Goal: Task Accomplishment & Management: Contribute content

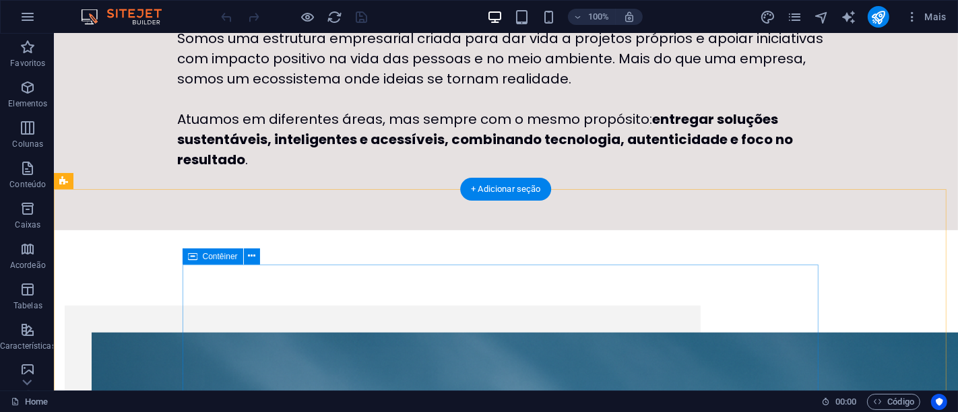
scroll to position [443, 0]
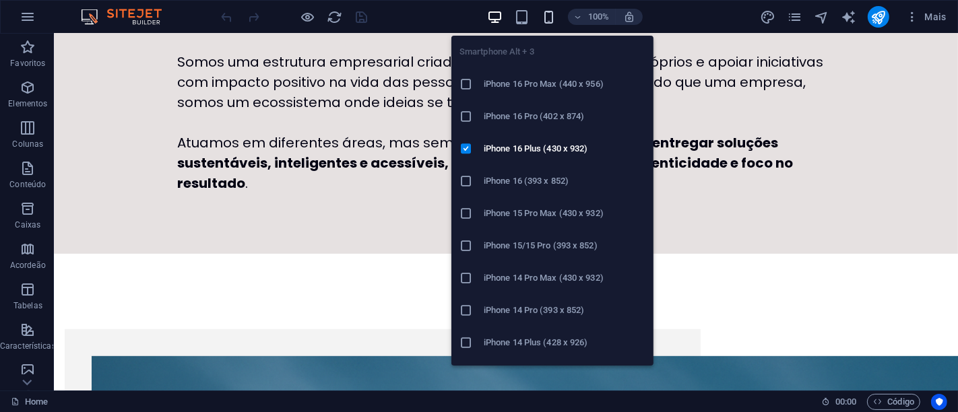
click at [549, 16] on icon "button" at bounding box center [548, 16] width 15 height 15
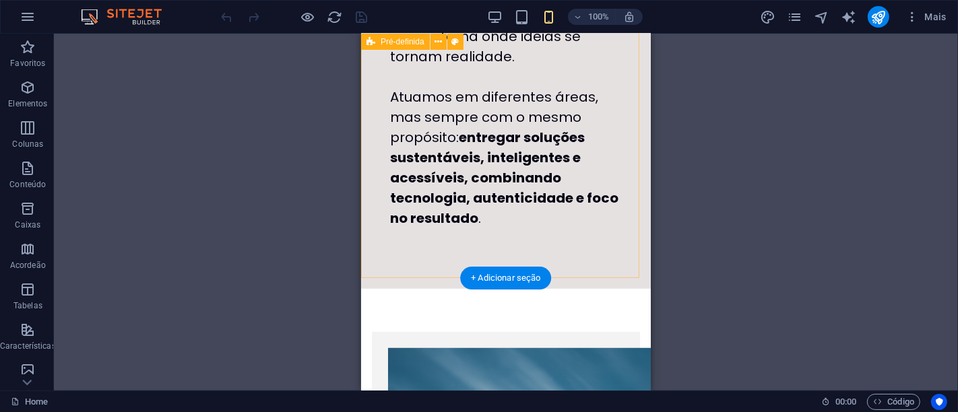
scroll to position [668, 0]
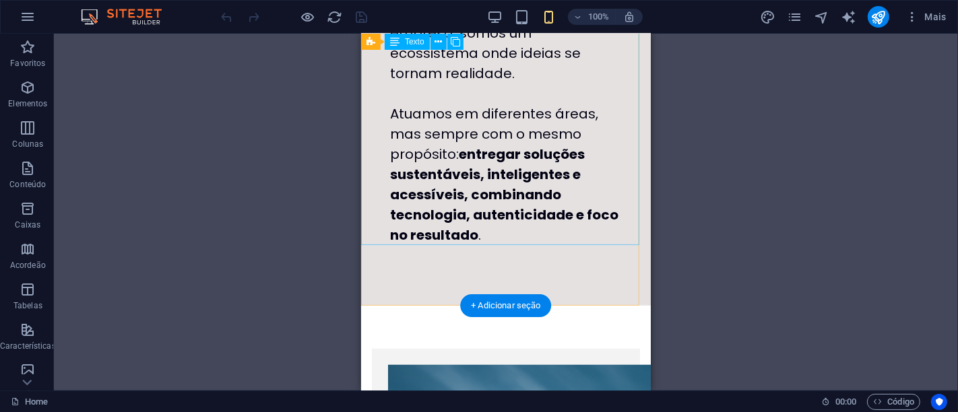
click at [376, 170] on div "Somos uma estrutura empresarial criada para dar vida a projetos próprios e apoi…" at bounding box center [505, 74] width 290 height 344
click at [523, 238] on div "Somos uma estrutura empresarial criada para dar vida a projetos próprios e apoi…" at bounding box center [505, 74] width 290 height 344
click at [514, 236] on div "Somos uma estrutura empresarial criada para dar vida a projetos próprios e apoi…" at bounding box center [505, 74] width 290 height 344
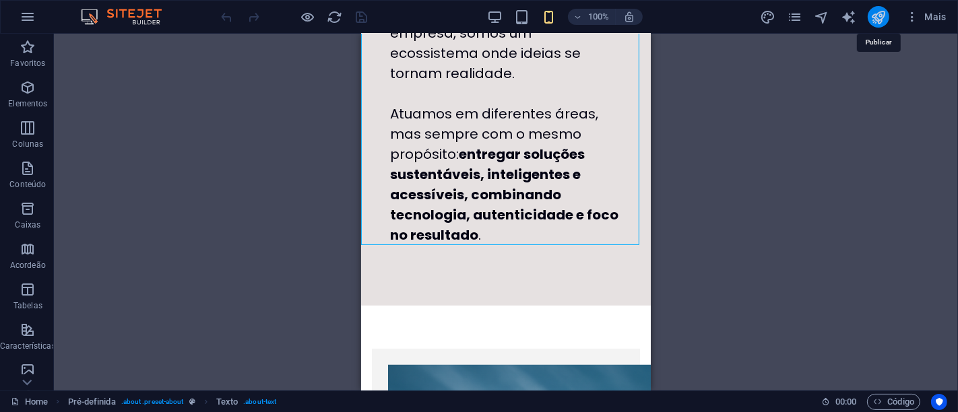
click at [879, 12] on icon "publish" at bounding box center [877, 16] width 15 height 15
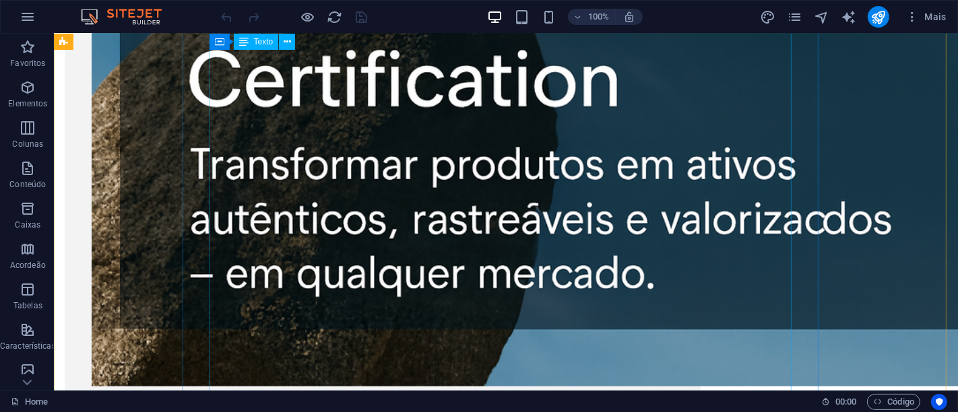
scroll to position [1266, 0]
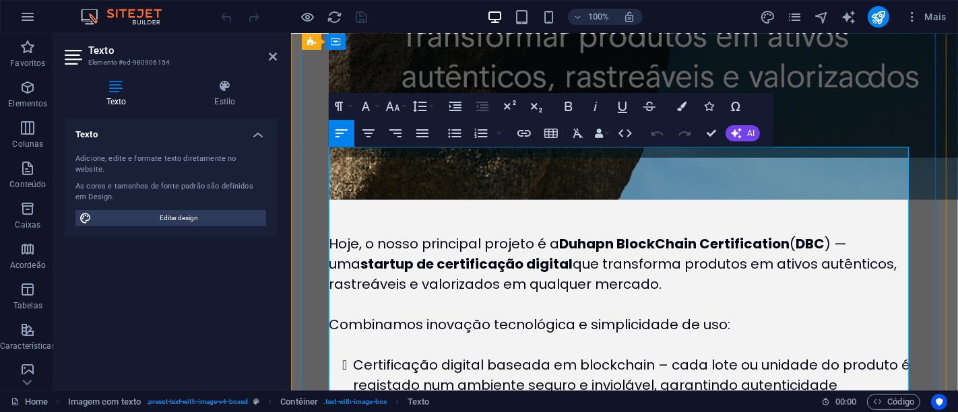
click at [667, 234] on p "Hoje, o nosso principal projeto é a Duhapn BlockChain Certification ( DBC ) — u…" at bounding box center [619, 264] width 582 height 61
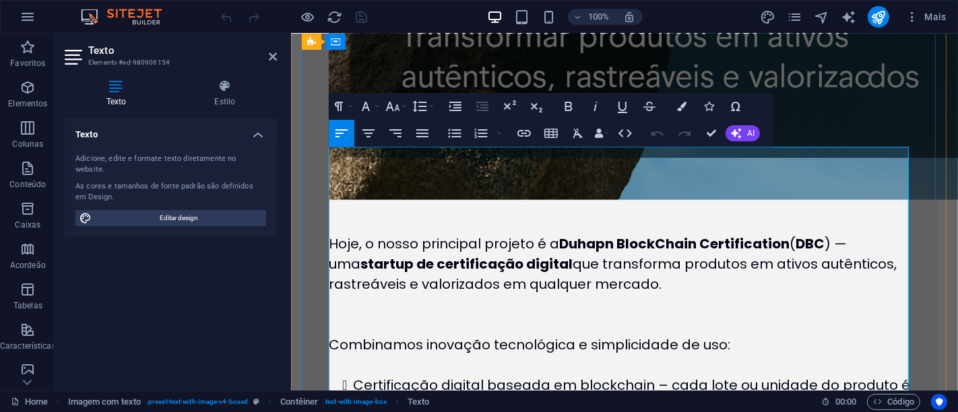
scroll to position [1331, 0]
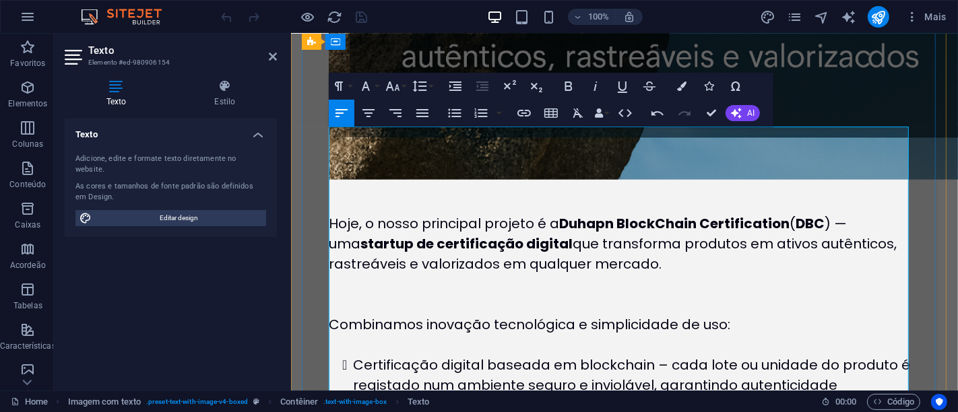
click at [596, 214] on p "Hoje, o nosso principal projeto é a Duhapn BlockChain Certification ( DBC ) — u…" at bounding box center [619, 254] width 582 height 81
click at [338, 214] on p "Hoje, o nosso principal projeto é a Duhapn BlockChain Certification ( DBC ) — u…" at bounding box center [619, 254] width 582 height 81
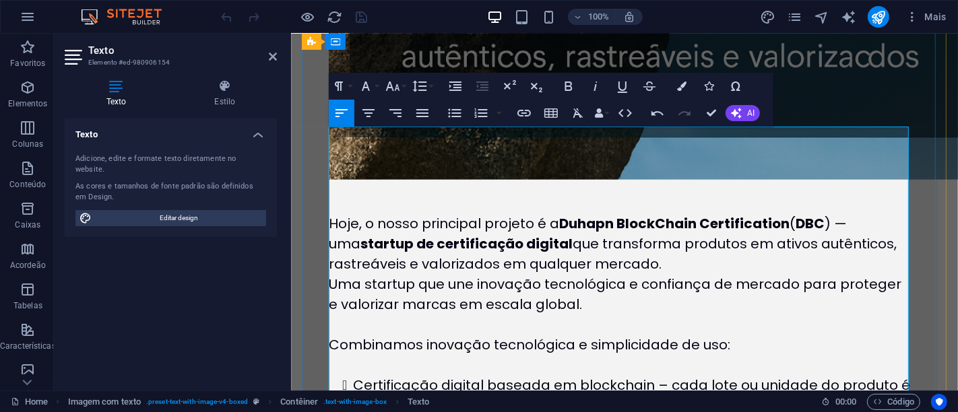
scroll to position [1351, 0]
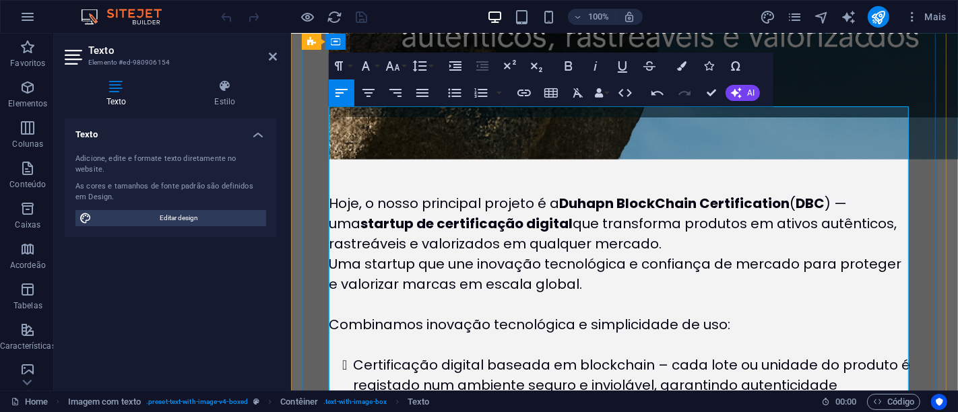
click at [660, 193] on p "Hoje, o nosso principal projeto é a Duhapn BlockChain Certification ( DBC ) — u…" at bounding box center [619, 243] width 582 height 101
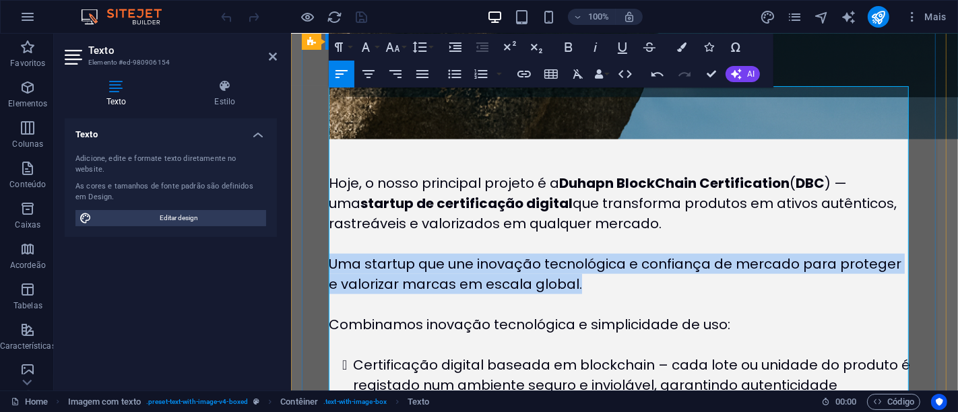
drag, startPoint x: 571, startPoint y: 197, endPoint x: 311, endPoint y: 180, distance: 261.3
click at [311, 180] on div "Hoje, o nosso principal projeto é a Duhapn BlockChain Certification ( DBC ) — u…" at bounding box center [619, 96] width 636 height 1300
click at [567, 45] on icon "button" at bounding box center [569, 47] width 16 height 16
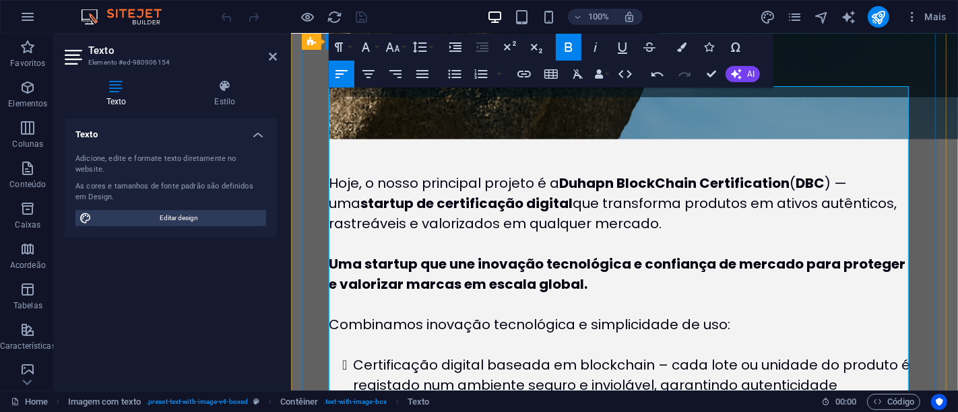
click at [705, 294] on p at bounding box center [619, 304] width 582 height 20
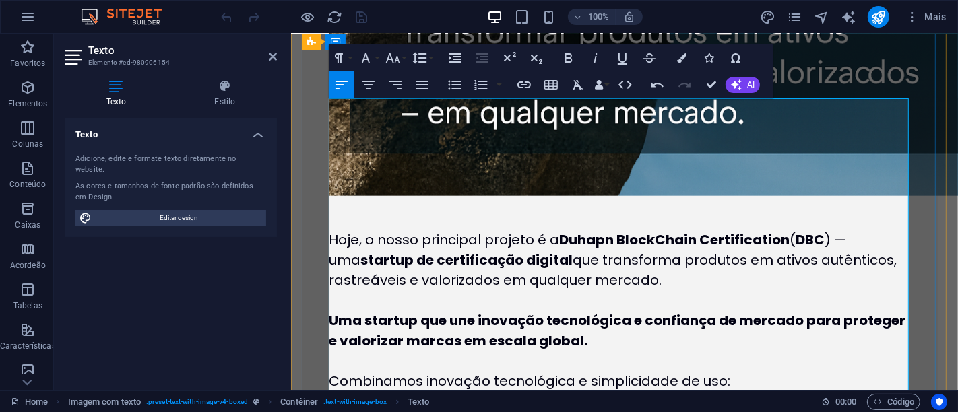
scroll to position [1297, 0]
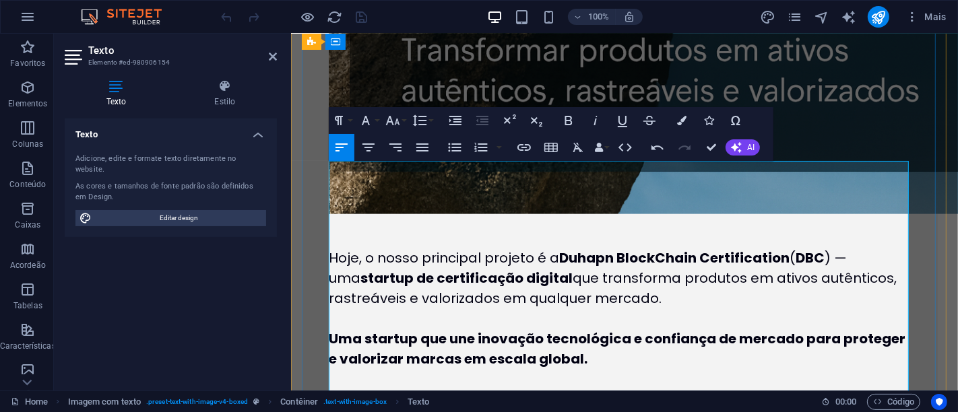
click at [537, 249] on span "Hoje, o nosso principal projeto é a Duhapn BlockChain Certification ( DBC ) — u…" at bounding box center [612, 278] width 568 height 59
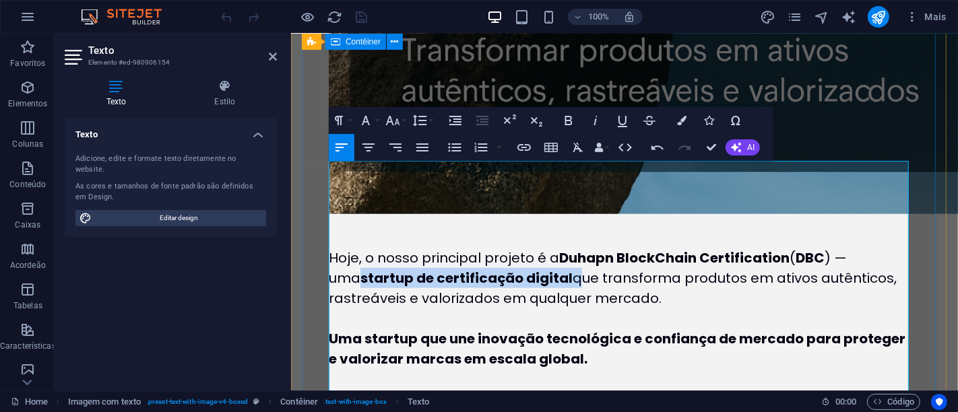
drag, startPoint x: 537, startPoint y: 187, endPoint x: 317, endPoint y: 191, distance: 220.3
click at [317, 191] on div "Hoje, o nosso principal projeto é a Duhapn BlockChain Certification ( DBC ) — u…" at bounding box center [619, 170] width 636 height 1300
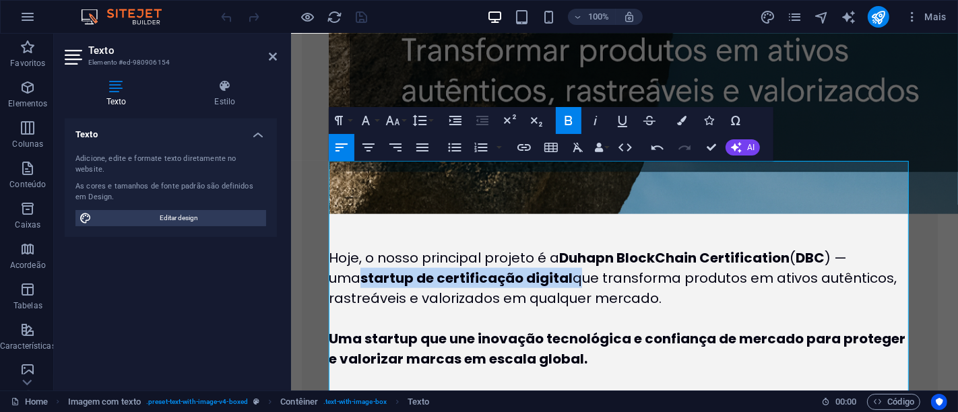
click at [567, 123] on icon "button" at bounding box center [569, 121] width 16 height 16
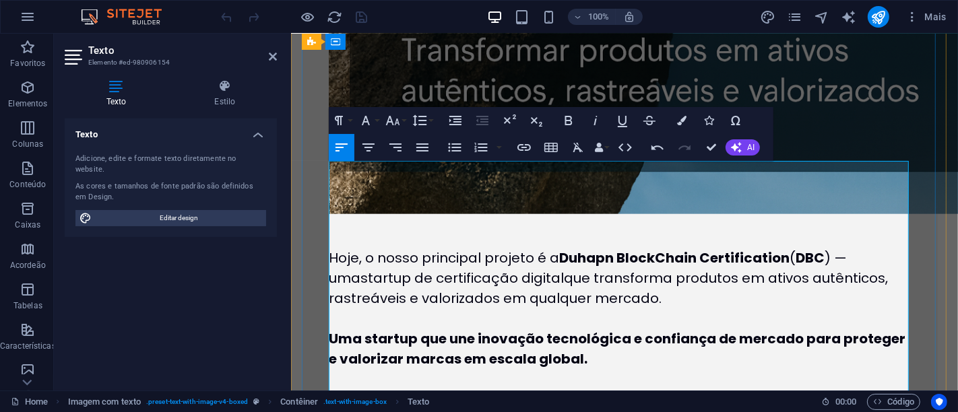
click at [395, 269] on span "startup de certificação digital" at bounding box center [461, 278] width 203 height 19
drag, startPoint x: 396, startPoint y: 189, endPoint x: 313, endPoint y: 191, distance: 83.6
click at [313, 191] on div "Hoje, o nosso principal projeto é a Duhapn BlockChain Certification ( DBC ) — u…" at bounding box center [619, 170] width 636 height 1300
click at [470, 269] on span "certificação digital" at bounding box center [455, 278] width 128 height 19
drag, startPoint x: 470, startPoint y: 189, endPoint x: 445, endPoint y: 197, distance: 26.0
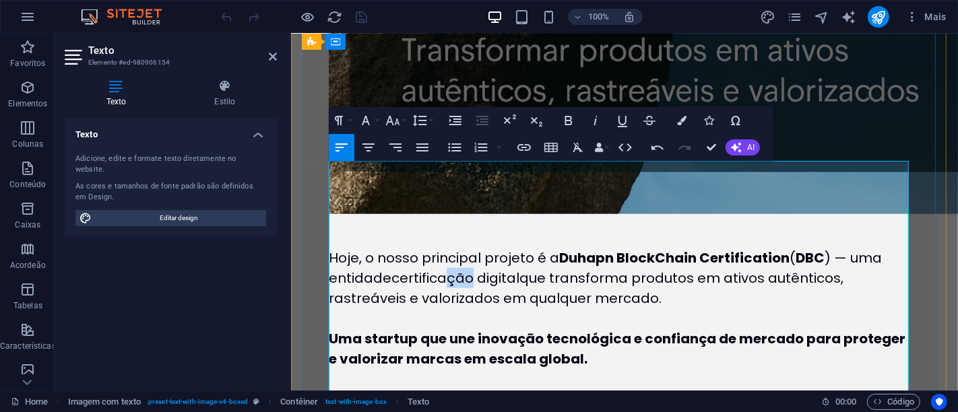
click at [445, 269] on span "certificação digital" at bounding box center [455, 278] width 128 height 19
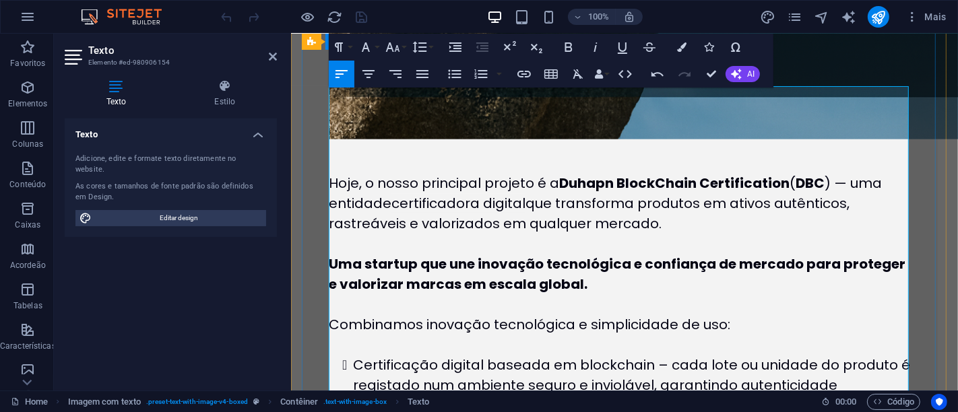
scroll to position [1446, 0]
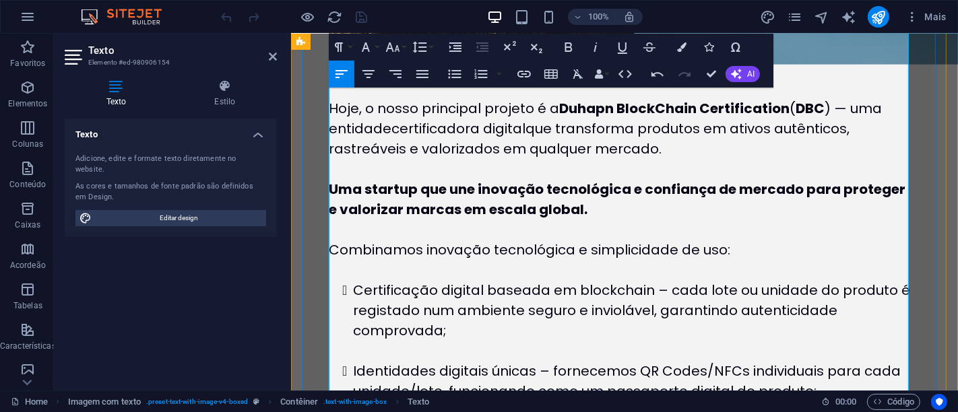
click at [507, 260] on p at bounding box center [619, 270] width 582 height 20
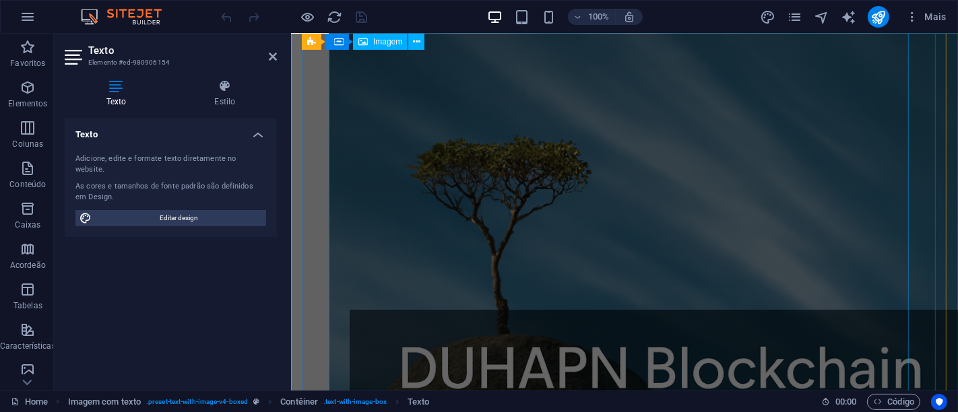
drag, startPoint x: 736, startPoint y: 209, endPoint x: 967, endPoint y: 199, distance: 230.6
click at [910, 207] on figure at bounding box center [619, 330] width 582 height 667
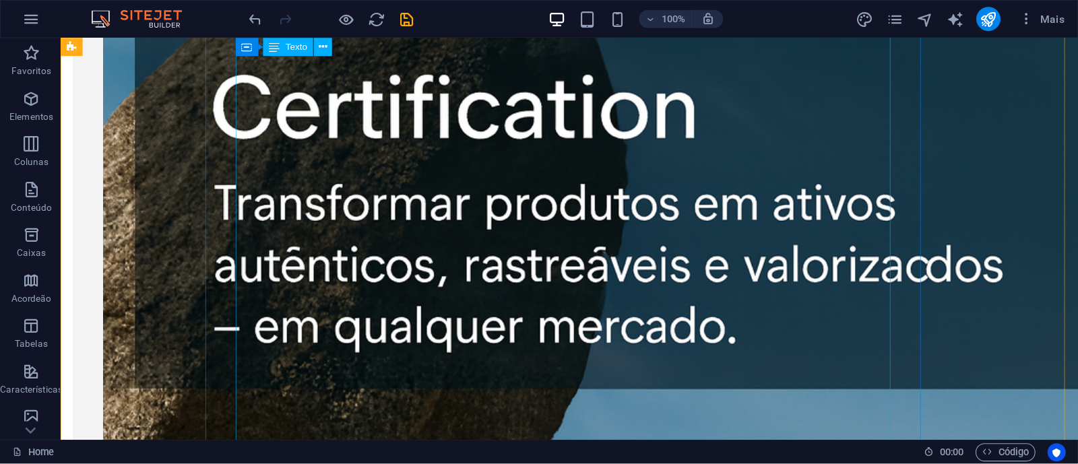
scroll to position [1240, 0]
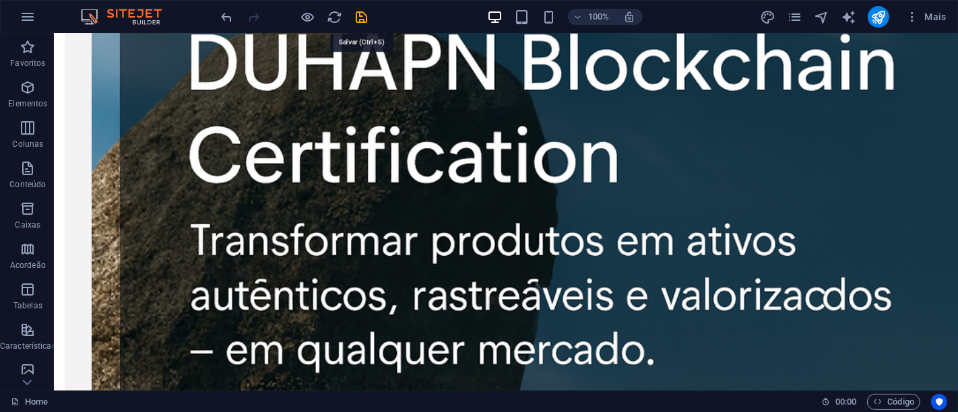
click at [362, 13] on icon "save" at bounding box center [361, 16] width 15 height 15
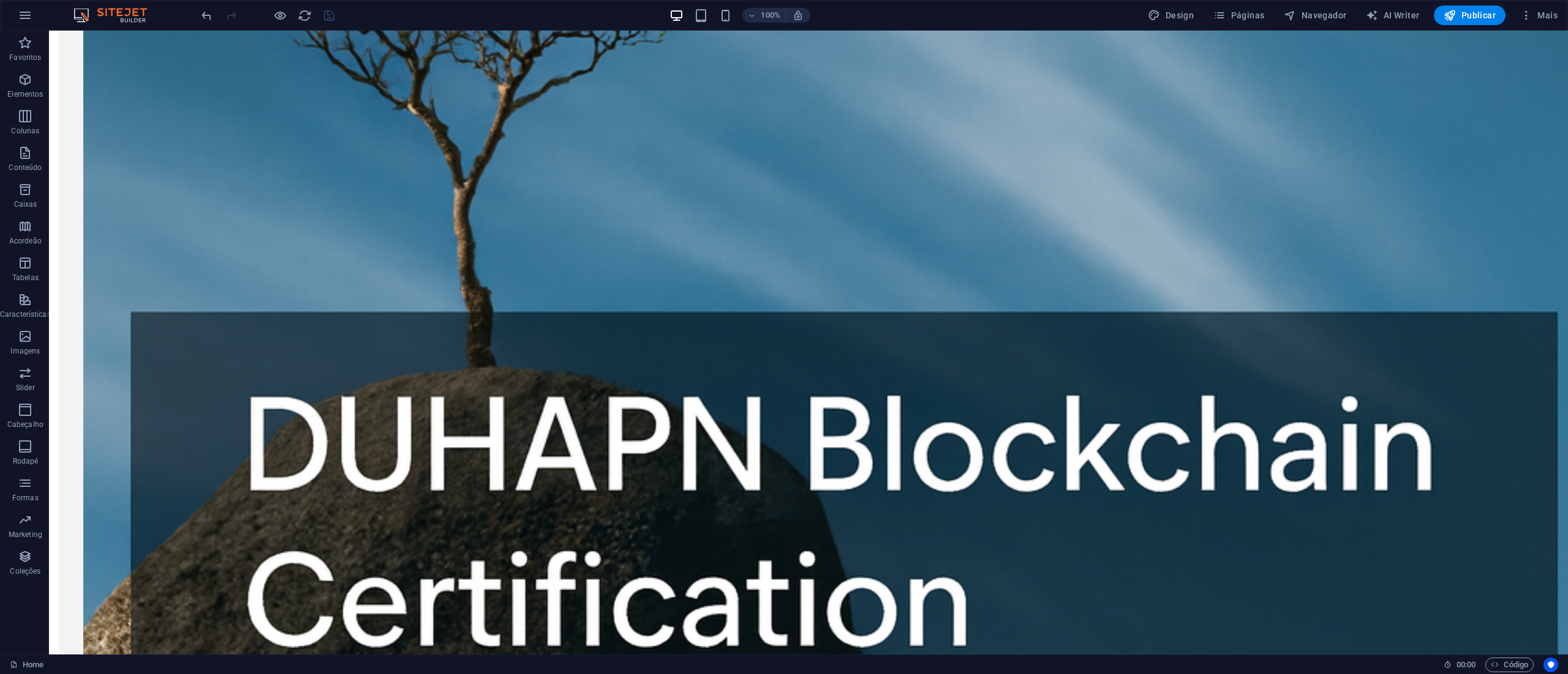
scroll to position [1127, 0]
drag, startPoint x: 919, startPoint y: 31, endPoint x: 302, endPoint y: 281, distance: 665.7
click at [302, 281] on div "Hoje, o nosso principal projeto é a Duhapn BlockChain Certification ( DBC ) — u…" at bounding box center [808, 620] width 1519 height 2230
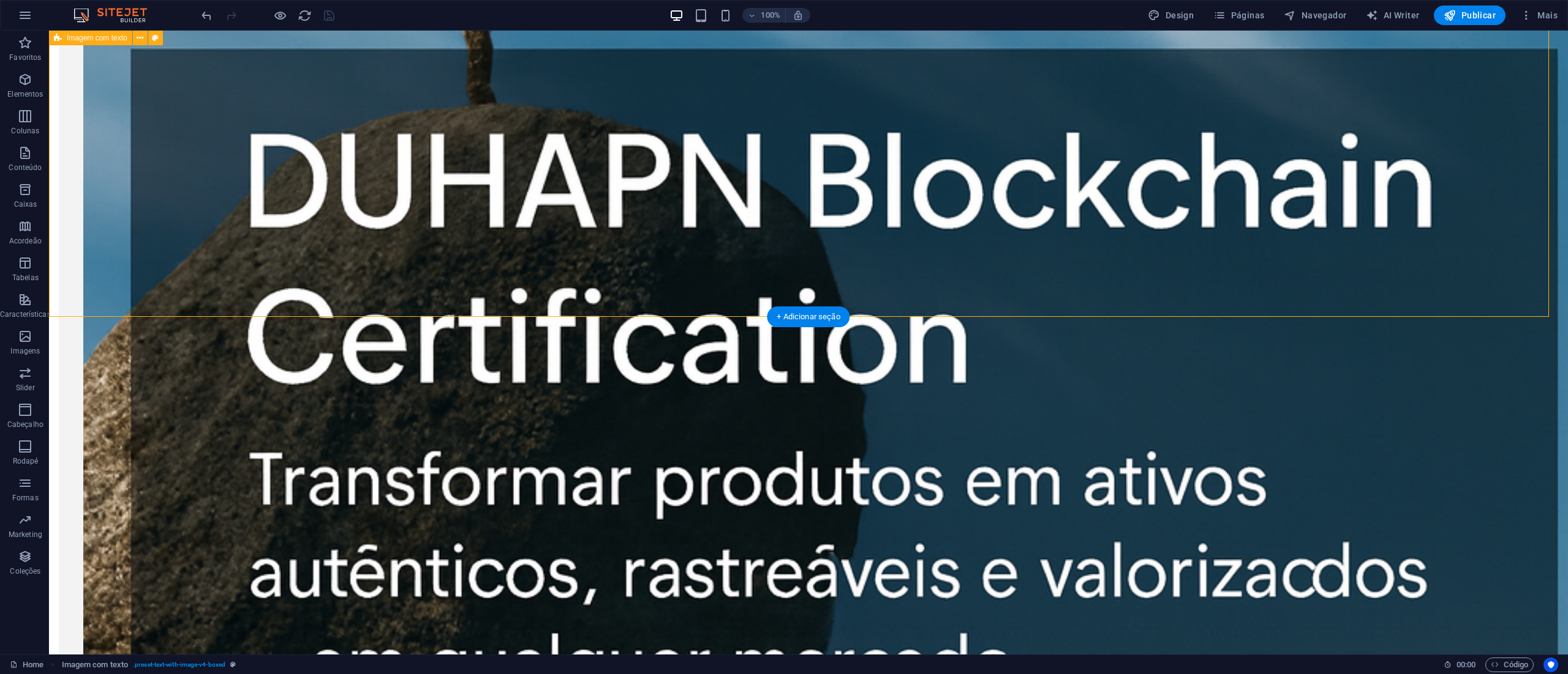
scroll to position [1301, 0]
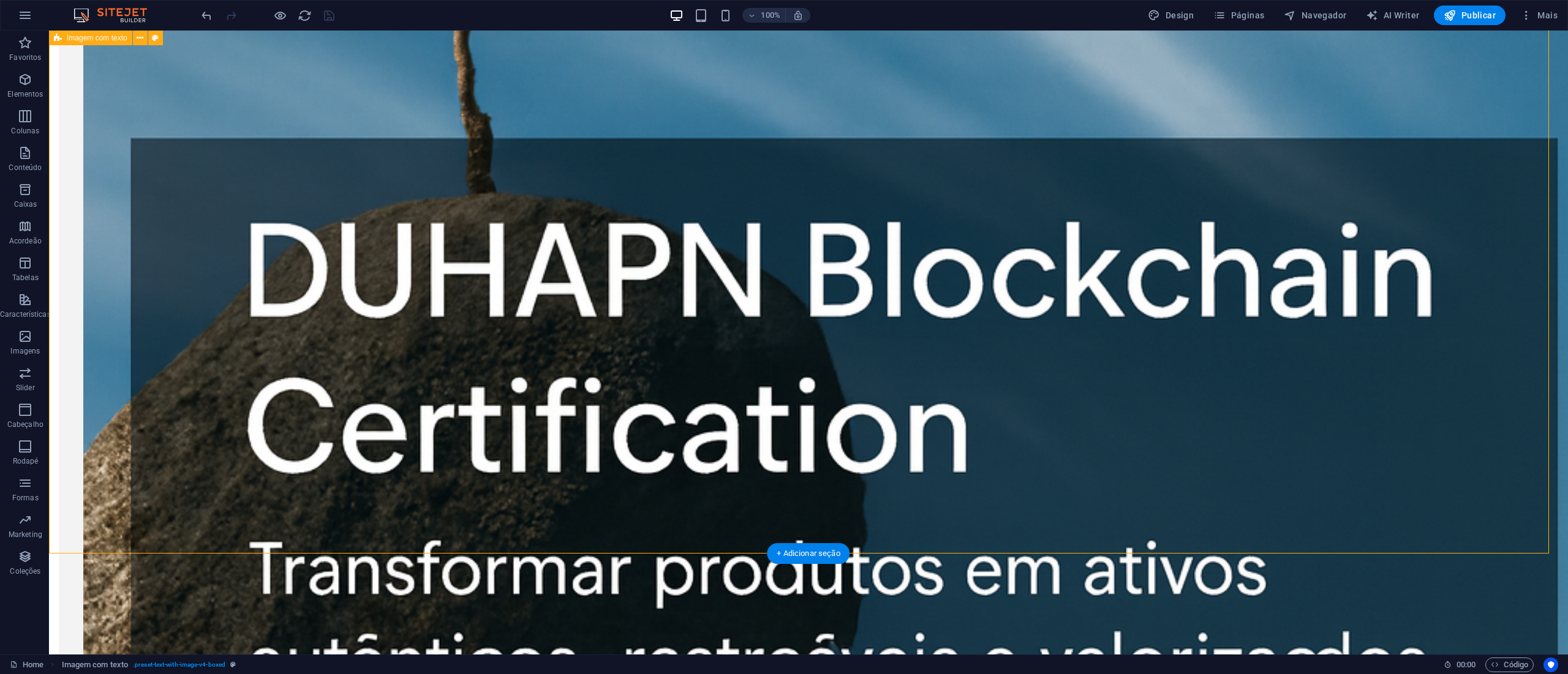
click at [870, 322] on div "Hoje, o nosso principal projeto é a Duhapn BlockChain Certification ( DBC ) — u…" at bounding box center [808, 446] width 1519 height 2230
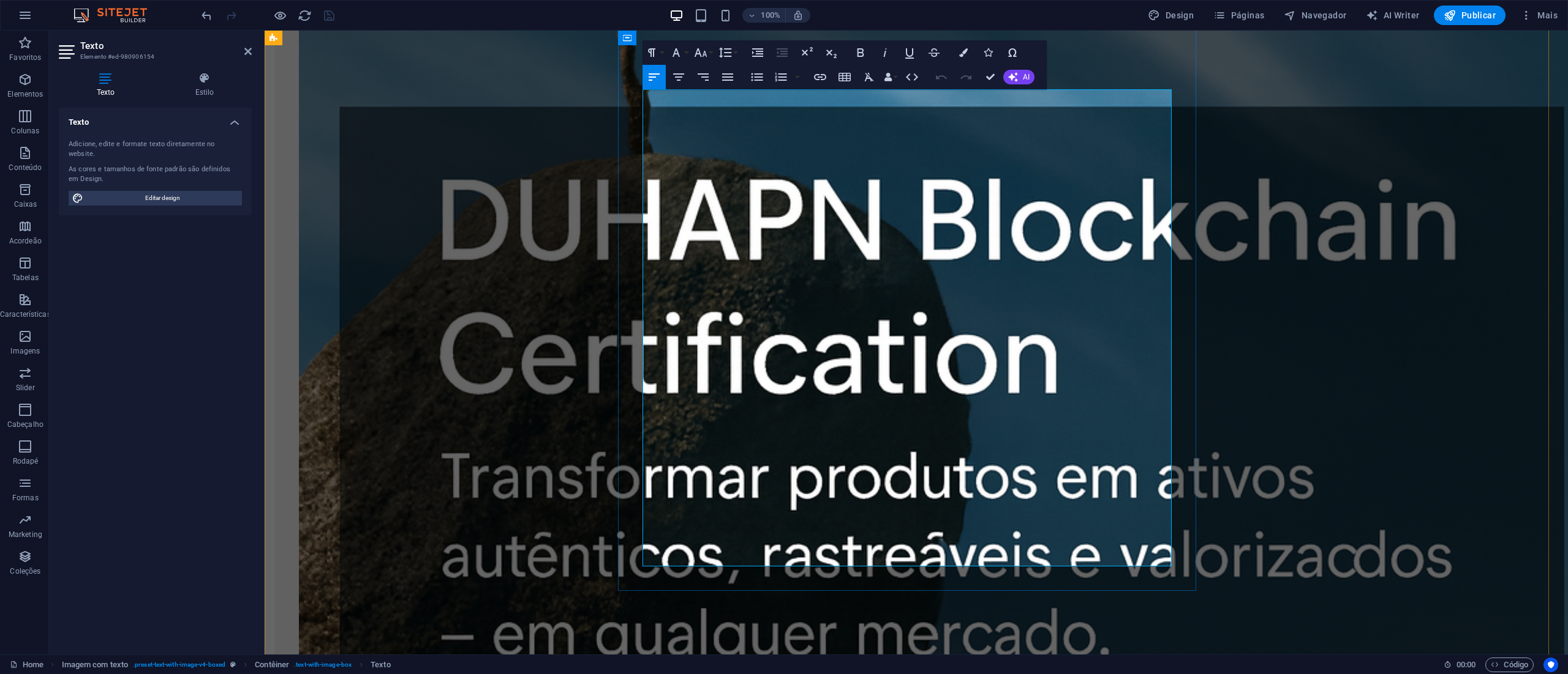
scroll to position [1195, 0]
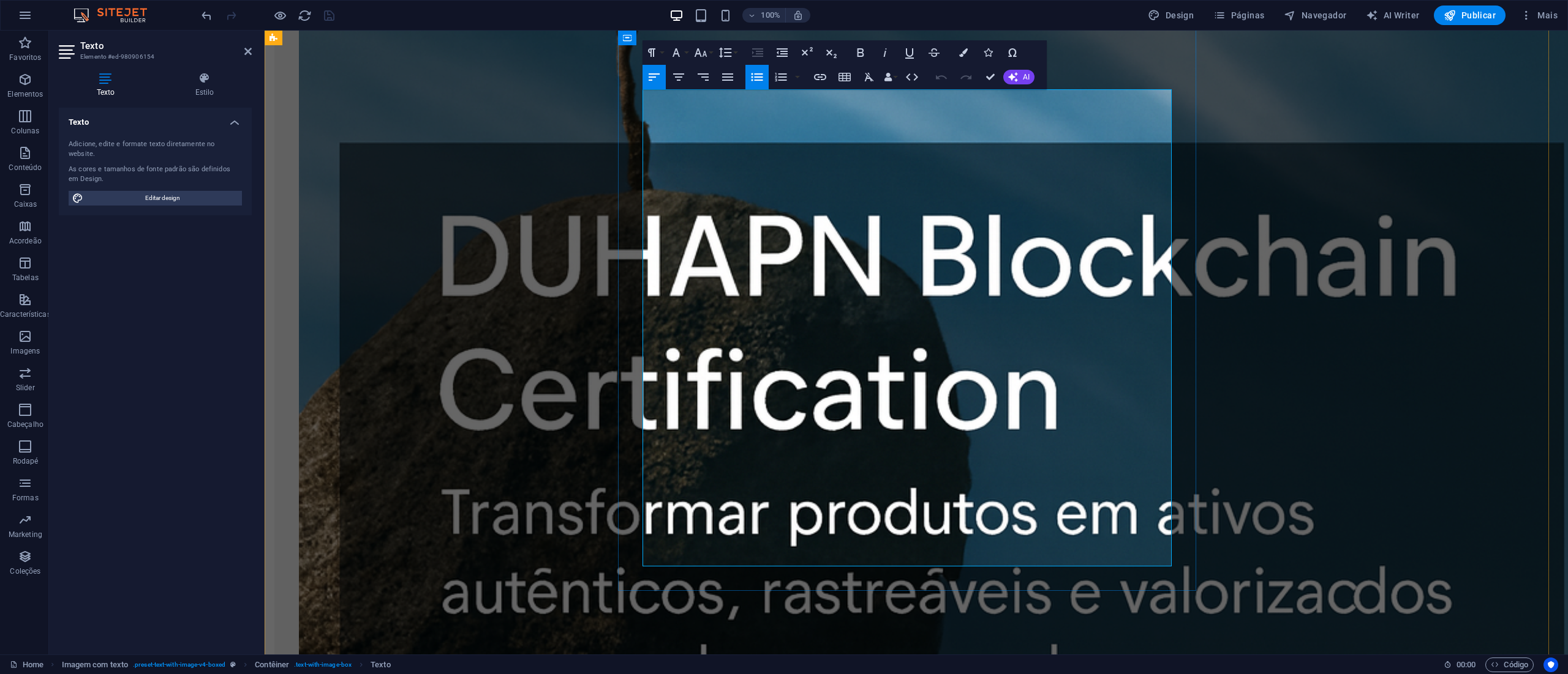
drag, startPoint x: 821, startPoint y: 467, endPoint x: 1162, endPoint y: 517, distance: 344.6
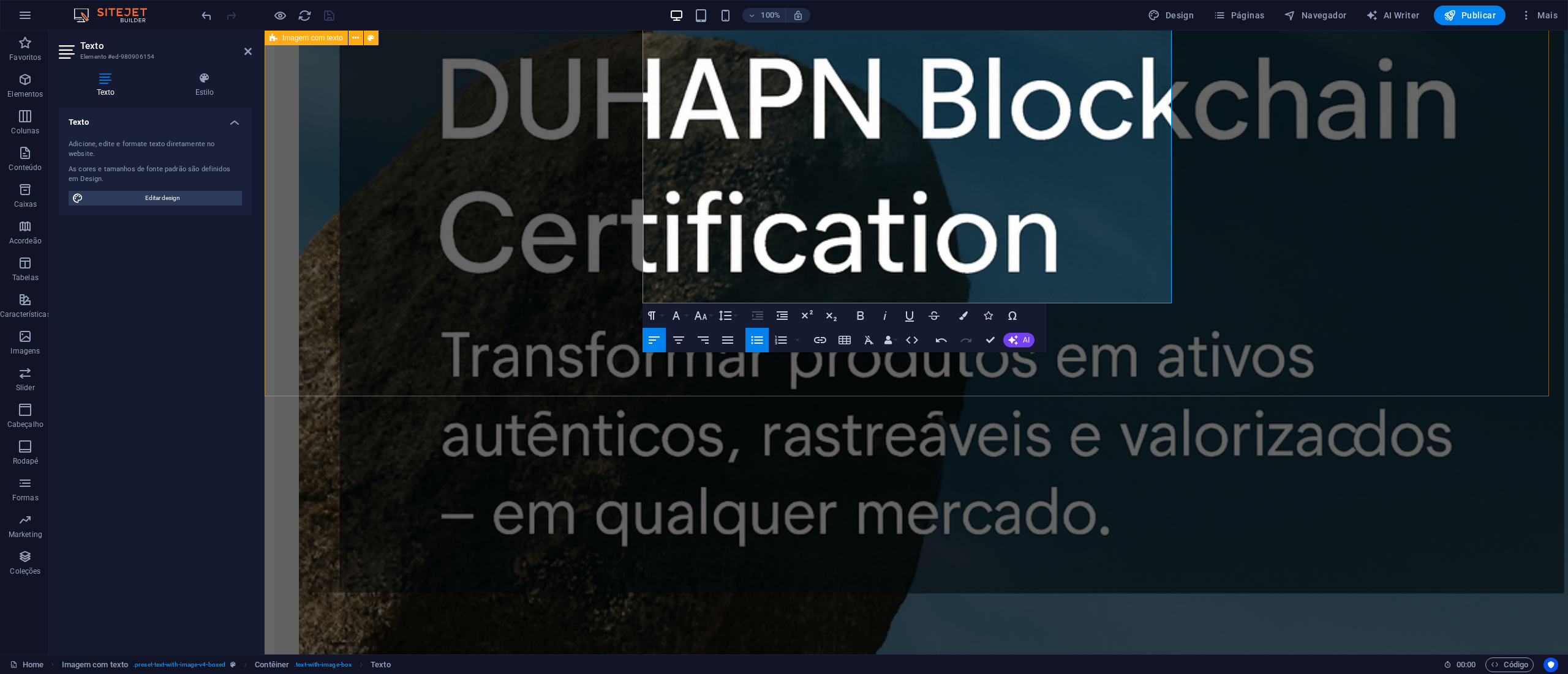
scroll to position [1317, 0]
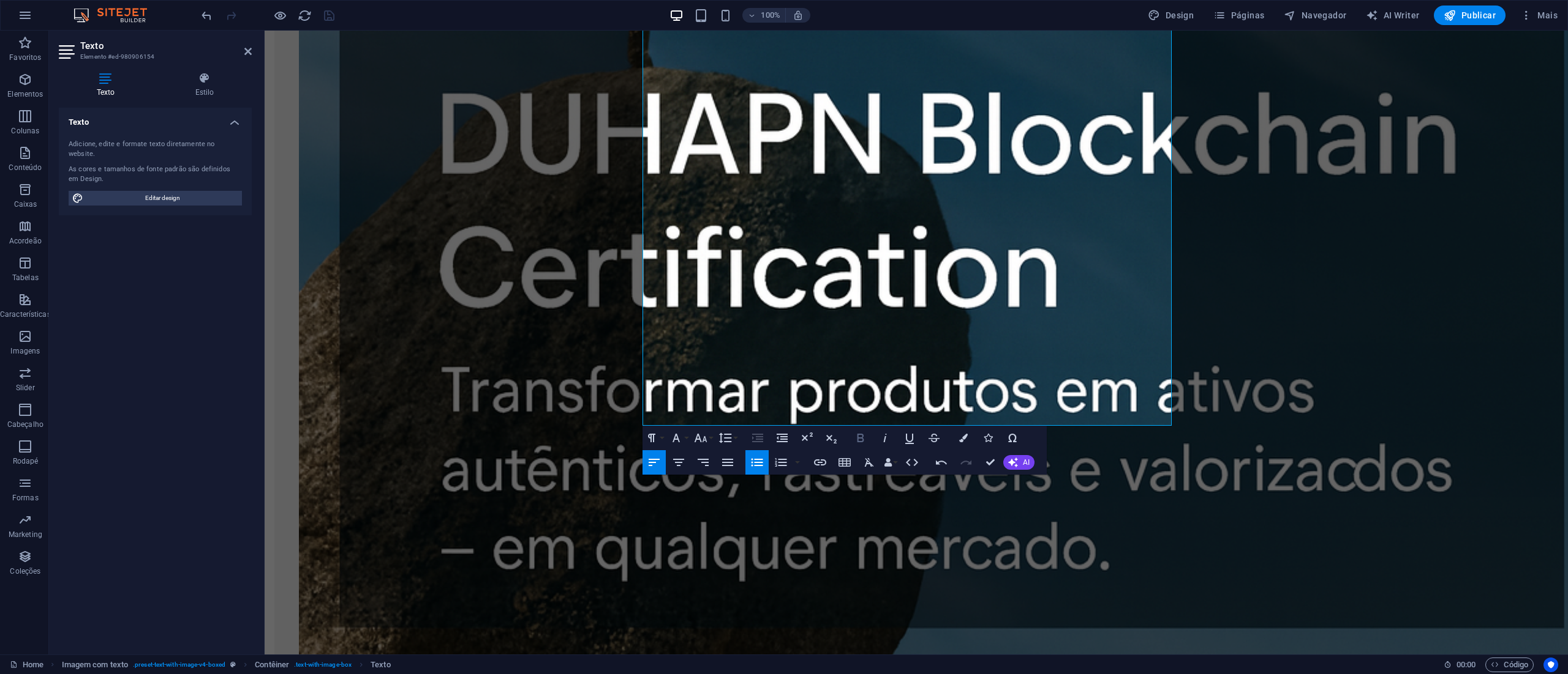
click at [858, 374] on icon "button" at bounding box center [860, 438] width 15 height 15
click at [864, 374] on icon "button" at bounding box center [860, 438] width 15 height 15
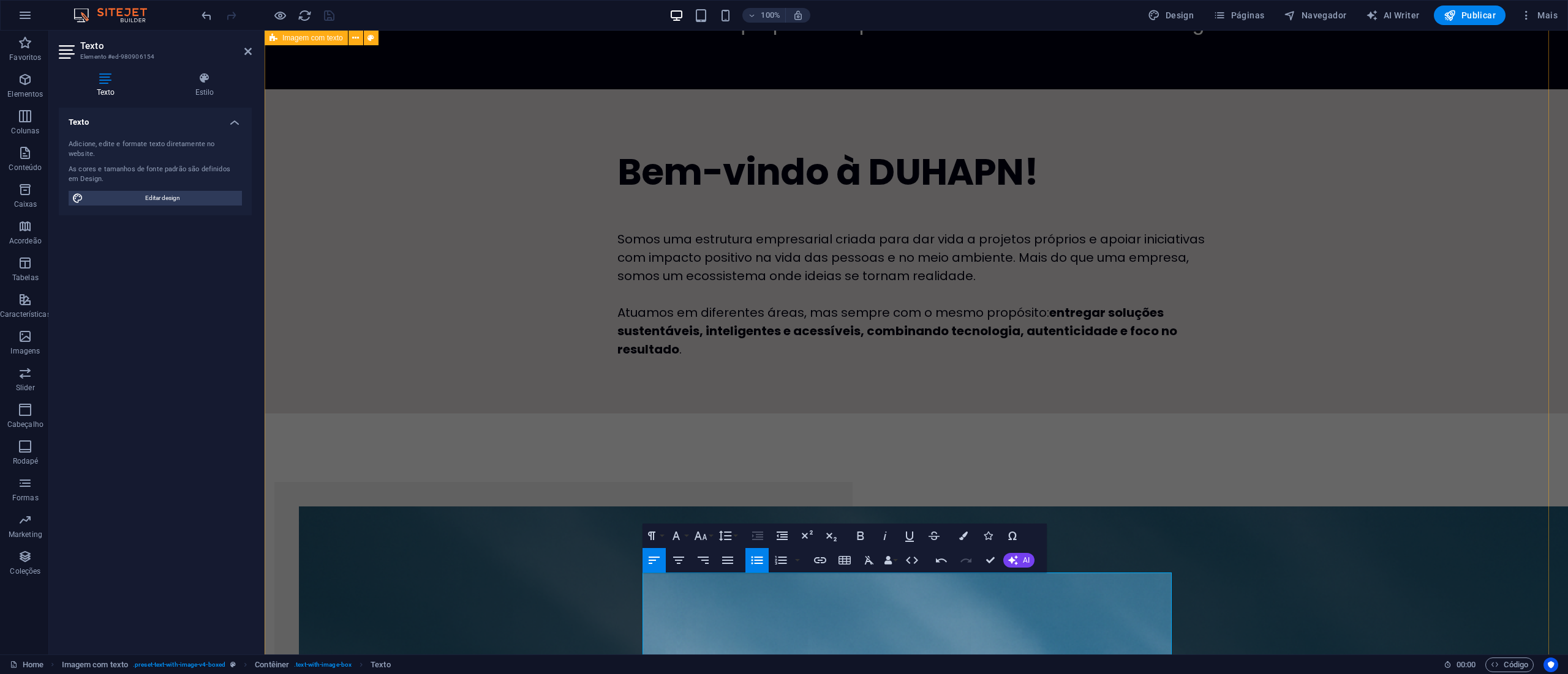
scroll to position [123, 0]
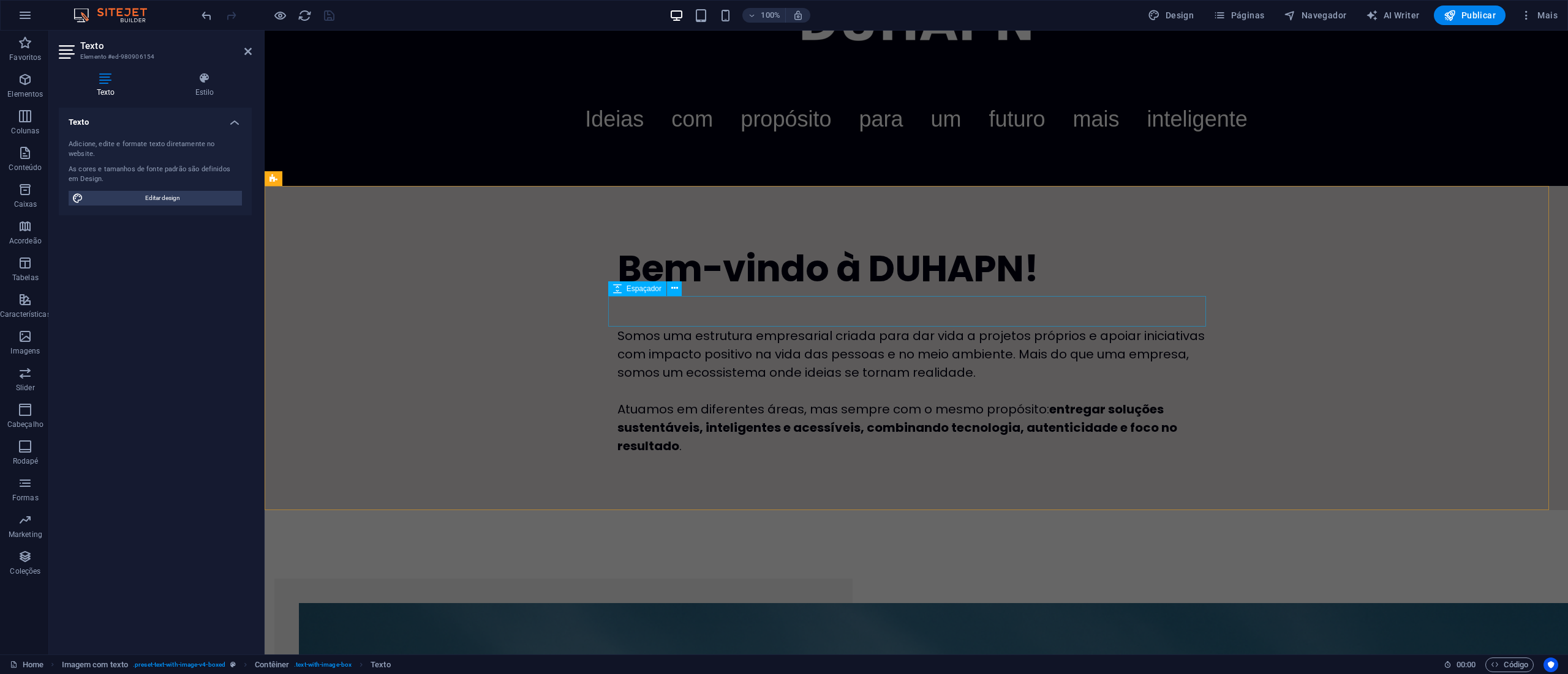
drag, startPoint x: 1090, startPoint y: 298, endPoint x: 1304, endPoint y: 291, distance: 214.1
click at [870, 297] on div at bounding box center [916, 312] width 598 height 31
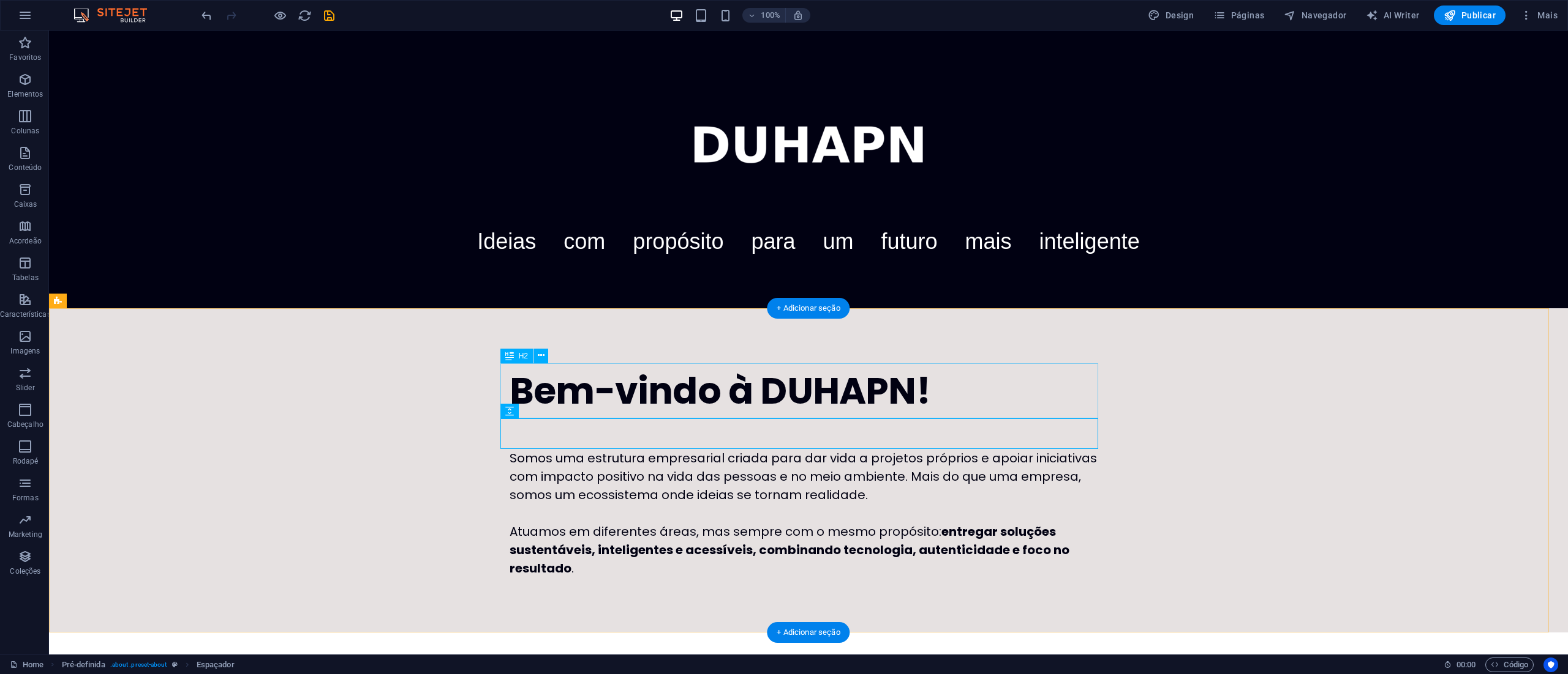
click at [870, 374] on div "Bem-vindo à DUHAPN!" at bounding box center [809, 391] width 598 height 55
click at [328, 14] on icon "save" at bounding box center [328, 15] width 14 height 14
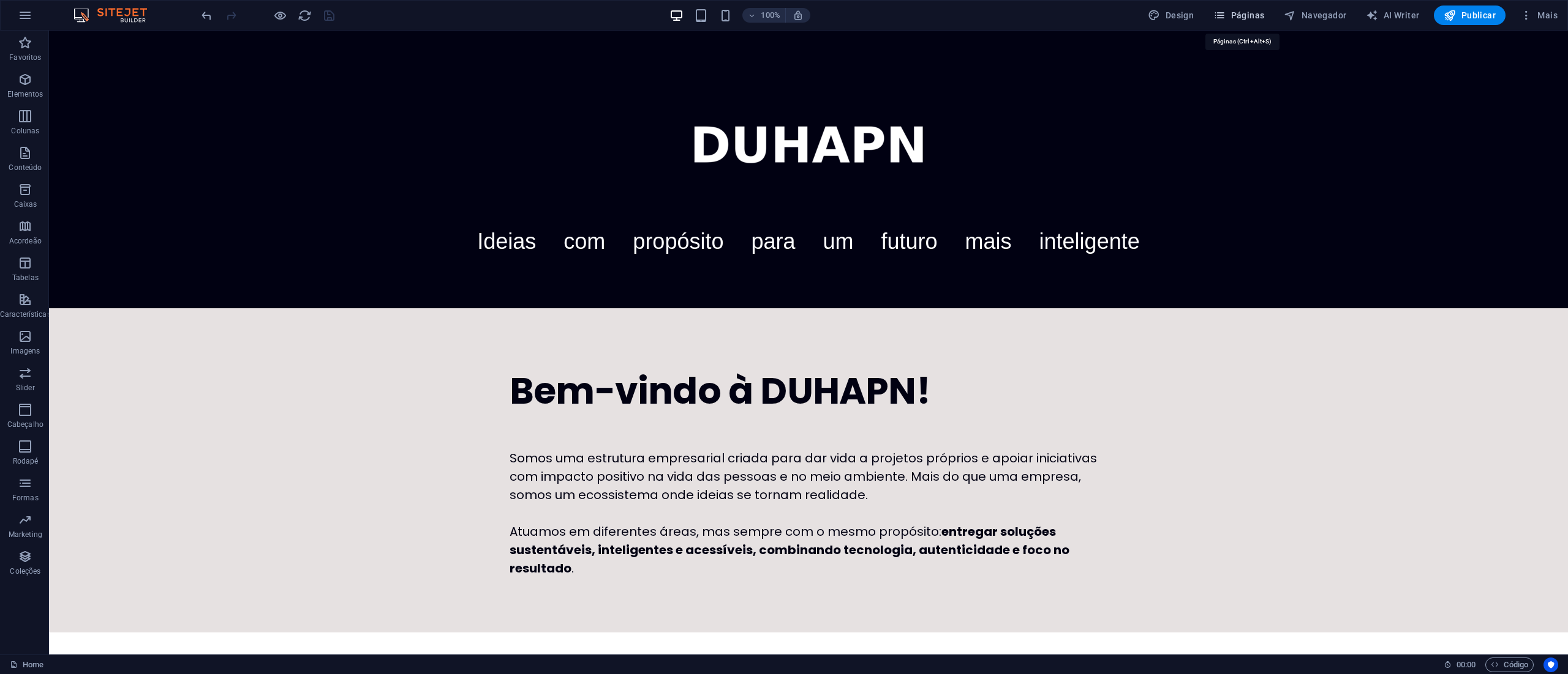
click at [870, 12] on span "Páginas" at bounding box center [1239, 15] width 51 height 12
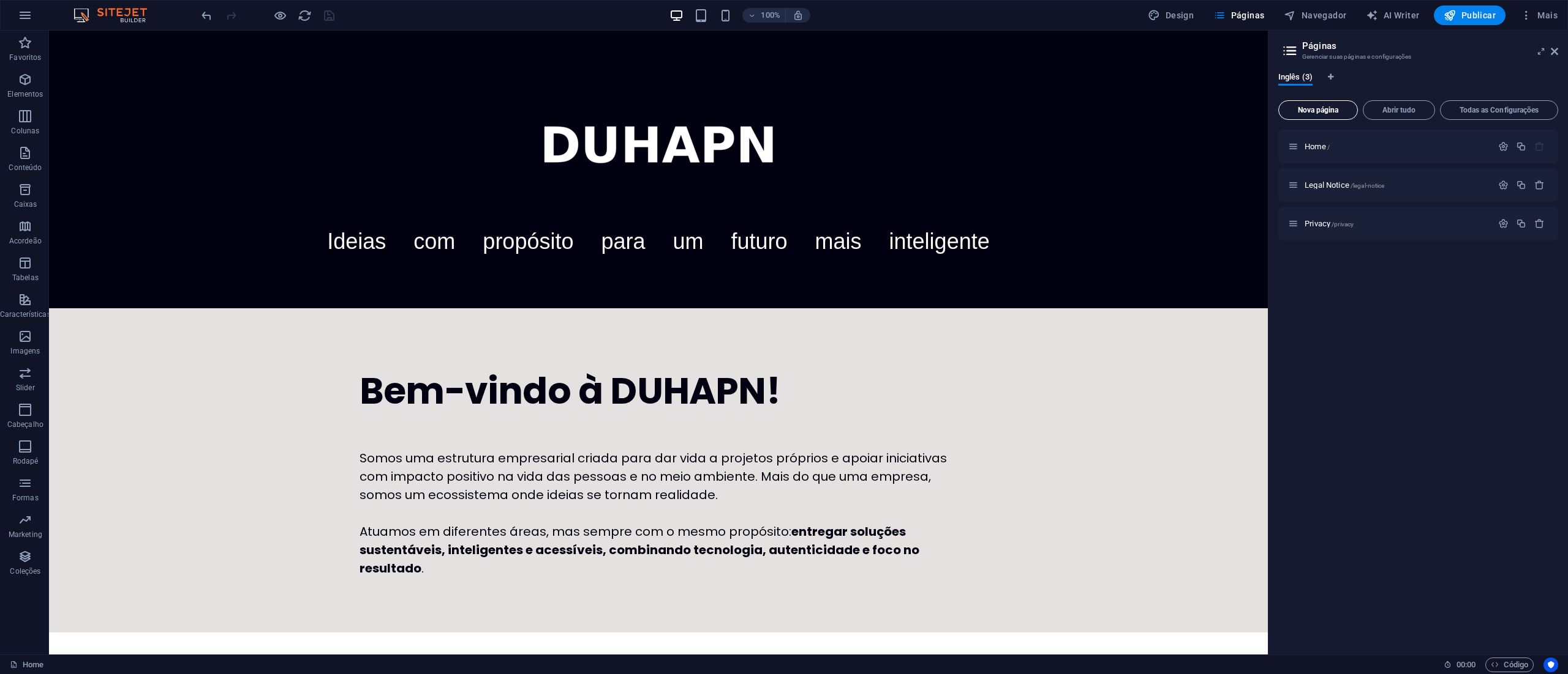
click at [870, 110] on span "Nova página" at bounding box center [1317, 110] width 68 height 7
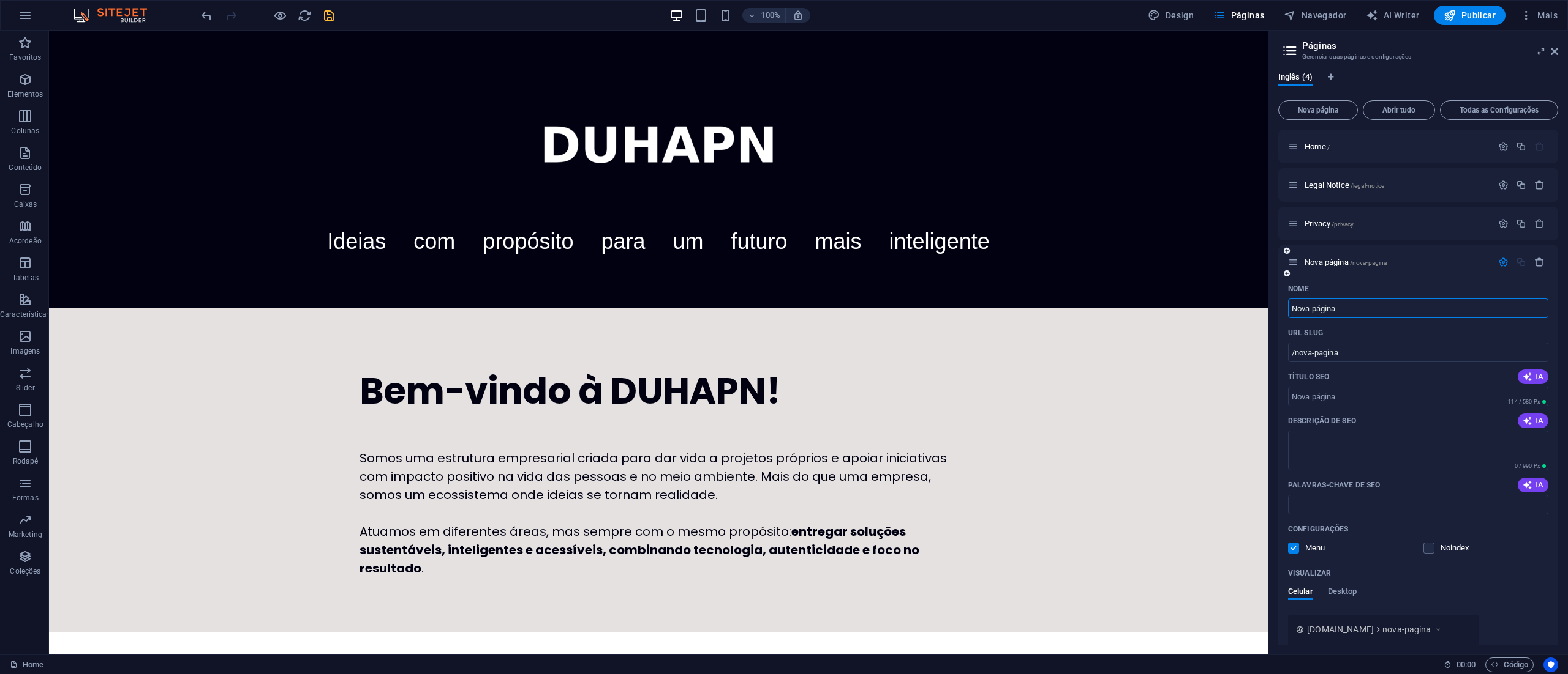
click at [870, 306] on input "Nova página" at bounding box center [1418, 309] width 260 height 20
drag, startPoint x: 1350, startPoint y: 306, endPoint x: 1272, endPoint y: 309, distance: 78.1
click at [870, 309] on div "Inglês (4) Nova página Abrir tudo Todas as Configurações Home / Legal Notice /l…" at bounding box center [1417, 359] width 299 height 592
type input "vE"
type input "/ve"
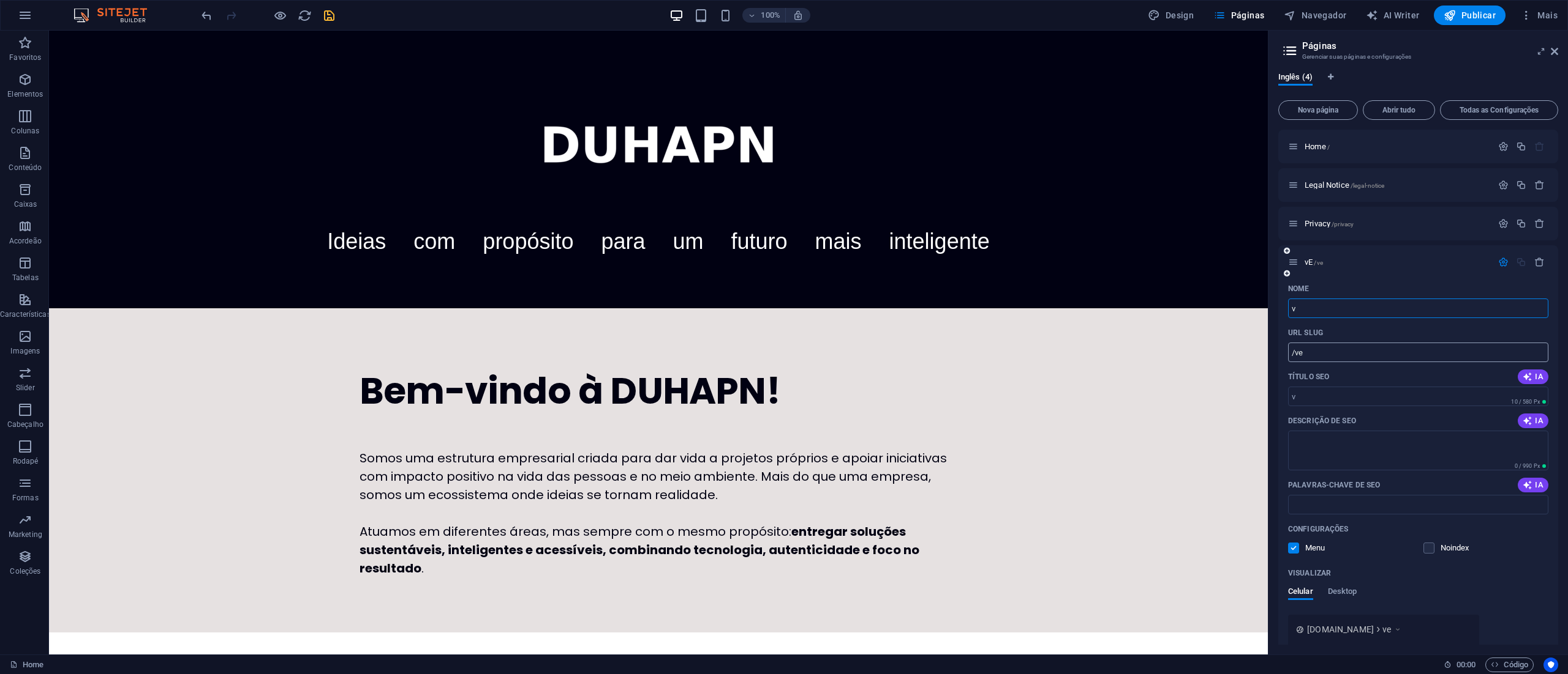
type input "v"
type input "/v"
type input "/"
type input "DEV"
type input "/de"
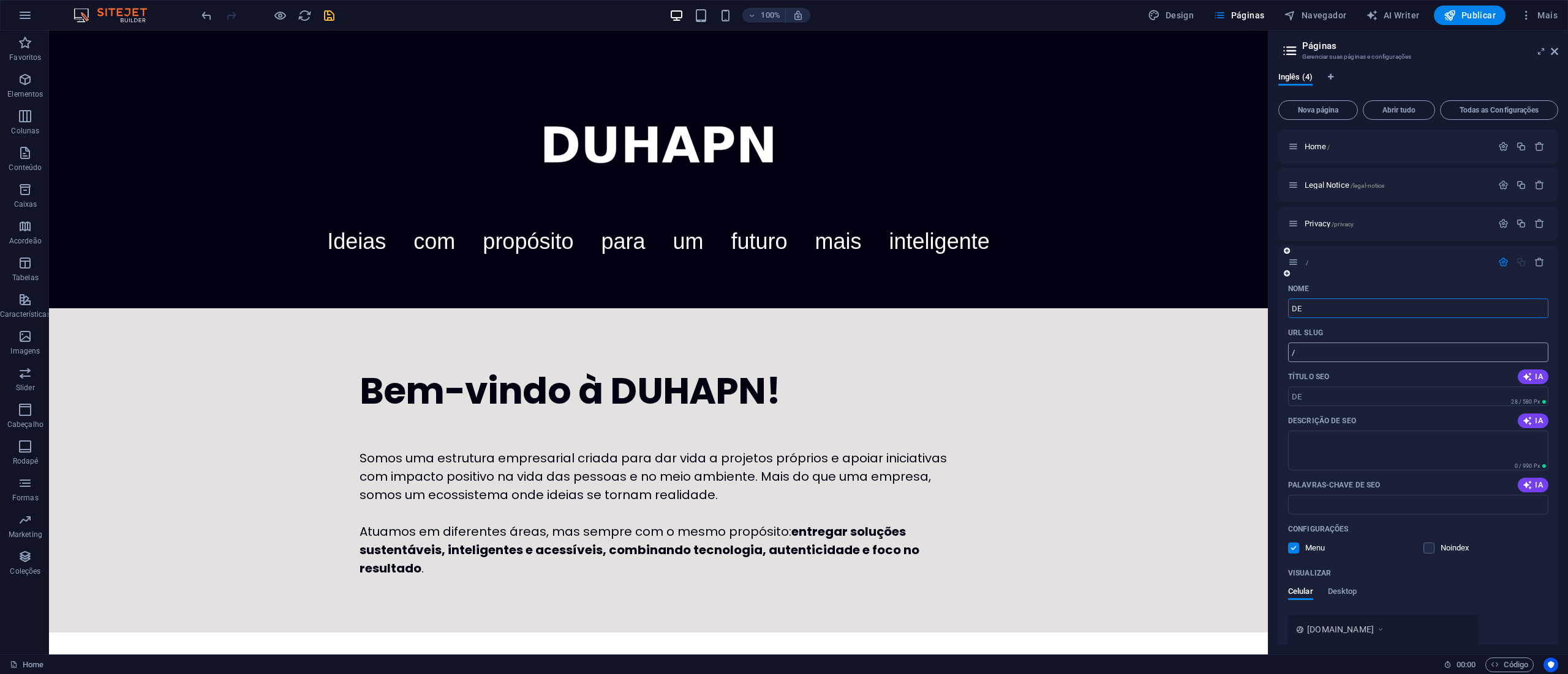
type input "DE"
type input "DEV"
type input "/dev"
type input "DEV"
type input "D"
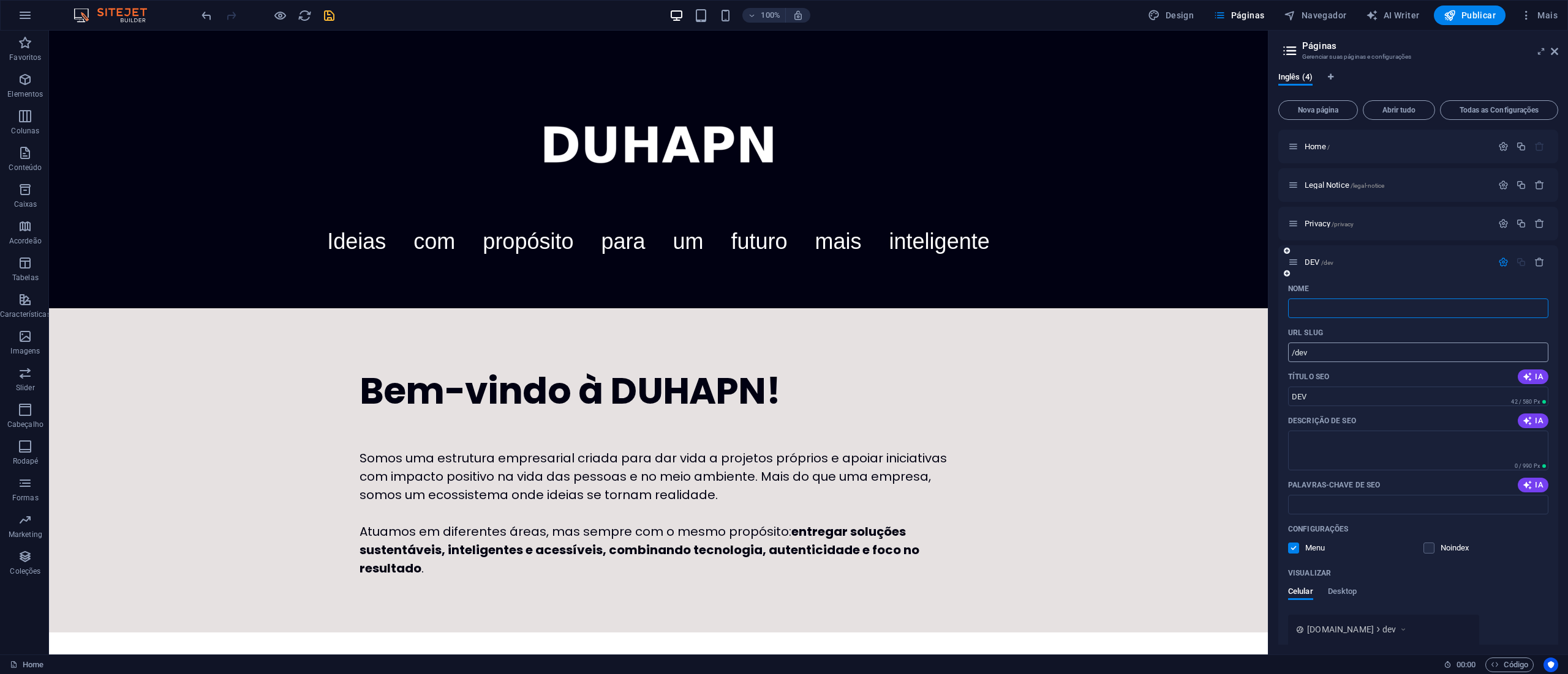
type input "/"
type input "dev"
type input "/dev"
type input "dev"
type input "devBac"
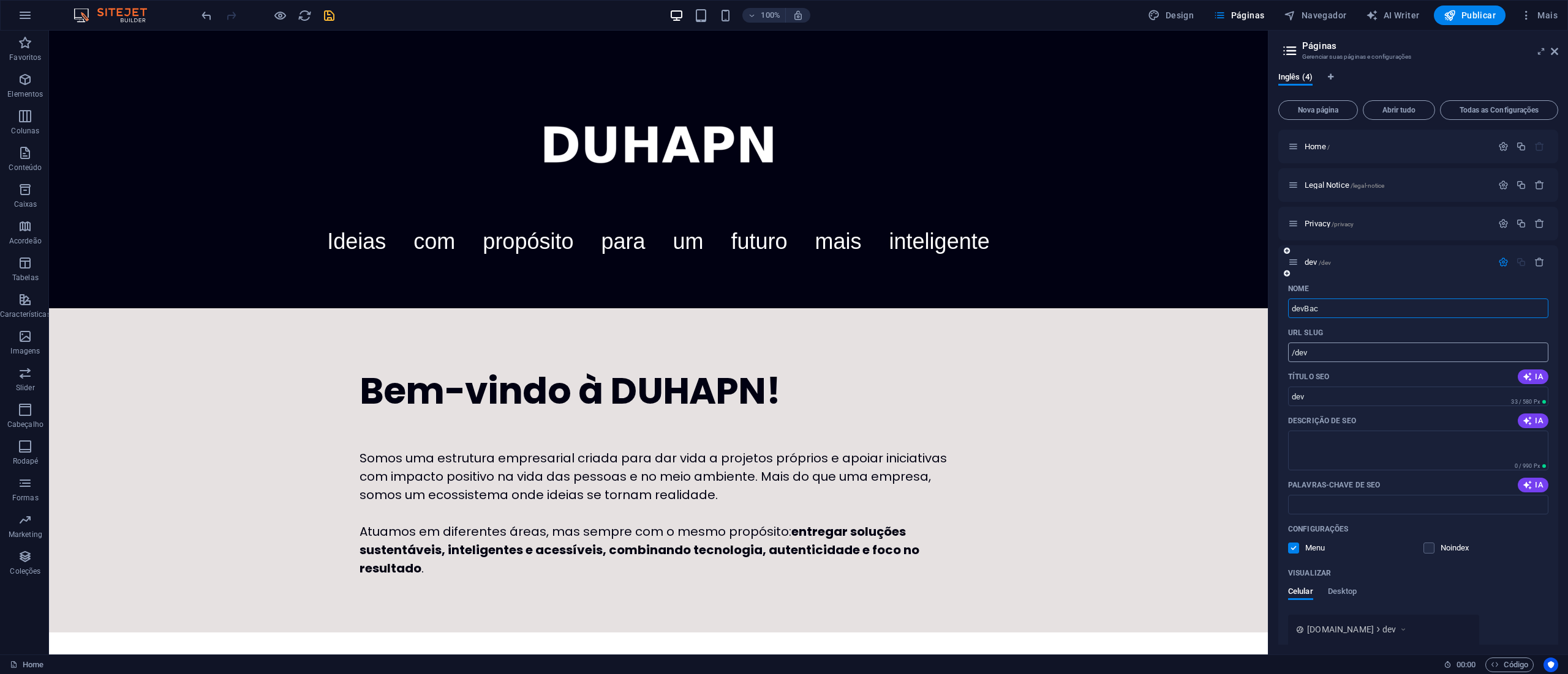
type input "/devbac"
type input "devBac"
type input "dev"
type input "/dev"
type input "dev"
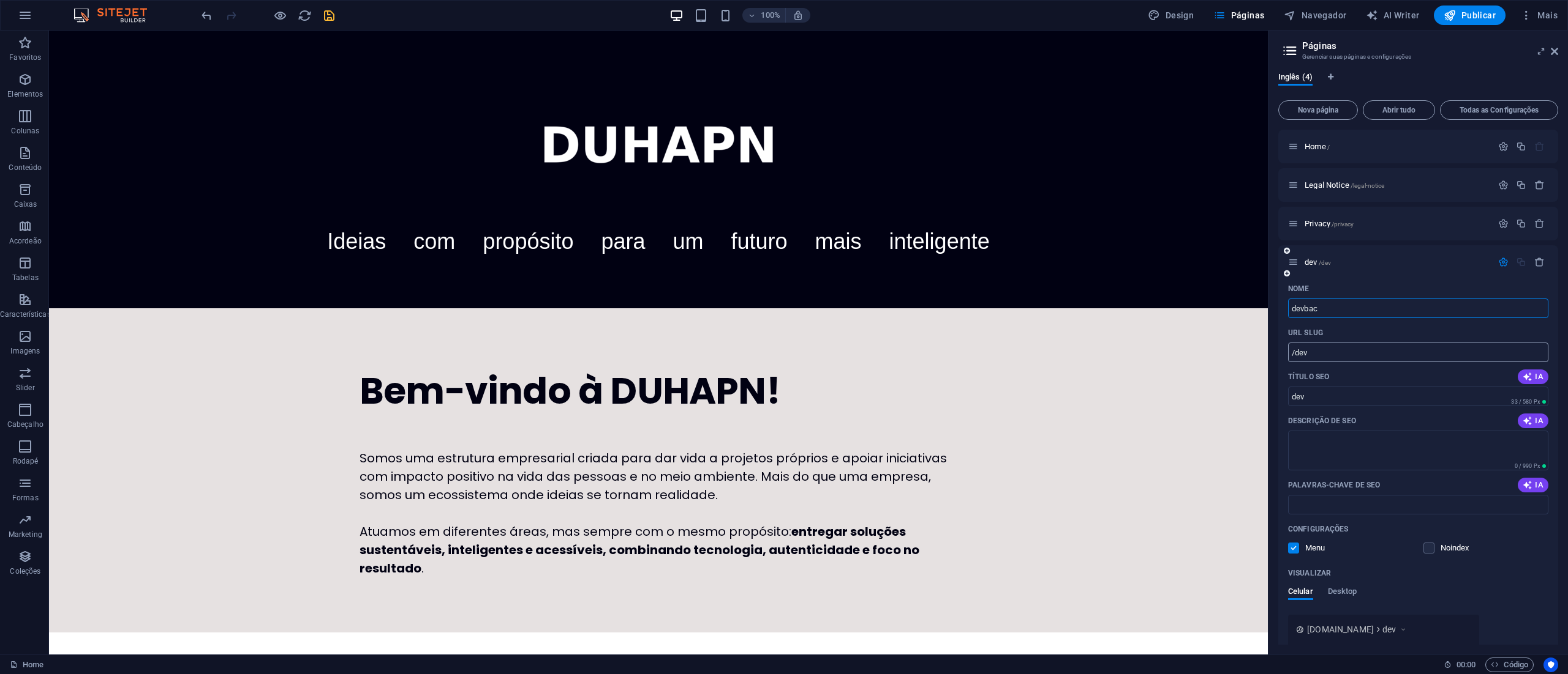
type input "devbac"
type input "/devbac"
type input "devbac"
type input "devbackend"
type input "/devbacken"
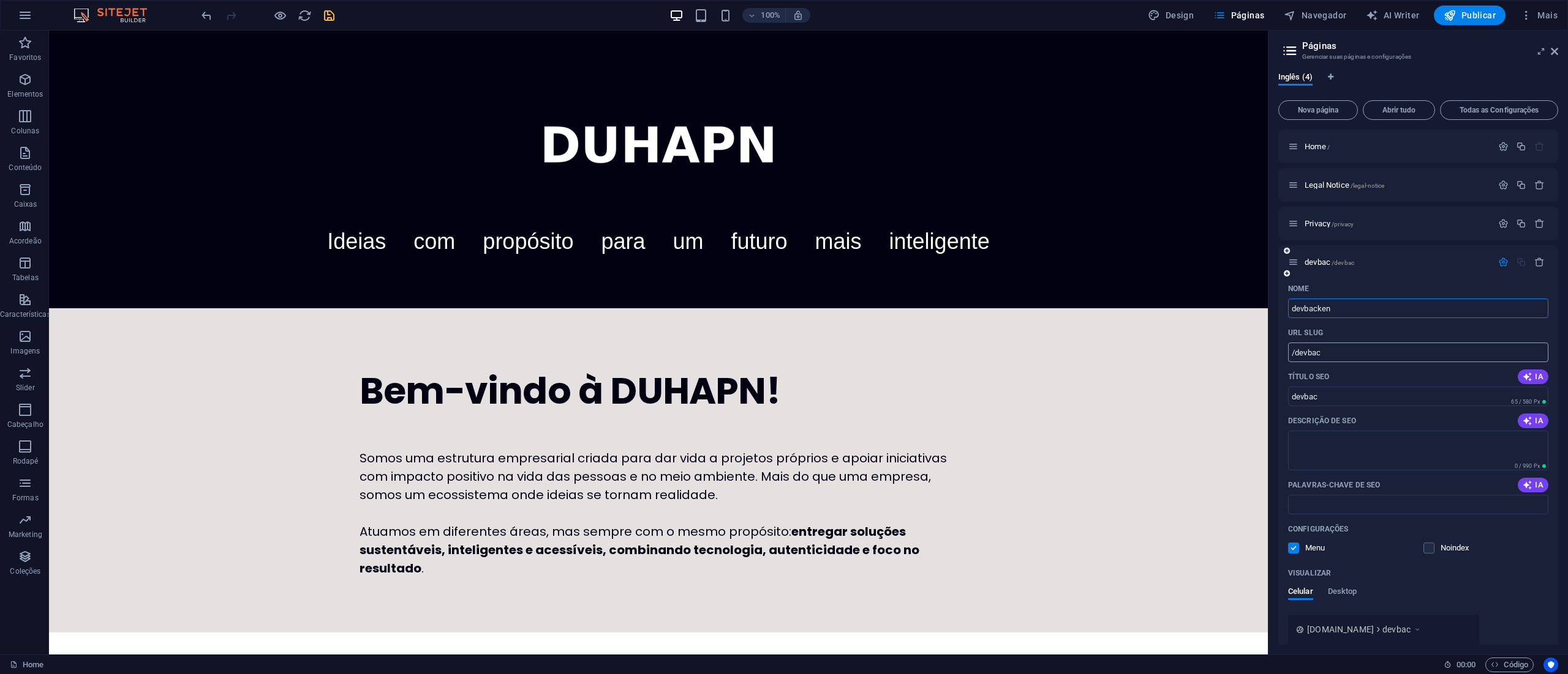
type input "devbacken"
type input "devbackend"
type input "/devbackend"
type input "devbackend"
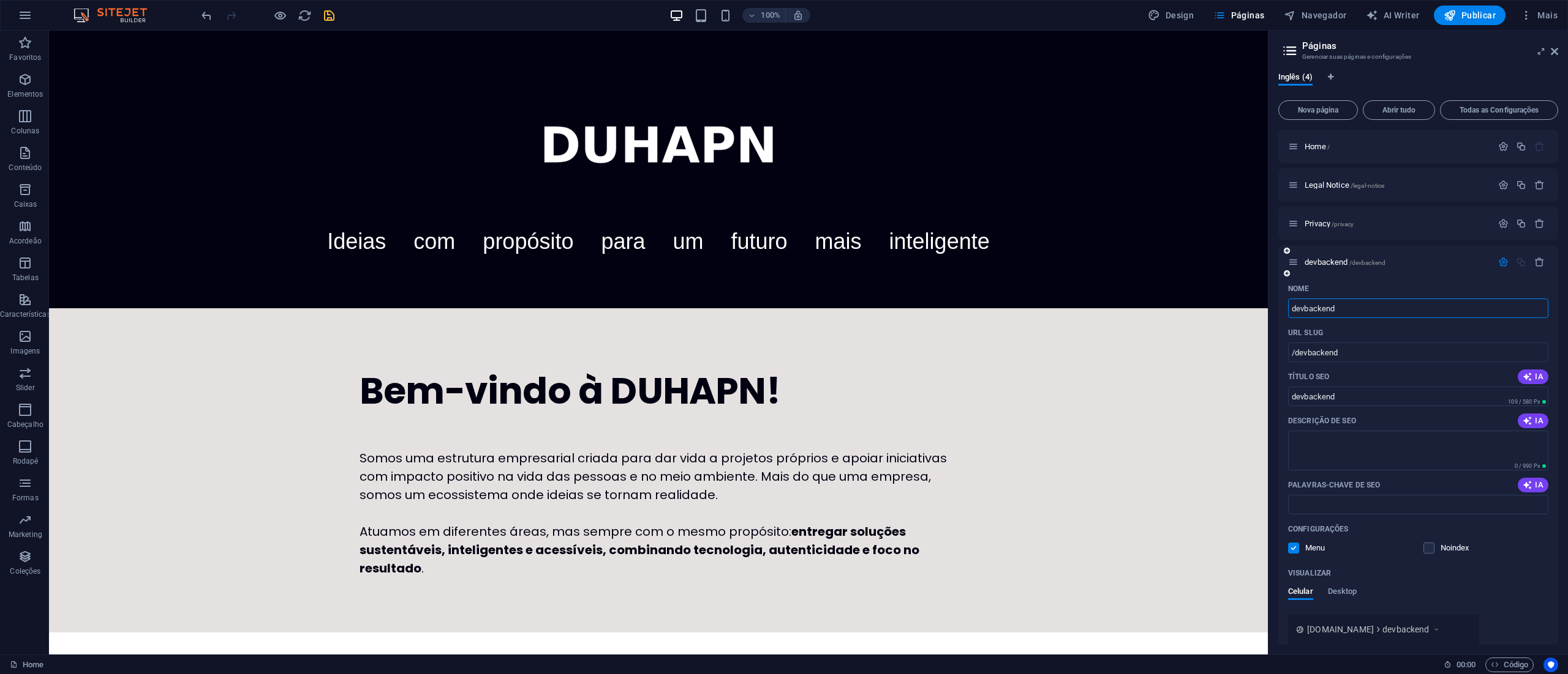
click at [870, 374] on label at bounding box center [1293, 549] width 11 height 11
click at [0, 0] on input "checkbox" at bounding box center [0, 0] width 0 height 0
click at [325, 9] on icon "save" at bounding box center [328, 15] width 14 height 14
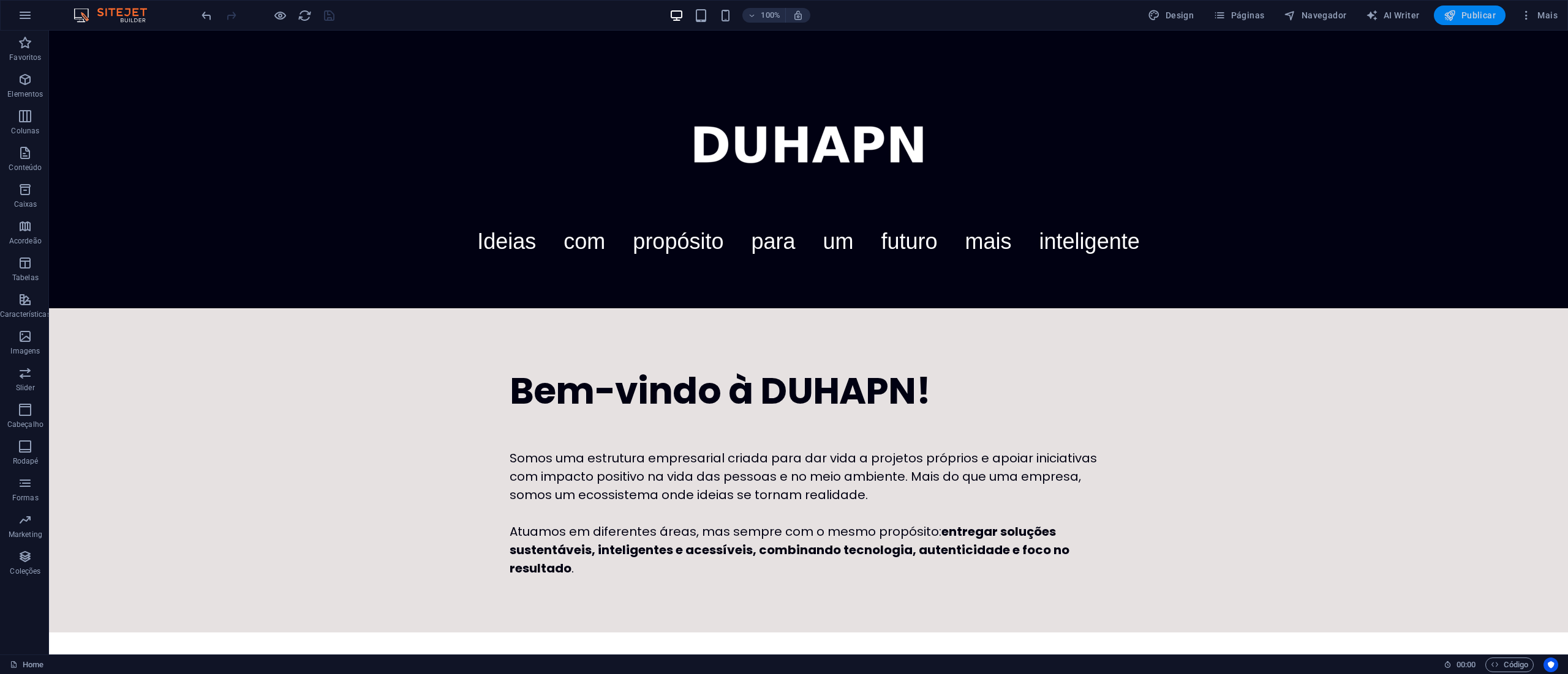
click at [870, 19] on span "Publicar" at bounding box center [1469, 15] width 52 height 12
click at [1235, 6] on button "Páginas" at bounding box center [1238, 15] width 61 height 20
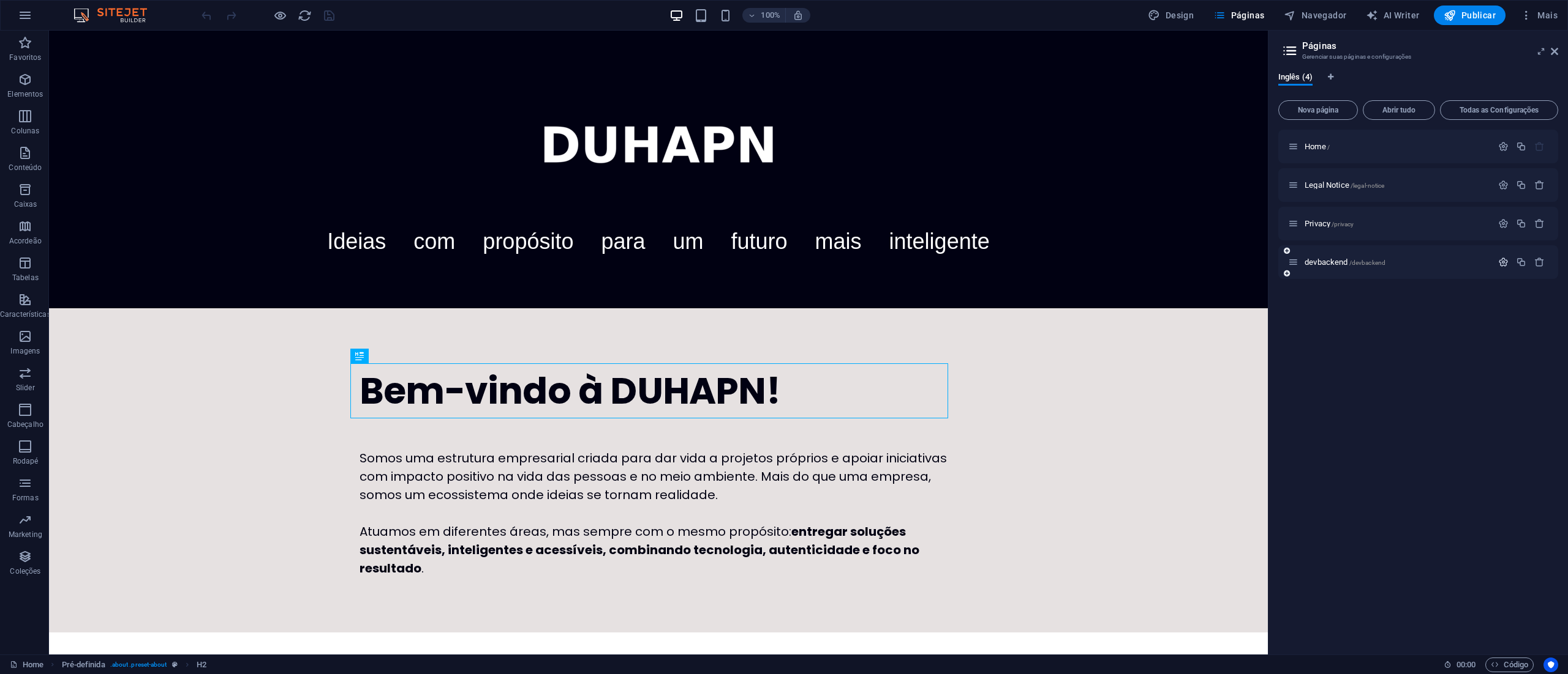
click at [1498, 261] on icon "button" at bounding box center [1503, 262] width 10 height 10
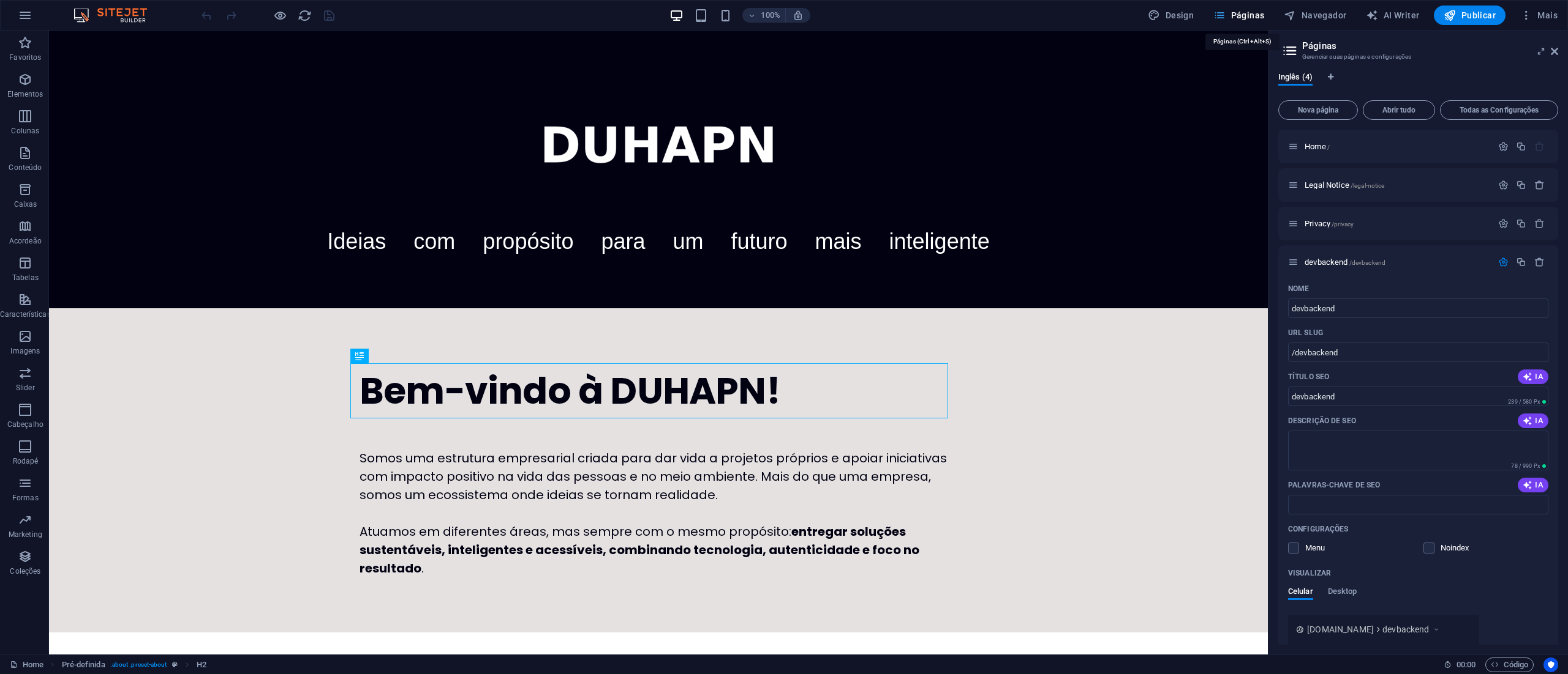
click at [1240, 16] on span "Páginas" at bounding box center [1239, 15] width 51 height 12
click at [1330, 259] on span "devbackend /devbackend" at bounding box center [1344, 263] width 81 height 9
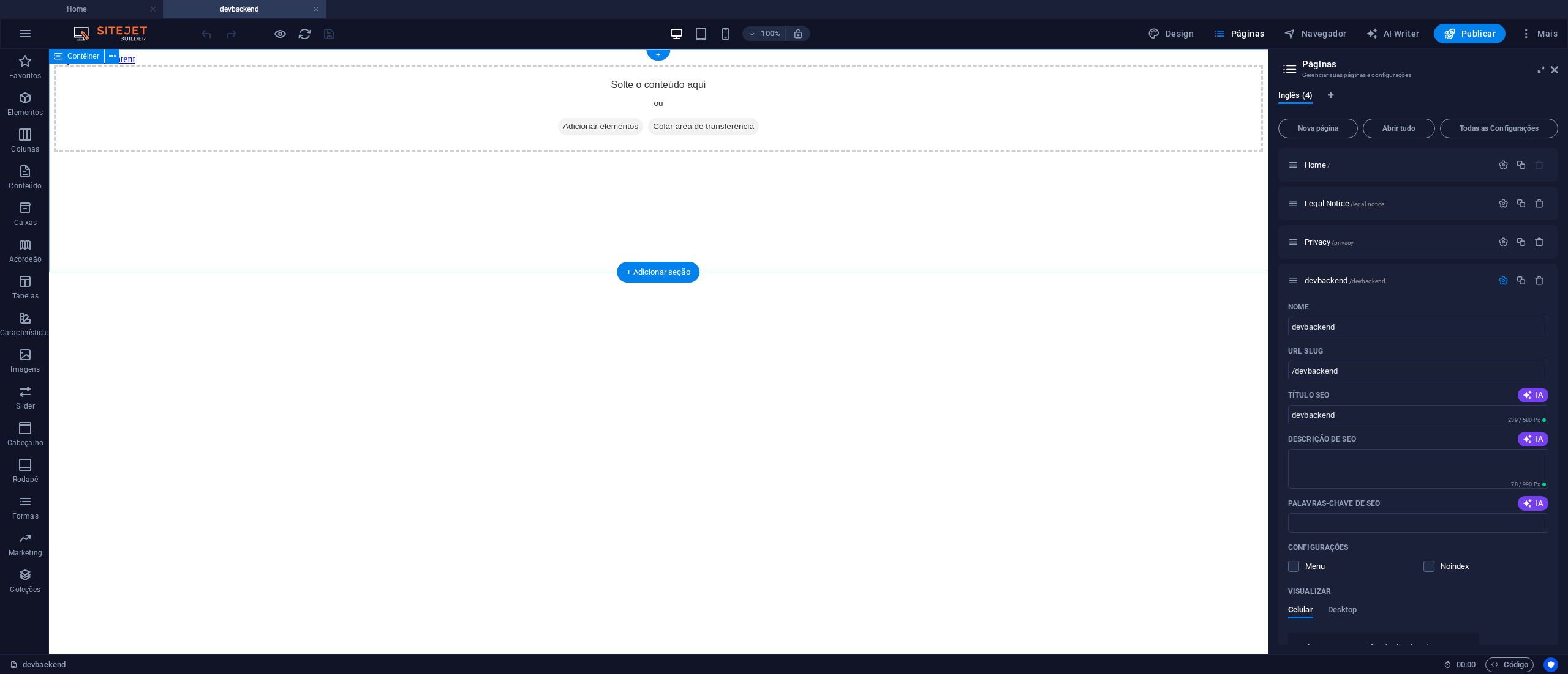
click at [704, 135] on span "Colar área de transferência" at bounding box center [704, 126] width 111 height 17
click at [588, 152] on div "Solte o conteúdo aqui ou Adicionar elementos Colar área de transferência" at bounding box center [658, 108] width 1209 height 87
click at [589, 135] on span "Adicionar elementos" at bounding box center [601, 126] width 85 height 17
click at [608, 135] on span "Adicionar elementos" at bounding box center [601, 126] width 85 height 17
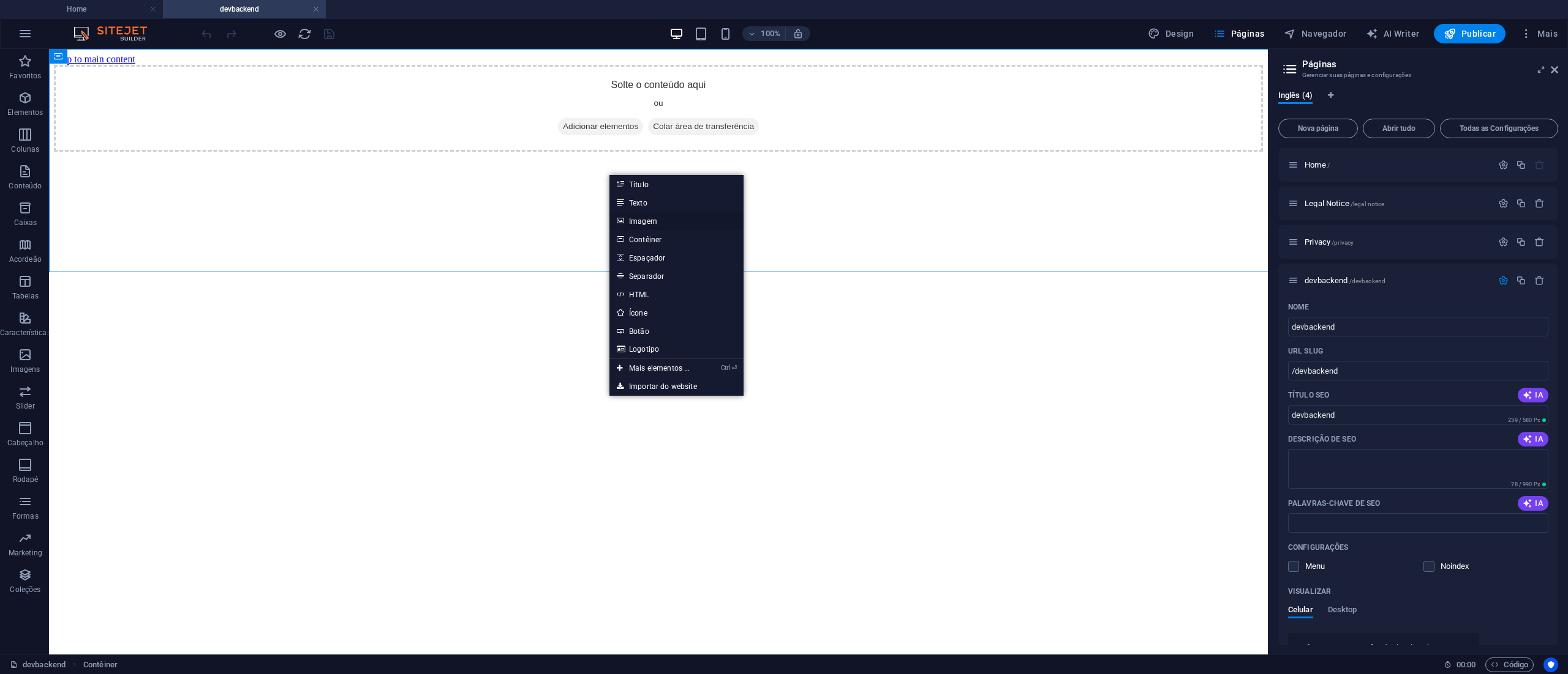
click at [658, 221] on link "Imagem" at bounding box center [676, 221] width 135 height 18
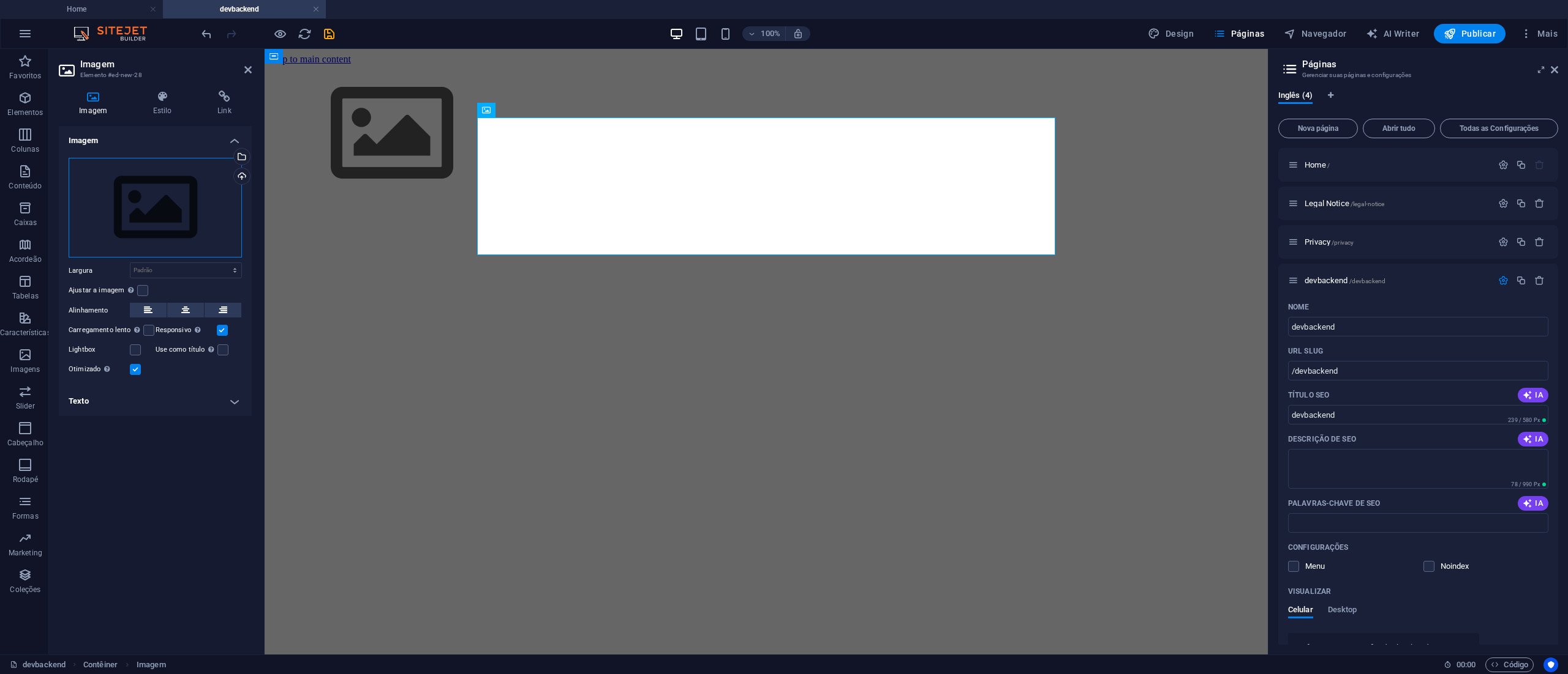
click at [145, 210] on div "Arraste os arquivos aqui, clique para escolher os arquivos ou selecione os arqu…" at bounding box center [155, 208] width 174 height 100
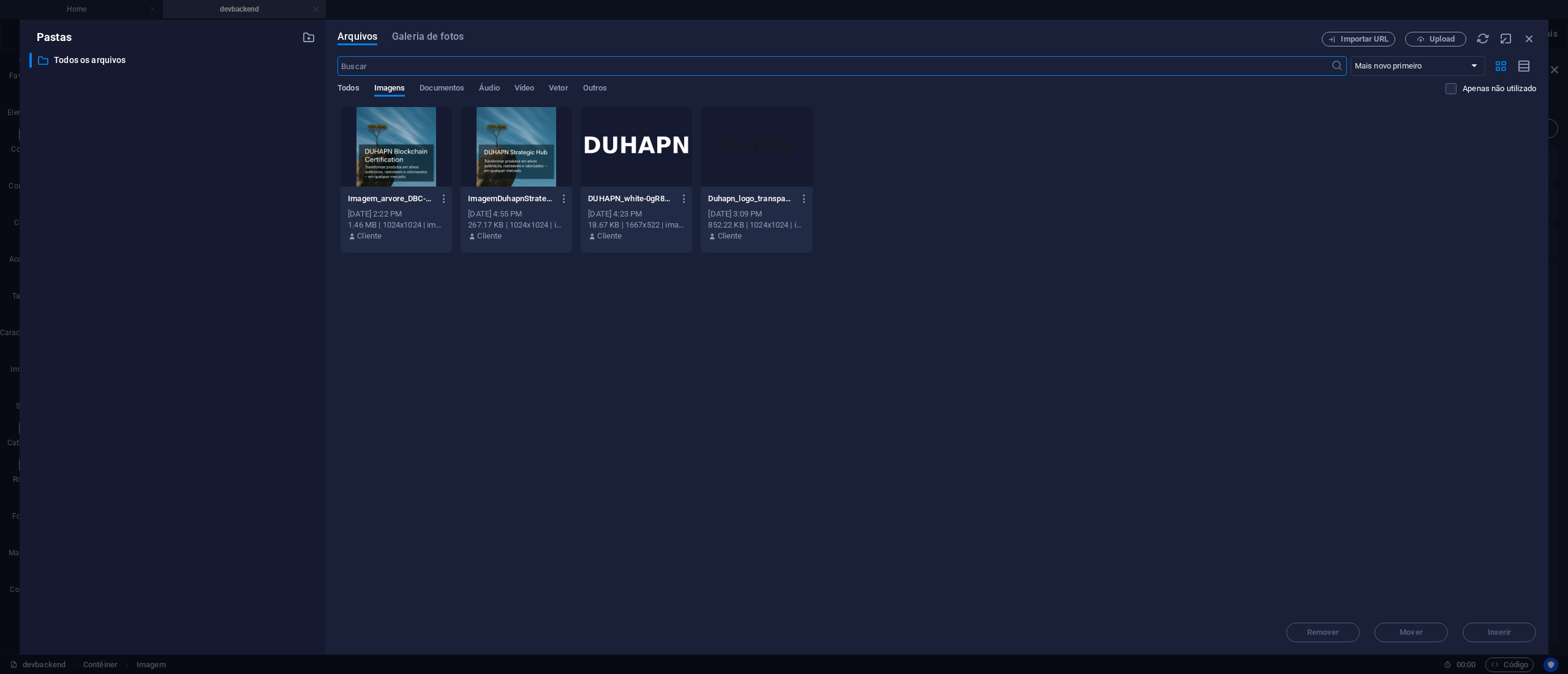
click at [352, 84] on span "Todos" at bounding box center [348, 89] width 22 height 17
click at [349, 84] on span "Todos" at bounding box center [348, 89] width 22 height 17
click at [348, 89] on span "Todos" at bounding box center [348, 89] width 22 height 17
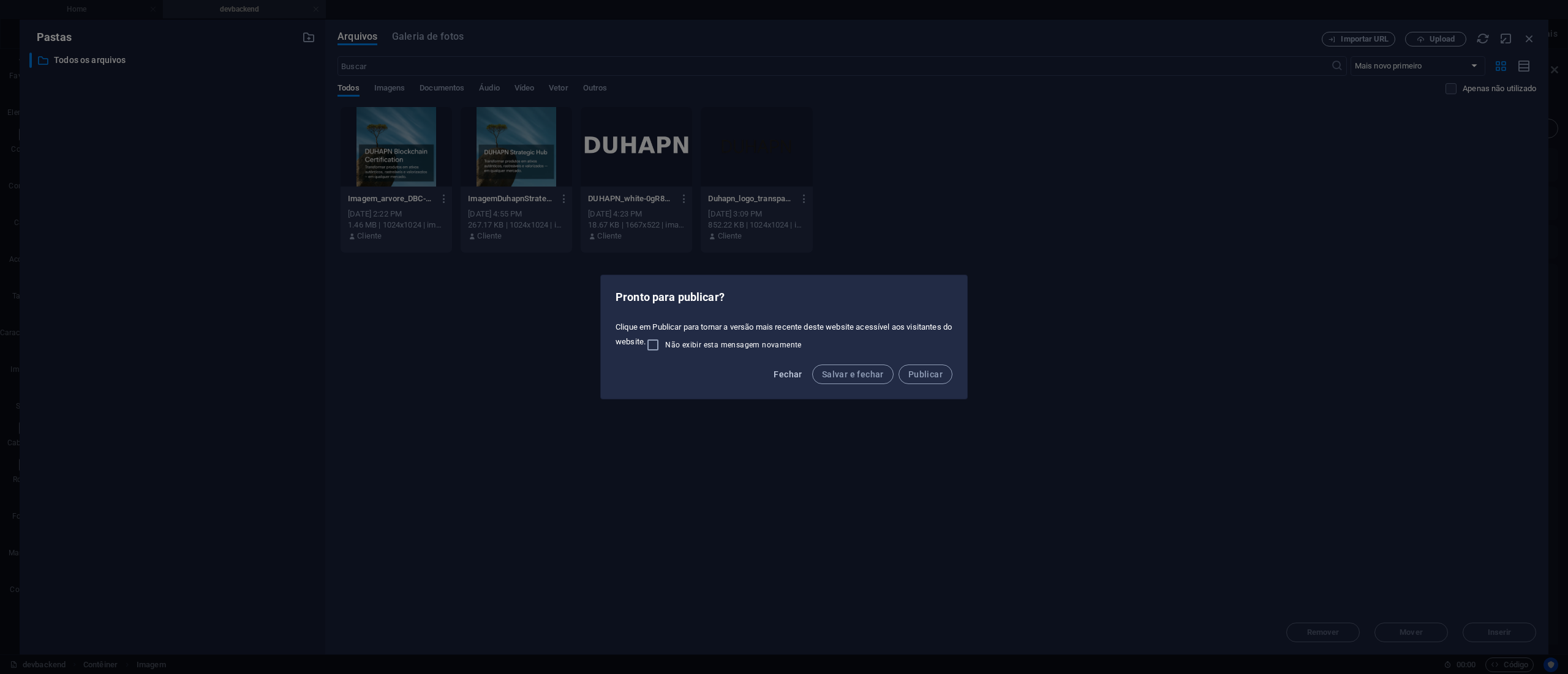
click at [787, 370] on span "Fechar" at bounding box center [787, 374] width 28 height 10
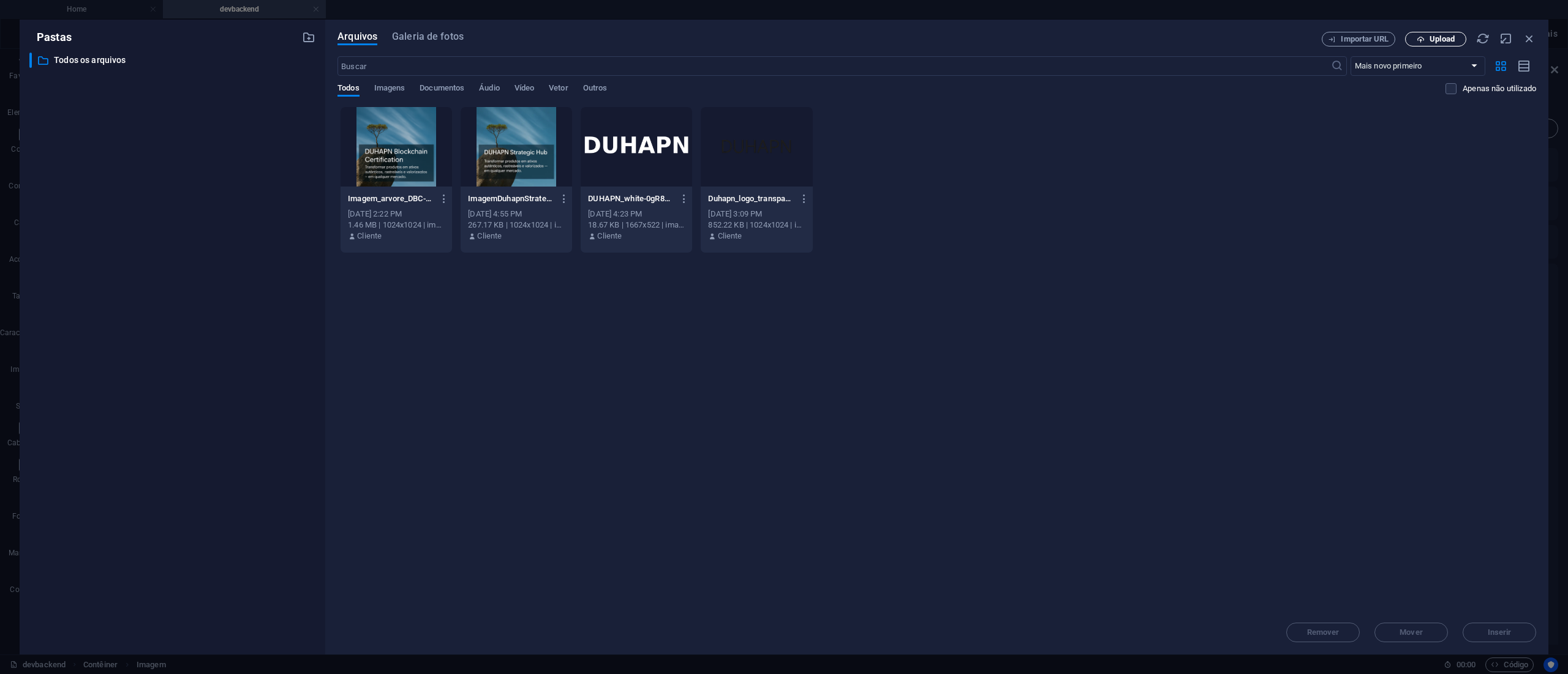
click at [1446, 35] on span "Upload" at bounding box center [1442, 39] width 25 height 7
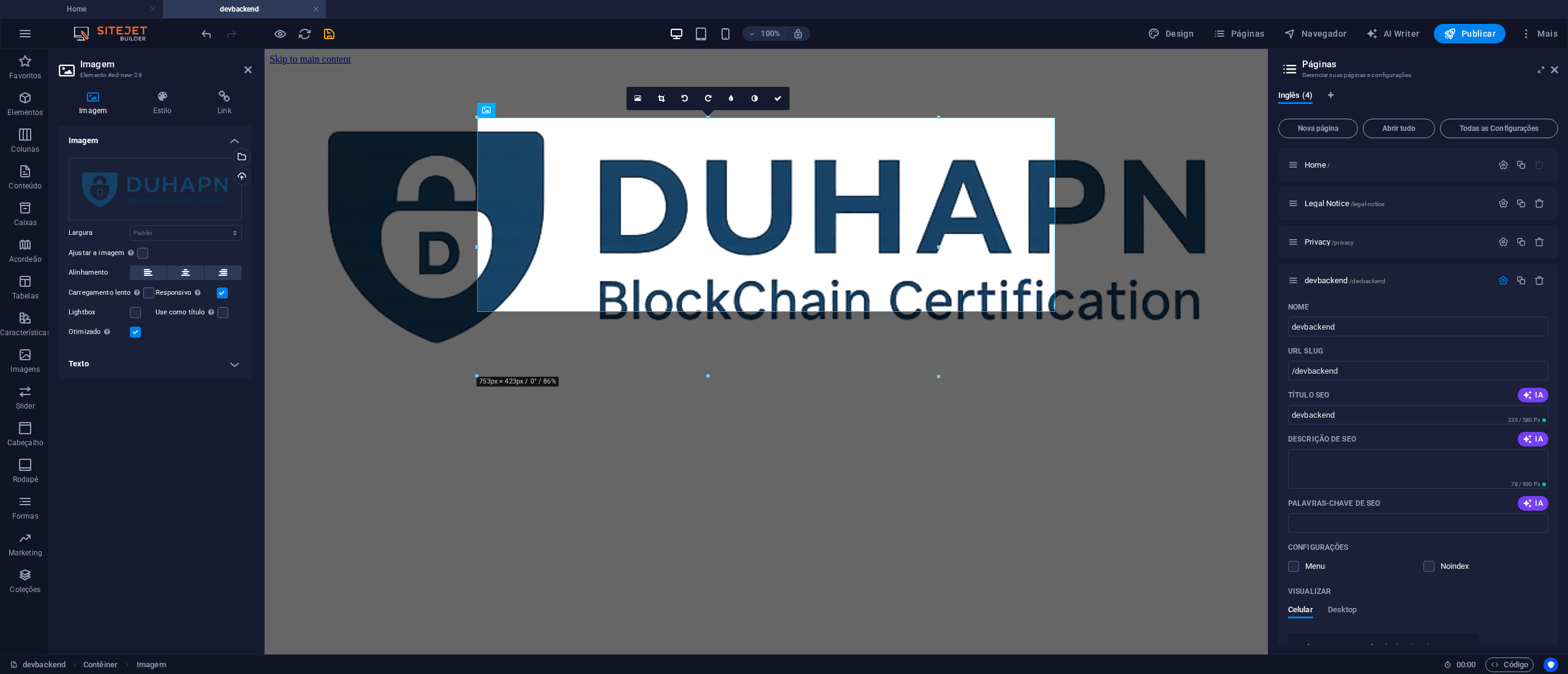
click at [615, 410] on html "Skip to main content" at bounding box center [766, 229] width 1004 height 361
click at [1167, 203] on div at bounding box center [765, 234] width 994 height 340
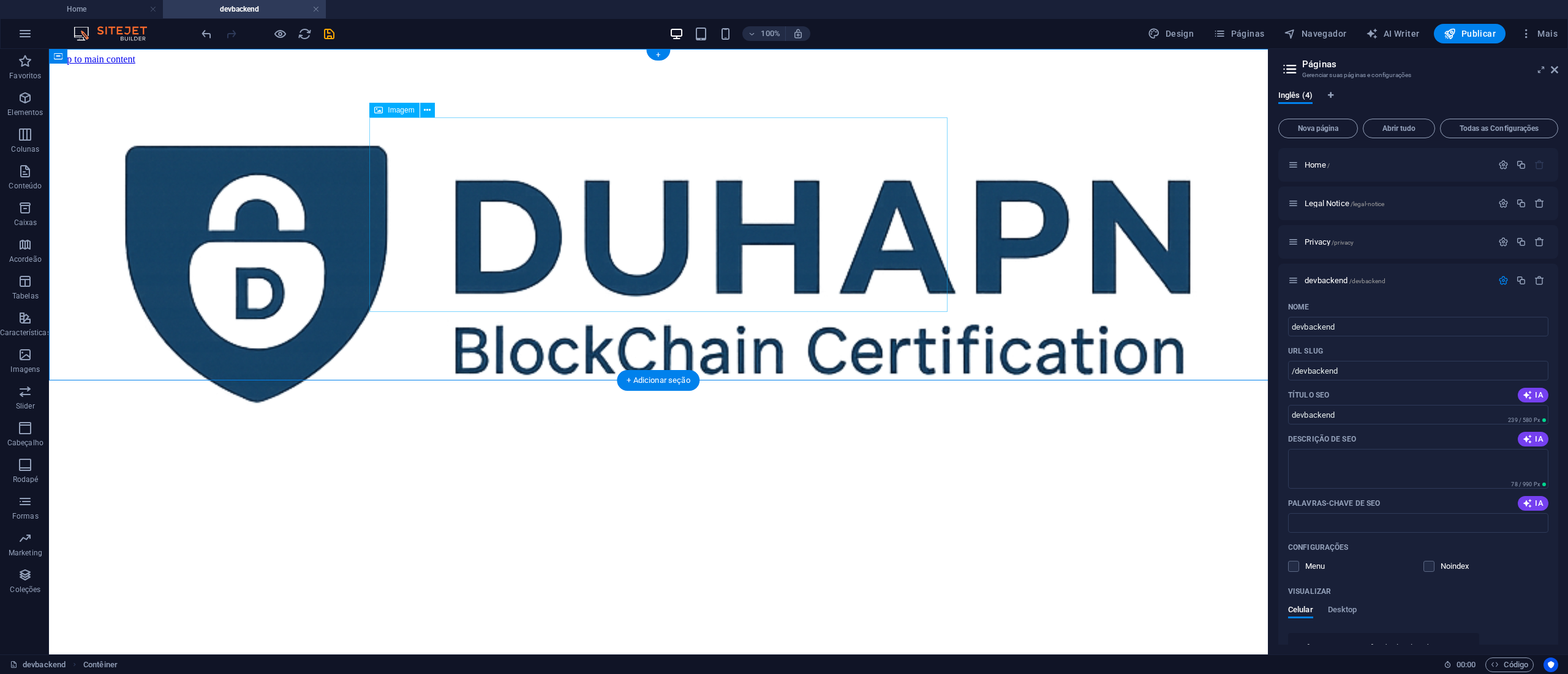
click at [737, 224] on figure at bounding box center [658, 270] width 1209 height 411
click at [801, 207] on figure at bounding box center [658, 270] width 1209 height 411
click at [800, 205] on figure at bounding box center [658, 270] width 1209 height 411
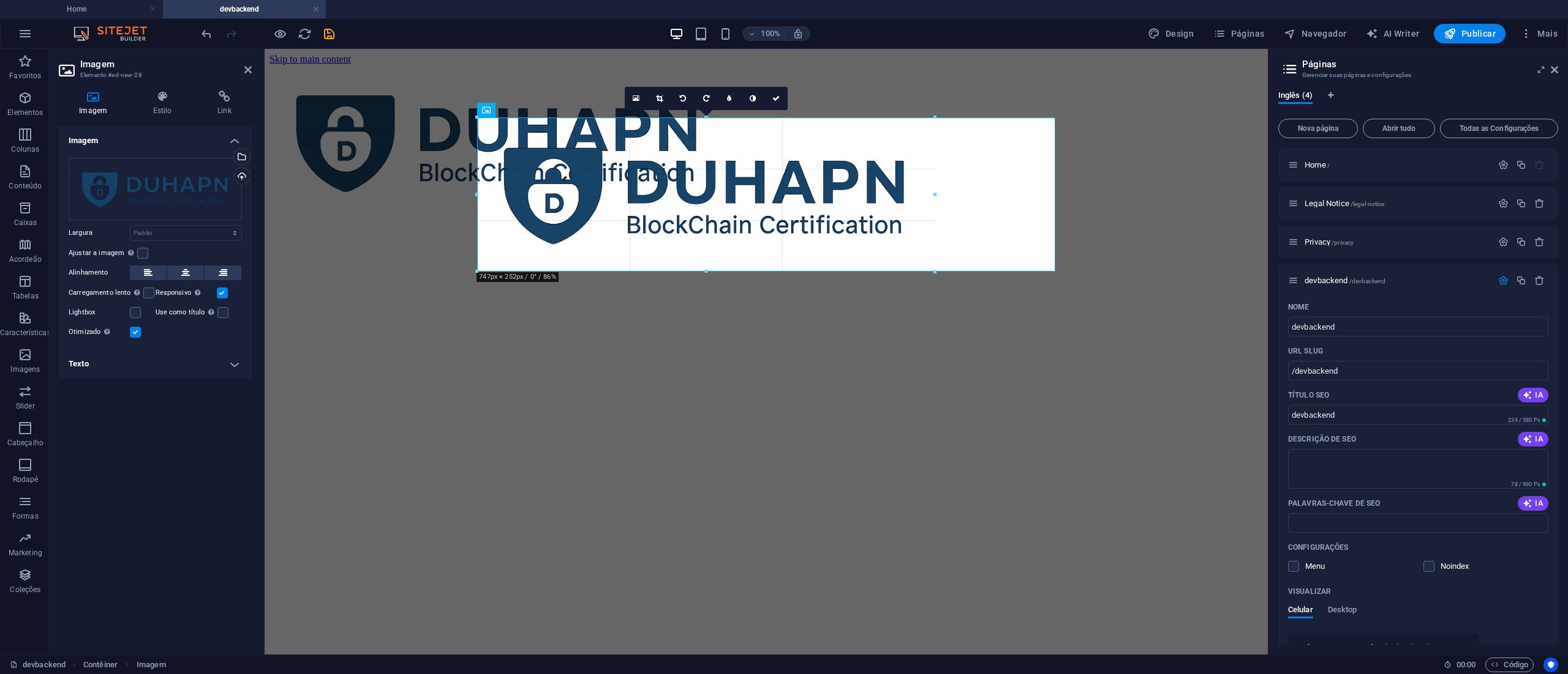
drag, startPoint x: 1054, startPoint y: 119, endPoint x: 934, endPoint y: 178, distance: 133.7
type input "747"
select select "px"
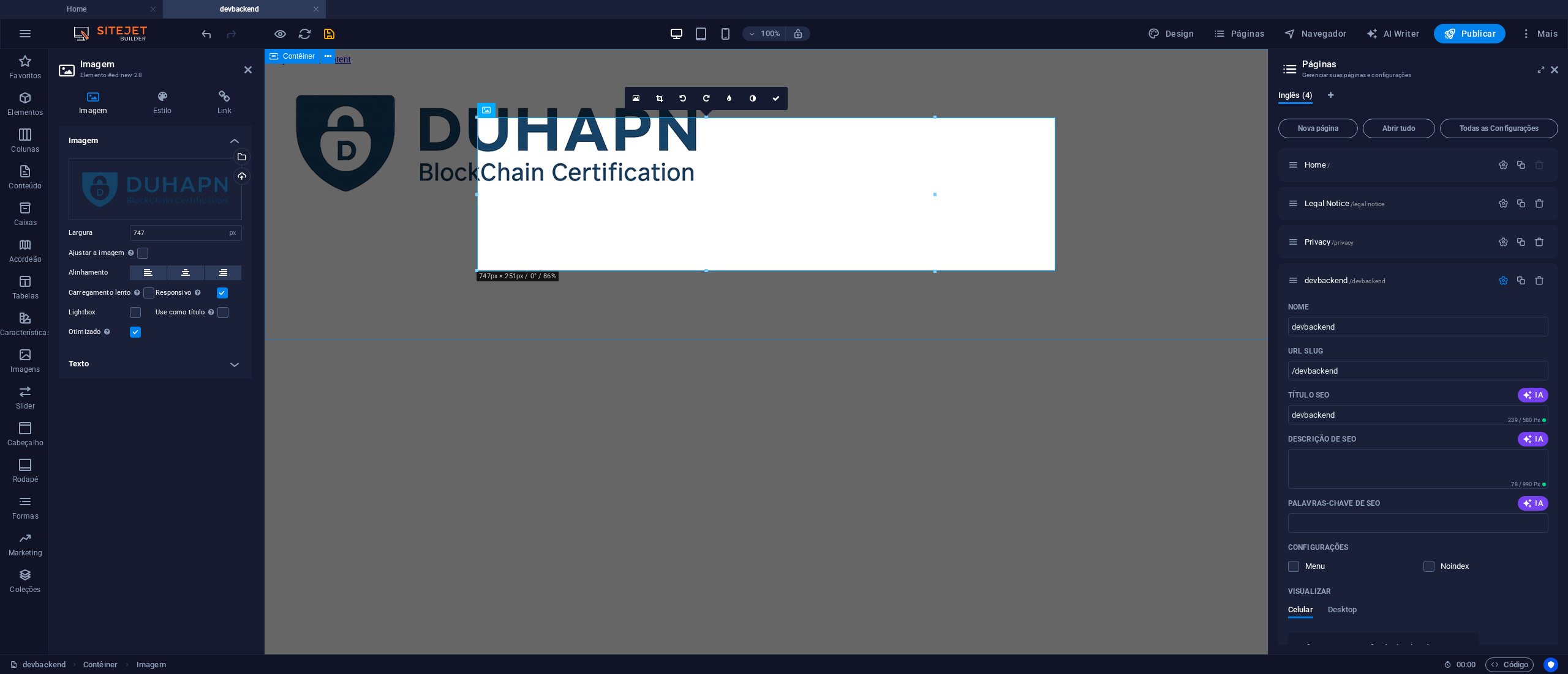
click at [1117, 183] on div at bounding box center [765, 143] width 994 height 156
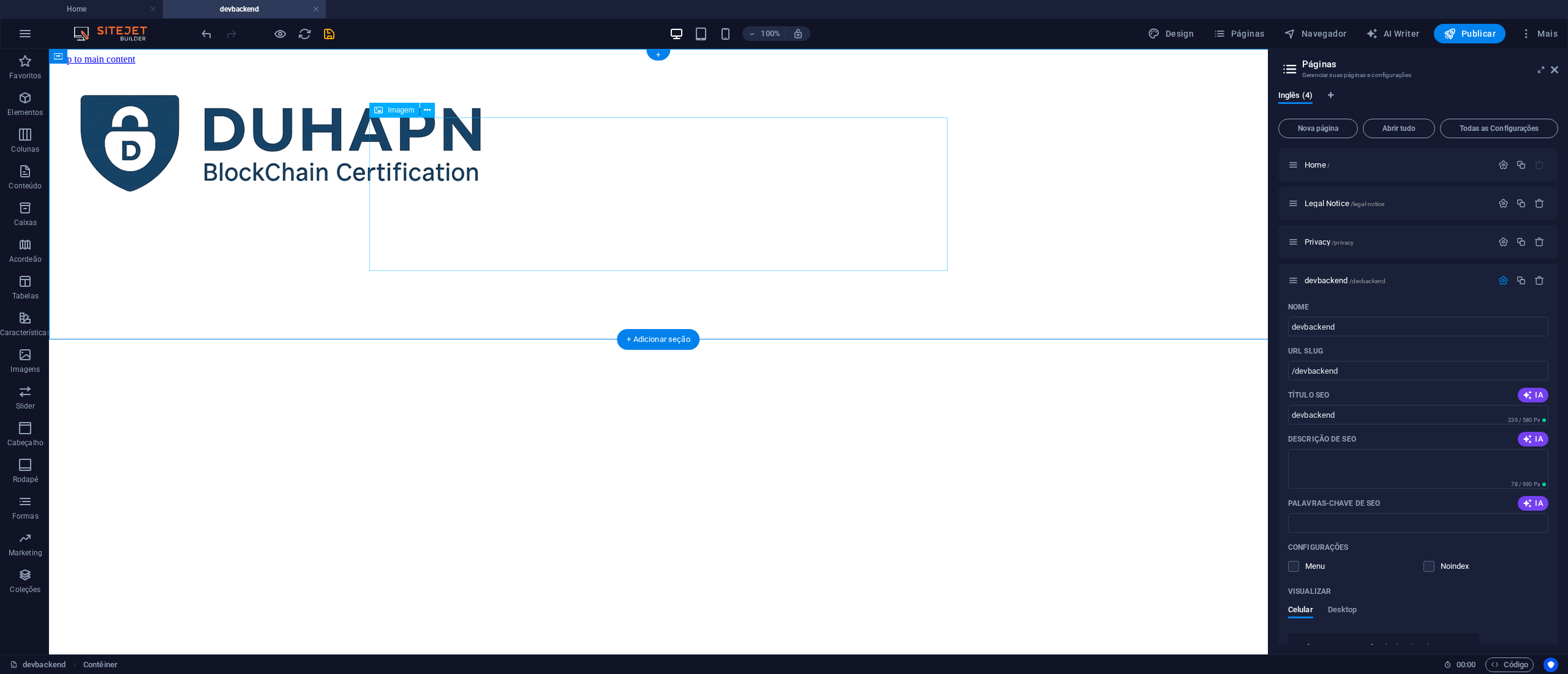
click at [579, 188] on figure at bounding box center [658, 143] width 1209 height 156
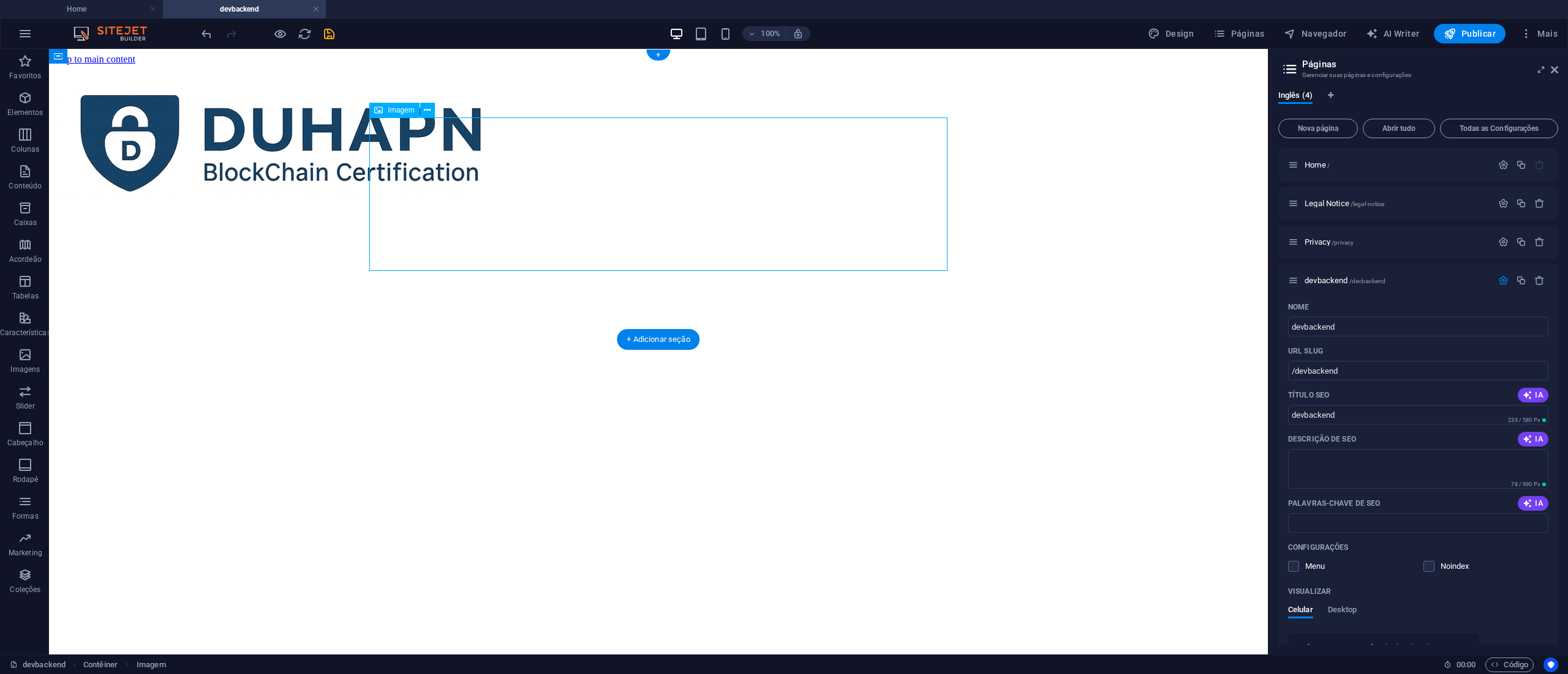
click at [861, 163] on figure at bounding box center [658, 143] width 1209 height 156
click at [863, 163] on figure at bounding box center [658, 143] width 1209 height 156
select select "px"
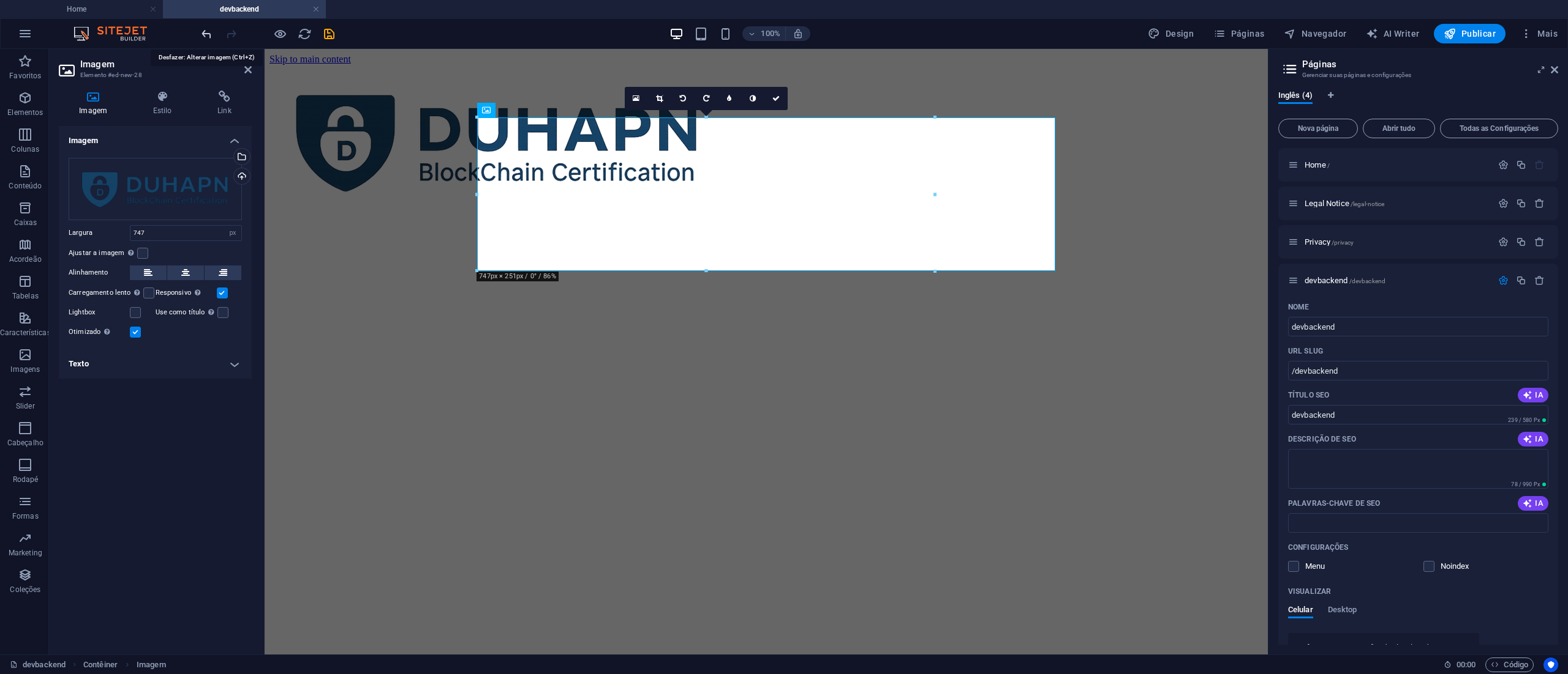
click at [205, 32] on icon "undo" at bounding box center [206, 34] width 14 height 14
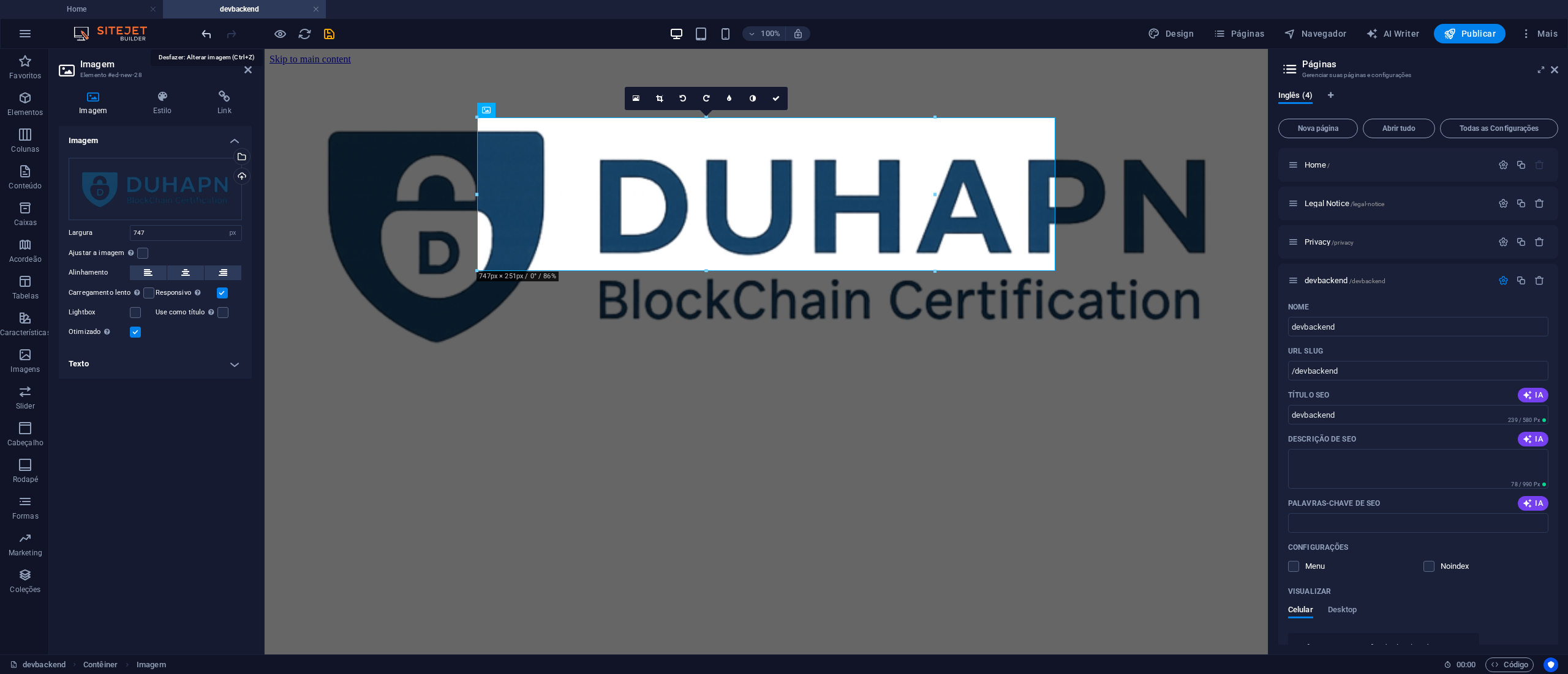
select select "DISABLED_OPTION_VALUE"
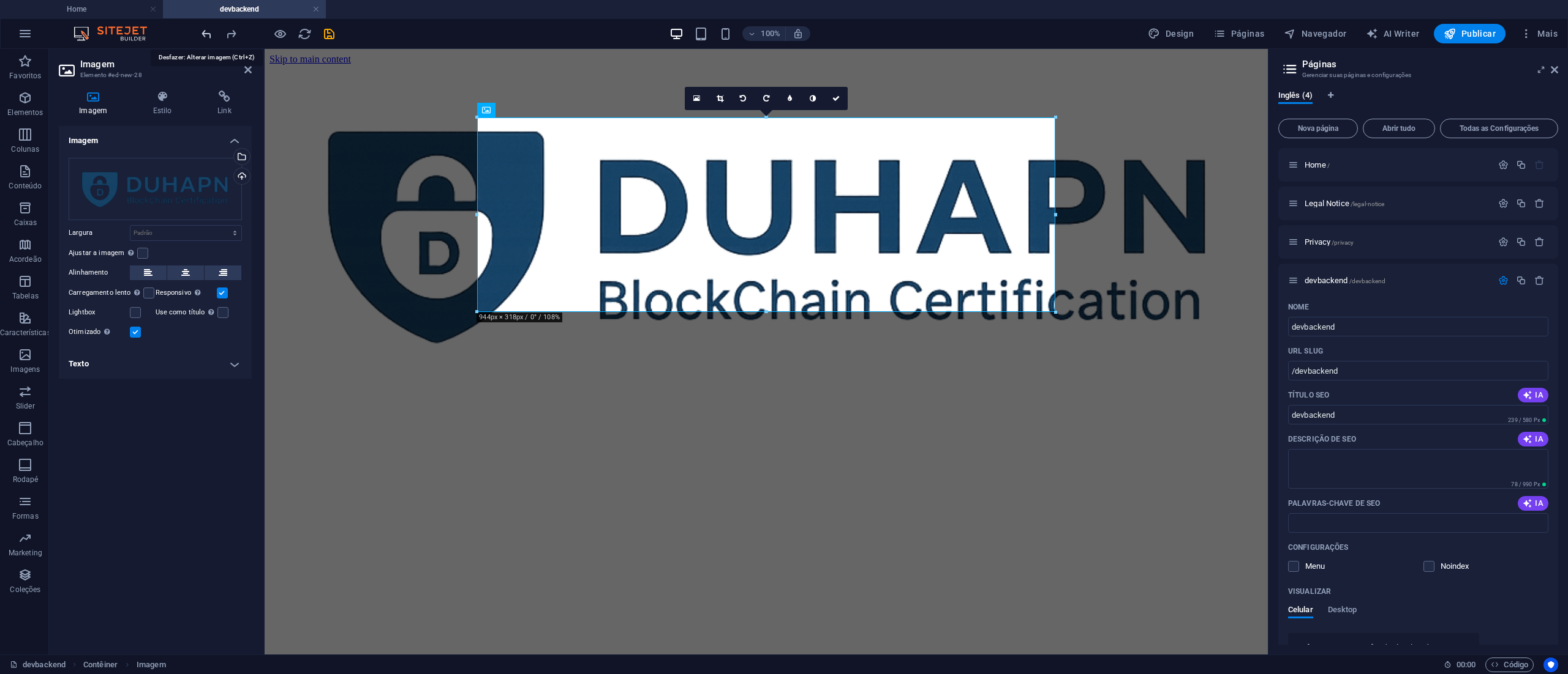
click at [205, 31] on icon "undo" at bounding box center [206, 34] width 14 height 14
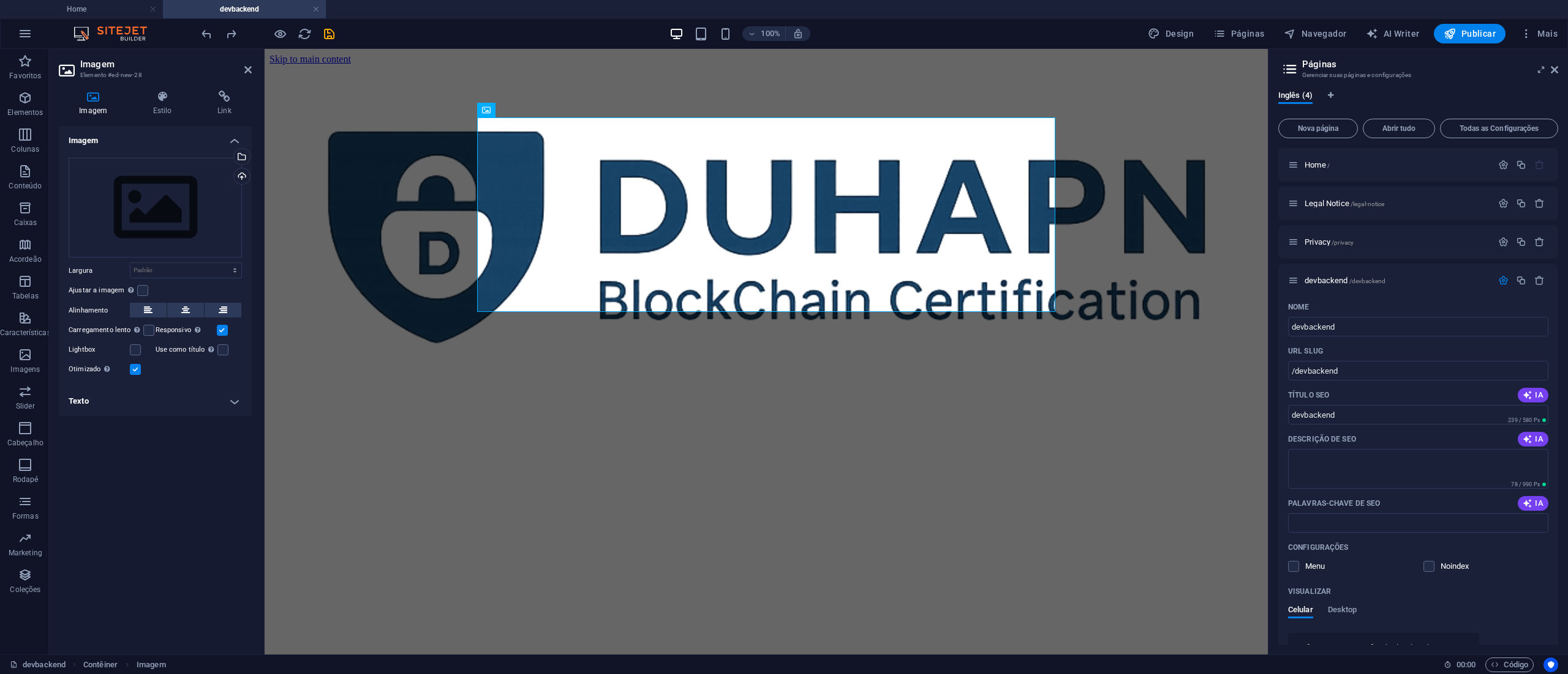
click at [1010, 410] on html "Skip to main content" at bounding box center [766, 229] width 1004 height 361
click at [1026, 410] on html "Skip to main content" at bounding box center [766, 229] width 1004 height 361
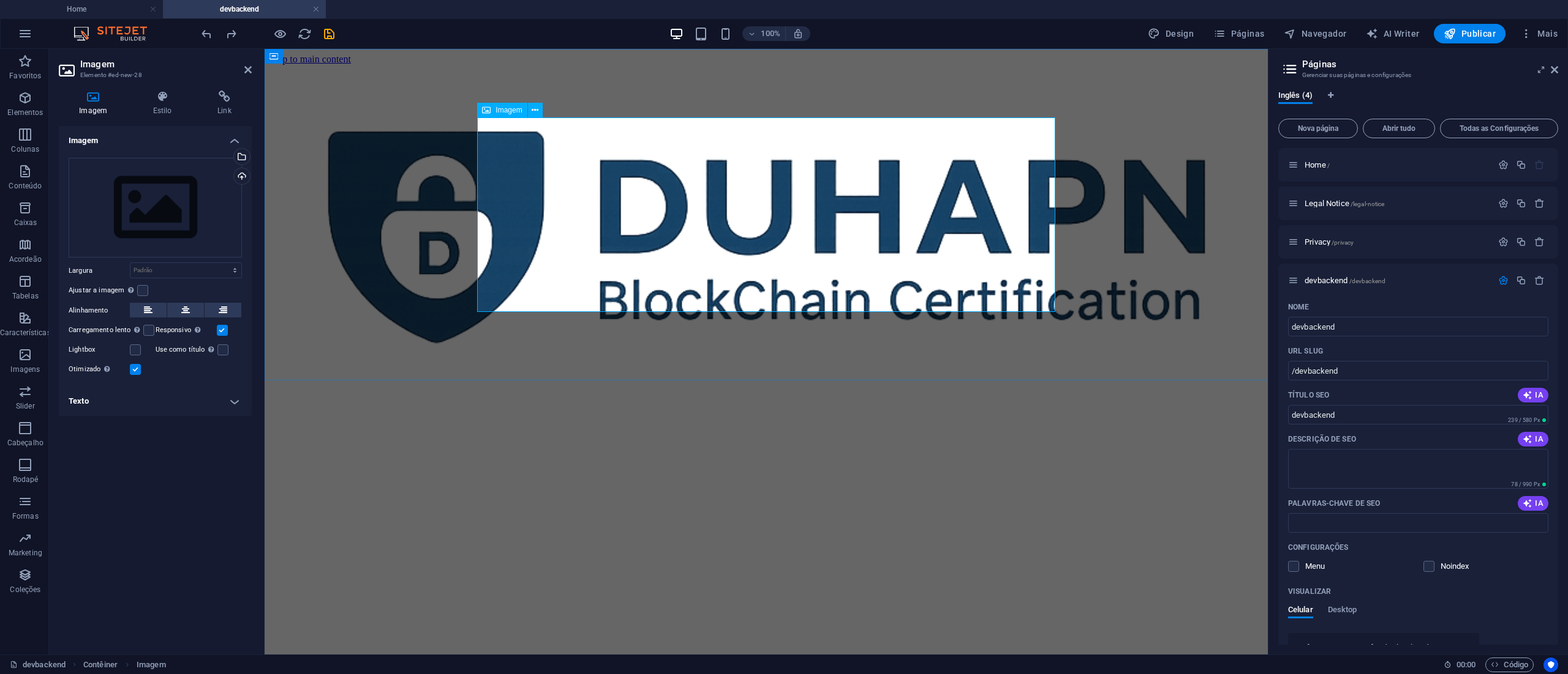
click at [799, 149] on figure at bounding box center [765, 234] width 994 height 340
click at [201, 32] on icon "undo" at bounding box center [206, 34] width 14 height 14
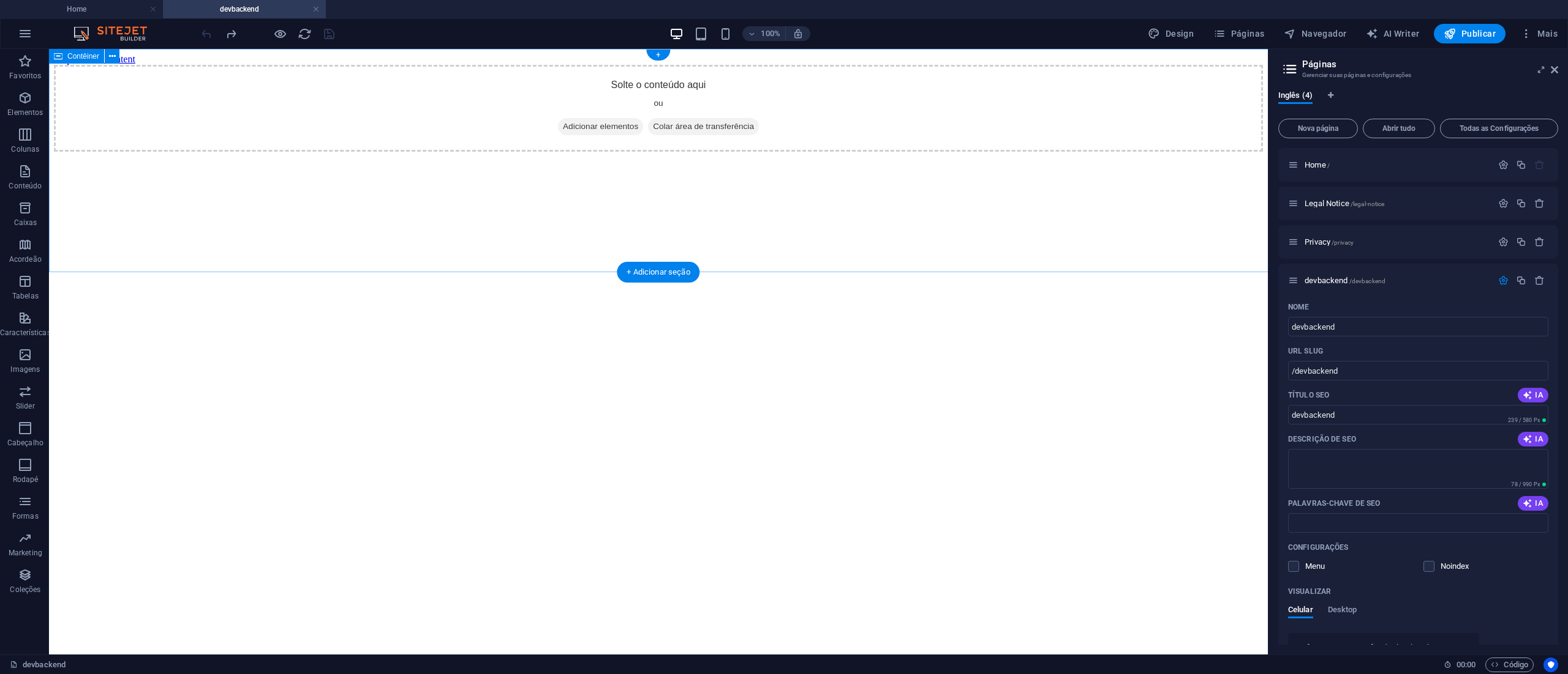
click at [599, 135] on span "Adicionar elementos" at bounding box center [601, 126] width 85 height 17
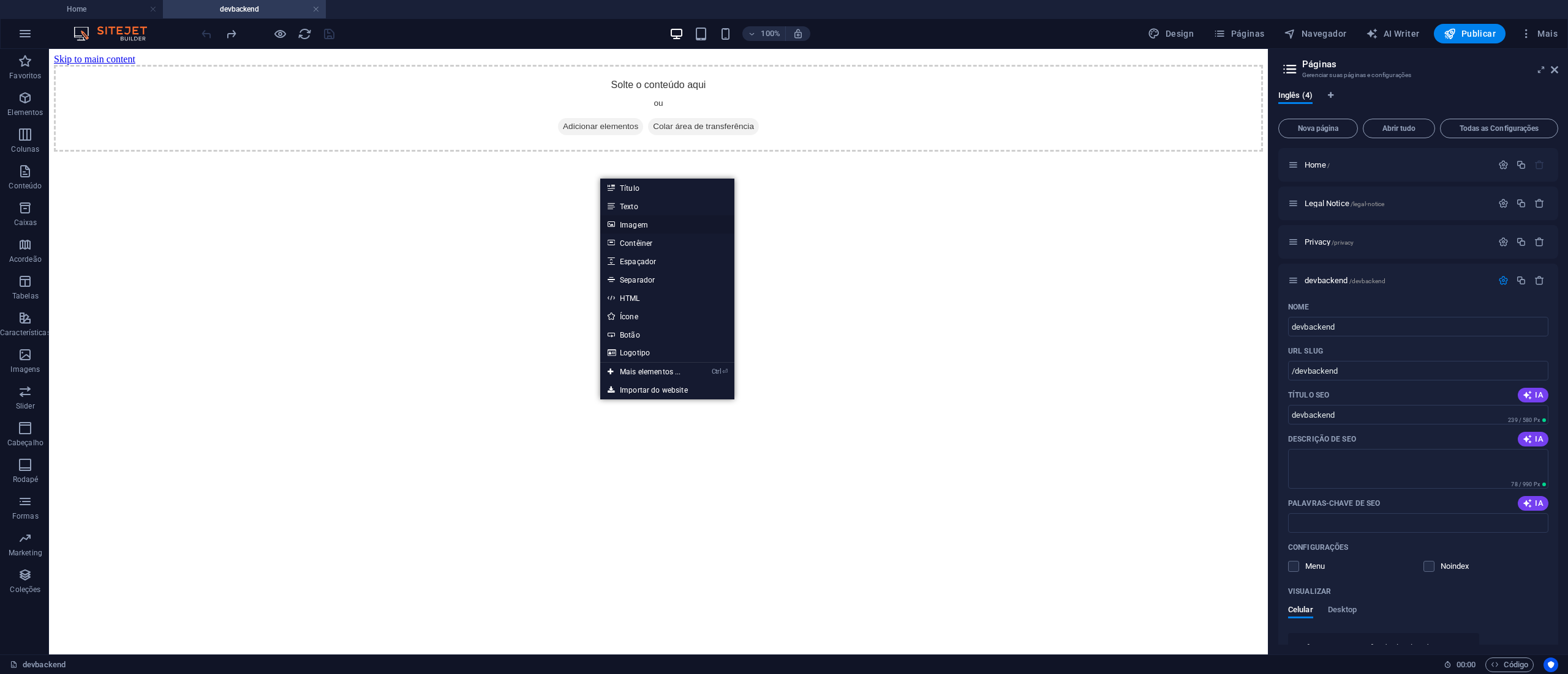
click at [644, 224] on link "Imagem" at bounding box center [667, 224] width 135 height 18
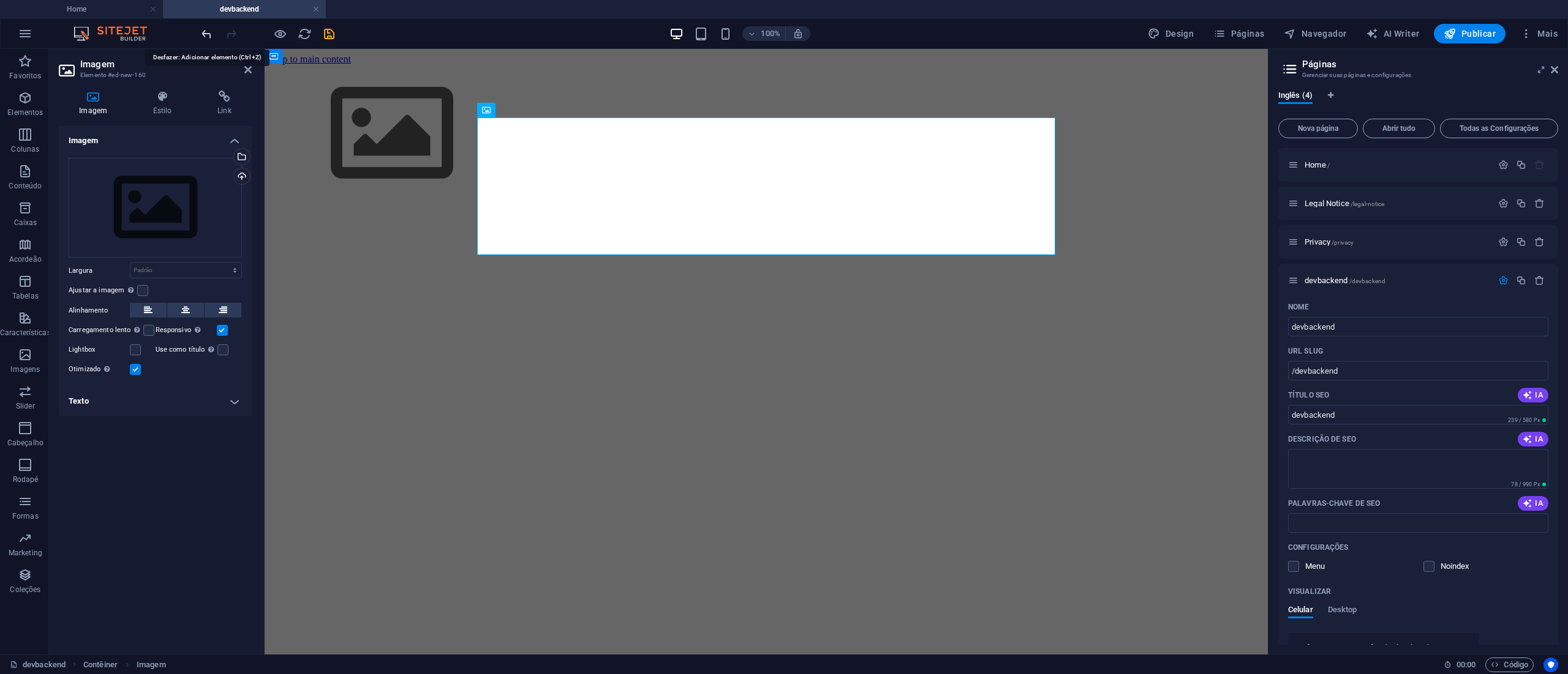
click at [205, 29] on icon "undo" at bounding box center [206, 34] width 14 height 14
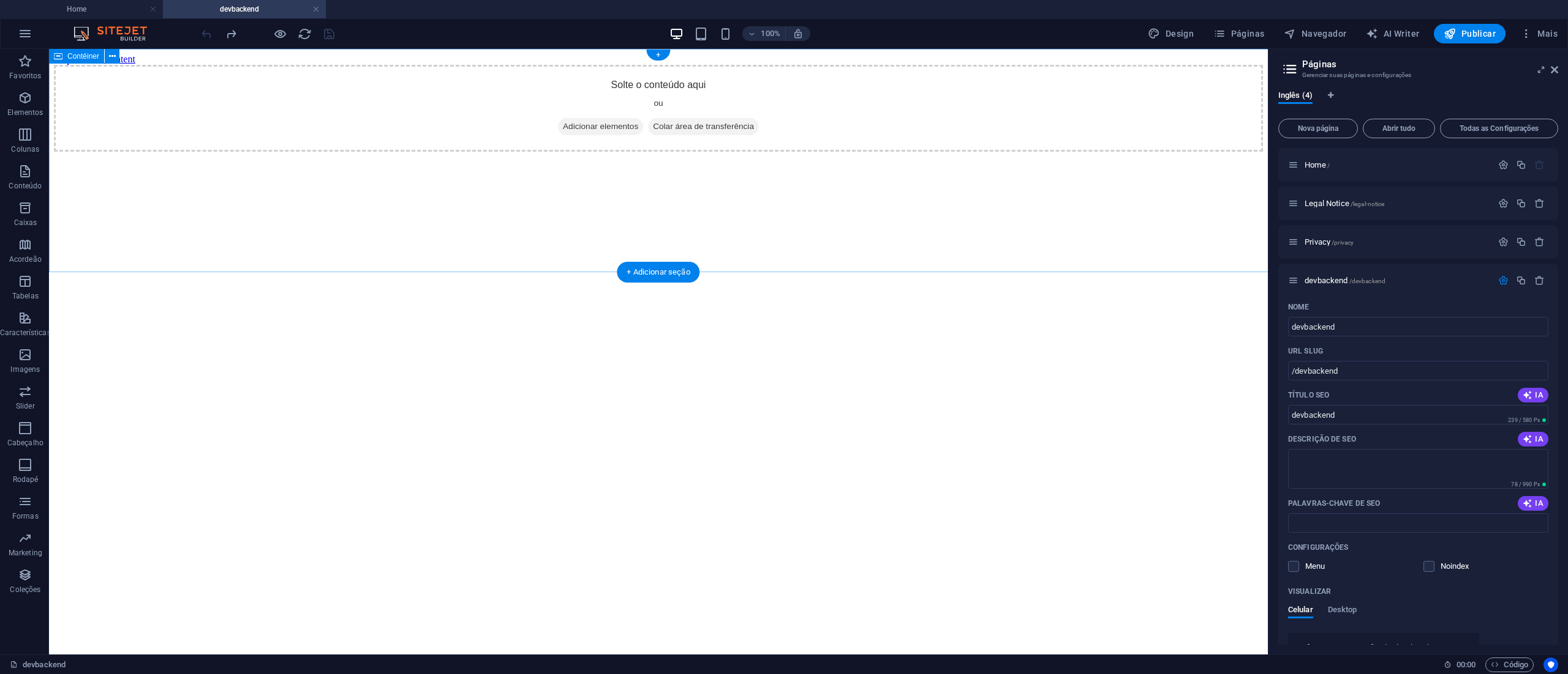
click at [611, 135] on span "Adicionar elementos" at bounding box center [601, 126] width 85 height 17
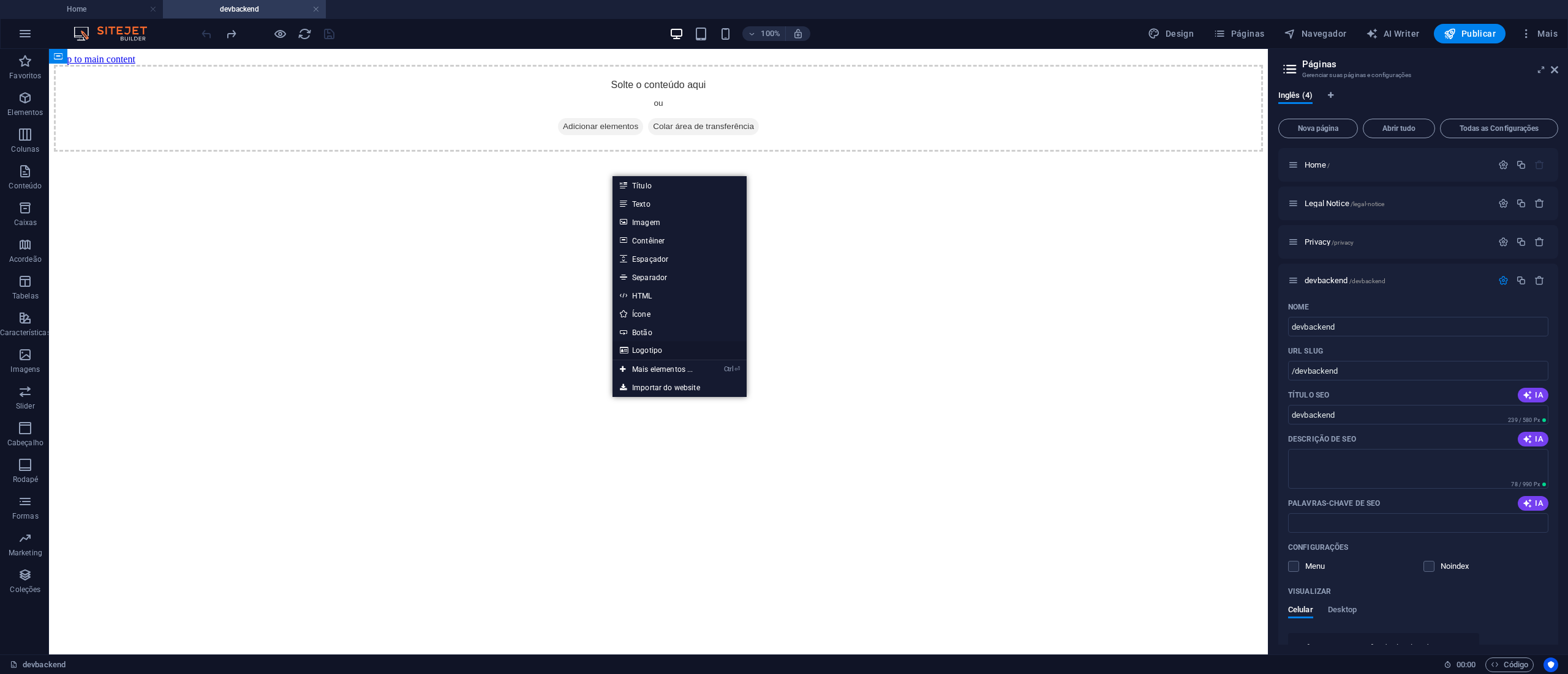
click at [649, 350] on link "Logotipo" at bounding box center [680, 351] width 135 height 18
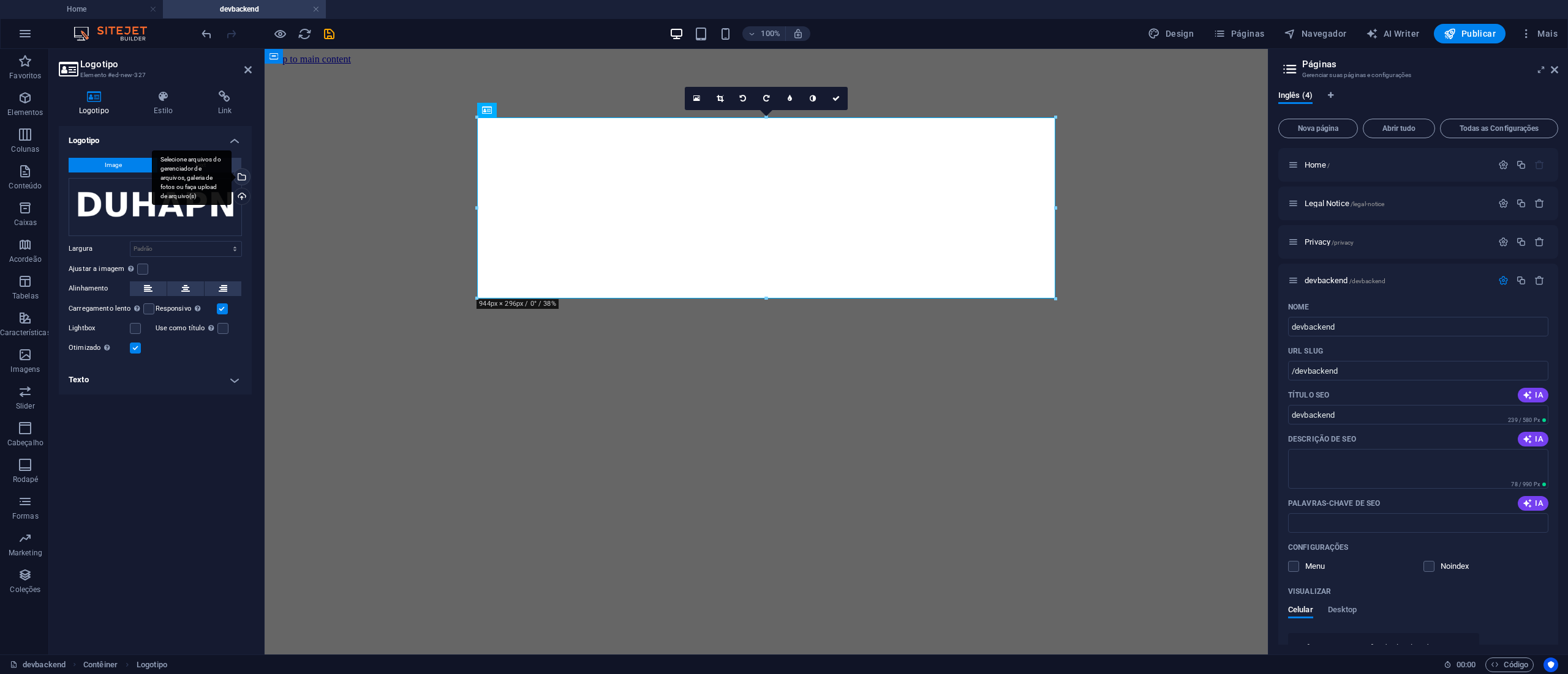
click at [232, 173] on div "Selecione arquivos do gerenciador de arquivos, galeria de fotos ou faça upload …" at bounding box center [192, 178] width 80 height 55
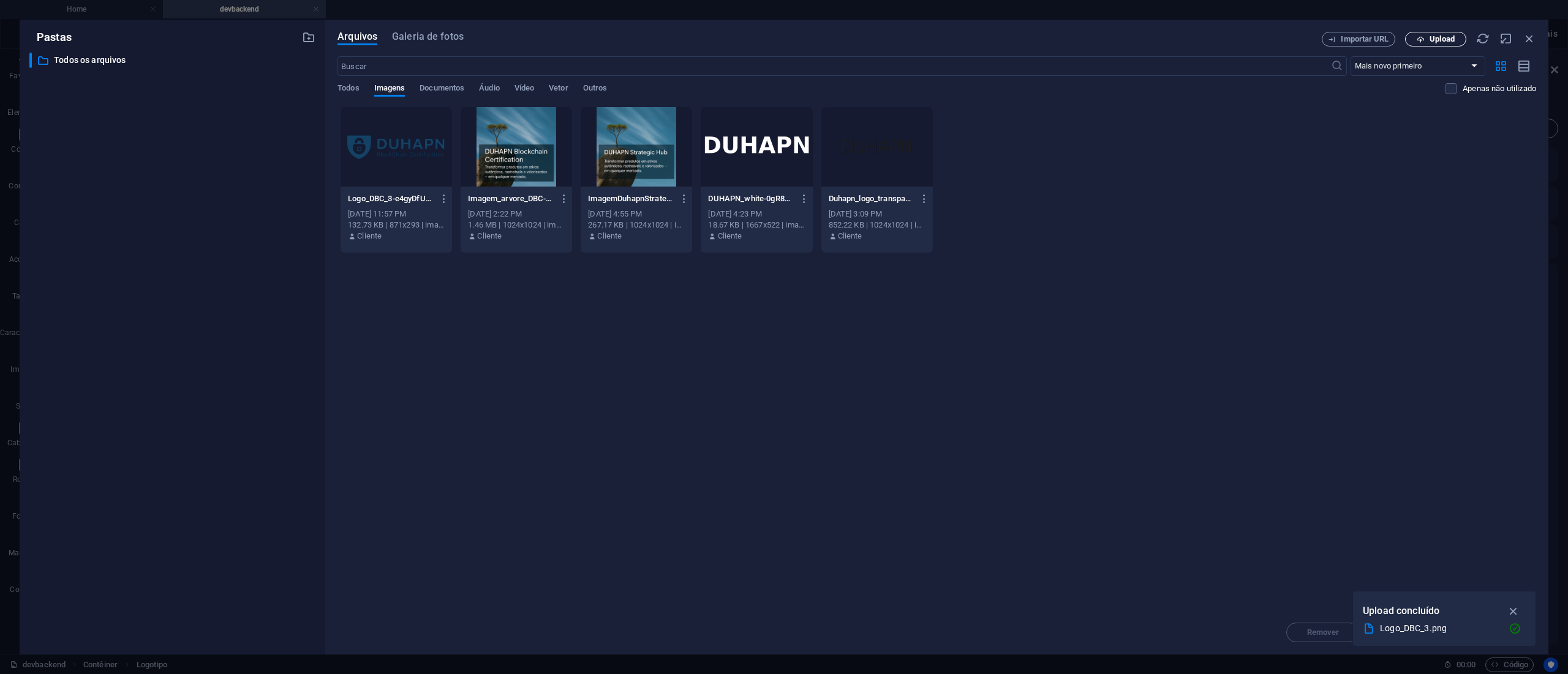
click at [1443, 40] on span "Upload" at bounding box center [1442, 39] width 25 height 7
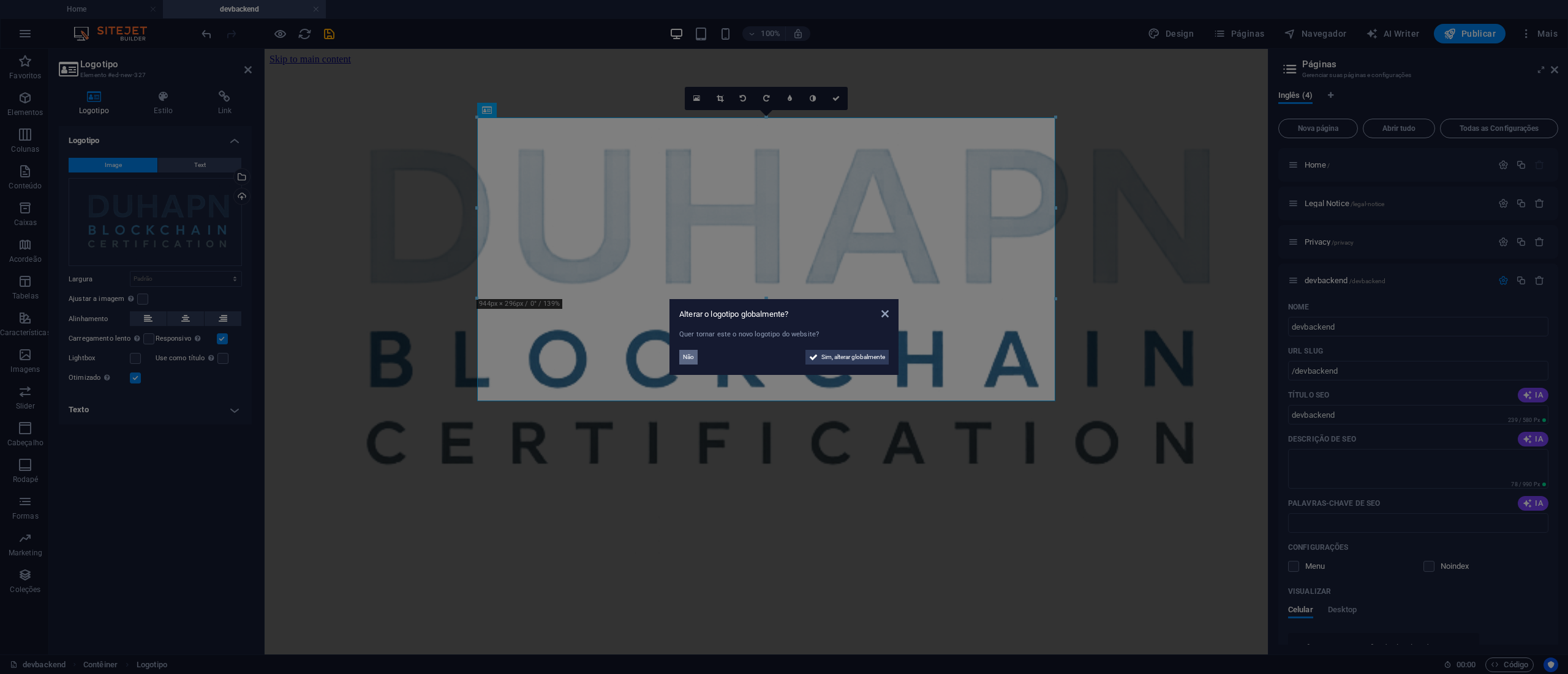
click at [684, 355] on span "Não" at bounding box center [688, 357] width 11 height 15
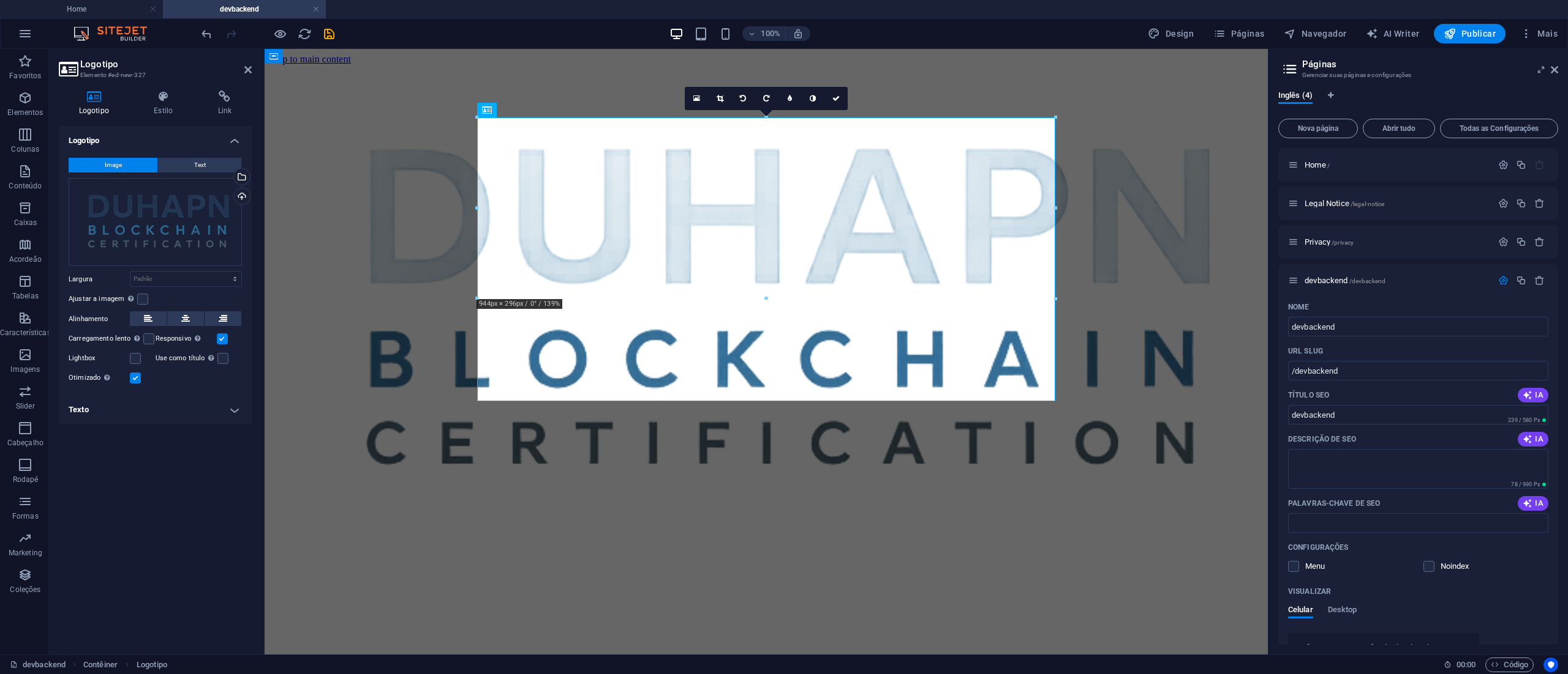
click at [887, 566] on html "Skip to main content" at bounding box center [766, 307] width 1004 height 517
click at [970, 566] on html "Skip to main content" at bounding box center [766, 307] width 1004 height 517
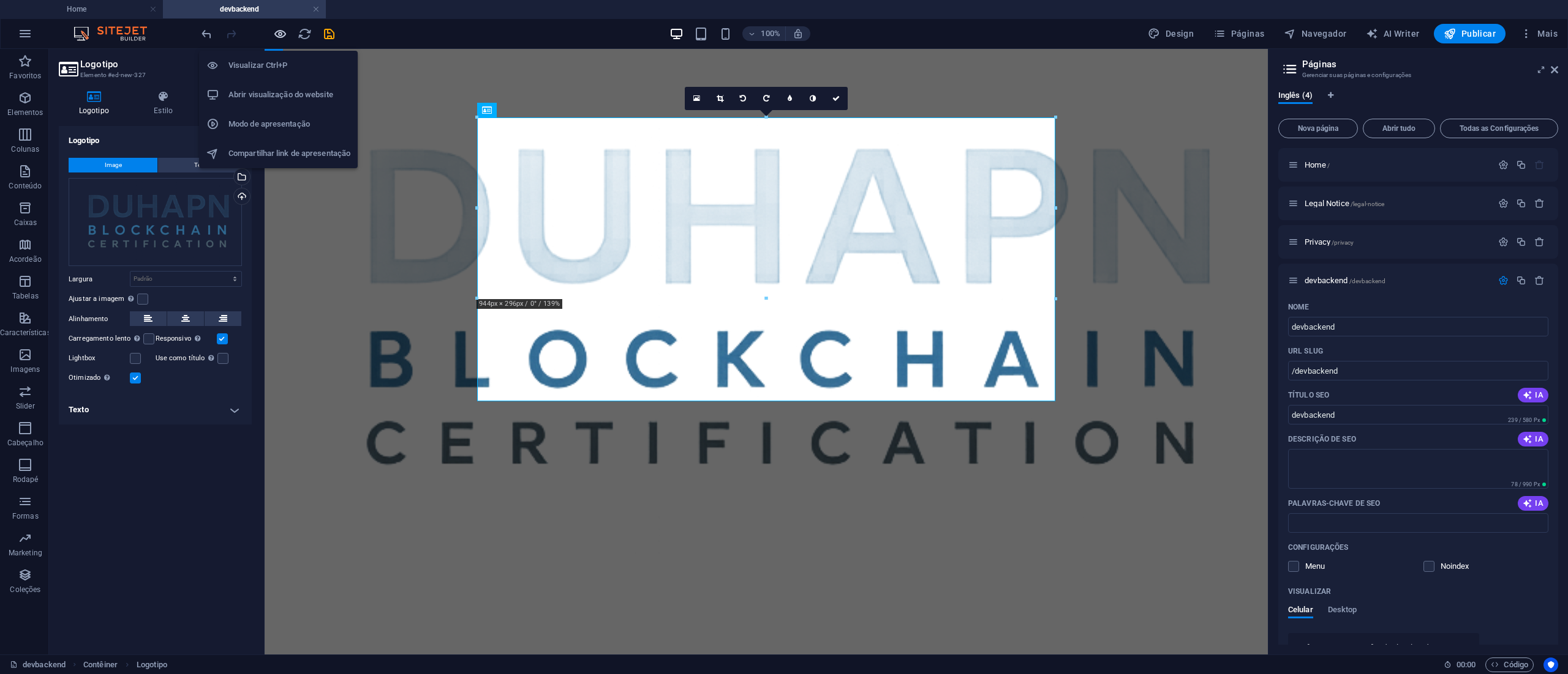
click at [281, 32] on icon "button" at bounding box center [279, 34] width 14 height 14
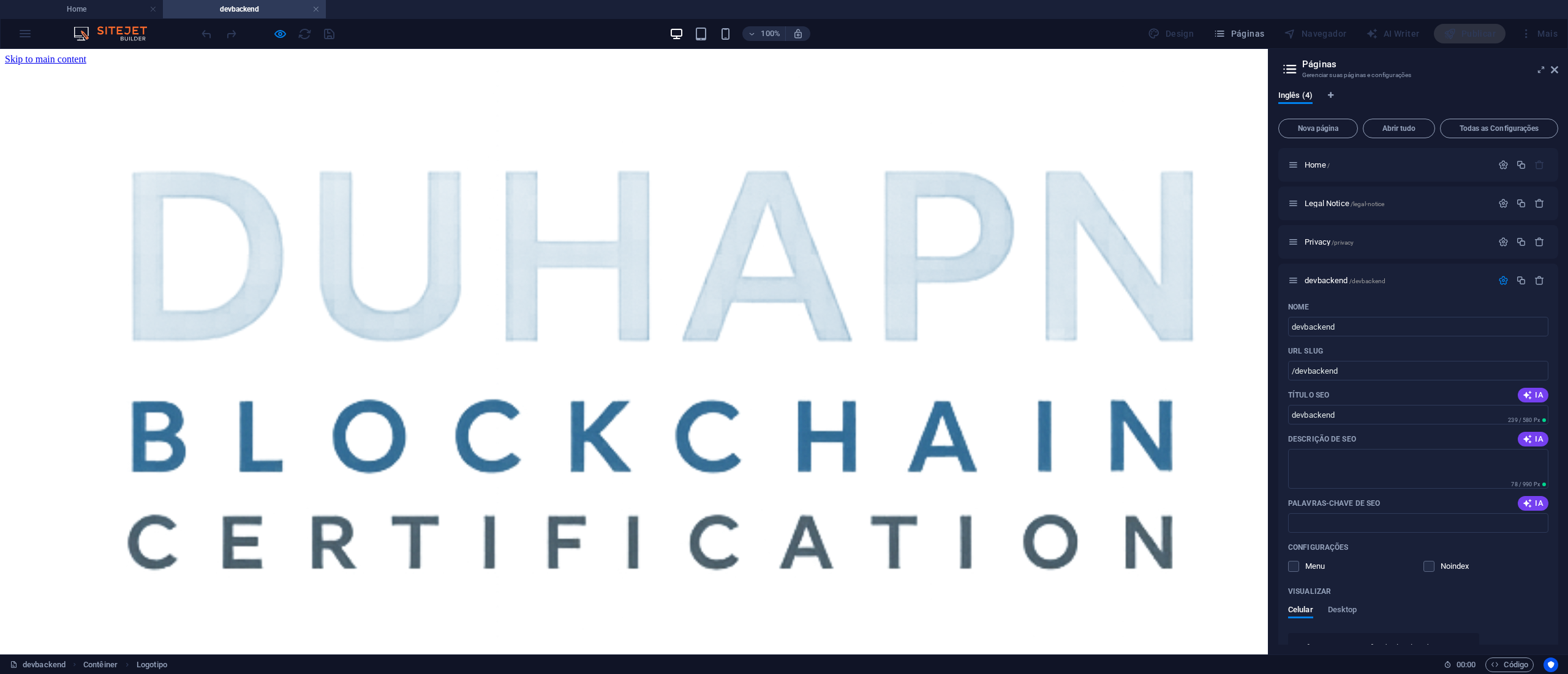
click at [1155, 288] on div at bounding box center [634, 377] width 1258 height 626
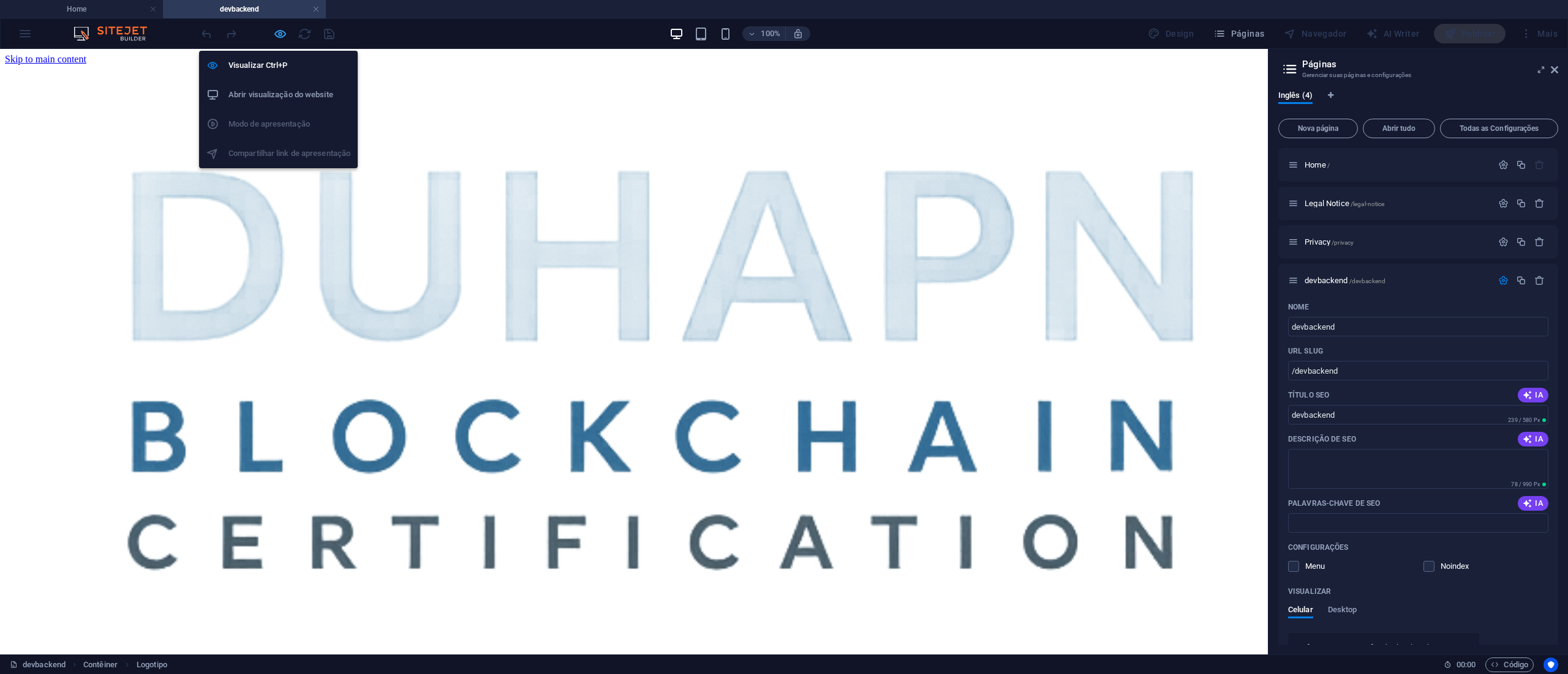
click at [281, 32] on icon "button" at bounding box center [279, 34] width 14 height 14
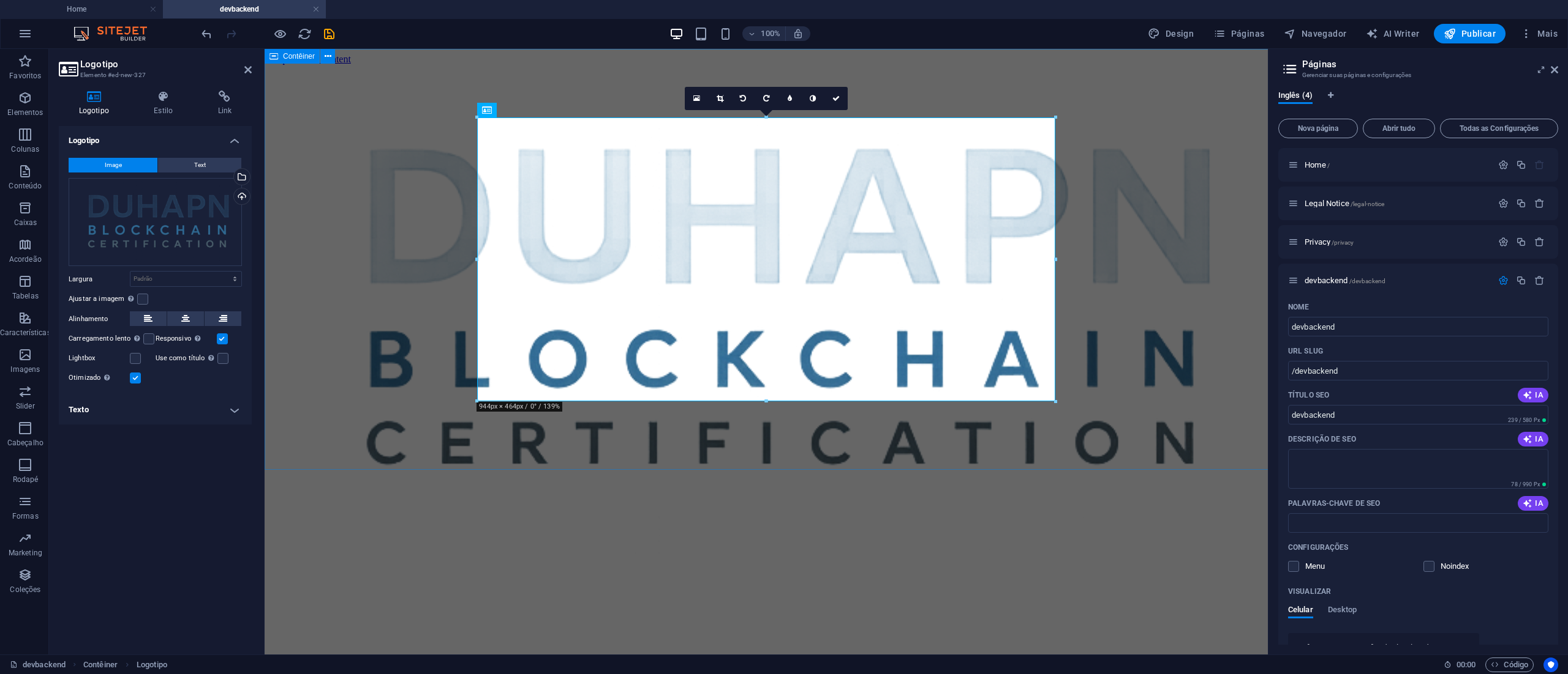
click at [1186, 271] on div at bounding box center [765, 312] width 994 height 496
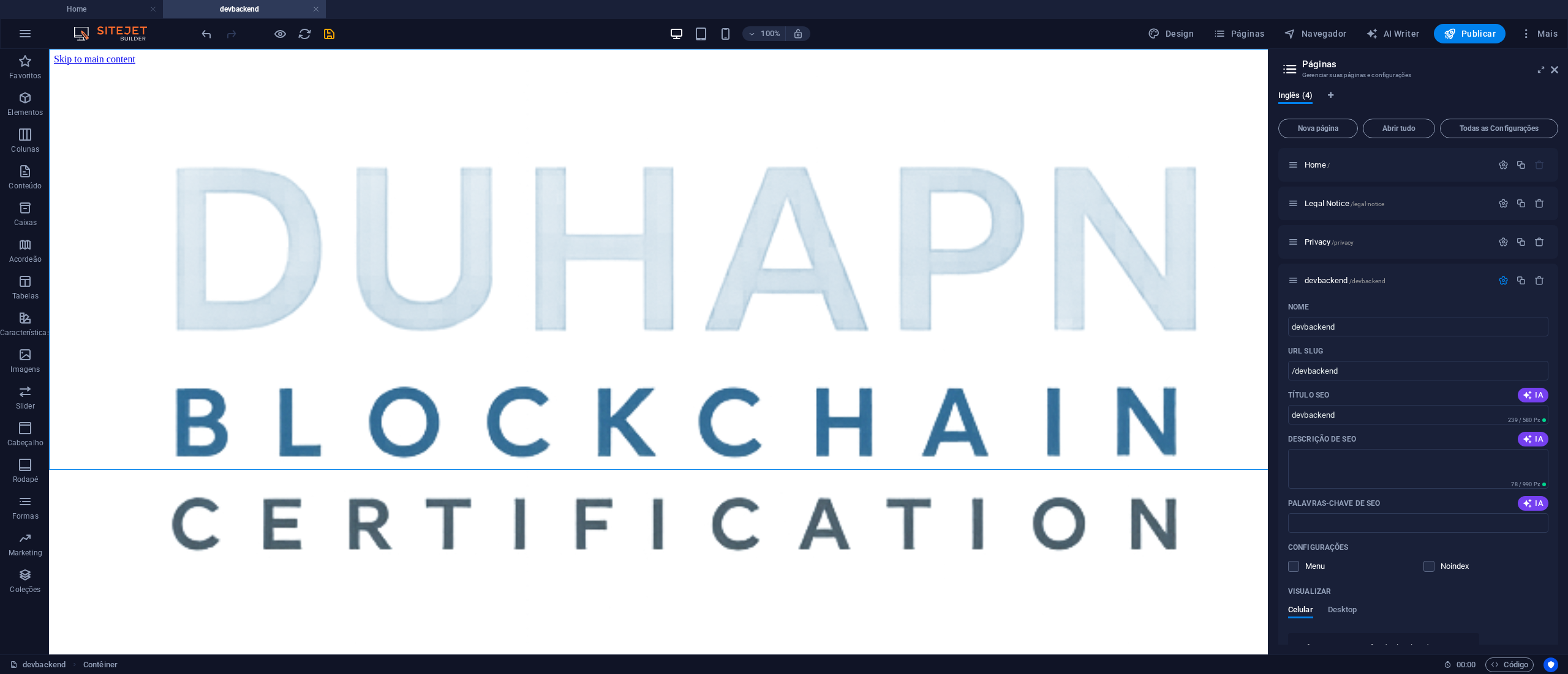
click at [1186, 271] on div at bounding box center [658, 365] width 1209 height 601
click at [702, 271] on div at bounding box center [658, 365] width 1209 height 601
click at [713, 305] on div at bounding box center [658, 365] width 1209 height 601
click at [714, 307] on div at bounding box center [658, 365] width 1209 height 601
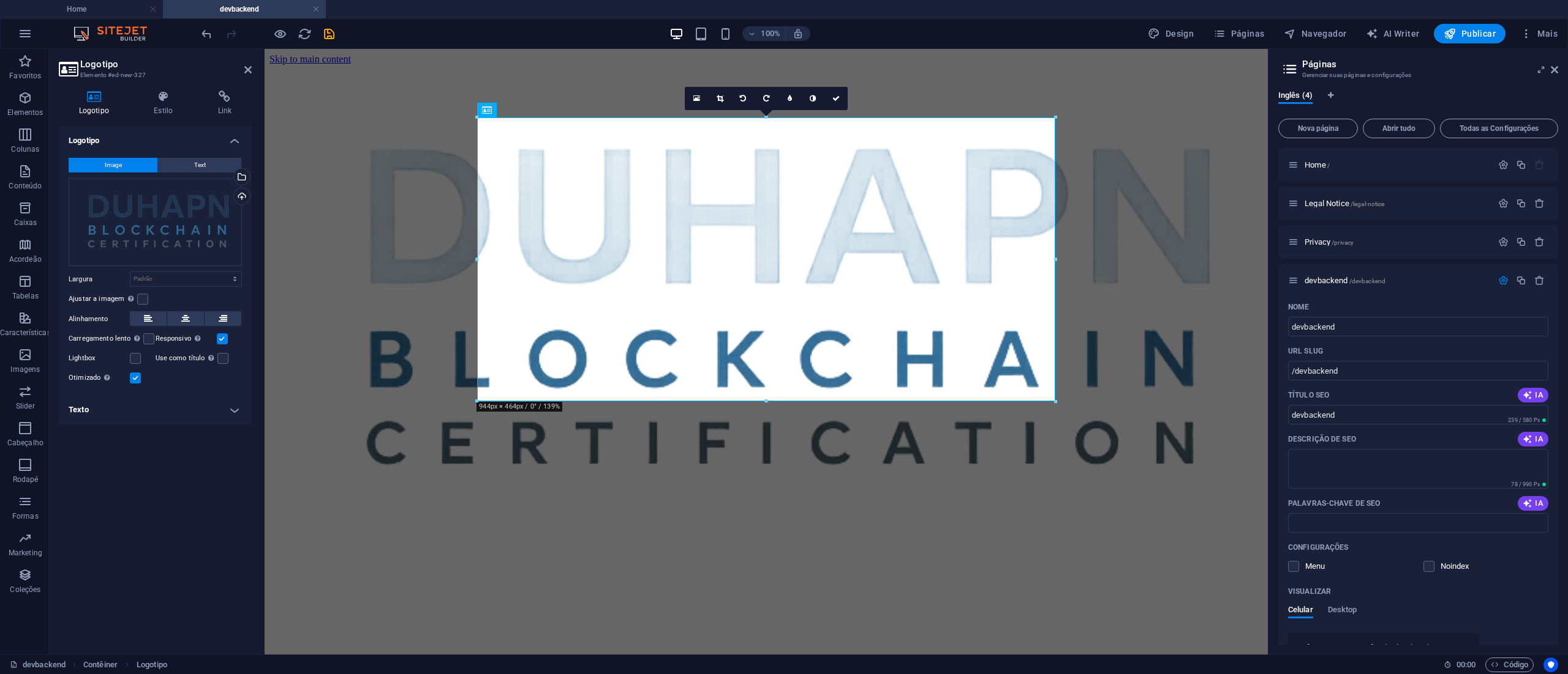
click at [125, 161] on button "Image" at bounding box center [113, 165] width 89 height 15
click at [140, 300] on label at bounding box center [143, 299] width 11 height 11
click at [0, 0] on input "Ajustar a imagem Ajustar a imagem automaticamente a uma largura e altura fixas" at bounding box center [0, 0] width 0 height 0
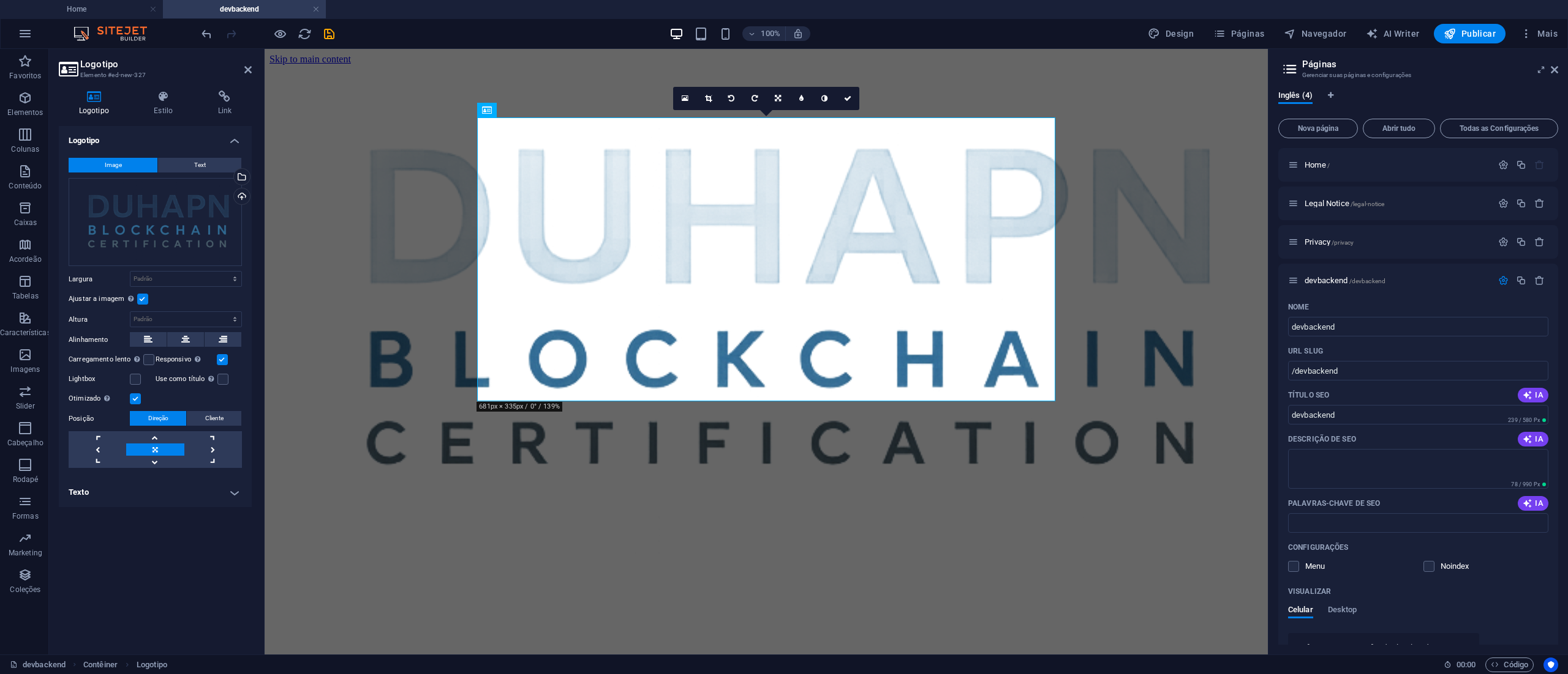
click at [140, 300] on label at bounding box center [143, 299] width 11 height 11
click at [0, 0] on input "Ajustar a imagem Ajustar a imagem automaticamente a uma largura e altura fixas" at bounding box center [0, 0] width 0 height 0
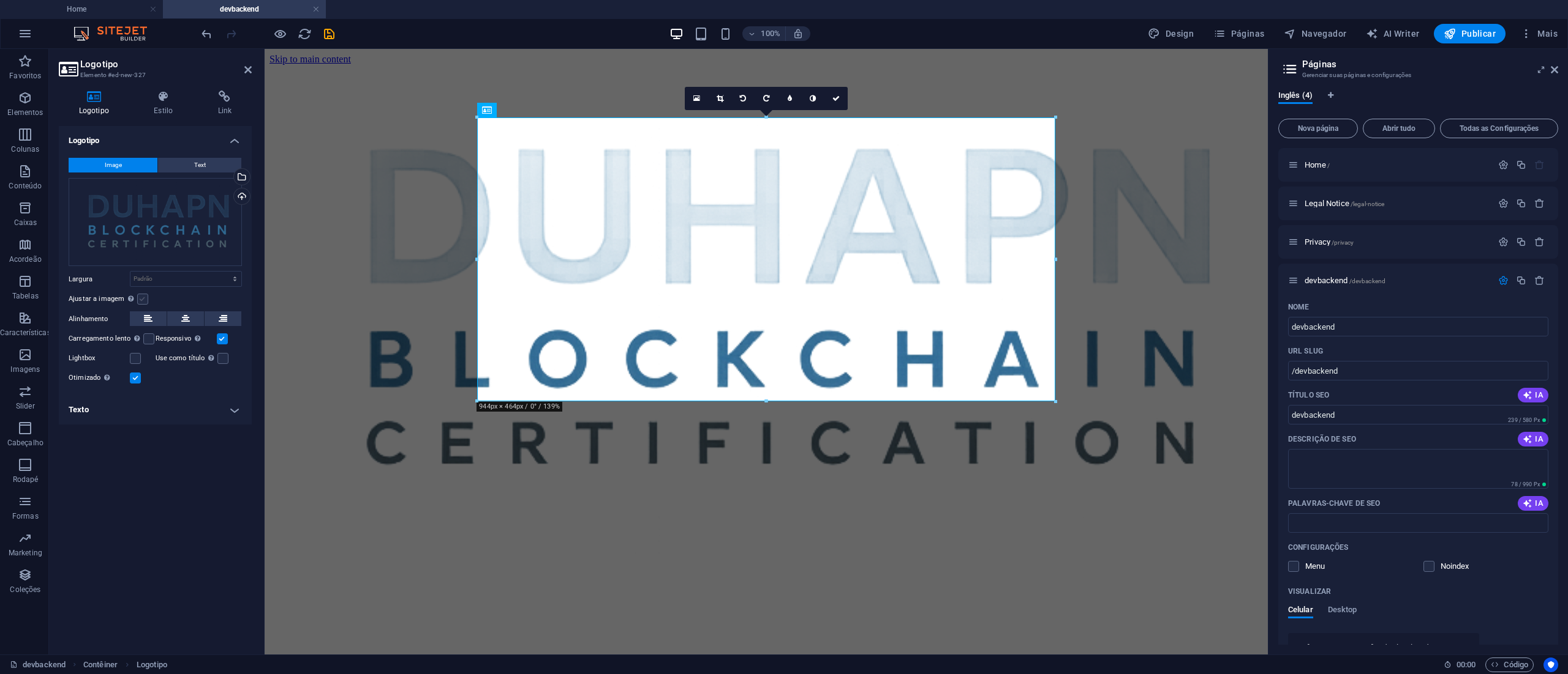
click at [140, 301] on label at bounding box center [143, 299] width 11 height 11
click at [0, 0] on input "Ajustar a imagem Ajustar a imagem automaticamente a uma largura e altura fixas" at bounding box center [0, 0] width 0 height 0
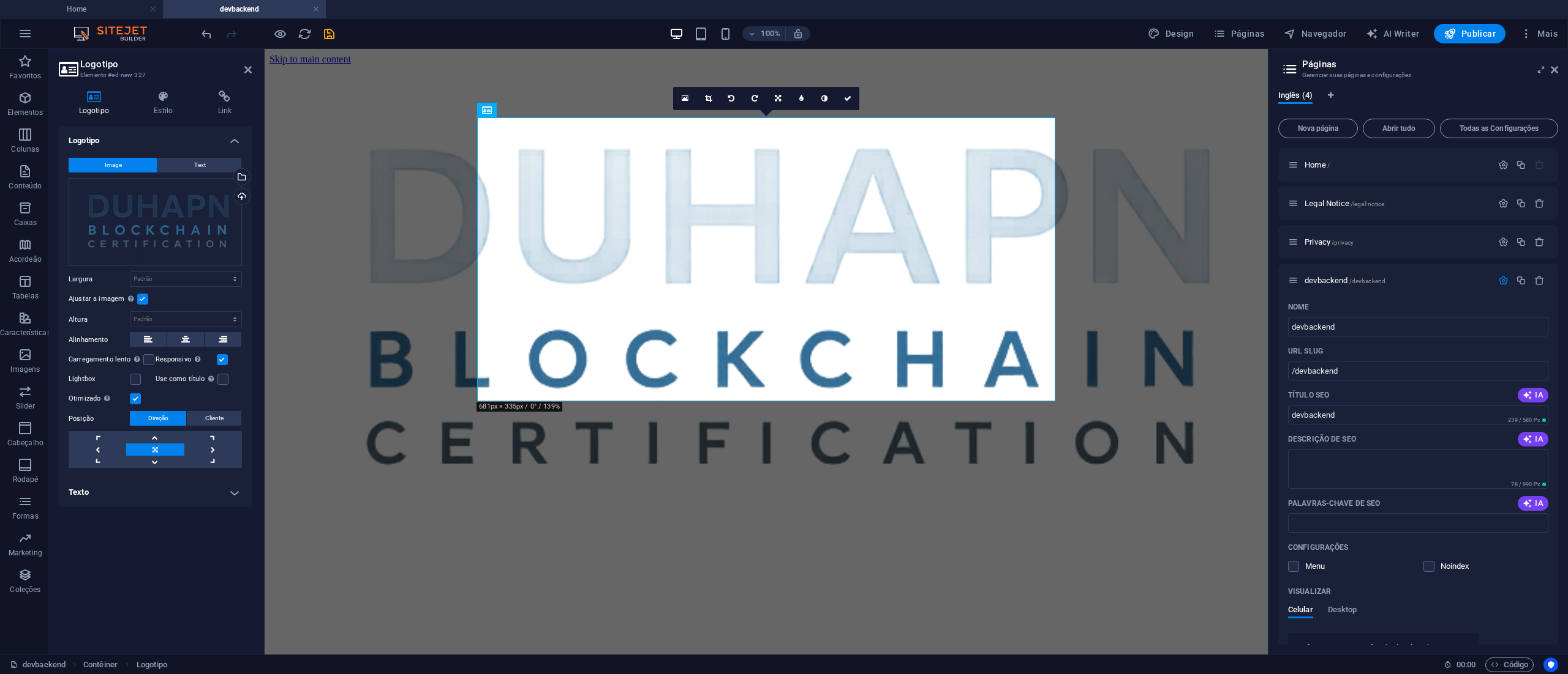
click at [141, 299] on label at bounding box center [143, 299] width 11 height 11
click at [0, 0] on input "Ajustar a imagem Ajustar a imagem automaticamente a uma largura e altura fixas" at bounding box center [0, 0] width 0 height 0
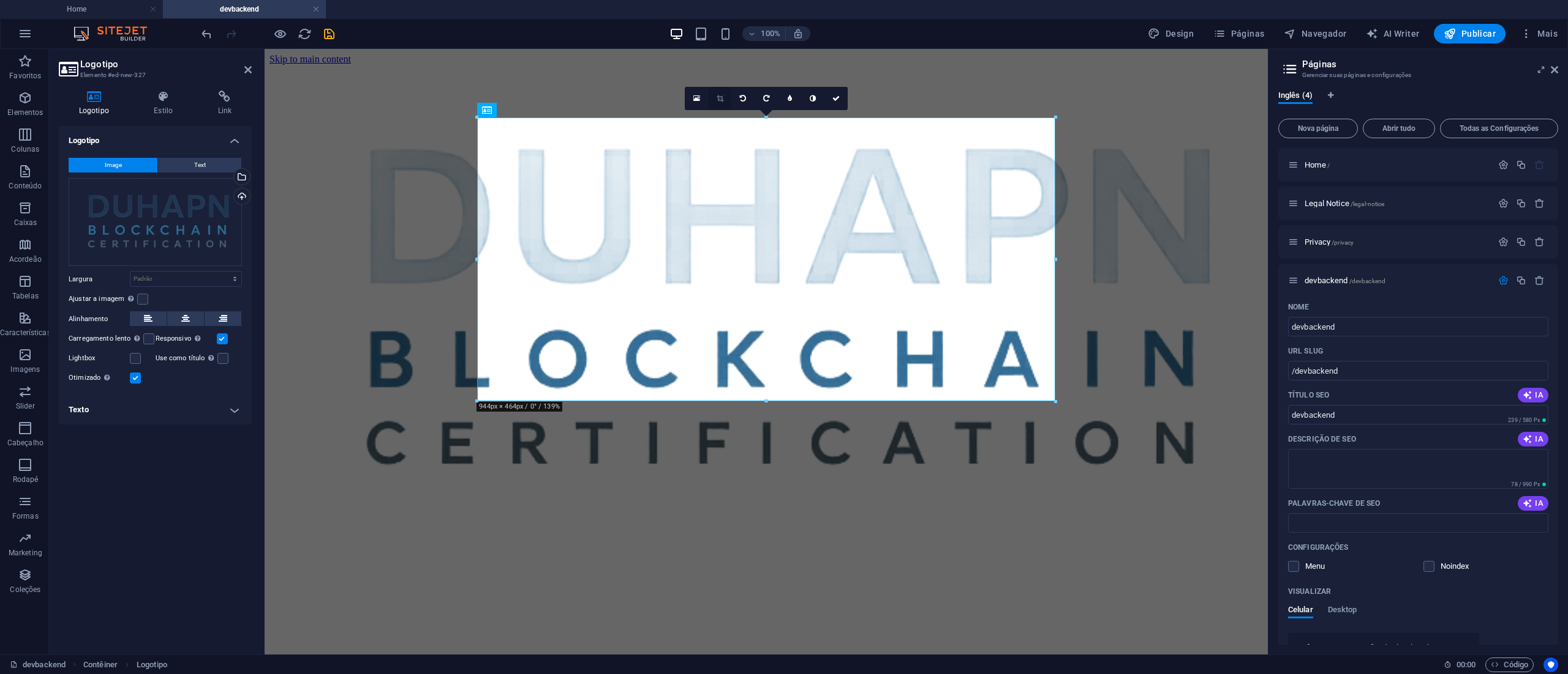
click at [721, 103] on link at bounding box center [720, 99] width 24 height 24
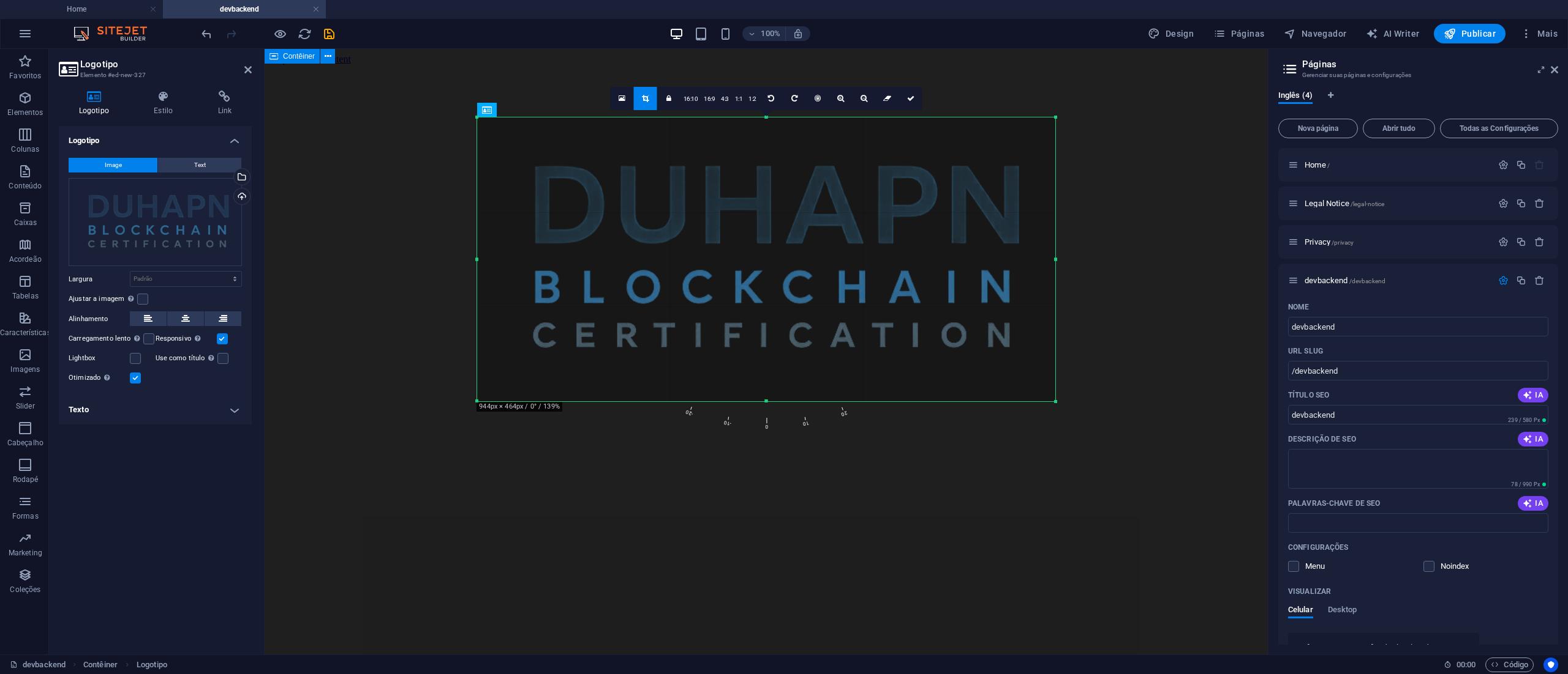
click at [1172, 230] on div at bounding box center [765, 312] width 994 height 496
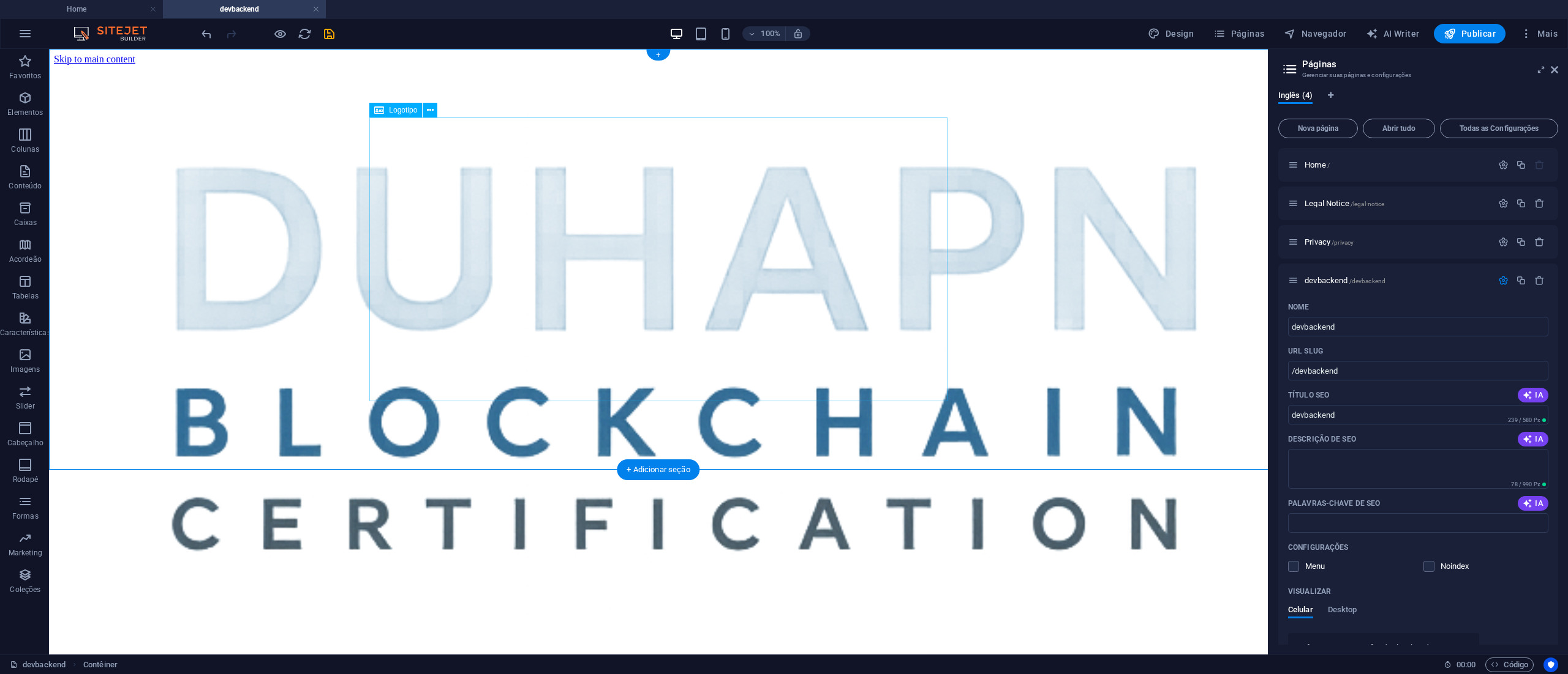
click at [766, 219] on div at bounding box center [658, 365] width 1209 height 601
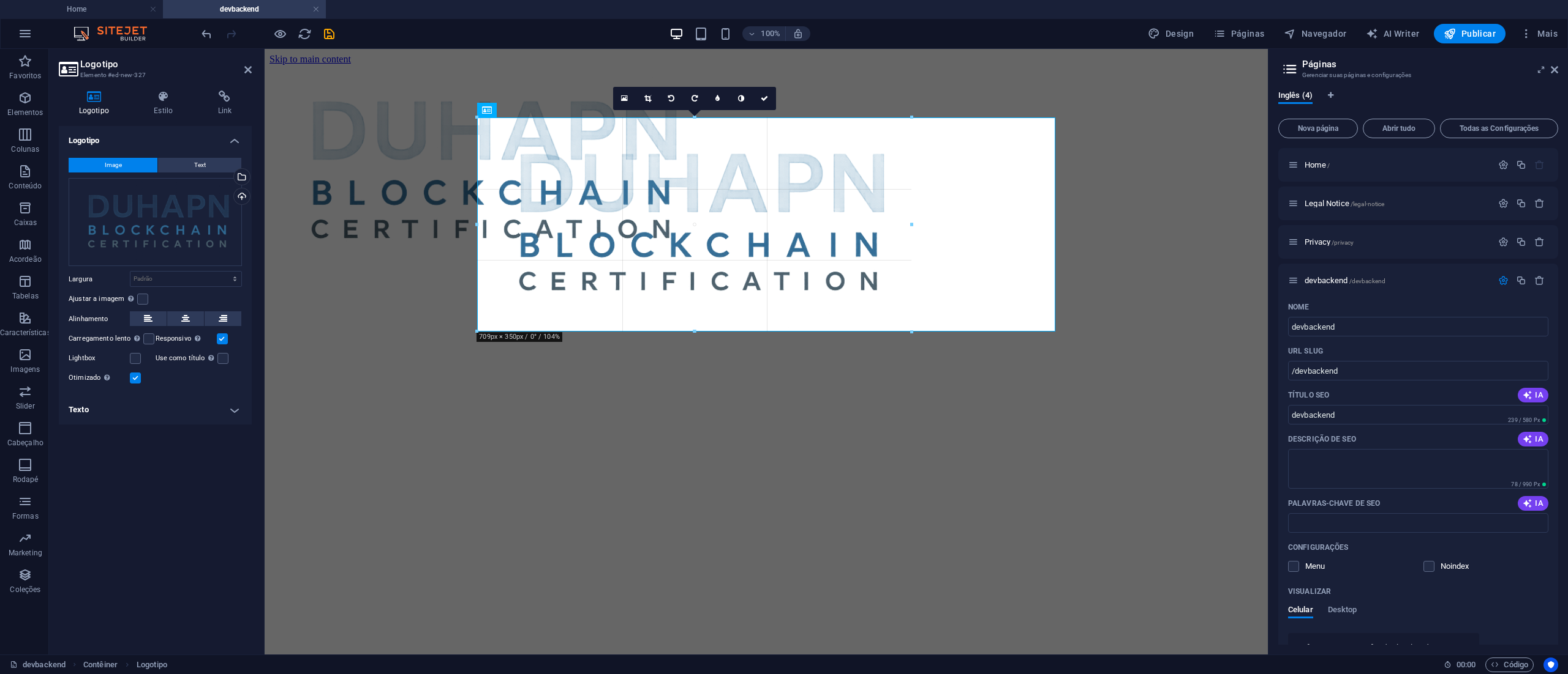
drag, startPoint x: 476, startPoint y: 402, endPoint x: 377, endPoint y: 290, distance: 149.5
type input "708"
select select "px"
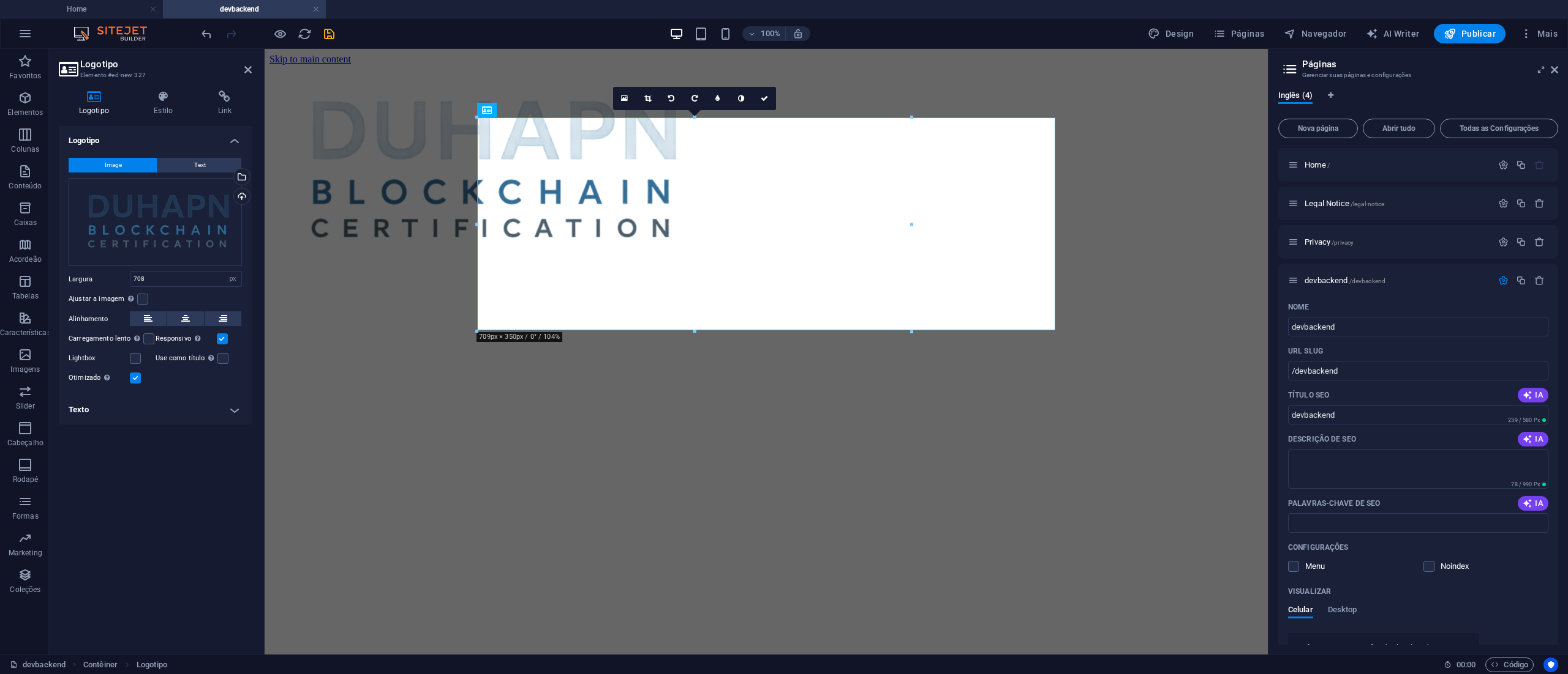
click at [858, 285] on html "Skip to main content" at bounding box center [766, 167] width 1004 height 236
click at [978, 260] on div at bounding box center [765, 172] width 994 height 215
click at [205, 33] on icon "undo" at bounding box center [206, 34] width 14 height 14
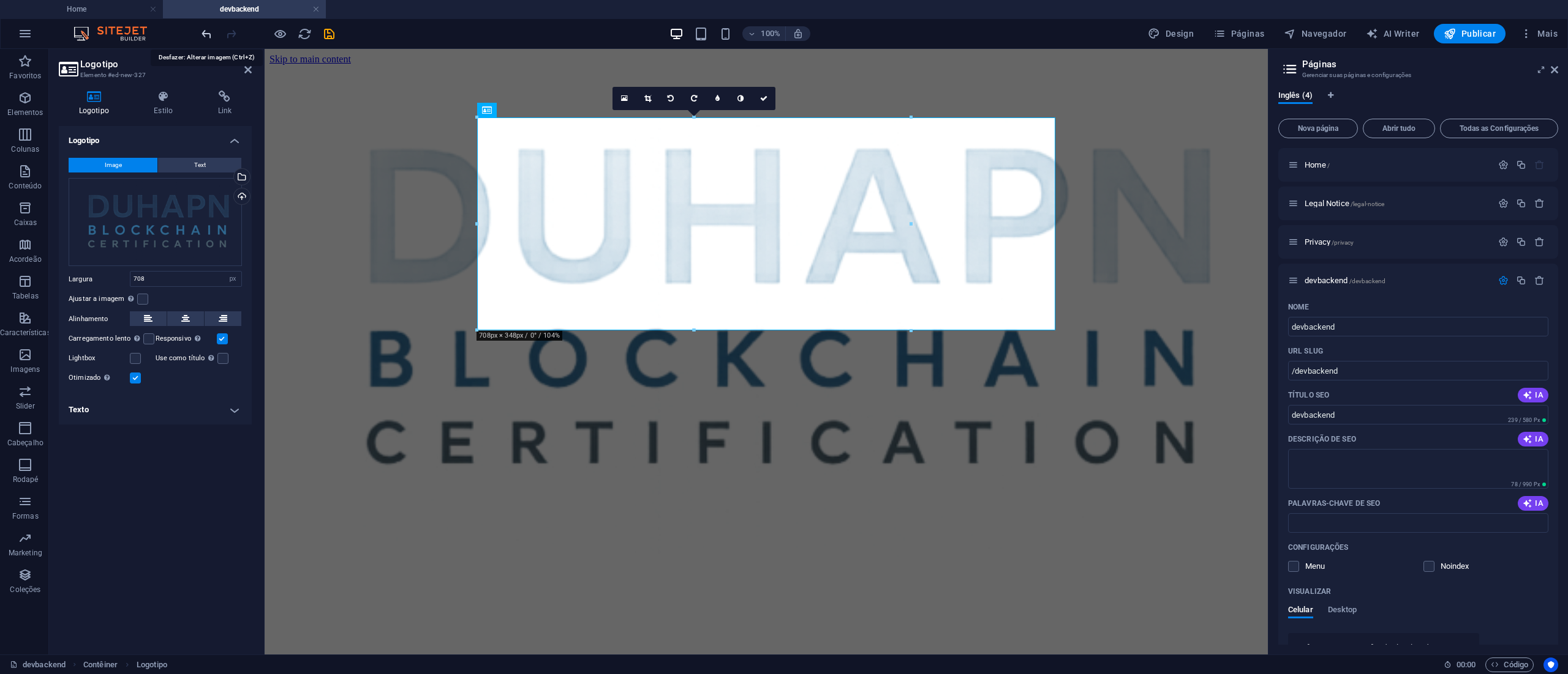
select select "DISABLED_OPTION_VALUE"
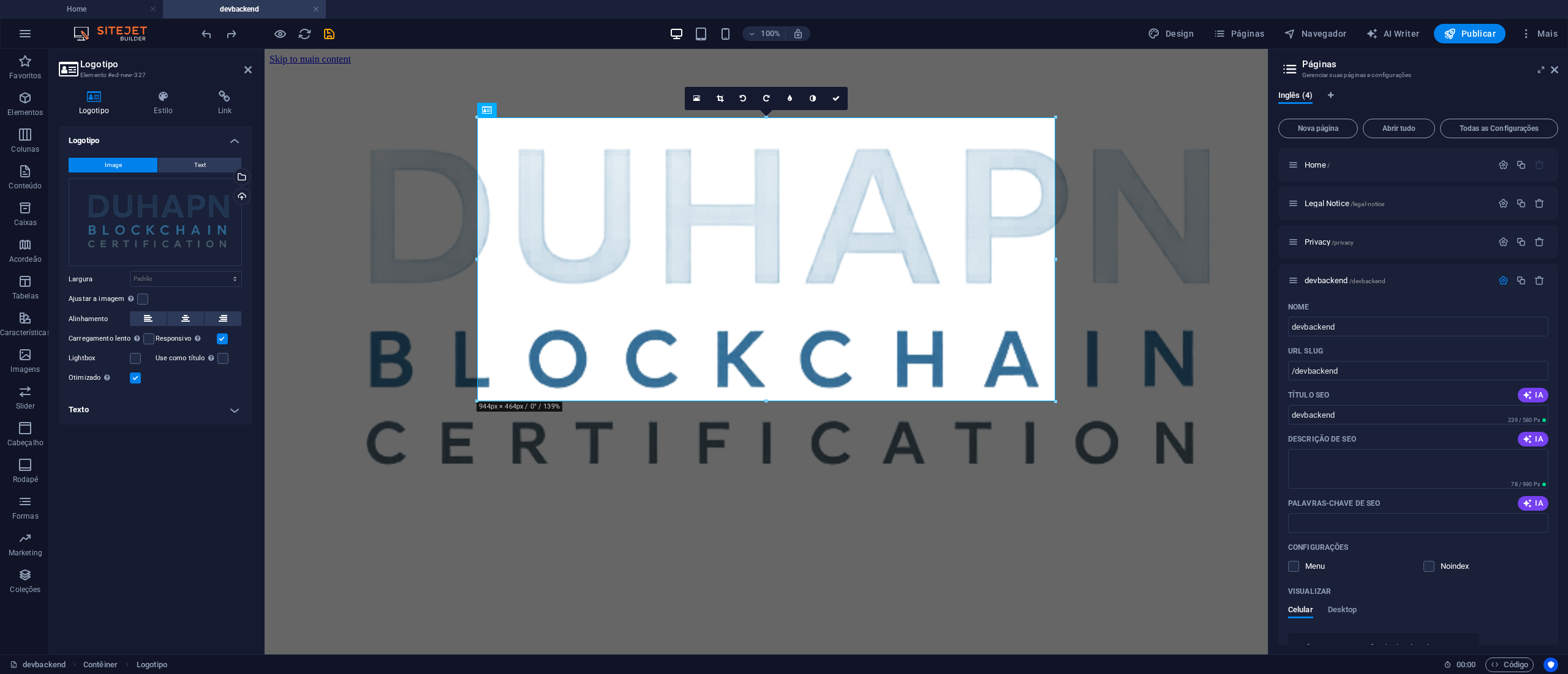
click at [1191, 519] on html "Skip to main content" at bounding box center [766, 307] width 1004 height 517
click at [1189, 431] on div at bounding box center [765, 312] width 994 height 496
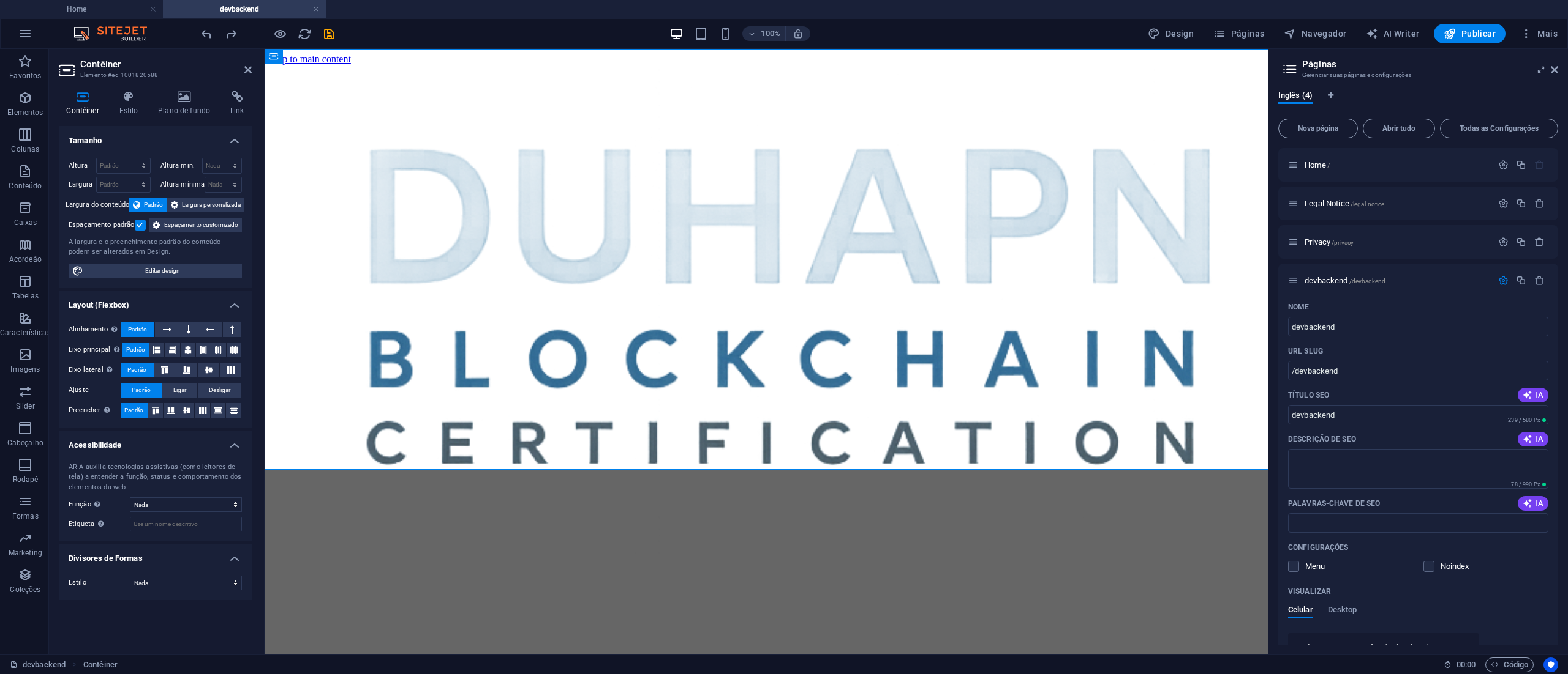
click at [66, 6] on h4 "Home" at bounding box center [81, 9] width 163 height 14
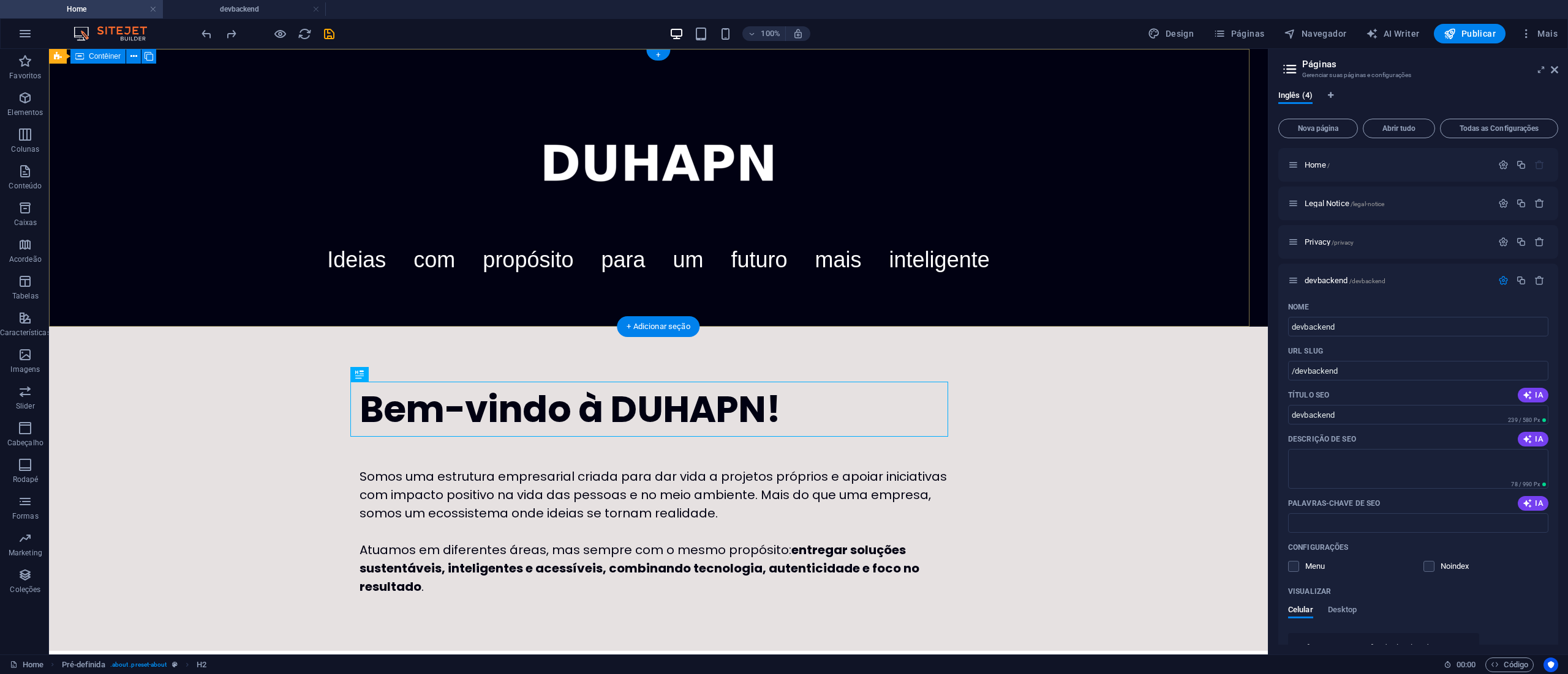
click at [1213, 308] on div "Ideias com propósito para um futuro mais inteligente" at bounding box center [658, 188] width 1219 height 278
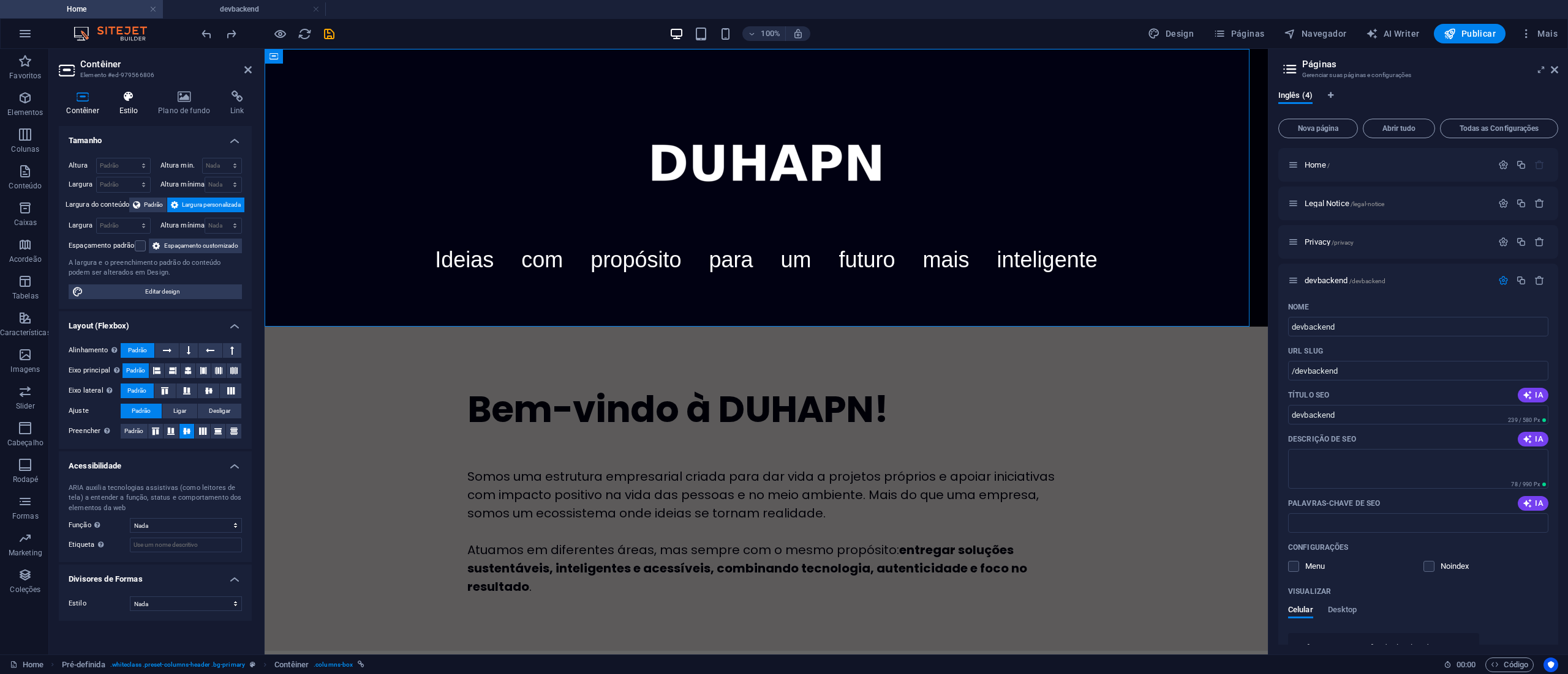
click at [130, 96] on icon at bounding box center [129, 96] width 35 height 12
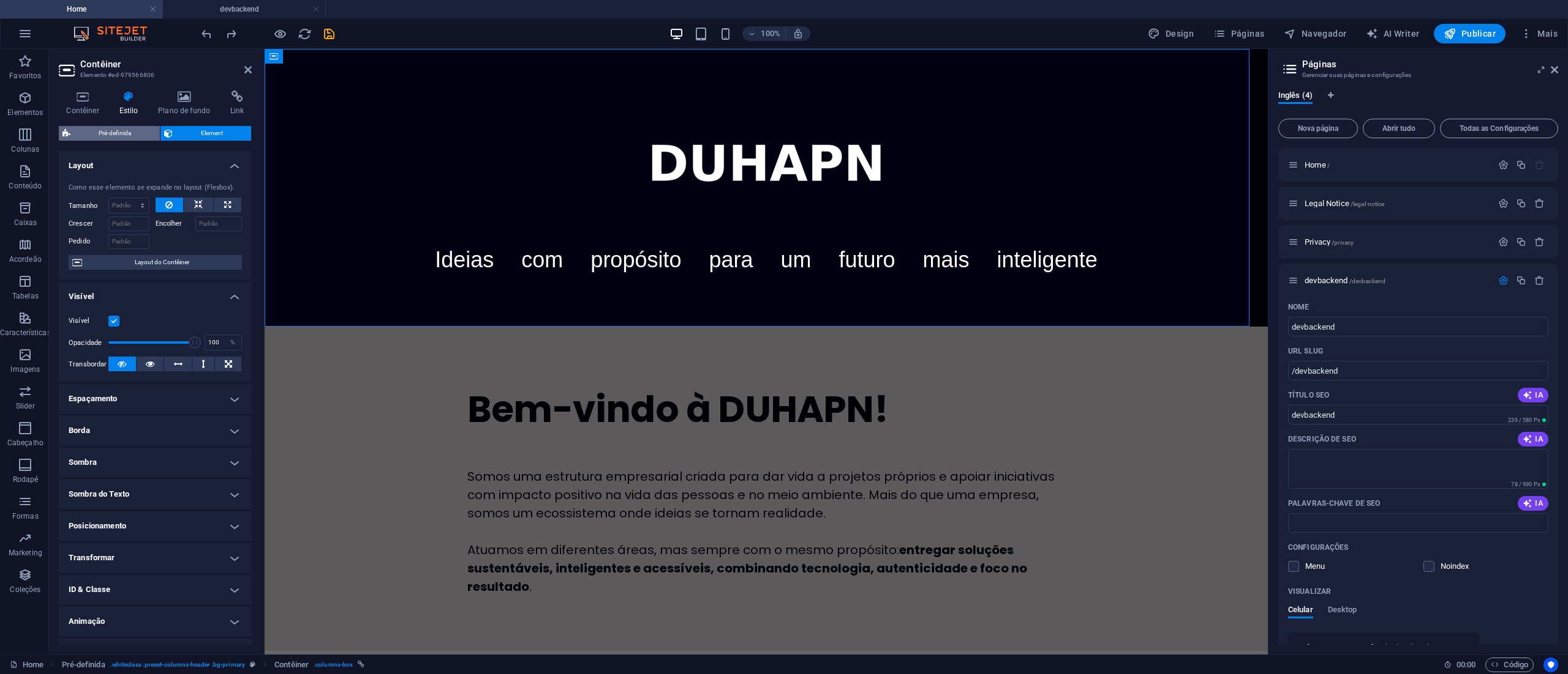
click at [114, 130] on span "Pré-definida" at bounding box center [115, 134] width 82 height 15
select select "px"
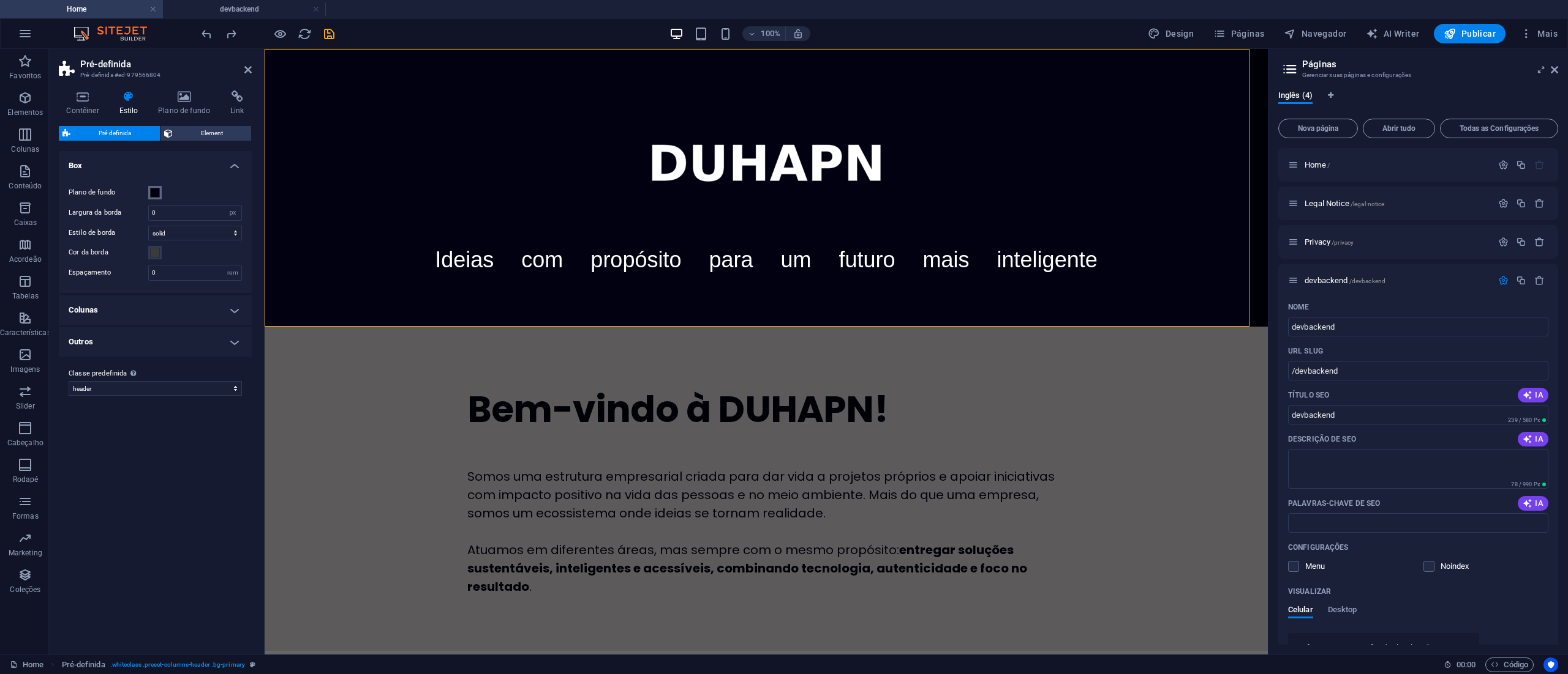
click at [155, 193] on span at bounding box center [155, 193] width 10 height 10
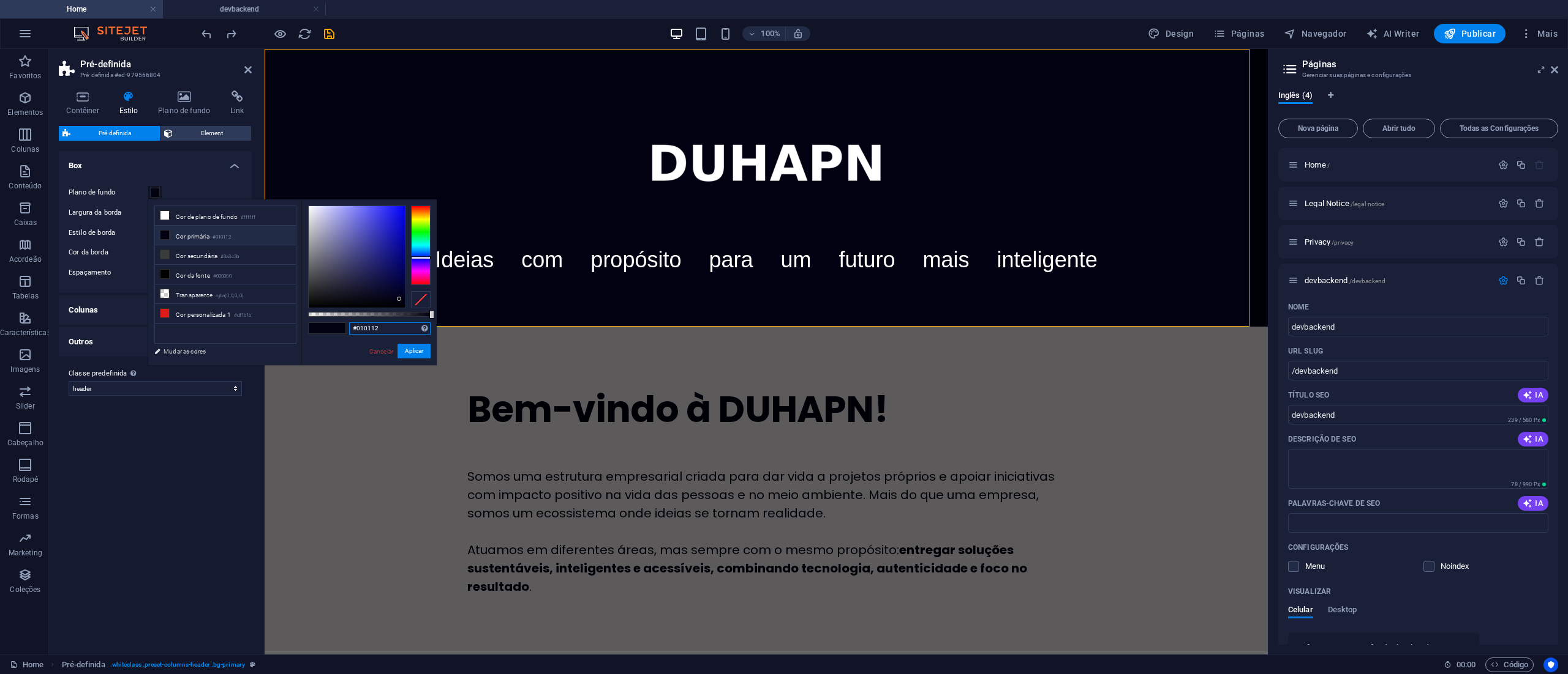
drag, startPoint x: 385, startPoint y: 327, endPoint x: 339, endPoint y: 329, distance: 46.0
click at [339, 329] on div "#010112 Formatos suportados #0852ed rgb(8, 82, 237) rgba(8, 82, 237, 90%) hsv(2…" at bounding box center [368, 372] width 135 height 343
click at [226, 4] on h4 "devbackend" at bounding box center [244, 9] width 163 height 14
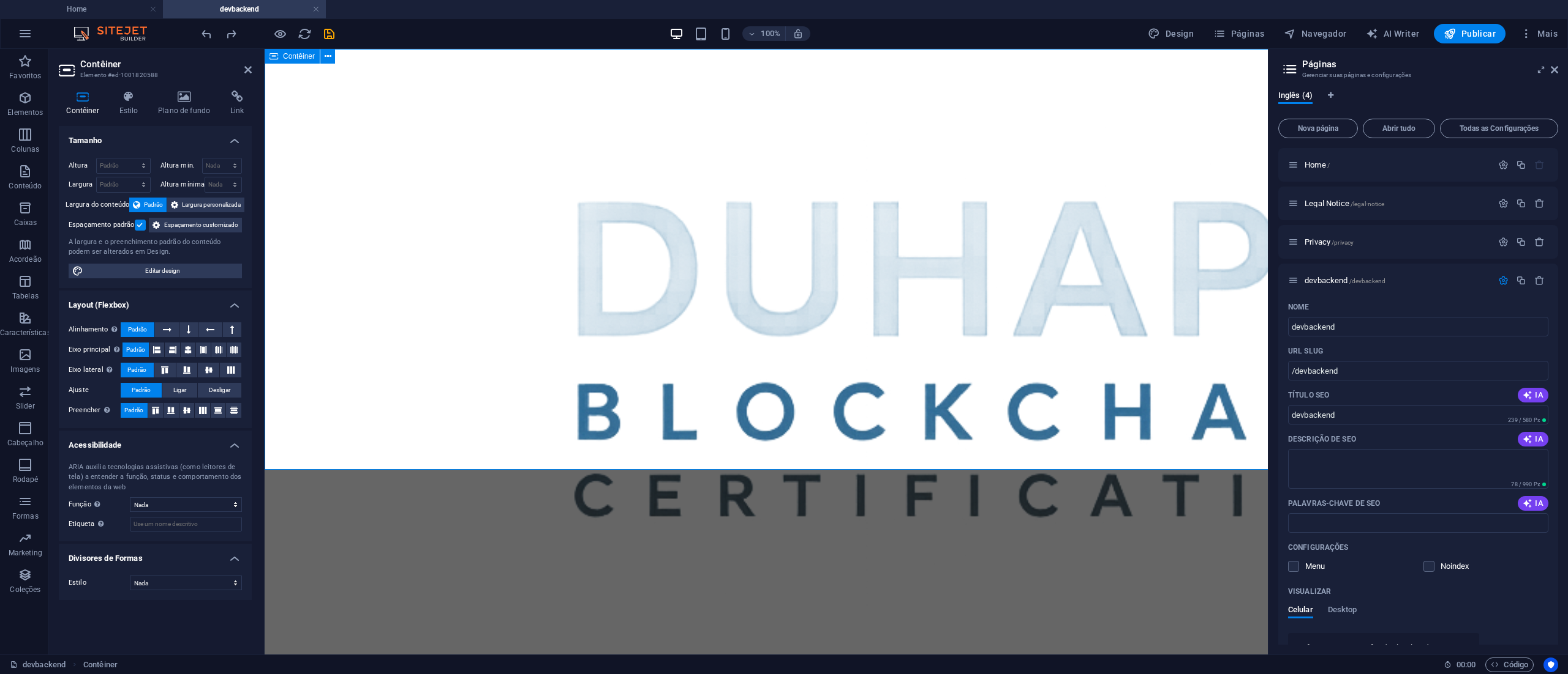
click at [1179, 273] on div at bounding box center [766, 364] width 1004 height 630
click at [1230, 389] on div at bounding box center [766, 364] width 1004 height 630
click at [125, 94] on icon at bounding box center [129, 96] width 35 height 12
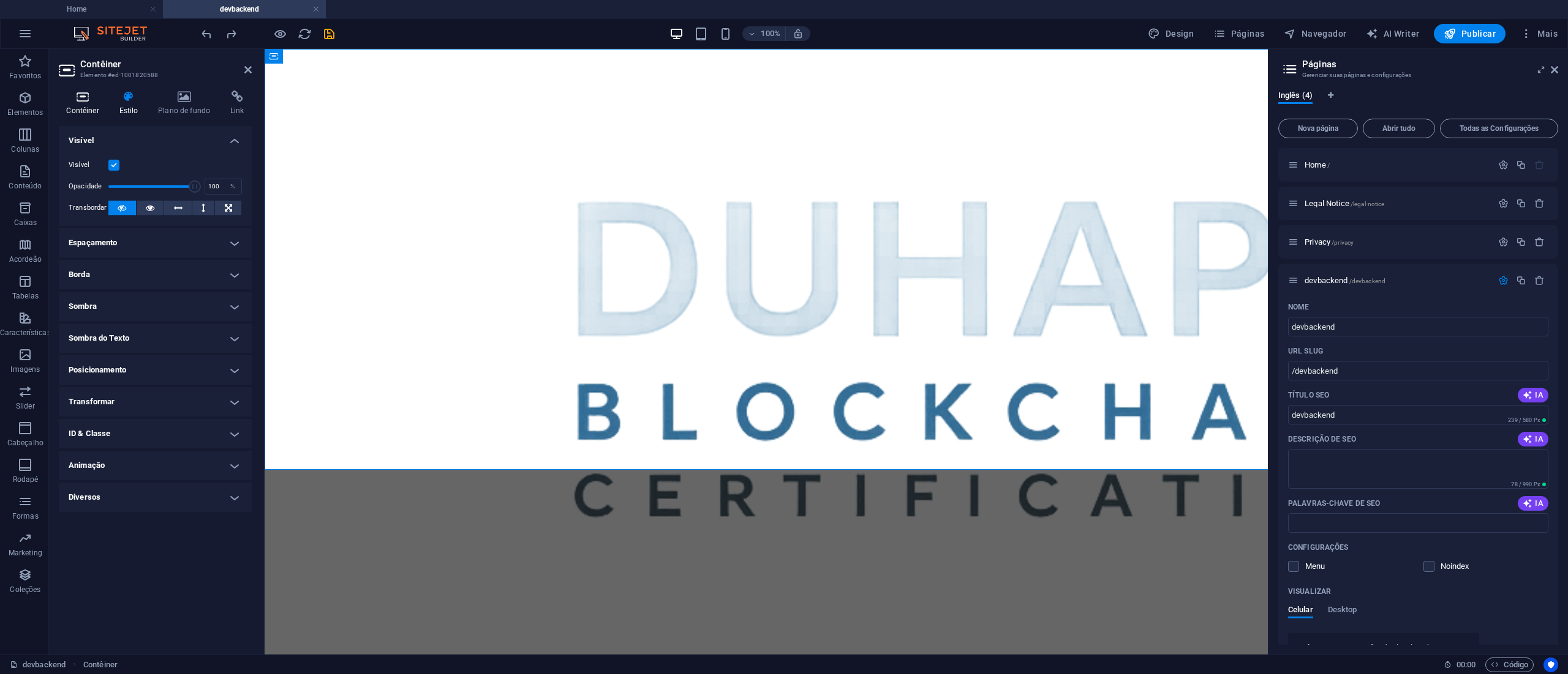
click at [87, 100] on icon at bounding box center [83, 96] width 48 height 12
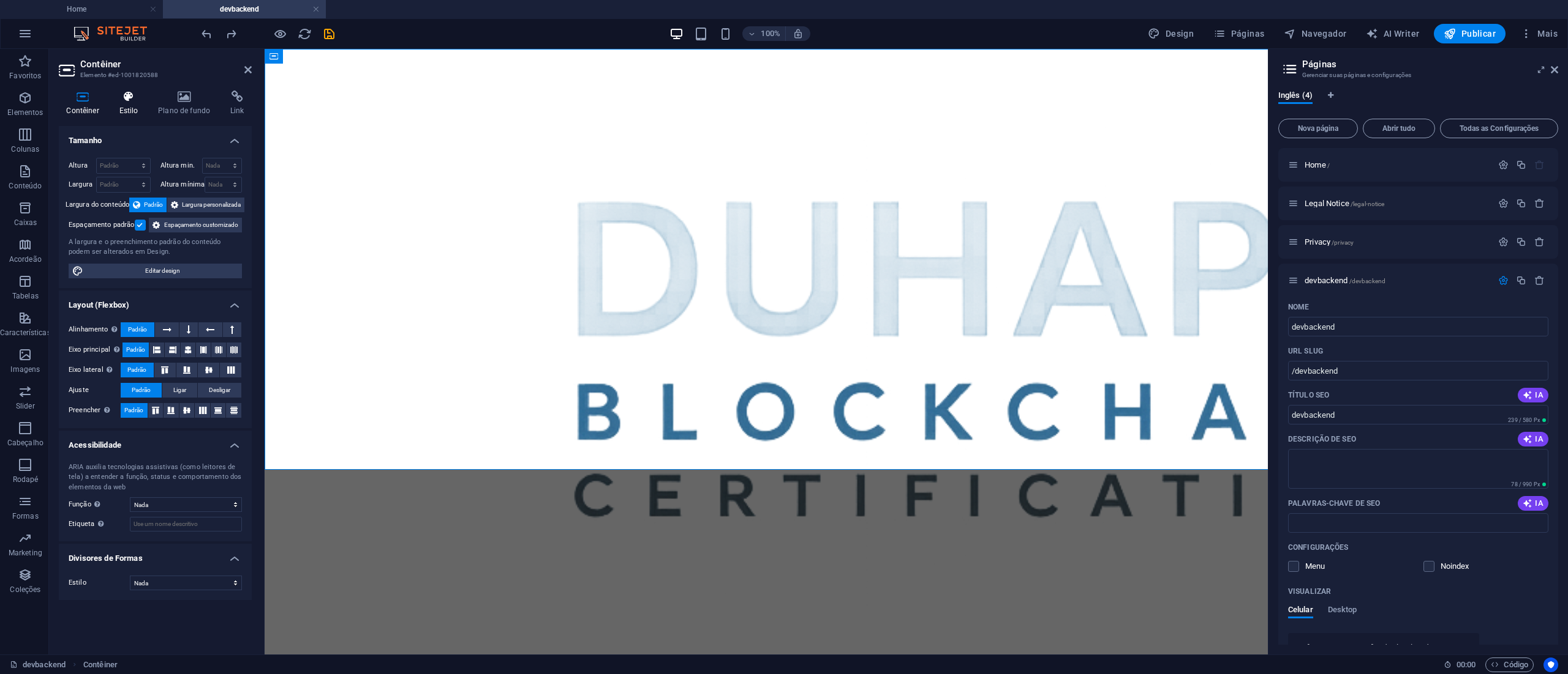
click at [127, 97] on icon at bounding box center [129, 96] width 35 height 12
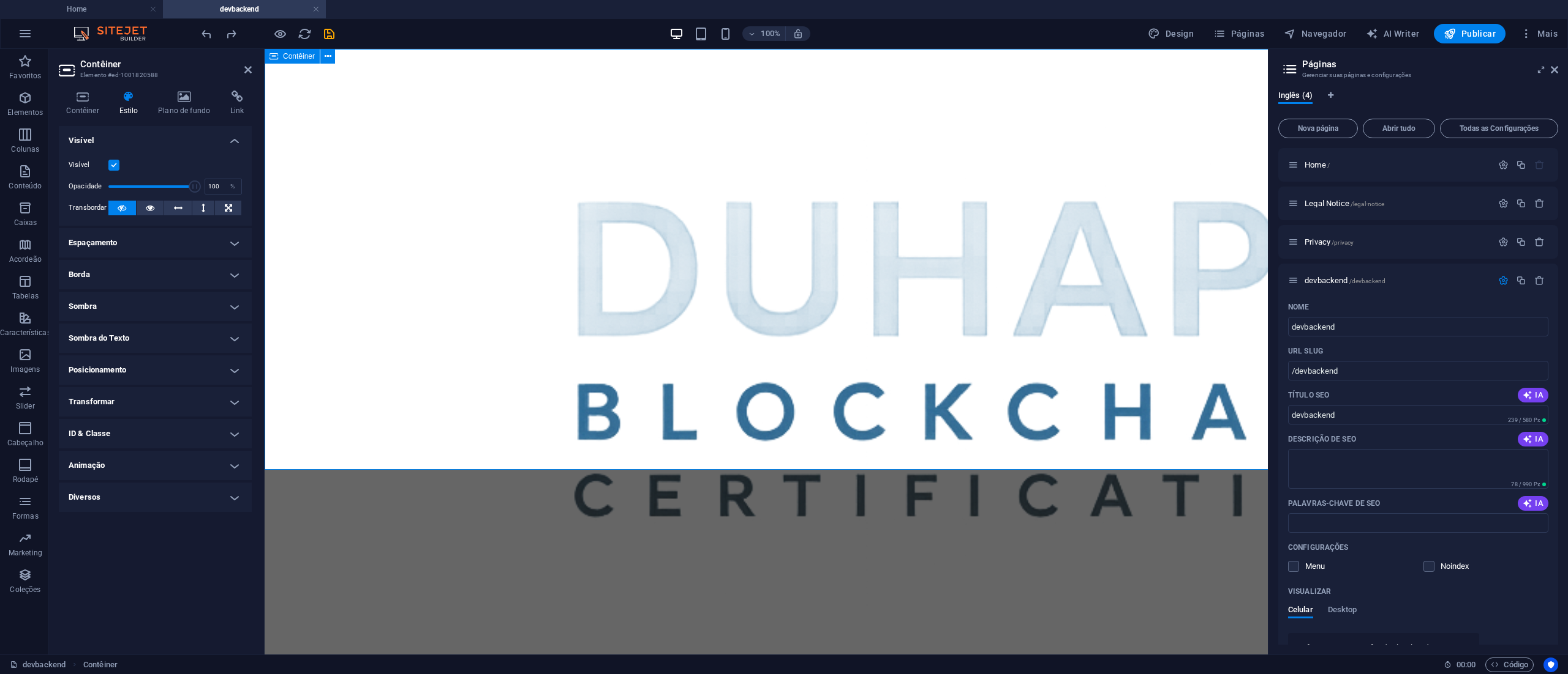
click at [309, 170] on div at bounding box center [766, 364] width 1004 height 630
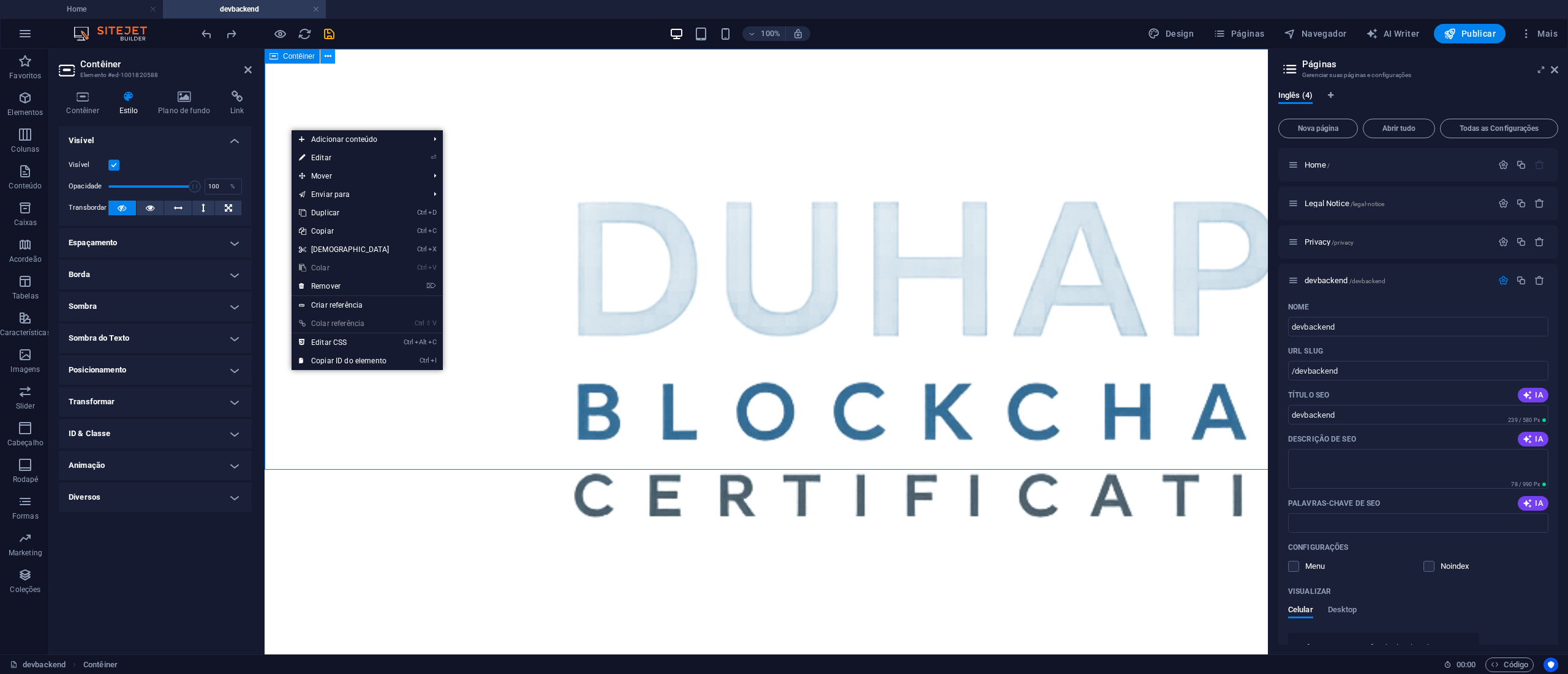
click at [328, 53] on icon at bounding box center [327, 56] width 6 height 13
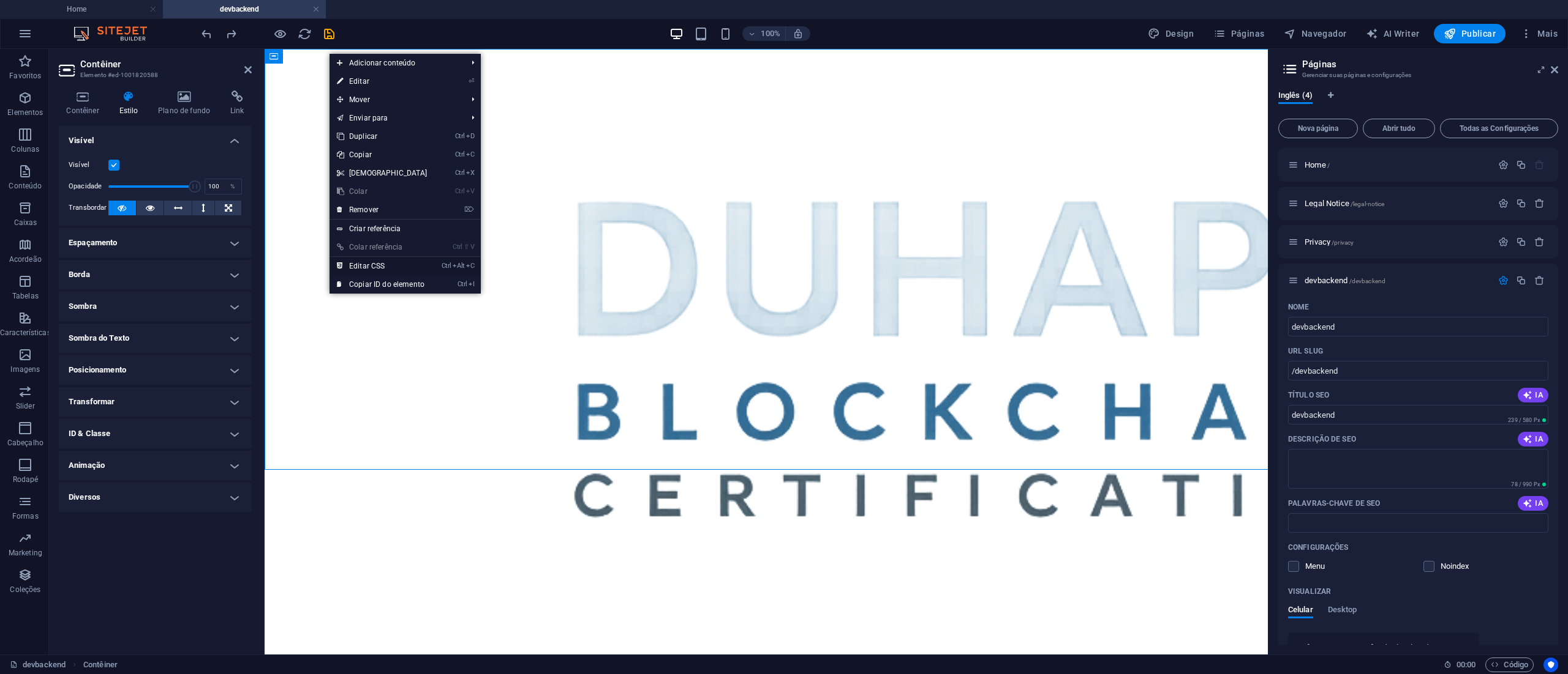
click at [365, 260] on link "Ctrl Alt C Editar CSS" at bounding box center [382, 266] width 105 height 18
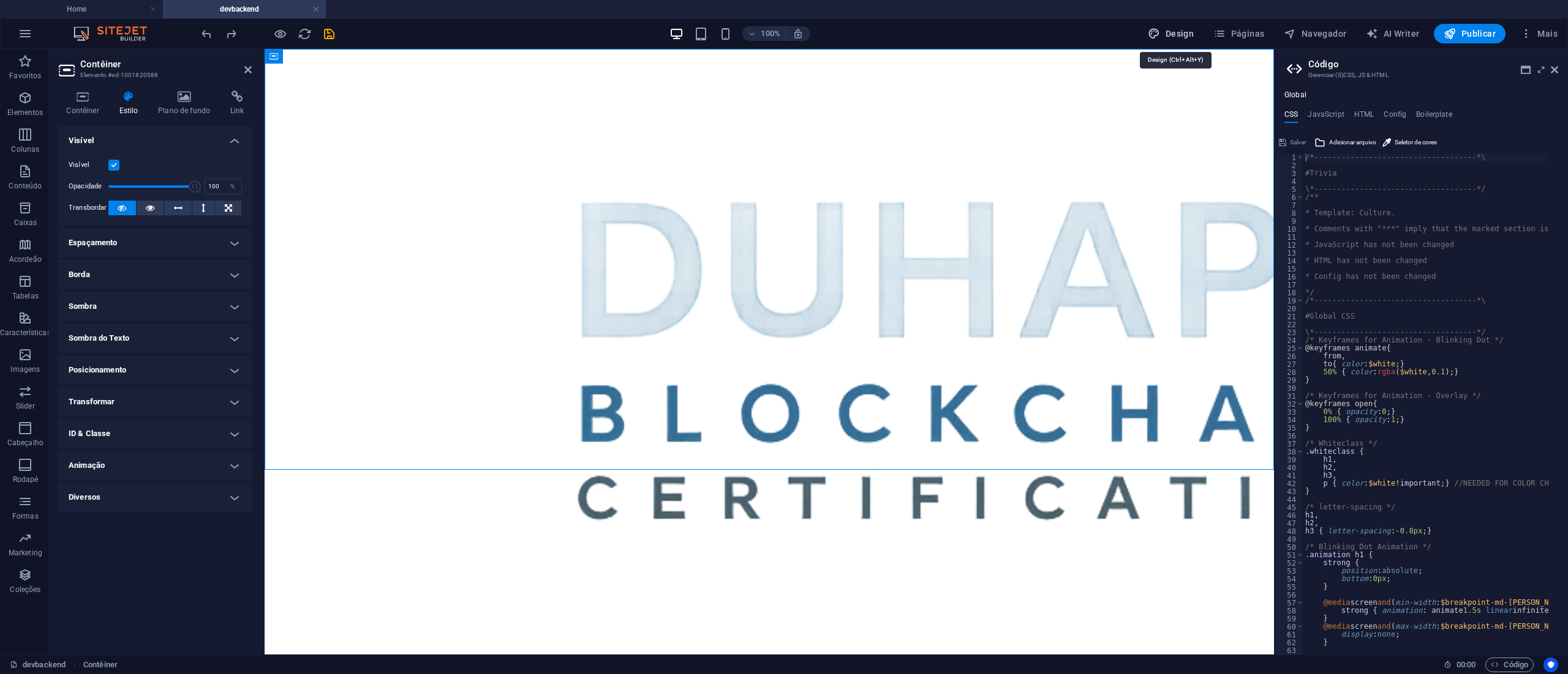
click at [1177, 32] on span "Design" at bounding box center [1171, 33] width 46 height 12
select select "rem"
select select "400"
select select "px"
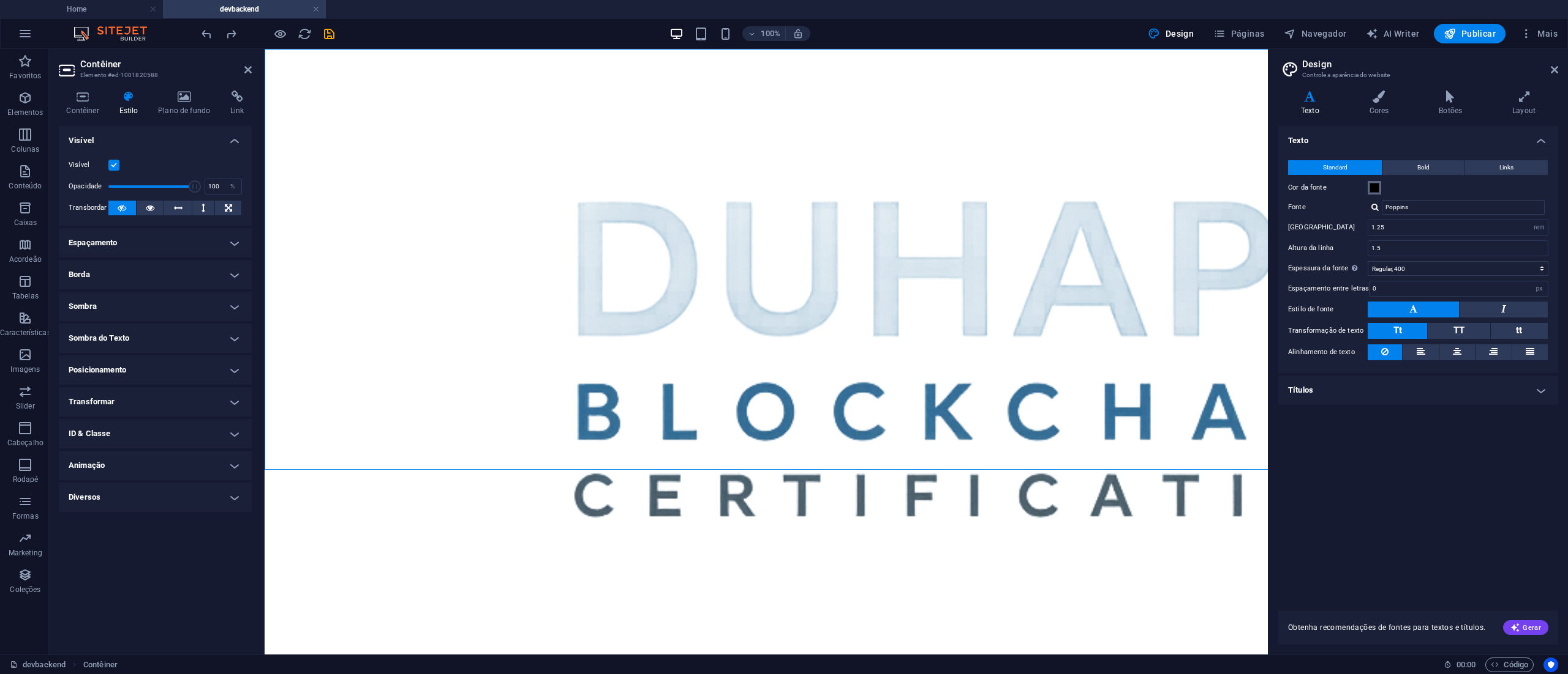
click at [1373, 187] on span at bounding box center [1373, 187] width 10 height 10
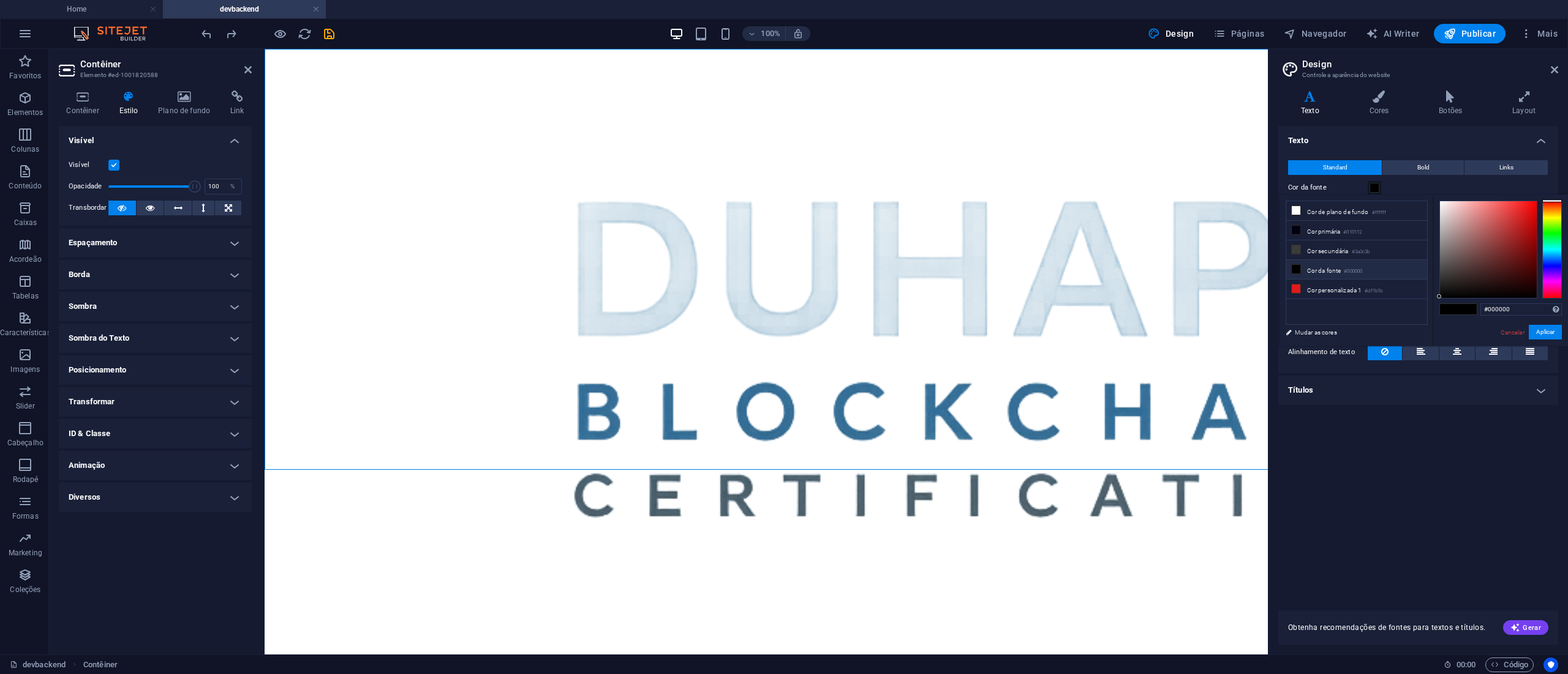
click at [1373, 187] on span at bounding box center [1373, 187] width 10 height 10
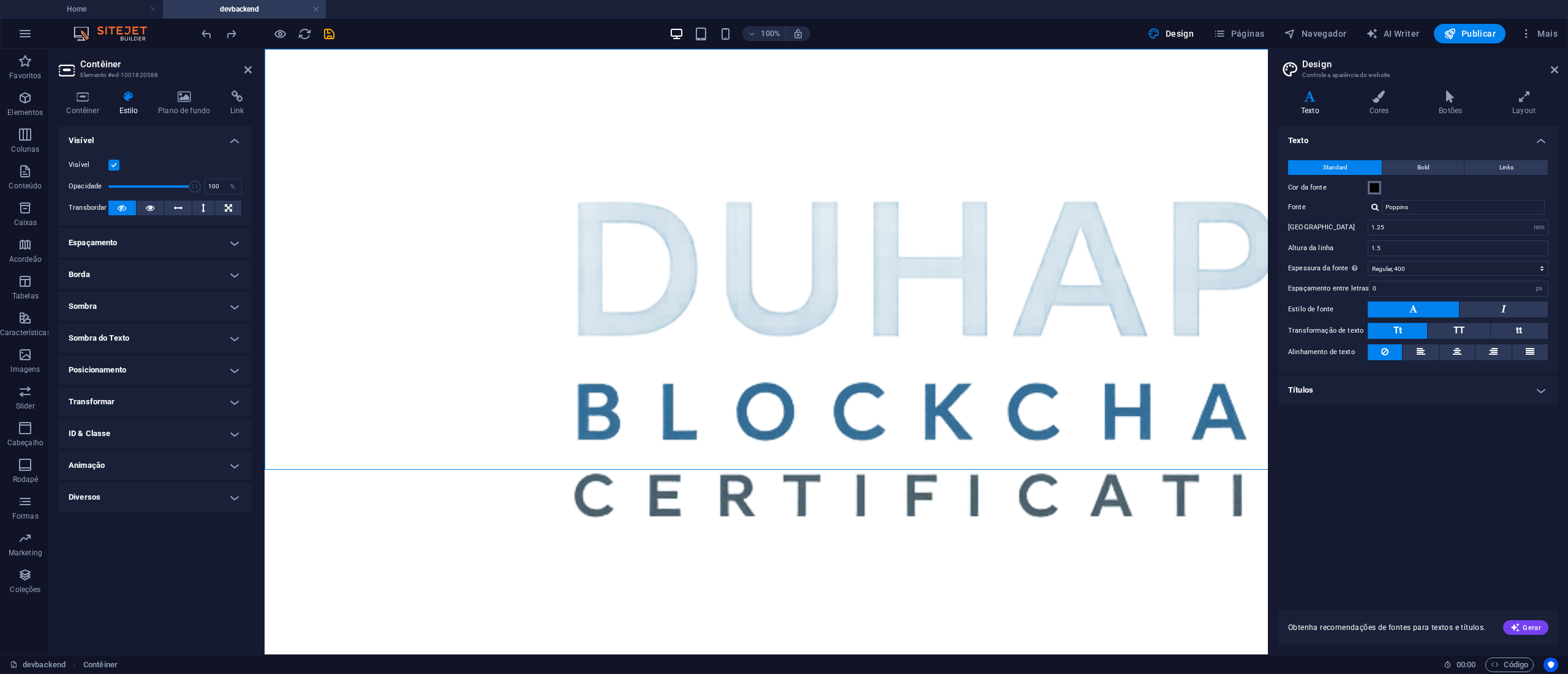
click at [1373, 187] on span at bounding box center [1373, 187] width 10 height 10
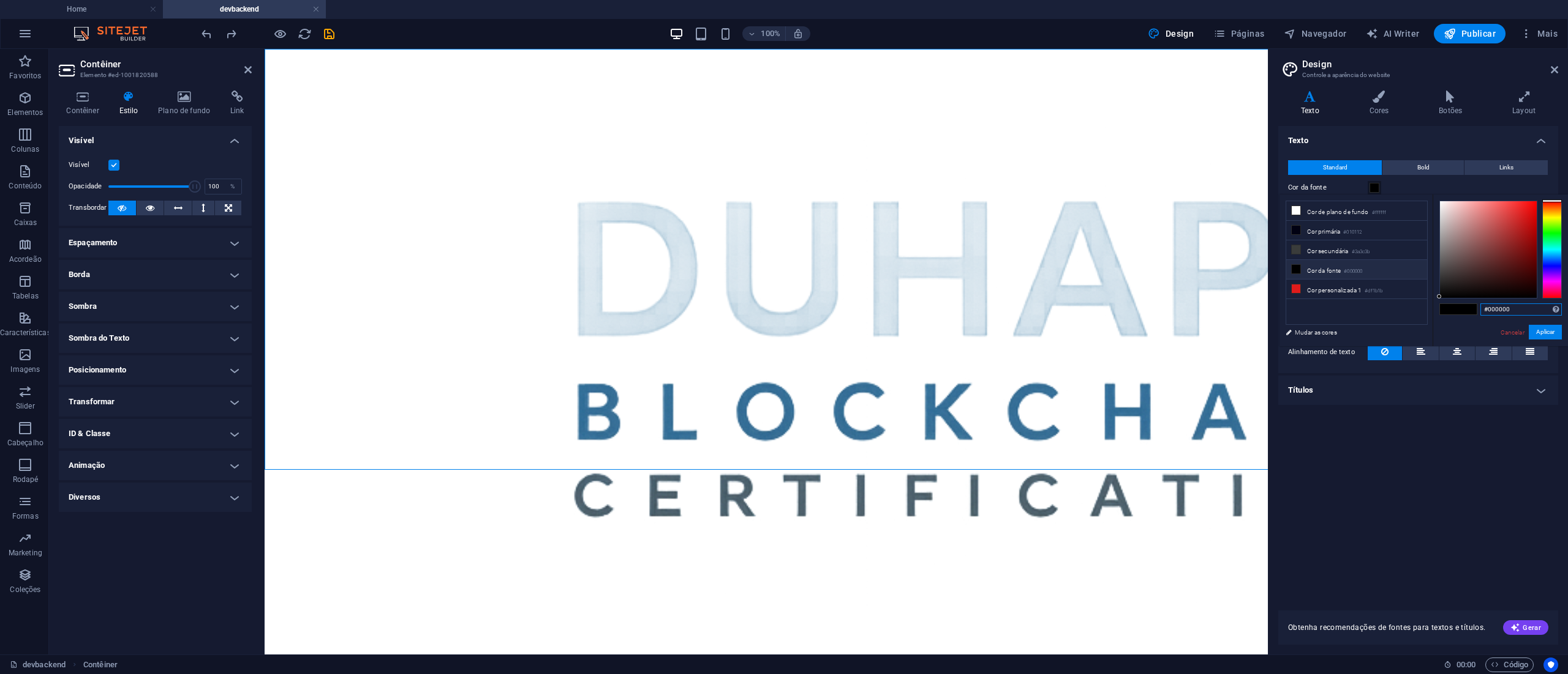
click at [1516, 310] on input "#000000" at bounding box center [1521, 309] width 82 height 12
click at [1326, 232] on li "Cor primária #010112" at bounding box center [1356, 231] width 141 height 20
type input "#010112"
click at [1546, 331] on button "Aplicar" at bounding box center [1545, 332] width 33 height 15
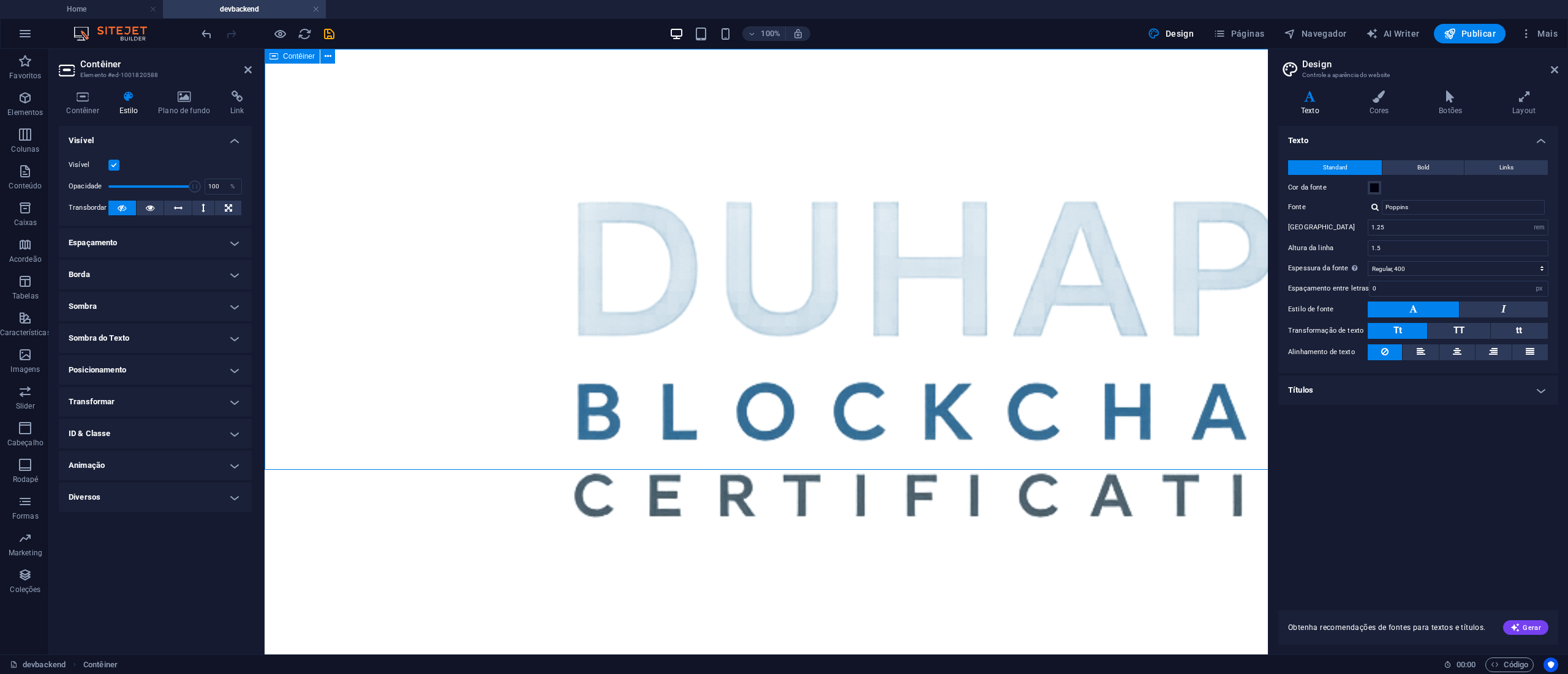
click at [1211, 320] on div at bounding box center [766, 364] width 1004 height 630
click at [1210, 320] on div at bounding box center [766, 364] width 1004 height 630
click at [1210, 318] on div at bounding box center [766, 364] width 1004 height 630
click at [1133, 393] on div at bounding box center [766, 364] width 1004 height 630
click at [328, 382] on div at bounding box center [766, 364] width 1004 height 630
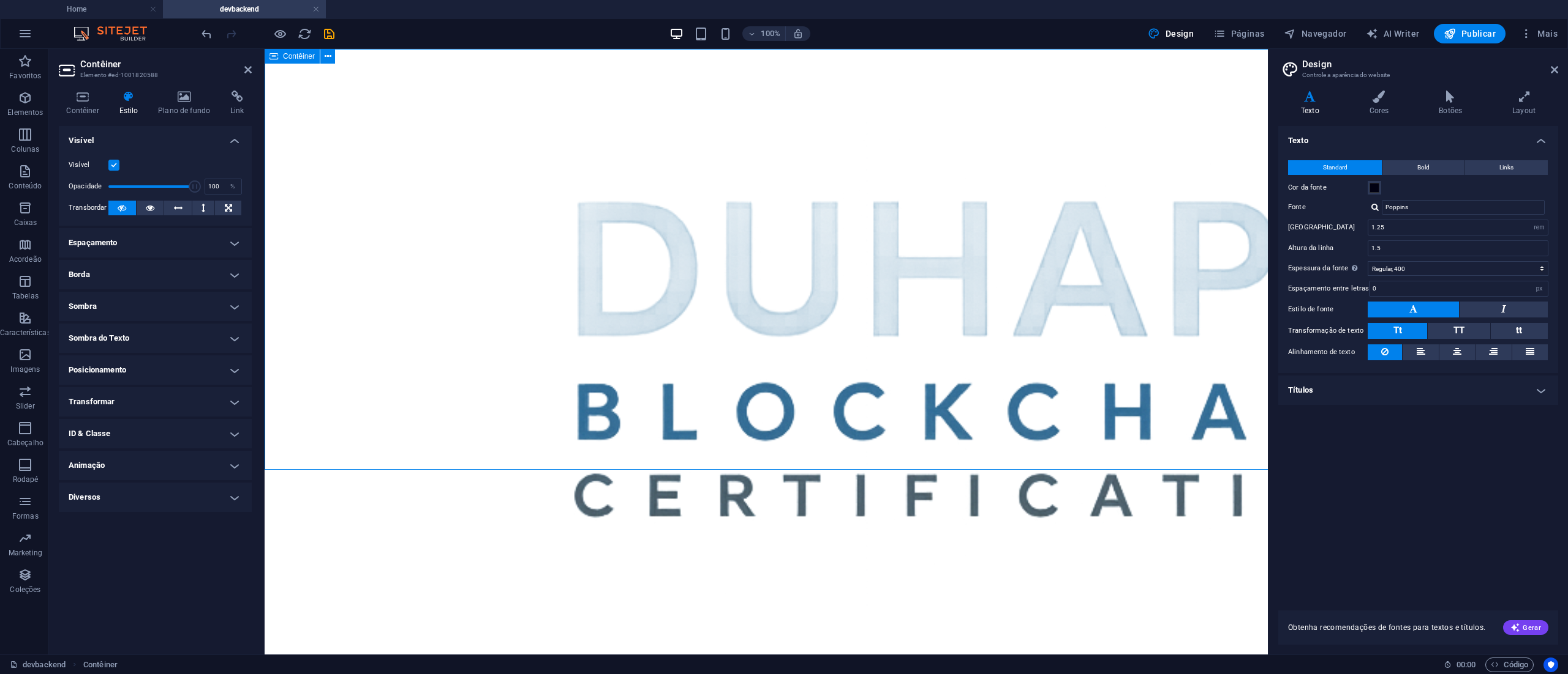
click at [328, 382] on div at bounding box center [766, 364] width 1004 height 630
click at [339, 369] on div at bounding box center [766, 364] width 1004 height 630
click at [1385, 105] on h4 "Cores" at bounding box center [1381, 104] width 70 height 25
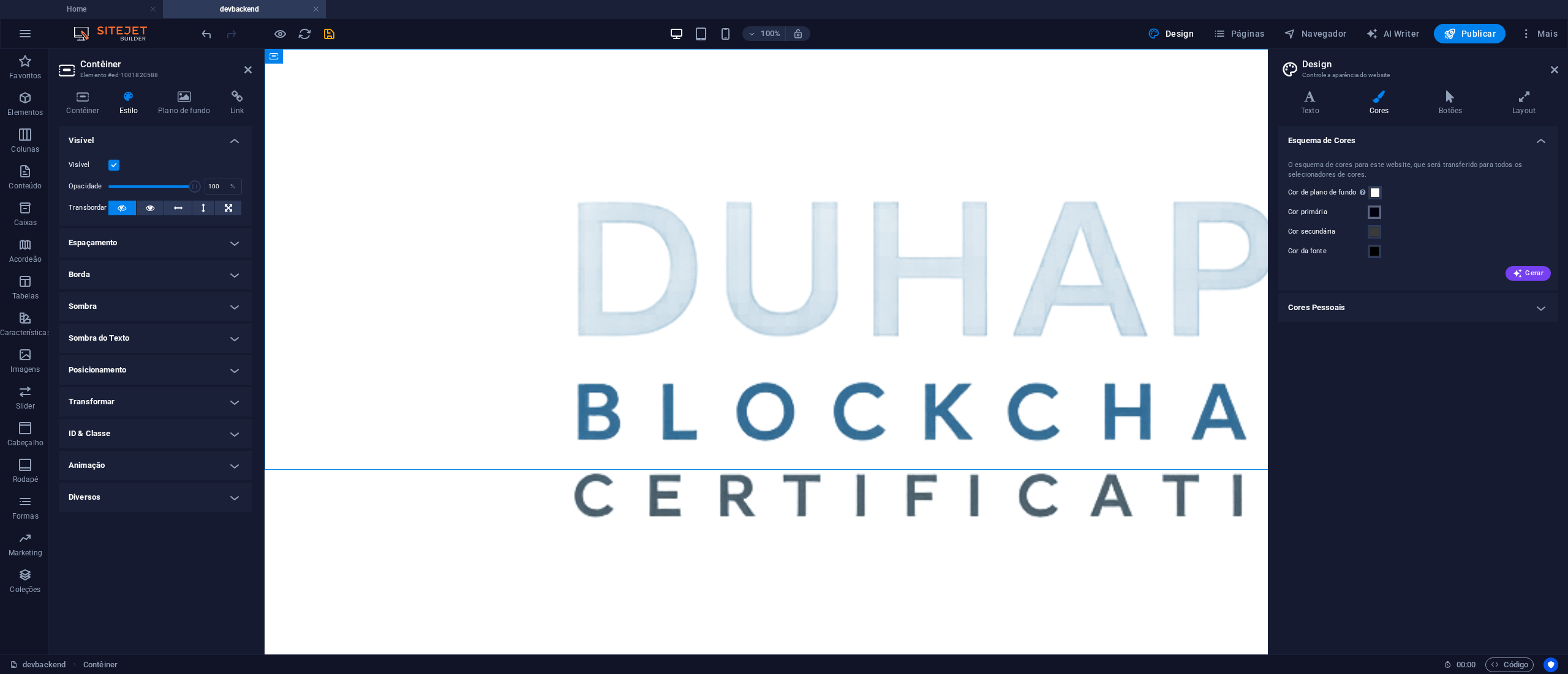
click at [1373, 207] on span at bounding box center [1373, 212] width 10 height 10
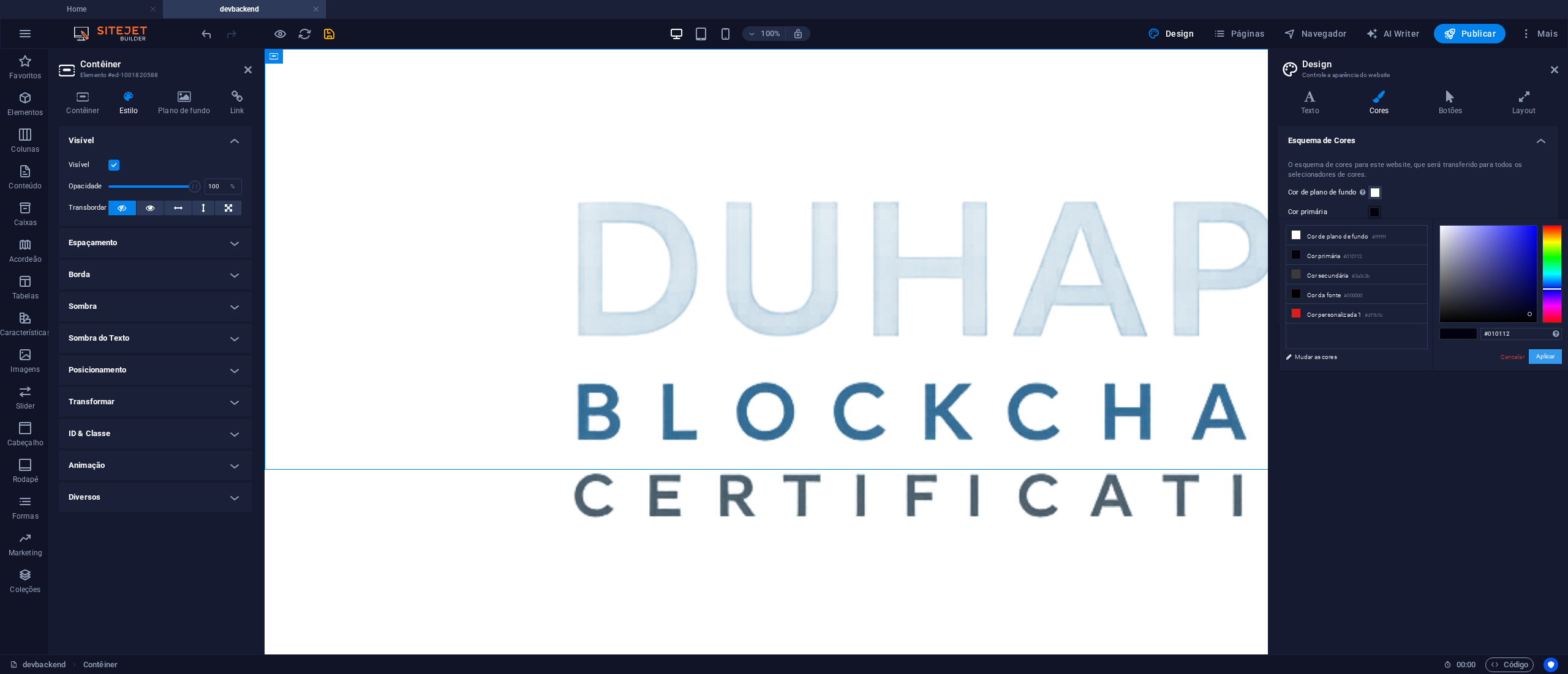
click at [1546, 356] on button "Aplicar" at bounding box center [1545, 357] width 33 height 15
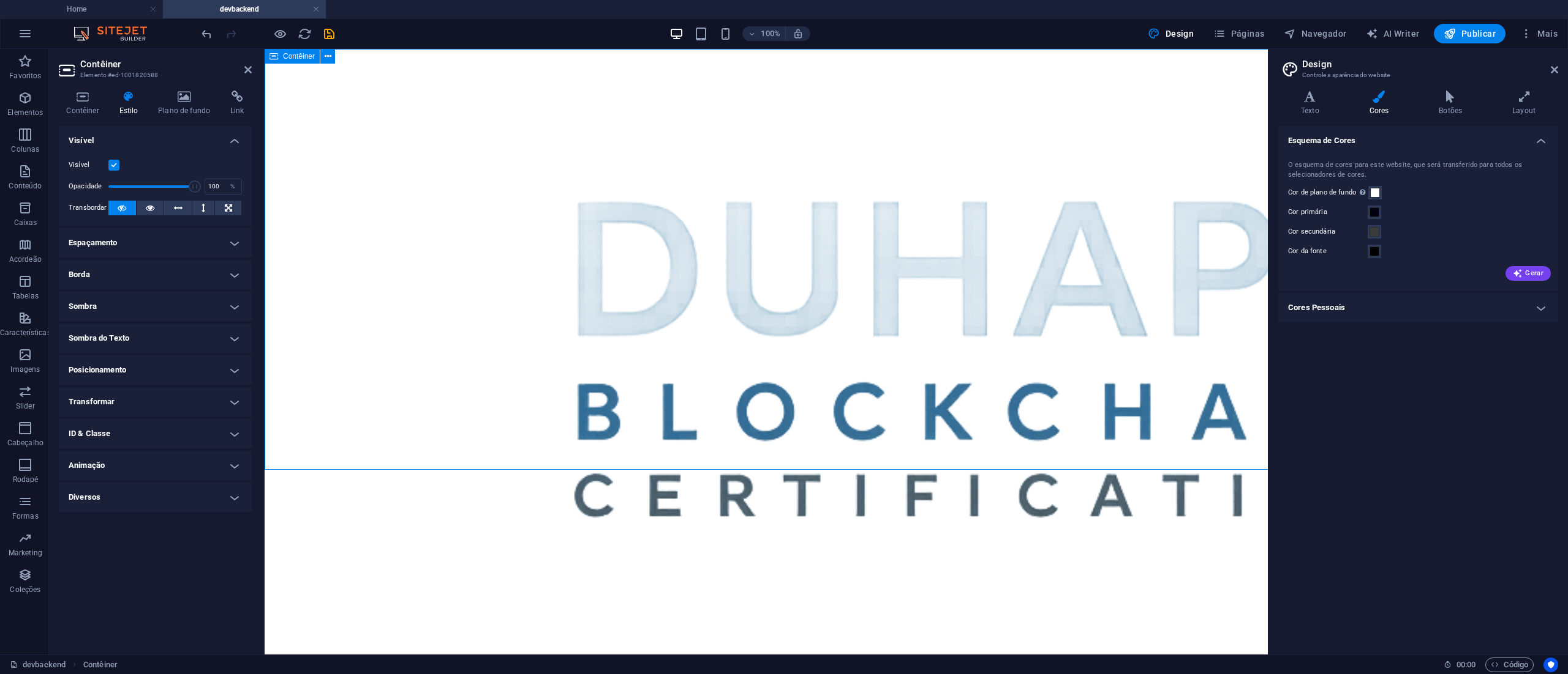
click at [1228, 364] on div at bounding box center [766, 364] width 1004 height 630
click at [327, 27] on icon "save" at bounding box center [328, 34] width 14 height 14
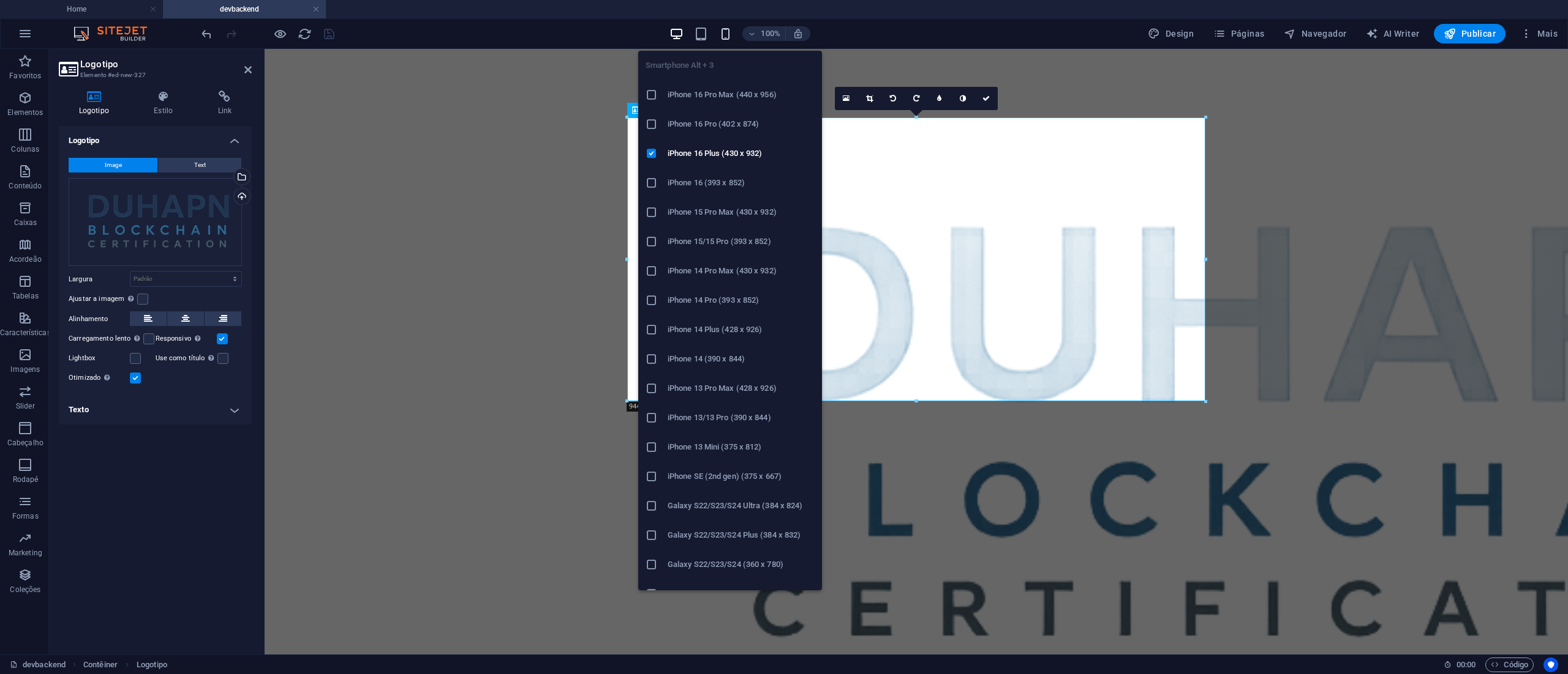
click at [724, 38] on icon "button" at bounding box center [724, 34] width 14 height 14
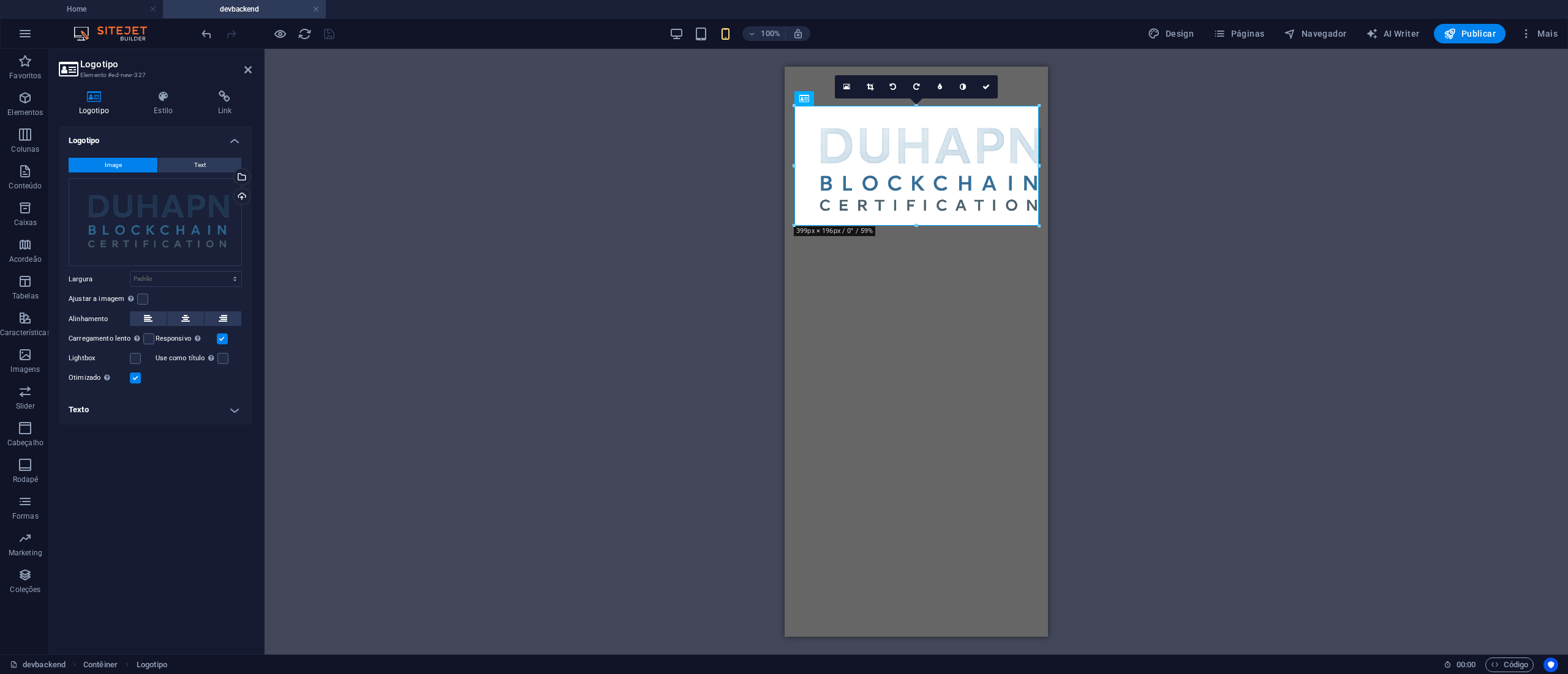
click at [975, 274] on html "Skip to main content" at bounding box center [916, 170] width 264 height 208
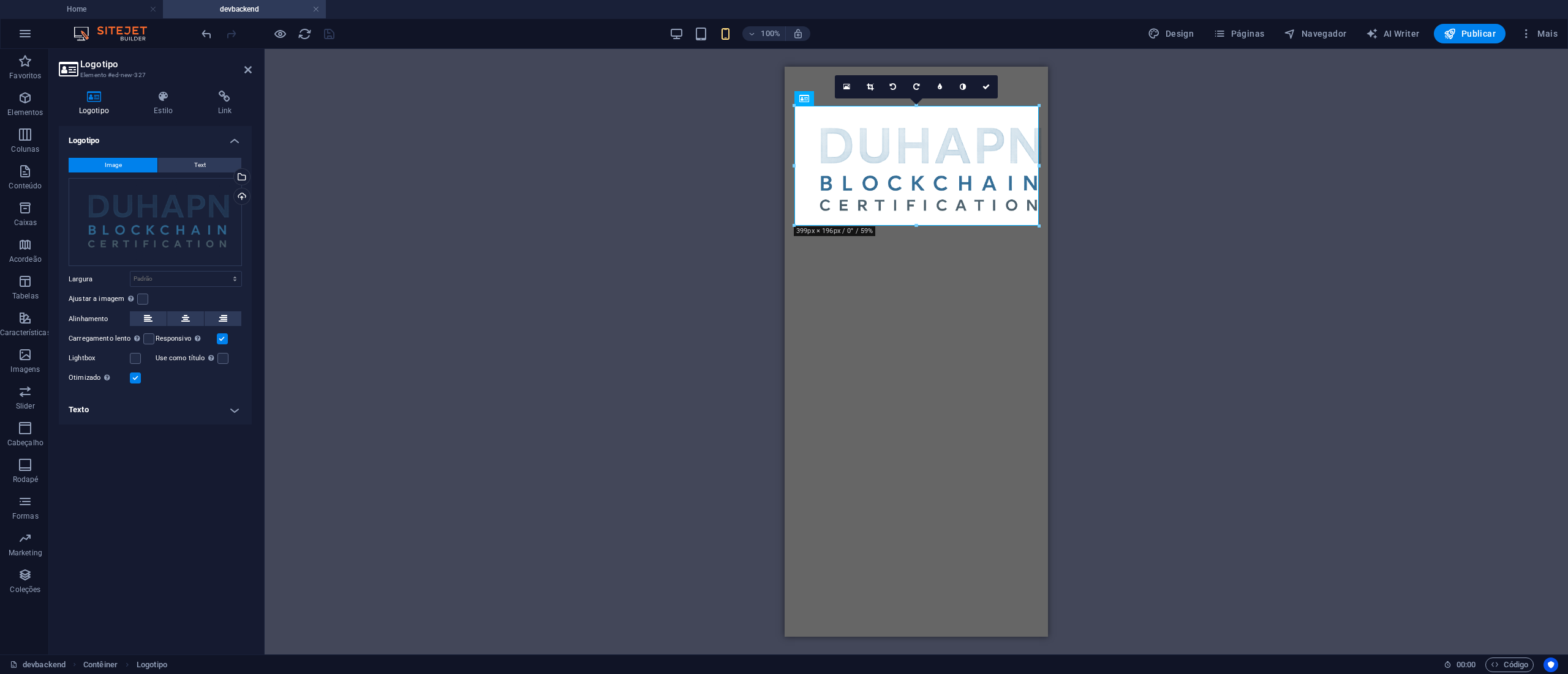
click at [900, 274] on html "Skip to main content" at bounding box center [916, 170] width 264 height 208
click at [911, 274] on html "Skip to main content" at bounding box center [916, 170] width 264 height 208
click at [912, 274] on html "Skip to main content" at bounding box center [916, 170] width 264 height 208
click at [914, 274] on html "Skip to main content" at bounding box center [916, 170] width 264 height 208
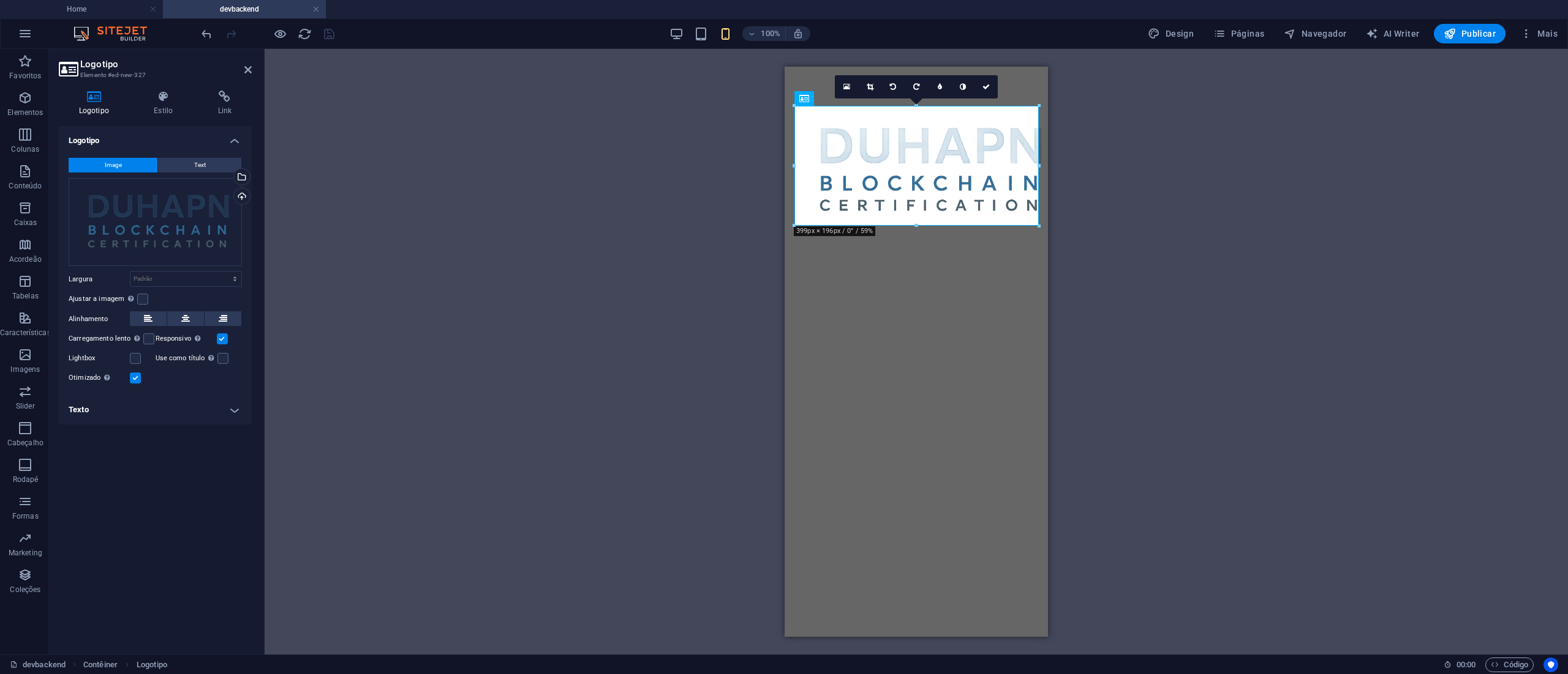
click at [257, 68] on aside "Logotipo Elemento #ed-new-327 Logotipo Estilo Link Logotipo Image Text Arraste …" at bounding box center [156, 352] width 215 height 606
click at [249, 68] on icon at bounding box center [248, 69] width 7 height 10
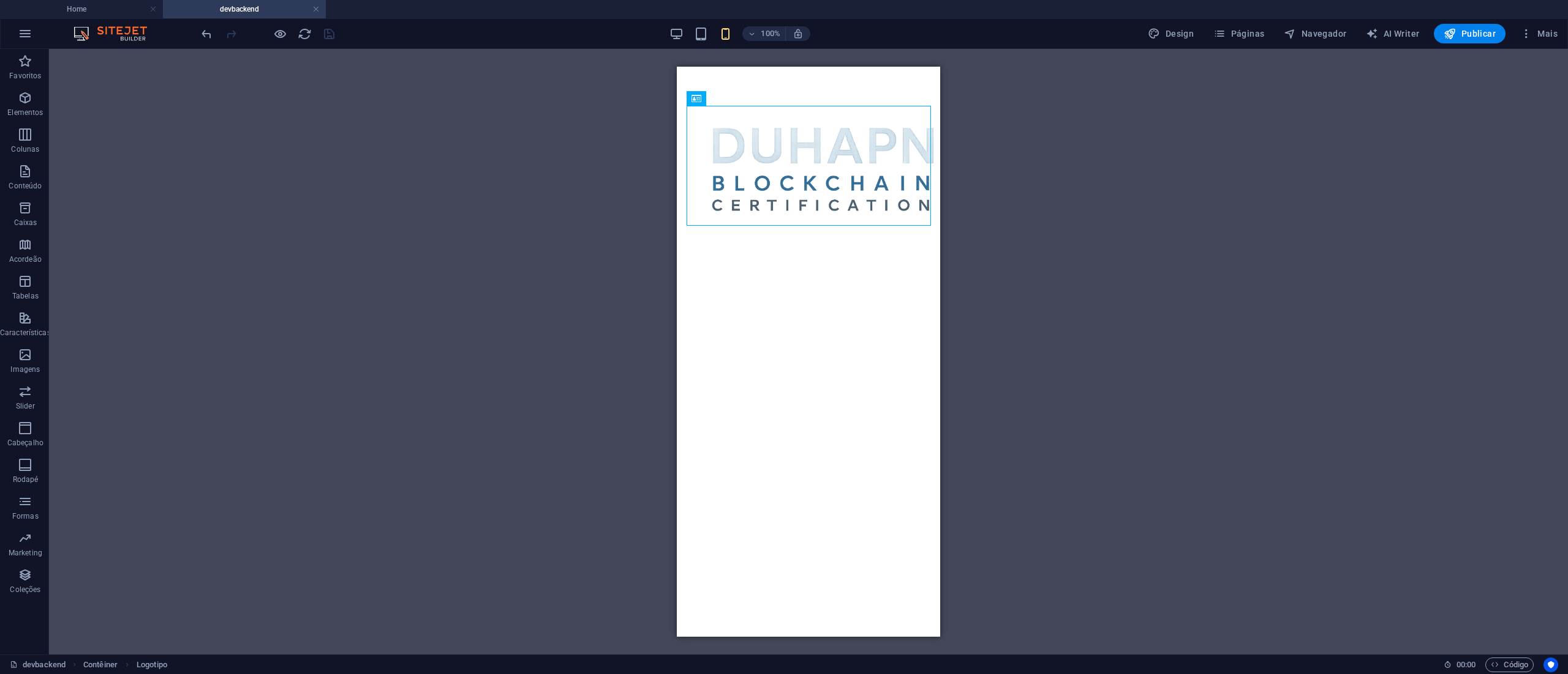
click at [873, 274] on html "Skip to main content" at bounding box center [808, 170] width 264 height 208
click at [832, 95] on div at bounding box center [808, 170] width 264 height 208
click at [863, 83] on div at bounding box center [808, 170] width 264 height 208
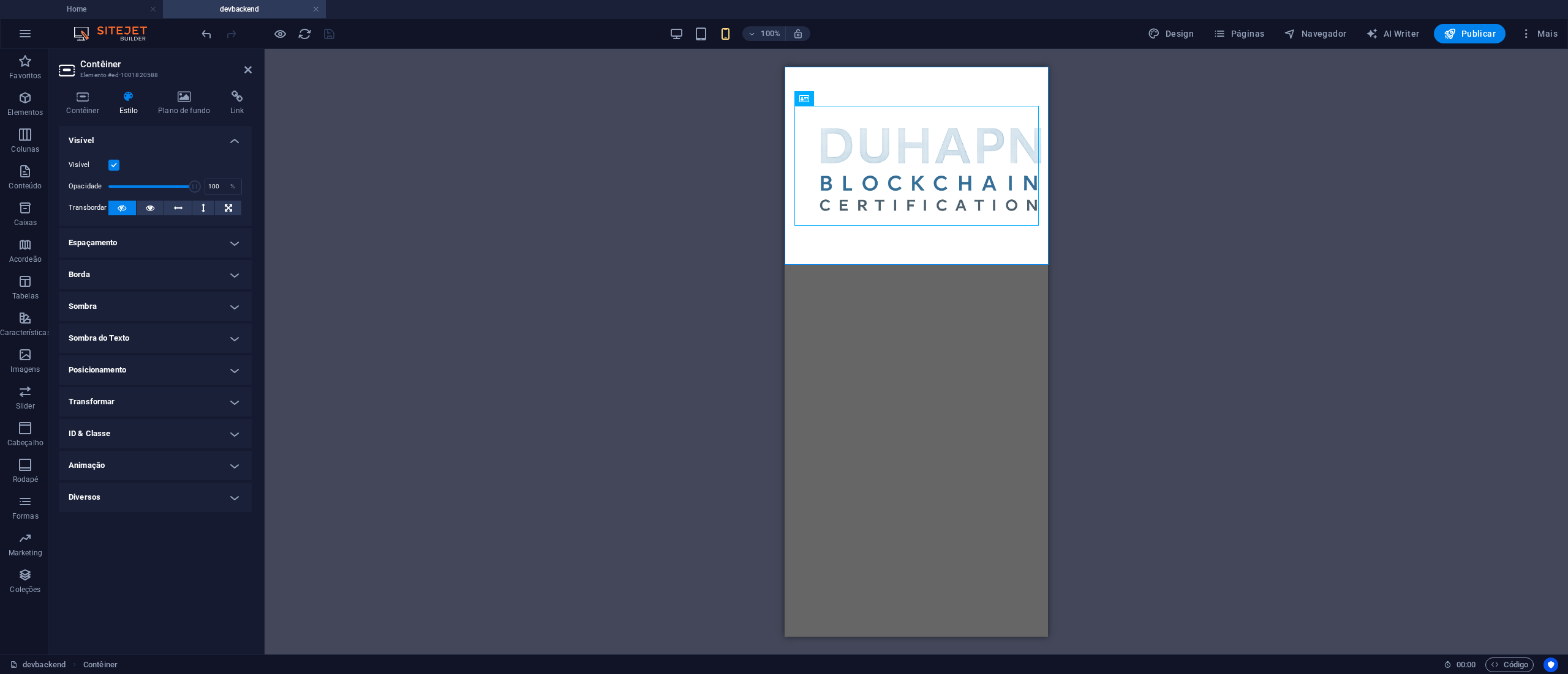
click at [945, 274] on html "Skip to main content" at bounding box center [916, 170] width 264 height 208
drag, startPoint x: 882, startPoint y: 308, endPoint x: 1522, endPoint y: 365, distance: 642.5
click at [882, 274] on html "Skip to main content" at bounding box center [916, 170] width 264 height 208
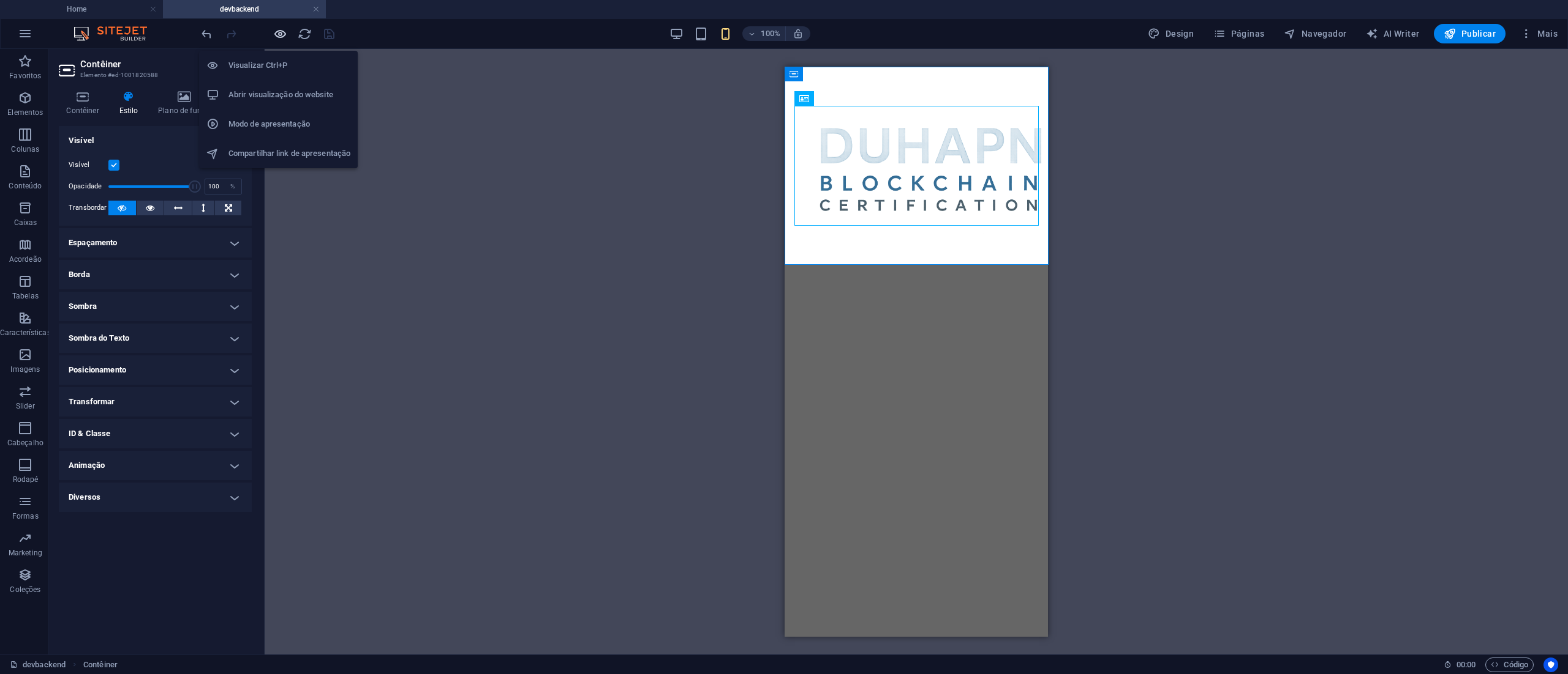
click at [279, 29] on icon "button" at bounding box center [279, 34] width 14 height 14
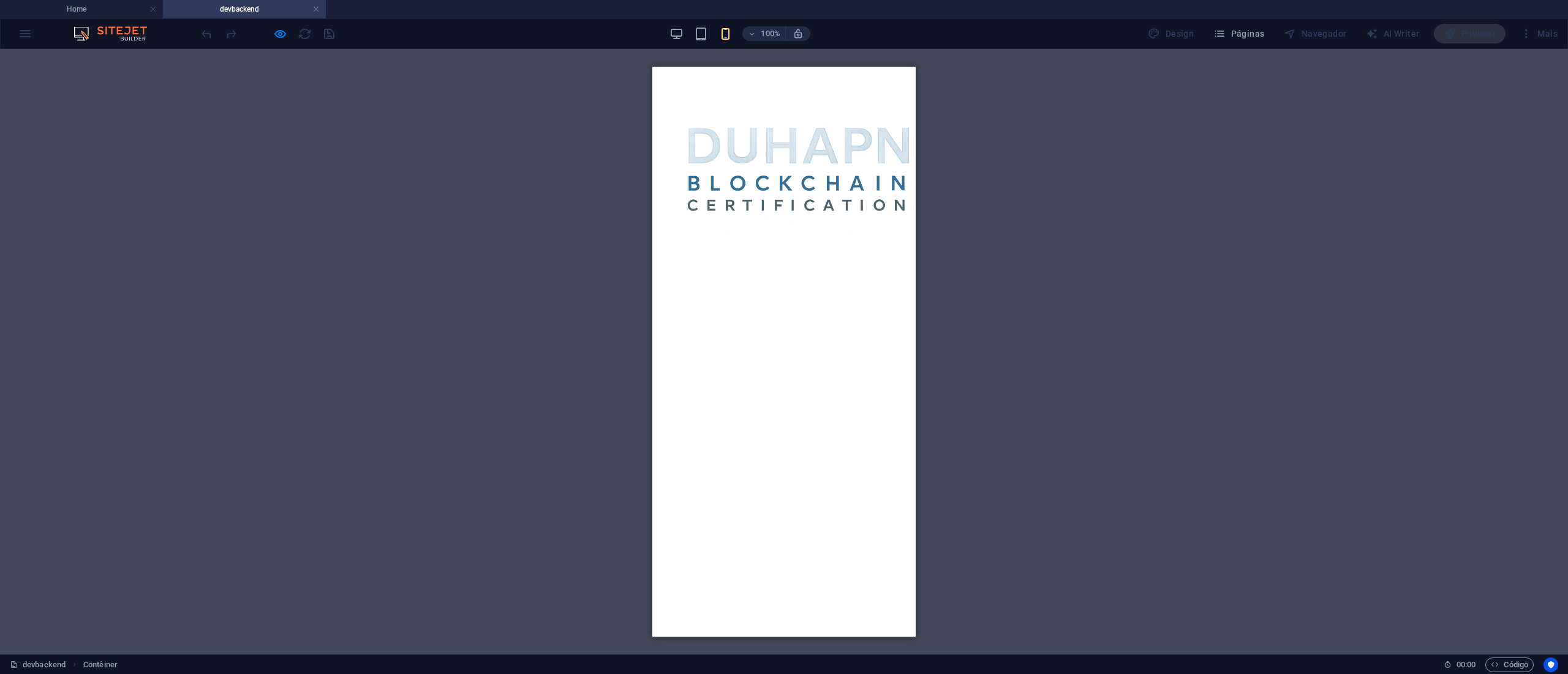
click at [789, 134] on img at bounding box center [794, 171] width 264 height 130
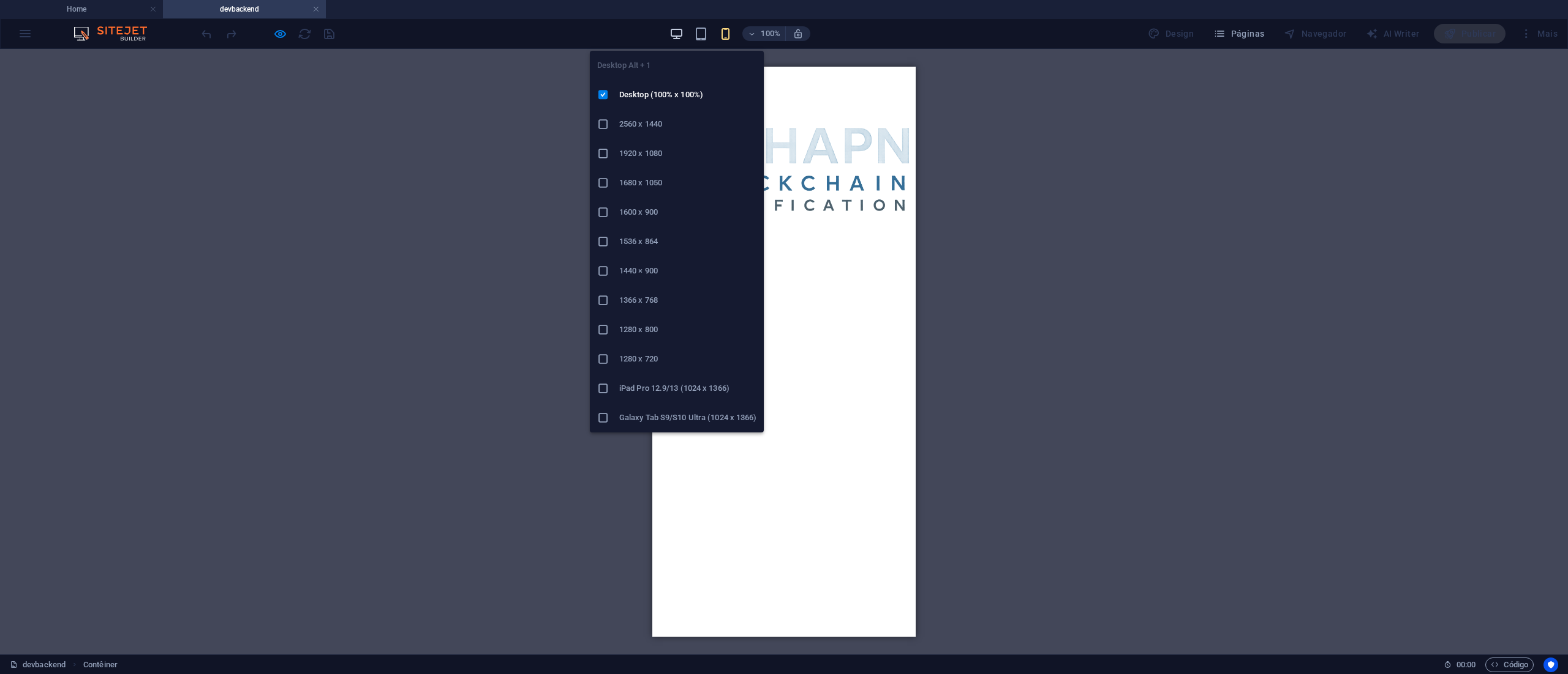
click at [678, 31] on icon "button" at bounding box center [675, 34] width 14 height 14
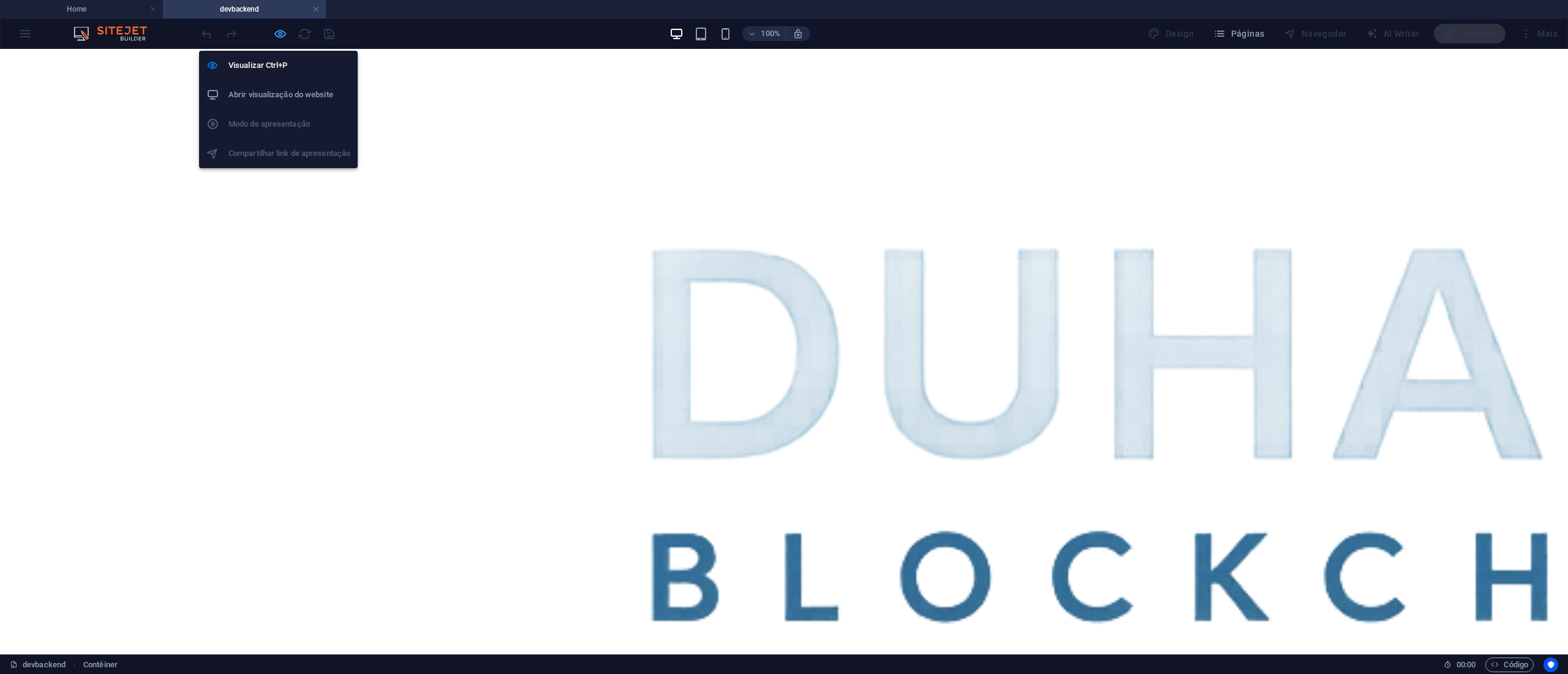
click at [279, 29] on icon "button" at bounding box center [279, 34] width 14 height 14
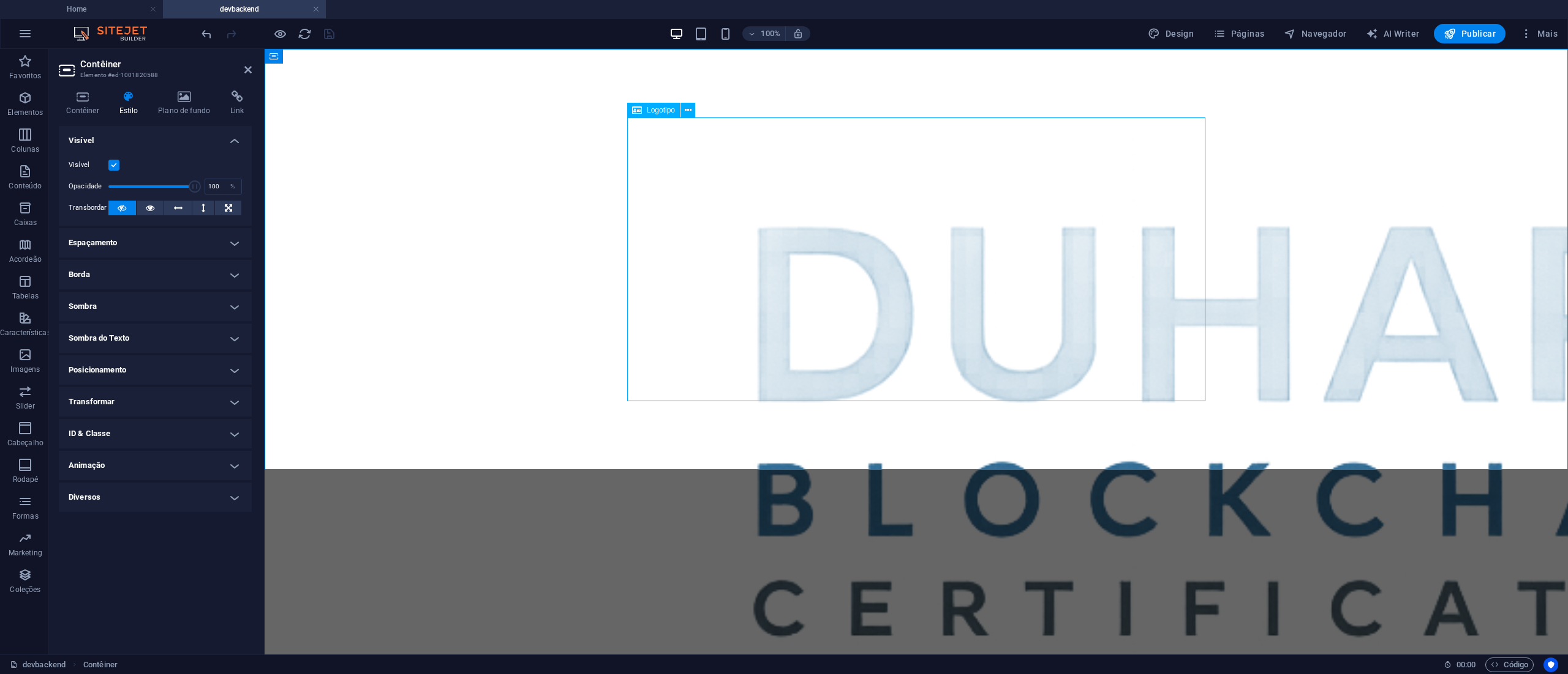
click at [763, 210] on div at bounding box center [916, 437] width 578 height 640
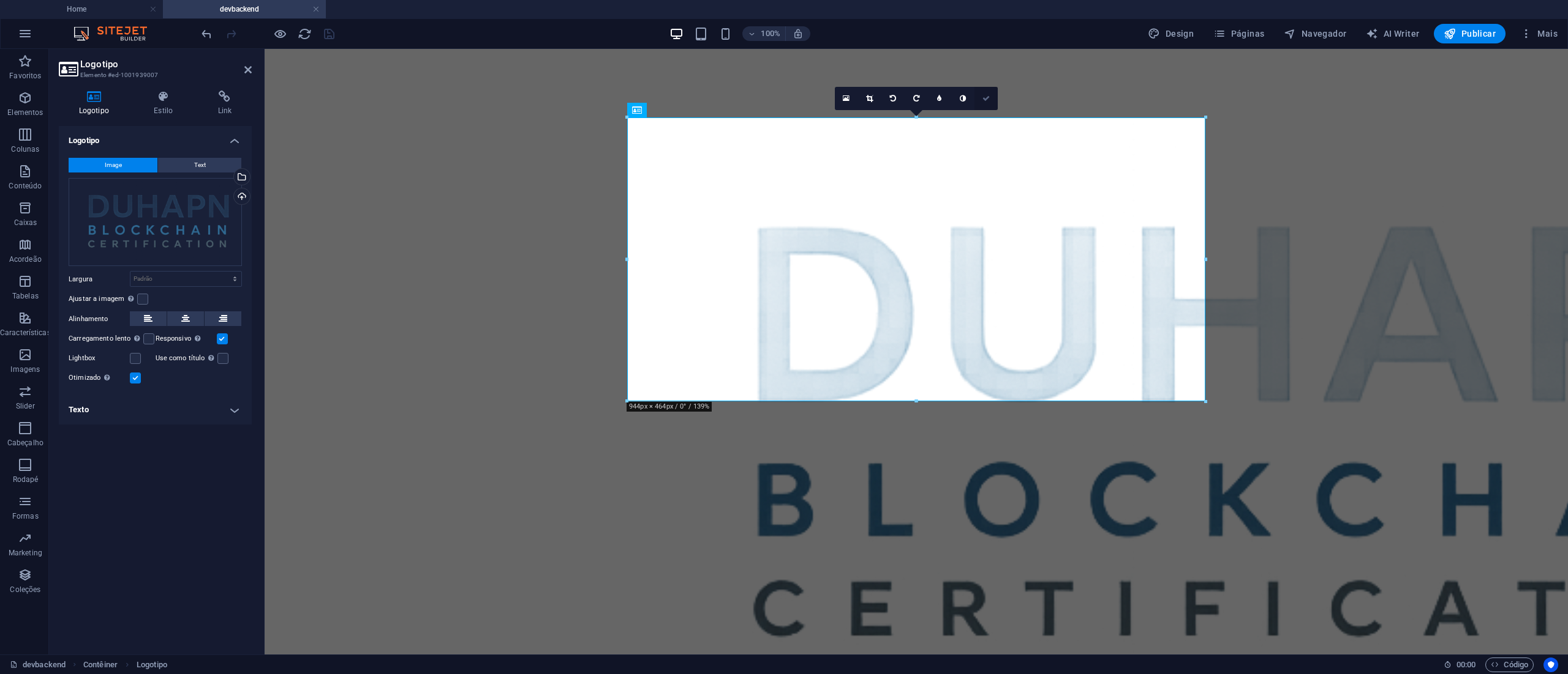
click at [844, 94] on icon at bounding box center [845, 98] width 6 height 8
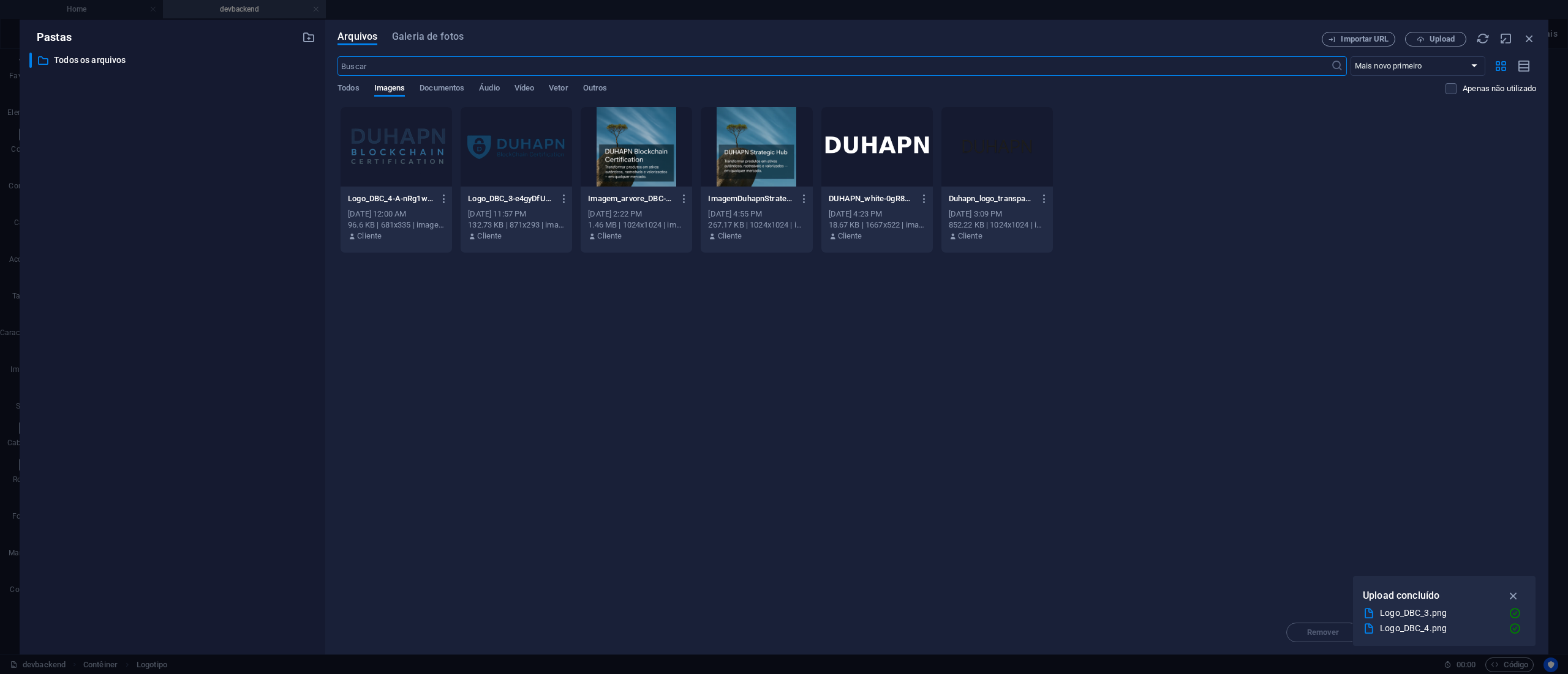
click at [532, 149] on div at bounding box center [516, 147] width 112 height 80
click at [532, 149] on div "1" at bounding box center [516, 147] width 112 height 80
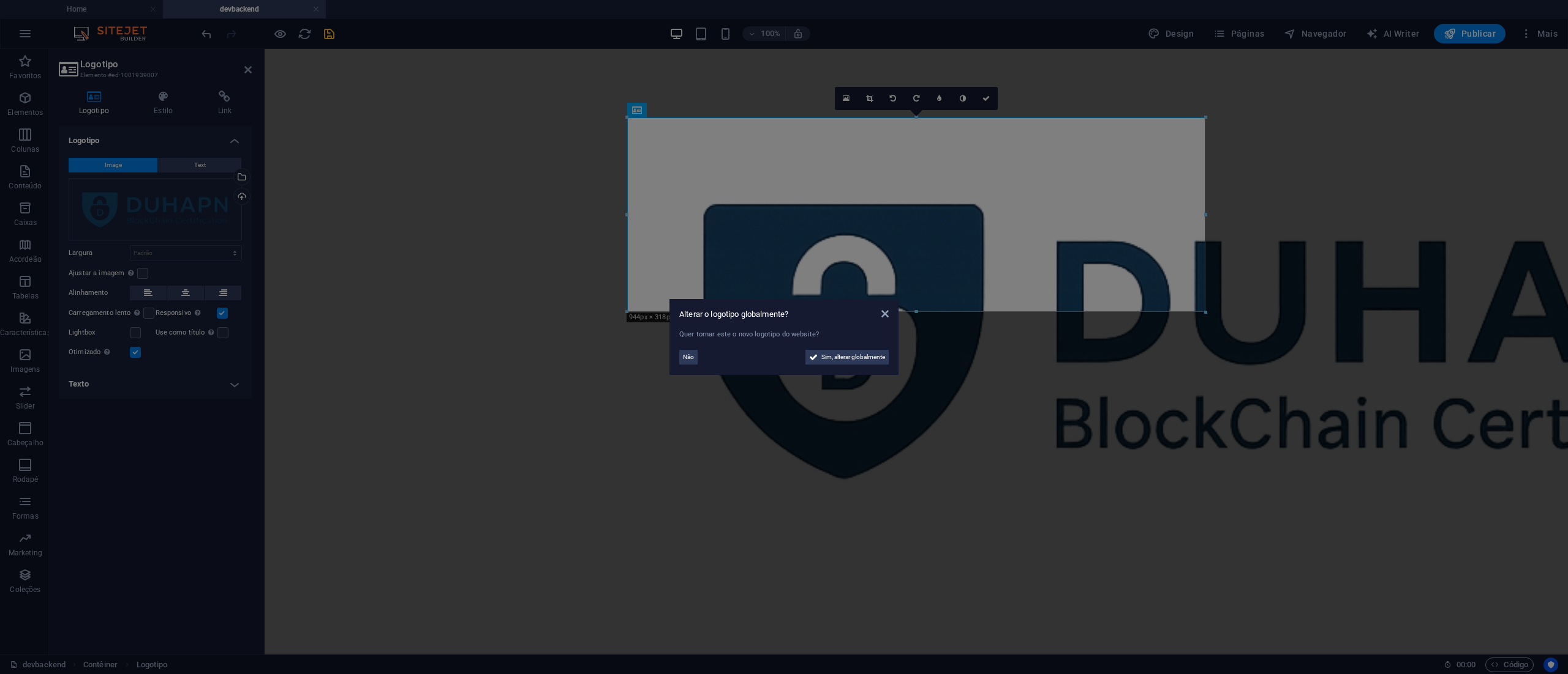
click at [1081, 380] on aside "Alterar o logotipo globalmente? Quer tornar este o novo logotipo do website? Nã…" at bounding box center [784, 337] width 1568 height 674
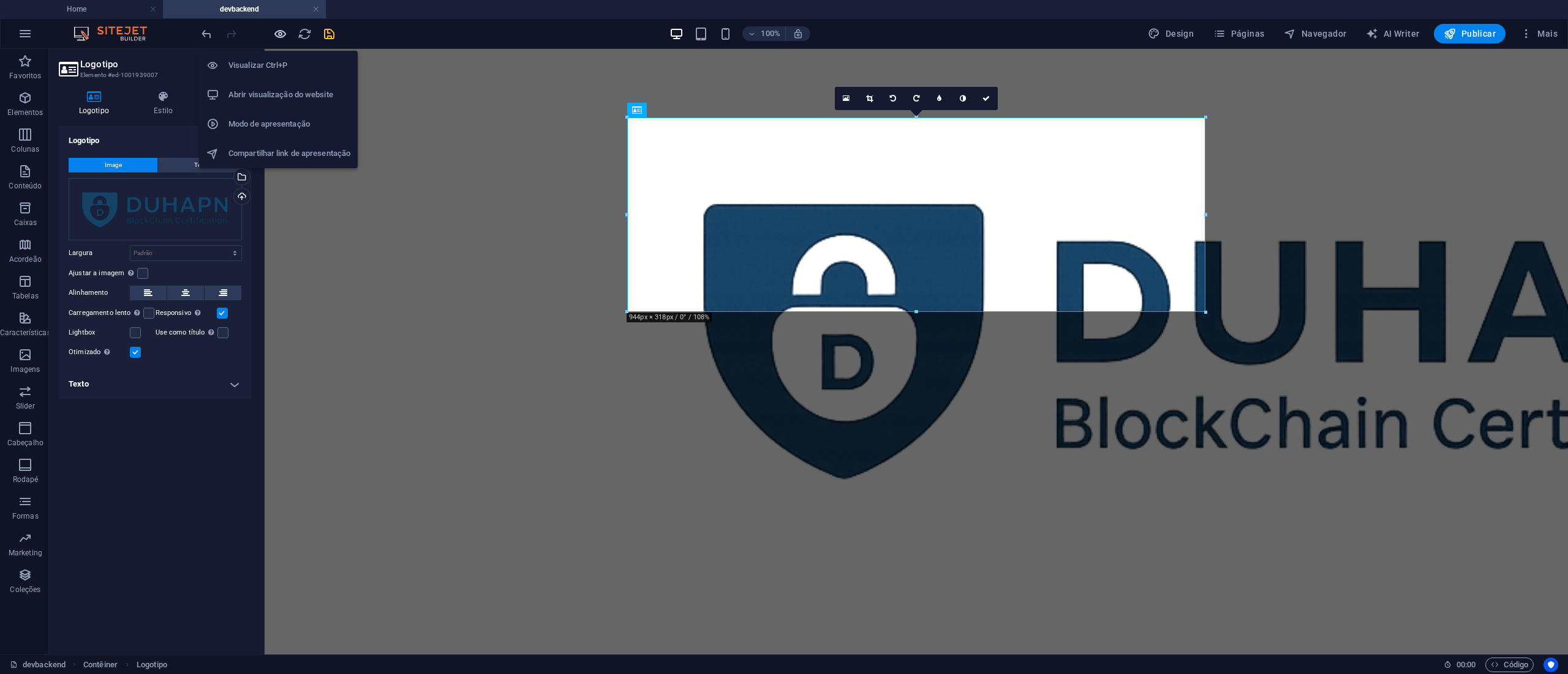
click at [282, 34] on icon "button" at bounding box center [279, 34] width 14 height 14
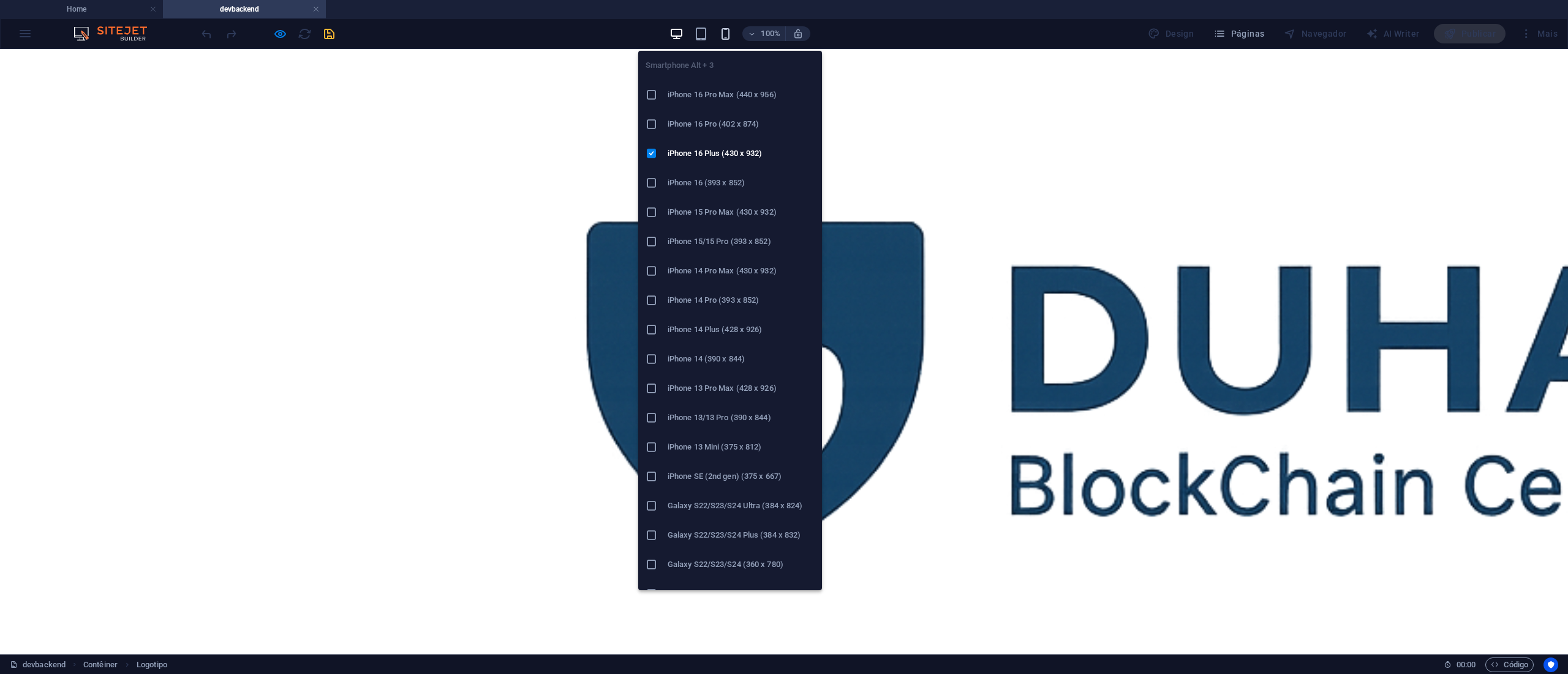
click at [726, 34] on icon "button" at bounding box center [724, 34] width 14 height 14
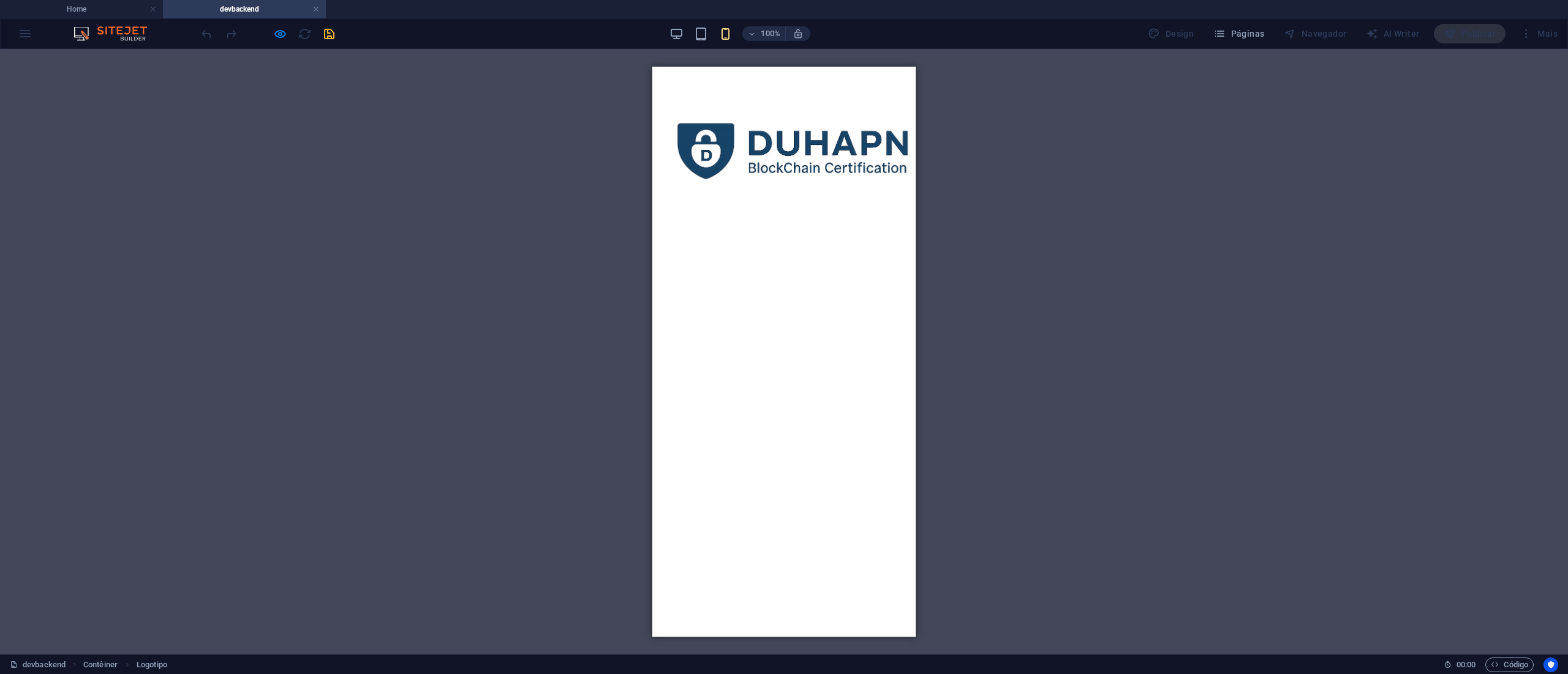
click at [796, 219] on div at bounding box center [784, 150] width 264 height 167
click at [770, 140] on img at bounding box center [794, 151] width 264 height 89
click at [787, 147] on img at bounding box center [794, 151] width 264 height 89
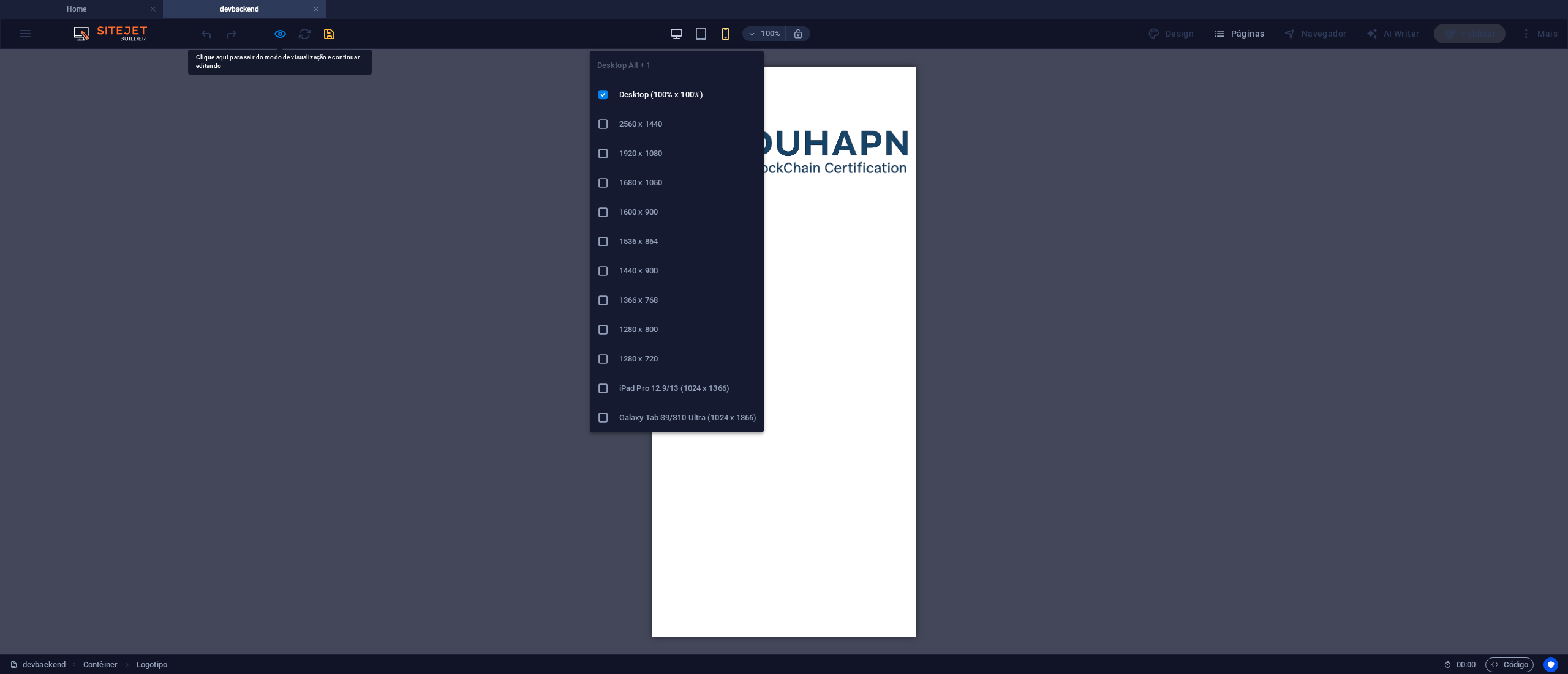
click at [680, 31] on icon "button" at bounding box center [675, 34] width 14 height 14
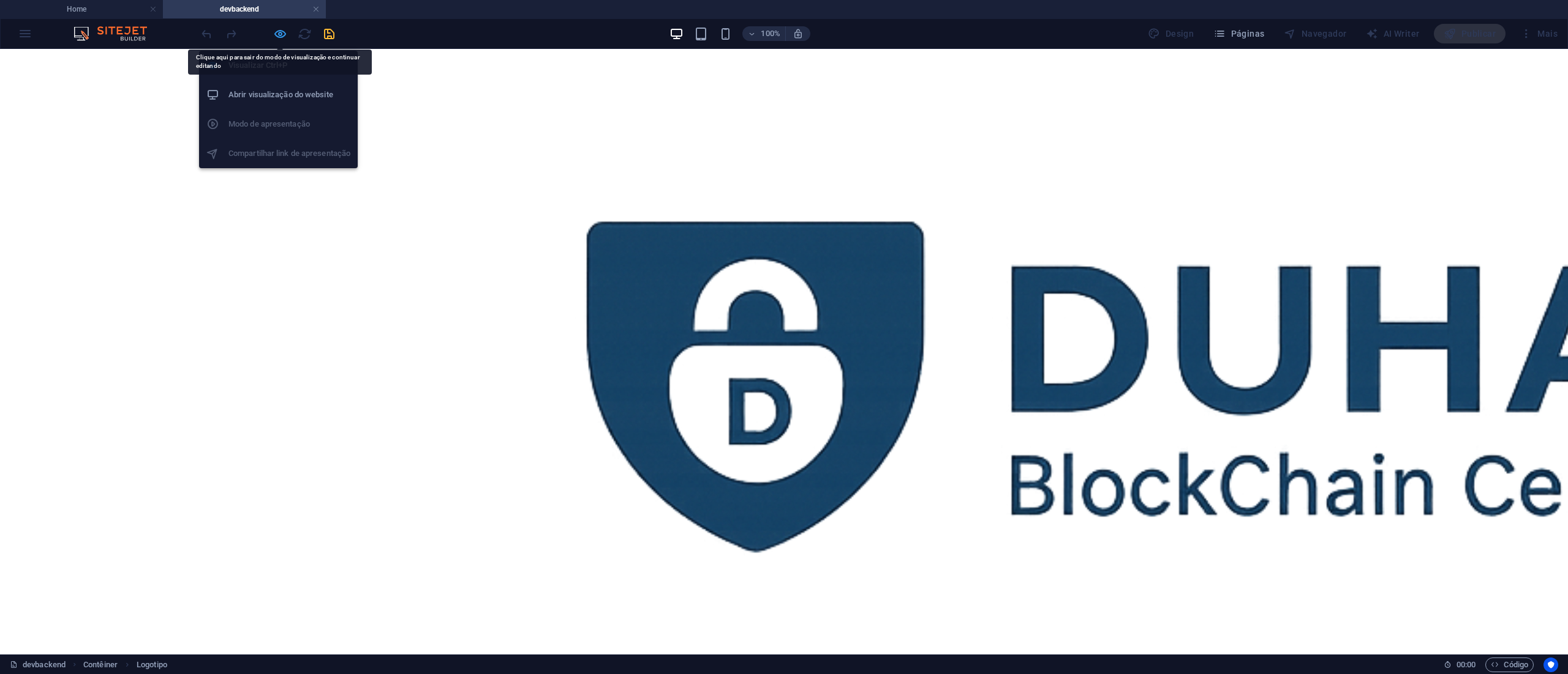
click at [283, 32] on icon "button" at bounding box center [279, 34] width 14 height 14
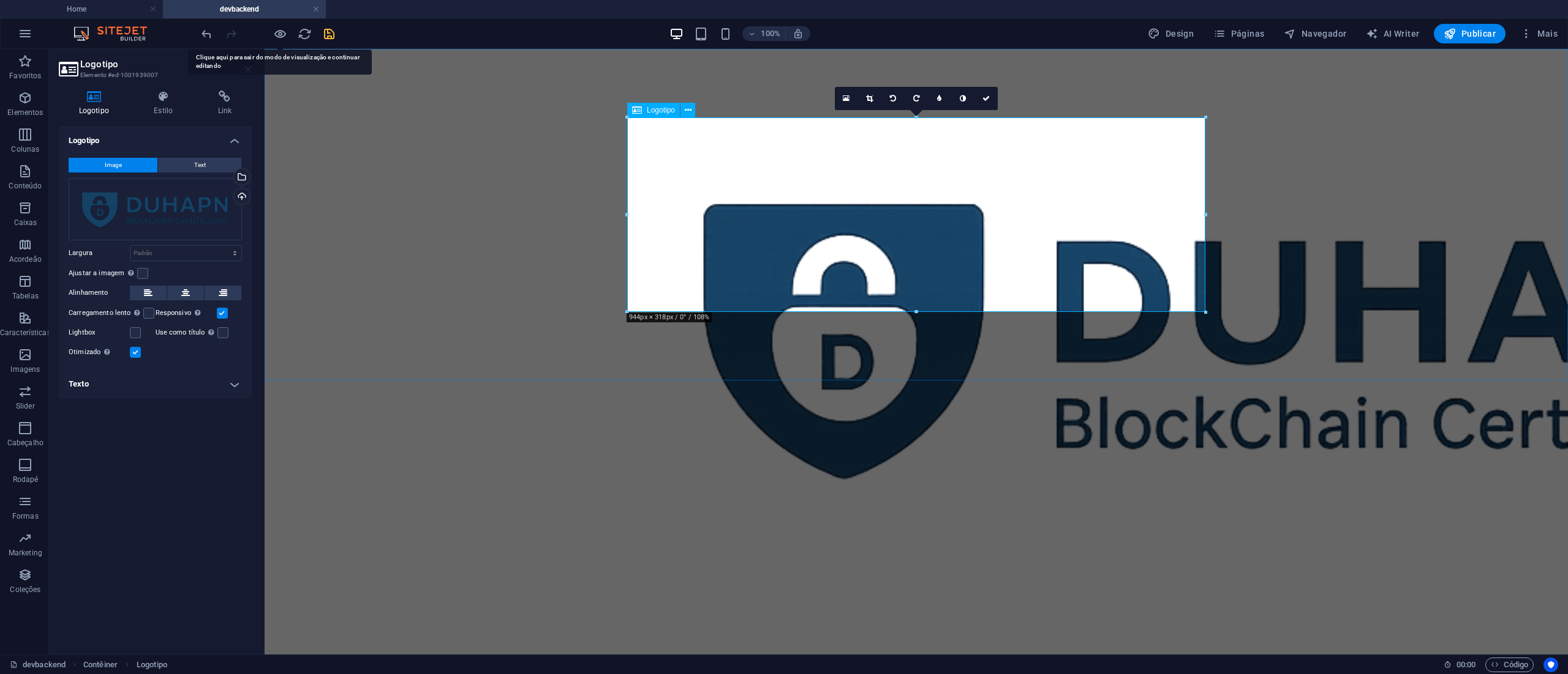
click at [868, 193] on div at bounding box center [916, 336] width 578 height 438
click at [244, 176] on div "Selecione arquivos do gerenciador de arquivos, galeria de fotos ou faça upload …" at bounding box center [241, 178] width 18 height 18
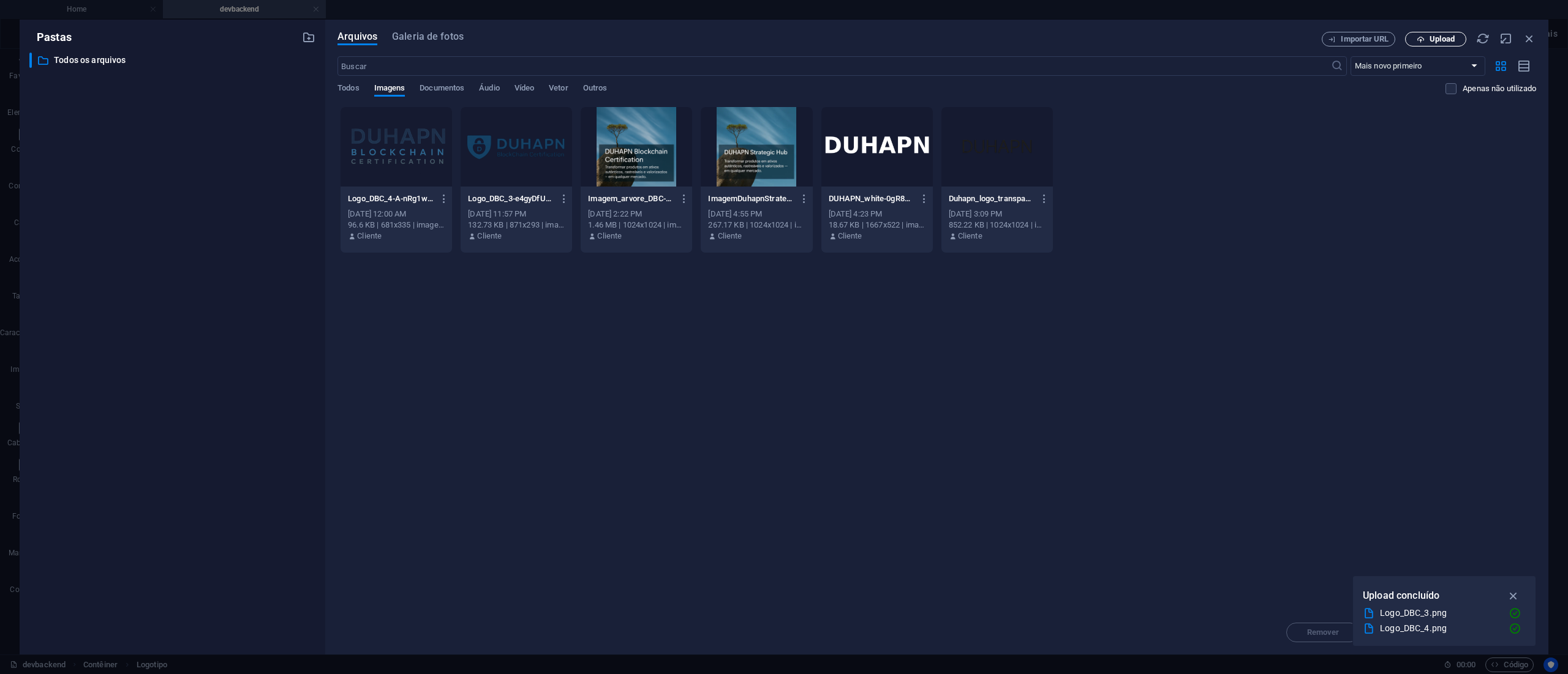
click at [1439, 39] on span "Upload" at bounding box center [1442, 39] width 25 height 7
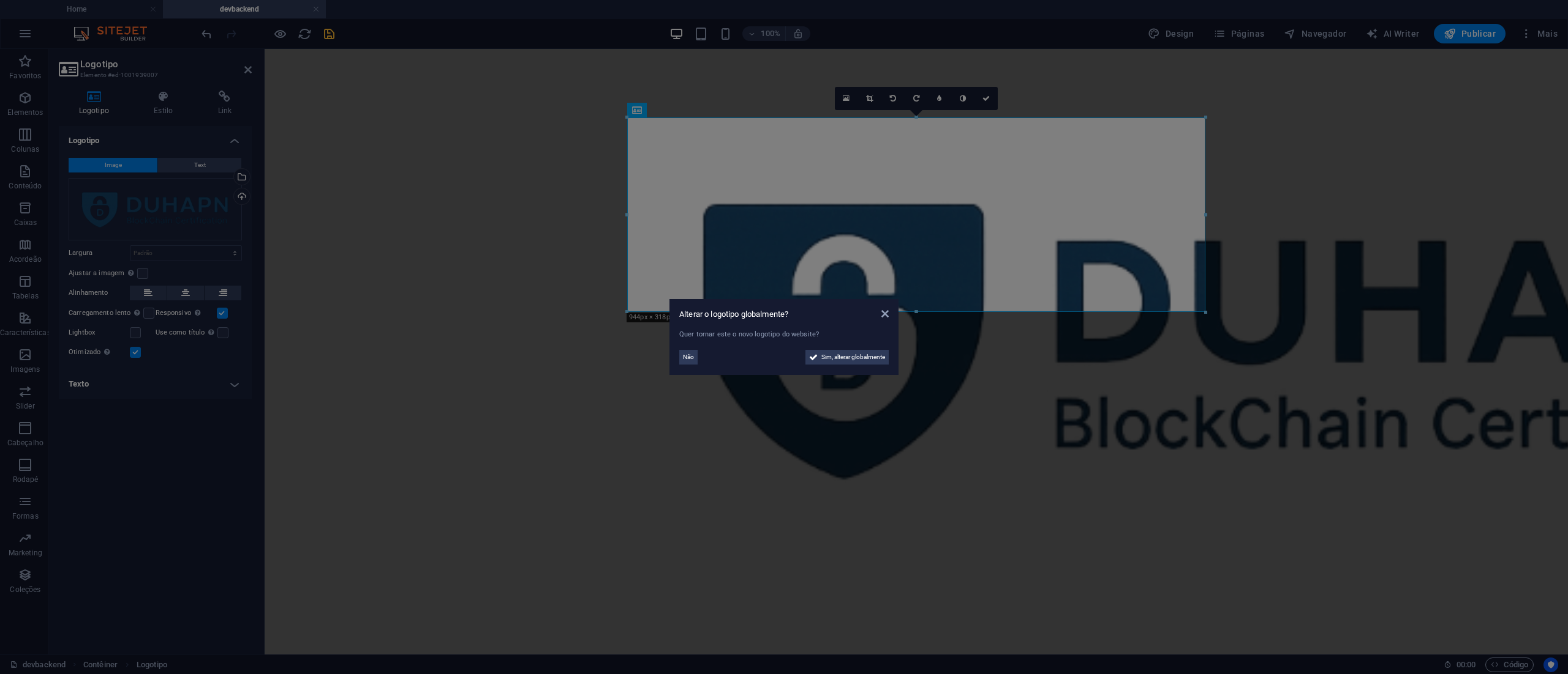
click at [994, 459] on aside "Alterar o logotipo globalmente? Quer tornar este o novo logotipo do website? Nã…" at bounding box center [784, 337] width 1568 height 674
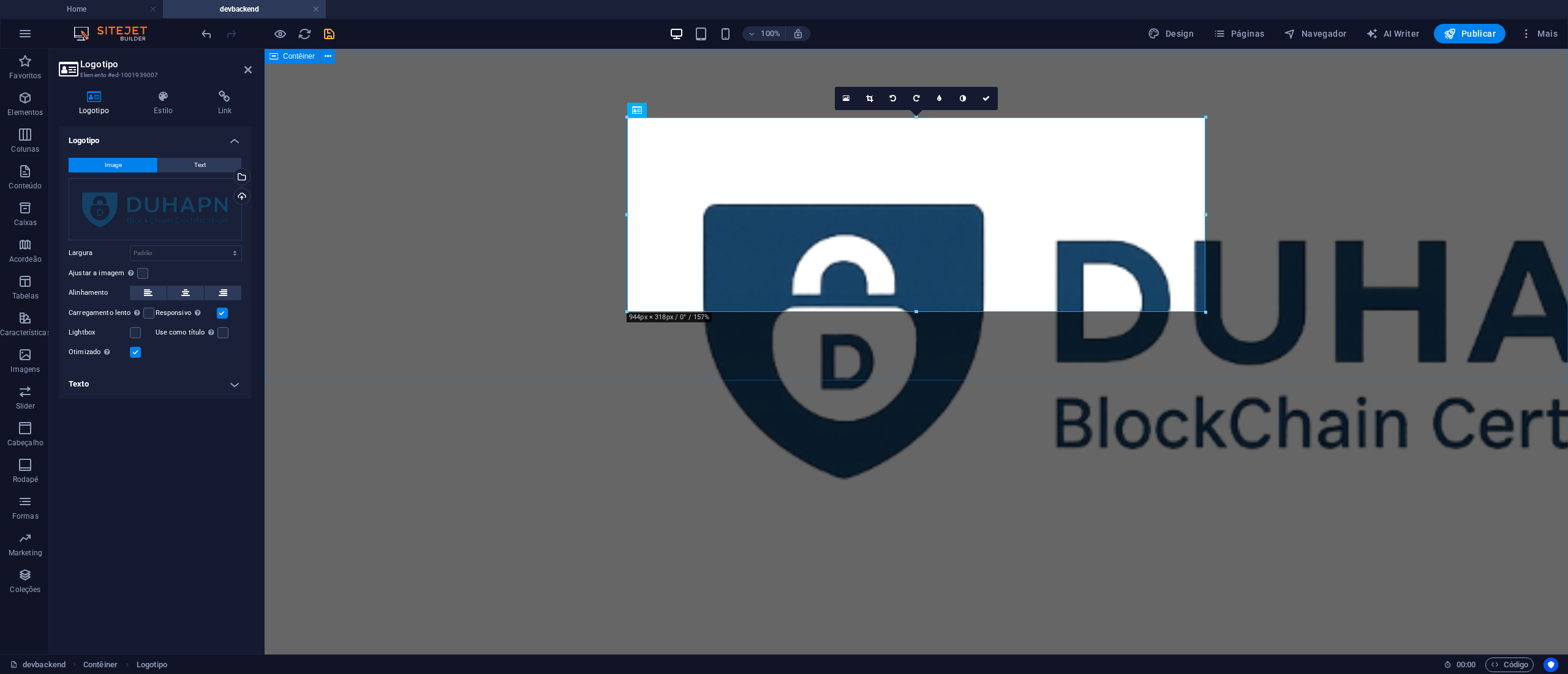
click at [1364, 352] on div at bounding box center [916, 336] width 1303 height 575
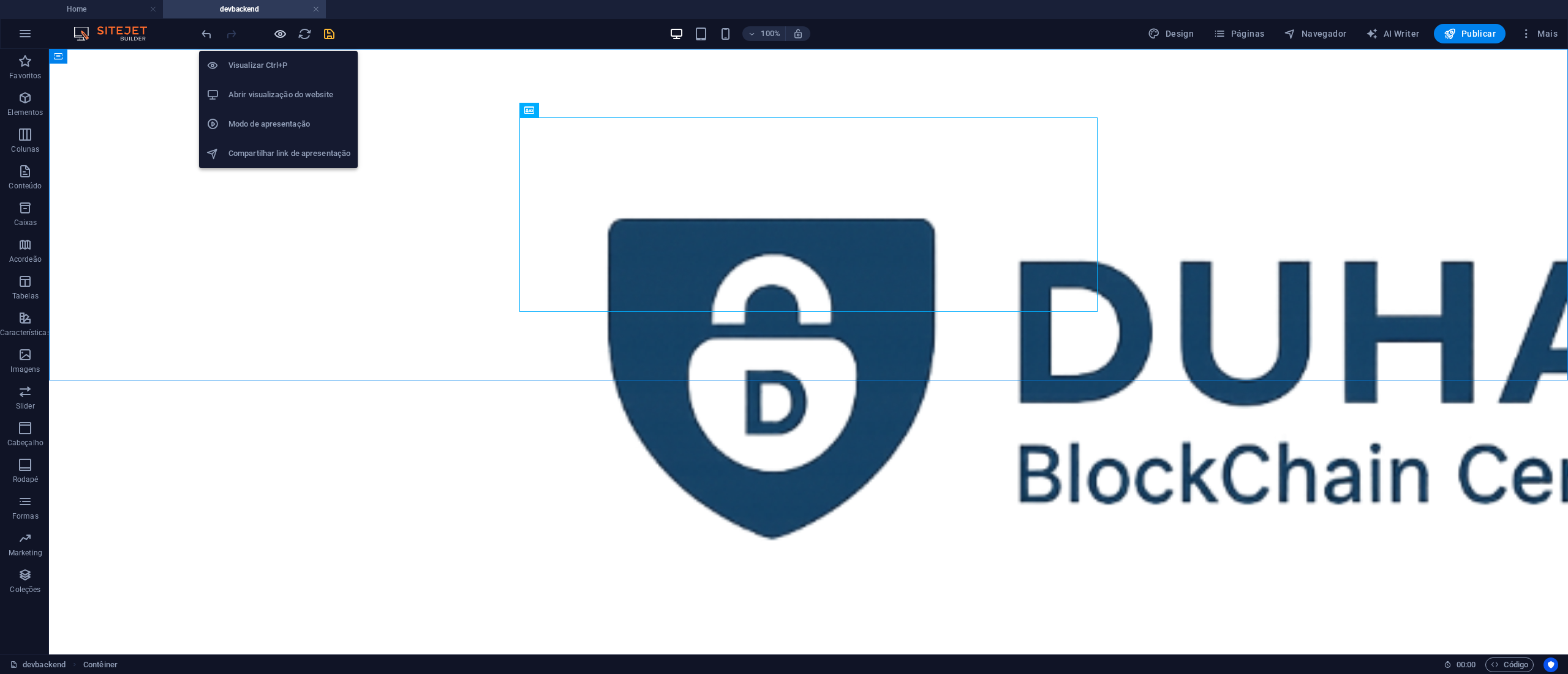
click at [283, 35] on icon "button" at bounding box center [279, 34] width 14 height 14
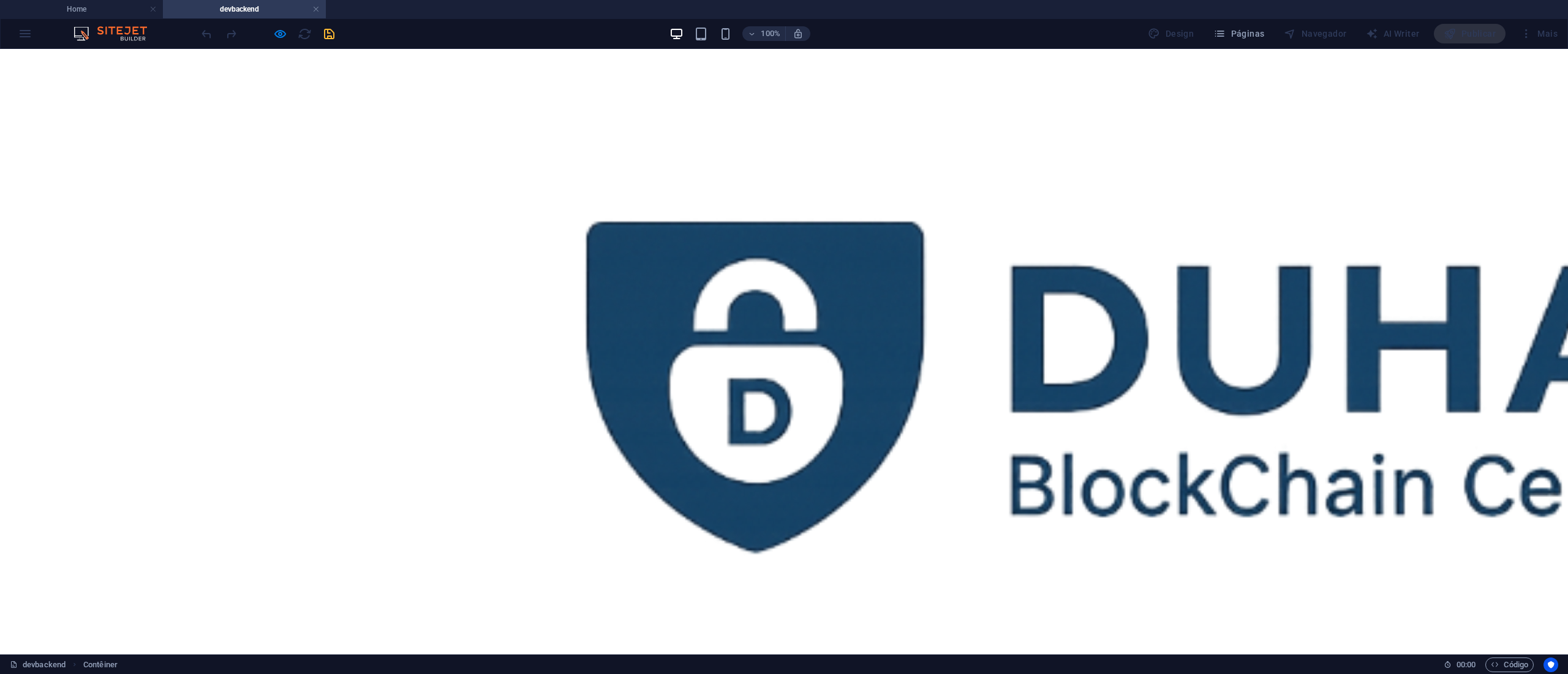
click at [812, 460] on html "Skip to main content" at bounding box center [784, 382] width 1568 height 665
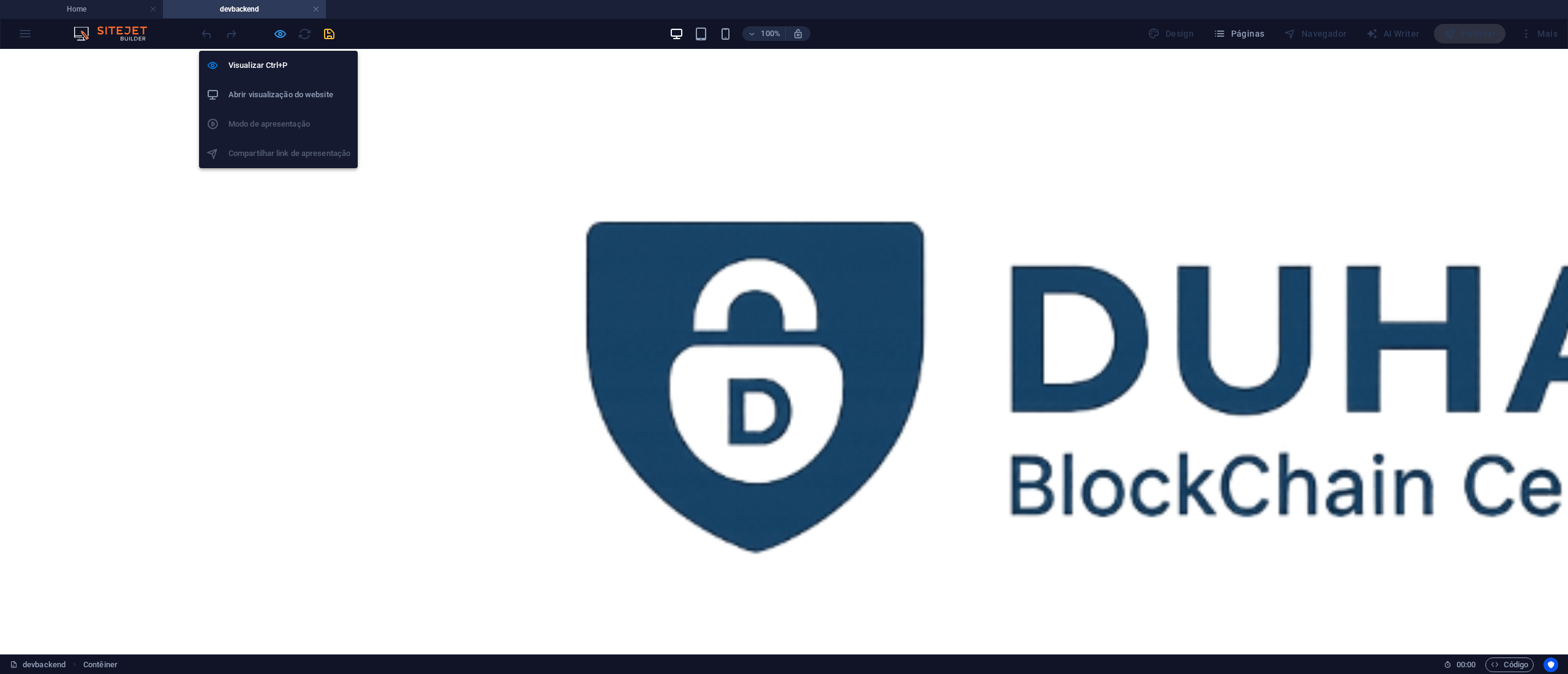
click at [277, 34] on icon "button" at bounding box center [279, 34] width 14 height 14
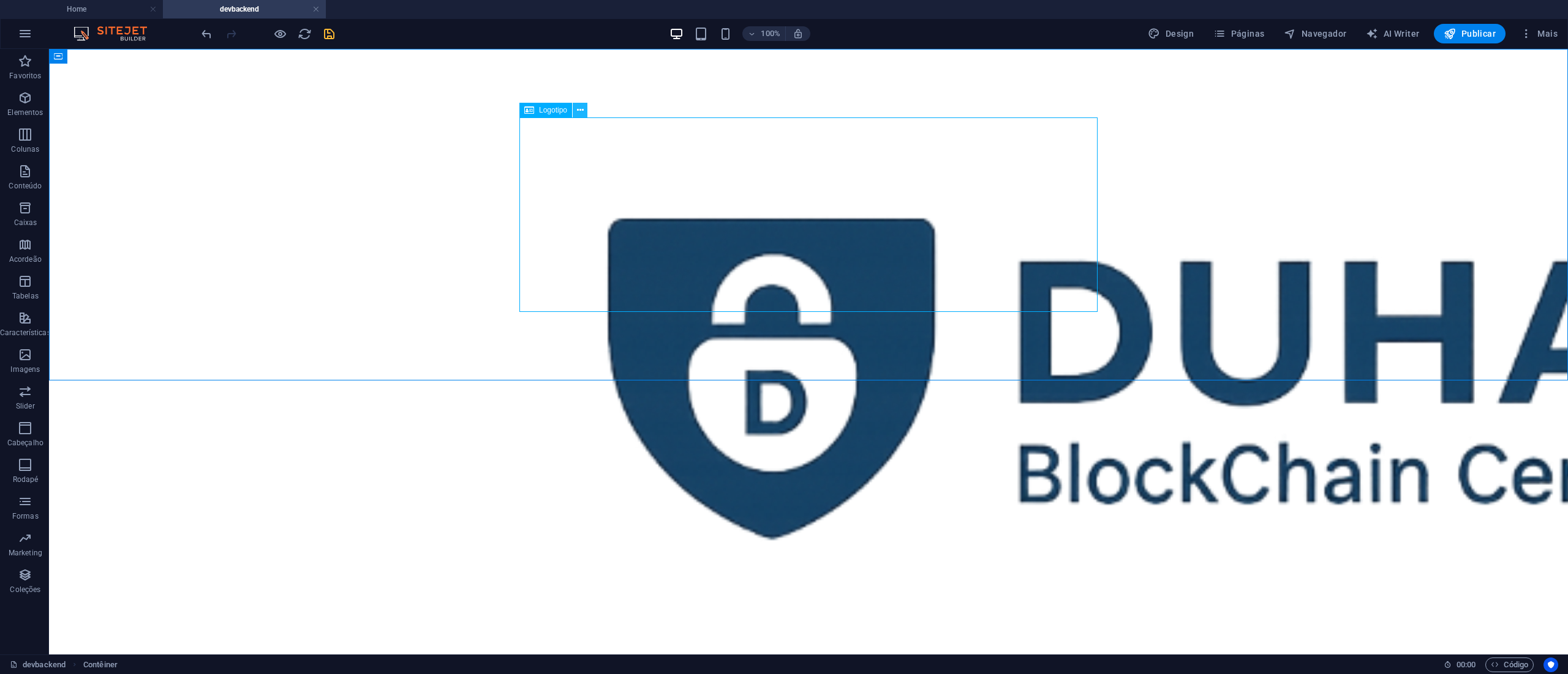
click at [579, 112] on icon at bounding box center [580, 111] width 6 height 13
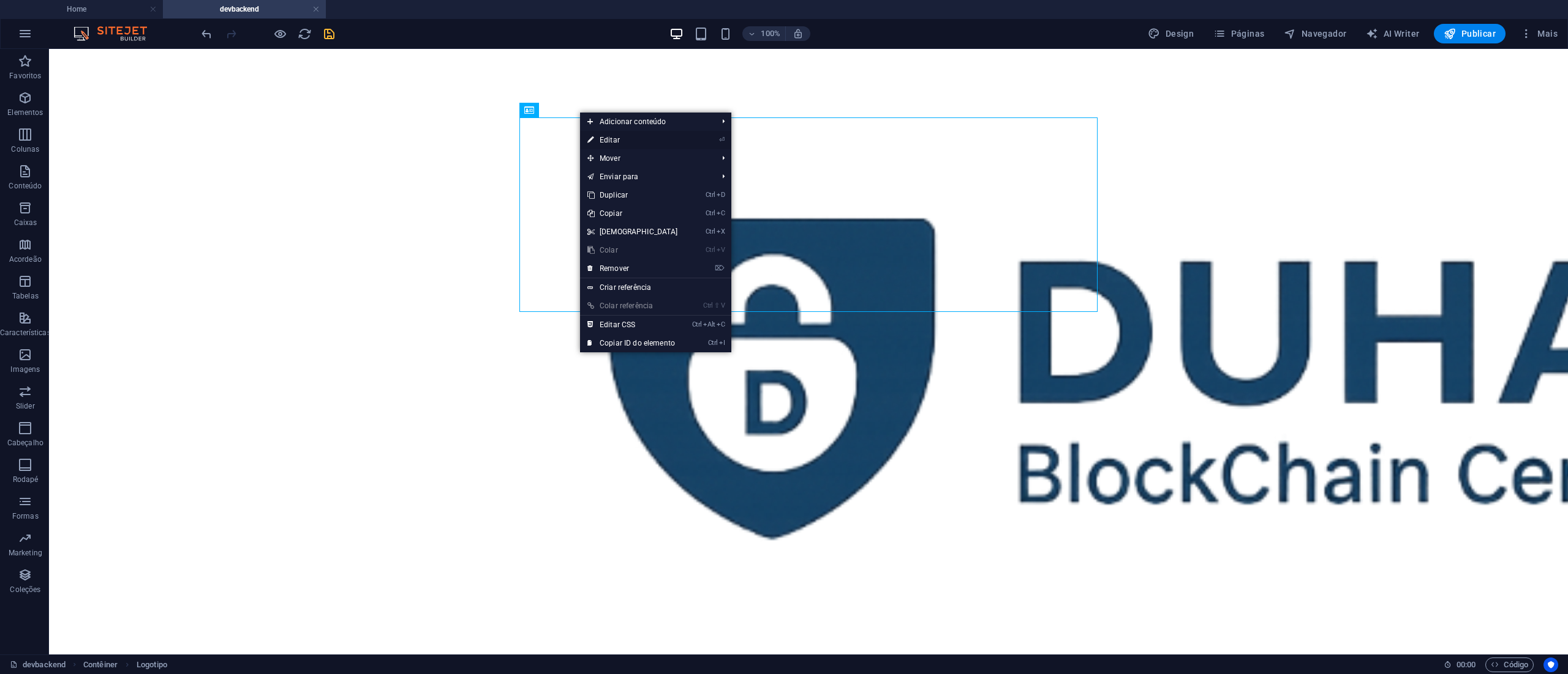
click at [613, 139] on link "⏎ Editar" at bounding box center [633, 140] width 105 height 18
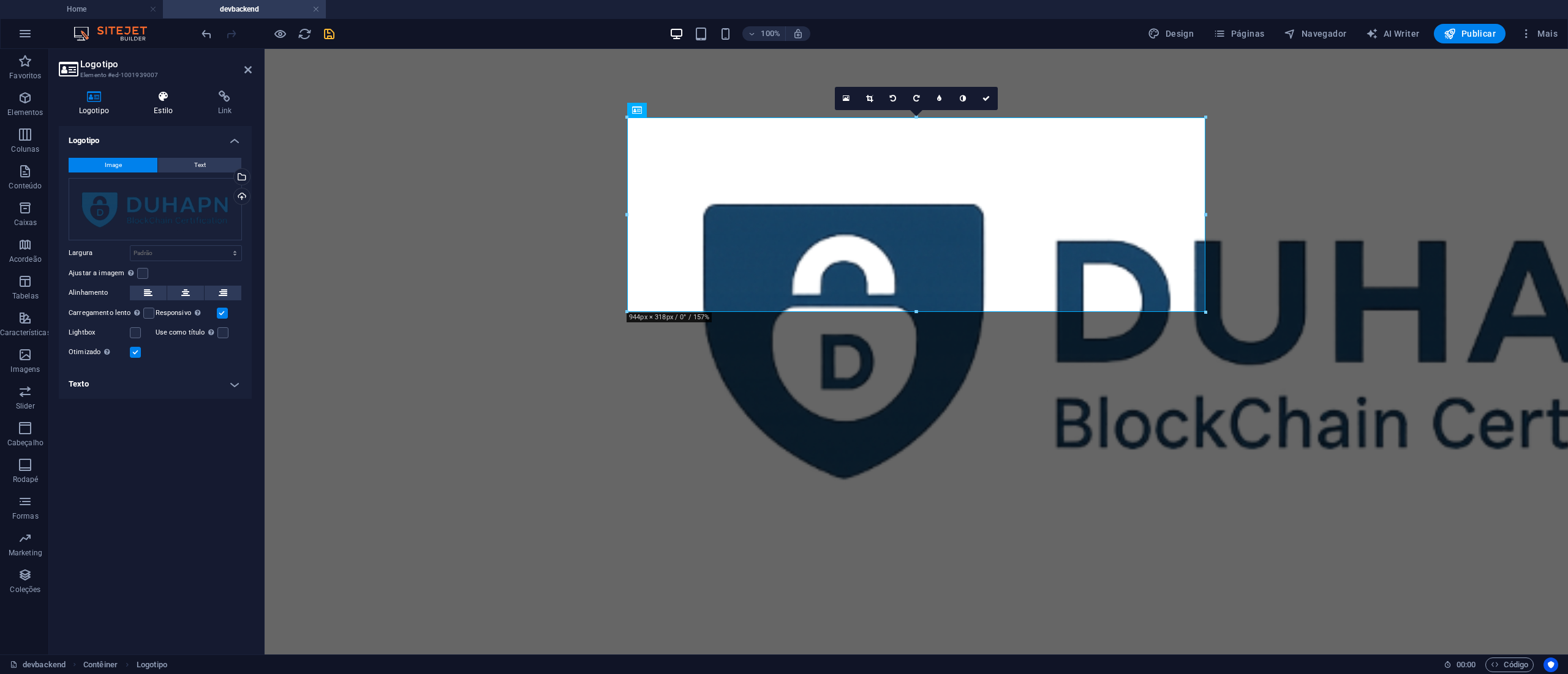
click at [162, 103] on icon at bounding box center [164, 96] width 59 height 12
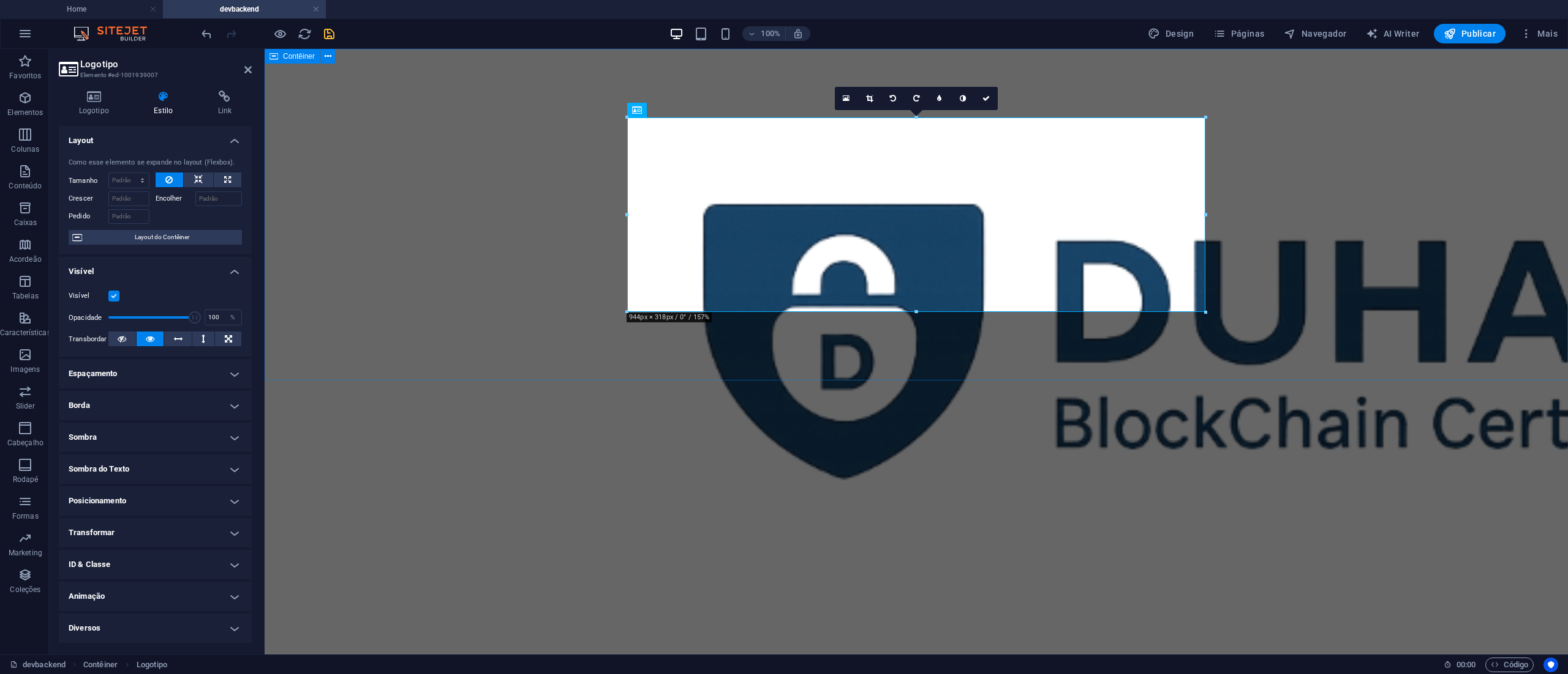
click at [1298, 193] on div at bounding box center [916, 336] width 1303 height 575
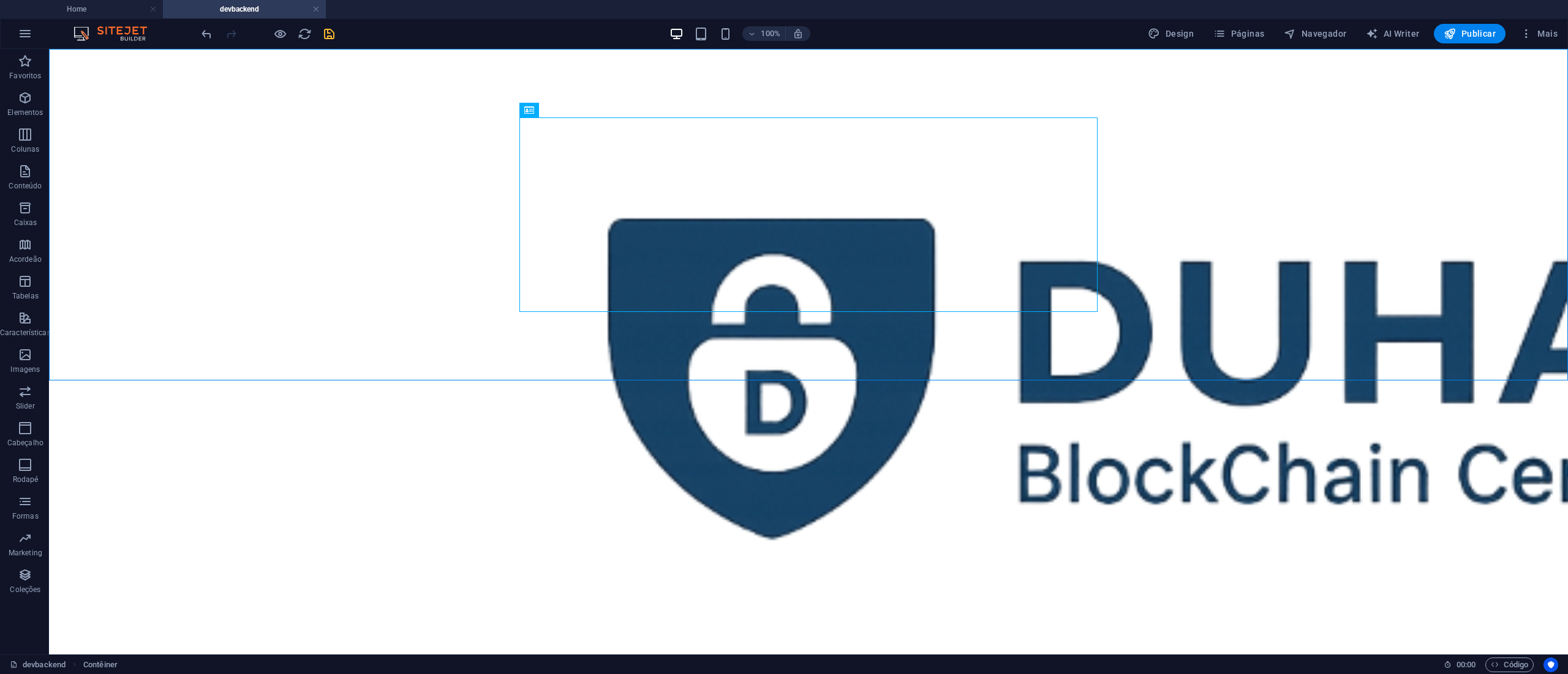
click at [1076, 472] on html "Skip to main content" at bounding box center [808, 372] width 1519 height 648
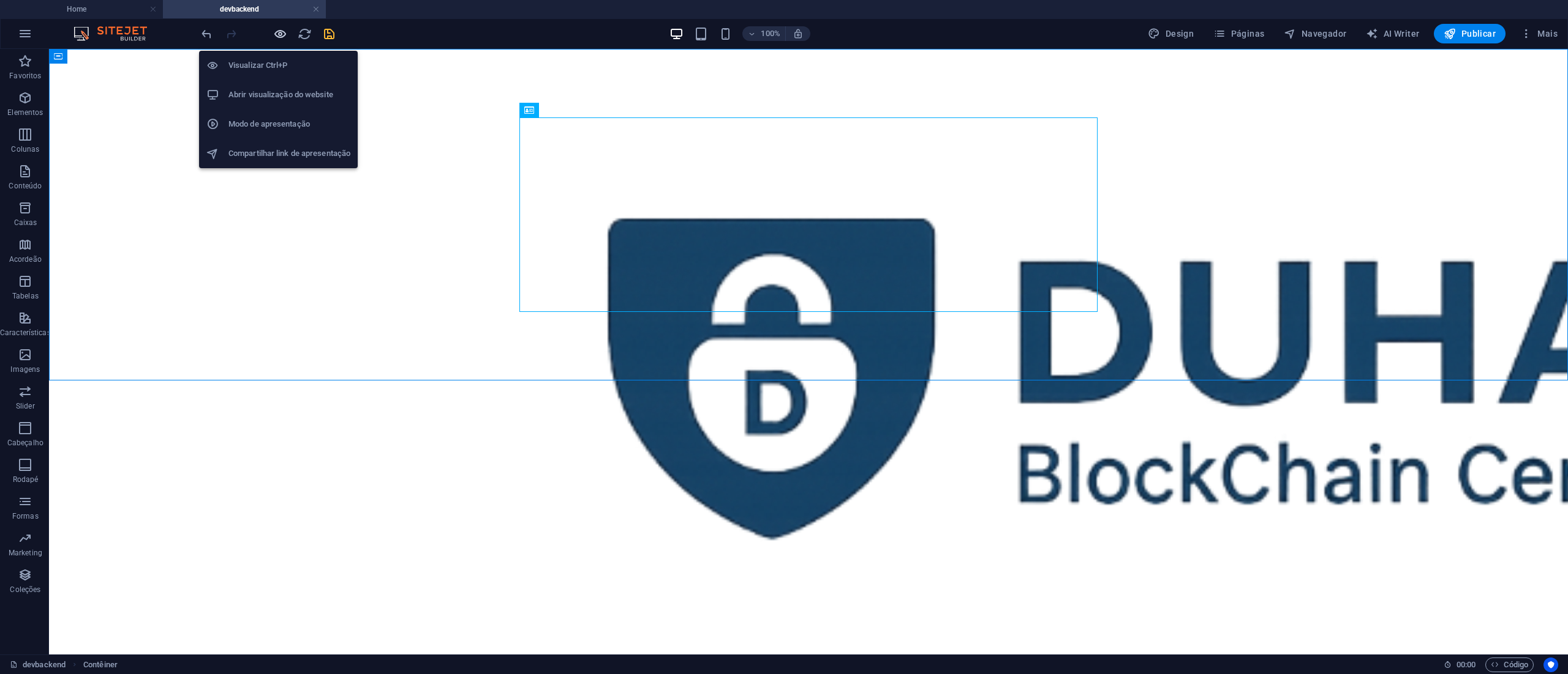
click at [278, 33] on icon "button" at bounding box center [279, 34] width 14 height 14
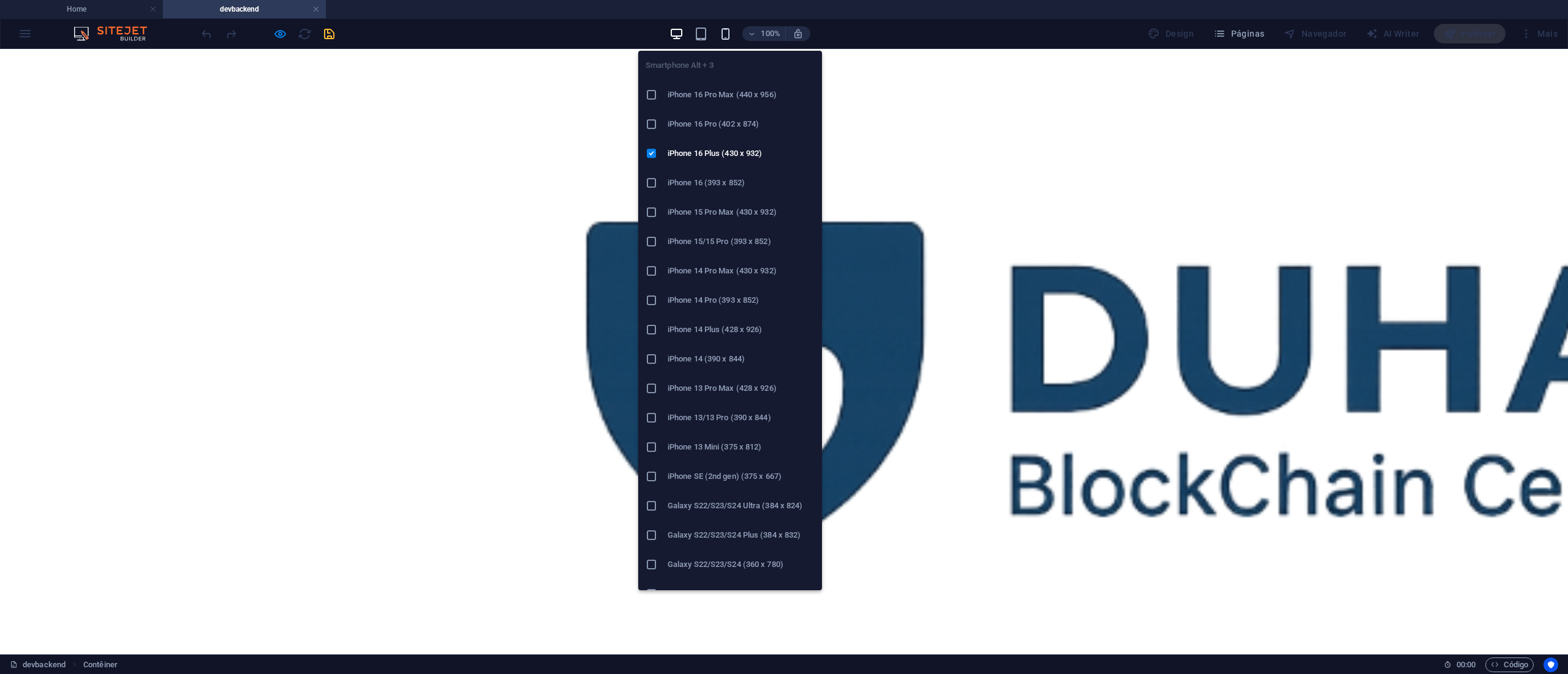
click at [725, 35] on icon "button" at bounding box center [724, 34] width 14 height 14
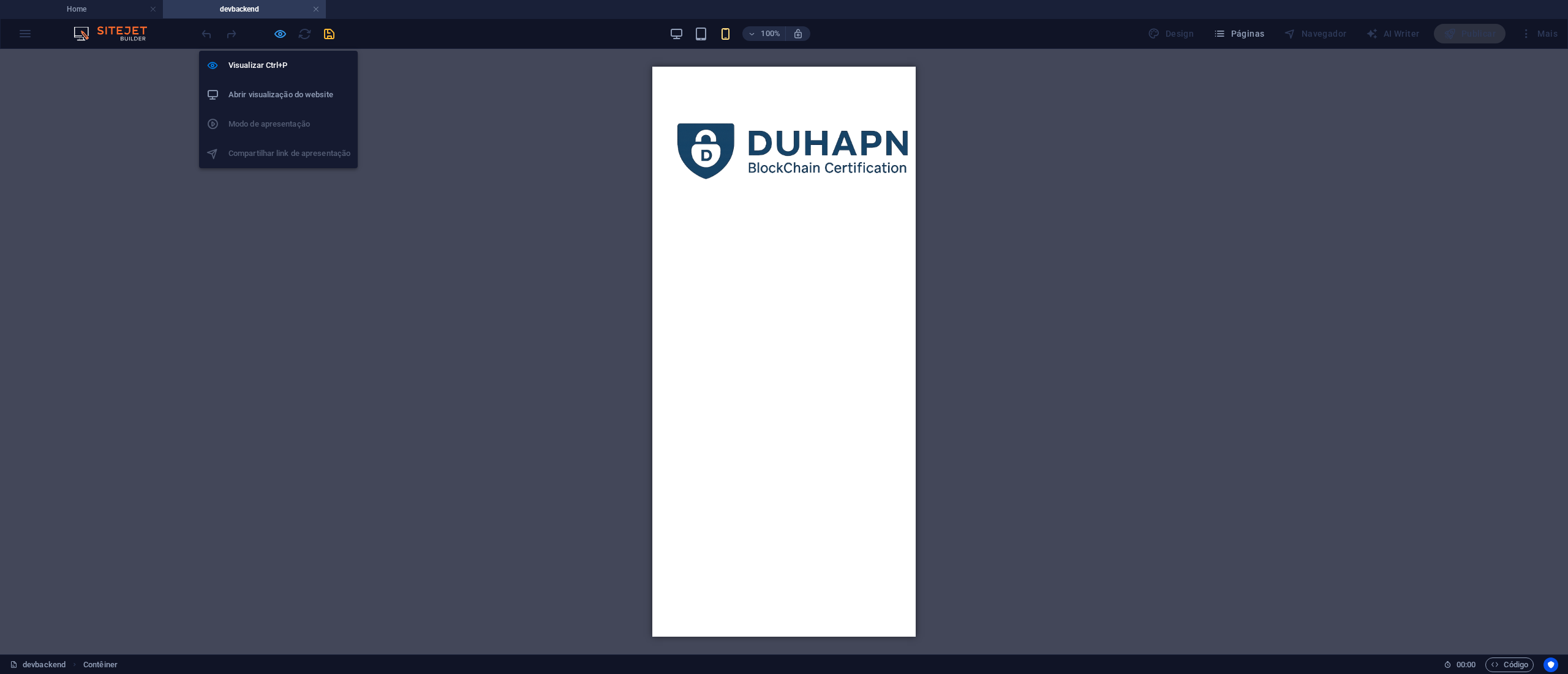
click at [285, 34] on icon "button" at bounding box center [279, 34] width 14 height 14
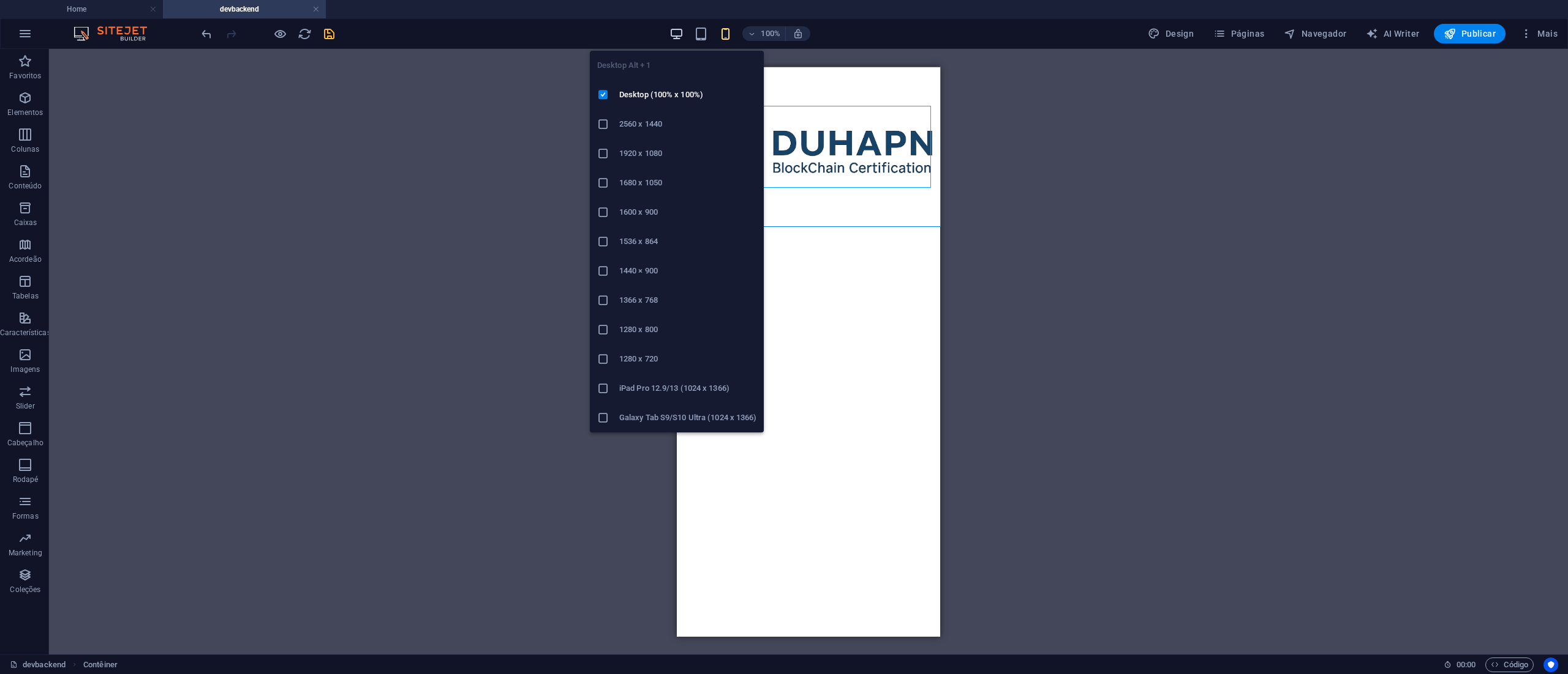
click at [683, 31] on icon "button" at bounding box center [675, 34] width 14 height 14
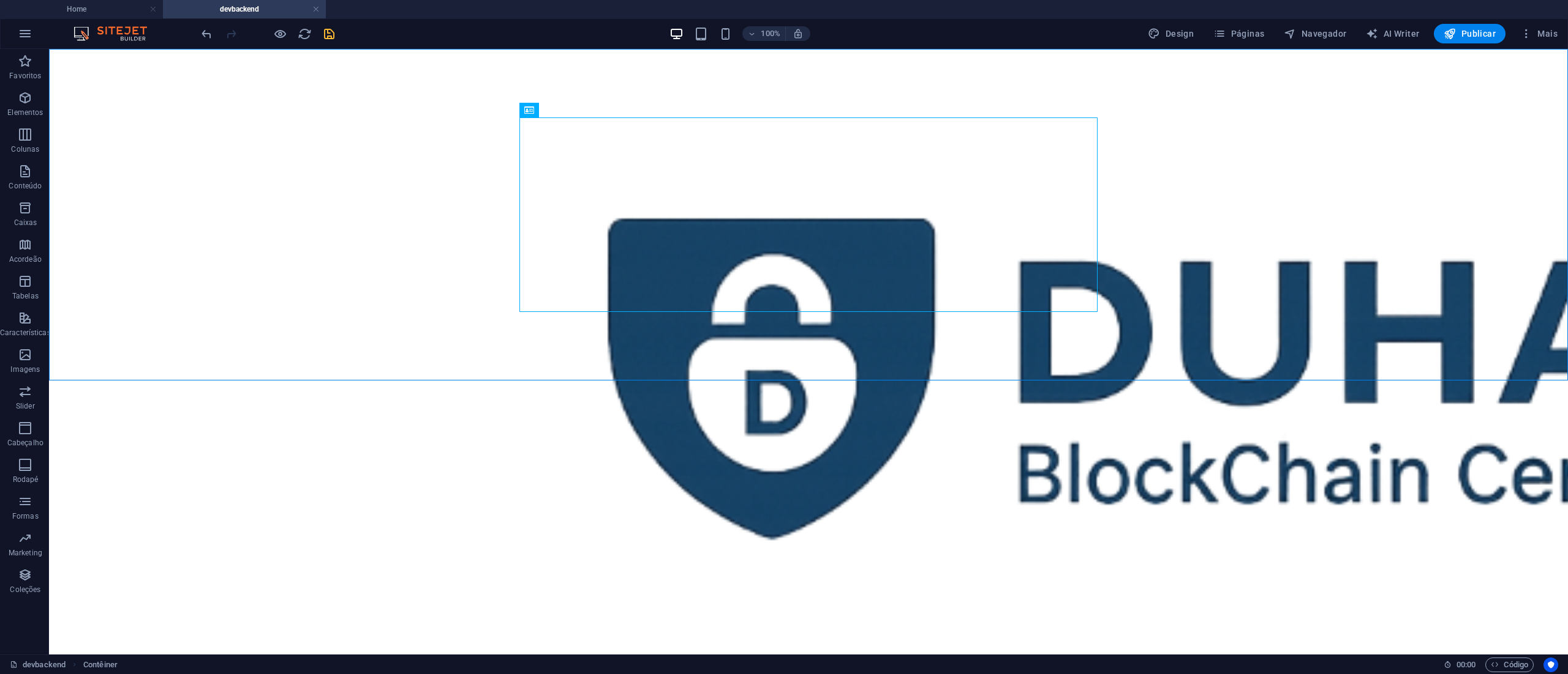
click at [634, 503] on html "Skip to main content" at bounding box center [808, 372] width 1519 height 648
click at [812, 374] on div "+ Adicionar seção" at bounding box center [807, 381] width 83 height 21
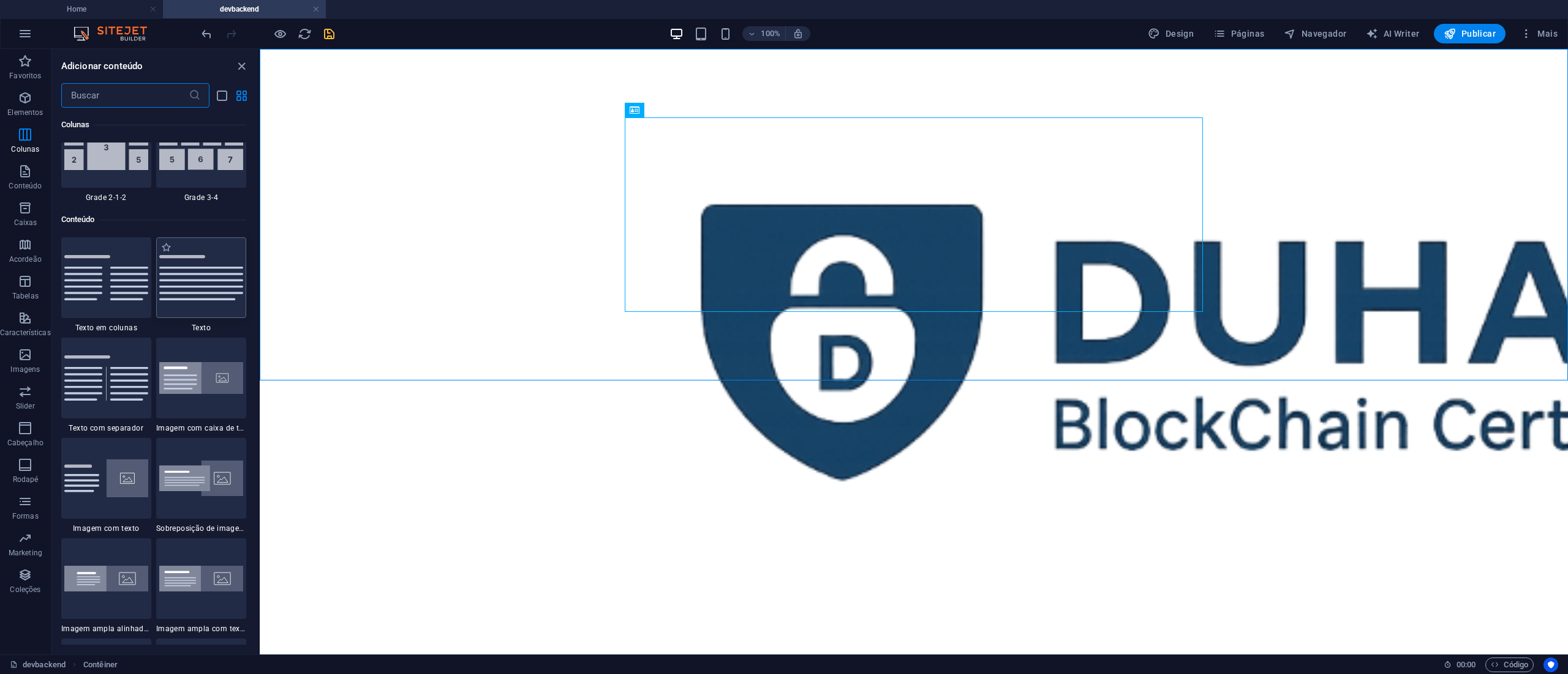
scroll to position [2018, 0]
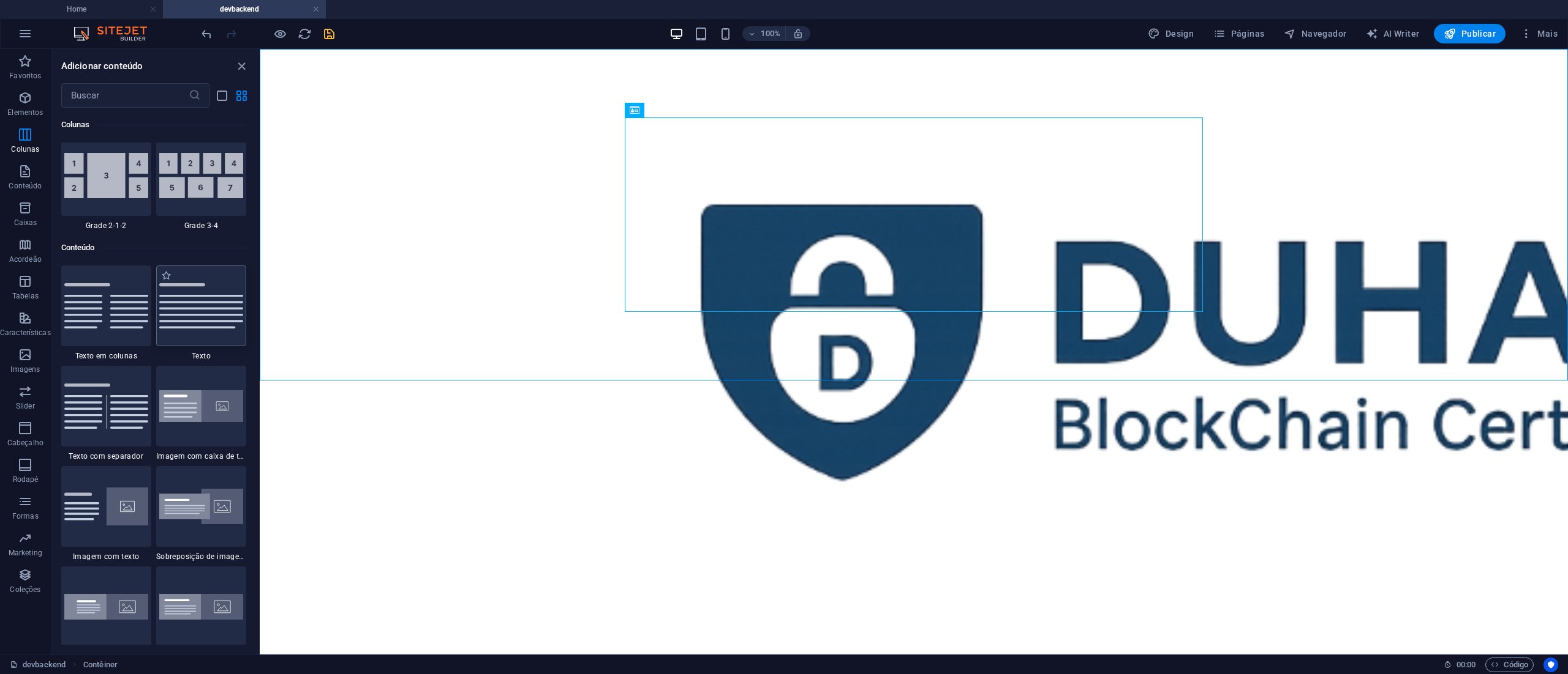
click at [214, 305] on img at bounding box center [201, 305] width 84 height 45
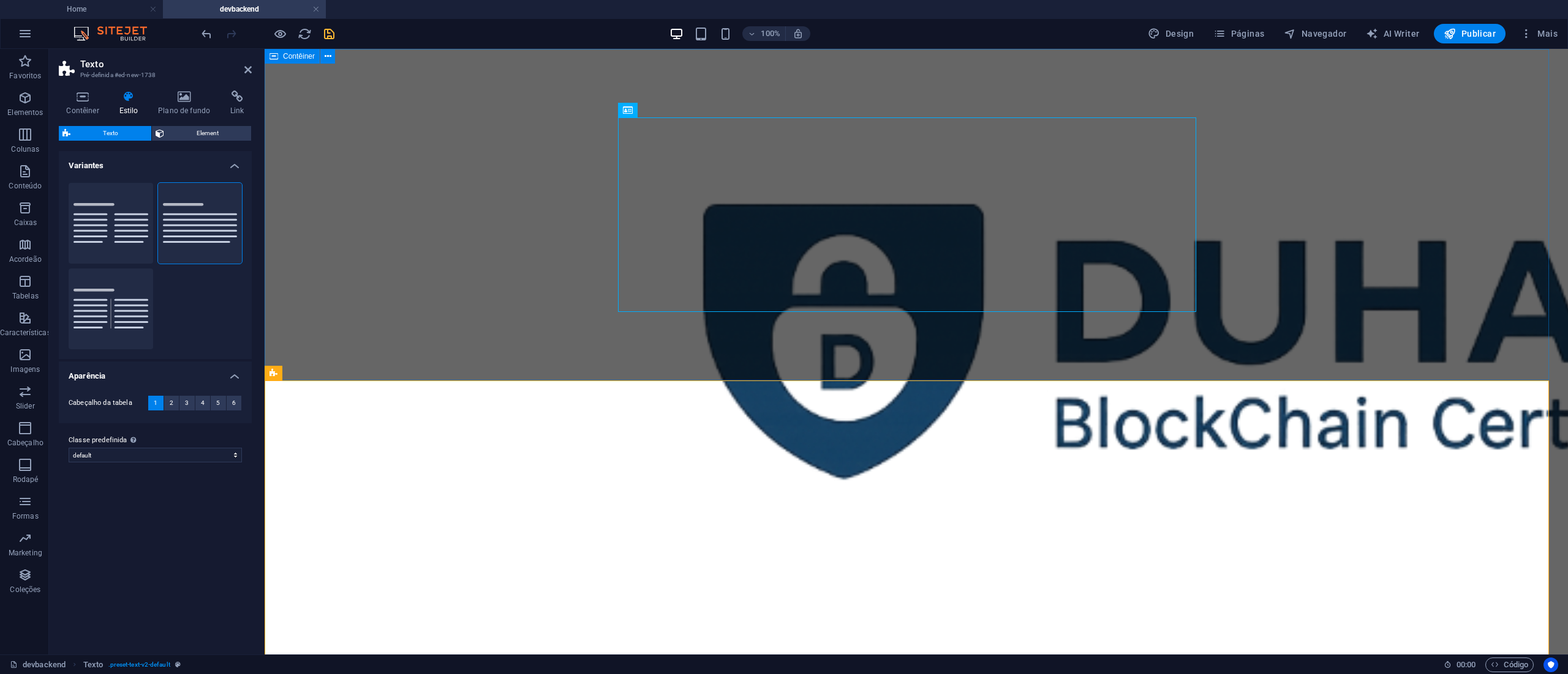
scroll to position [55, 0]
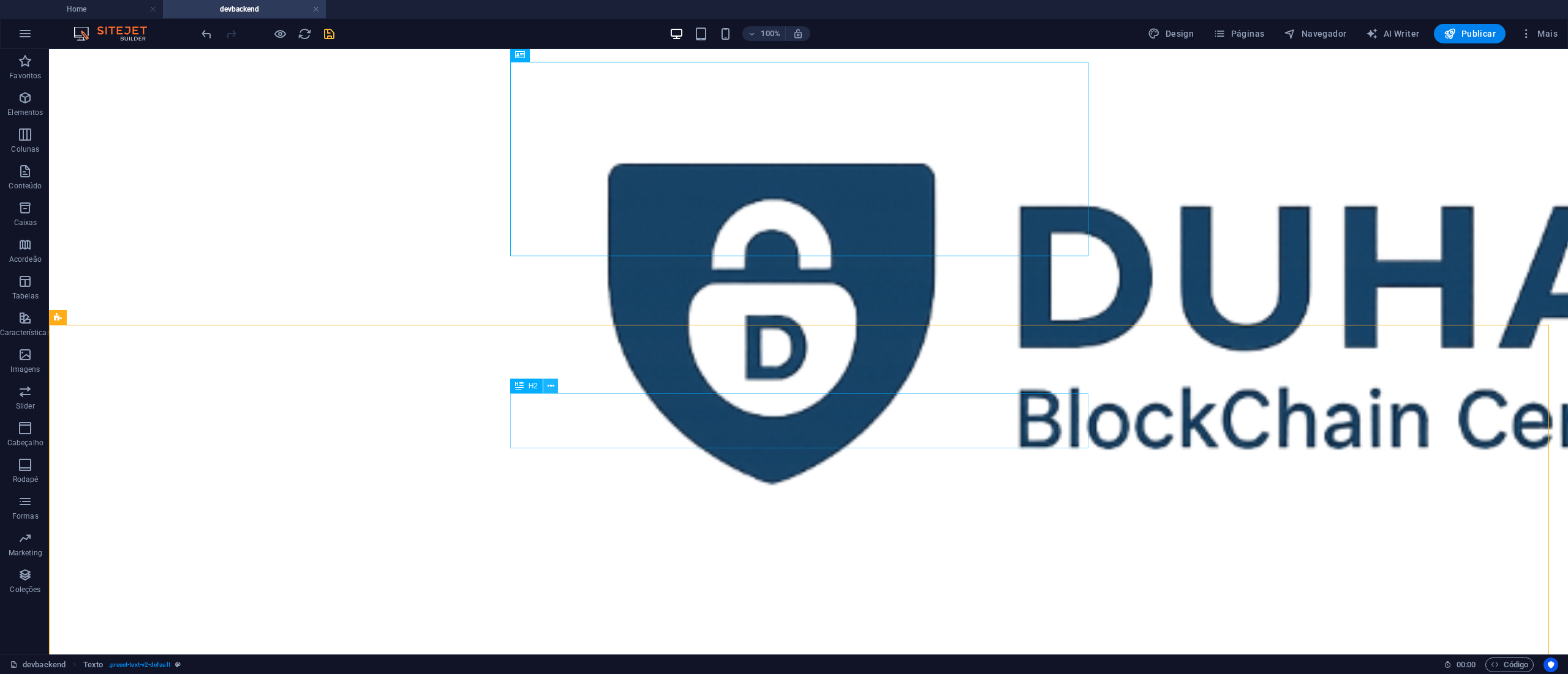
click at [551, 385] on icon at bounding box center [550, 386] width 6 height 13
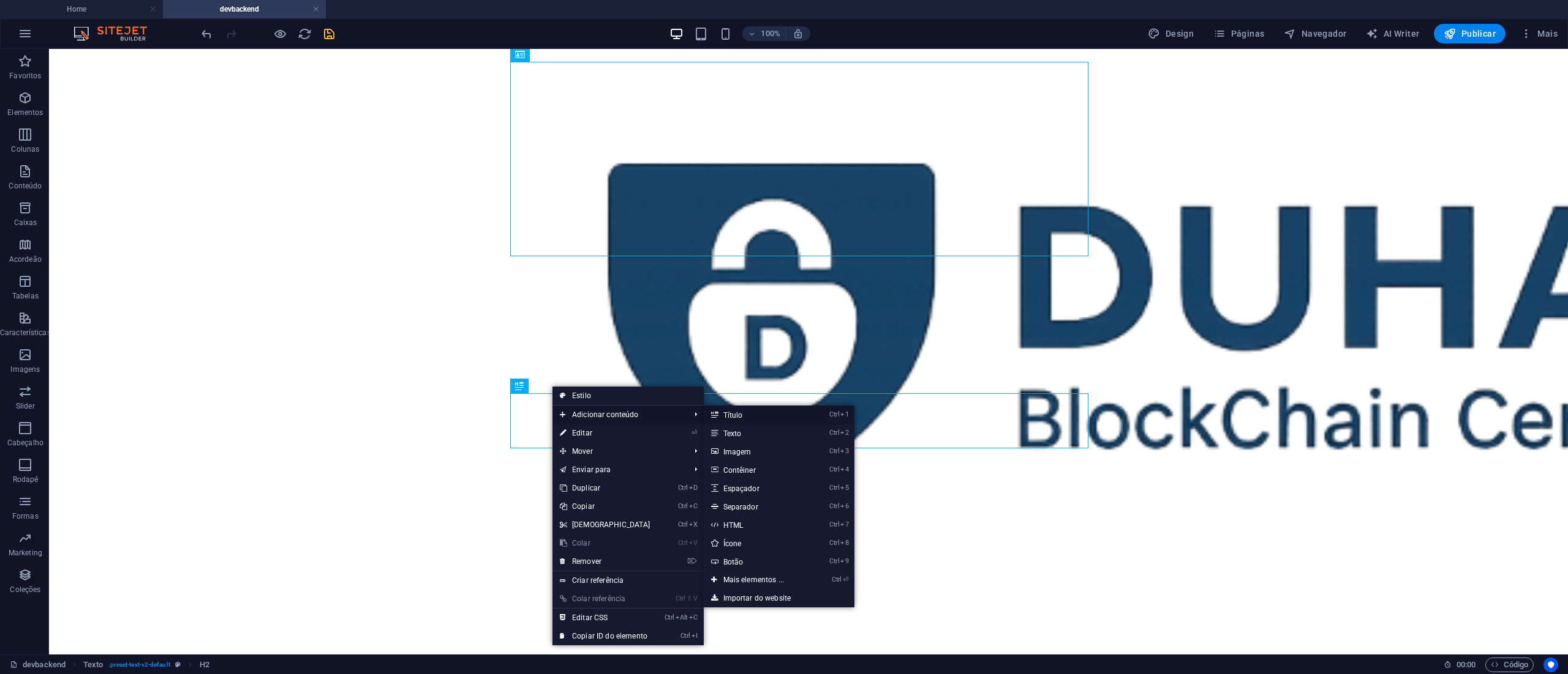
click at [740, 413] on link "Ctrl 1 Título" at bounding box center [756, 415] width 105 height 18
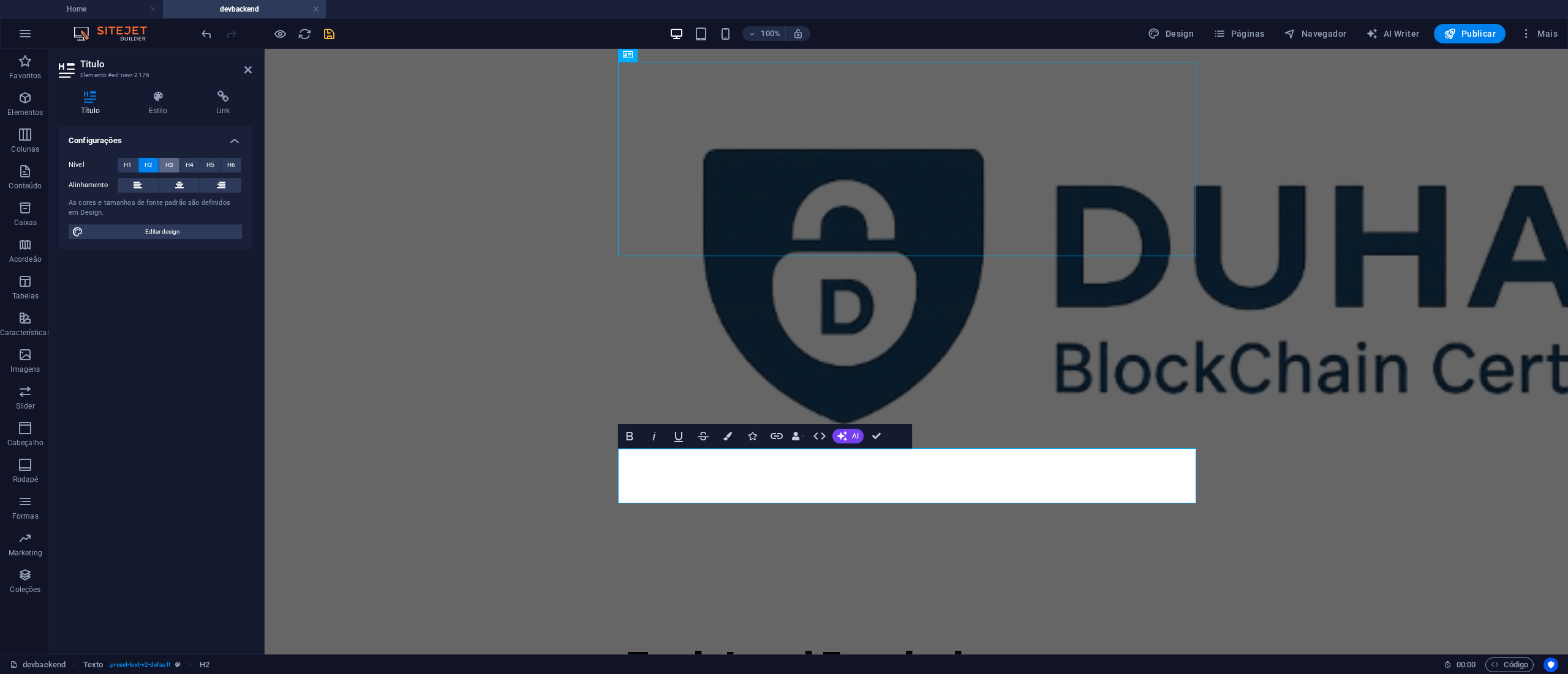
click at [165, 161] on span "H3" at bounding box center [169, 165] width 8 height 15
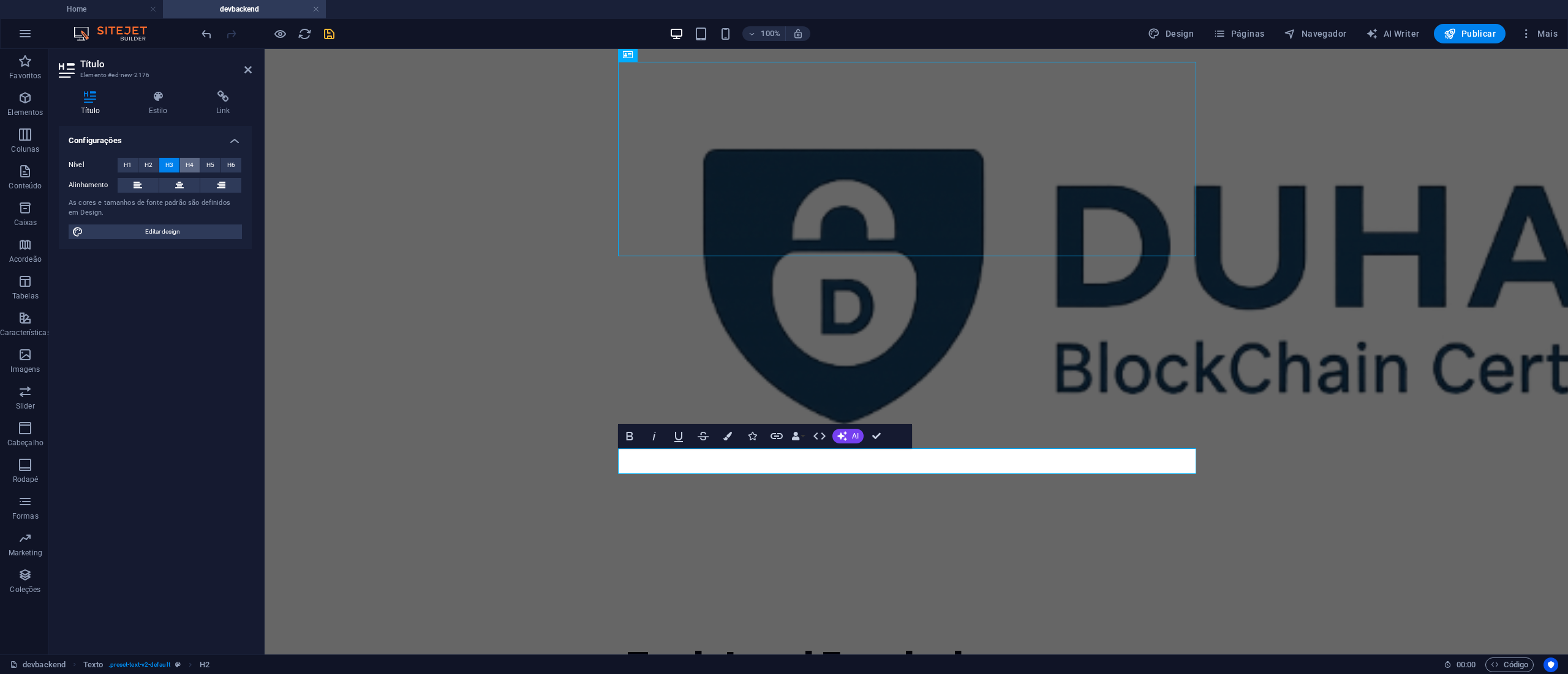
click at [186, 162] on span "H4" at bounding box center [189, 165] width 8 height 15
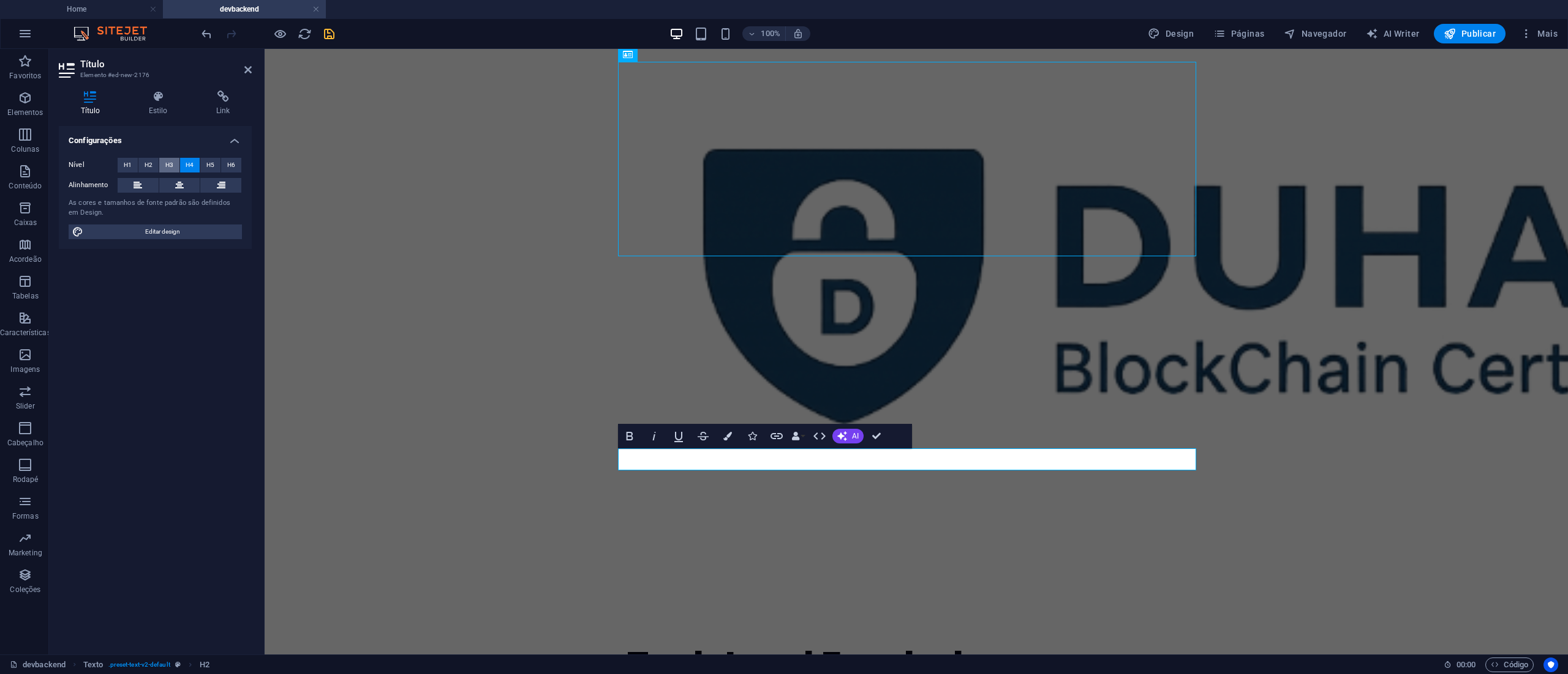
click at [172, 163] on span "H3" at bounding box center [169, 165] width 8 height 15
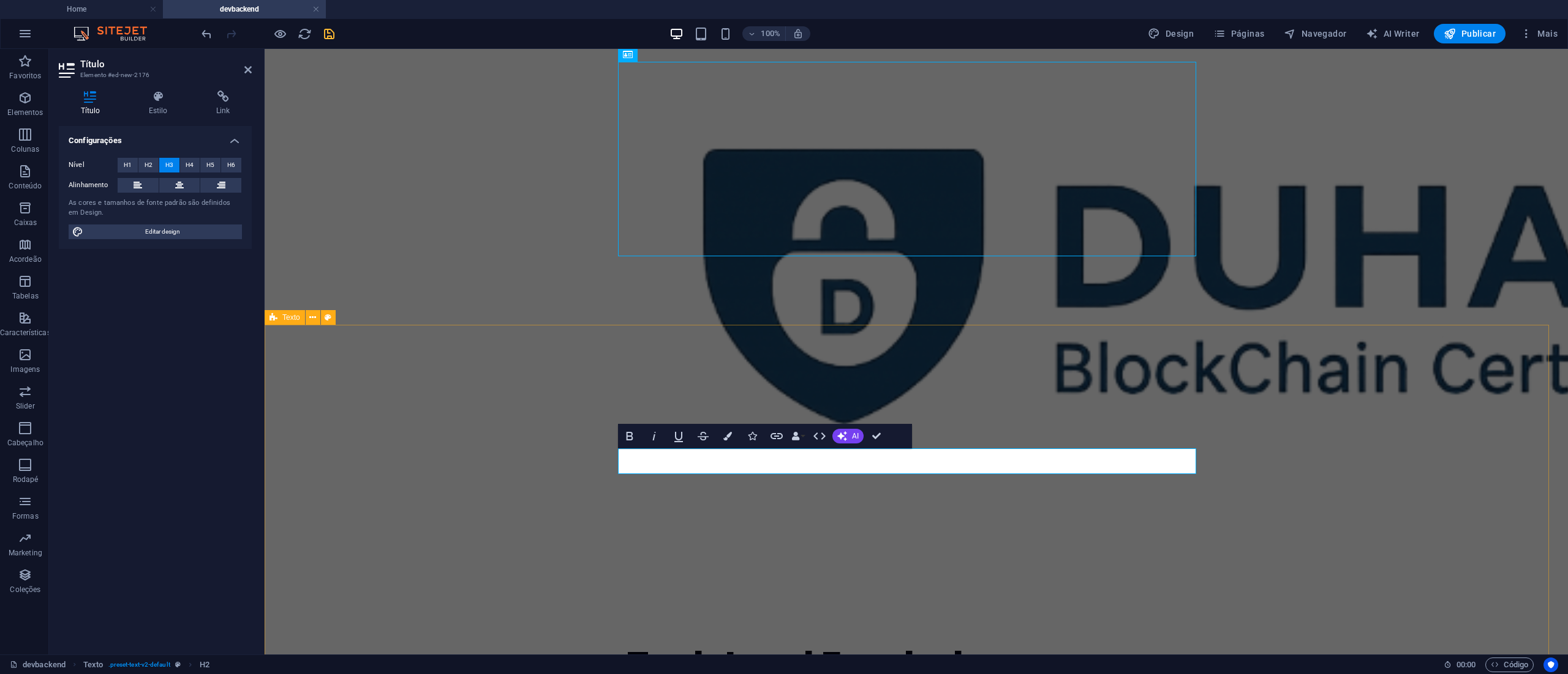
drag, startPoint x: 769, startPoint y: 470, endPoint x: 613, endPoint y: 464, distance: 156.1
drag, startPoint x: 1299, startPoint y: 306, endPoint x: 1504, endPoint y: 305, distance: 205.0
click at [1513, 306] on div at bounding box center [916, 281] width 1303 height 575
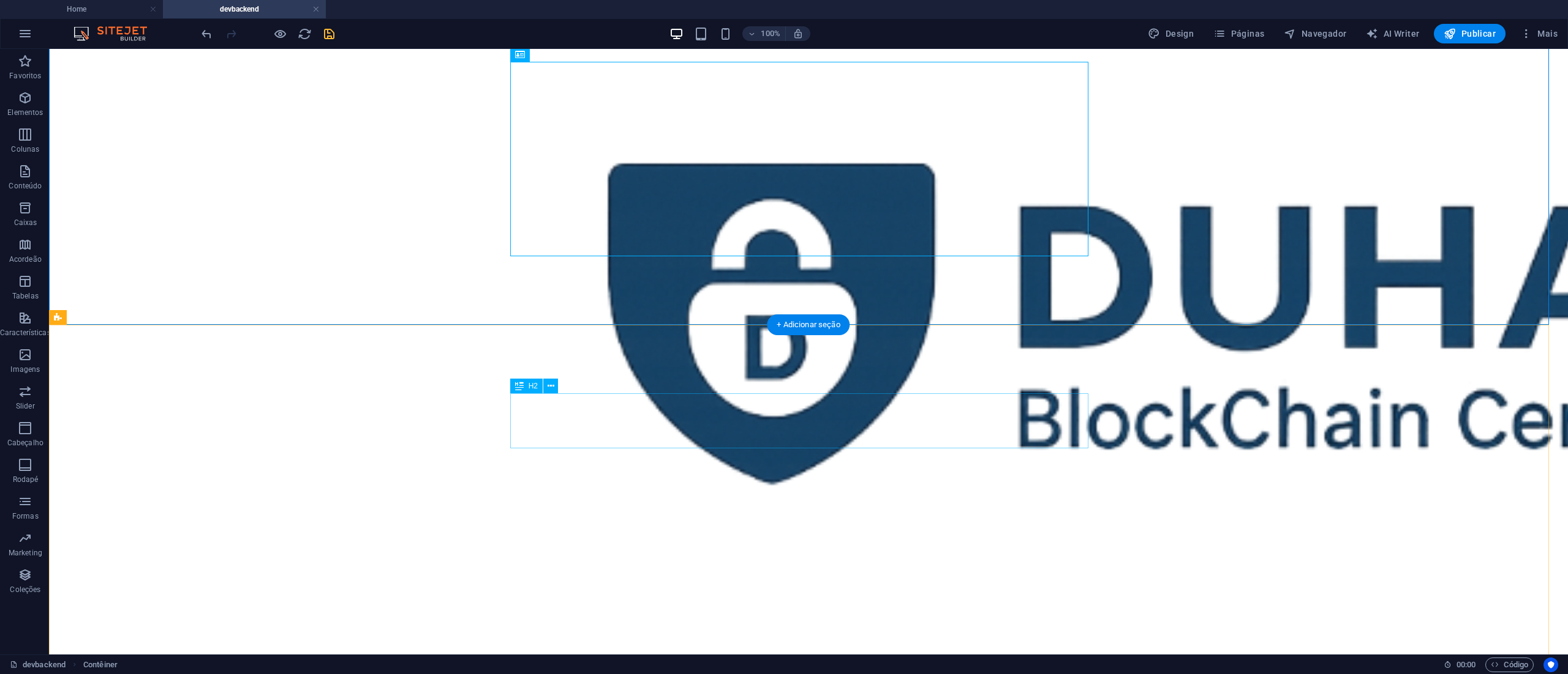
drag, startPoint x: 804, startPoint y: 423, endPoint x: 588, endPoint y: 425, distance: 216.0
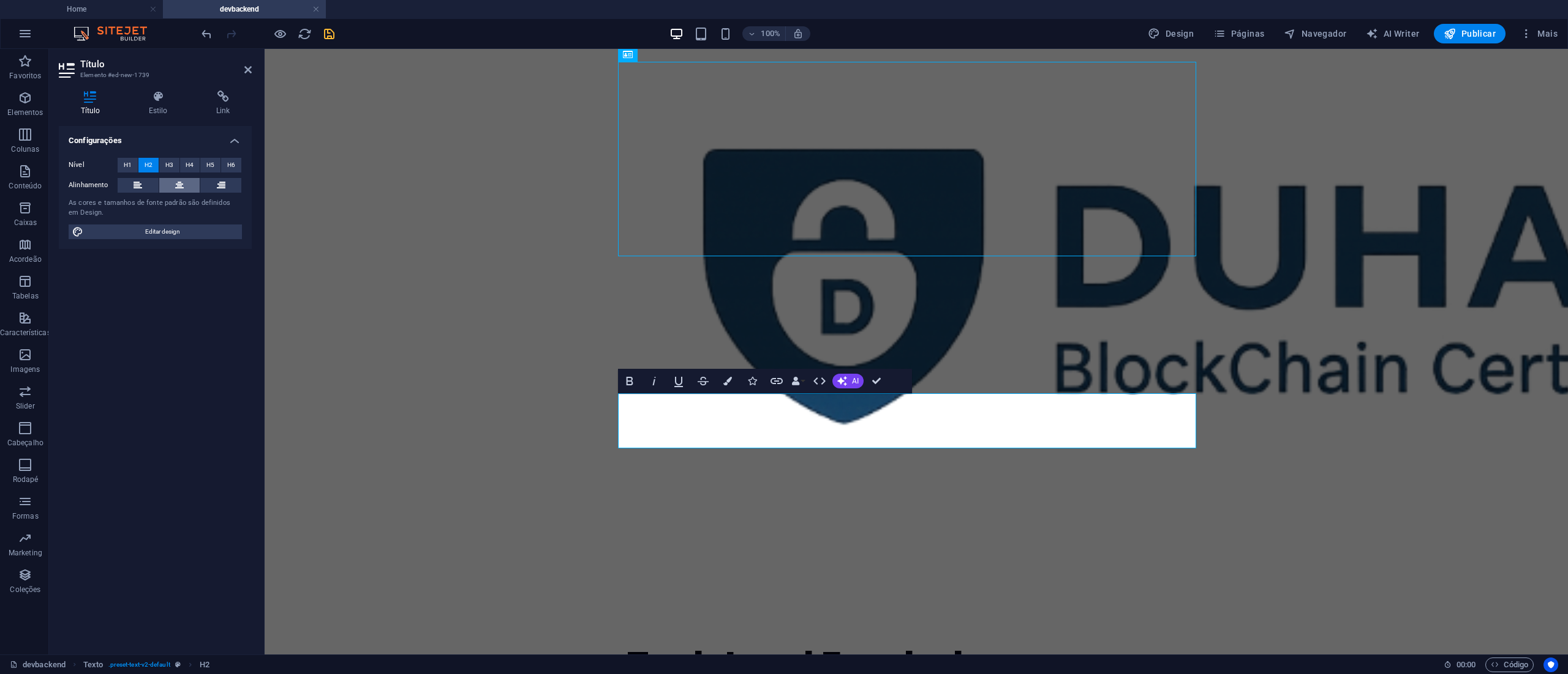
click at [183, 183] on icon at bounding box center [179, 185] width 8 height 15
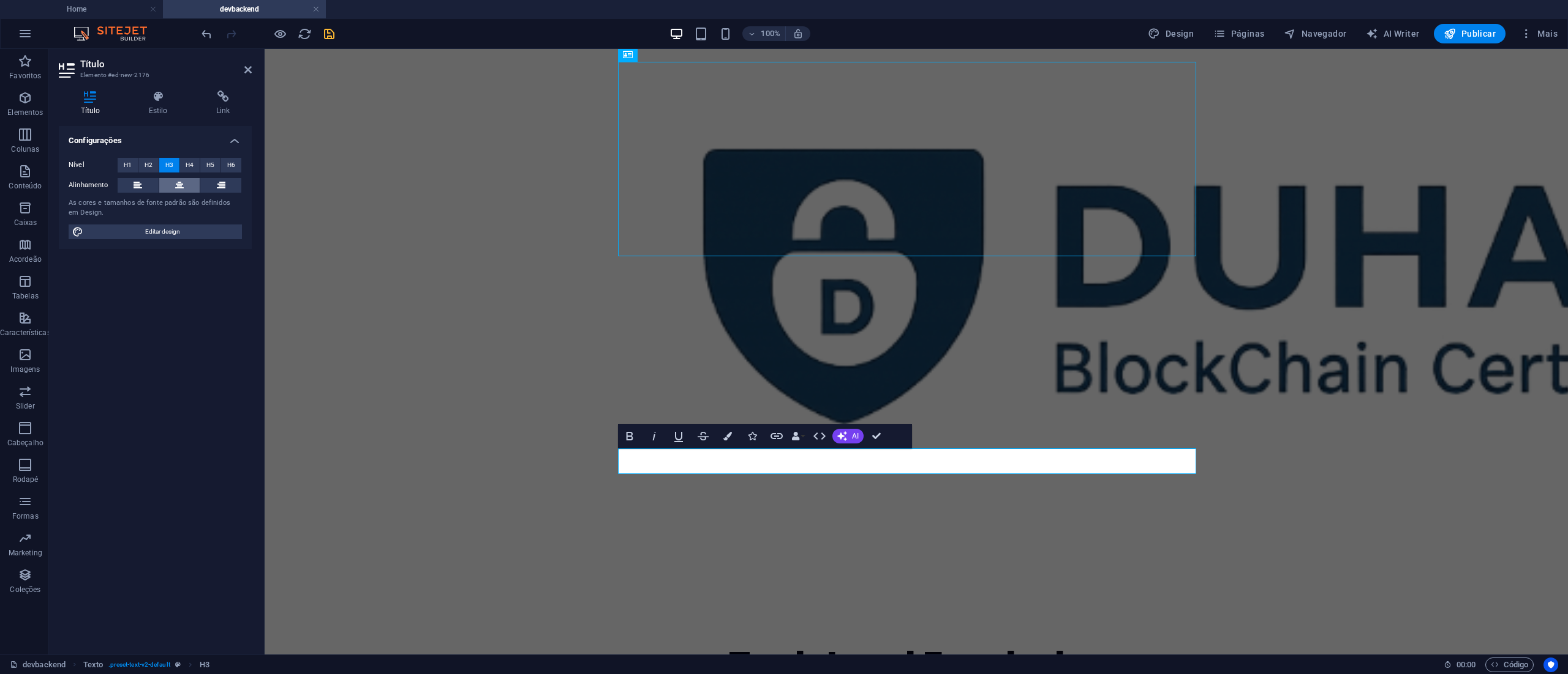
click at [177, 183] on icon at bounding box center [179, 185] width 8 height 15
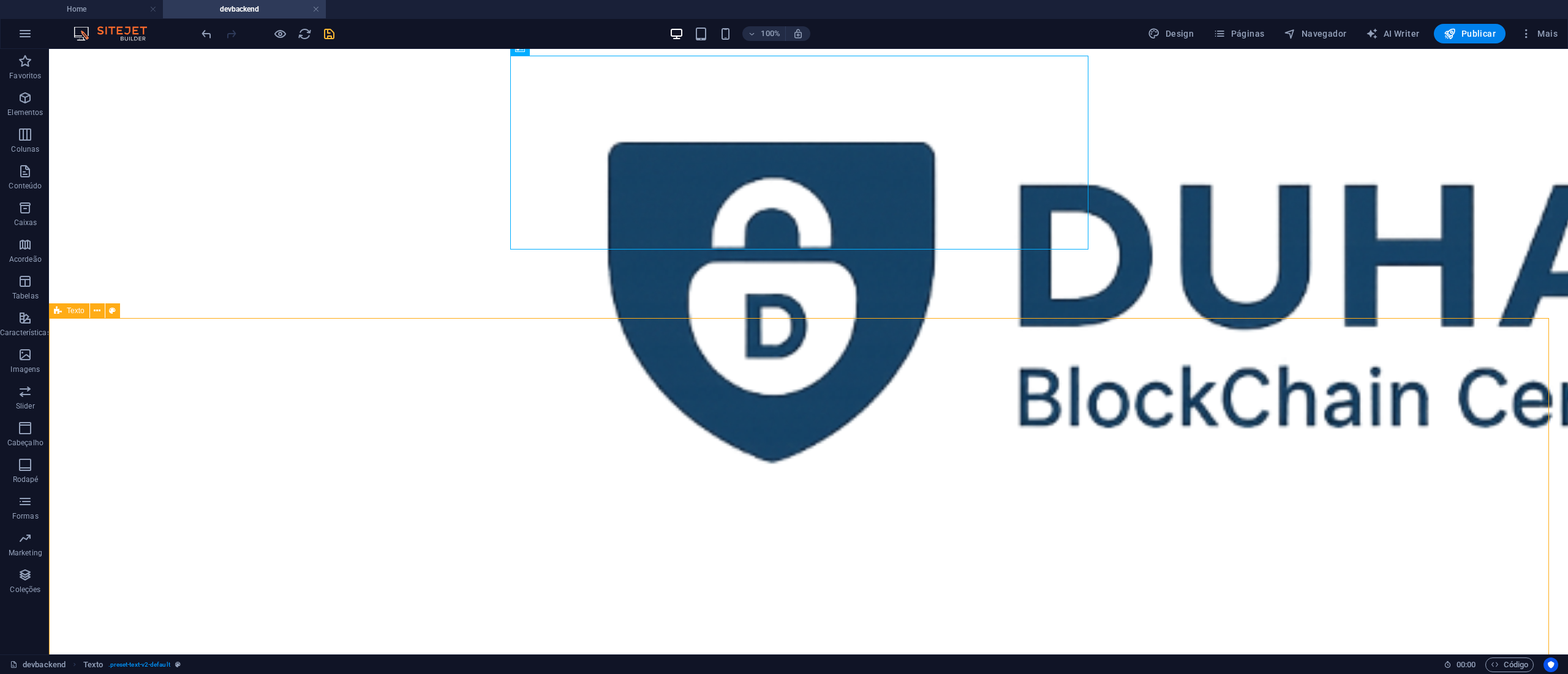
scroll to position [82, 0]
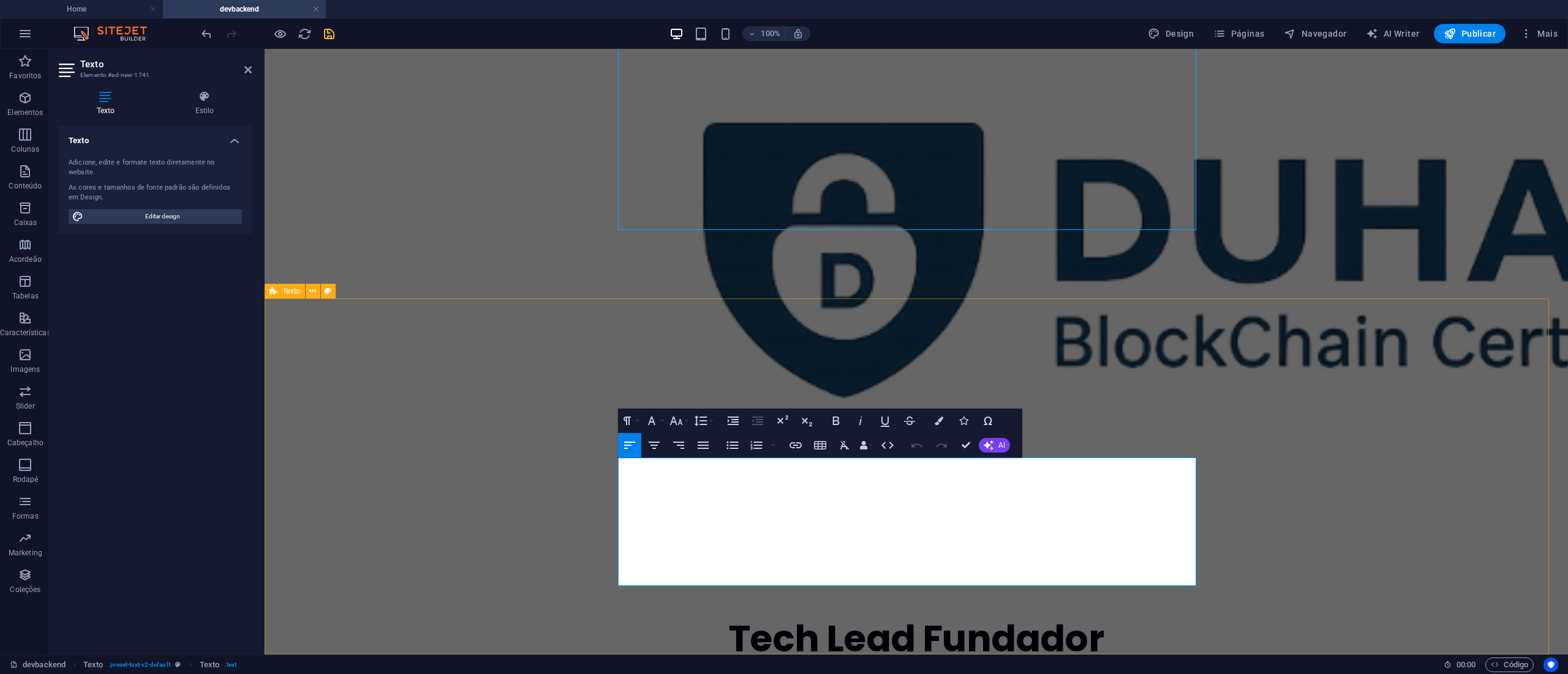
drag, startPoint x: 1025, startPoint y: 577, endPoint x: 598, endPoint y: 461, distance: 442.5
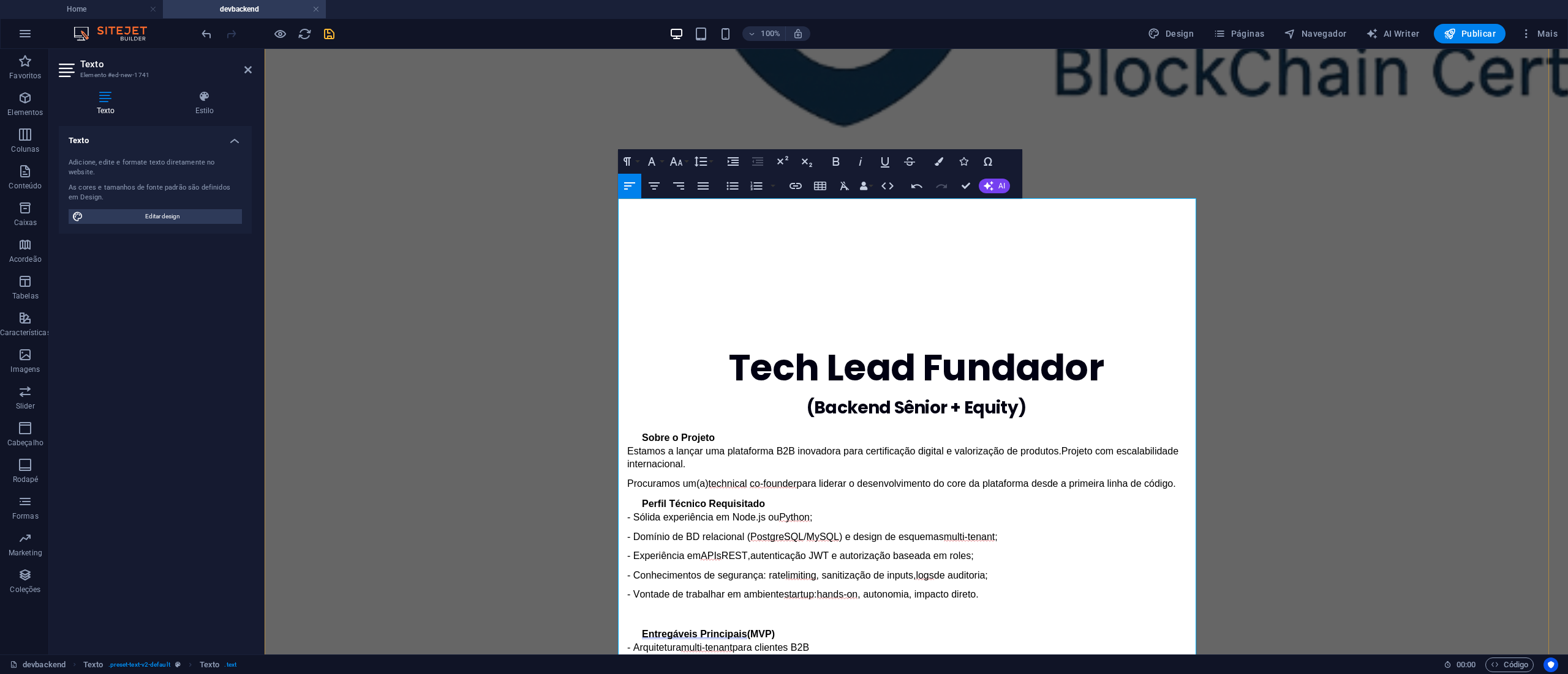
scroll to position [367, 0]
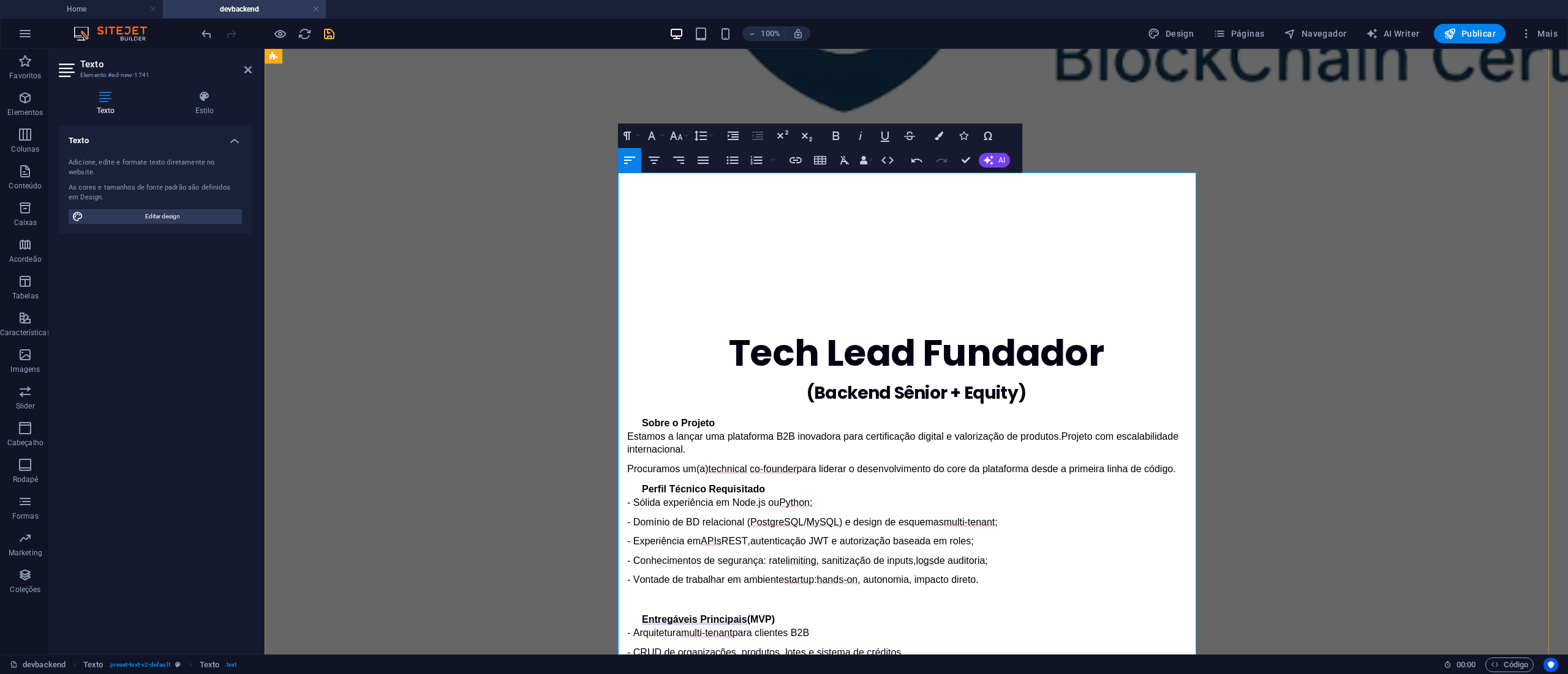
click at [1051, 647] on p "- CRUD de organizações, produtos, lotes e sistema de créditos" at bounding box center [916, 653] width 578 height 13
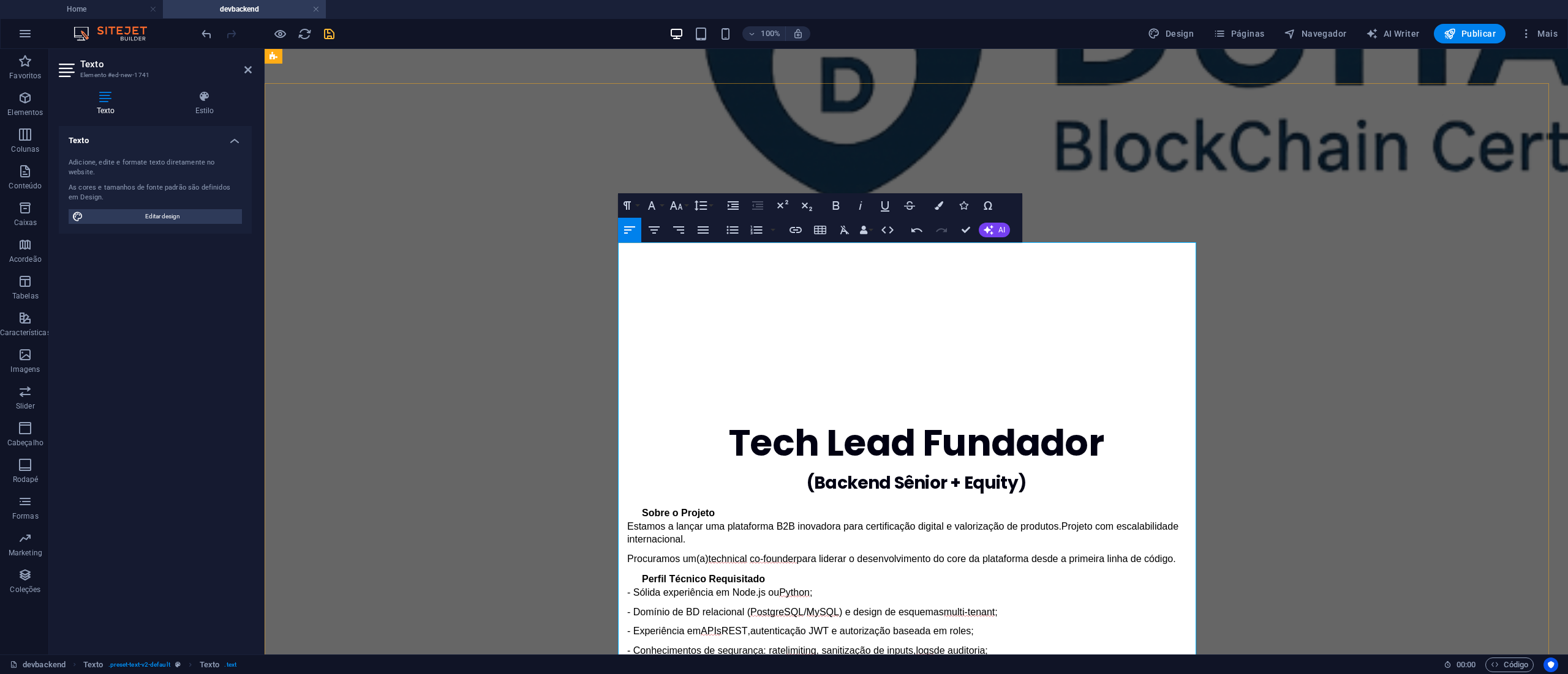
scroll to position [123, 0]
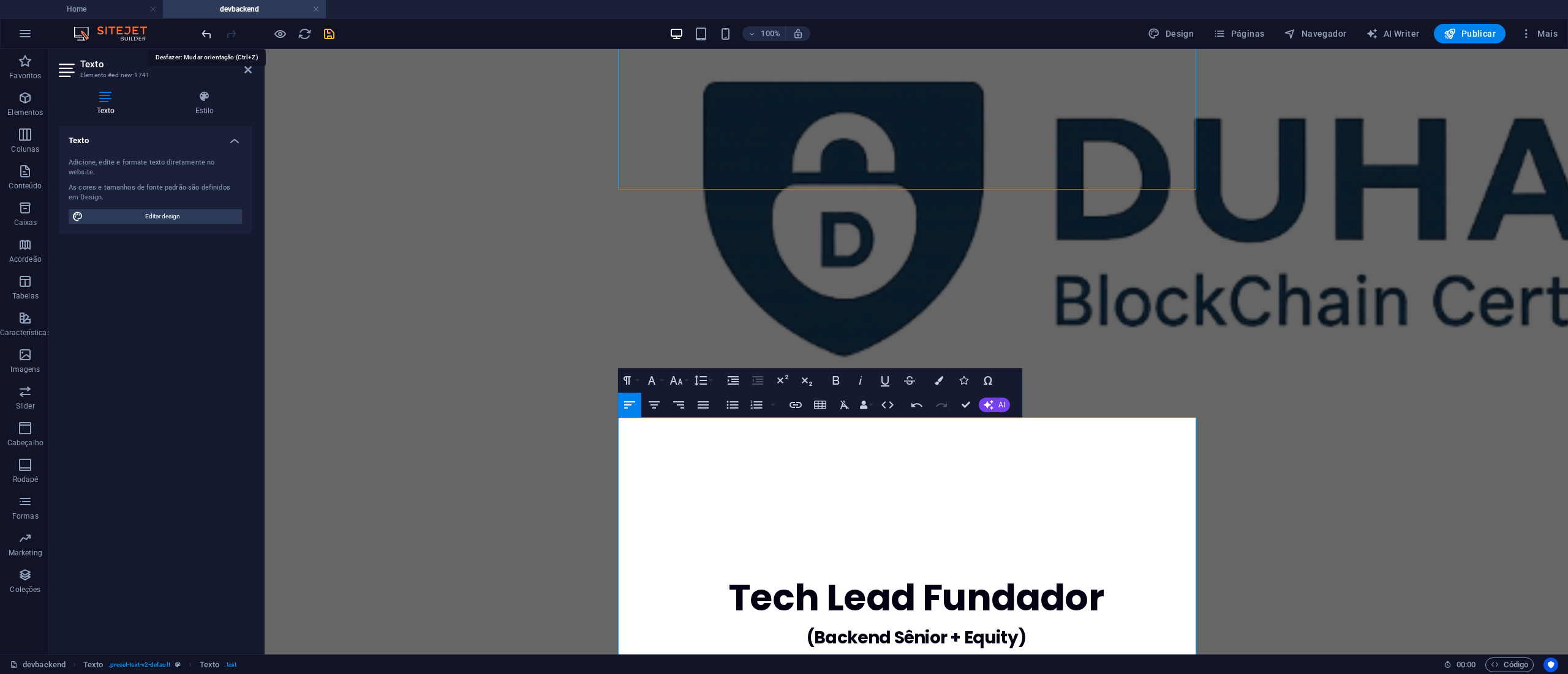
click at [201, 32] on icon "undo" at bounding box center [206, 34] width 14 height 14
click at [205, 32] on icon "undo" at bounding box center [206, 34] width 14 height 14
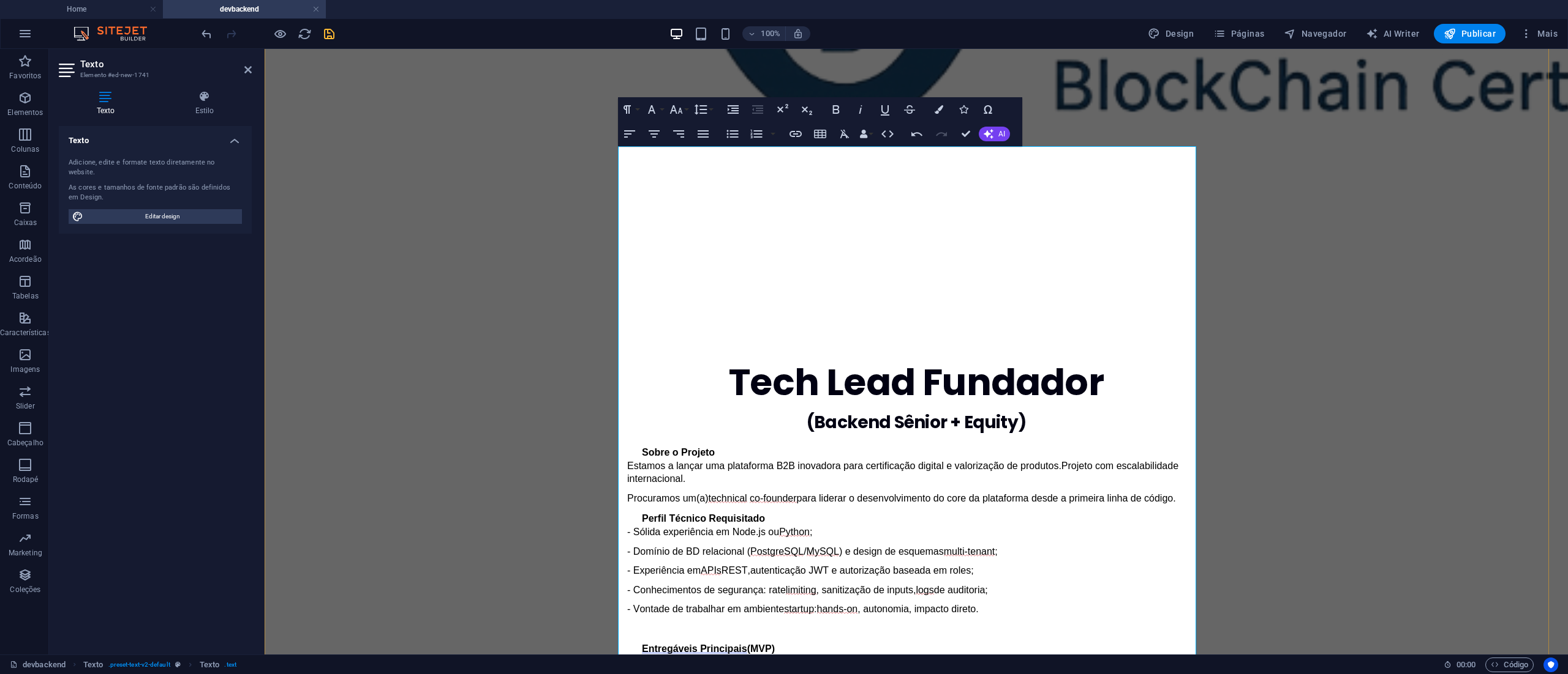
scroll to position [541, 0]
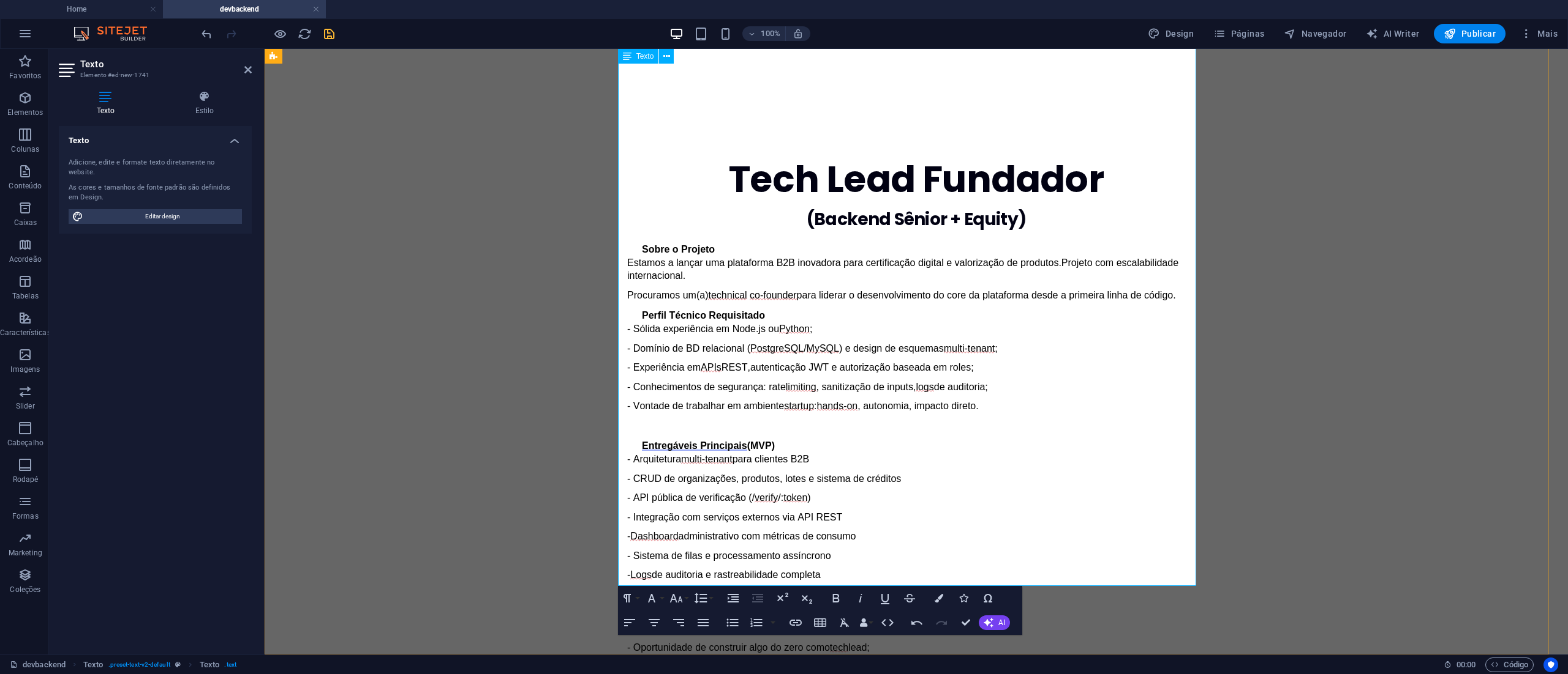
click at [994, 608] on p "Diferenciais" at bounding box center [924, 615] width 564 height 15
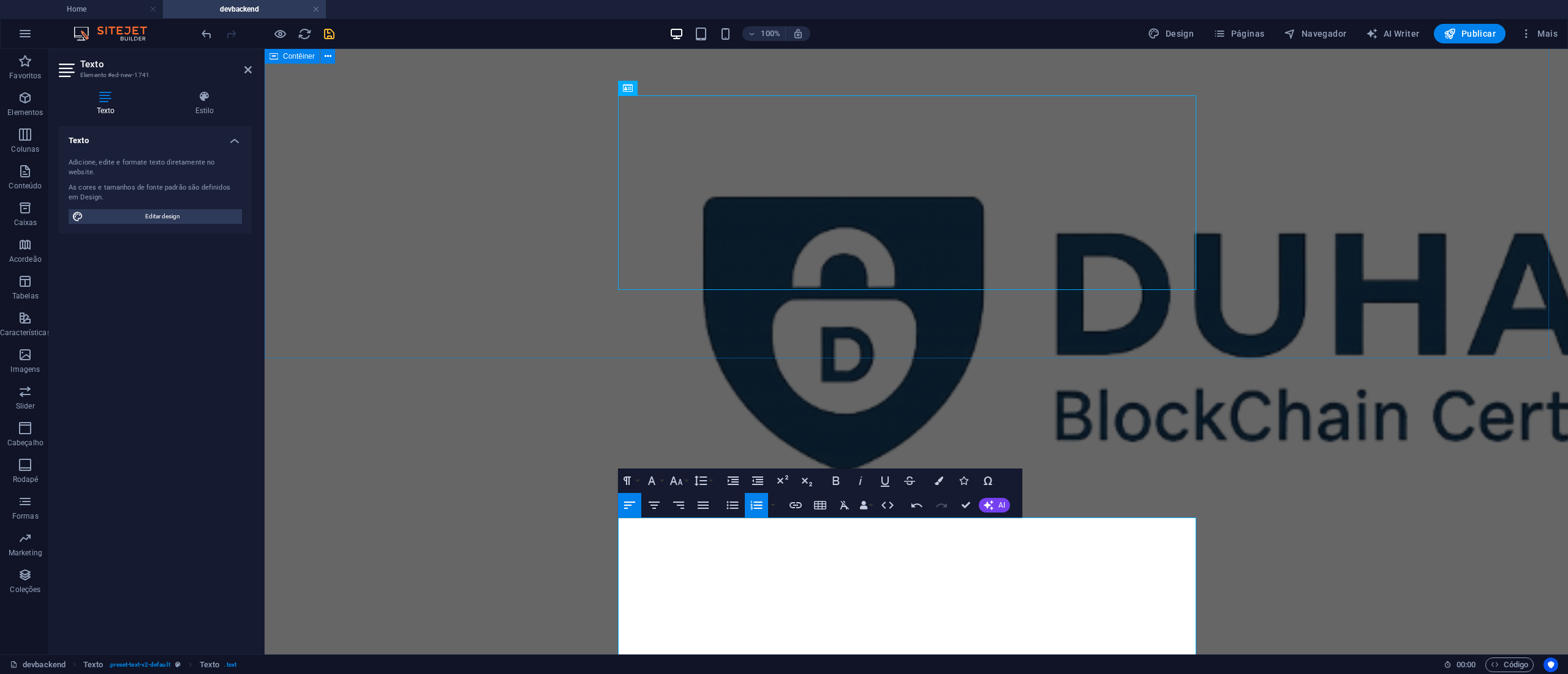
scroll to position [0, 0]
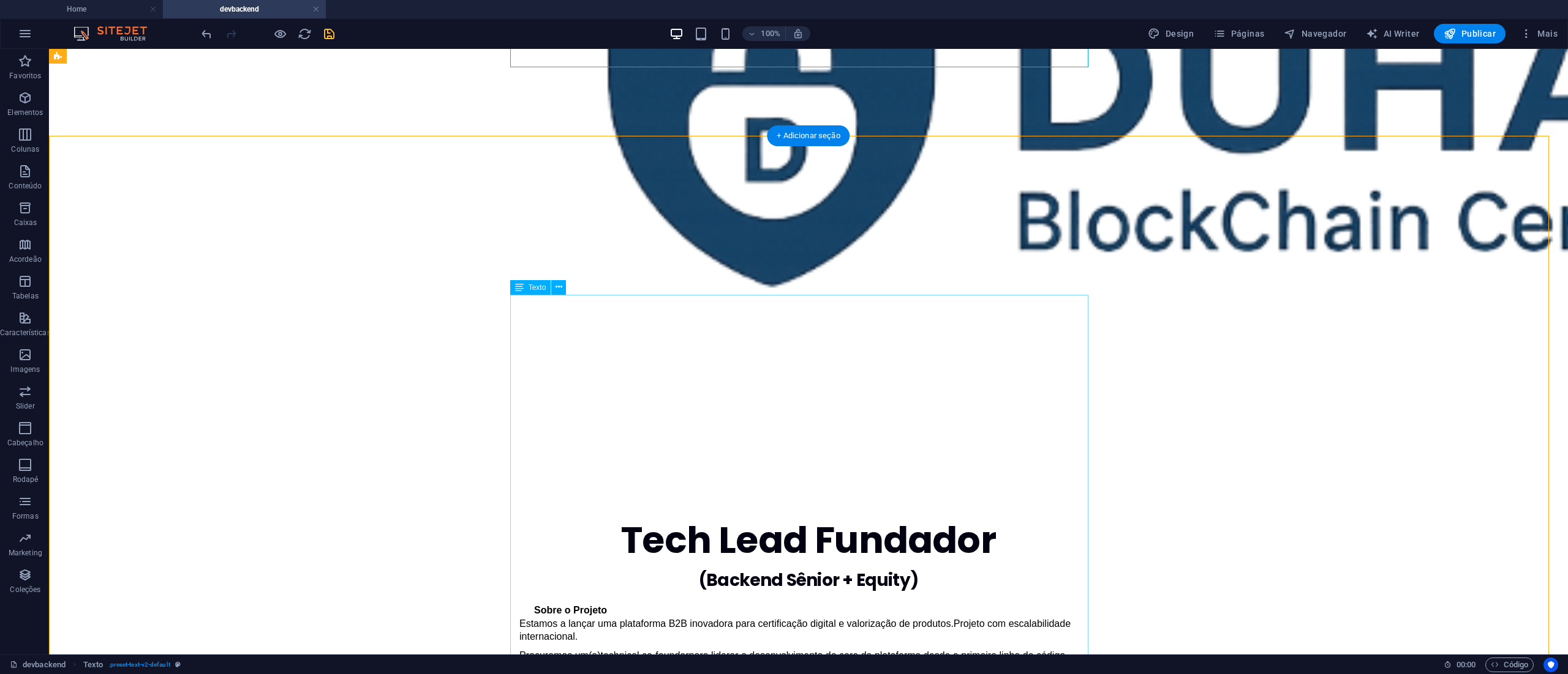
scroll to position [244, 0]
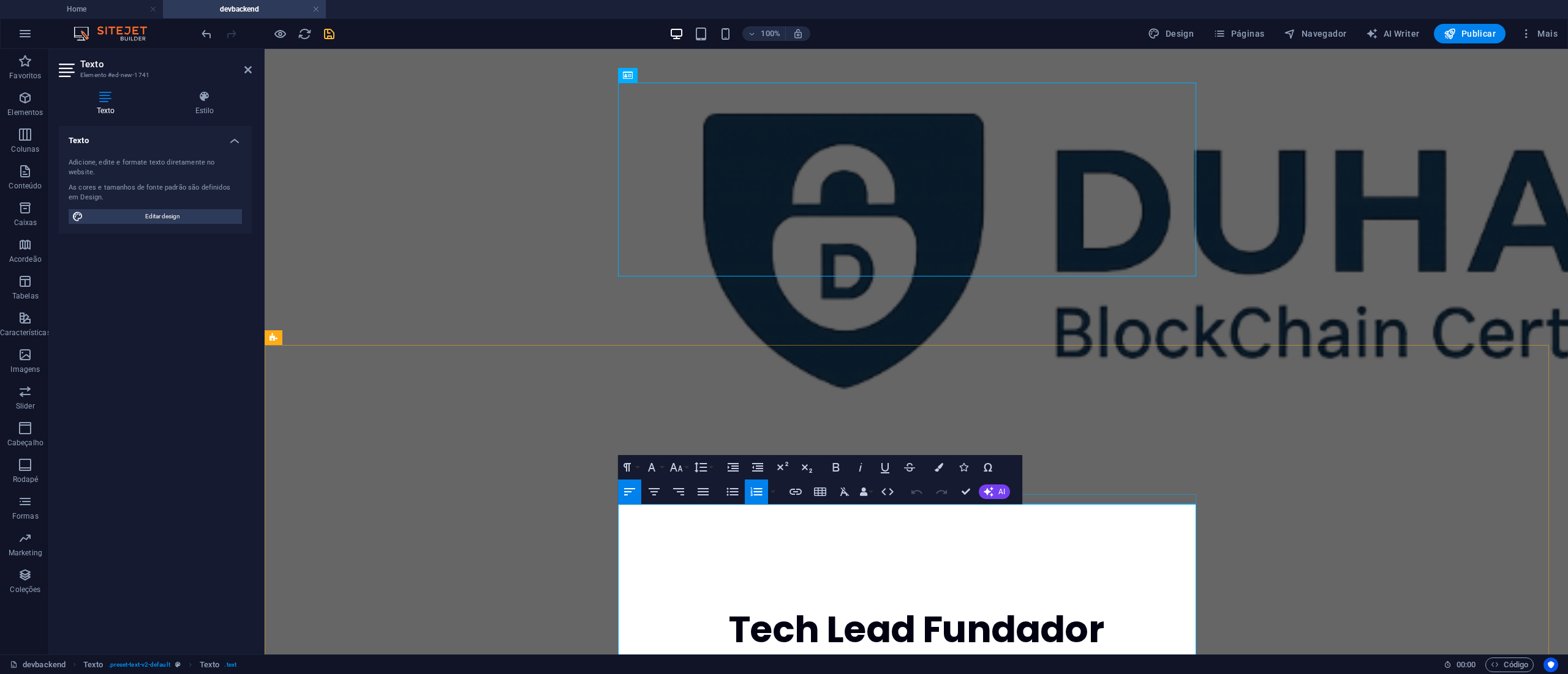
scroll to position [123, 0]
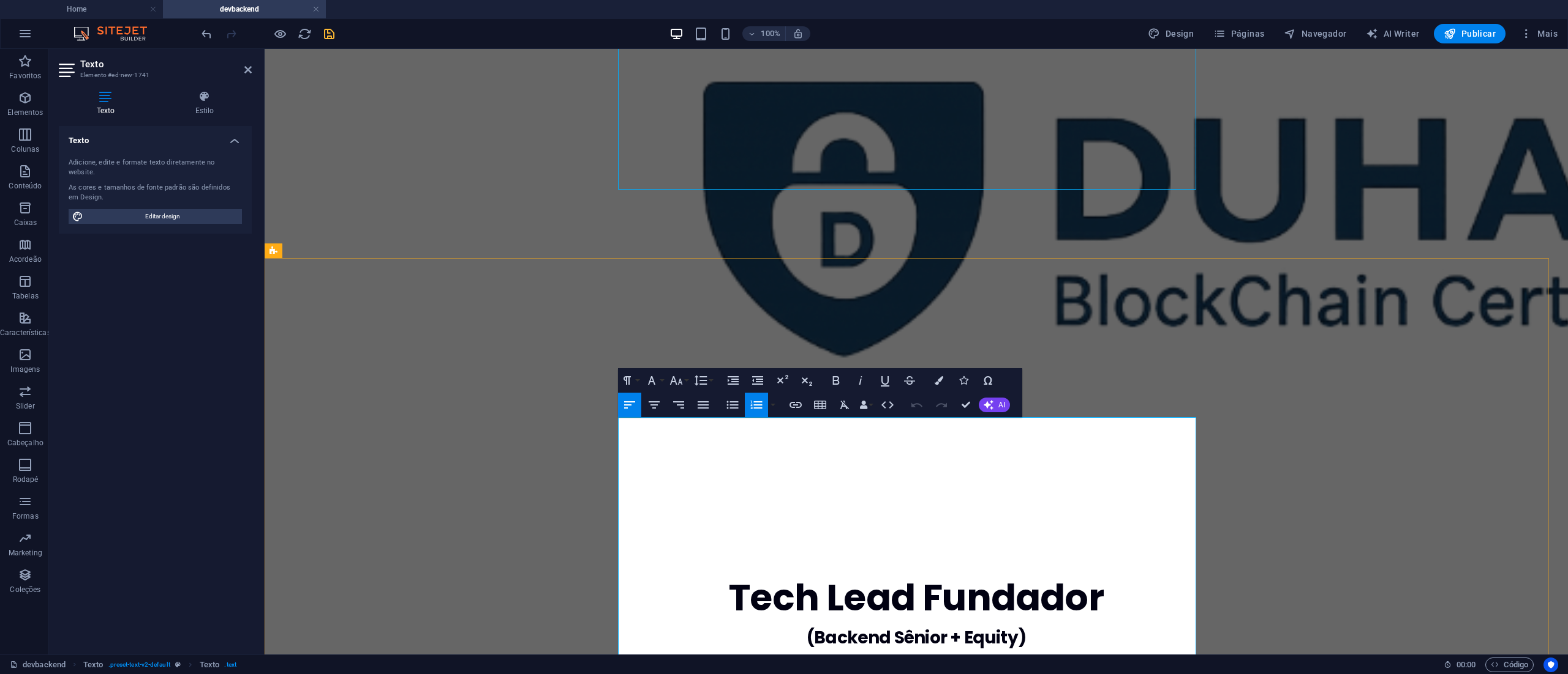
click at [642, 663] on span "Sobre o Projeto" at bounding box center [678, 668] width 73 height 10
click at [627, 674] on span "Estamos a lançar uma plataforma B2B inovadora para certificação digital e valor…" at bounding box center [844, 679] width 434 height 10
click at [628, 674] on span "Estamos a lançar uma plataforma B2B inovadora para certificação digital e valor…" at bounding box center [844, 679] width 434 height 10
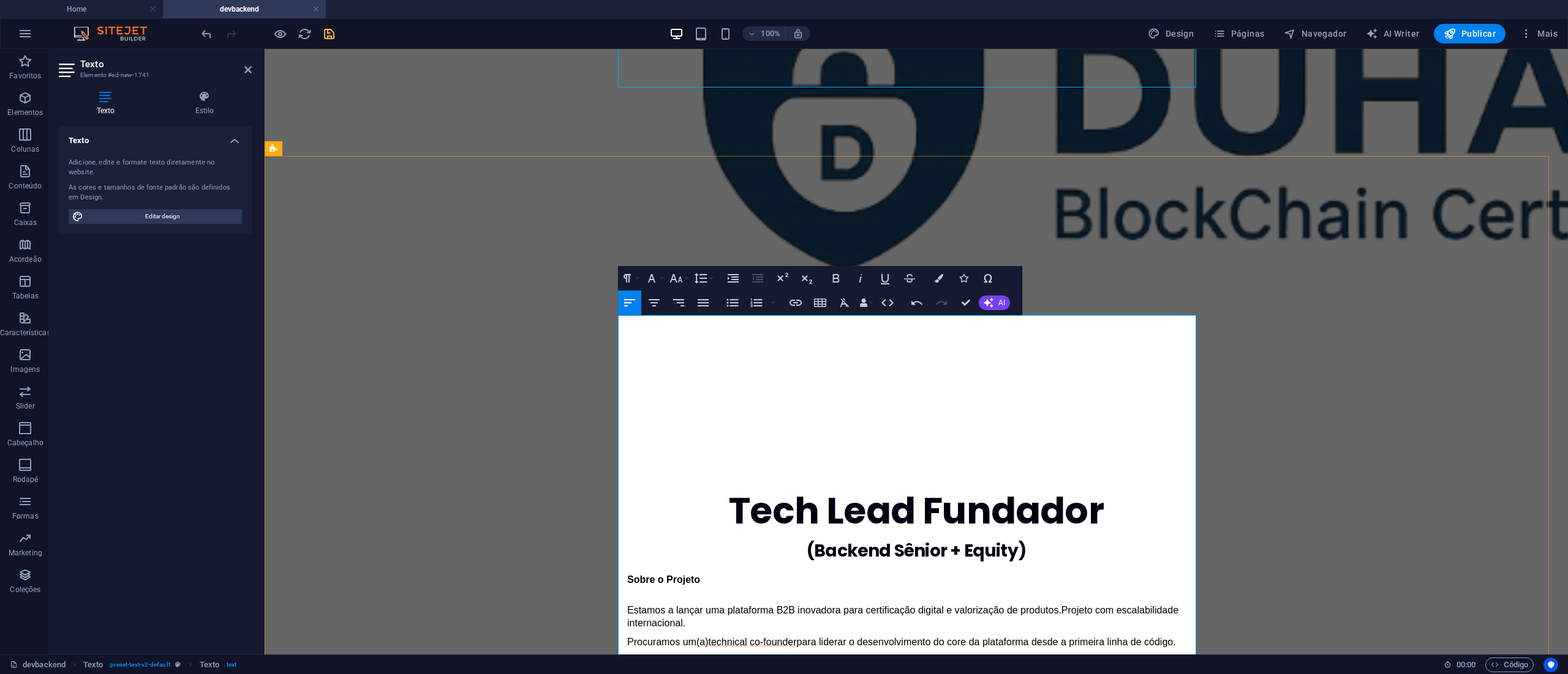
scroll to position [244, 0]
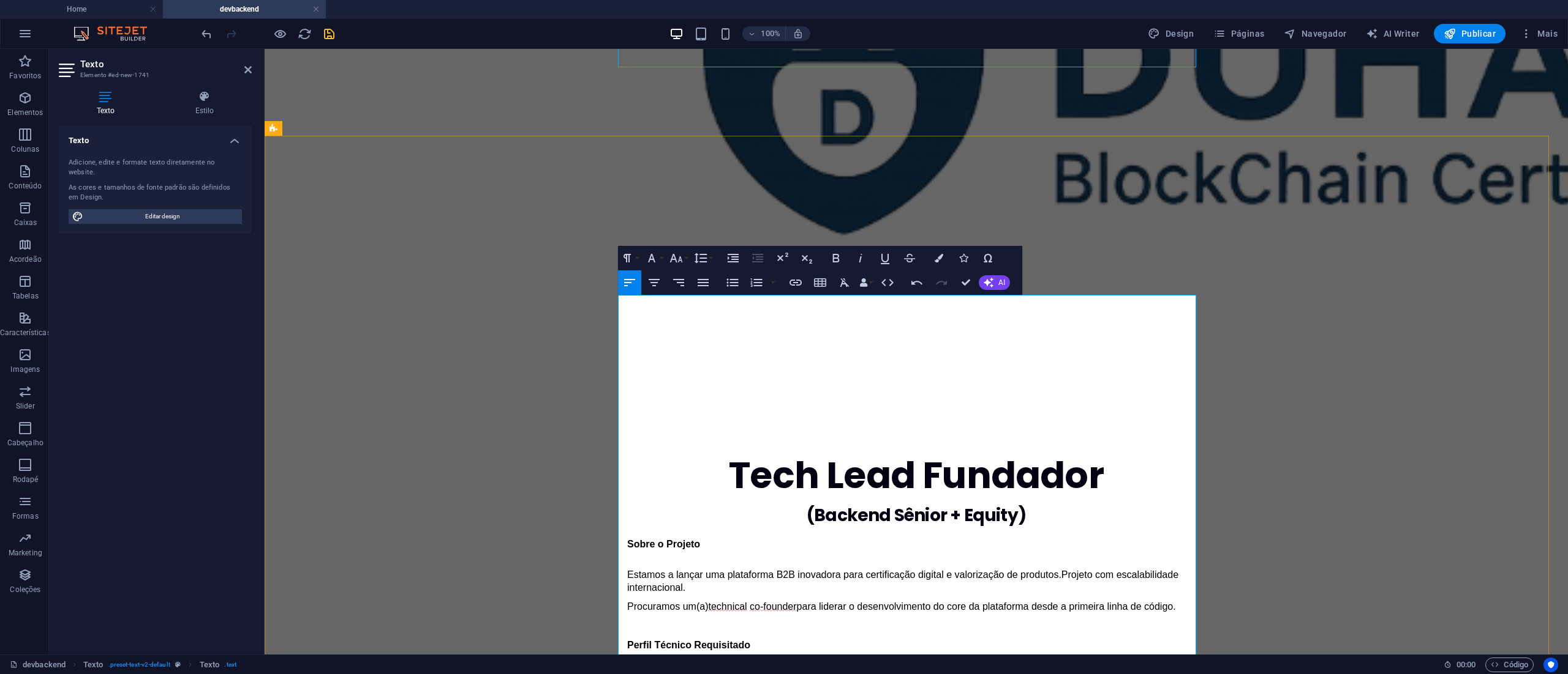
click at [627, 668] on span "- Sólida experiência em Node.js ou" at bounding box center [703, 672] width 152 height 10
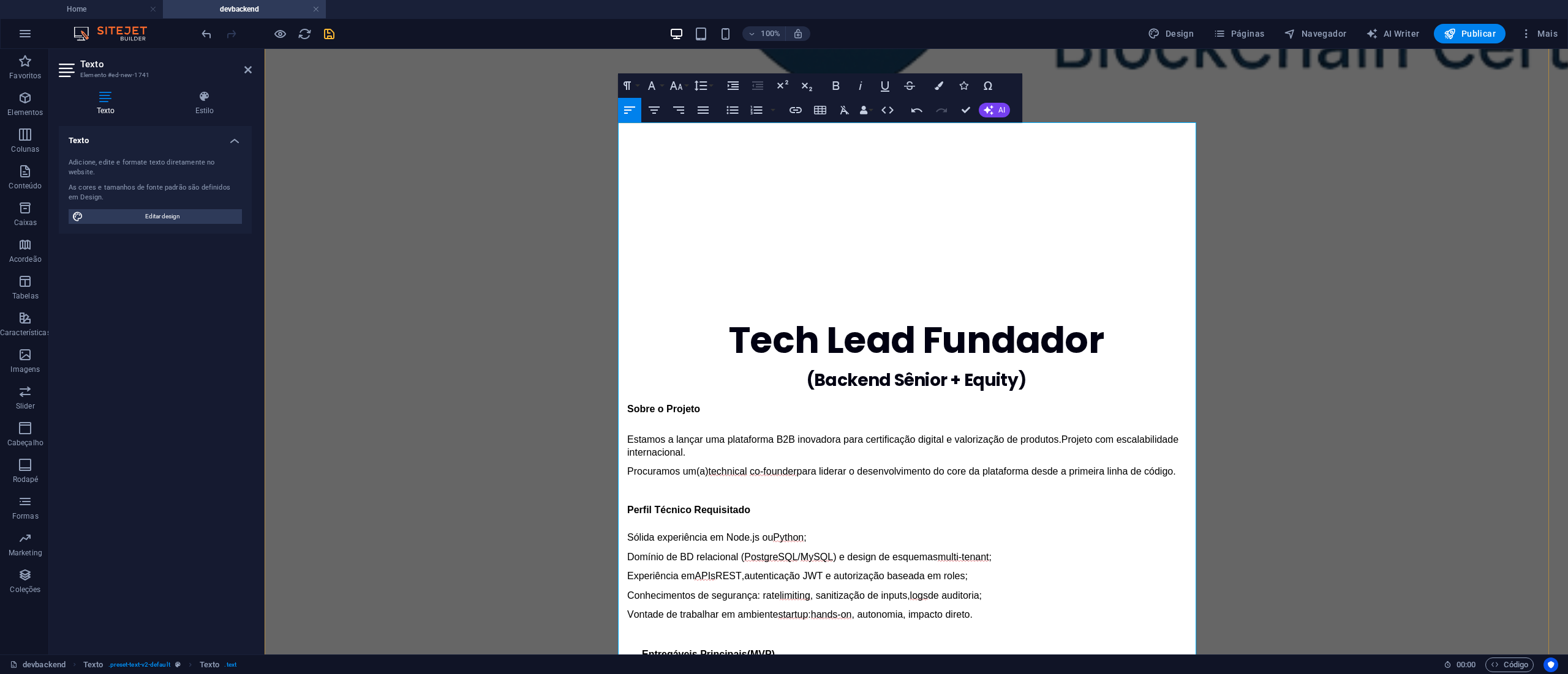
scroll to position [490, 0]
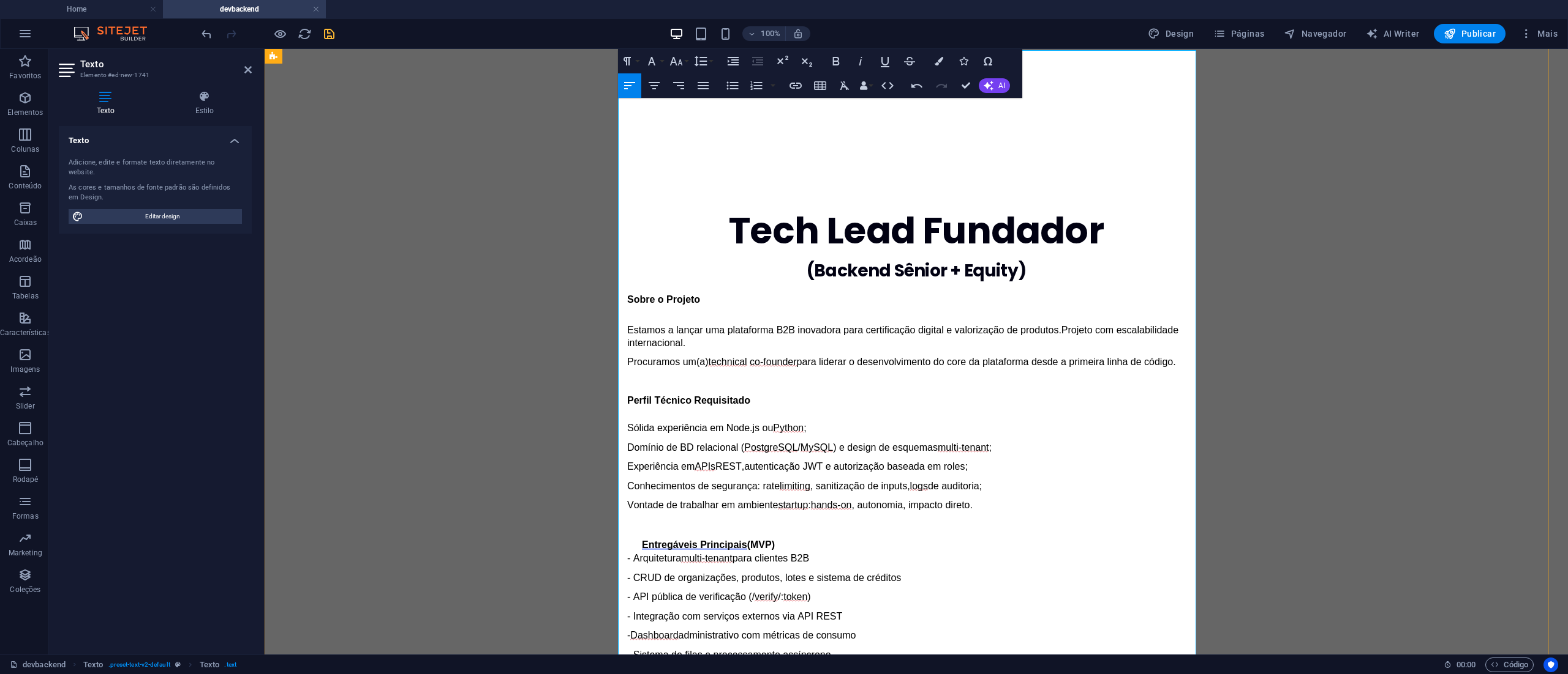
click at [642, 540] on span "Entregáveis Principais" at bounding box center [694, 545] width 105 height 11
click at [771, 538] on p "Entregáveis Principais (MVP)" at bounding box center [916, 544] width 578 height 13
click at [627, 564] on span "- Arquitetura" at bounding box center [654, 569] width 54 height 10
click at [627, 583] on span "- CRUD de organizações, produtos, lotes e sistema de créditos" at bounding box center [764, 588] width 274 height 10
click at [627, 603] on span "- API pública de verificação (/" at bounding box center [691, 608] width 127 height 10
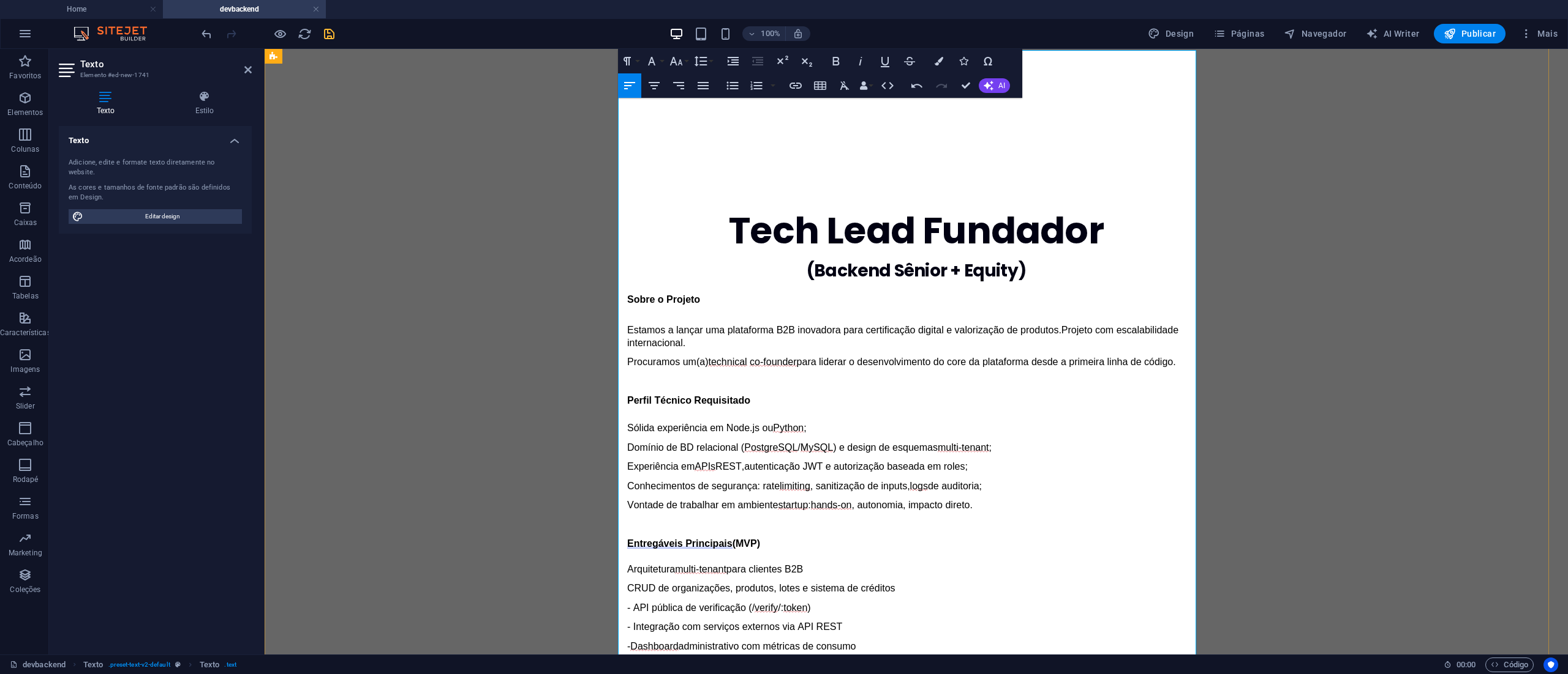
click at [627, 603] on span "- API pública de verificação (/" at bounding box center [691, 608] width 127 height 10
click at [627, 621] on span "- Integração com serviços externos via API REST" at bounding box center [734, 626] width 215 height 10
click at [627, 641] on span "-" at bounding box center [628, 646] width 3 height 10
click at [627, 660] on span "- Sistema de filas e processamento assíncrono" at bounding box center [729, 665] width 204 height 10
drag, startPoint x: 624, startPoint y: 445, endPoint x: 648, endPoint y: 430, distance: 28.3
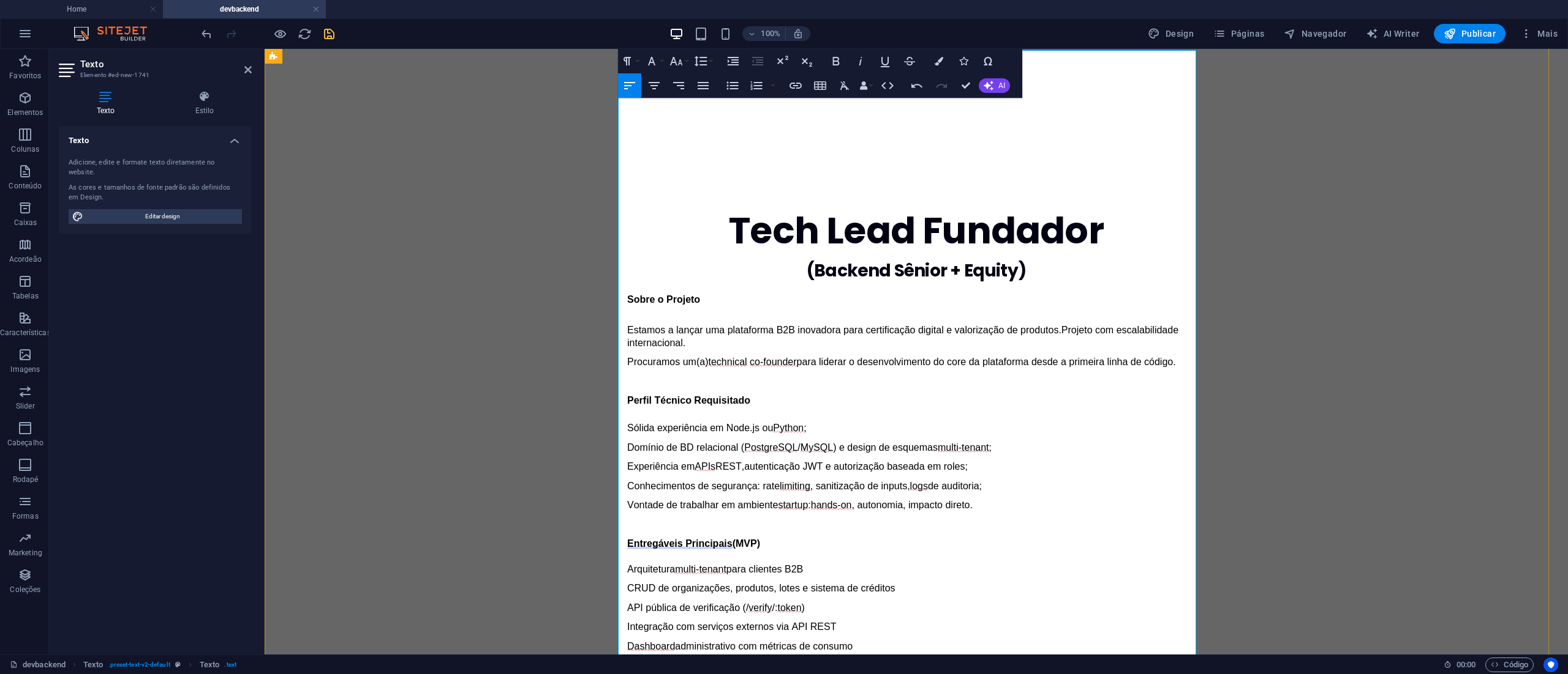
click at [630, 674] on span "Logs" at bounding box center [641, 685] width 22 height 11
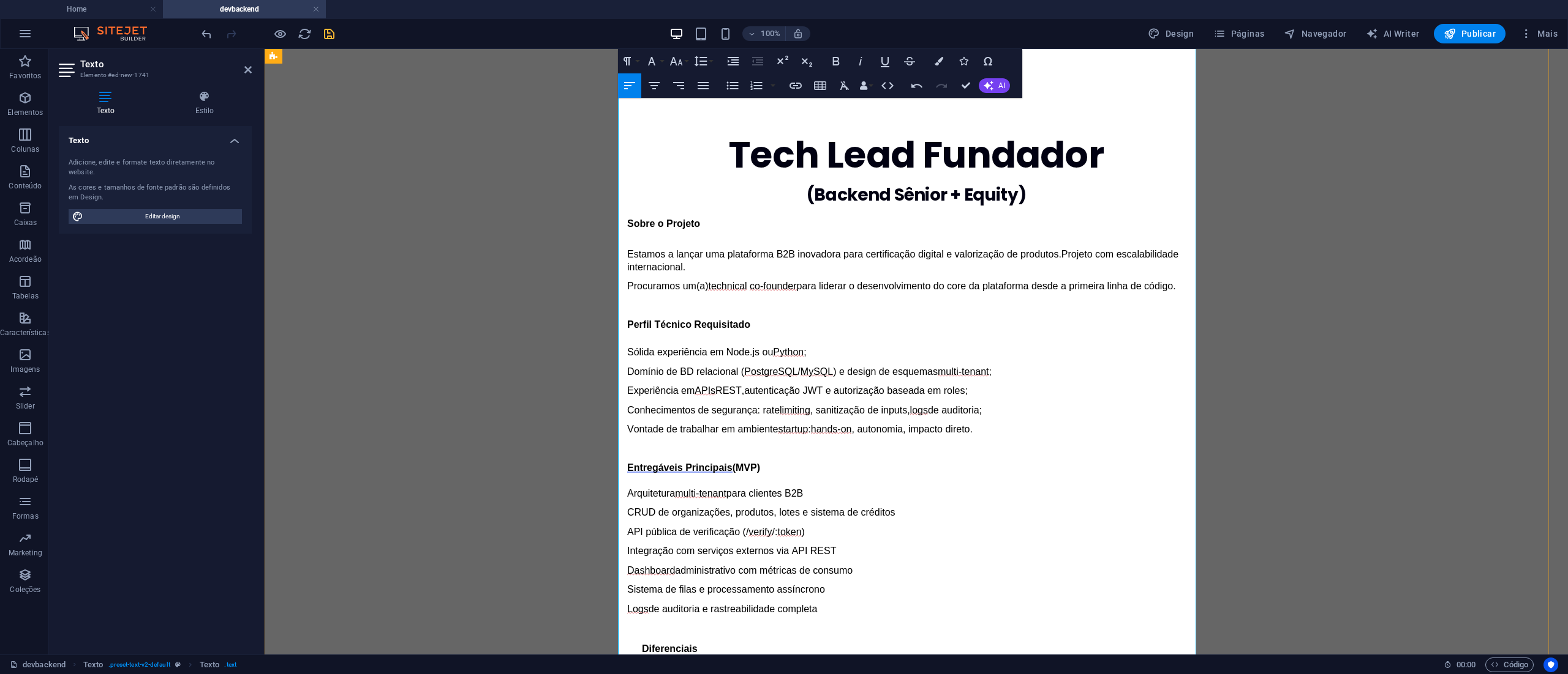
scroll to position [599, 0]
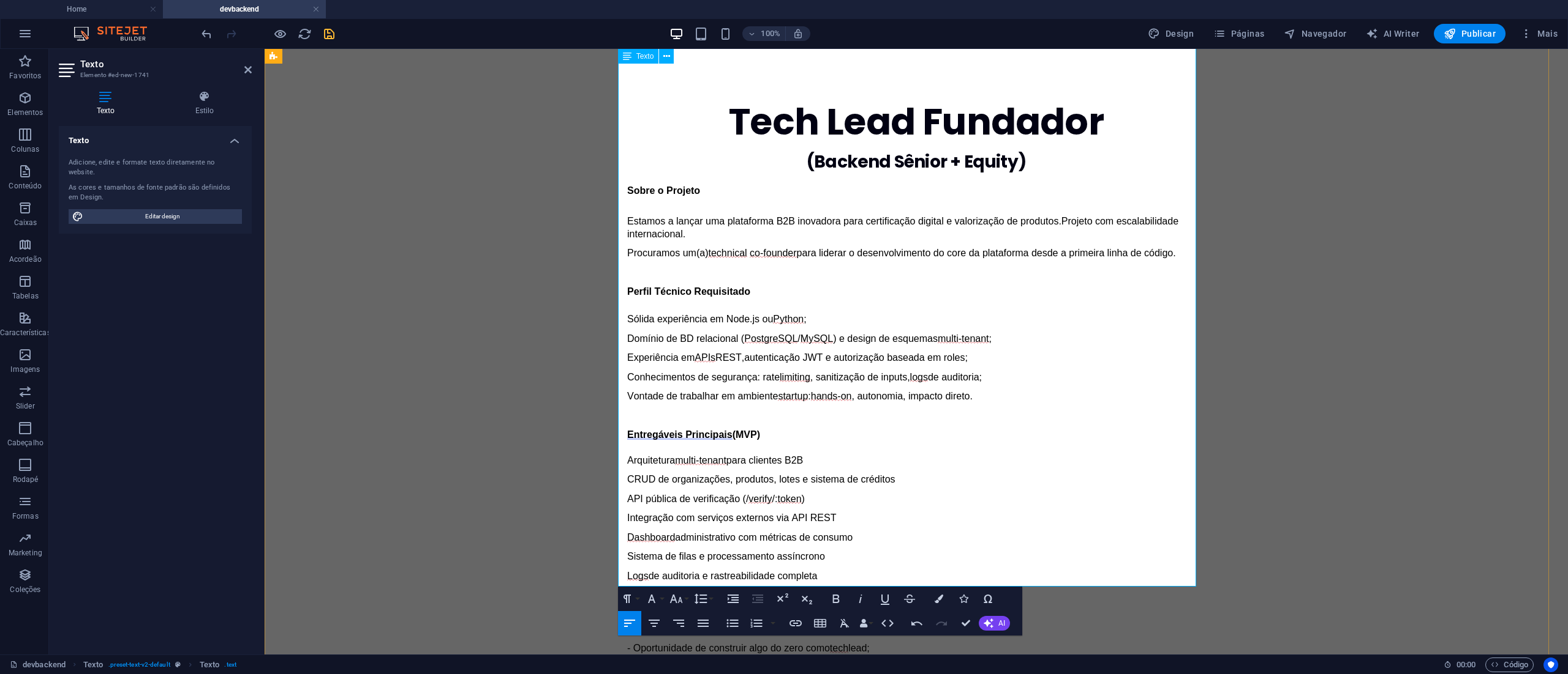
click at [660, 430] on span "Entregáveis Principais" at bounding box center [680, 435] width 105 height 11
click at [676, 430] on span "Entregáveis Principais" at bounding box center [680, 435] width 105 height 11
click at [674, 430] on span "Entregáveis Principais" at bounding box center [680, 435] width 105 height 11
click at [678, 430] on span "Entregáveis Principais" at bounding box center [680, 435] width 105 height 11
click at [642, 610] on span "Diferenciais" at bounding box center [669, 615] width 55 height 10
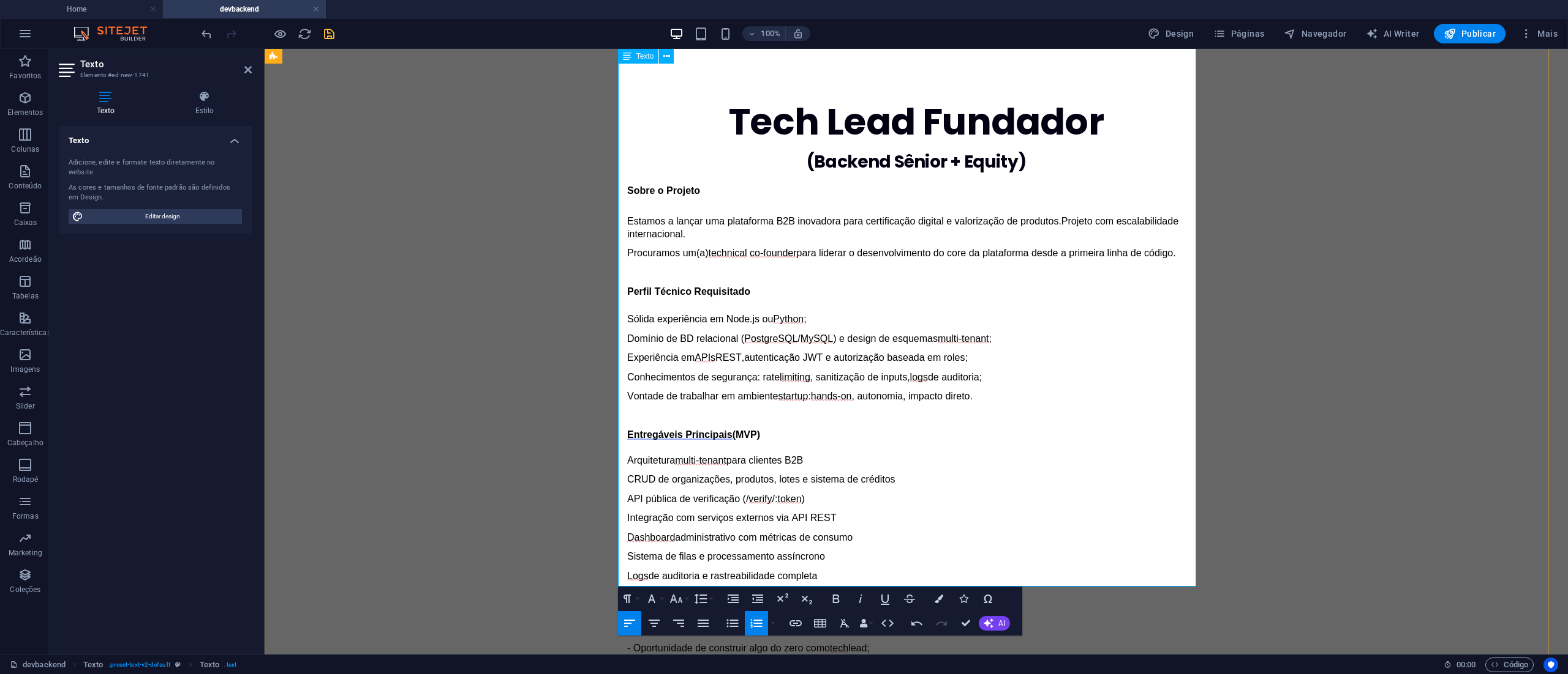
click at [642, 610] on span "Diferenciais" at bounding box center [669, 615] width 55 height 10
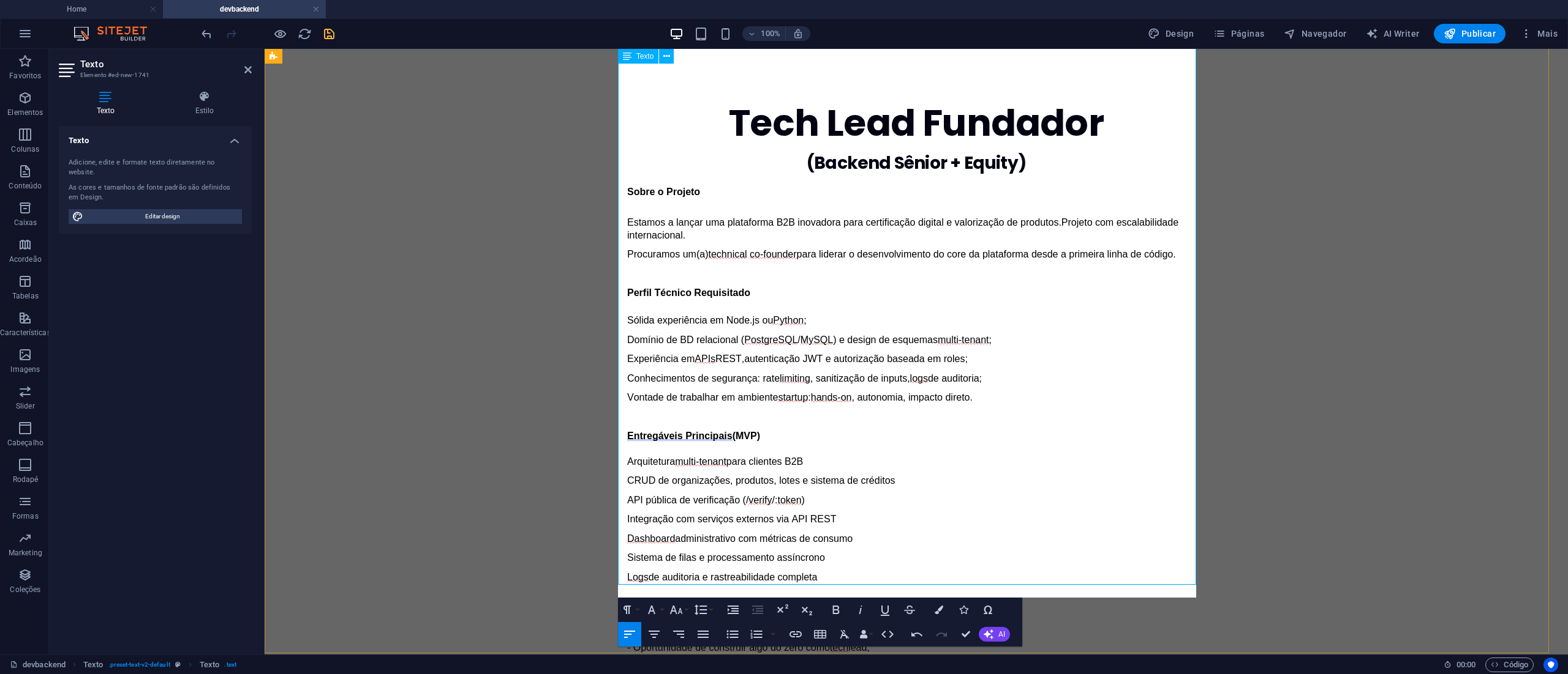
scroll to position [599, 0]
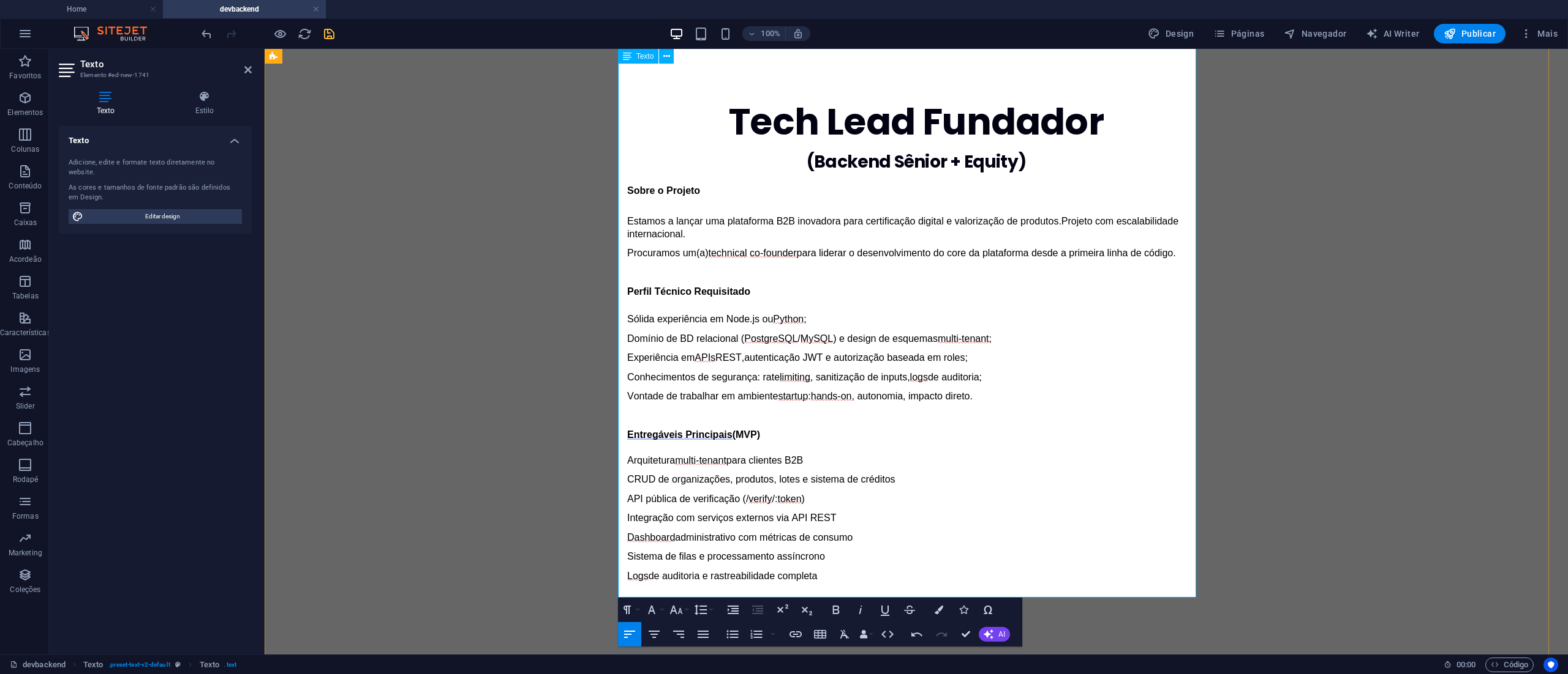
drag, startPoint x: 623, startPoint y: 396, endPoint x: 654, endPoint y: 393, distance: 31.1
click at [627, 635] on span "- Participação" at bounding box center [657, 639] width 60 height 10
click at [627, 654] on span "- Oportunidade de construir algo do zero como" at bounding box center [728, 659] width 203 height 10
click at [627, 673] on span "- Ambiente de trabalho remoto e flexível" at bounding box center [714, 678] width 174 height 10
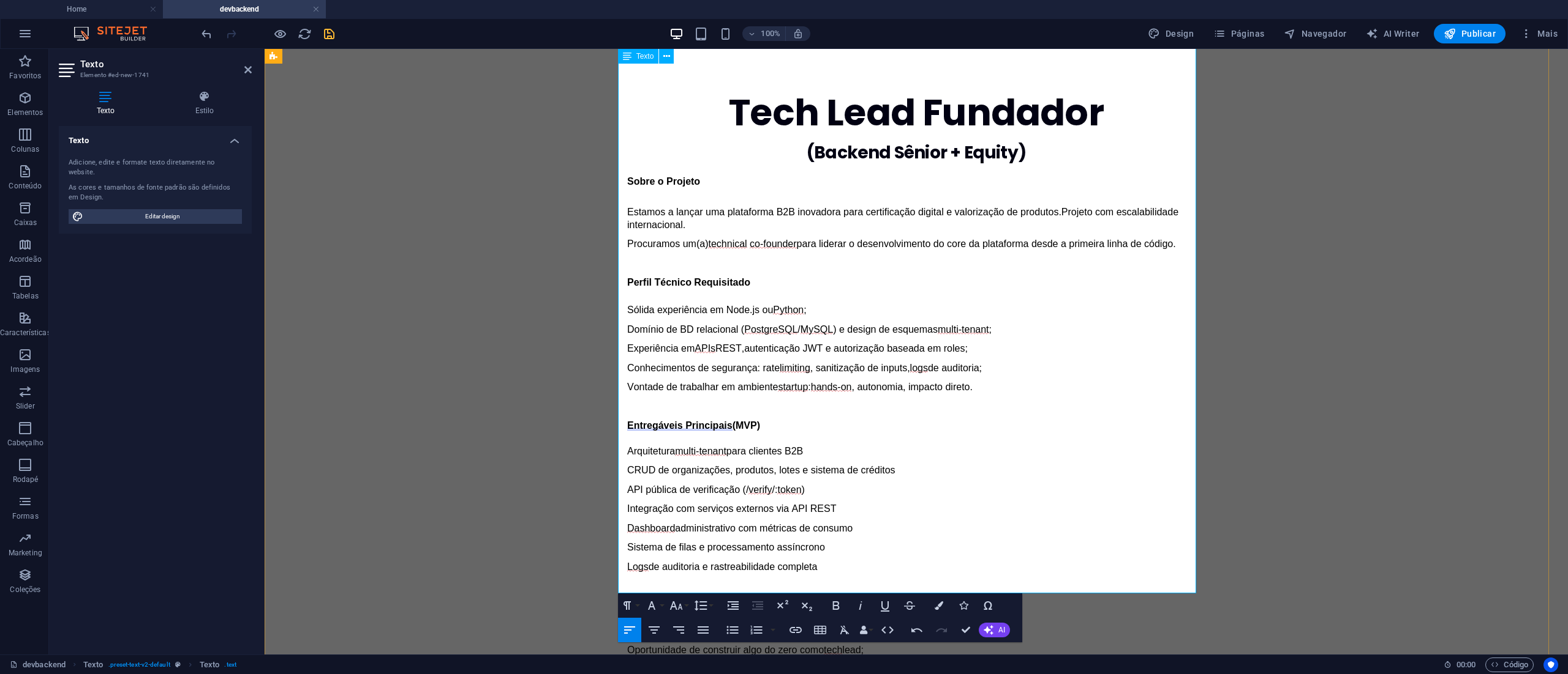
scroll to position [610, 0]
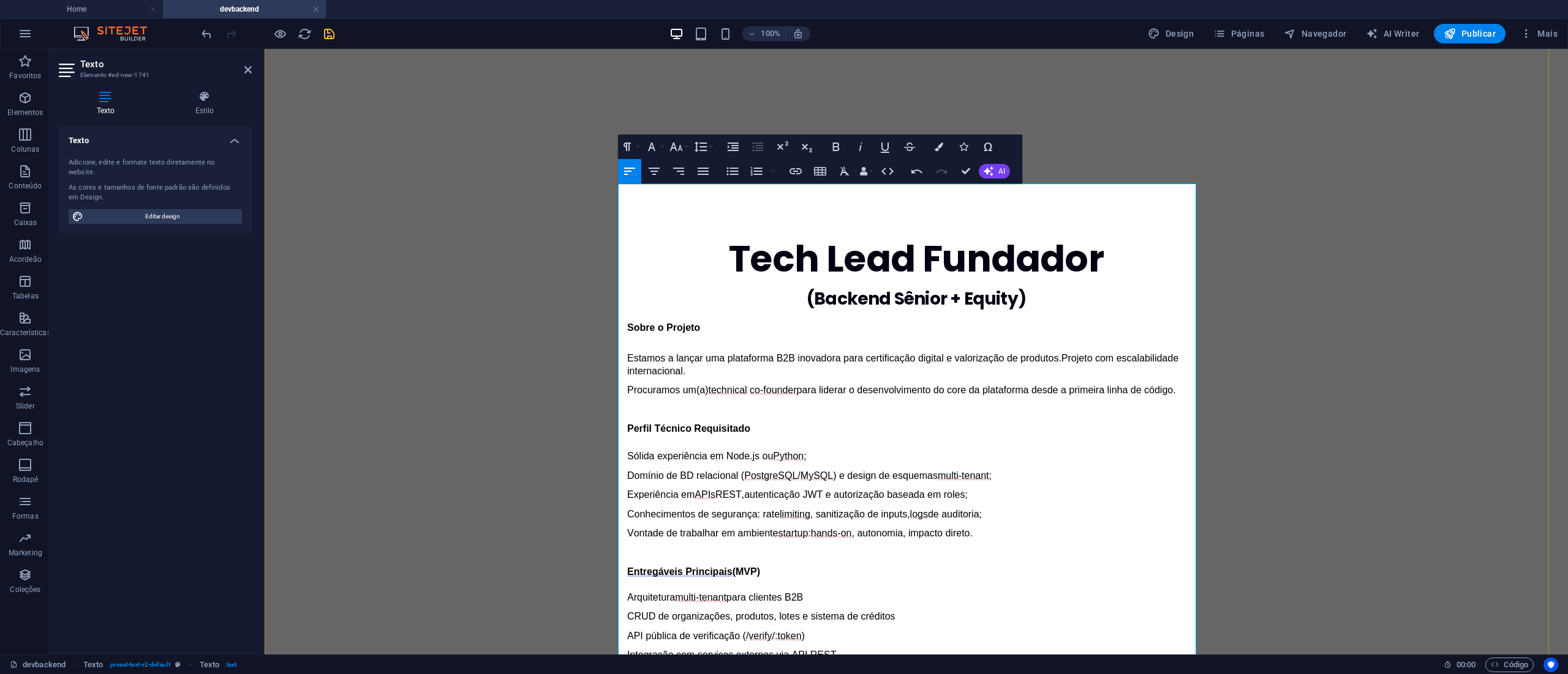
scroll to position [620, 0]
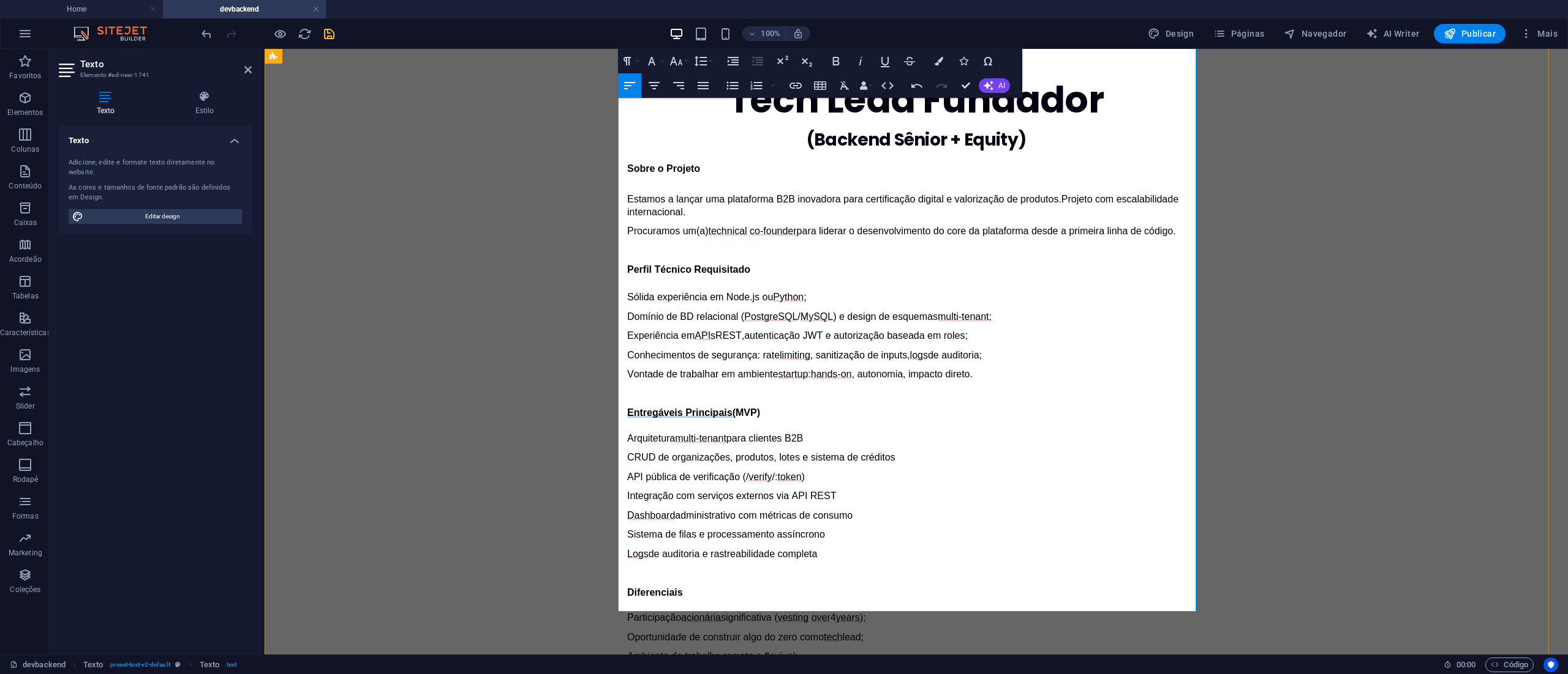
click at [627, 611] on div "Sobre o Projeto Estamos a lançar uma plataforma B2B inovadora para certificação…" at bounding box center [916, 509] width 578 height 693
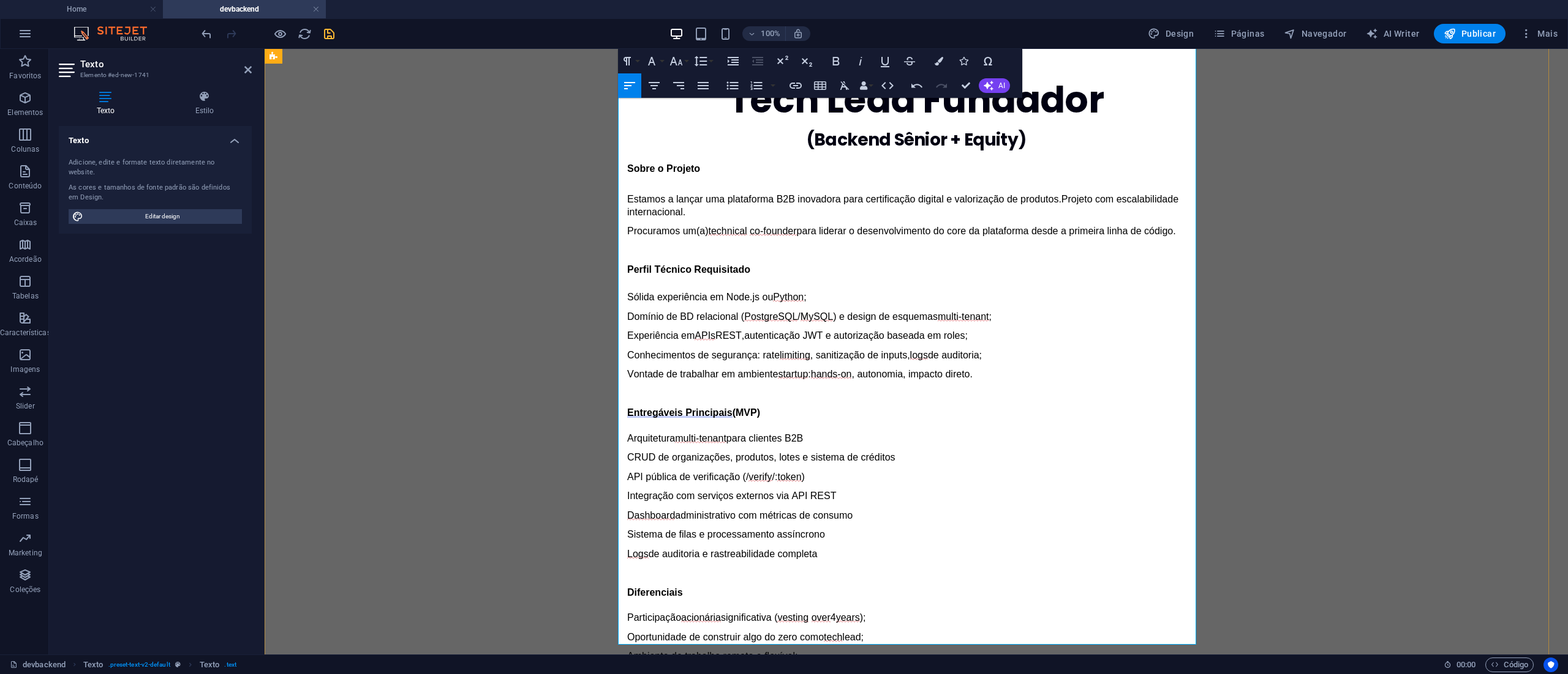
scroll to position [679, 0]
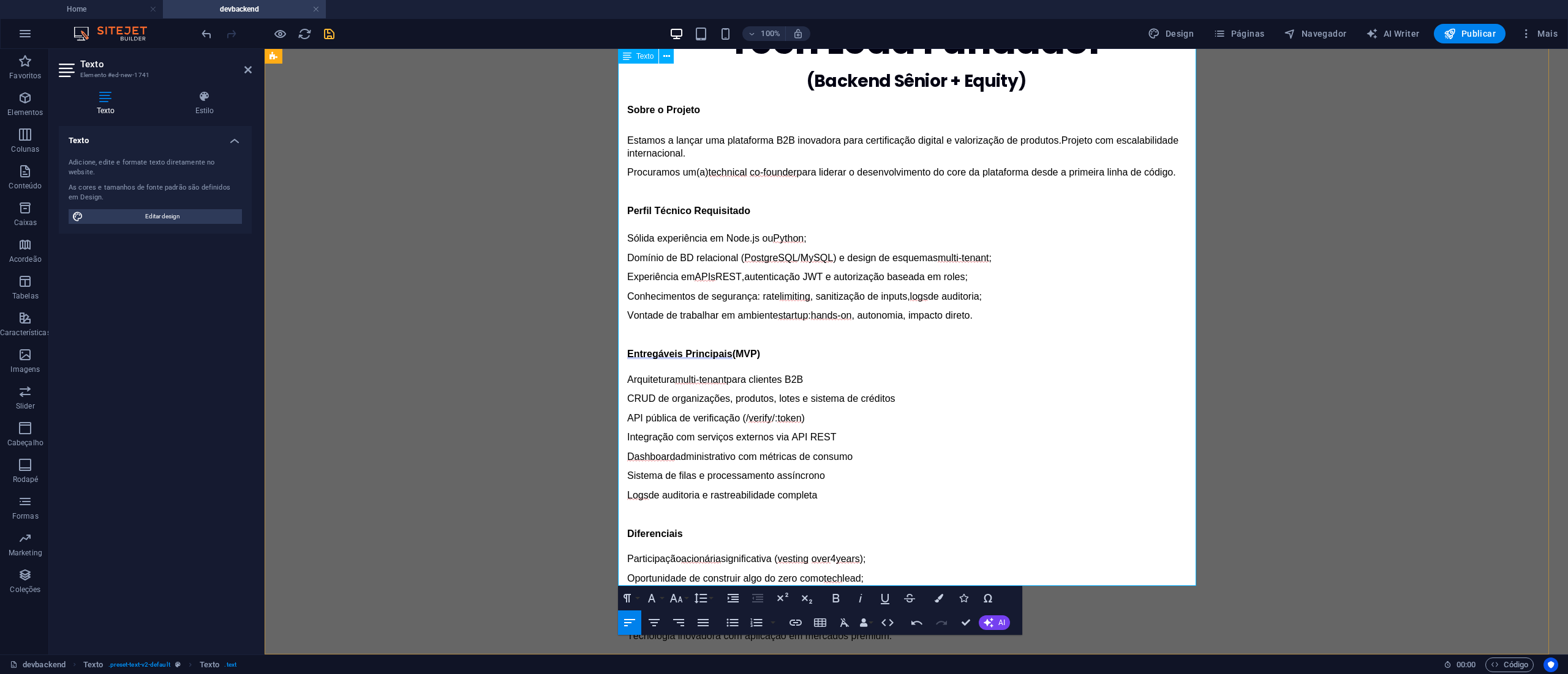
drag, startPoint x: 697, startPoint y: 554, endPoint x: 646, endPoint y: 560, distance: 51.4
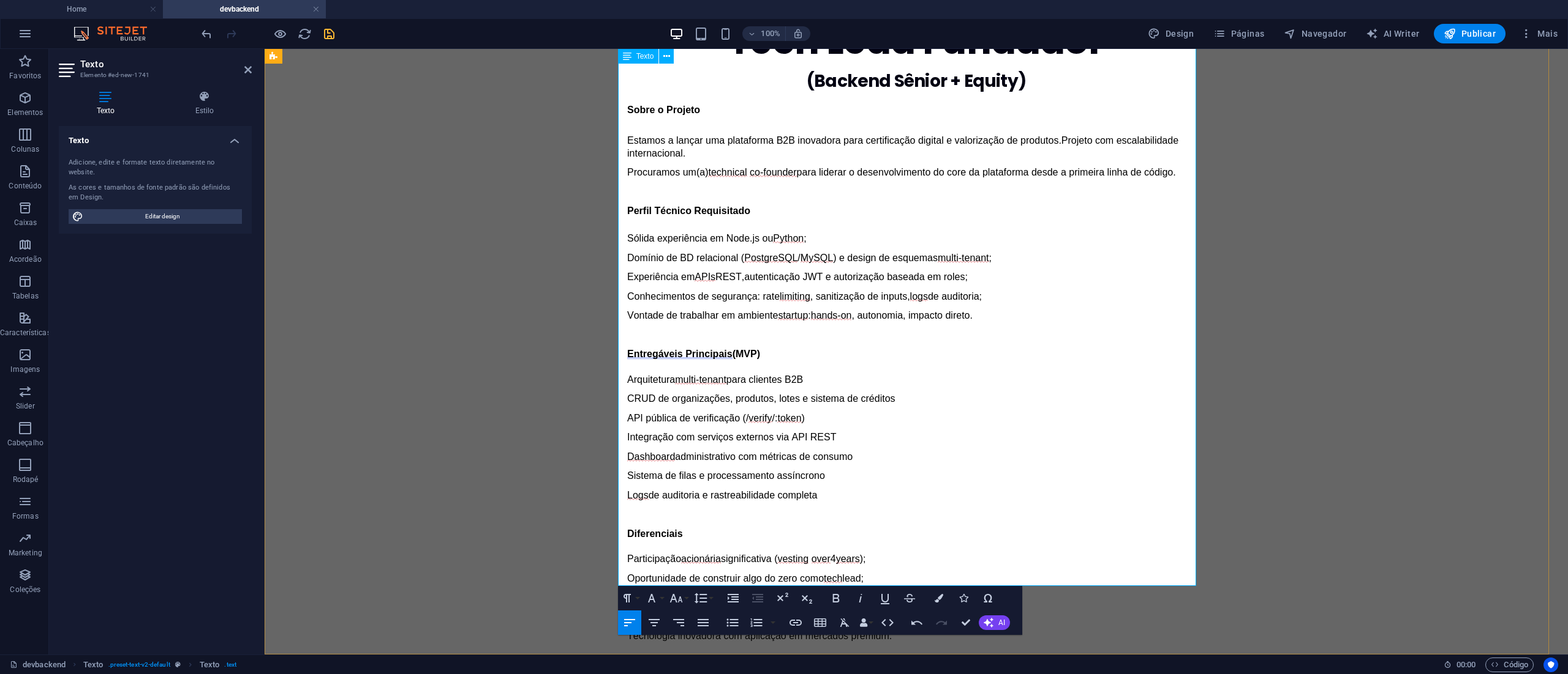
drag, startPoint x: 780, startPoint y: 513, endPoint x: 618, endPoint y: 454, distance: 172.4
click at [627, 509] on div "Diferenciais ​ ​ Participação acionária significativa ( vesting over 4 years ) …" at bounding box center [916, 669] width 578 height 322
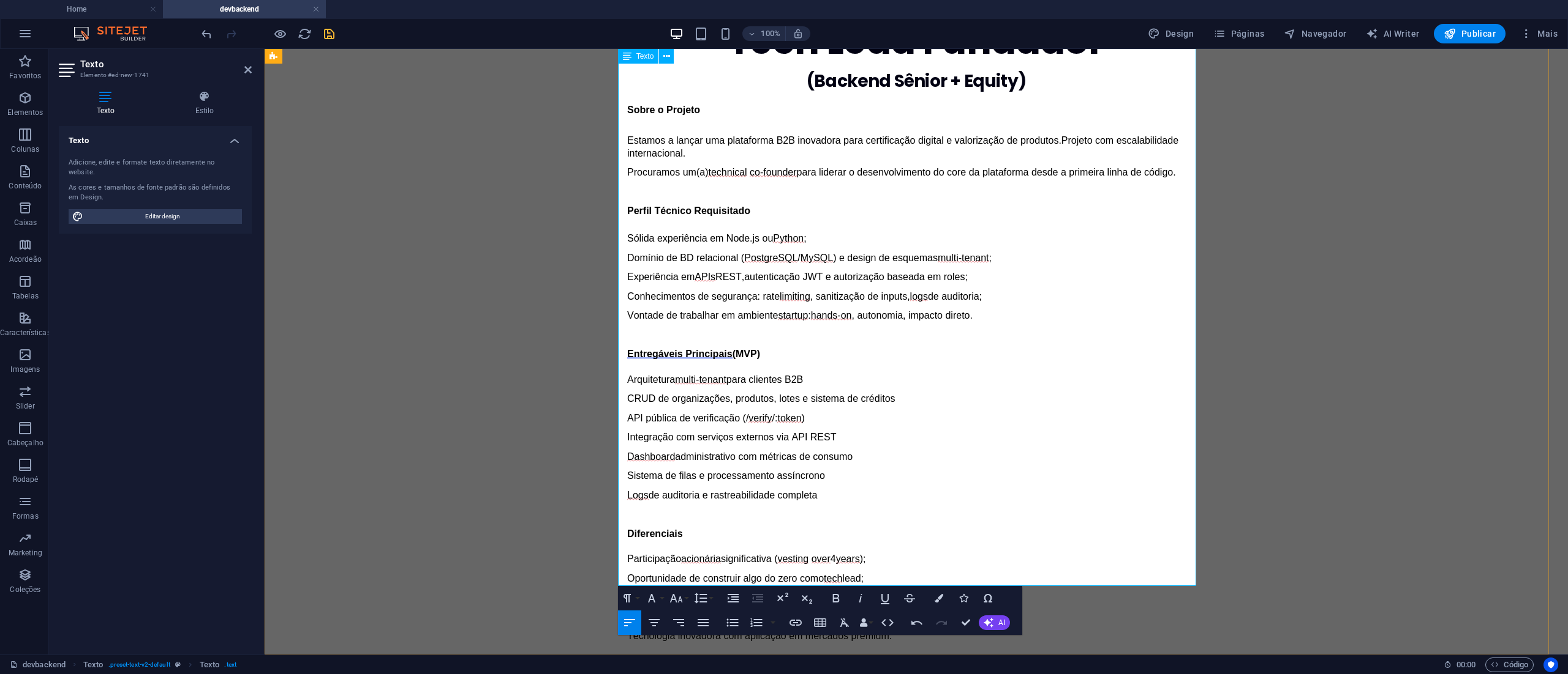
drag, startPoint x: 767, startPoint y: 515, endPoint x: 633, endPoint y: 423, distance: 162.5
click at [627, 509] on div "Diferenciais ​ ​ Participação acionária significativa ( vesting over 4 years ) …" at bounding box center [916, 669] width 578 height 322
drag, startPoint x: 831, startPoint y: 496, endPoint x: 628, endPoint y: 436, distance: 211.7
click at [627, 509] on div "Diferenciais ​ ​ Participação acionária significativa ( vesting over 4 years ) …" at bounding box center [916, 669] width 578 height 322
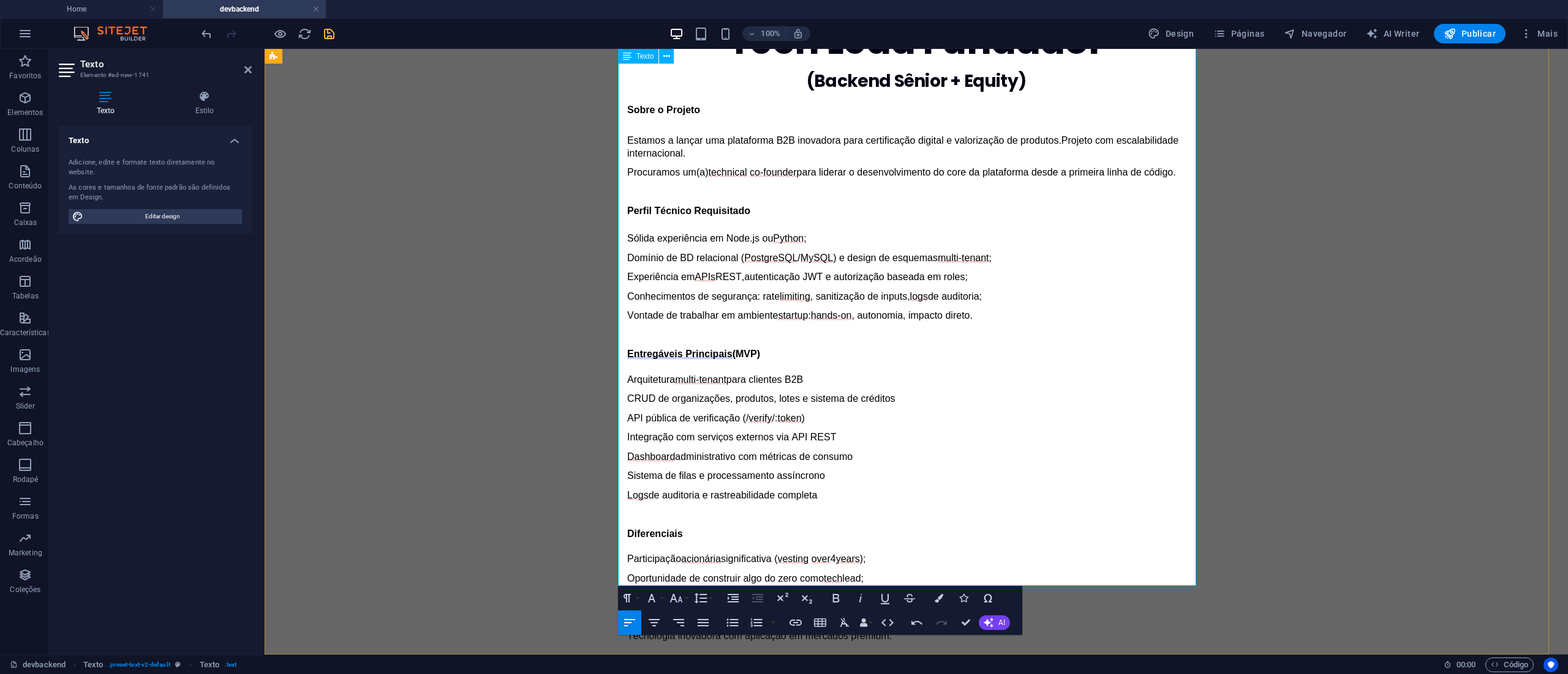
copy div "Processo de Recrutamento ​ ​ 1. Análise de CV e experiência prévia ; 2. Entrevi…"
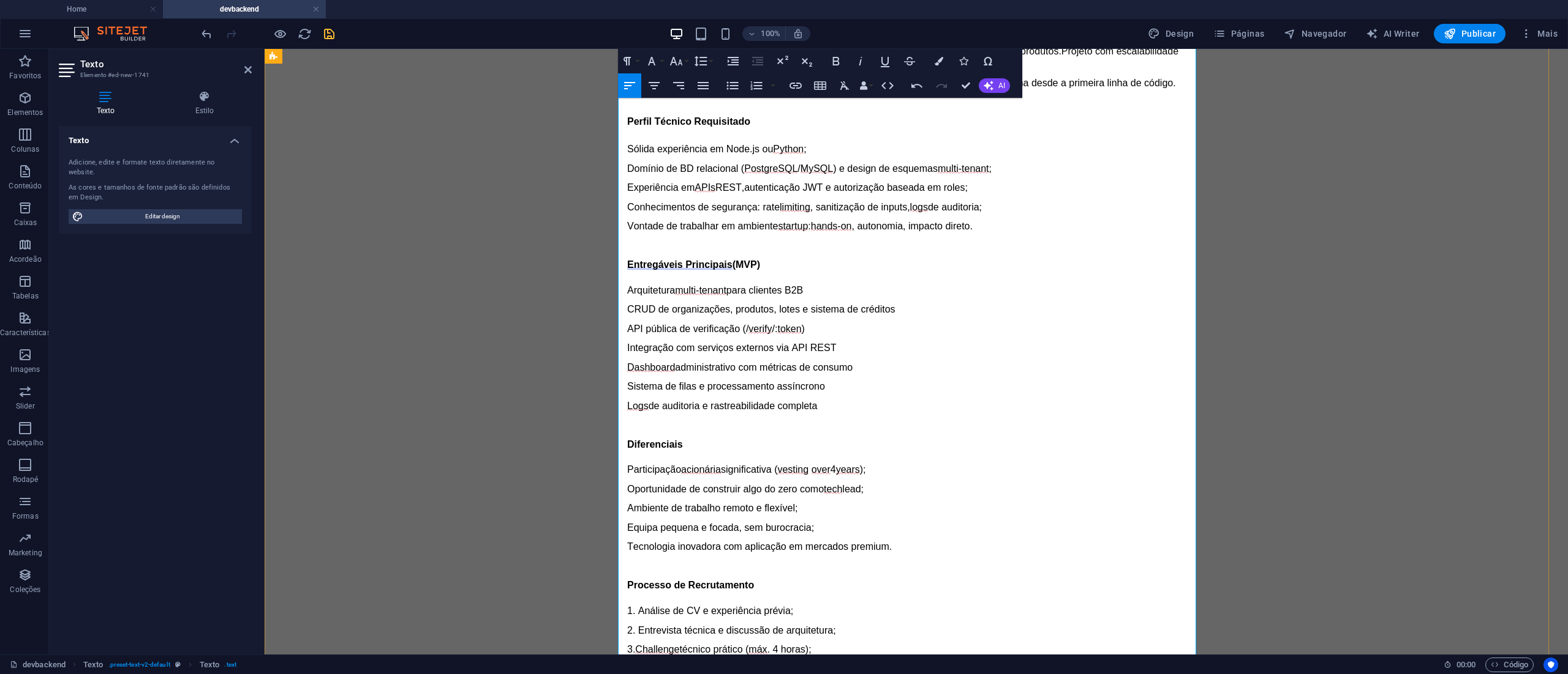
scroll to position [799, 0]
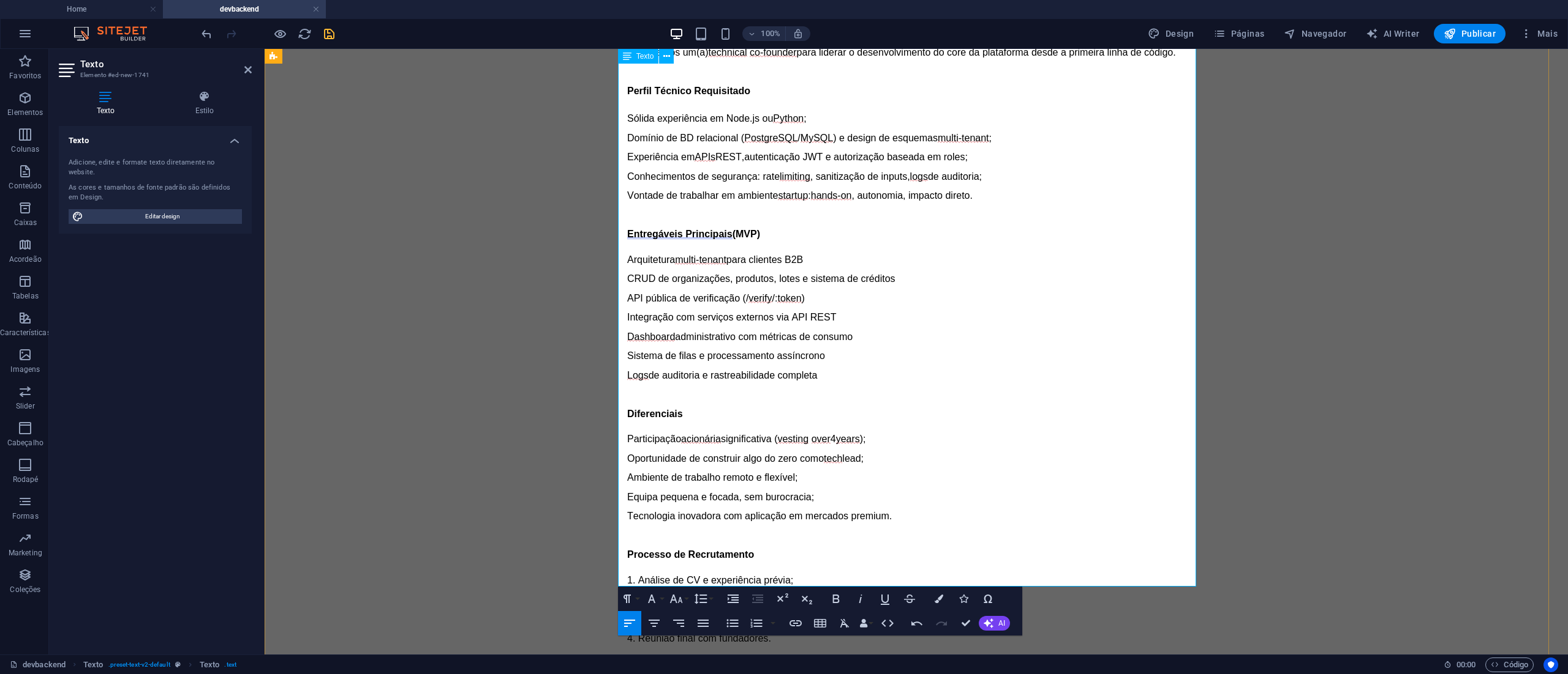
drag, startPoint x: 745, startPoint y: 425, endPoint x: 618, endPoint y: 431, distance: 127.1
click at [627, 669] on p "Processo de Recrutamento ​" at bounding box center [916, 676] width 578 height 13
drag, startPoint x: 728, startPoint y: 432, endPoint x: 598, endPoint y: 432, distance: 130.0
click at [598, 432] on div "Tech Lead Fundador (Backend Sênior + Equity) Sobre o Projeto Estamos a lançar u…" at bounding box center [916, 362] width 1303 height 1074
click at [836, 597] on icon "button" at bounding box center [836, 599] width 15 height 15
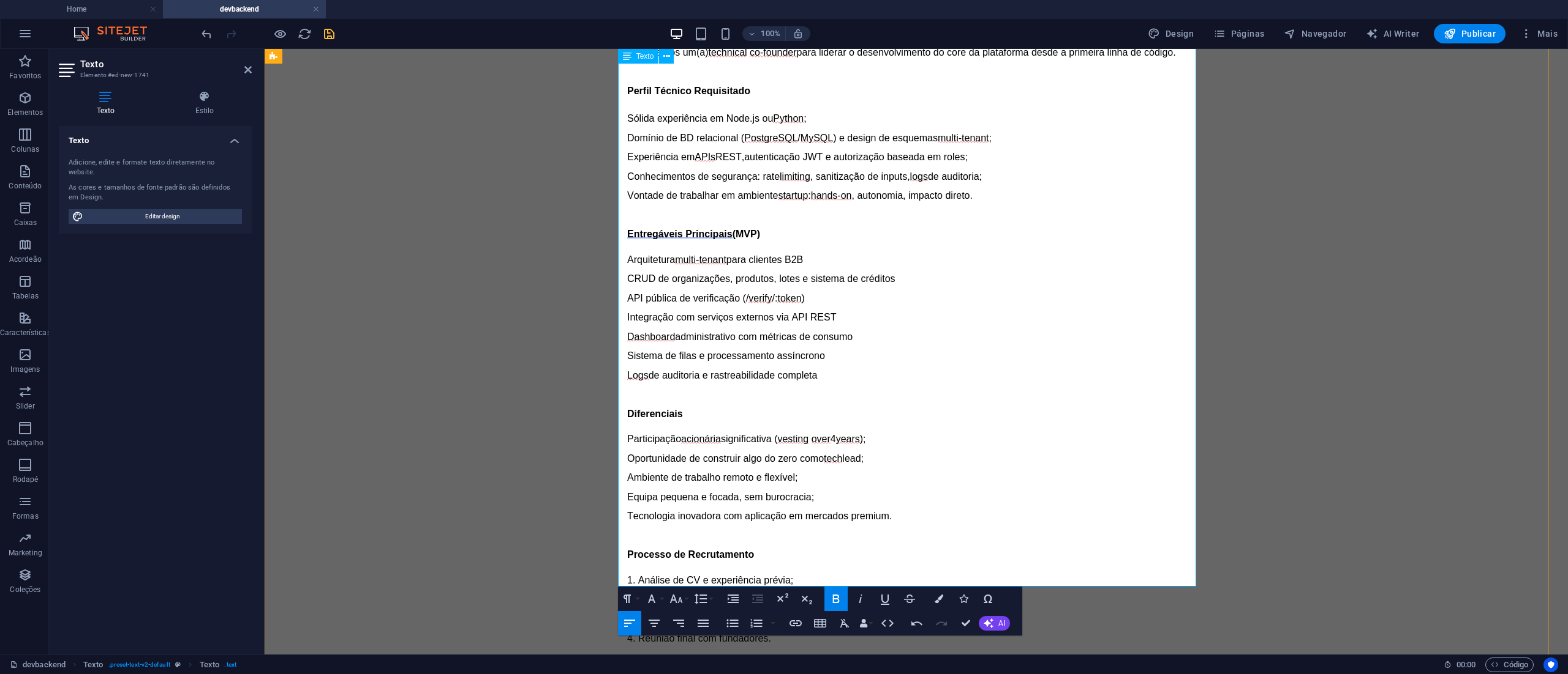
drag, startPoint x: 628, startPoint y: 459, endPoint x: 605, endPoint y: 459, distance: 23.0
click at [605, 459] on div "Tech Lead Fundador (Backend Sênior + Equity) Sobre o Projeto Estamos a lançar u…" at bounding box center [916, 362] width 1303 height 1074
drag, startPoint x: 628, startPoint y: 475, endPoint x: 610, endPoint y: 479, distance: 18.4
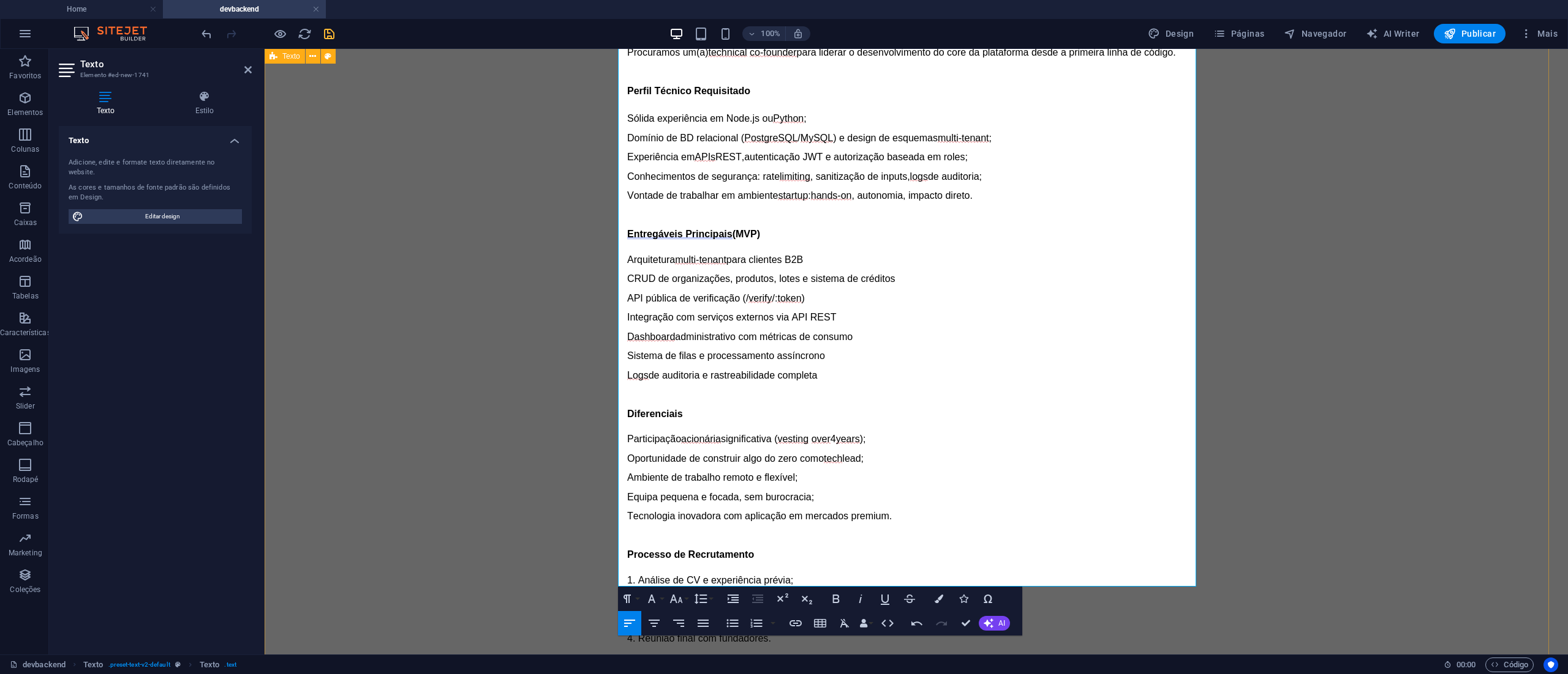
click at [610, 479] on div "Tech Lead Fundador (Backend Sênior + Equity) Sobre o Projeto Estamos a lançar u…" at bounding box center [916, 362] width 1303 height 1074
click at [729, 669] on p "Envie sua candidatiura" at bounding box center [916, 676] width 578 height 13
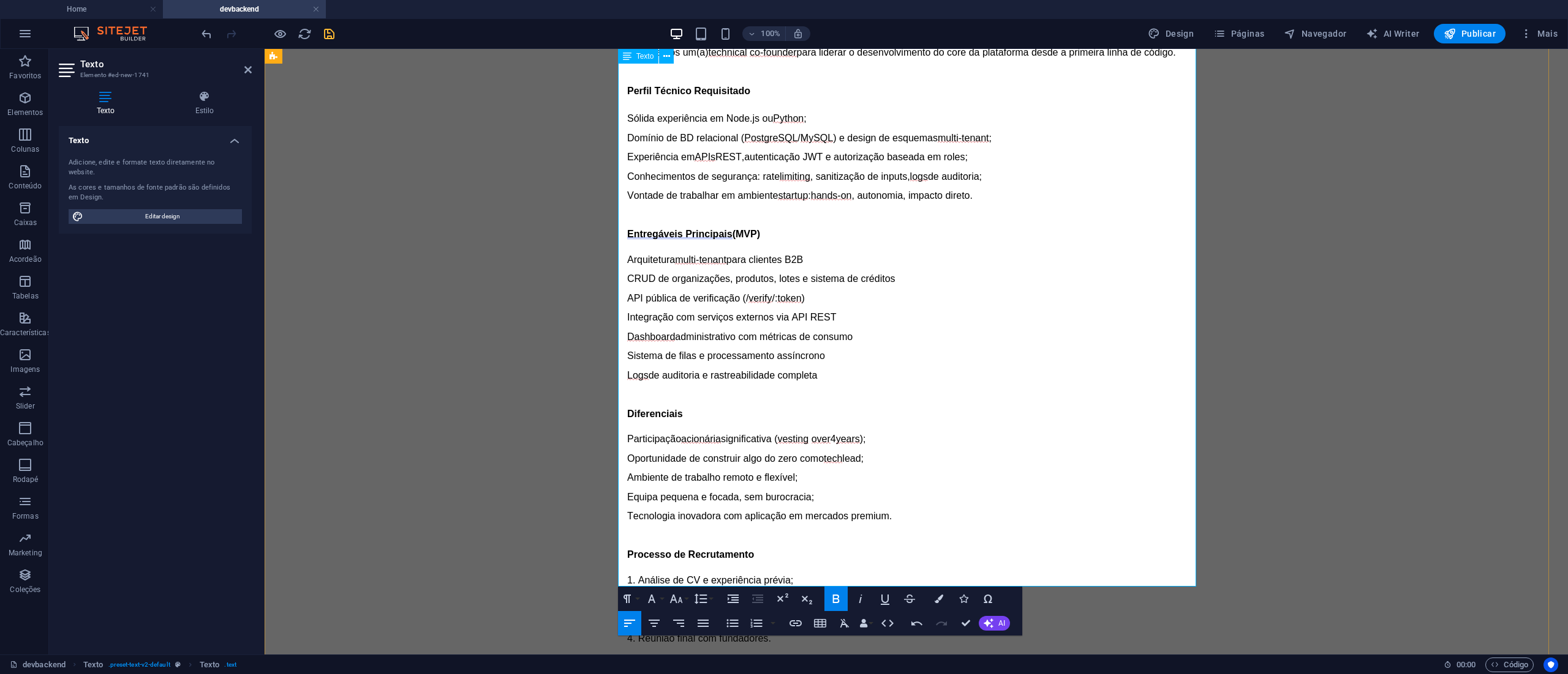
click at [711, 670] on strong "Envie sua candidatiura" at bounding box center [680, 675] width 106 height 10
click at [733, 669] on p "Envie sua candidatura" at bounding box center [916, 676] width 578 height 13
click at [777, 670] on strong "Envie sua candidatura para e-mail duhapn@duhapn.com" at bounding box center [793, 675] width 332 height 10
drag, startPoint x: 937, startPoint y: 578, endPoint x: 647, endPoint y: 577, distance: 290.0
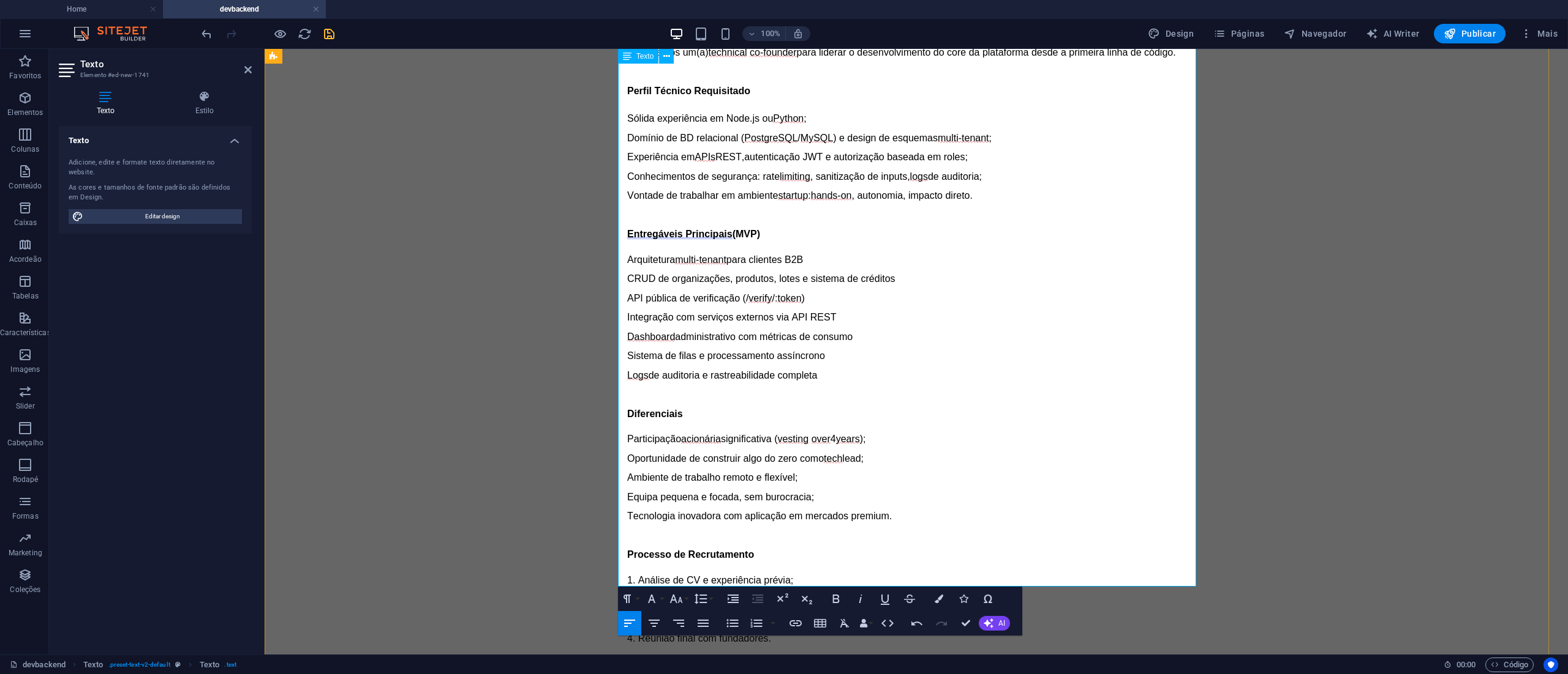
drag, startPoint x: 775, startPoint y: 457, endPoint x: 618, endPoint y: 459, distance: 157.0
drag, startPoint x: 937, startPoint y: 577, endPoint x: 868, endPoint y: 580, distance: 69.1
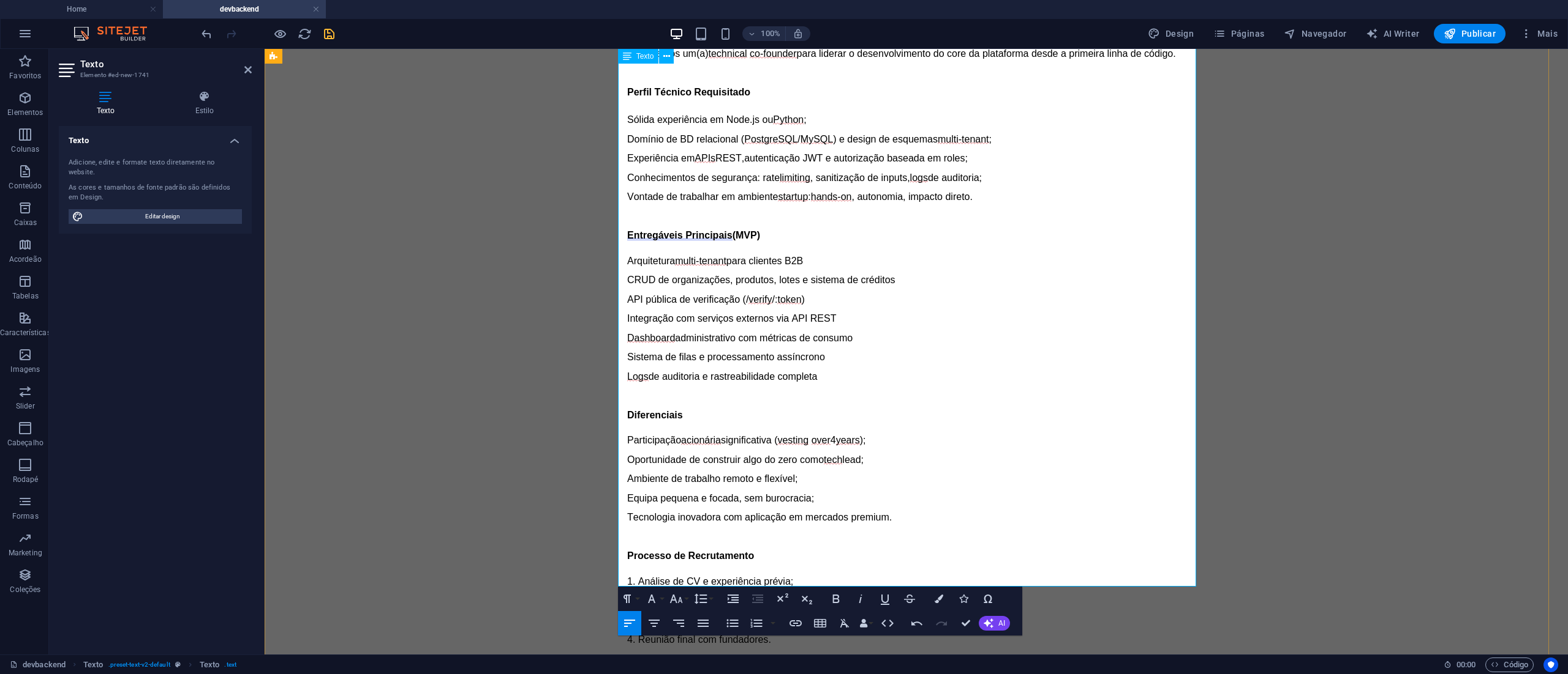
copy p "(fee ou fee+equity)."
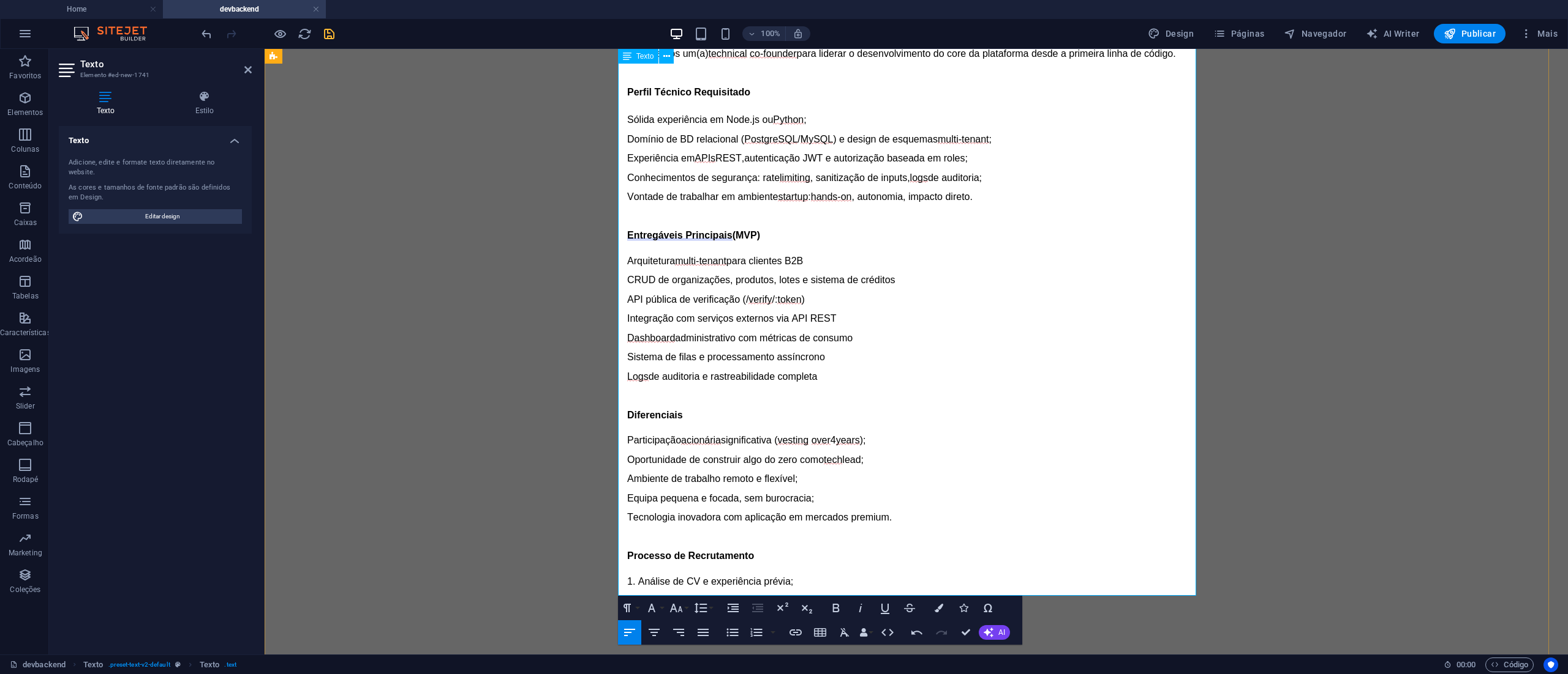
scroll to position [799, 0]
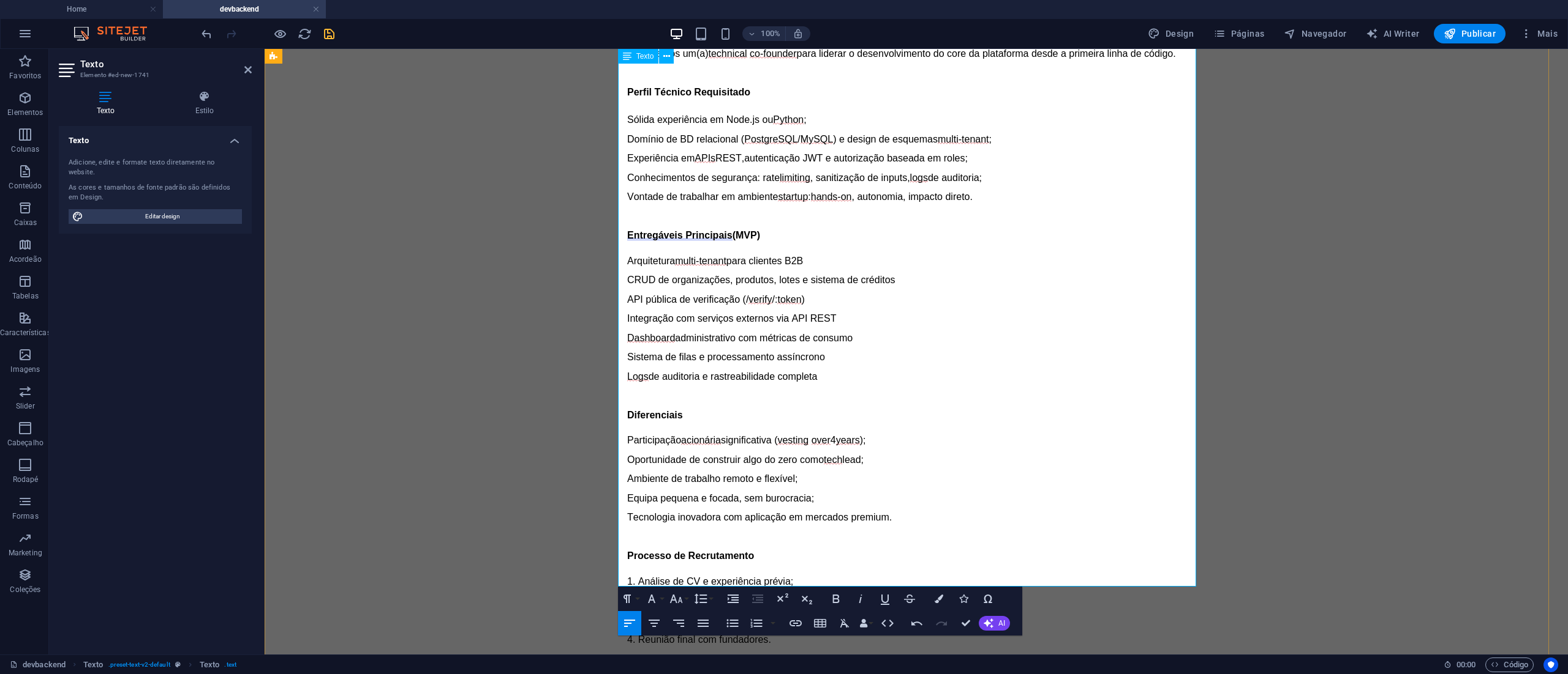
drag, startPoint x: 618, startPoint y: 470, endPoint x: 845, endPoint y: 477, distance: 227.1
drag, startPoint x: 829, startPoint y: 568, endPoint x: 617, endPoint y: 560, distance: 212.2
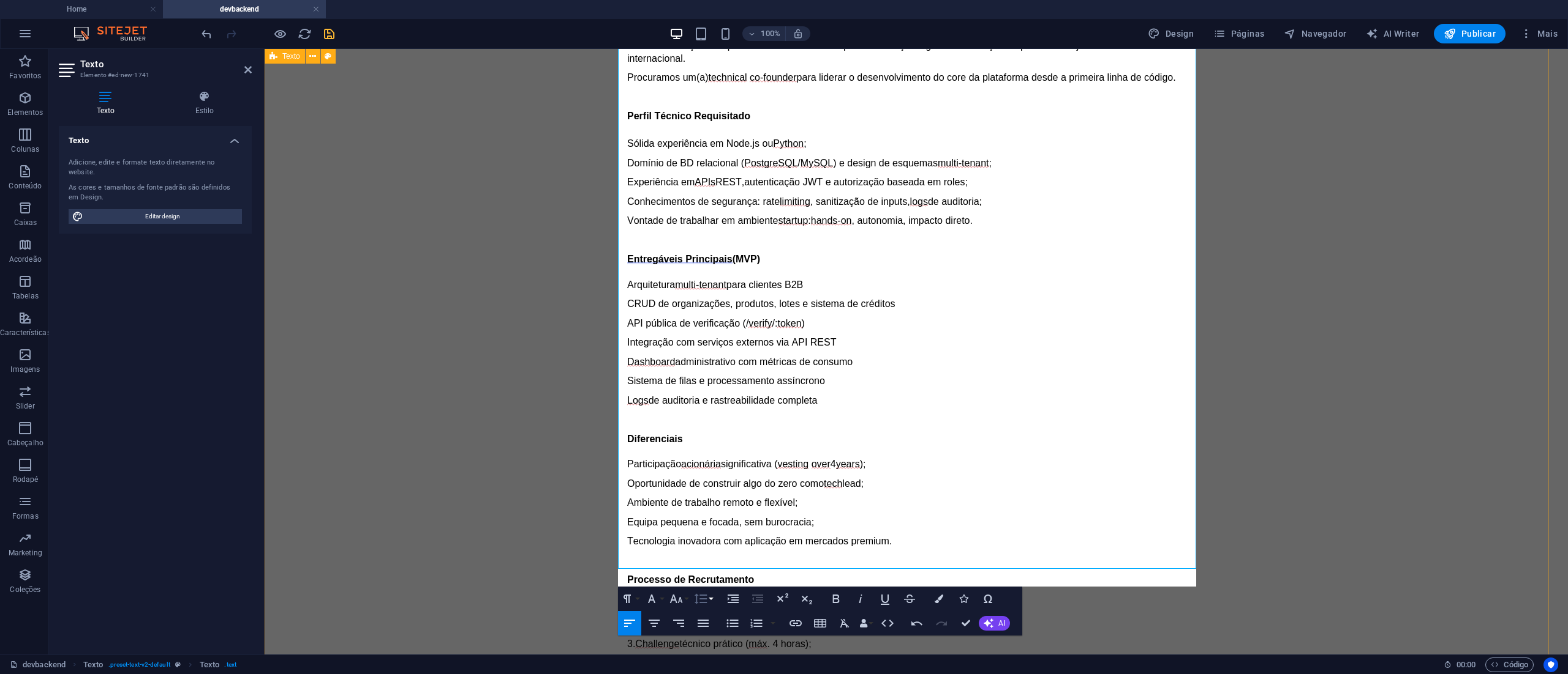
scroll to position [791, 0]
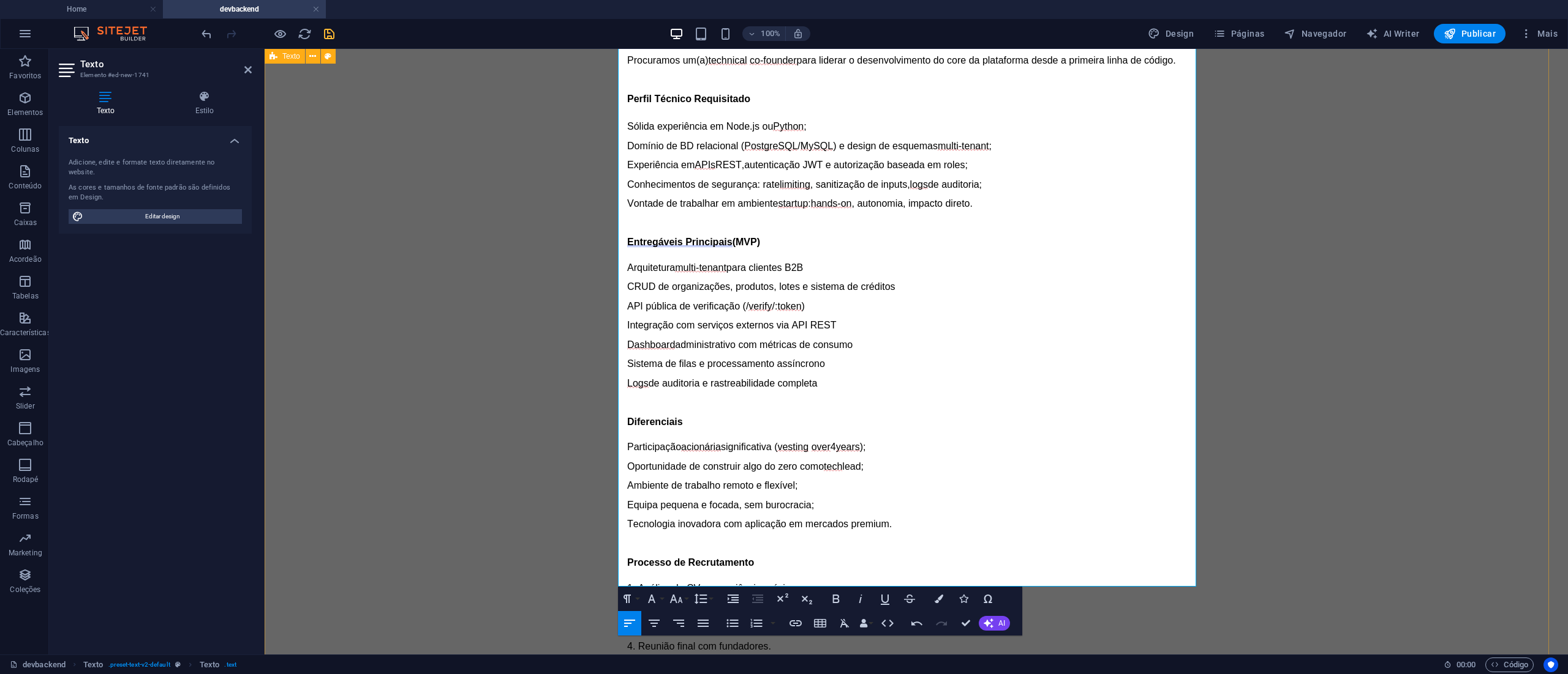
drag, startPoint x: 808, startPoint y: 563, endPoint x: 606, endPoint y: 543, distance: 203.0
click at [606, 543] on div "Tech Lead Fundador (Backend Sênior + Equity) Sobre o Projeto Estamos a lançar u…" at bounding box center [916, 366] width 1303 height 1066
copy div "CV ou LinkedIn; Portfólio (links, GitHub ou prints de projetos relevantes);"
drag, startPoint x: 647, startPoint y: 480, endPoint x: 611, endPoint y: 484, distance: 36.2
click at [611, 484] on div "Tech Lead Fundador (Backend Sênior + Equity) Sobre o Projeto Estamos a lançar u…" at bounding box center [916, 366] width 1303 height 1066
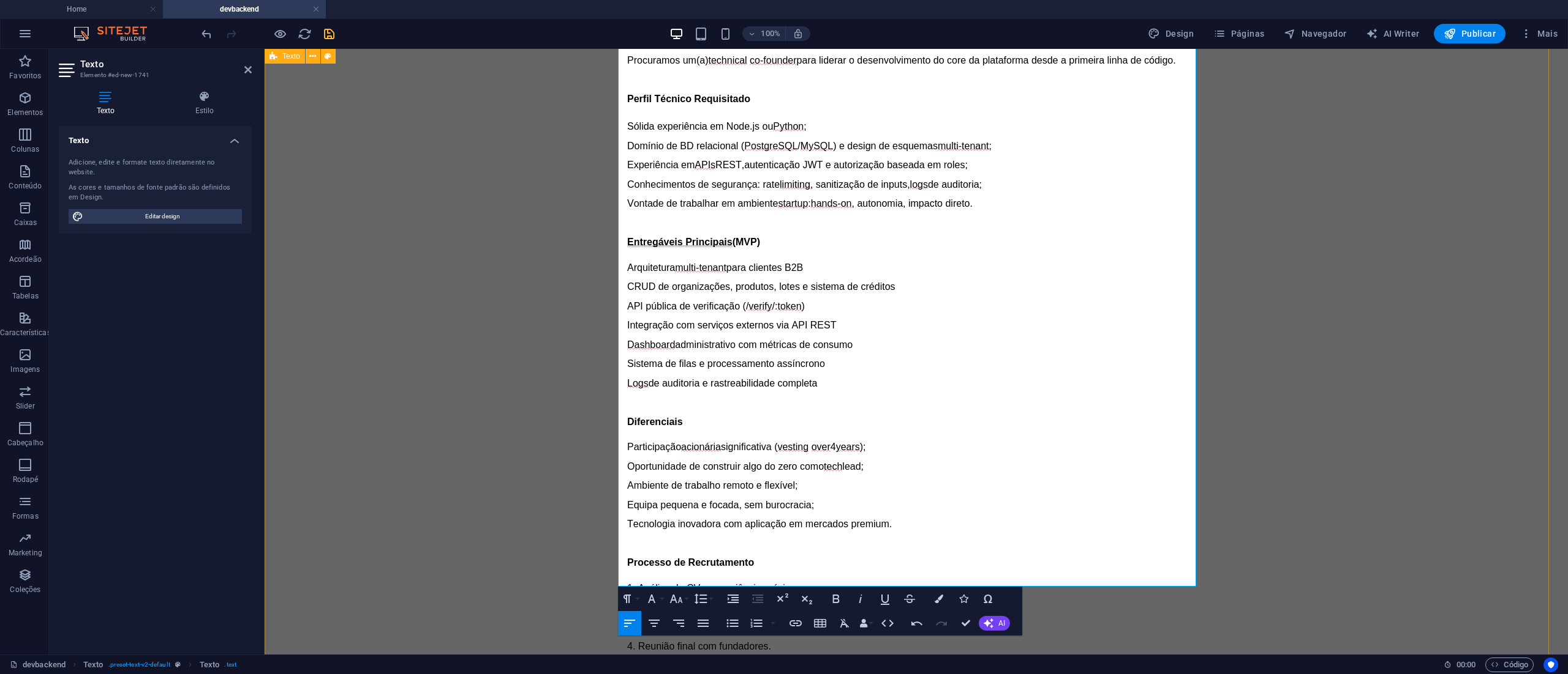
scroll to position [799, 0]
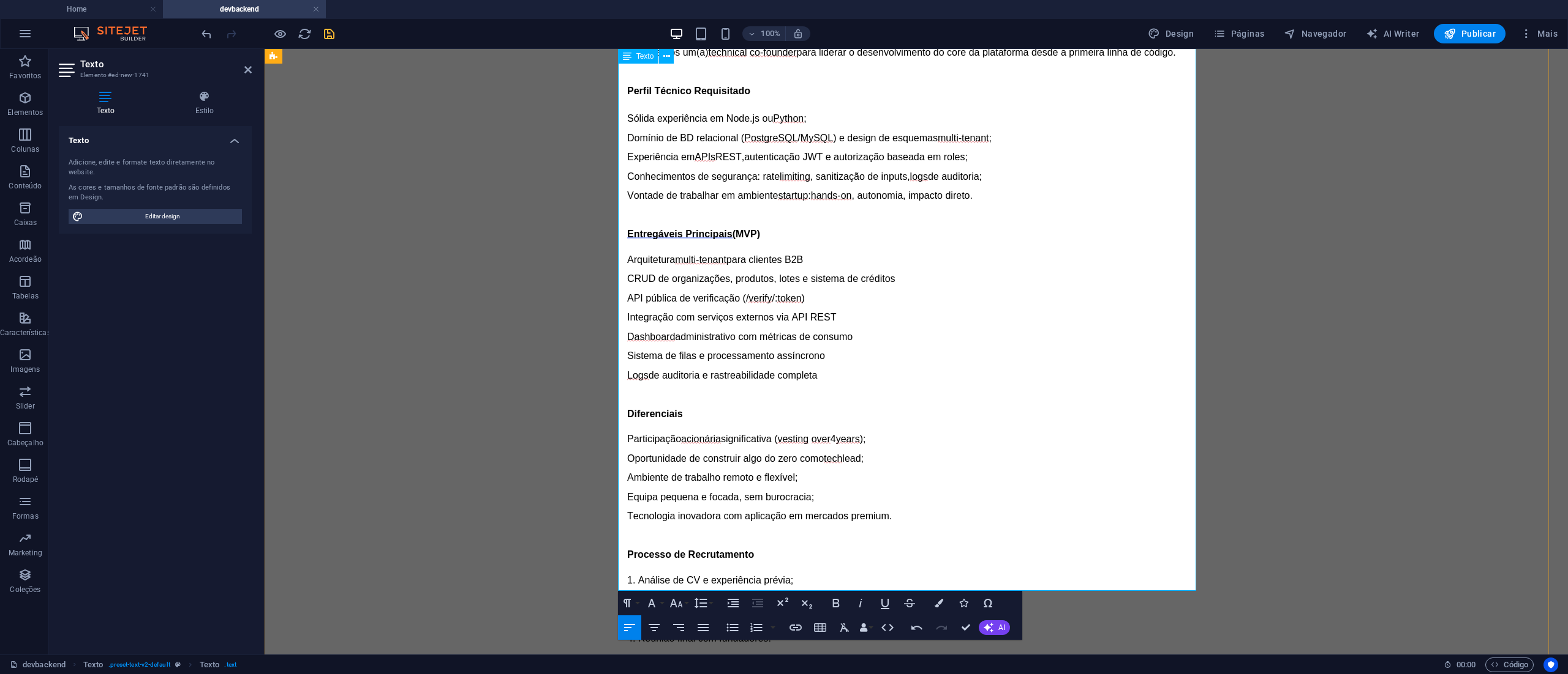
drag, startPoint x: 944, startPoint y: 589, endPoint x: 618, endPoint y: 508, distance: 335.9
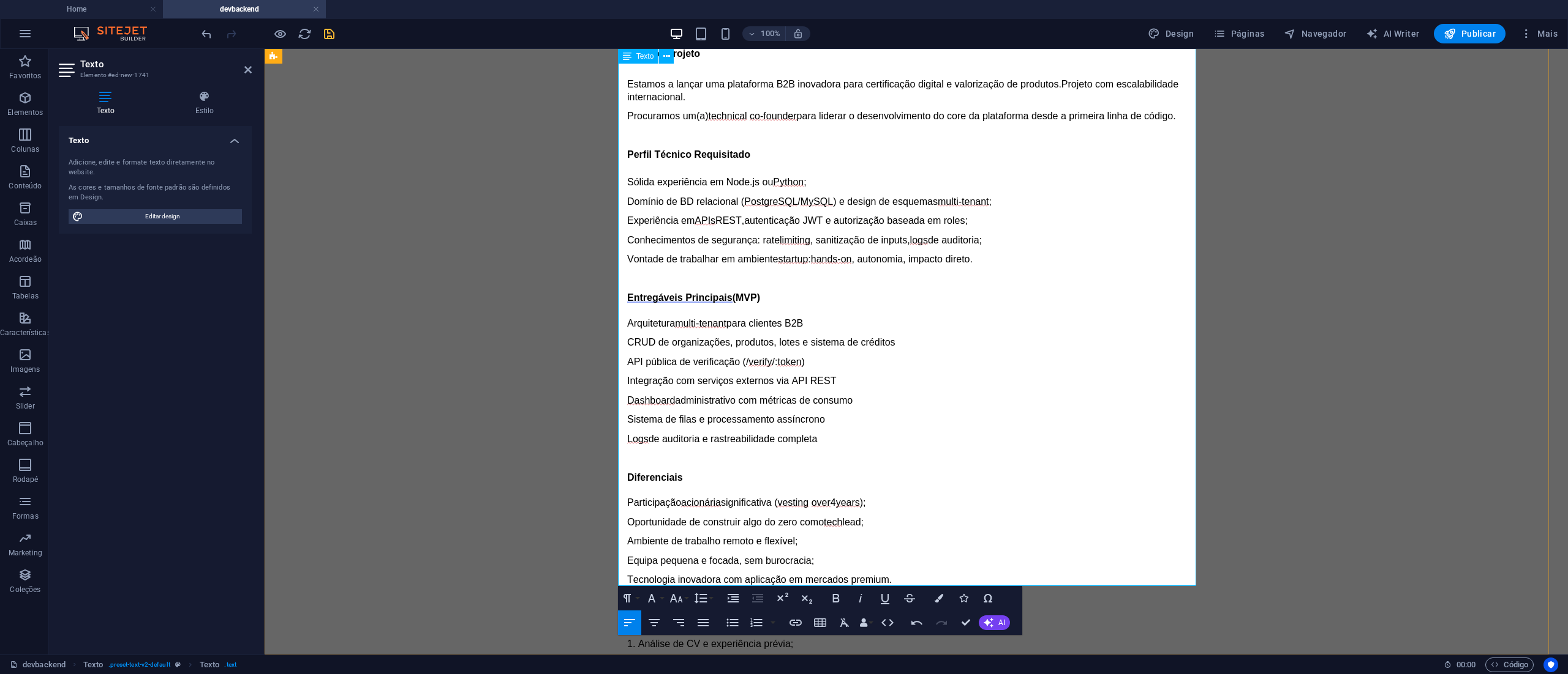
drag, startPoint x: 806, startPoint y: 550, endPoint x: 604, endPoint y: 525, distance: 203.5
click at [604, 525] on div "Tech Lead Fundador (Backend Sênior + Equity) Sobre o Projeto Estamos a lançar u…" at bounding box center [916, 393] width 1303 height 1010
drag, startPoint x: 689, startPoint y: 597, endPoint x: 684, endPoint y: 591, distance: 7.8
click at [687, 595] on button "Font Size" at bounding box center [679, 598] width 24 height 25
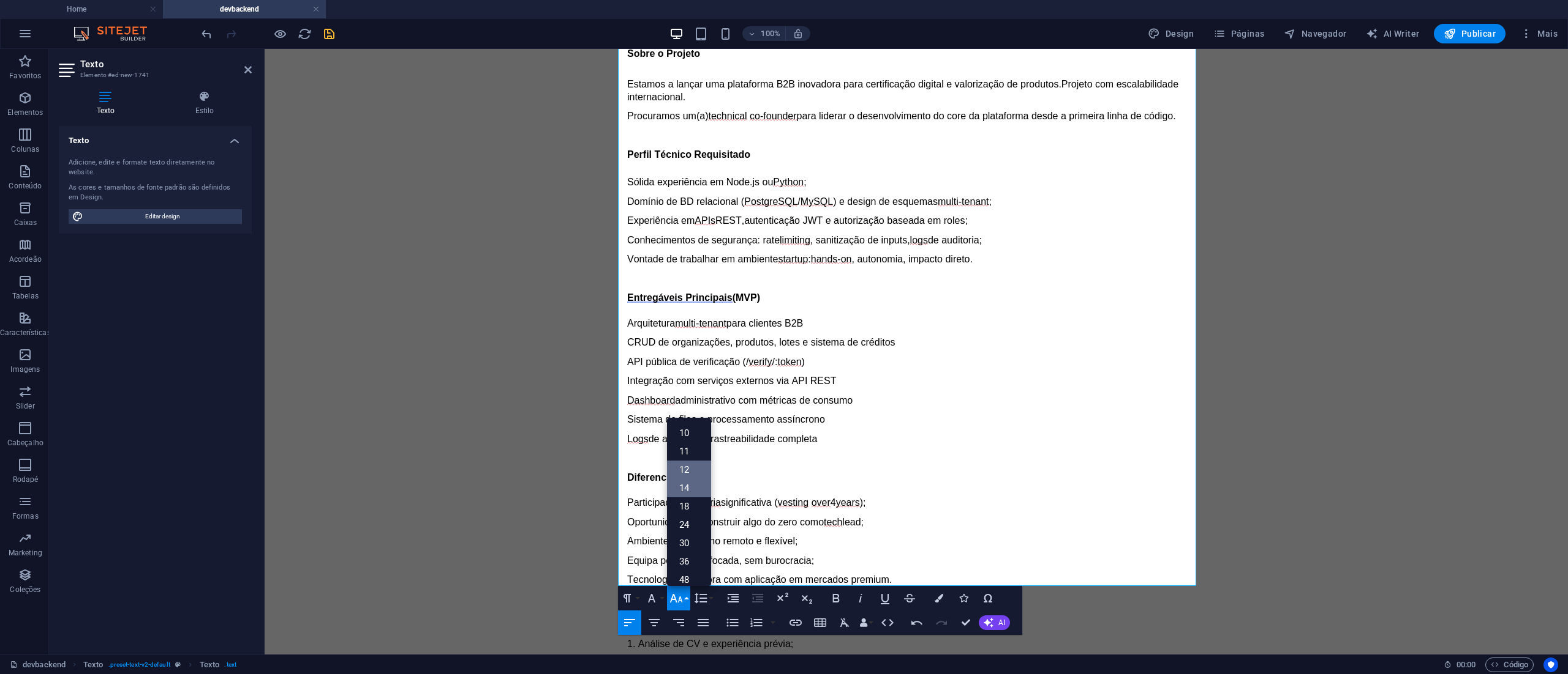
scroll to position [0, 0]
click at [694, 503] on link "12" at bounding box center [689, 505] width 45 height 18
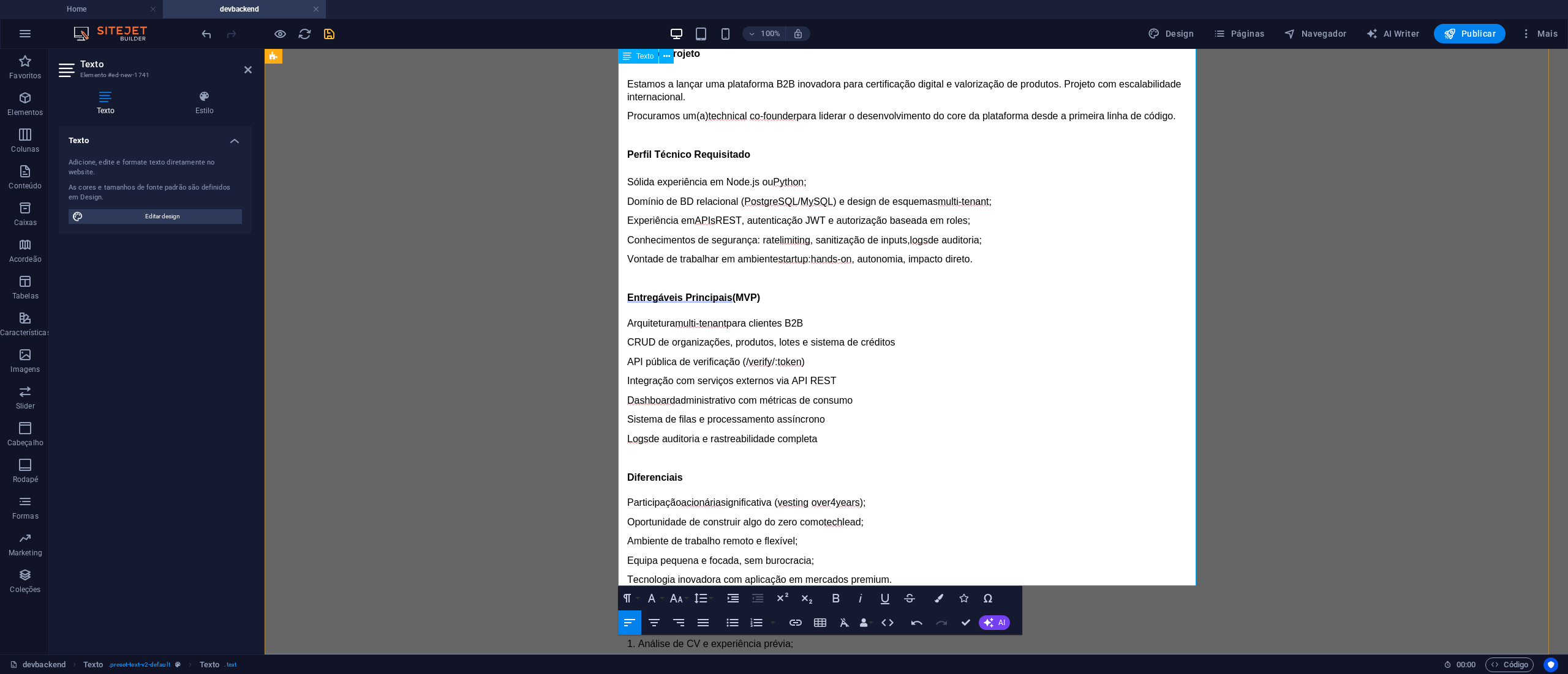
drag, startPoint x: 831, startPoint y: 548, endPoint x: 608, endPoint y: 518, distance: 225.0
click at [608, 518] on div "Tech Lead Fundador (Backend Sênior + Equity) Sobre o Projeto Estamos a lançar u…" at bounding box center [916, 393] width 1303 height 1010
click at [684, 597] on button "Font Size" at bounding box center [679, 598] width 24 height 25
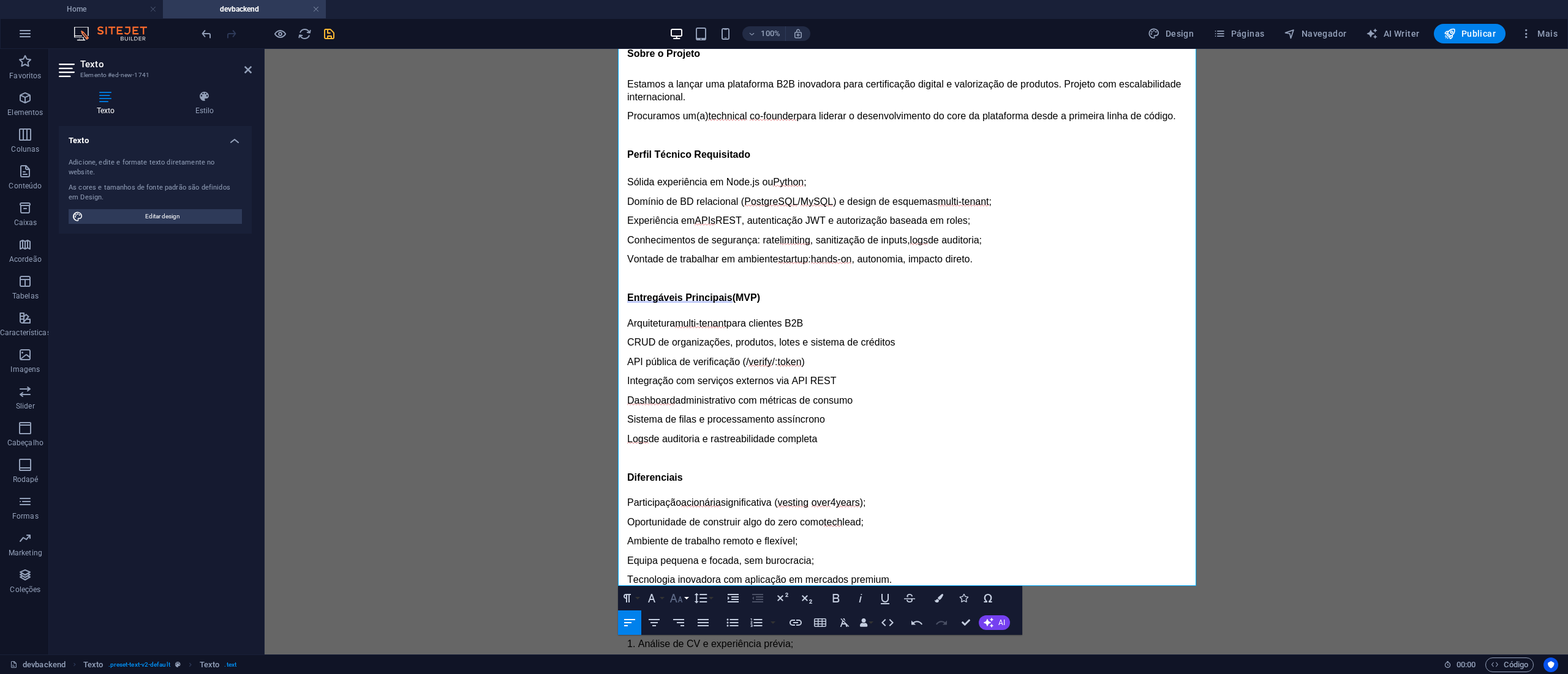
scroll to position [87, 0]
click at [688, 435] on link "14" at bounding box center [689, 437] width 45 height 18
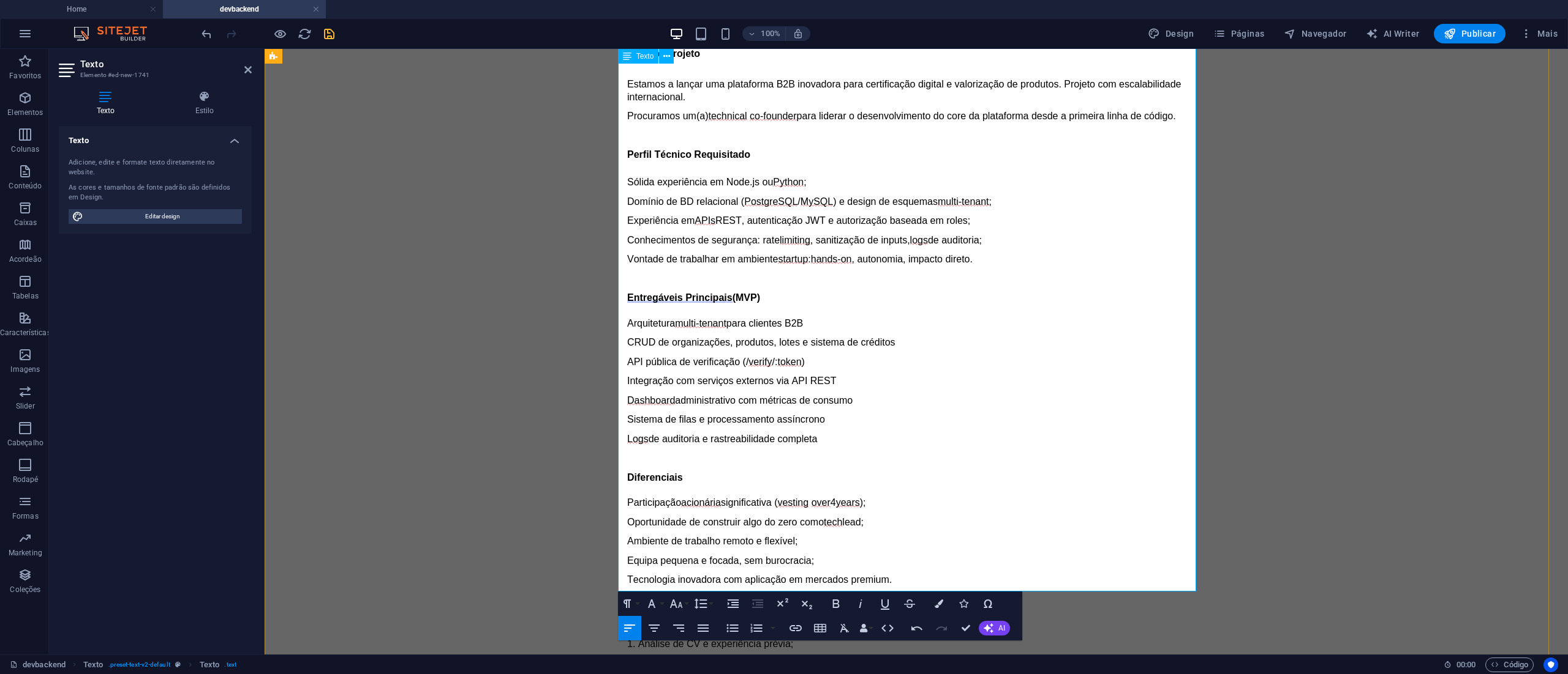
drag, startPoint x: 847, startPoint y: 561, endPoint x: 635, endPoint y: 493, distance: 222.6
drag, startPoint x: 792, startPoint y: 458, endPoint x: 611, endPoint y: 396, distance: 191.3
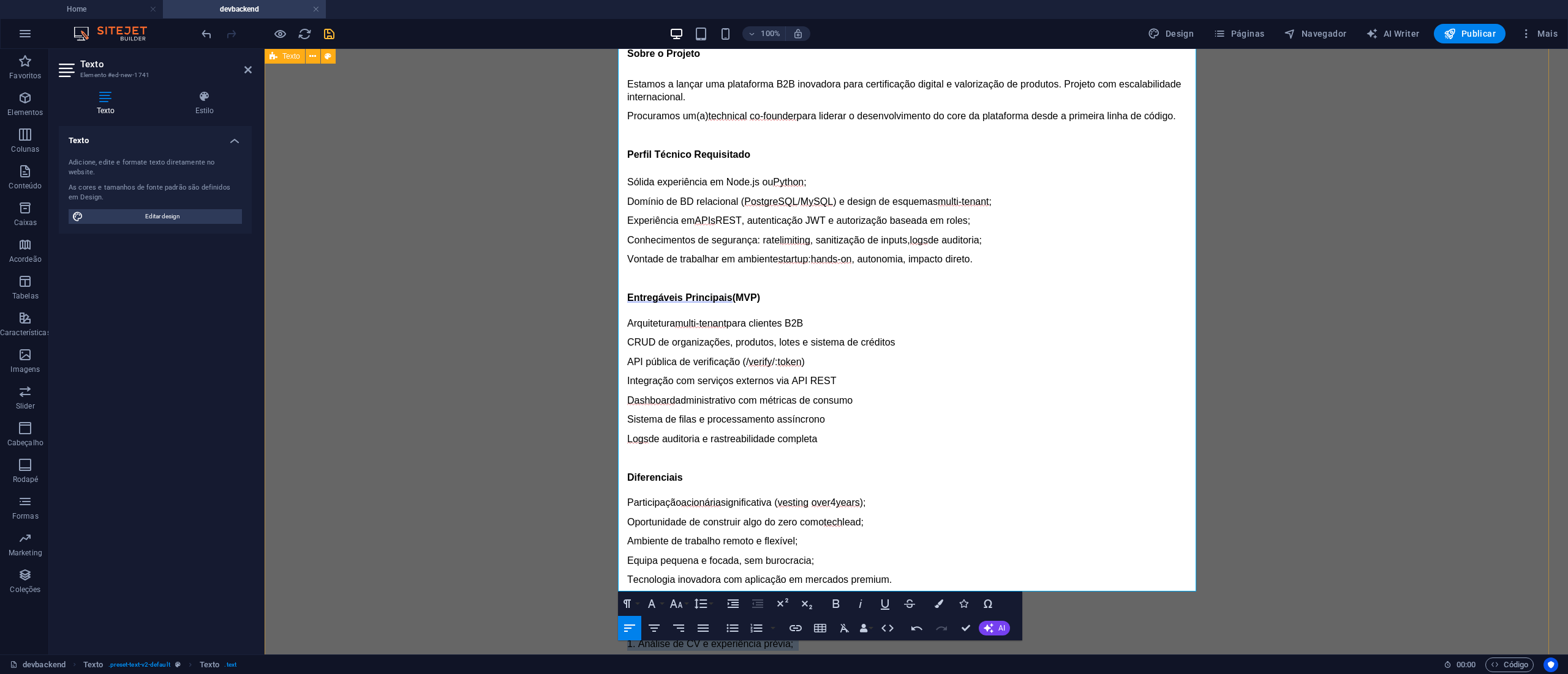
click at [611, 396] on div "Tech Lead Fundador (Backend Sênior + Equity) Sobre o Projeto Estamos a lançar u…" at bounding box center [916, 396] width 1303 height 1016
click at [687, 605] on button "Font Size" at bounding box center [679, 603] width 24 height 25
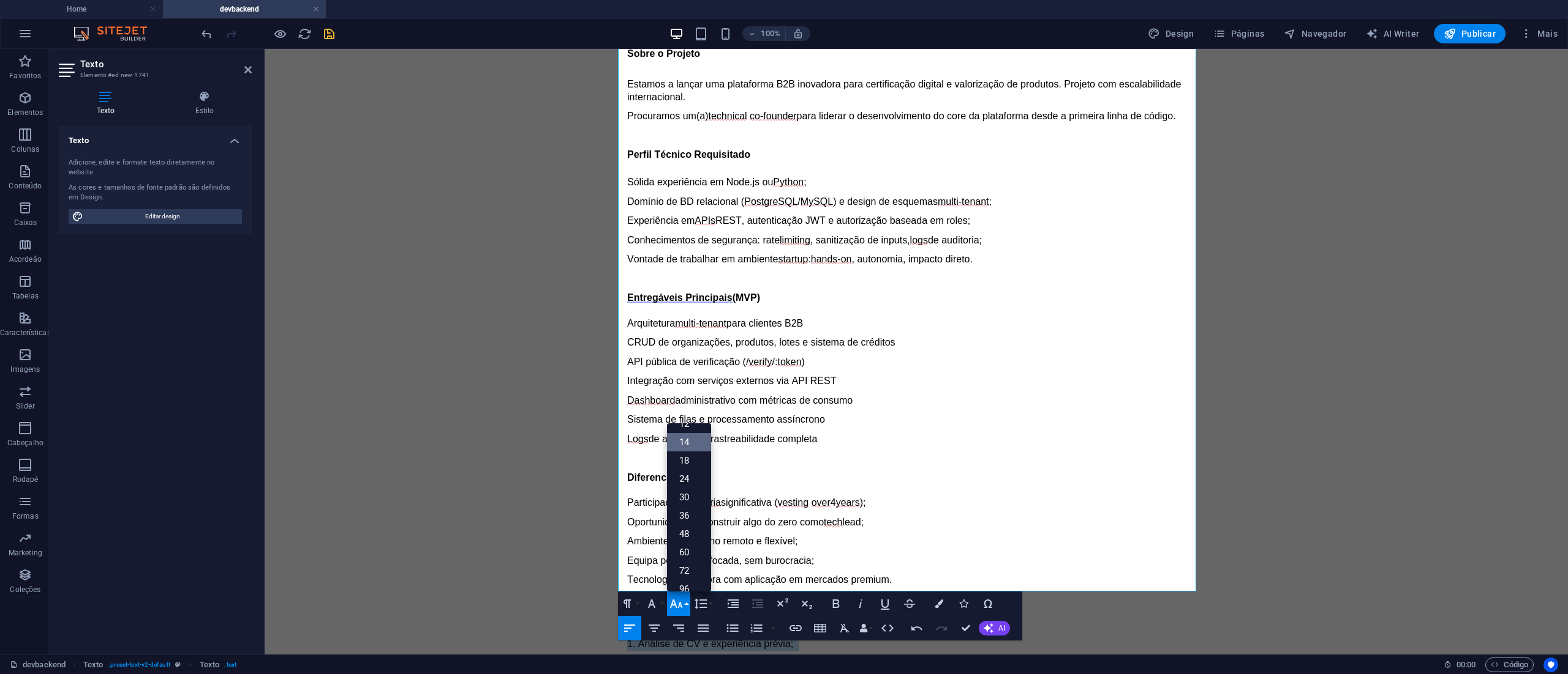
click at [684, 440] on link "14" at bounding box center [689, 442] width 45 height 18
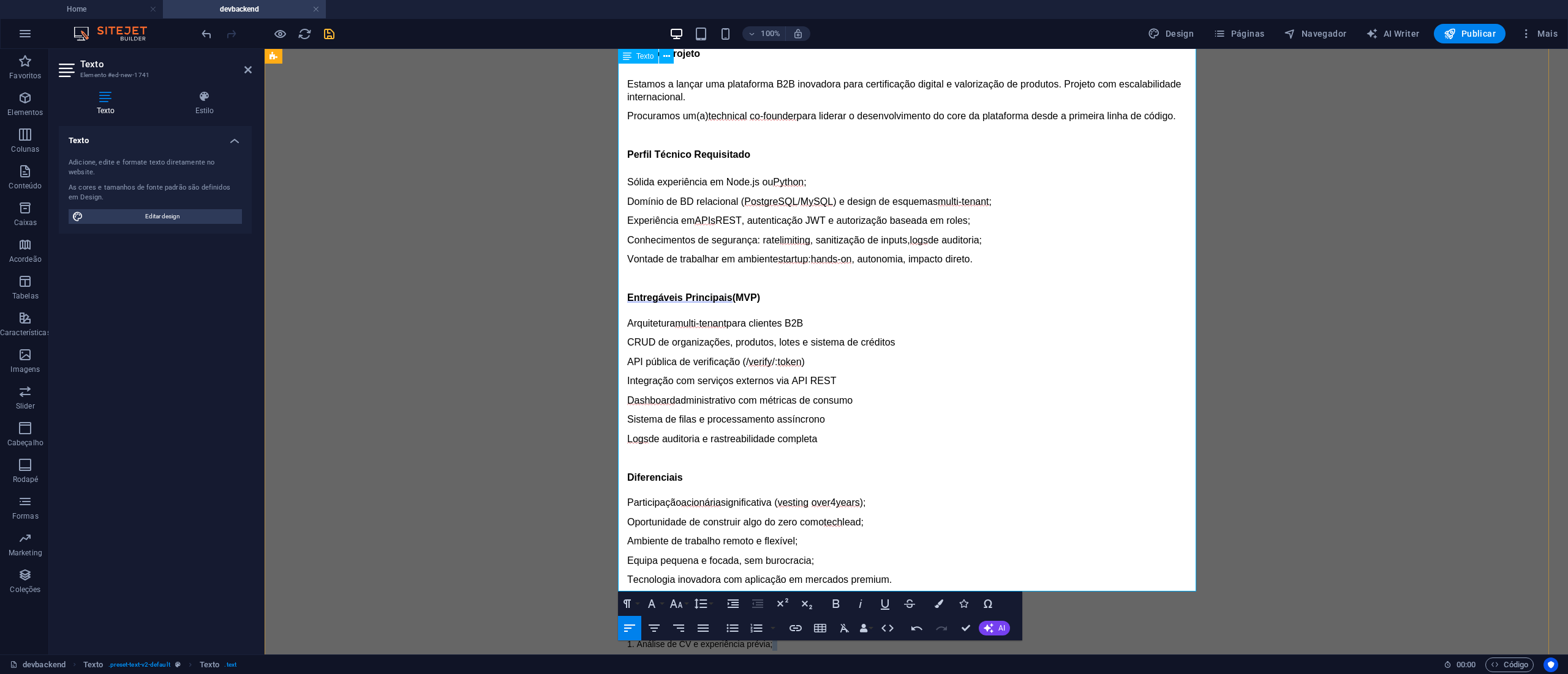
click at [942, 658] on p "2. Entrevista técnica e discussão de arquitetura;" at bounding box center [916, 664] width 578 height 13
click at [944, 658] on p "2. Entrevista técnica e discussão de arquitetura;" at bounding box center [916, 664] width 578 height 13
click at [899, 658] on p "2. Entrevista técnica e discussão de arquitetura;" at bounding box center [916, 664] width 578 height 13
click at [909, 593] on p at bounding box center [916, 600] width 578 height 13
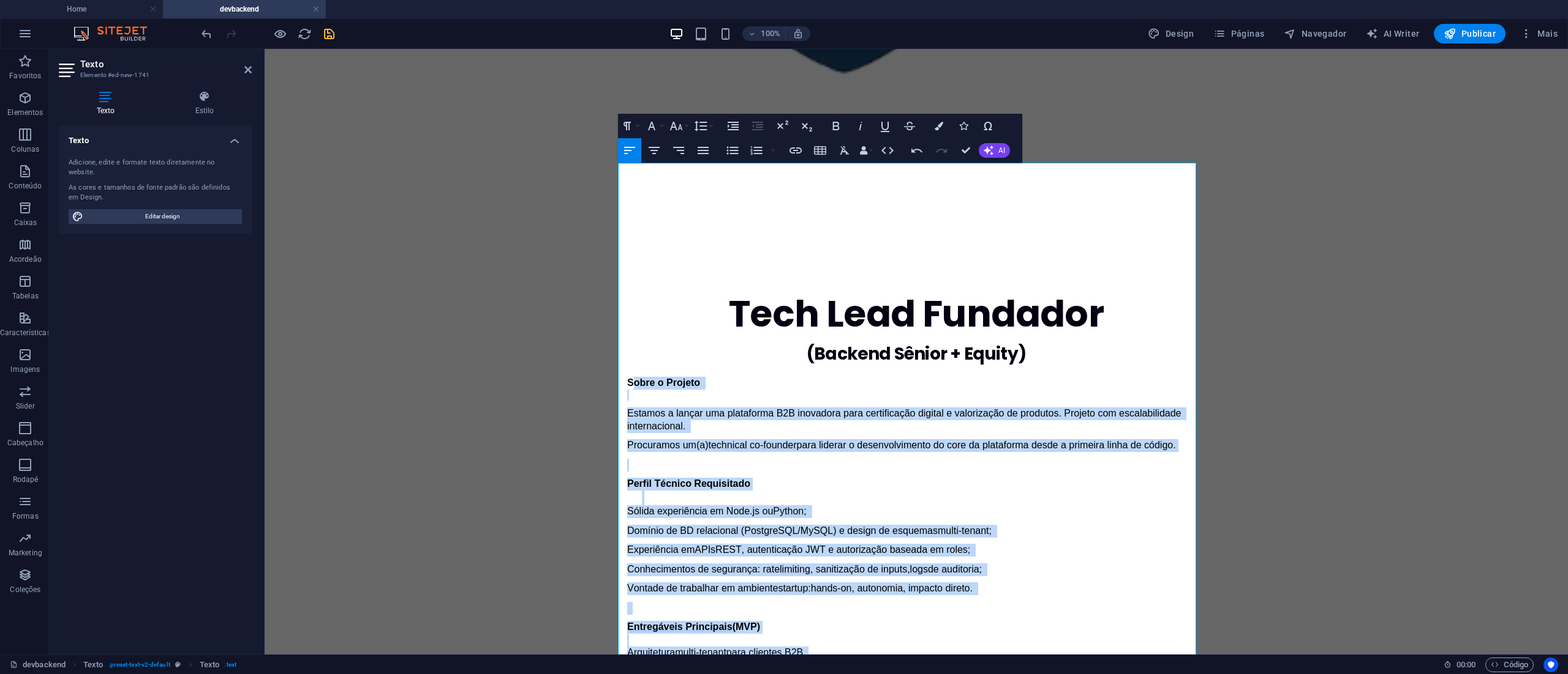
scroll to position [260, 0]
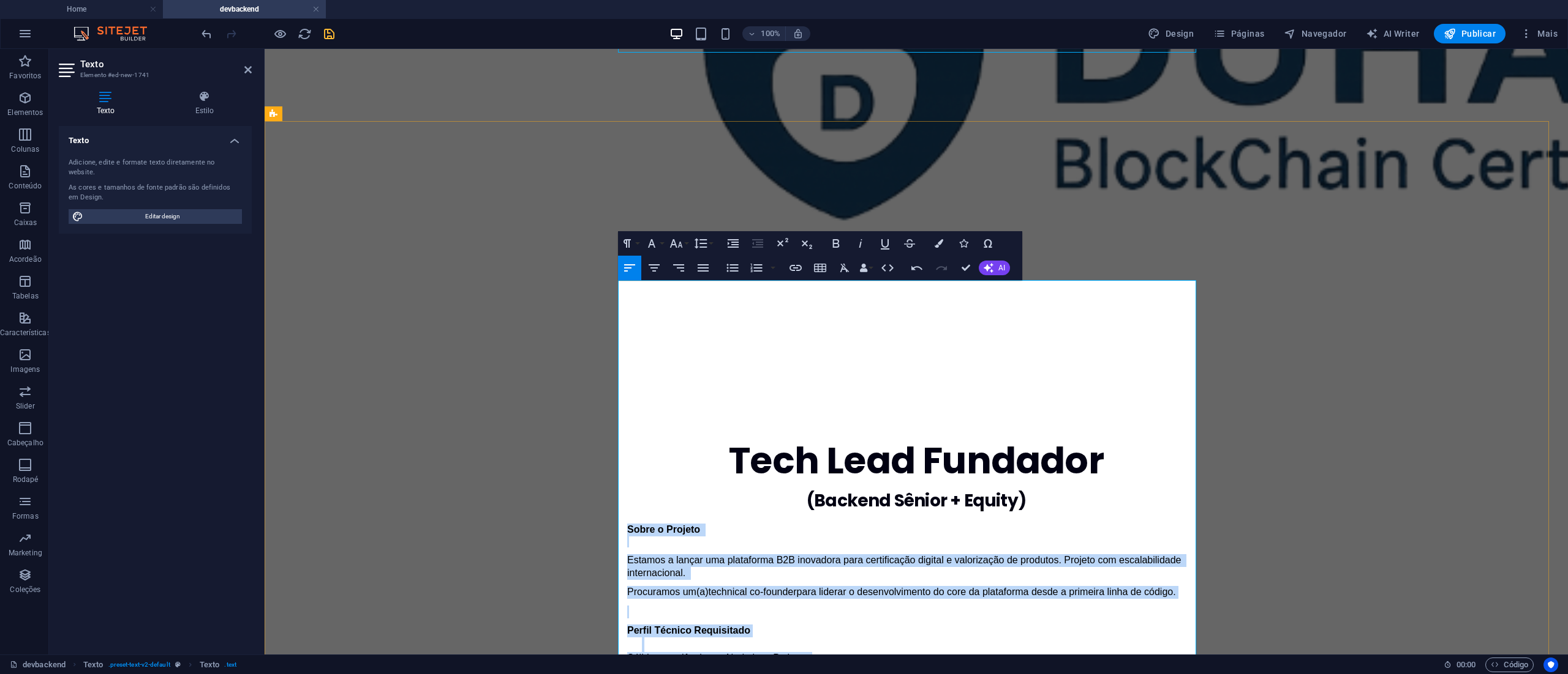
drag, startPoint x: 846, startPoint y: 566, endPoint x: 617, endPoint y: 279, distance: 367.2
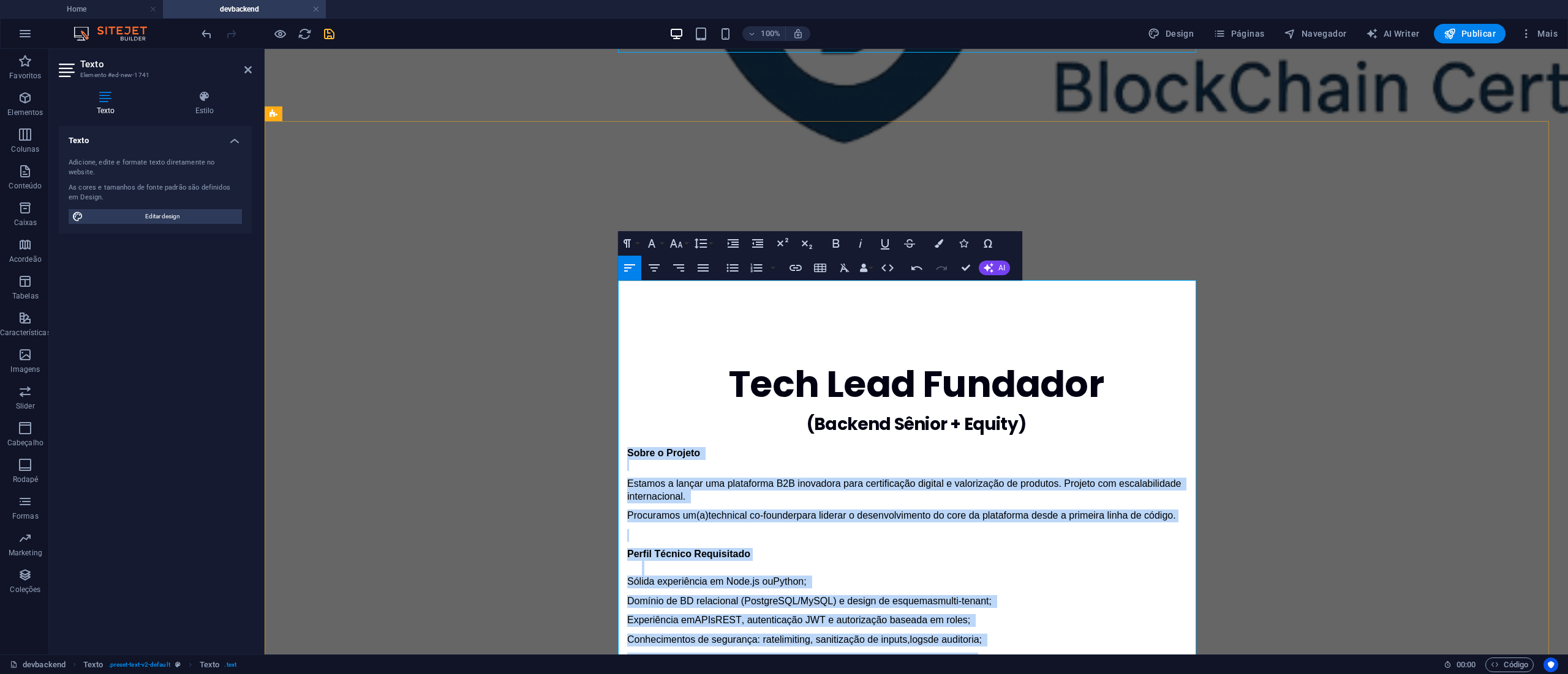
scroll to position [382, 0]
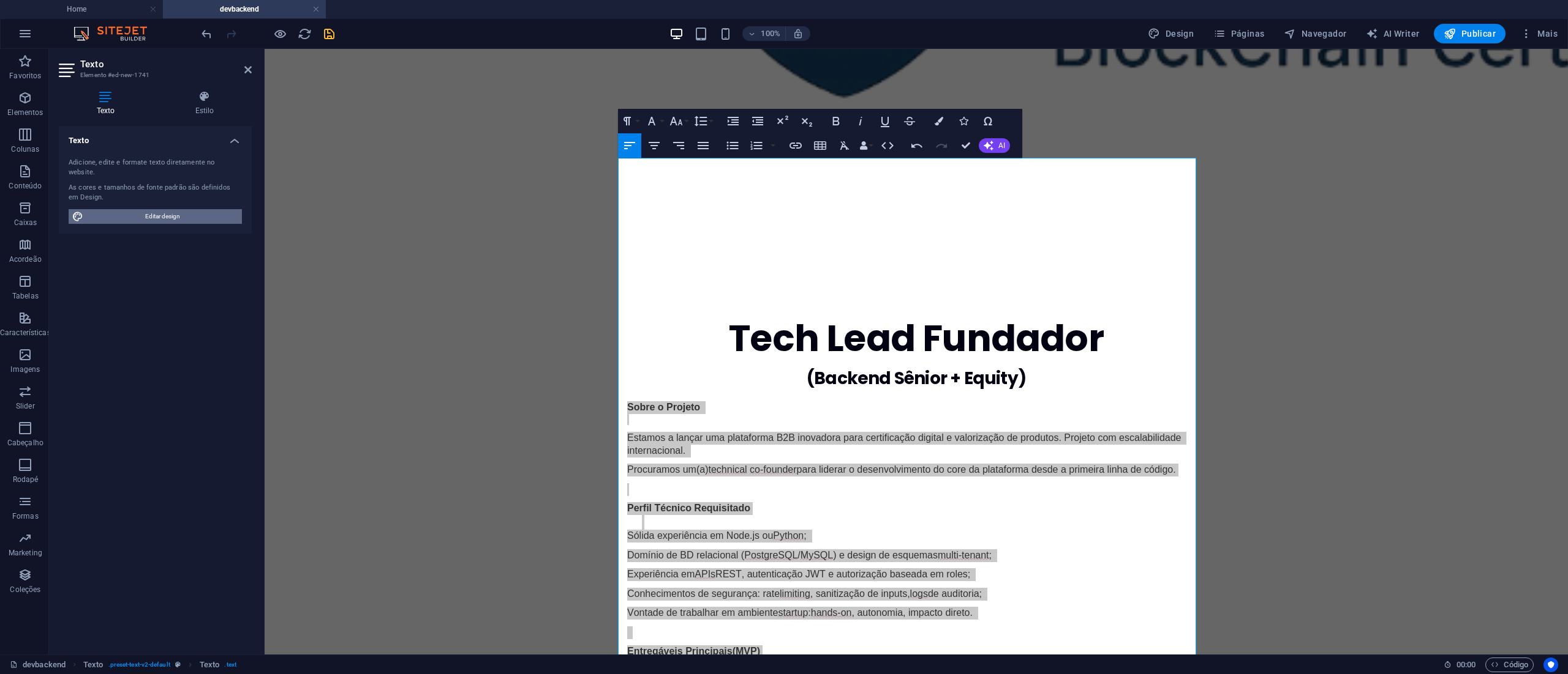
click at [165, 209] on span "Editar design" at bounding box center [163, 216] width 151 height 15
select select "rem"
select select "400"
select select "px"
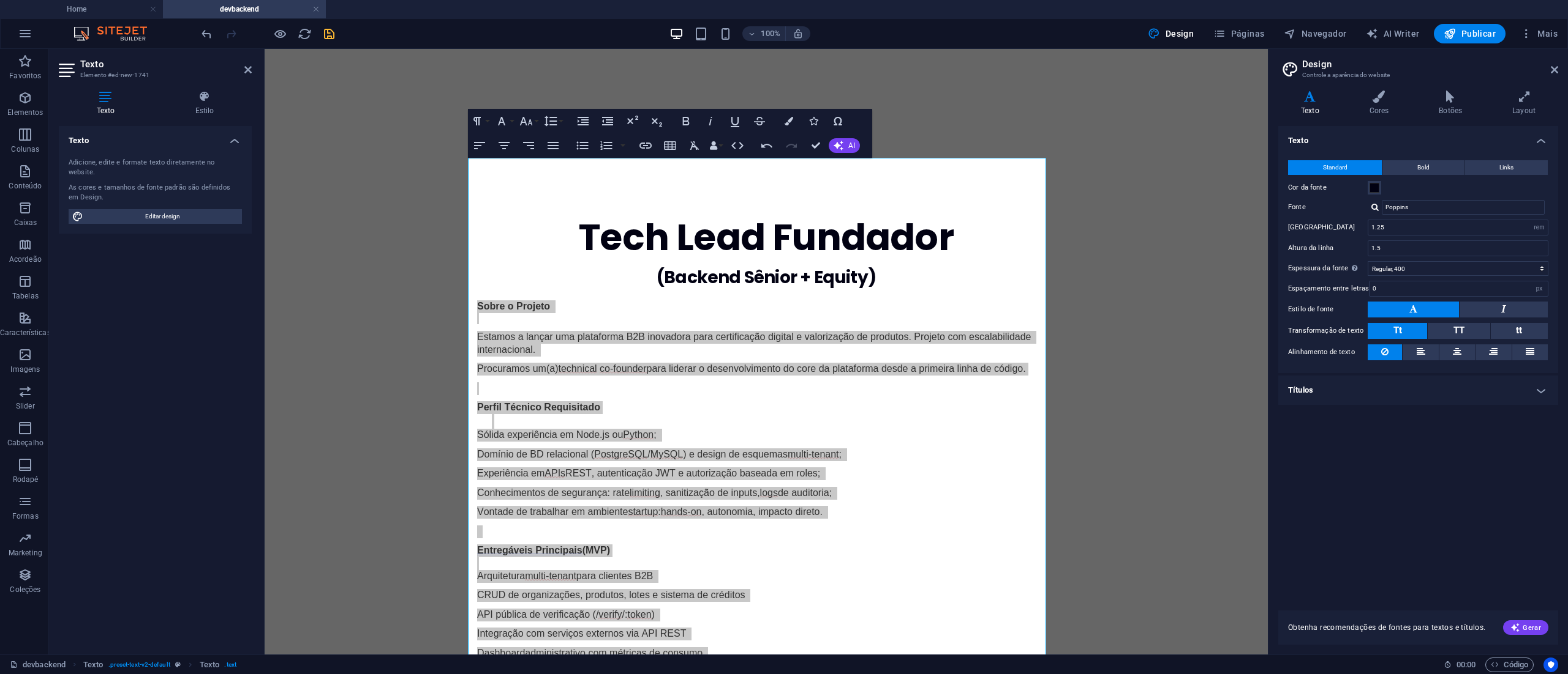
click at [1316, 102] on icon at bounding box center [1310, 96] width 64 height 12
click at [1311, 103] on h4 "Texto" at bounding box center [1312, 104] width 68 height 25
click at [1306, 100] on icon at bounding box center [1310, 96] width 64 height 12
click at [1311, 88] on div "Variantes Texto Cores Botões Layout Texto Standard Bold Links Cor da fonte Font…" at bounding box center [1417, 368] width 299 height 574
click at [1311, 89] on div "Variantes Texto Cores Botões Layout Texto Standard Bold Links Cor da fonte Font…" at bounding box center [1417, 368] width 299 height 574
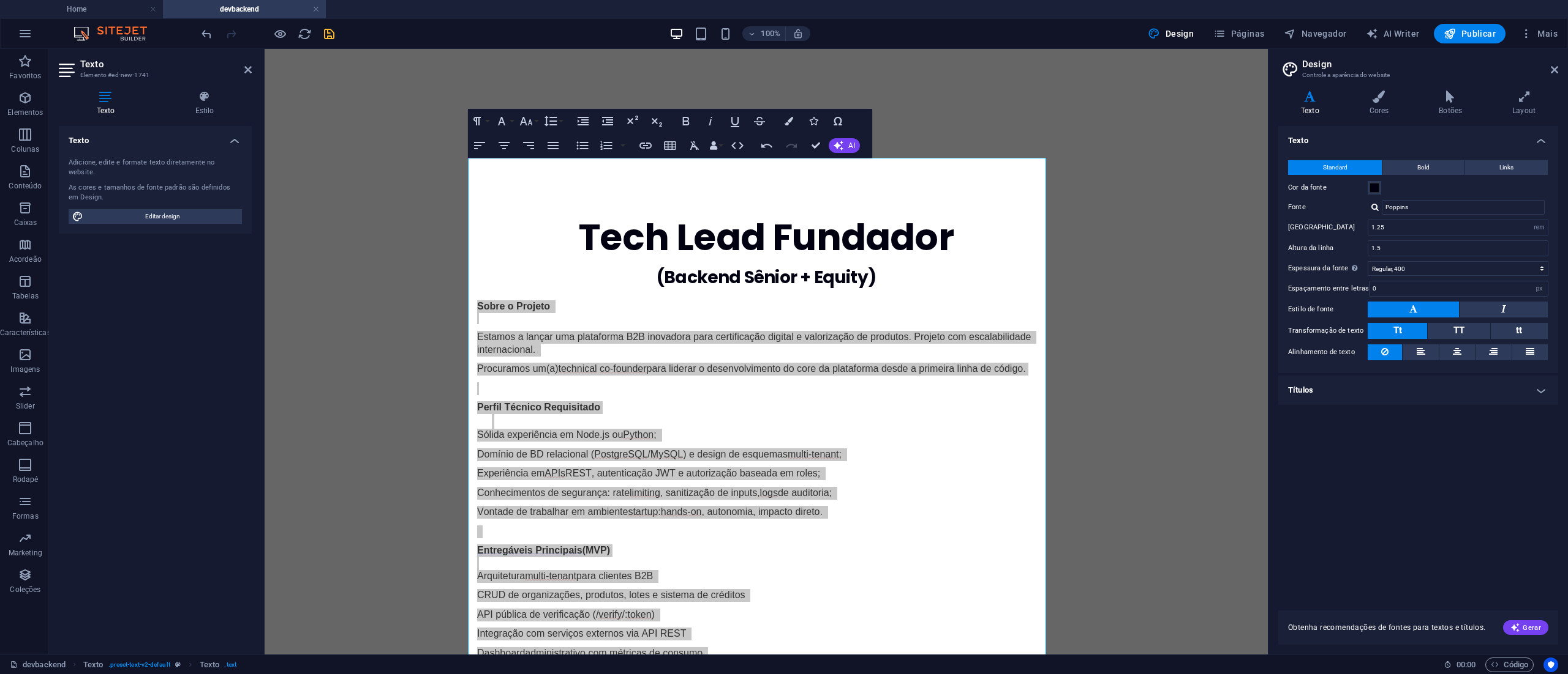
click at [1312, 94] on icon at bounding box center [1310, 96] width 64 height 12
click at [1311, 104] on h4 "Texto" at bounding box center [1312, 104] width 68 height 25
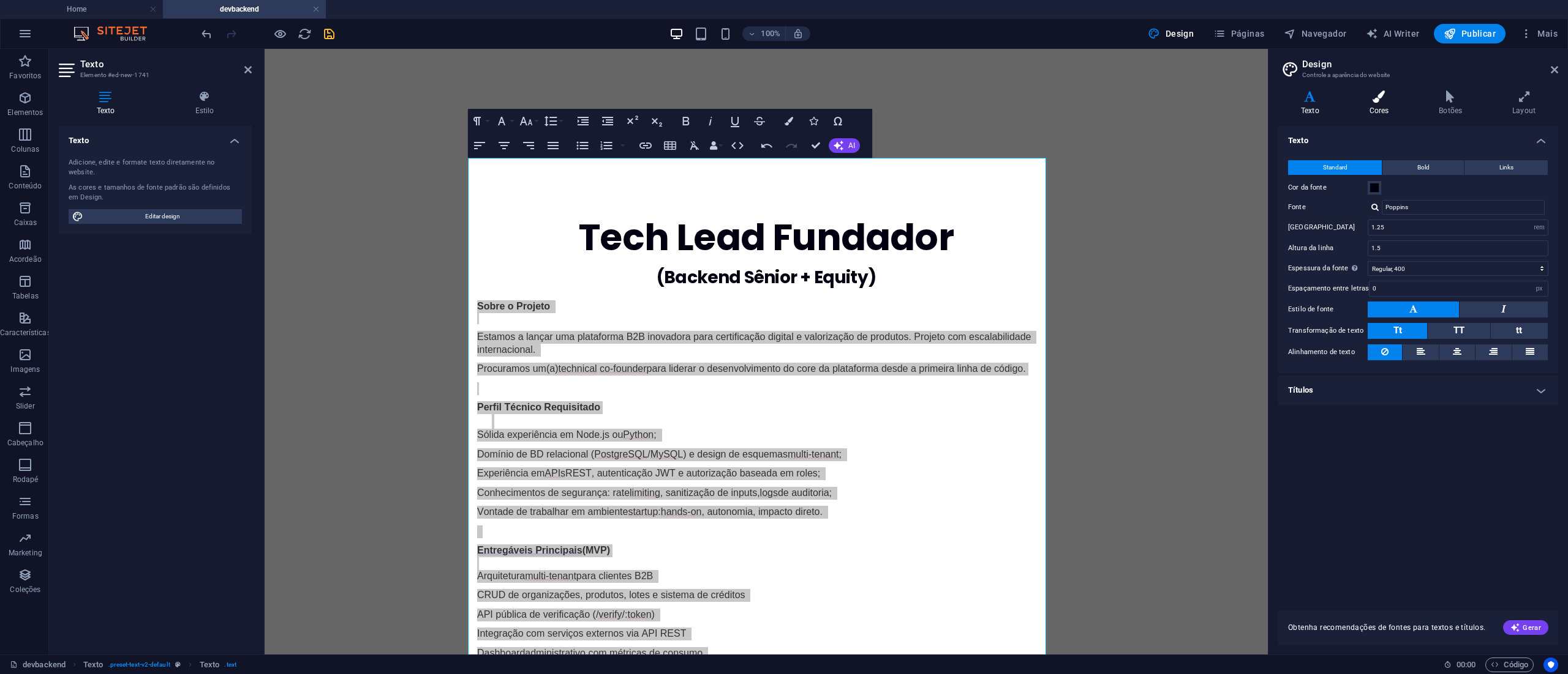
click at [1384, 102] on icon at bounding box center [1378, 96] width 65 height 12
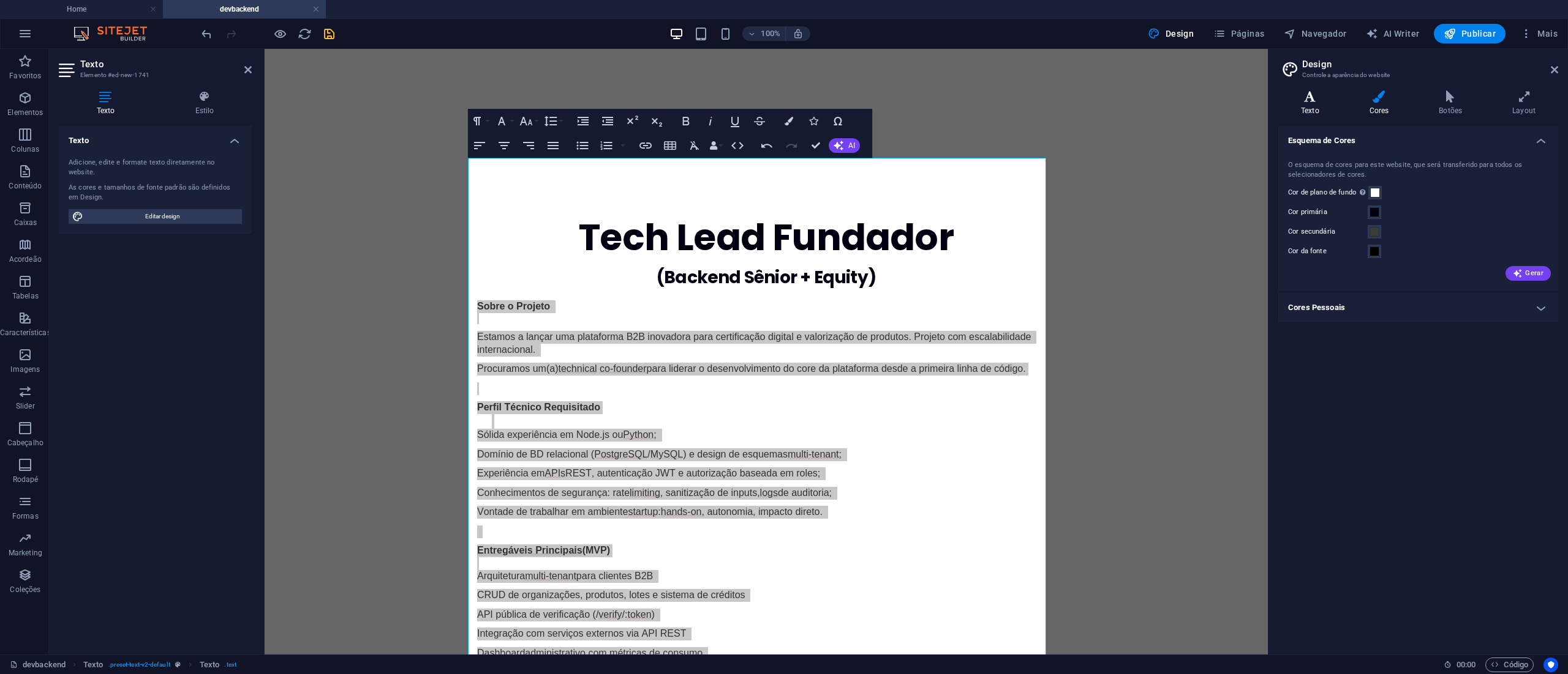
click at [1309, 100] on icon at bounding box center [1310, 96] width 64 height 12
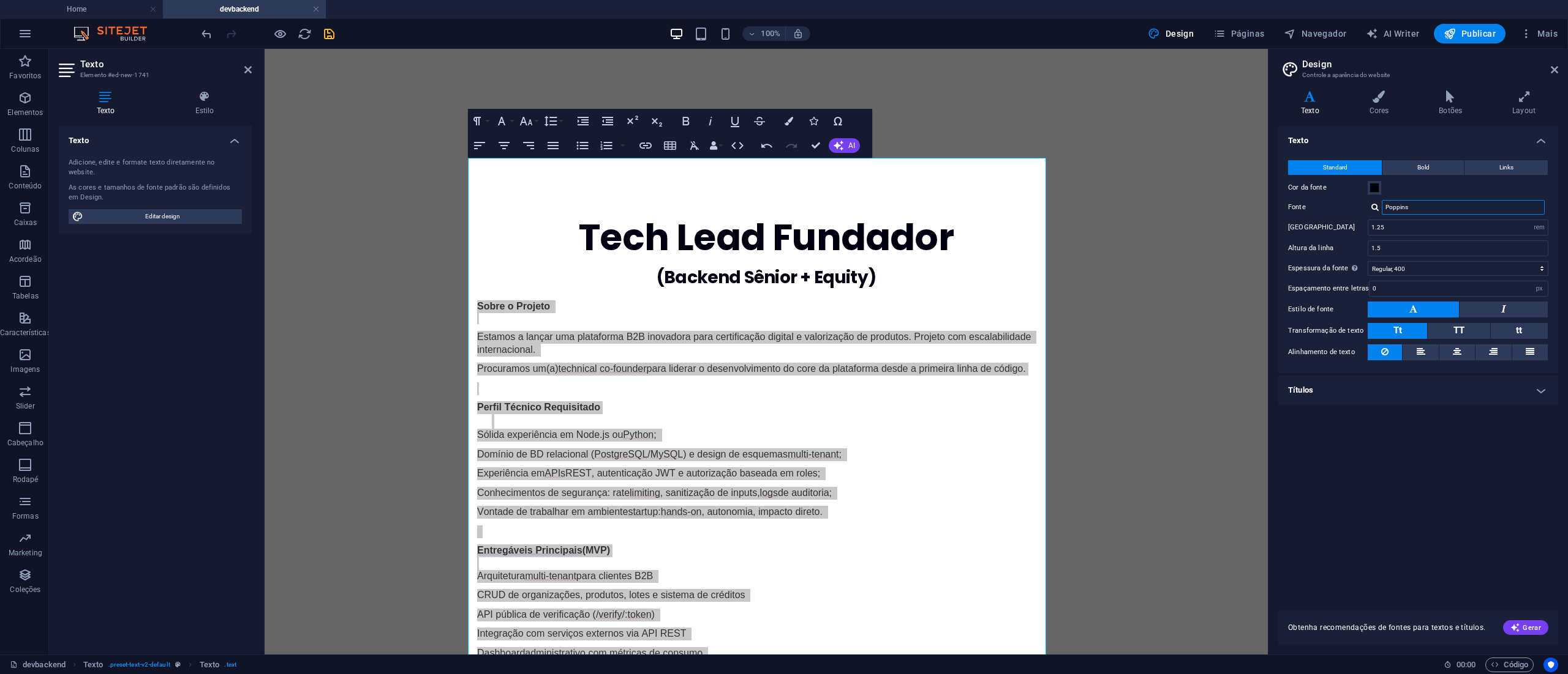
click at [1445, 205] on input "Poppins" at bounding box center [1463, 207] width 163 height 15
click at [1374, 205] on div at bounding box center [1374, 207] width 7 height 8
click at [1439, 240] on div "Gerenciar fontes →" at bounding box center [1465, 240] width 162 height 15
select select "popularity"
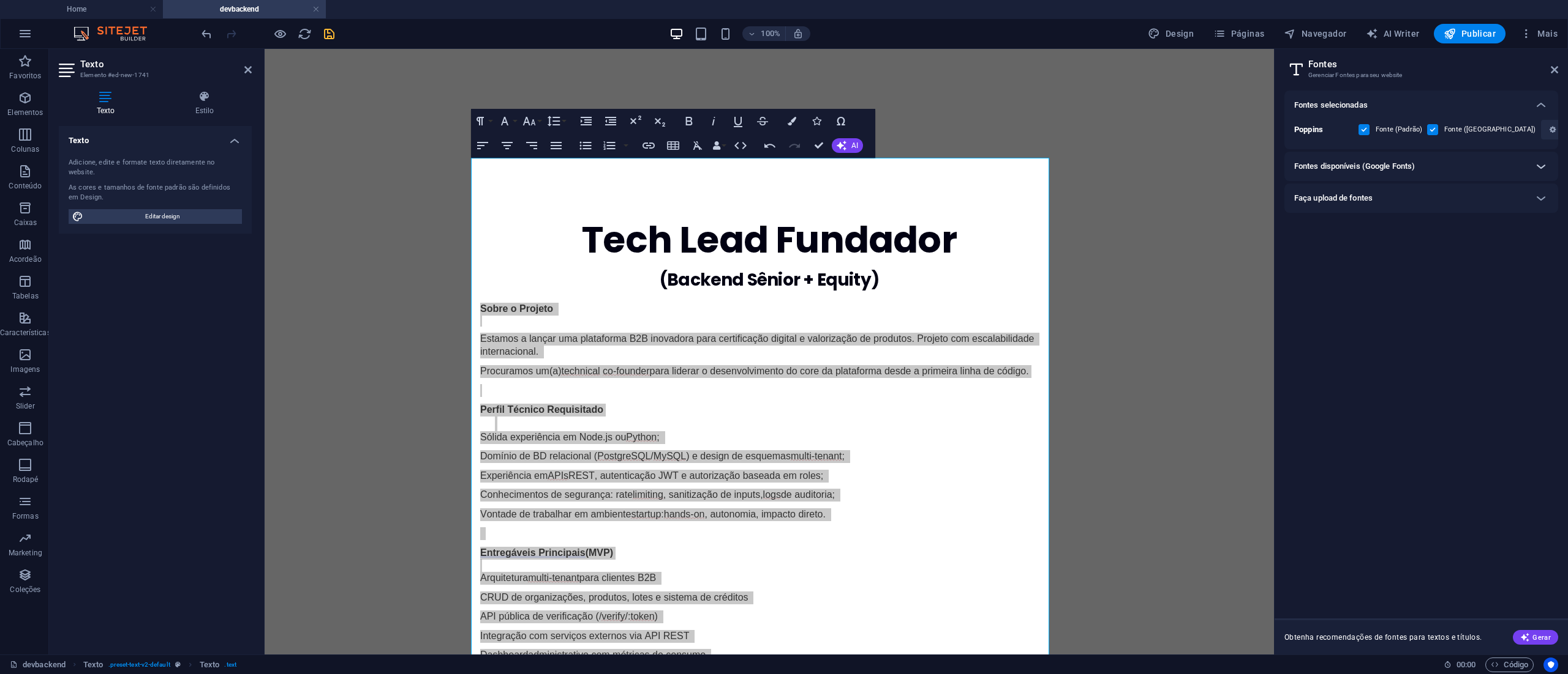
click at [1540, 166] on icon at bounding box center [1541, 166] width 15 height 15
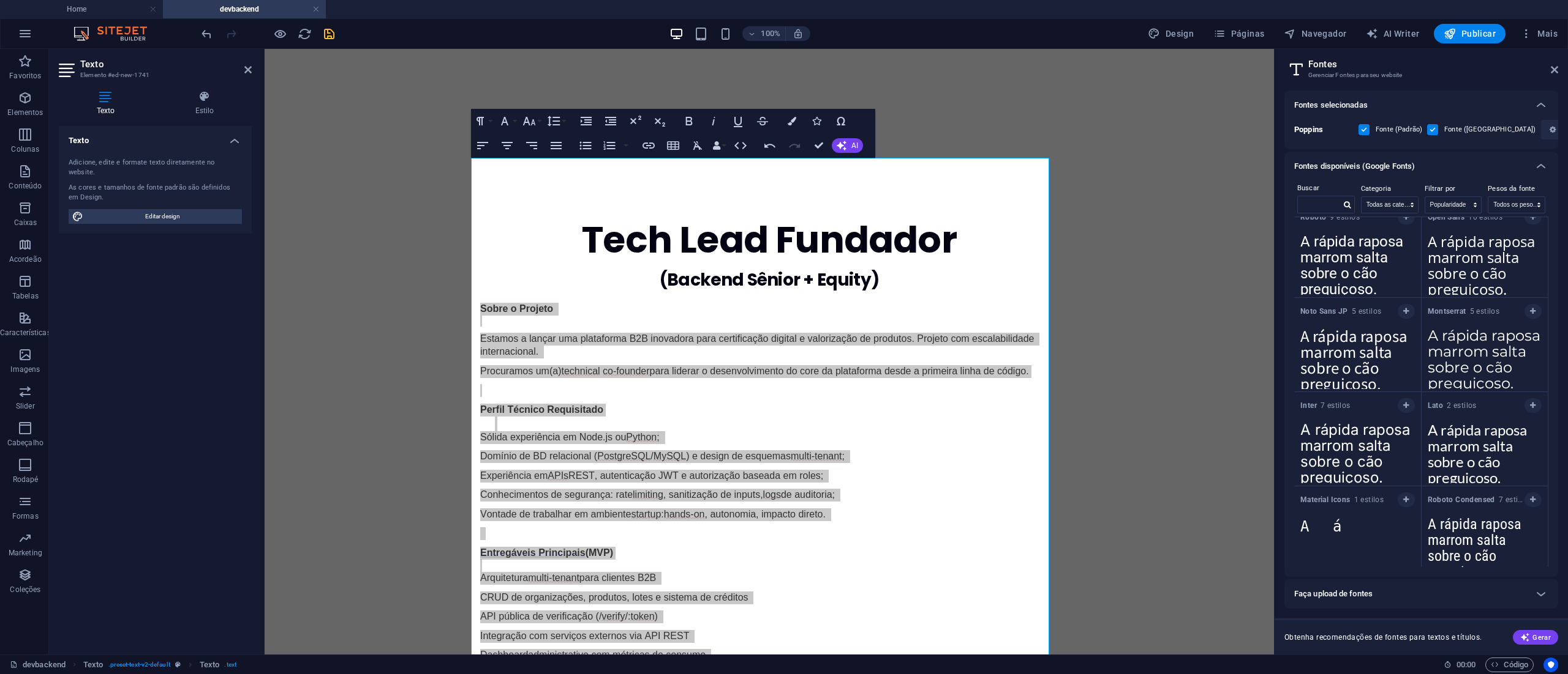
scroll to position [0, 0]
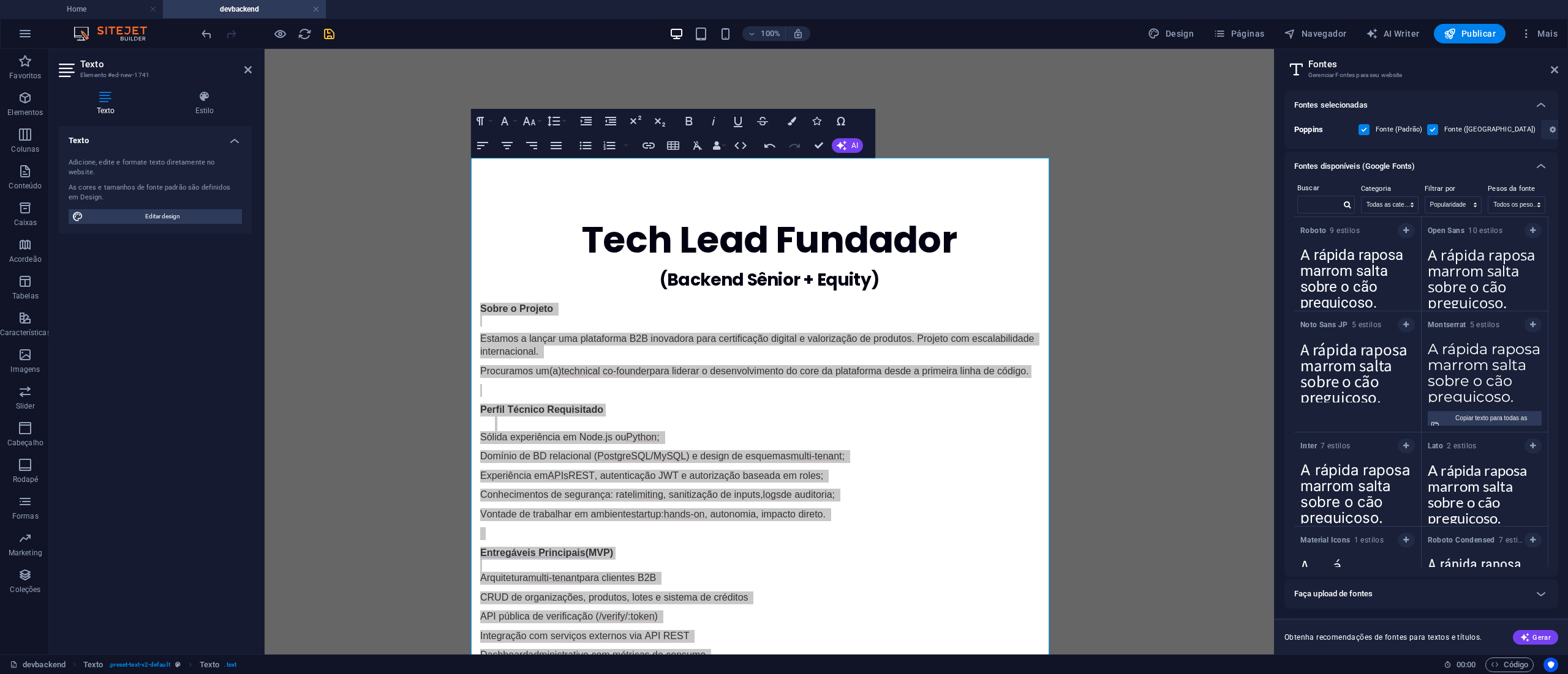
click at [1463, 342] on textarea "A rápida raposa marrom salta sobre o cão preguiçoso." at bounding box center [1484, 369] width 126 height 67
click at [1461, 341] on textarea "A rápida raposa marrom salta sobre o cão preguiçoso." at bounding box center [1484, 369] width 126 height 67
click at [1468, 382] on textarea "A rápida raposa marrom salta sobre o cão preguiçoso." at bounding box center [1484, 369] width 126 height 67
click at [1453, 324] on strong "Montserrat" at bounding box center [1448, 324] width 42 height 8
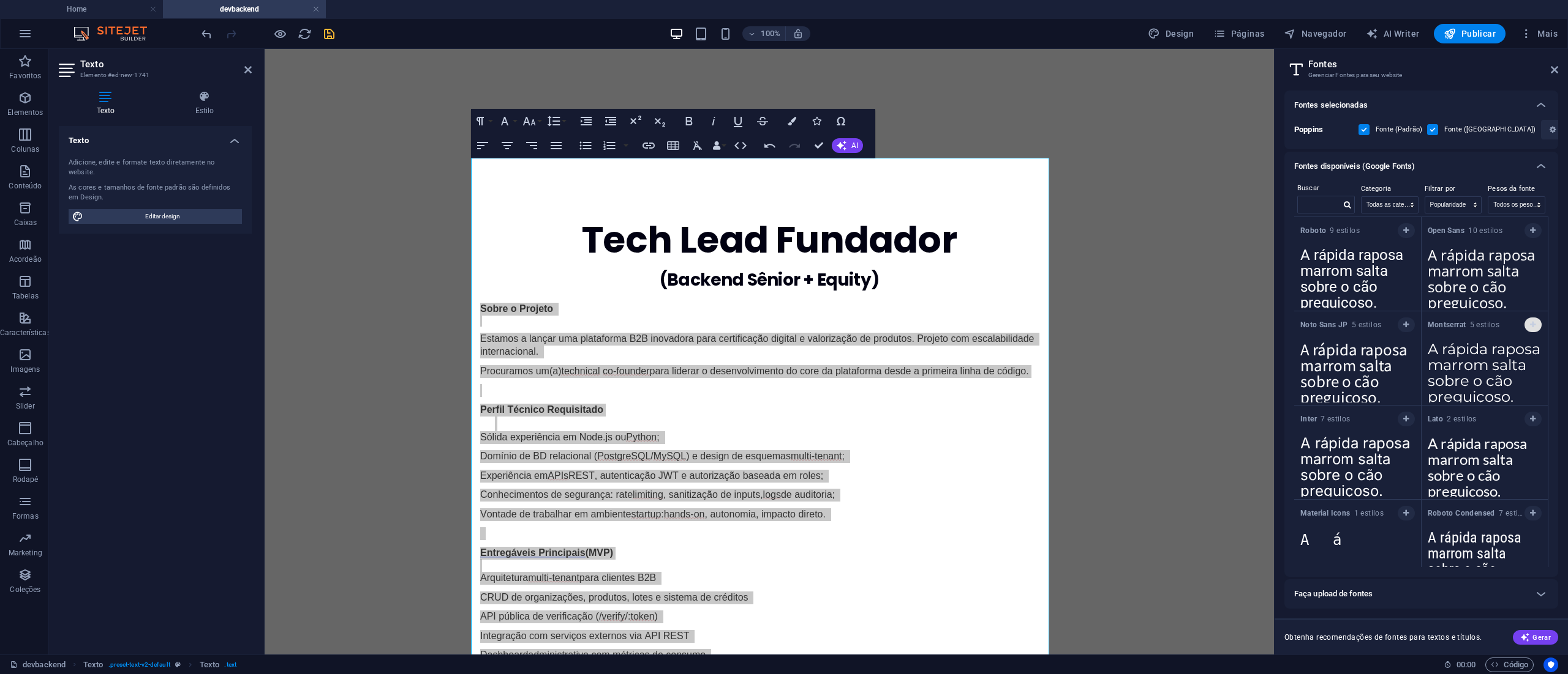
click at [1532, 325] on icon "button" at bounding box center [1533, 325] width 5 height 7
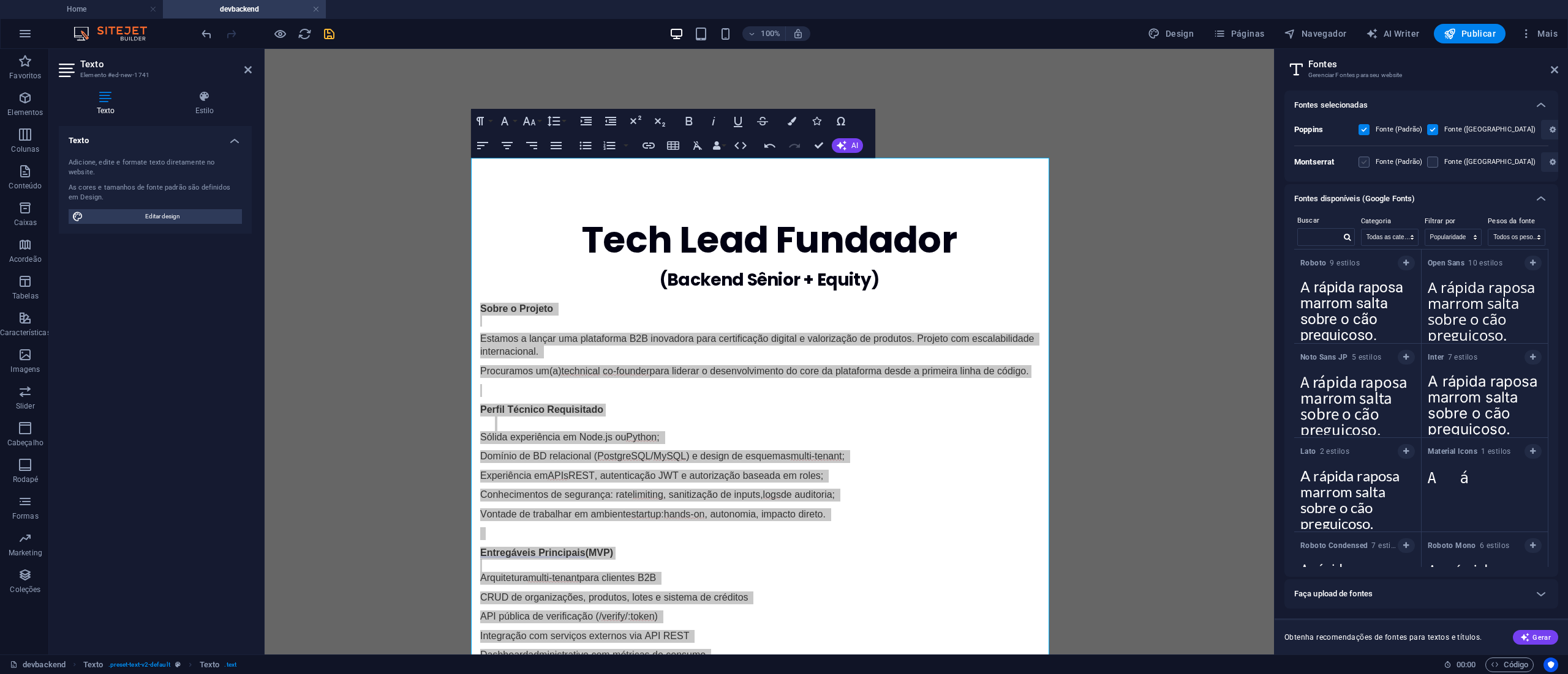
click at [1363, 164] on label at bounding box center [1363, 162] width 11 height 11
click at [0, 0] on input "checkbox" at bounding box center [0, 0] width 0 height 0
click at [1390, 161] on label "Fonte (Padrão)" at bounding box center [1398, 162] width 46 height 15
click at [0, 0] on input "checkbox" at bounding box center [0, 0] width 0 height 0
click at [1357, 166] on div "Montserrat Fonte (Padrão) Fonte (Cabeçalhos)" at bounding box center [1422, 158] width 255 height 26
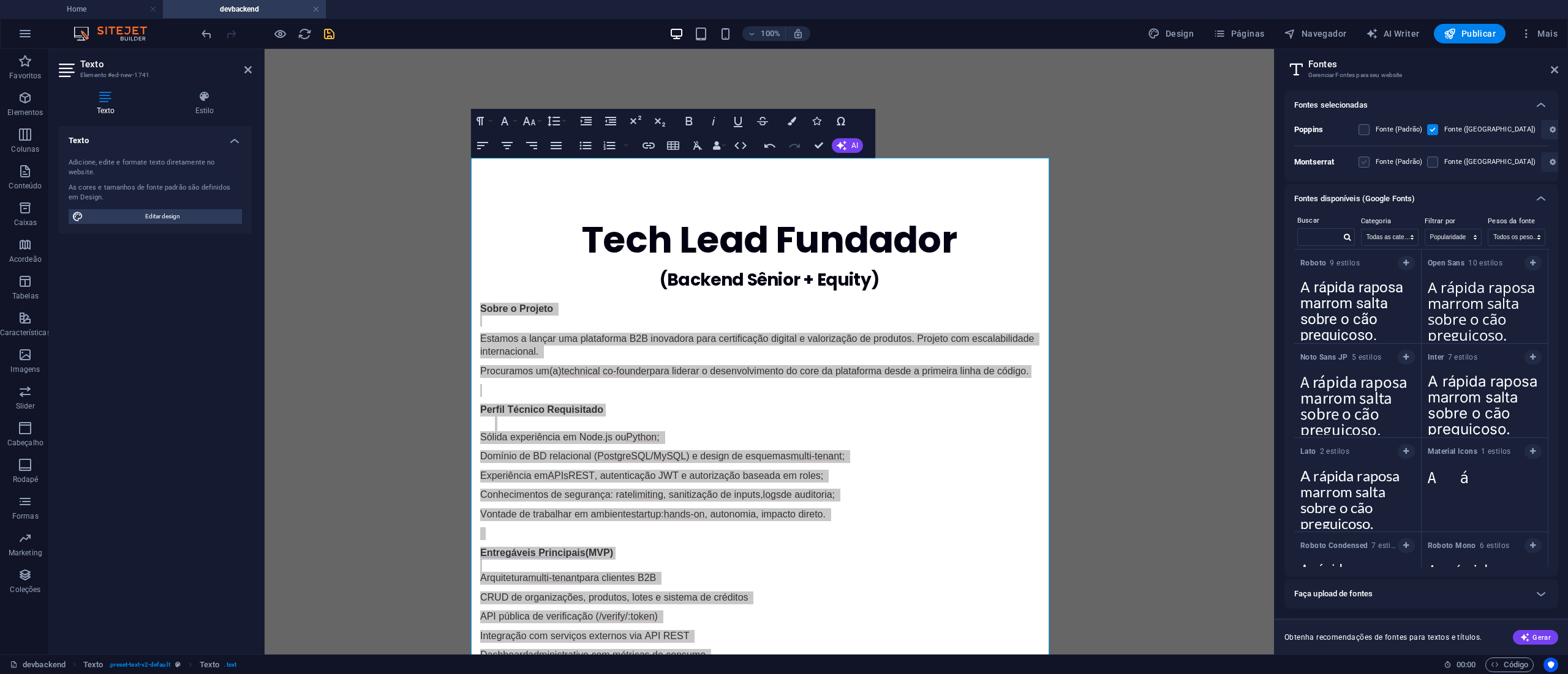
click at [1367, 161] on label at bounding box center [1363, 162] width 11 height 11
click at [0, 0] on input "checkbox" at bounding box center [0, 0] width 0 height 0
click at [1215, 171] on div "Tech Lead Fundador (Backend Sênior + Equity) Sobre o Projeto Estamos a lançar u…" at bounding box center [769, 651] width 1009 height 1016
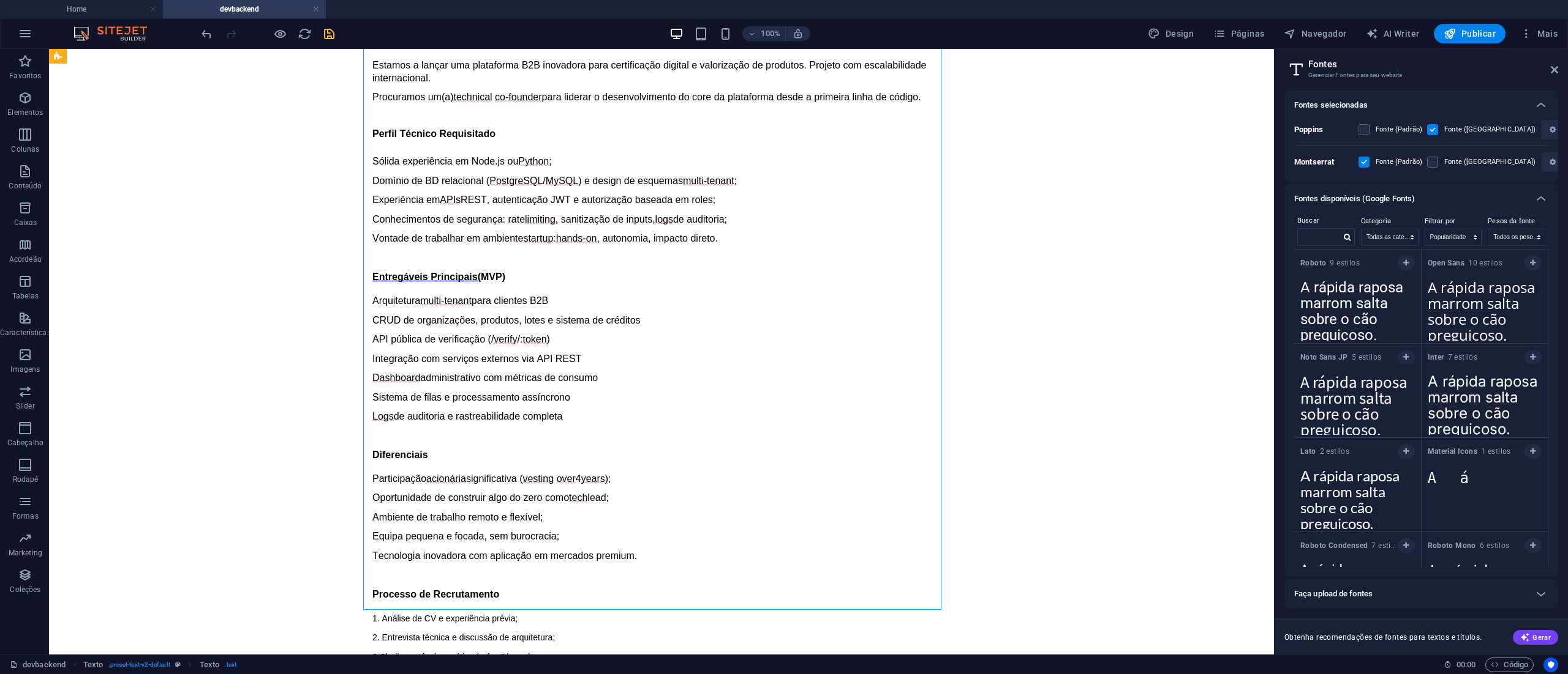
scroll to position [730, 0]
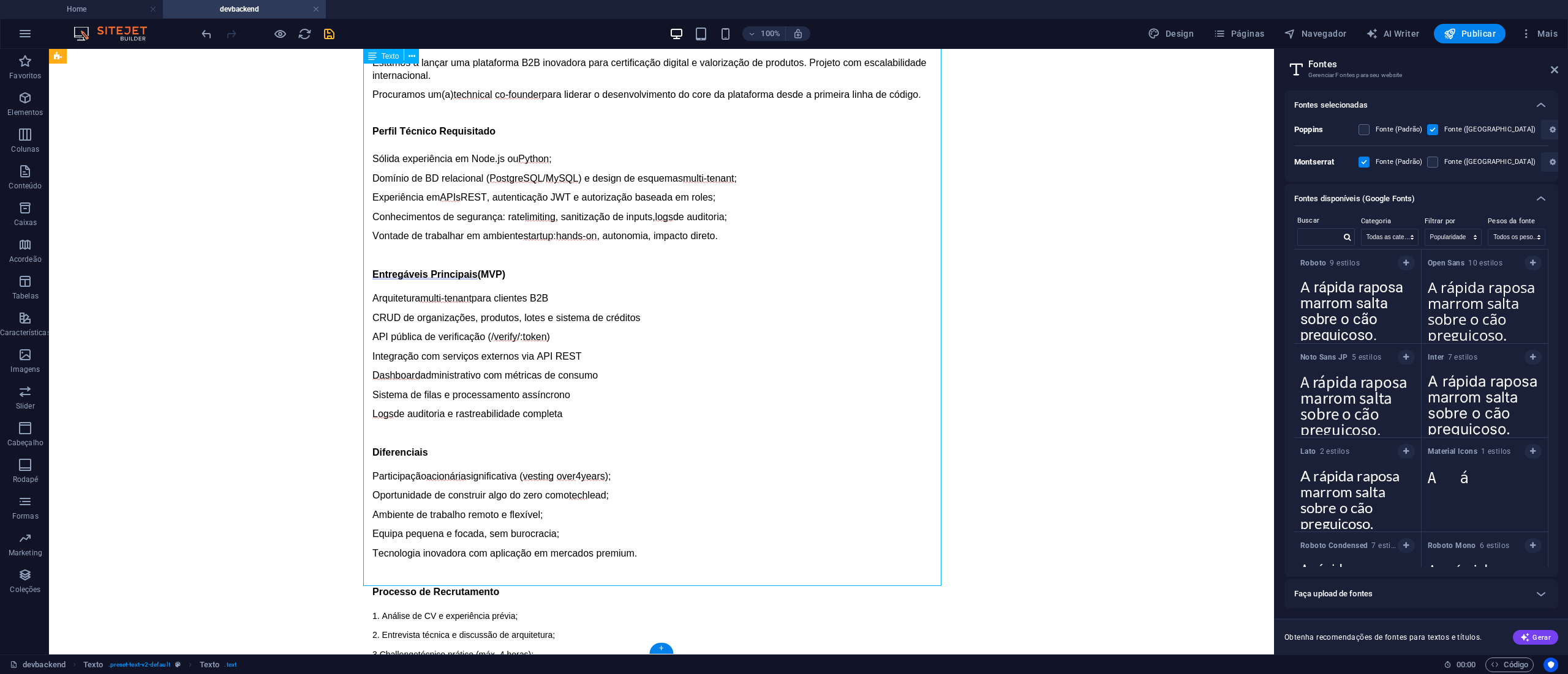
drag, startPoint x: 608, startPoint y: 560, endPoint x: 414, endPoint y: 397, distance: 253.4
click at [414, 397] on div "Sobre o Projeto Estamos a lançar uma plataforma B2B inovadora para certificação…" at bounding box center [662, 415] width 578 height 778
click at [1323, 70] on h3 "Gerenciar Fontes para seu website" at bounding box center [1421, 75] width 225 height 11
drag, startPoint x: 1481, startPoint y: 45, endPoint x: 1553, endPoint y: 31, distance: 73.3
click at [1481, 45] on div "100% Design Páginas Navegador AI Writer Publicar Mais" at bounding box center [784, 34] width 1566 height 29
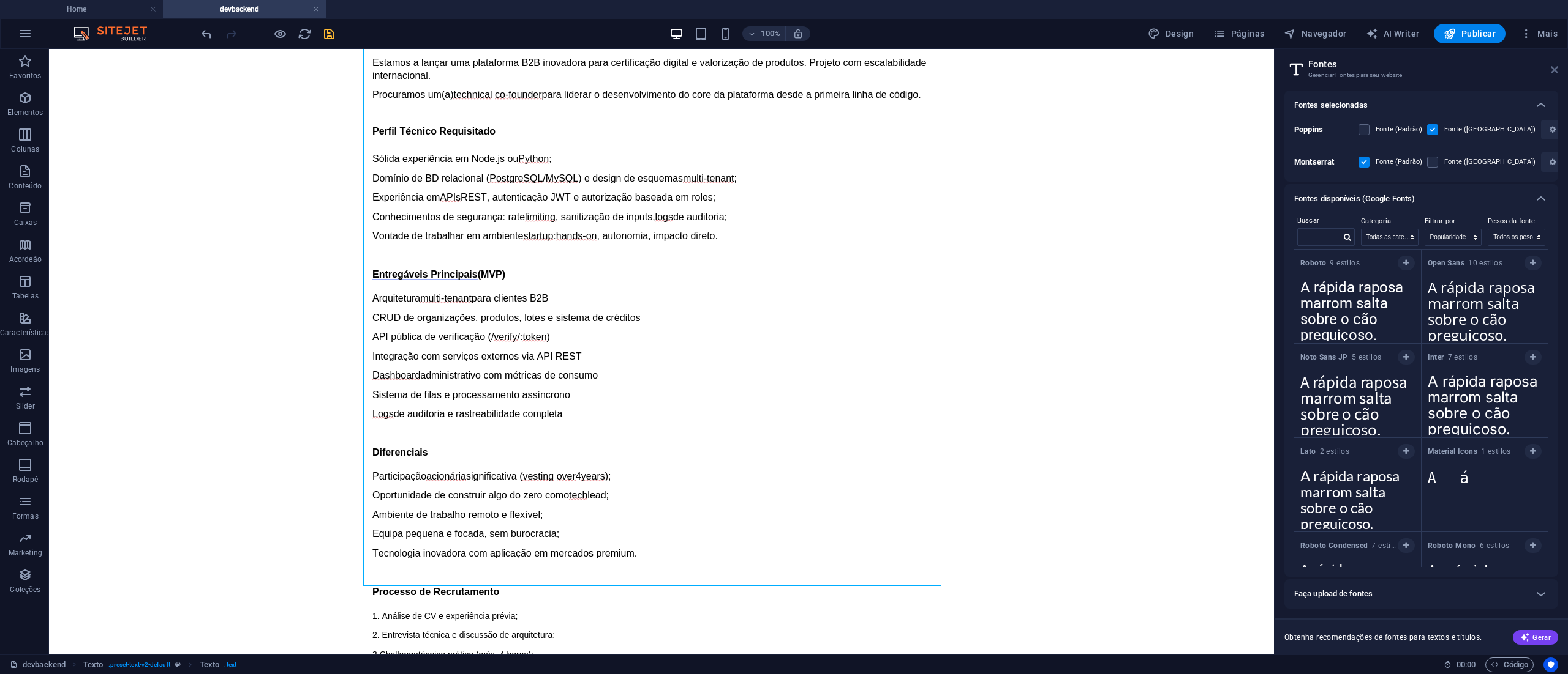
click at [1553, 73] on icon at bounding box center [1554, 69] width 7 height 10
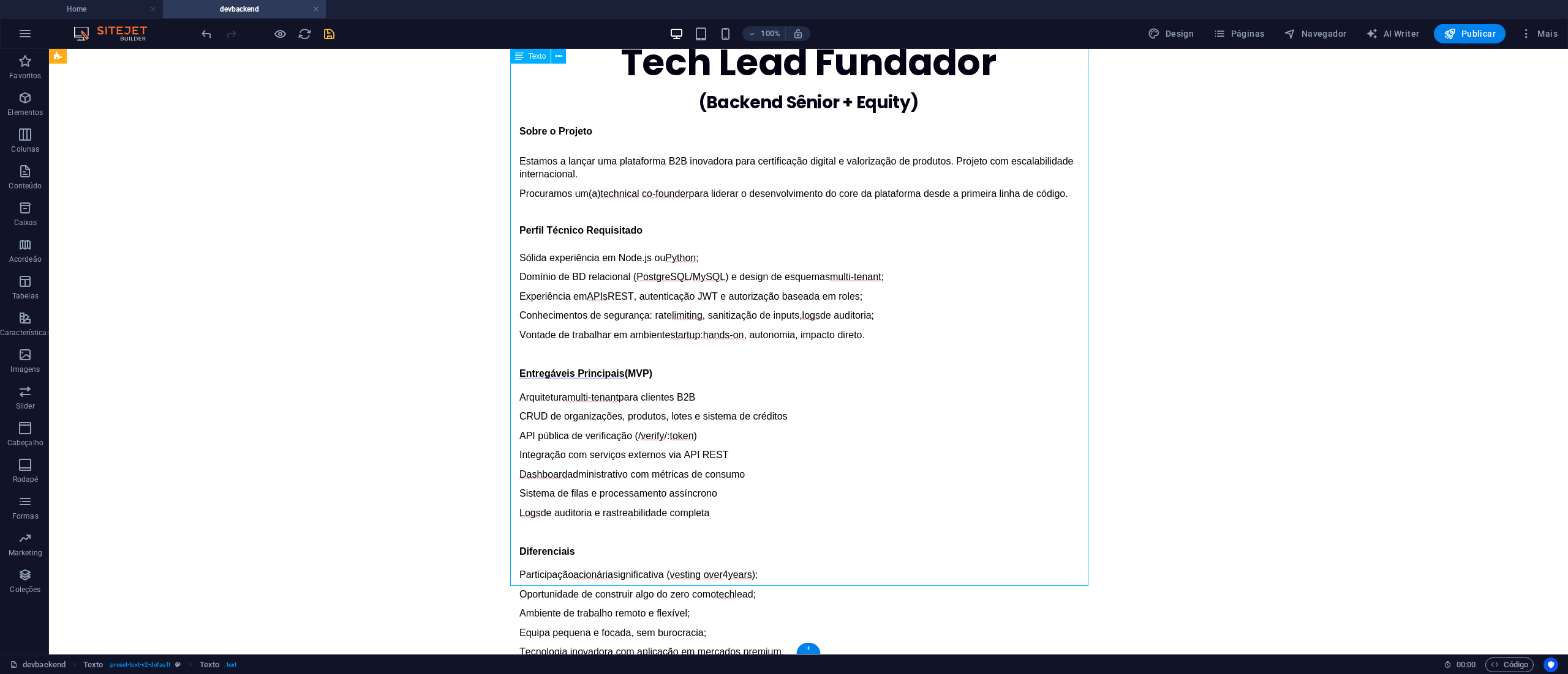
drag, startPoint x: 630, startPoint y: 535, endPoint x: 708, endPoint y: 461, distance: 107.5
click at [530, 459] on div "Sobre o Projeto Estamos a lançar uma plataforma B2B inovadora para certificação…" at bounding box center [808, 514] width 578 height 778
click at [811, 353] on div "Sobre o Projeto Estamos a lançar uma plataforma B2B inovadora para certificação…" at bounding box center [808, 514] width 578 height 778
click at [733, 550] on div "Sobre o Projeto Estamos a lançar uma plataforma B2B inovadora para certificação…" at bounding box center [808, 514] width 578 height 778
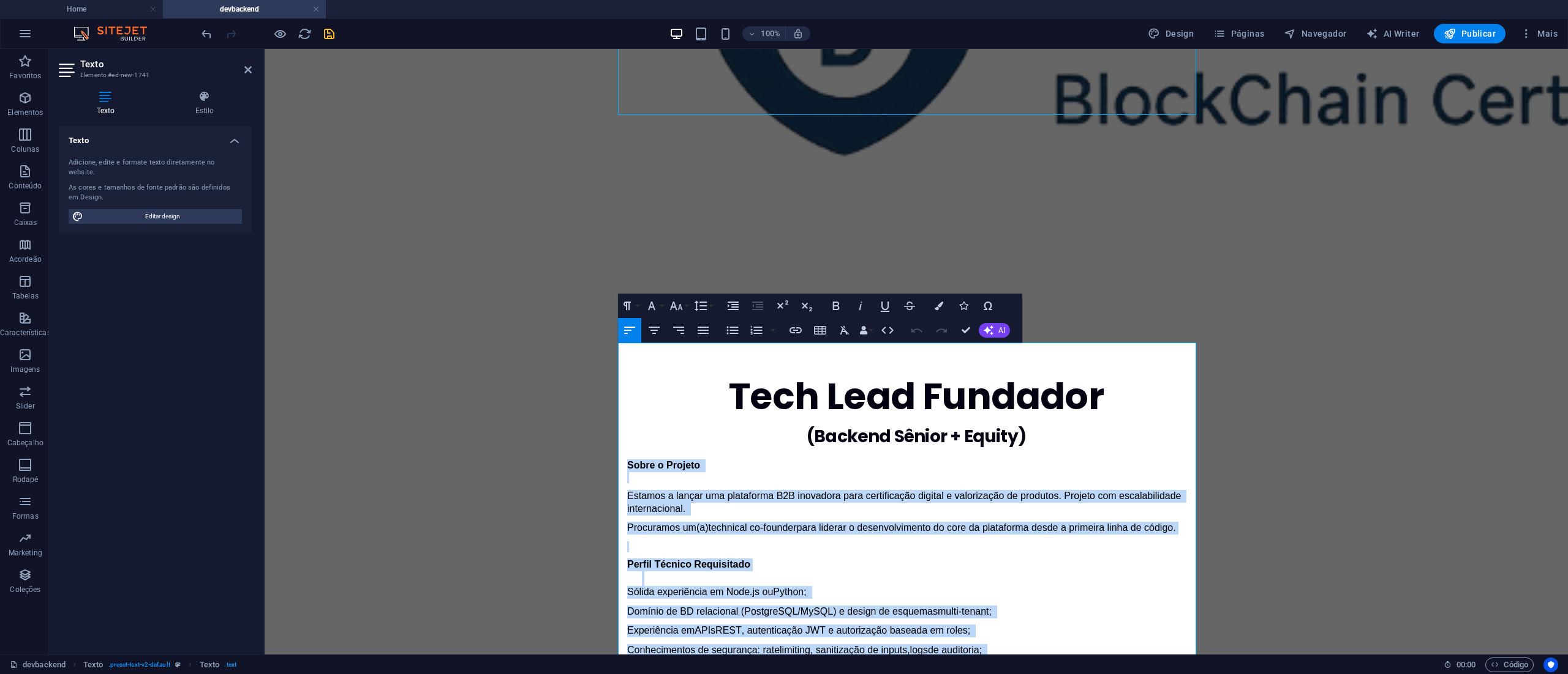
scroll to position [0, 0]
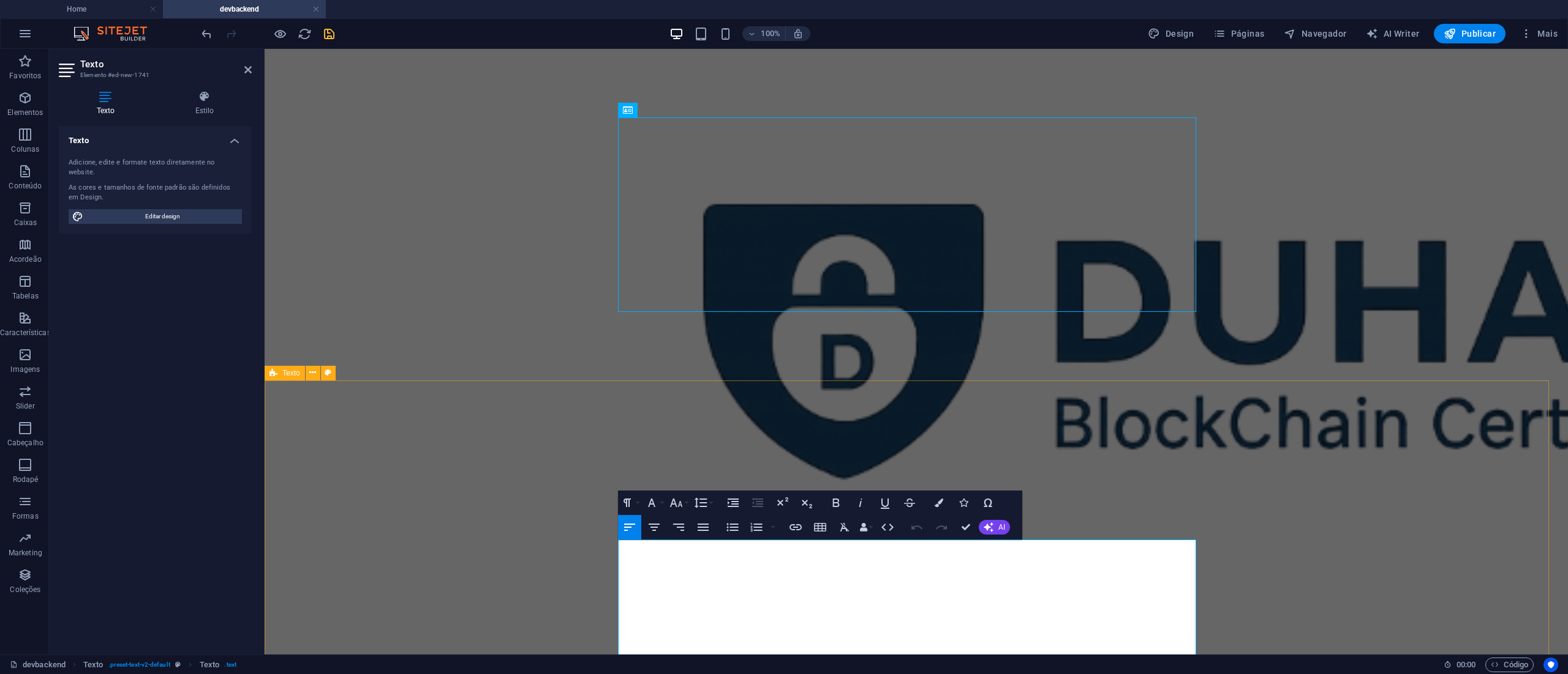
drag, startPoint x: 845, startPoint y: 560, endPoint x: 613, endPoint y: 543, distance: 232.6
click at [1187, 29] on span "Design" at bounding box center [1171, 33] width 46 height 12
select select "rem"
select select "400"
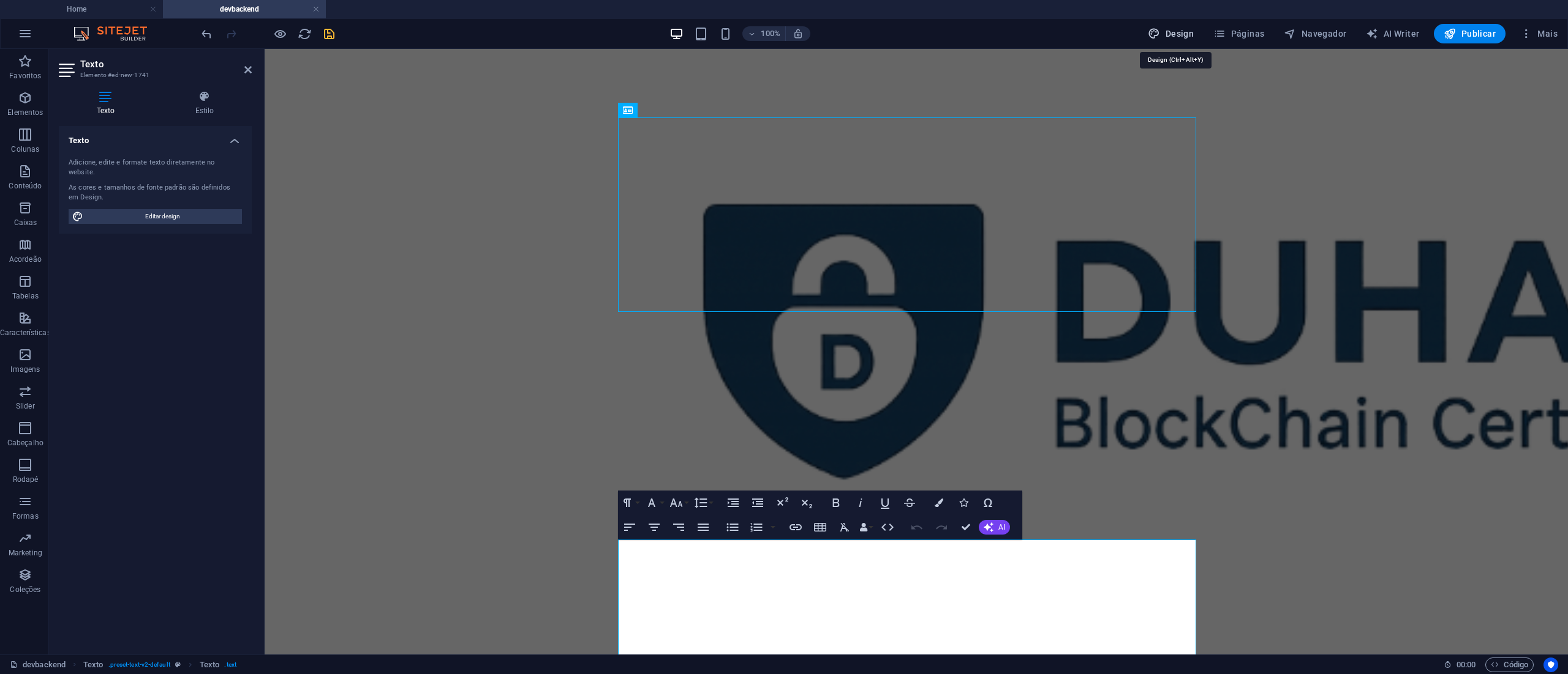
select select "px"
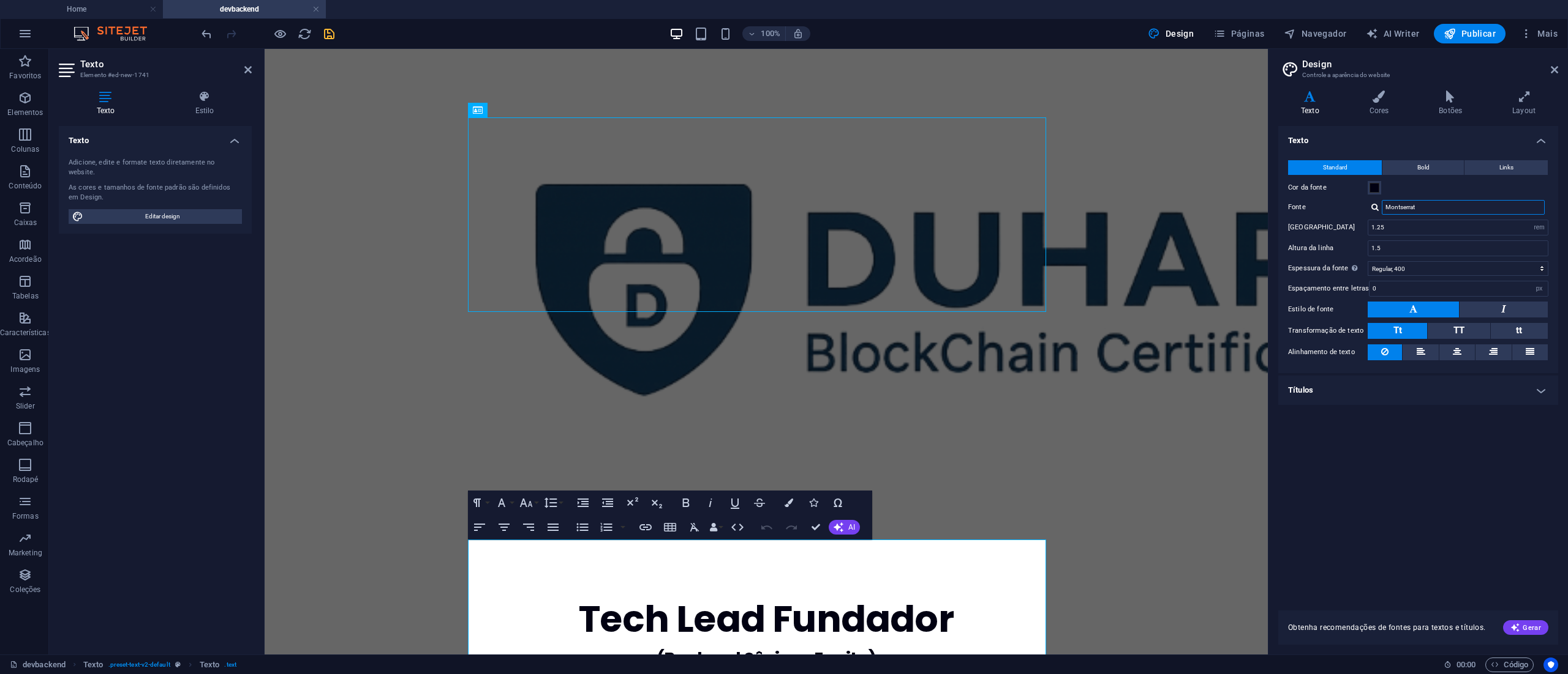
click at [1427, 203] on input "Montserrat" at bounding box center [1463, 207] width 163 height 15
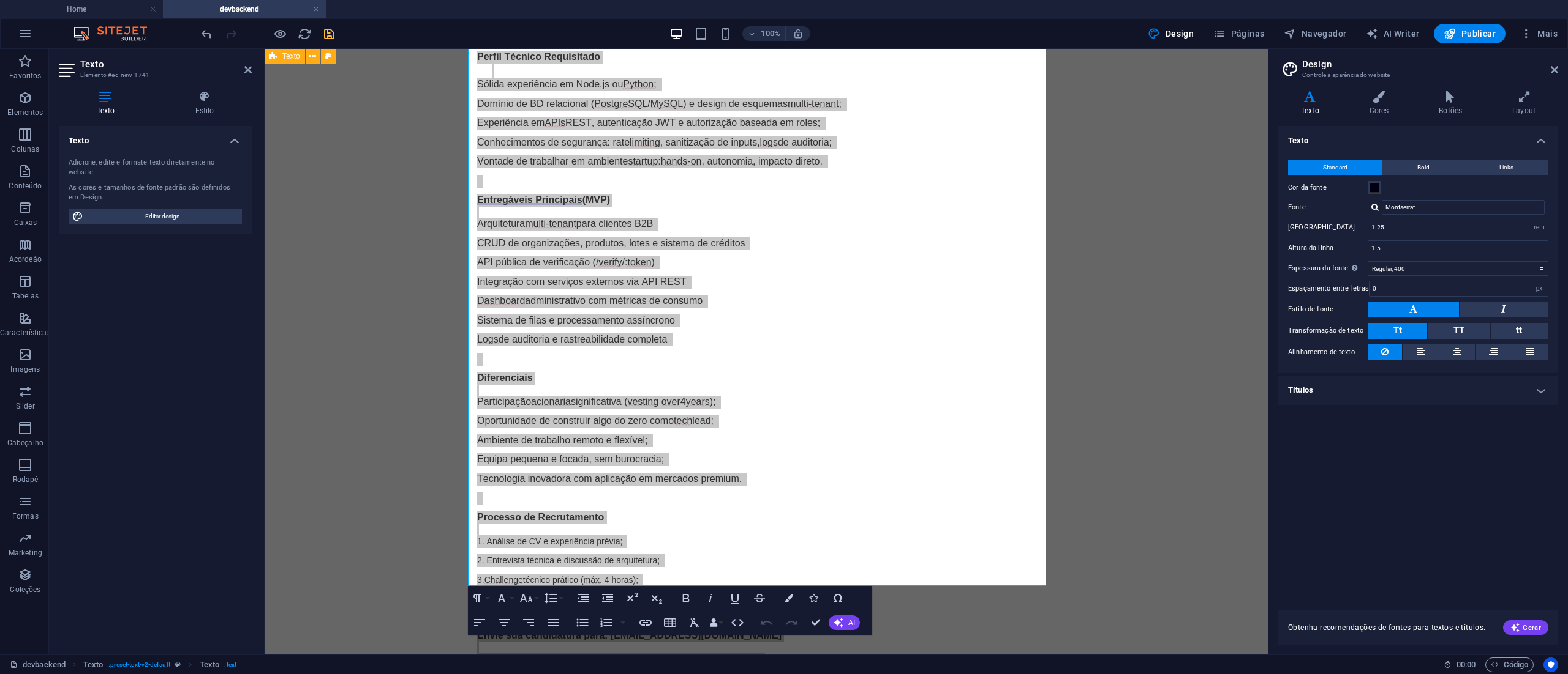
scroll to position [486, 0]
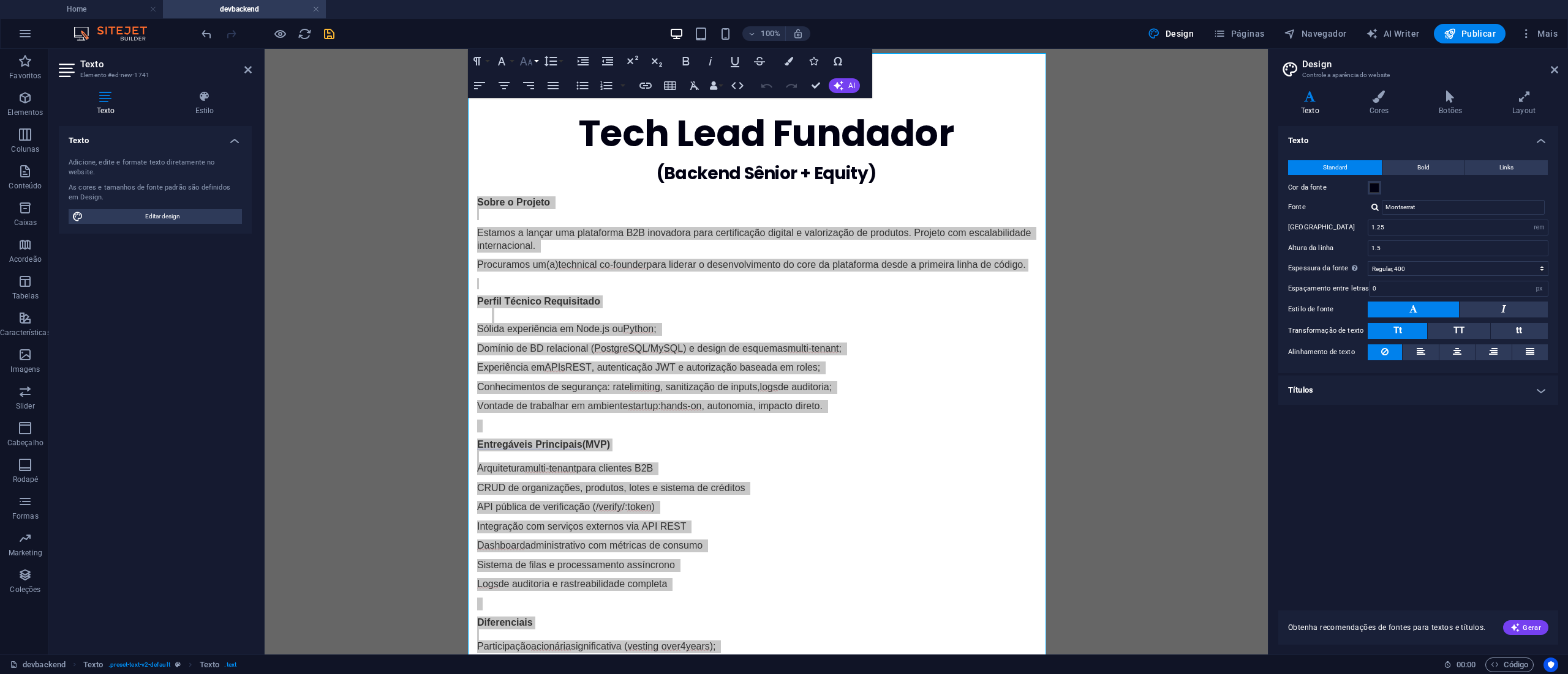
click at [538, 61] on button "Font Size" at bounding box center [529, 61] width 24 height 25
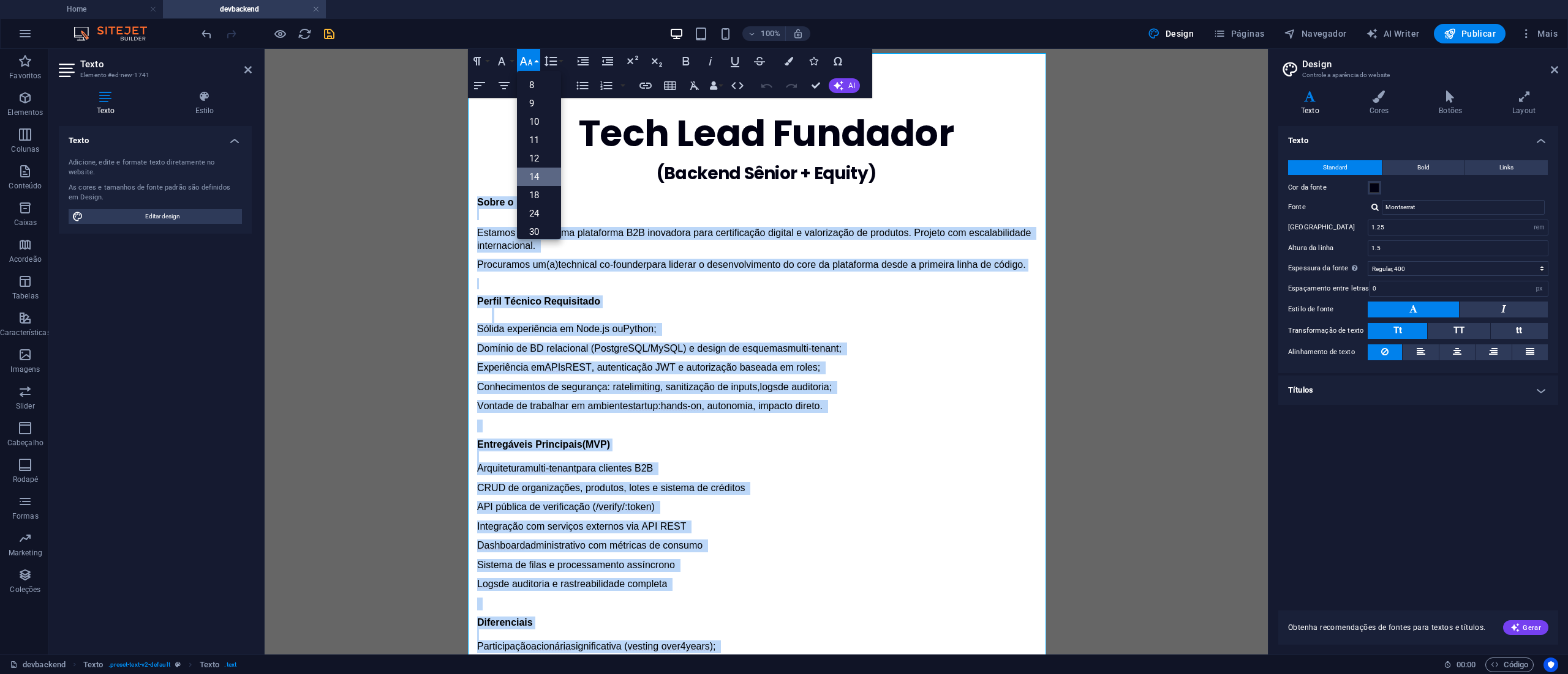
click at [536, 175] on link "14" at bounding box center [539, 177] width 45 height 18
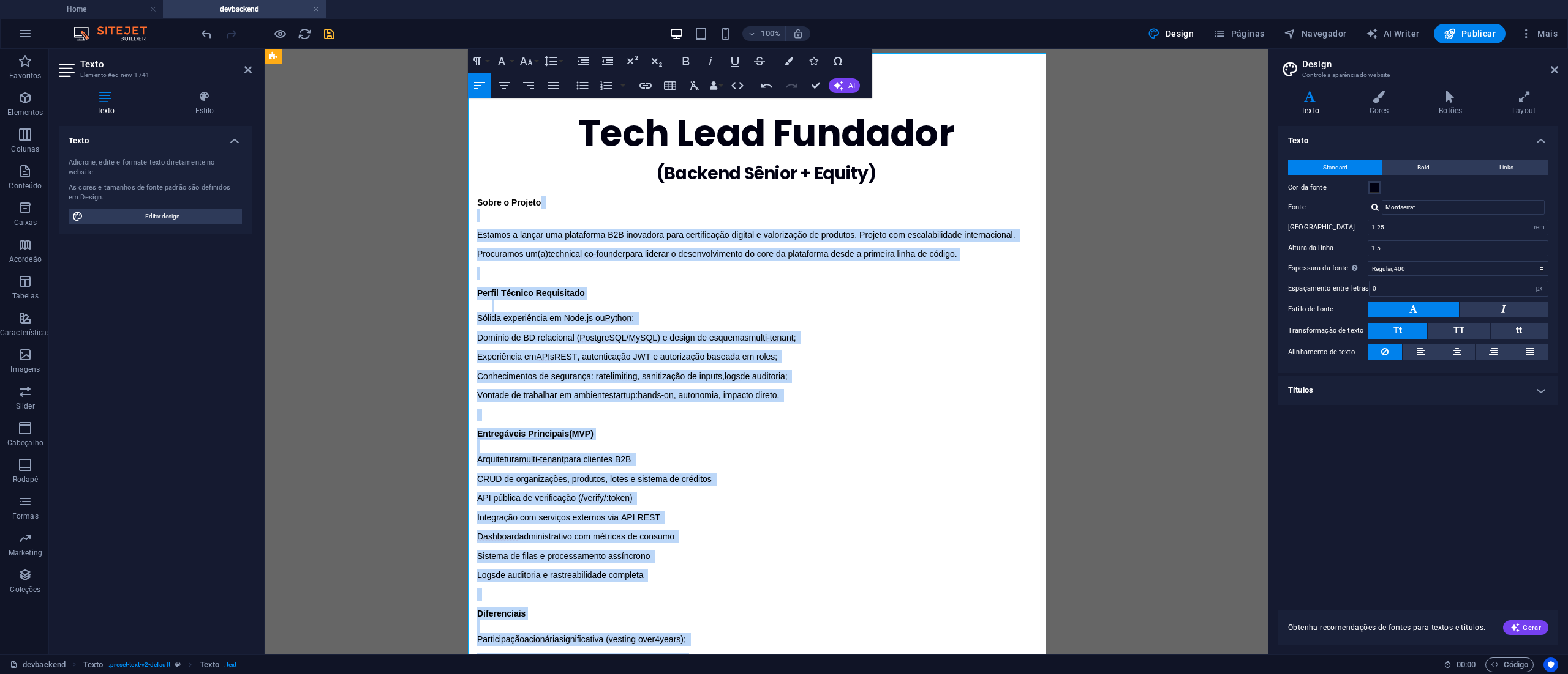
scroll to position [729, 0]
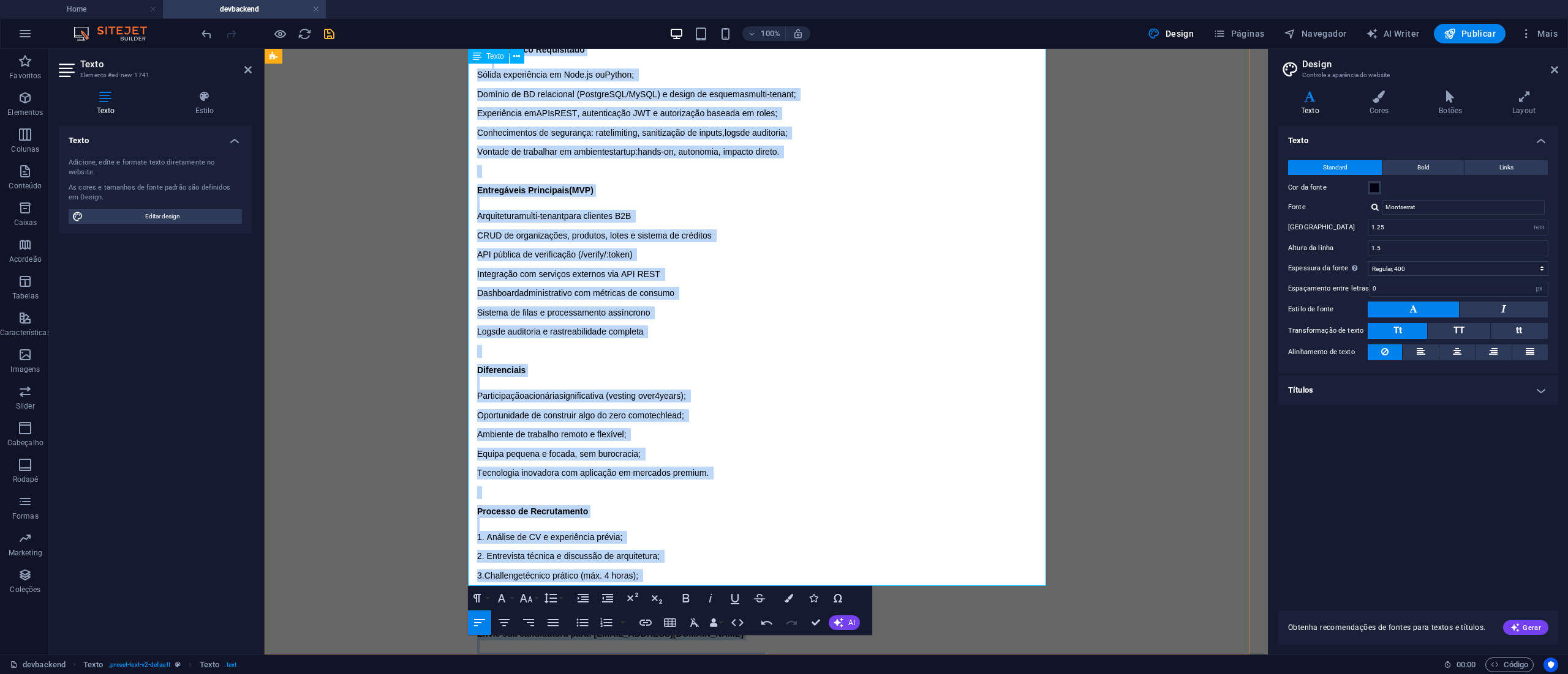
click at [850, 467] on p "Tecnologia inovadora com aplicação em mercados premium." at bounding box center [766, 473] width 578 height 13
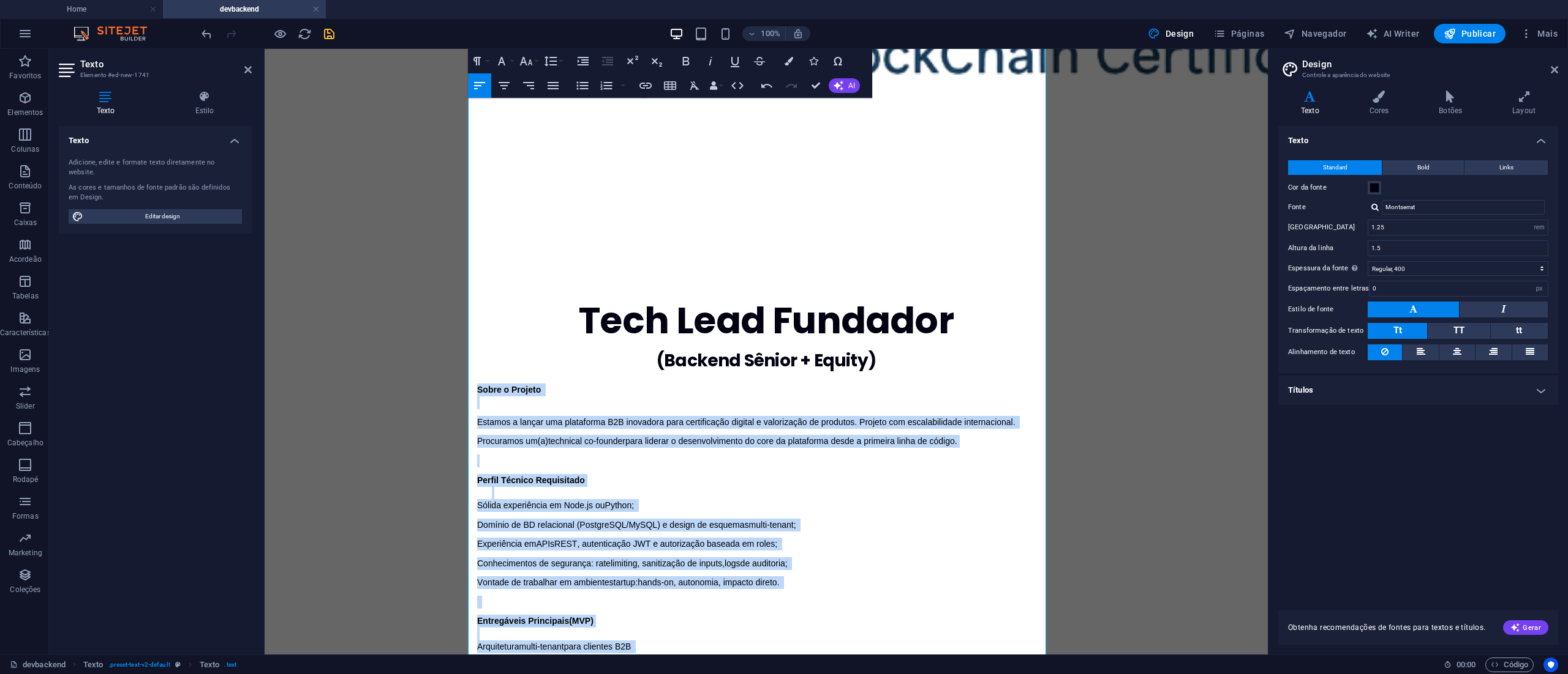
scroll to position [0, 0]
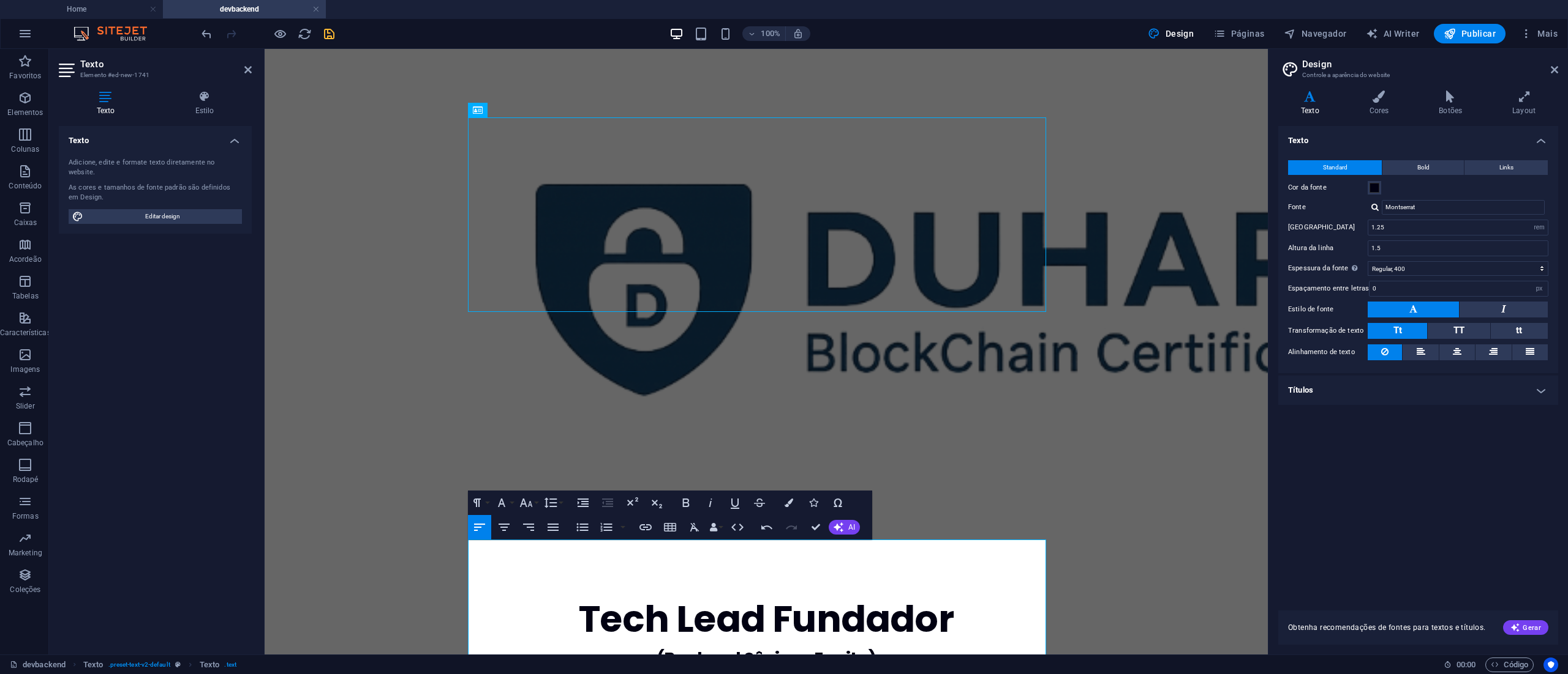
drag, startPoint x: 697, startPoint y: 561, endPoint x: 452, endPoint y: 11, distance: 602.1
click at [686, 501] on icon "button" at bounding box center [685, 503] width 15 height 15
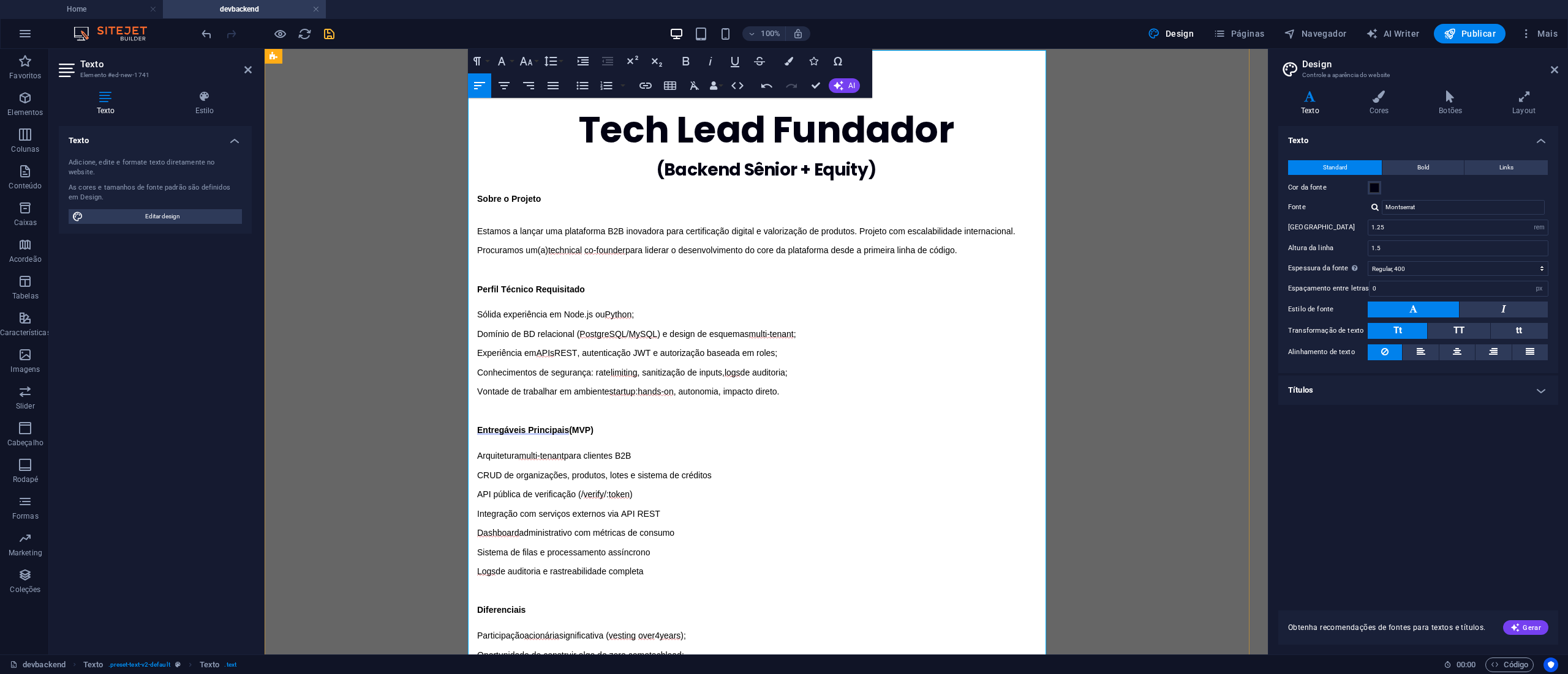
scroll to position [729, 0]
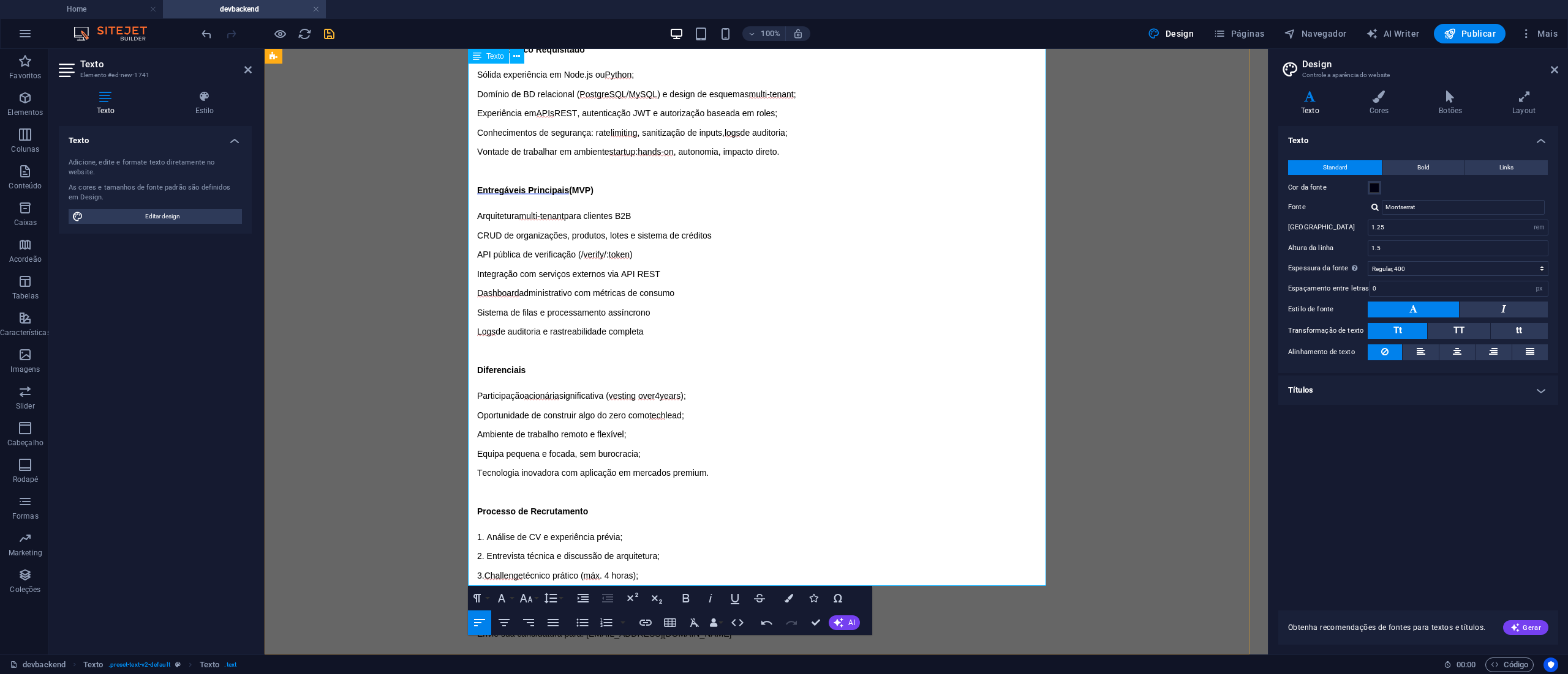
click at [652, 654] on span "Descreva interesse, disponibilidade e modelo preferido (fee ou fee+equity)." at bounding box center [620, 659] width 285 height 10
drag, startPoint x: 703, startPoint y: 553, endPoint x: 444, endPoint y: 513, distance: 262.1
click at [444, 513] on div "Tech Lead Fundador (Backend Sênior + Equity) Sobre o Projeto Estamos a lançar u…" at bounding box center [766, 295] width 1004 height 1004
click at [1418, 207] on input "Montserrat" at bounding box center [1463, 207] width 163 height 15
click at [1412, 204] on input "Montserrat" at bounding box center [1463, 207] width 163 height 15
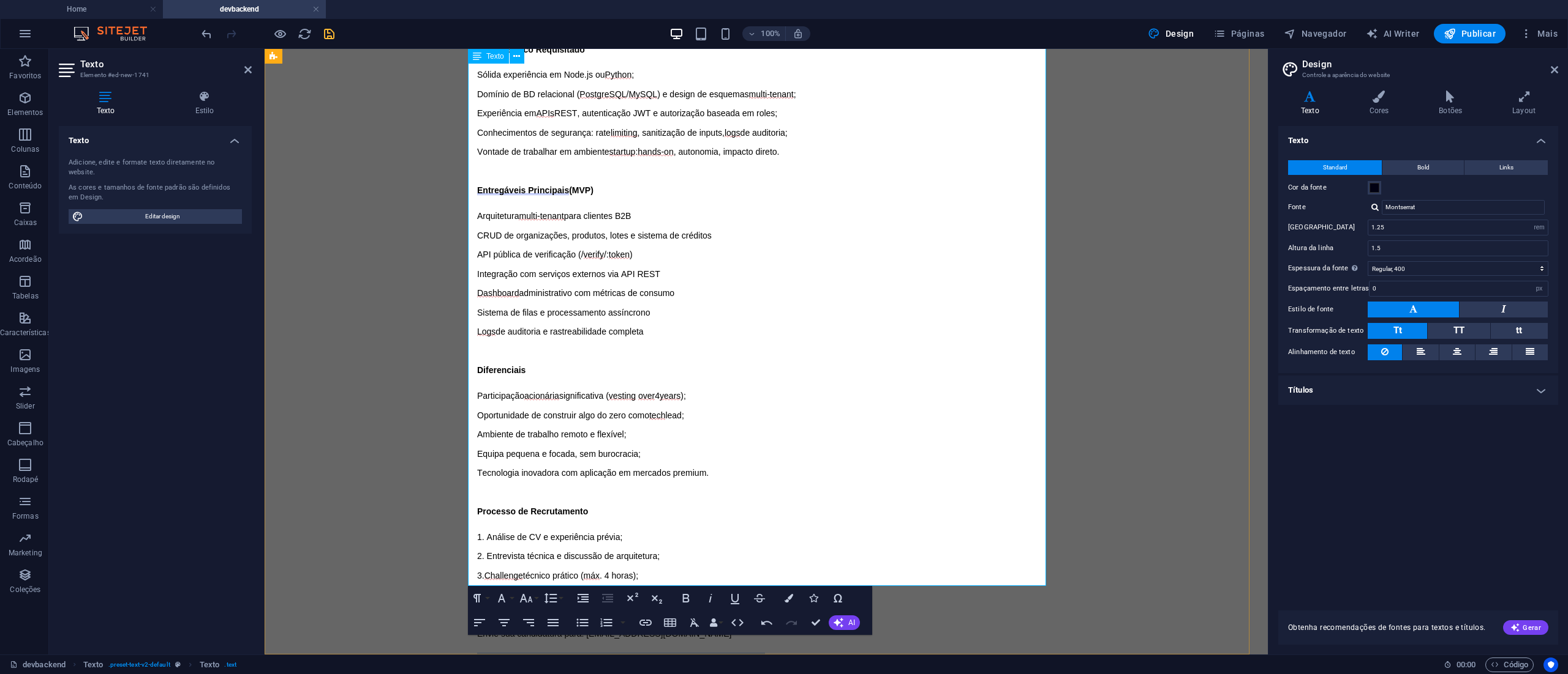
click at [875, 653] on p "Descreva interesse, disponibilidade e modelo preferido (fee ou fee+equity)." at bounding box center [766, 659] width 578 height 13
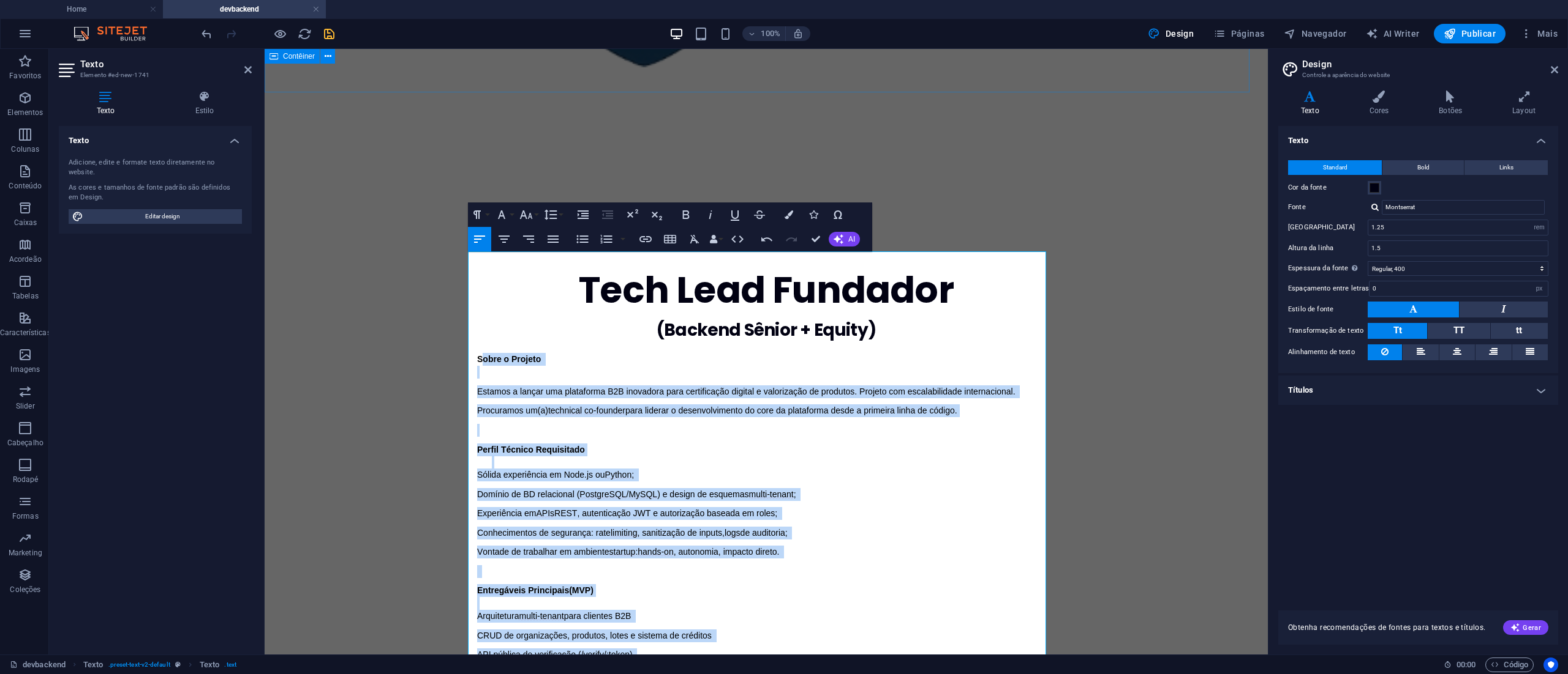
scroll to position [285, 0]
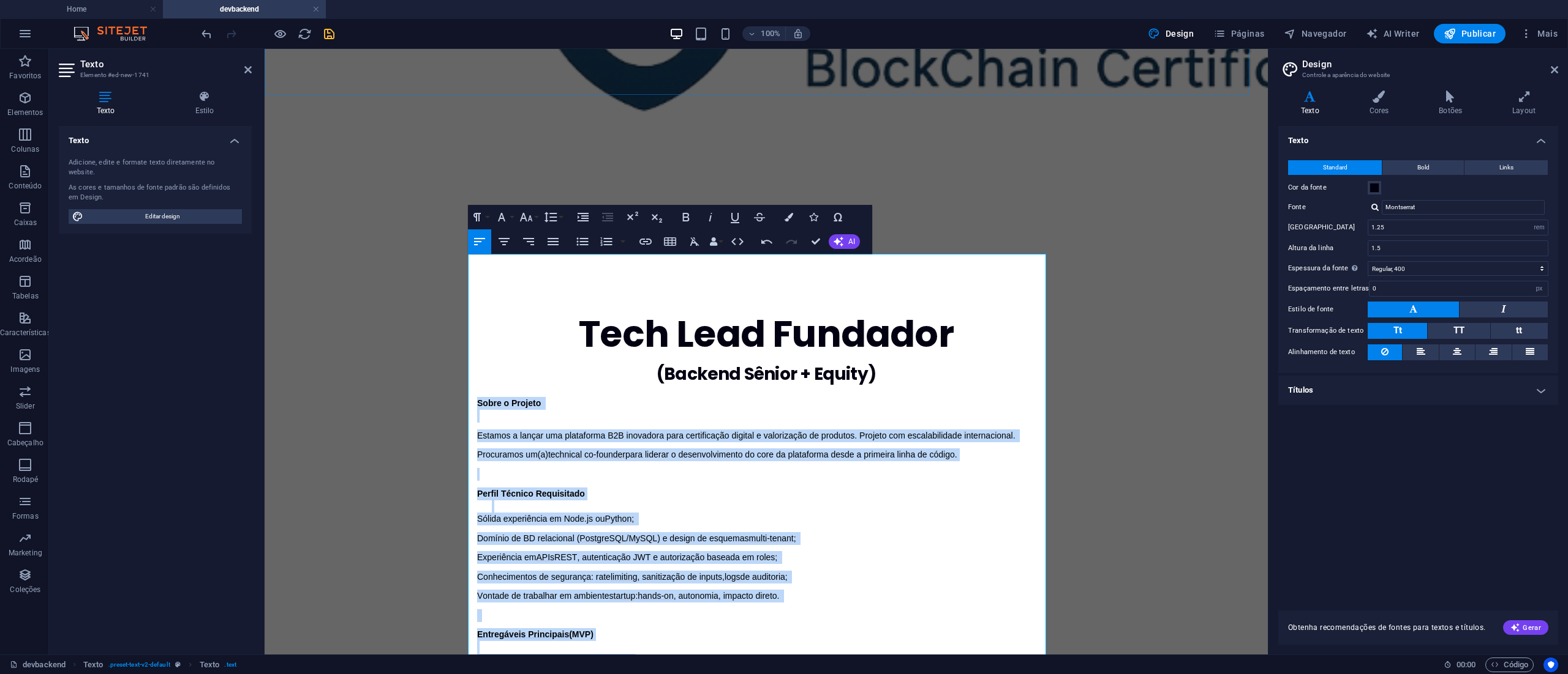
drag, startPoint x: 694, startPoint y: 560, endPoint x: 456, endPoint y: 93, distance: 524.1
click at [456, 93] on div "Tech Lead Fundador (Backend Sênior + Equity) Sobre o Projeto Estamos a lançar u…" at bounding box center [766, 502] width 1004 height 1478
drag, startPoint x: 571, startPoint y: 393, endPoint x: 634, endPoint y: 271, distance: 137.3
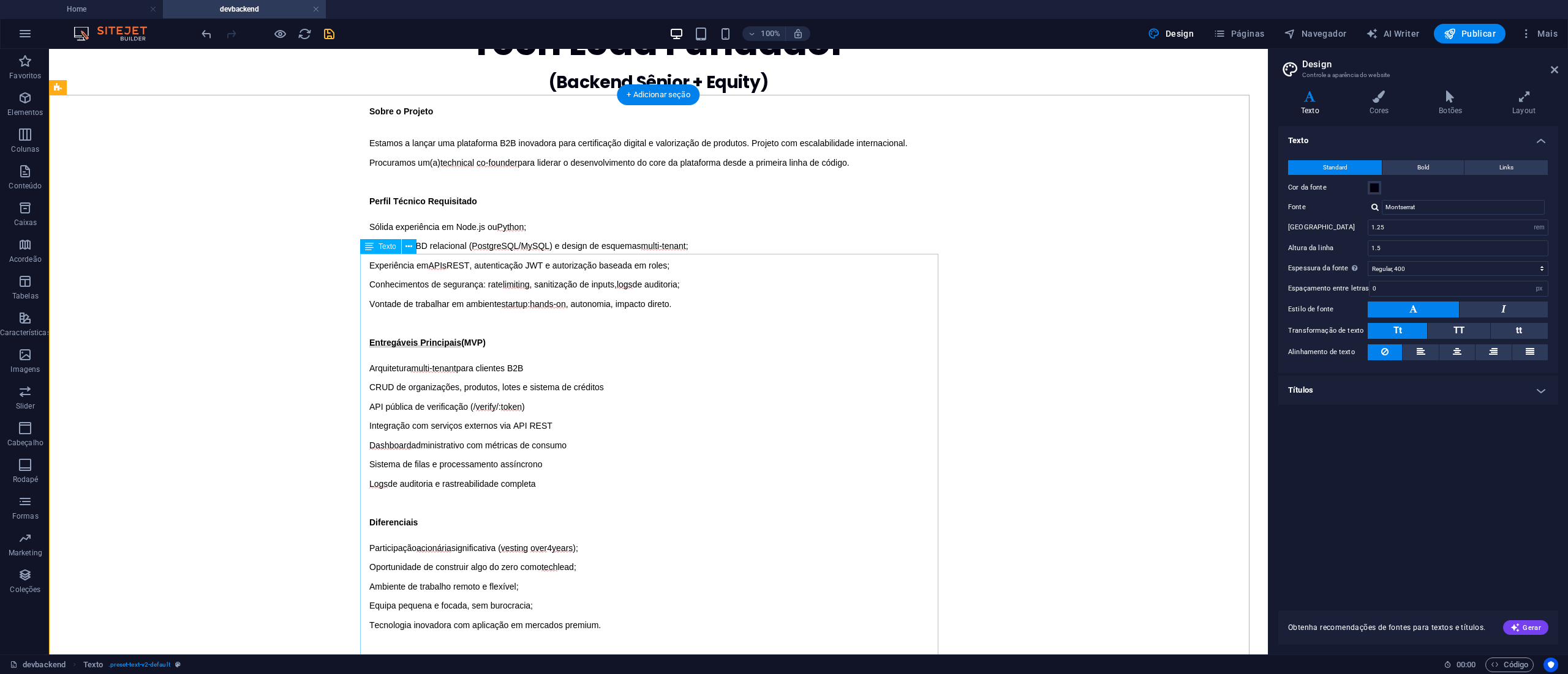
scroll to position [729, 0]
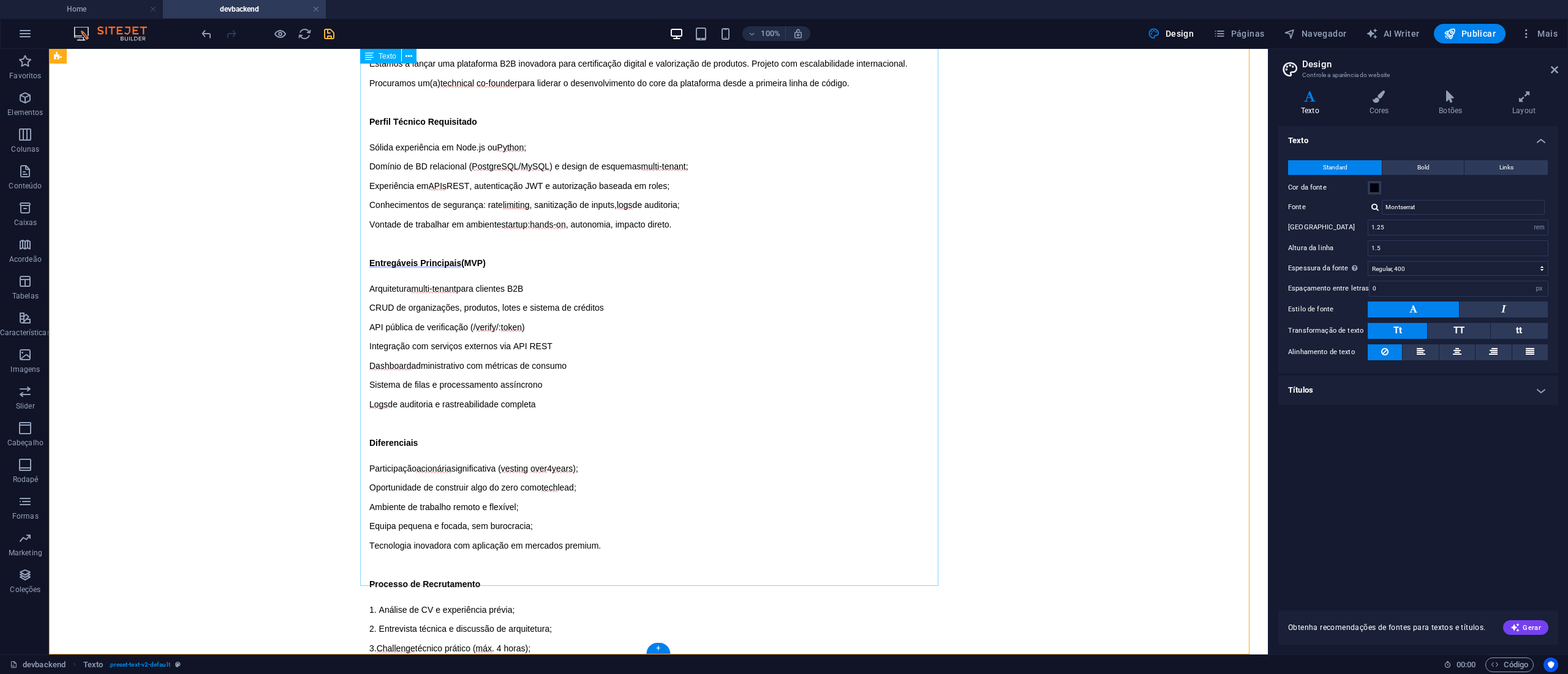
click at [586, 560] on div "Sobre o Projeto Estamos a lançar uma plataforma B2B inovadora para certificação…" at bounding box center [658, 413] width 578 height 776
drag, startPoint x: 586, startPoint y: 560, endPoint x: 409, endPoint y: 543, distance: 177.8
click at [409, 543] on div "Sobre o Projeto Estamos a lançar uma plataforma B2B inovadora para certificação…" at bounding box center [658, 413] width 578 height 776
click at [570, 536] on div "Sobre o Projeto Estamos a lançar uma plataforma B2B inovadora para certificação…" at bounding box center [658, 413] width 578 height 776
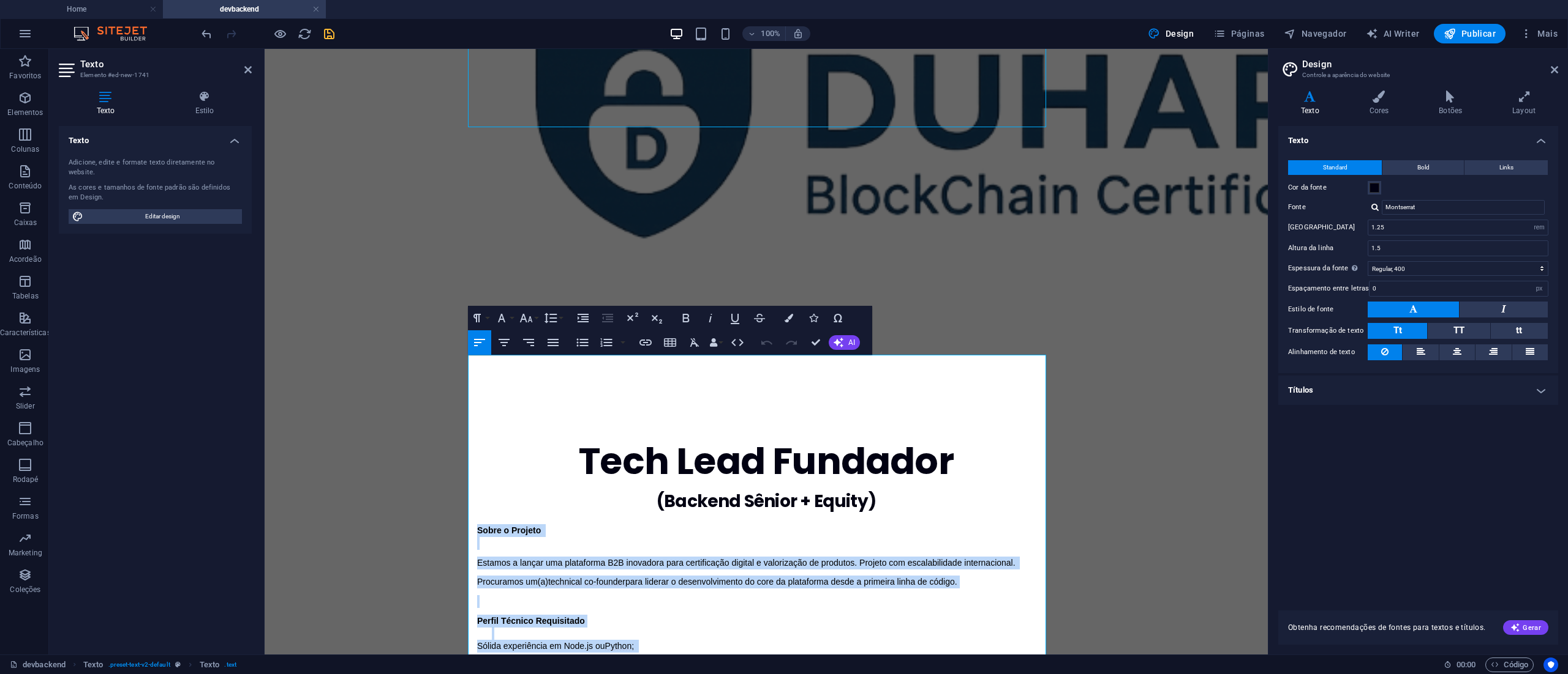
scroll to position [0, 0]
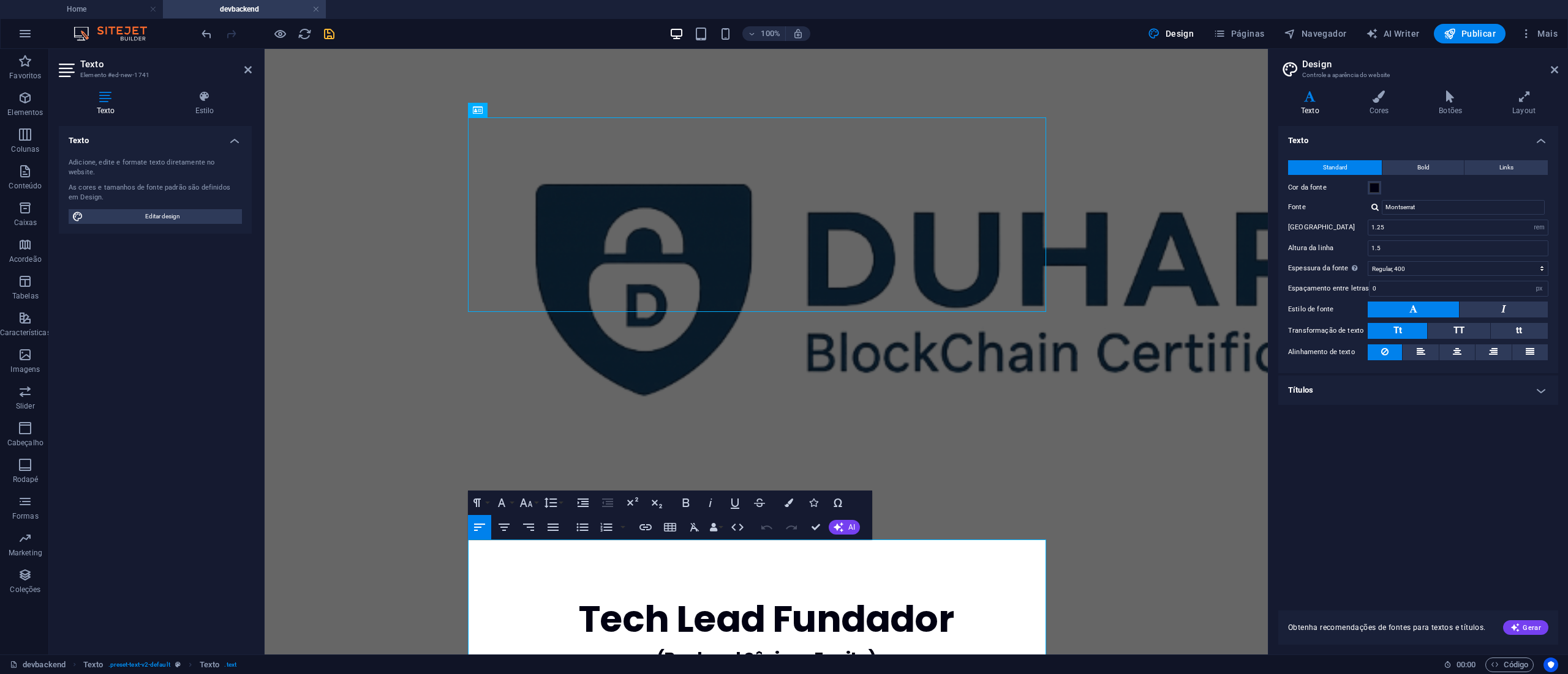
drag, startPoint x: 701, startPoint y: 560, endPoint x: 470, endPoint y: 38, distance: 570.8
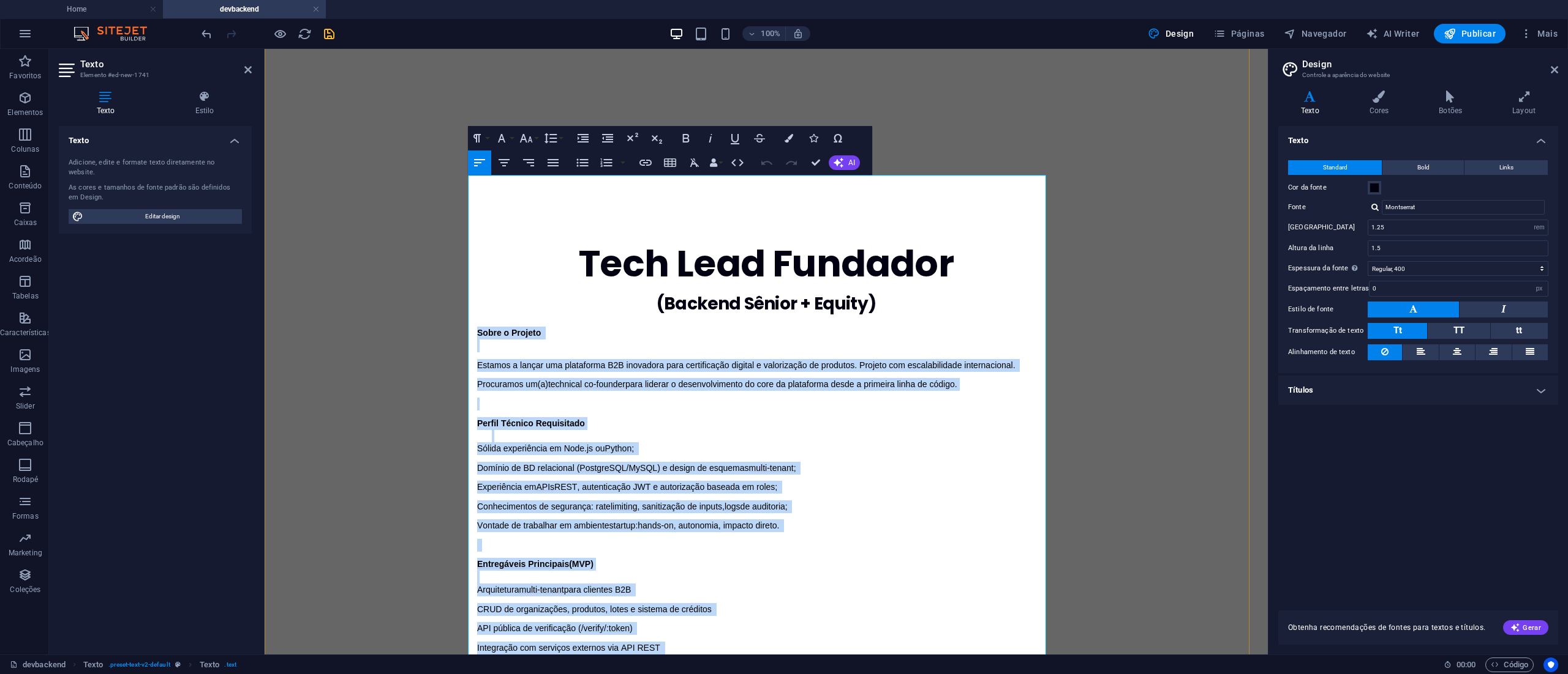
scroll to position [367, 0]
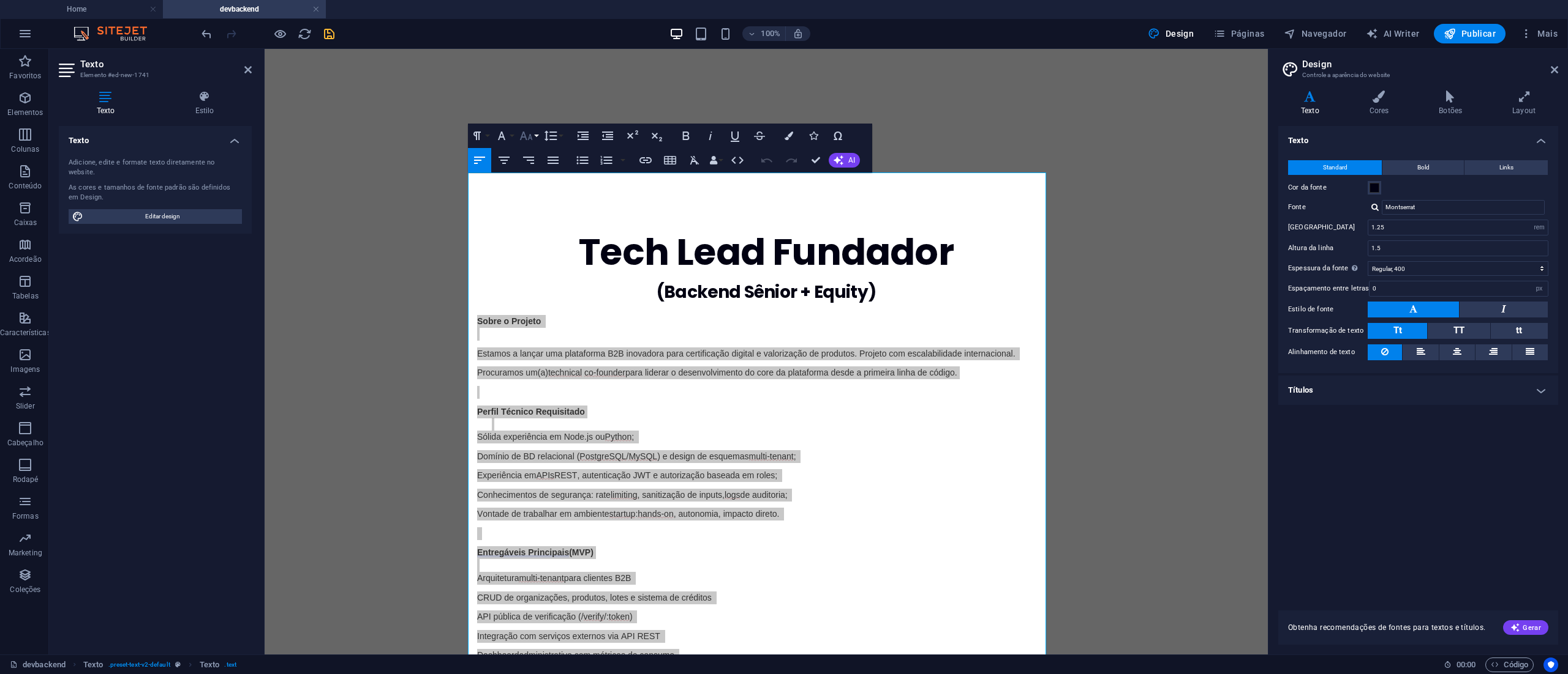
click at [535, 136] on button "Font Size" at bounding box center [529, 135] width 24 height 25
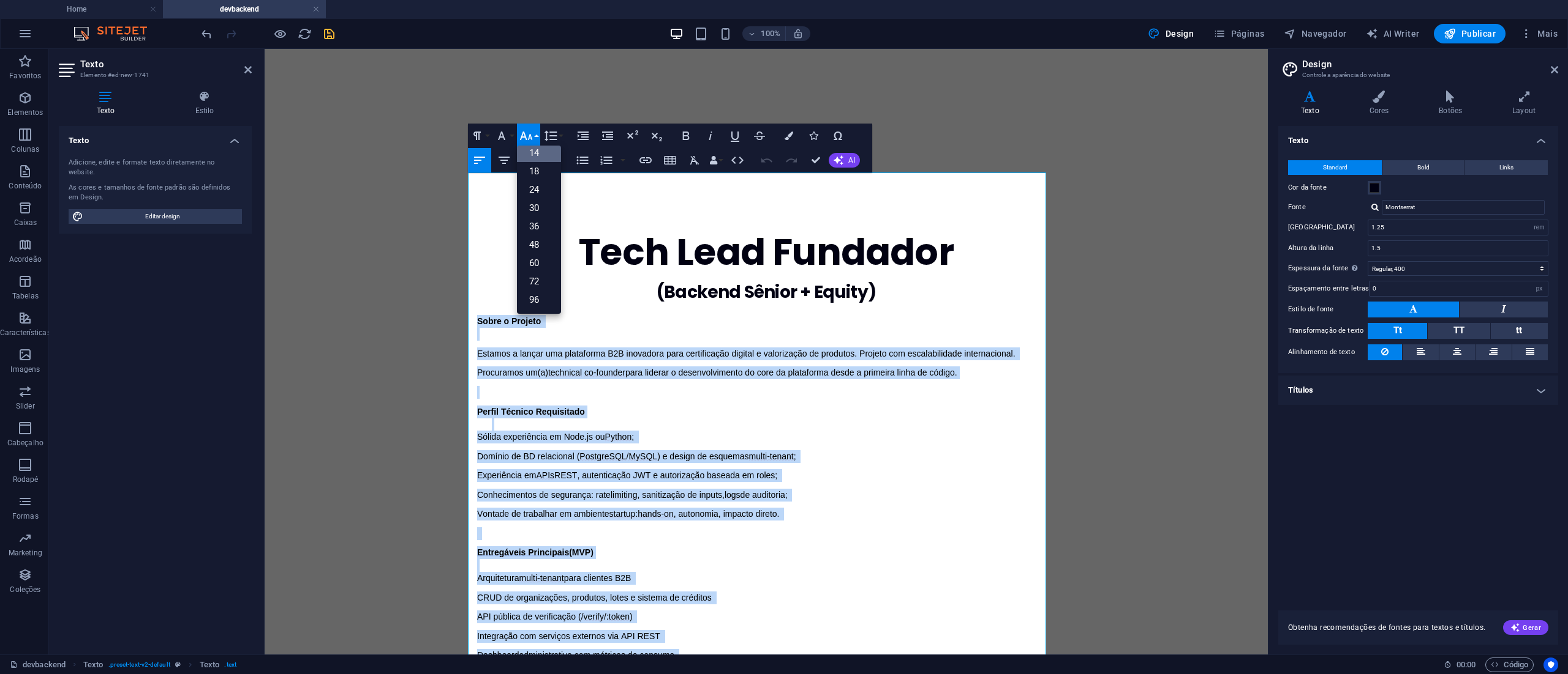
click at [540, 147] on link "14" at bounding box center [539, 153] width 45 height 18
click at [799, 547] on p "Entregáveis Principais (MVP)" at bounding box center [766, 553] width 578 height 13
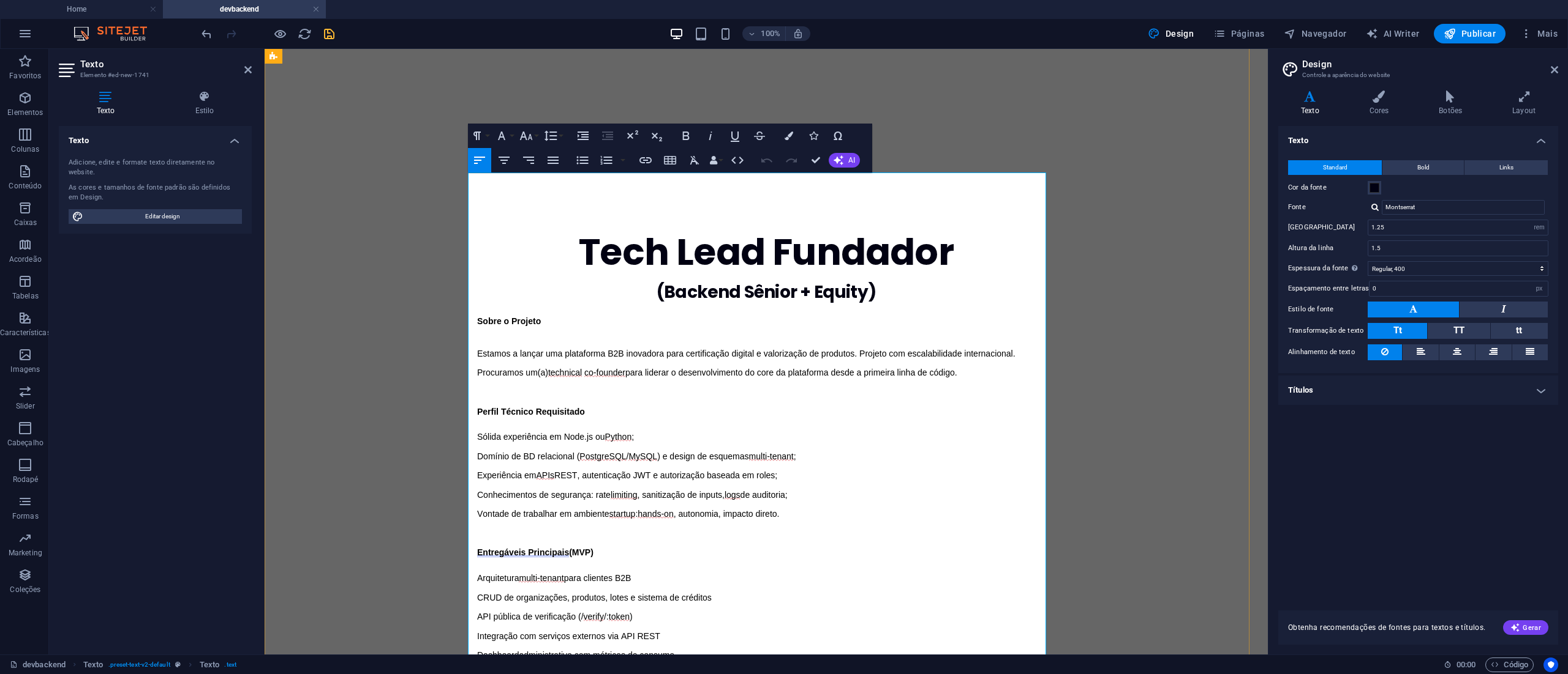
click at [534, 315] on p "Sobre o Projeto" at bounding box center [766, 322] width 578 height 13
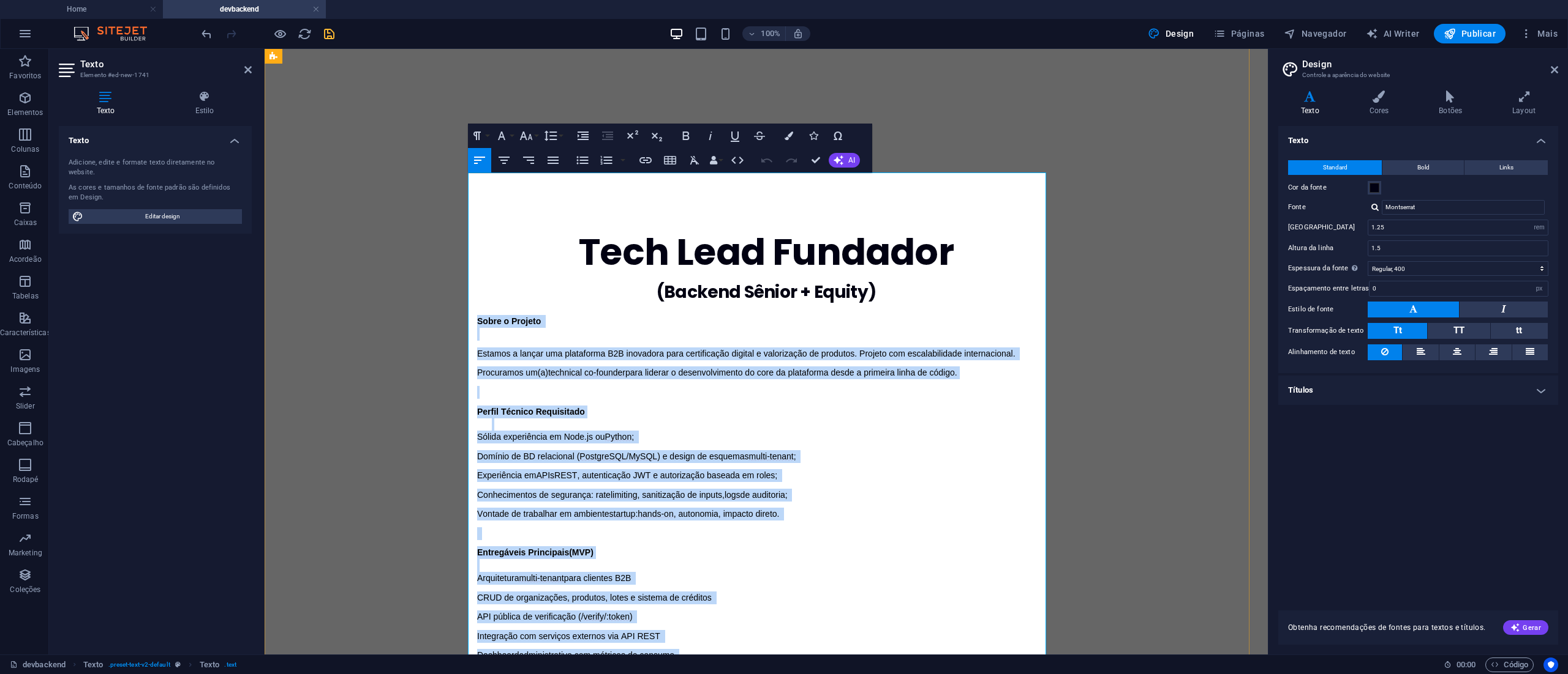
drag, startPoint x: 468, startPoint y: 178, endPoint x: 796, endPoint y: 518, distance: 472.4
click at [900, 591] on p "CRUD de organizações, produtos, lotes e sistema de créditos" at bounding box center [766, 598] width 578 height 13
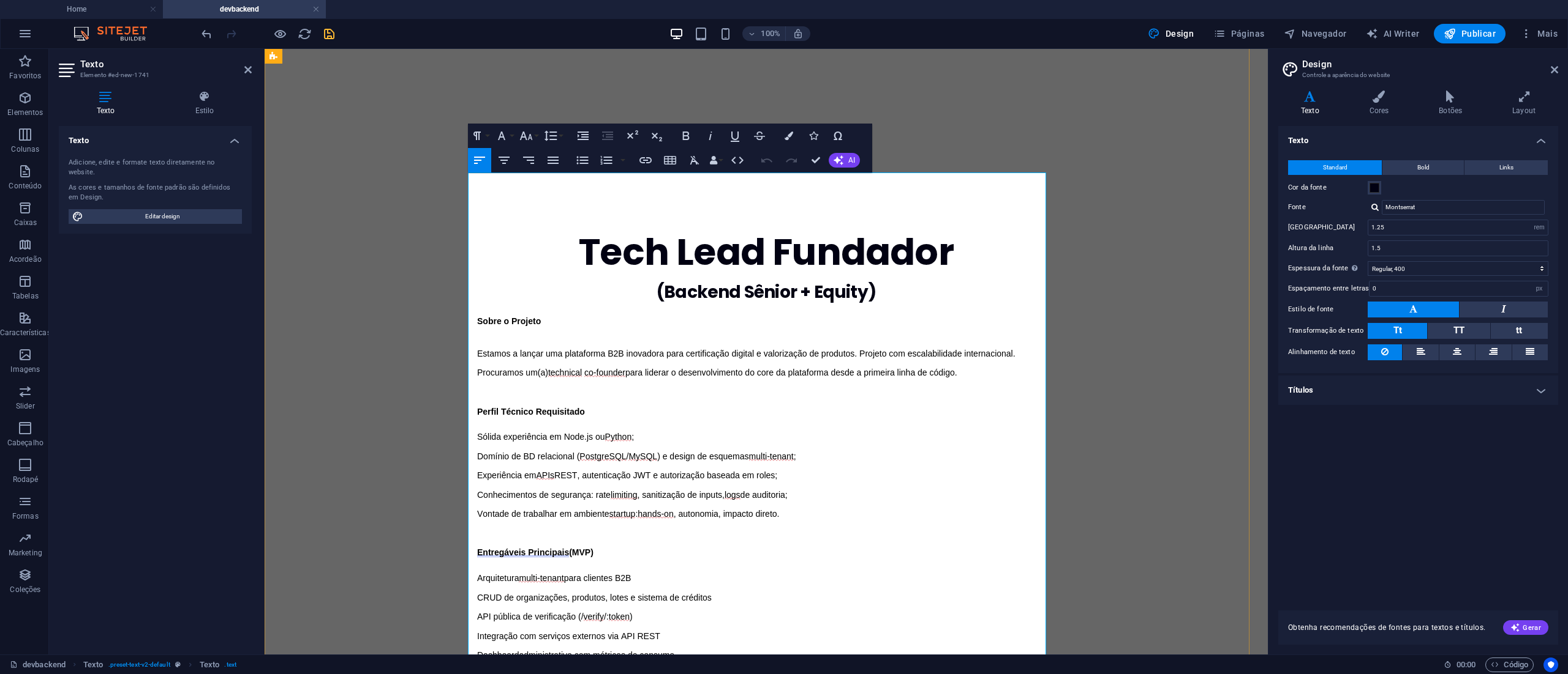
click at [951, 451] on p "Domínio de BD relacional ( PostgreSQL / MySQL ) e design de esquemas multi-tena…" at bounding box center [766, 457] width 578 height 13
click at [954, 451] on p "Domínio de BD relacional ( PostgreSQL / MySQL ) e design de esquemas multi-tena…" at bounding box center [766, 457] width 578 height 13
click at [1268, 156] on div "Tech Lead Fundador (Backend Sênior + Equity) Sobre o Projeto Estamos a lançar u…" at bounding box center [766, 658] width 1004 height 1004
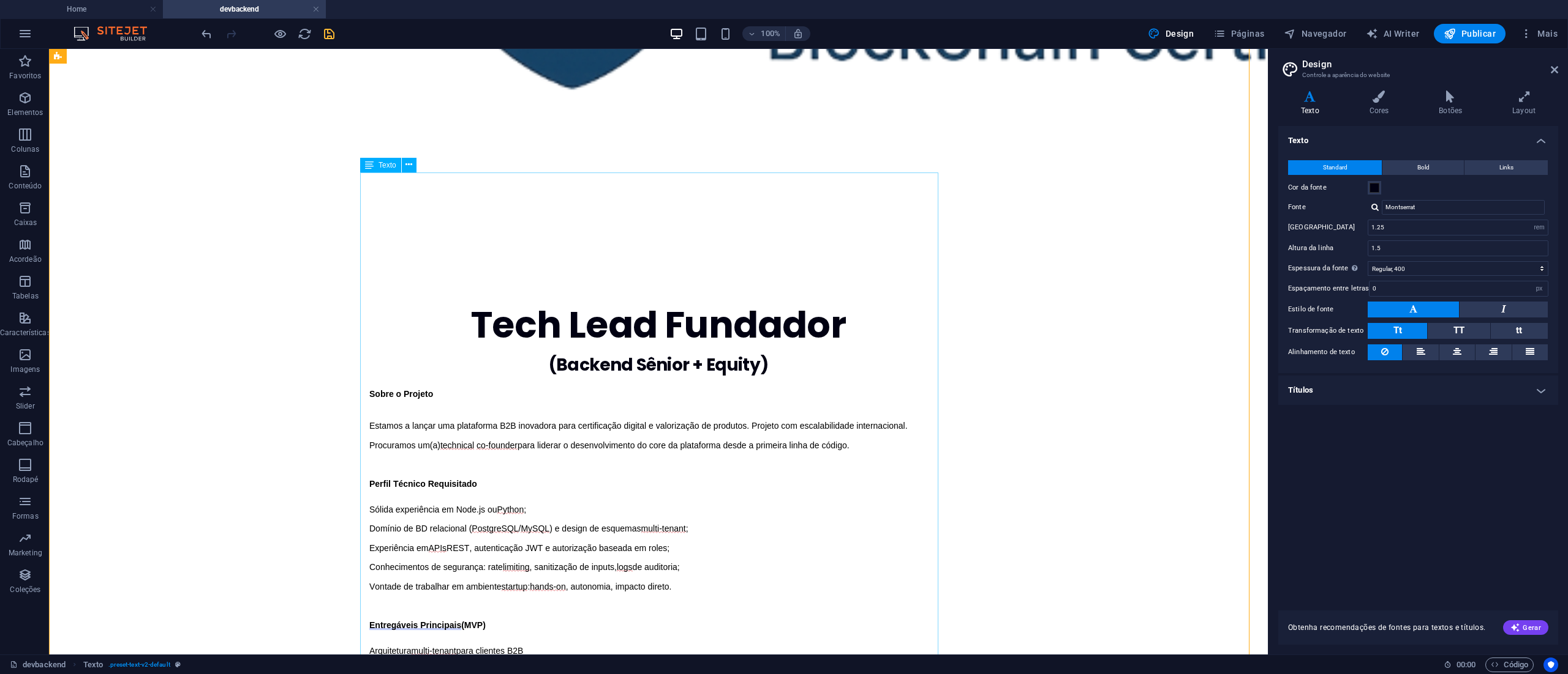
click at [409, 163] on icon at bounding box center [408, 164] width 6 height 13
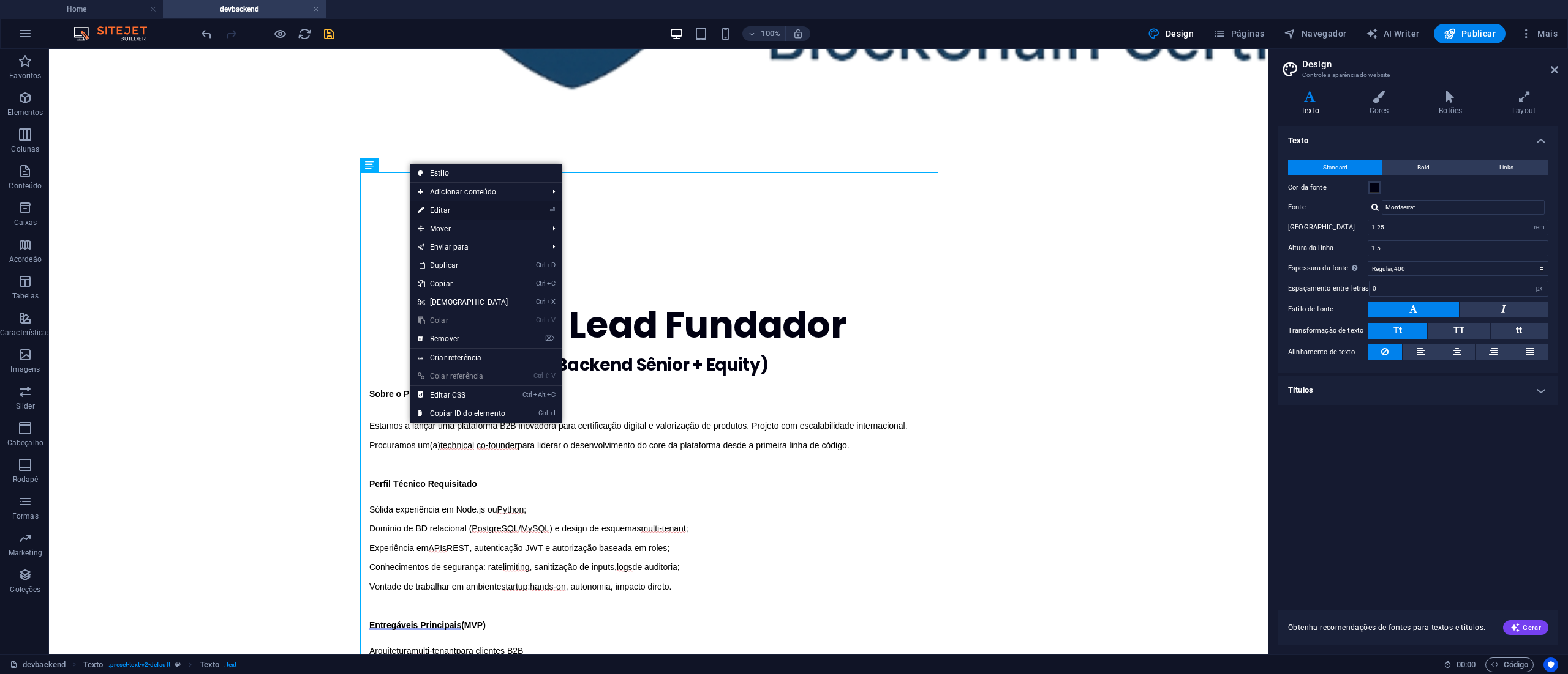
click at [444, 209] on link "⏎ Editar" at bounding box center [463, 211] width 105 height 18
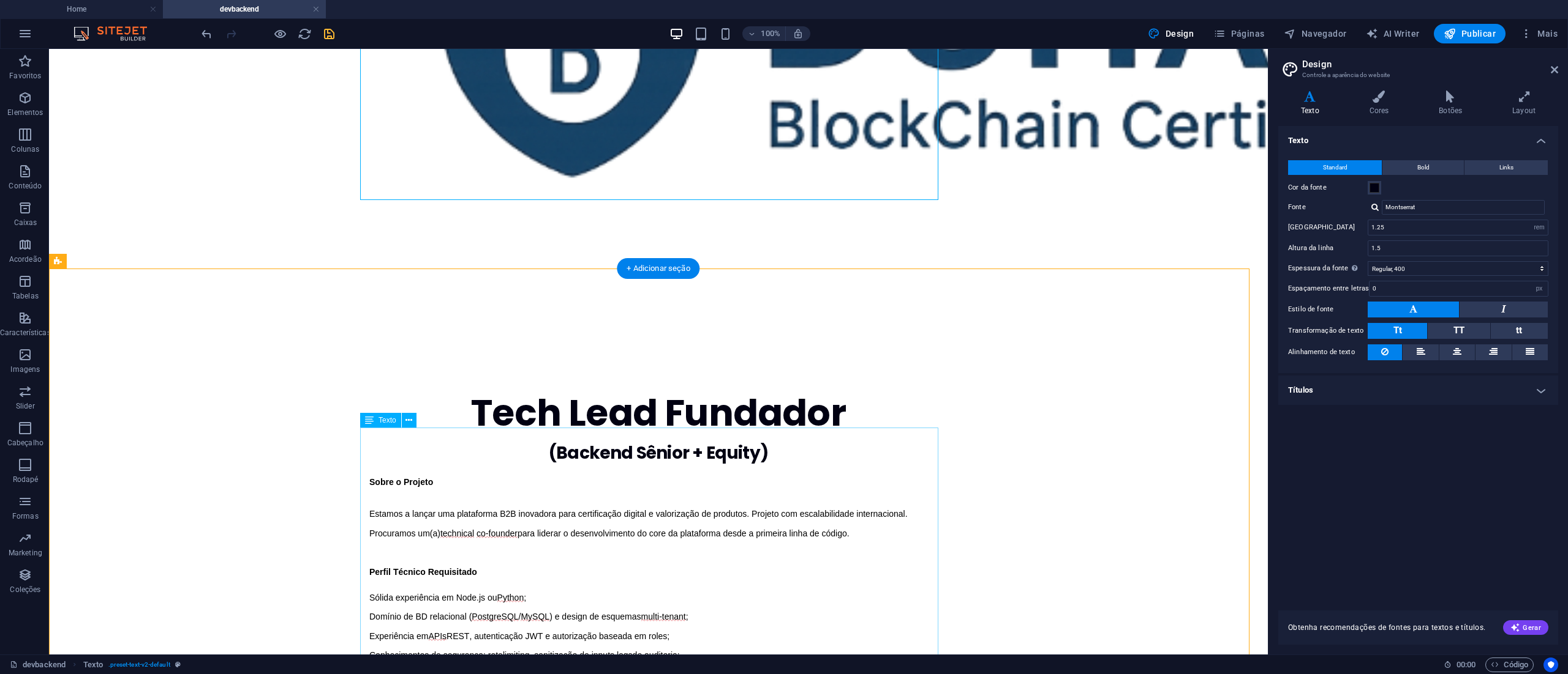
scroll to position [367, 0]
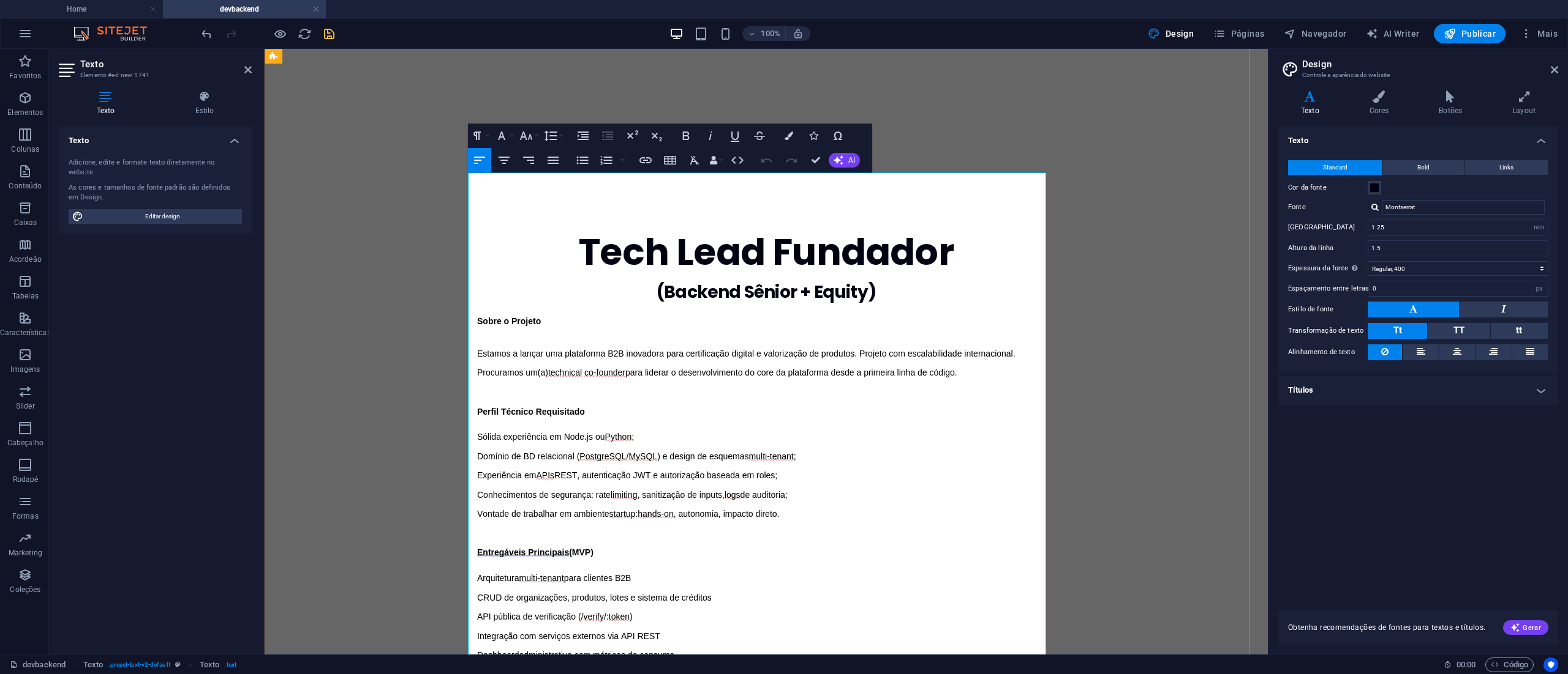
click at [946, 560] on p at bounding box center [766, 566] width 578 height 13
click at [206, 93] on icon at bounding box center [205, 96] width 95 height 12
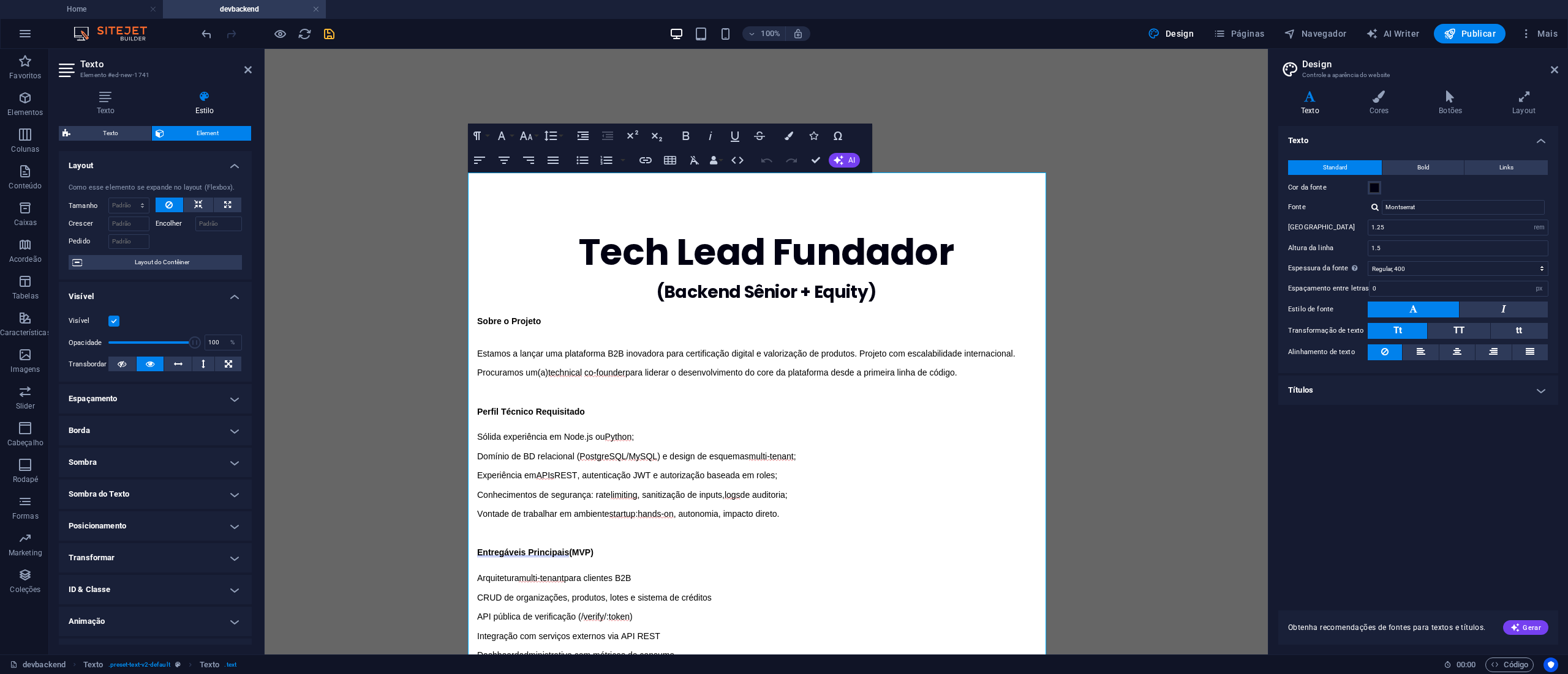
click at [229, 396] on h4 "Espaçamento" at bounding box center [155, 399] width 193 height 29
click at [211, 447] on span "Cliente" at bounding box center [218, 444] width 40 height 15
click at [114, 481] on select "px rem % vh vw" at bounding box center [115, 476] width 17 height 15
select select "%"
click at [106, 470] on select "px rem % vh vw" at bounding box center [115, 476] width 17 height 15
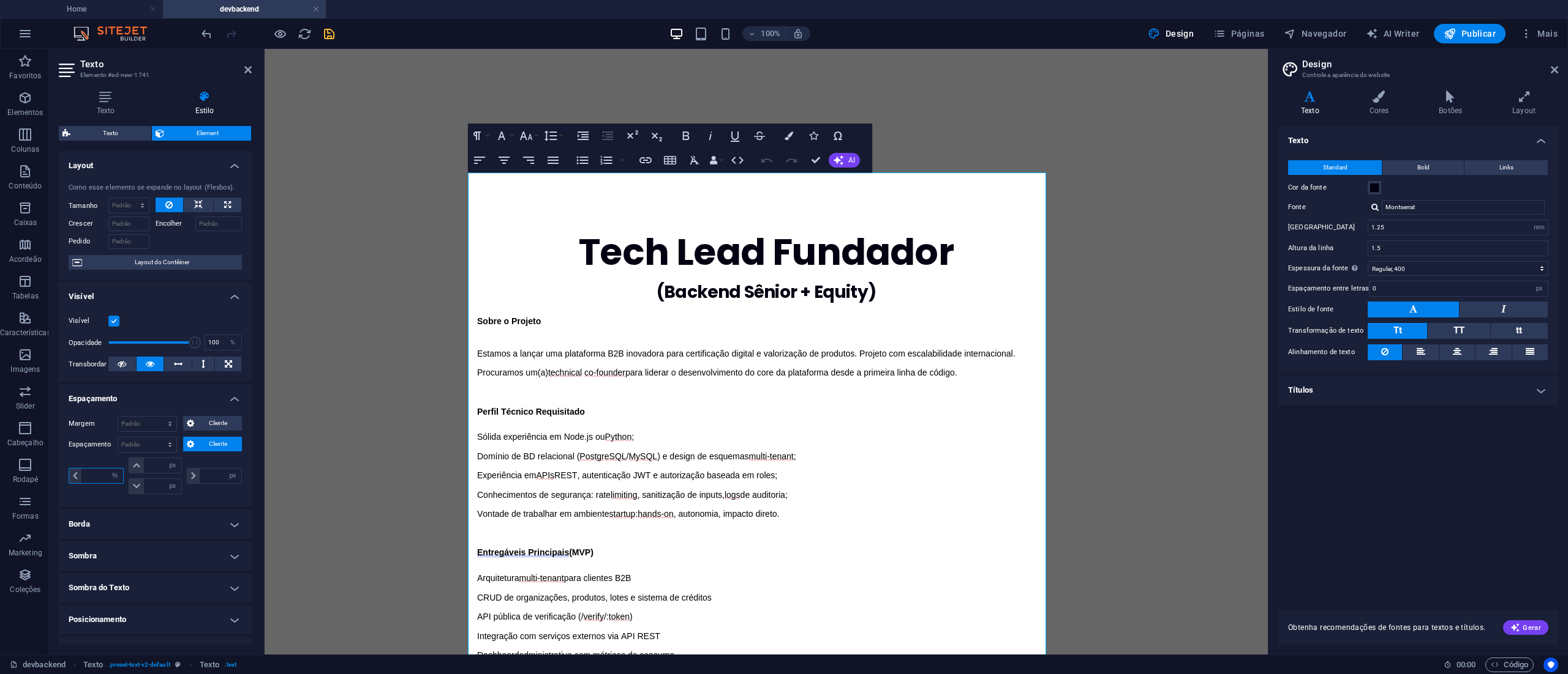
type input "100"
type input "0"
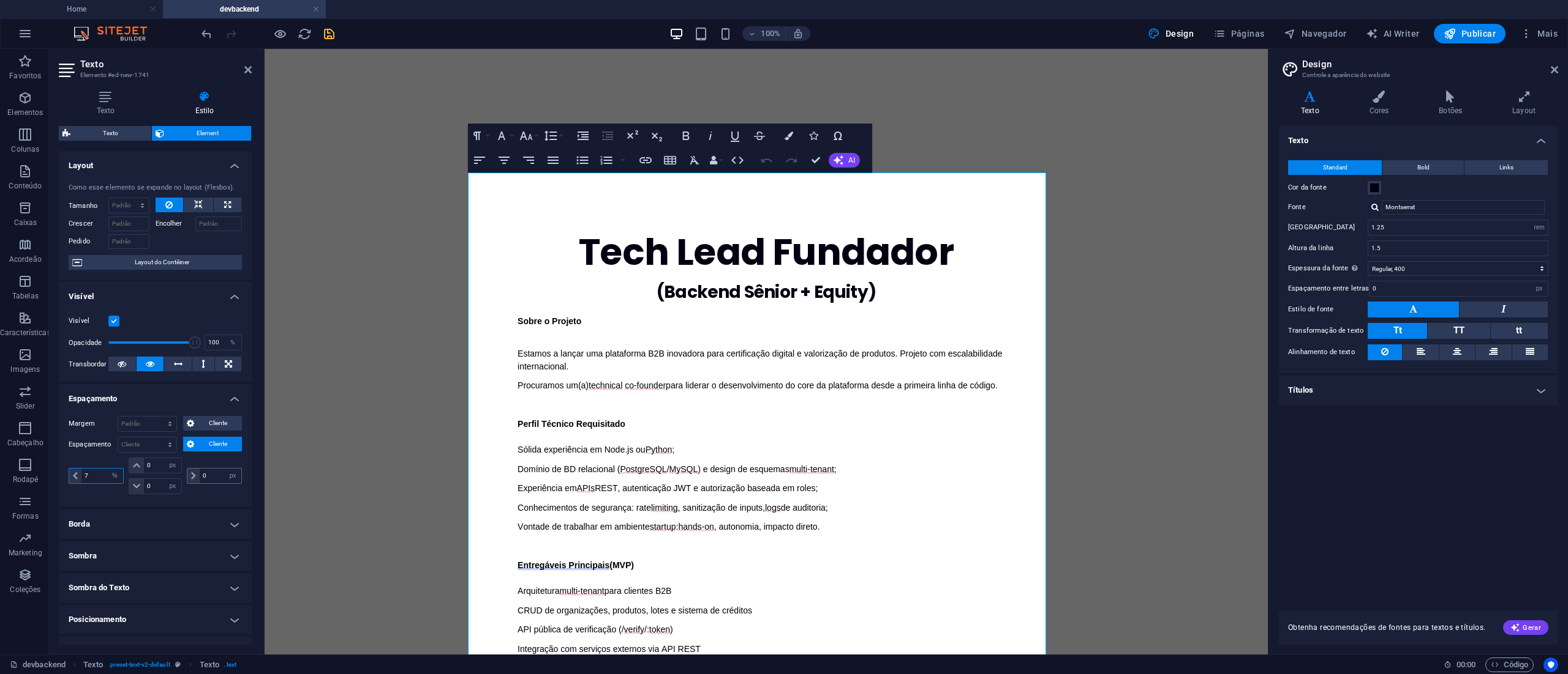
type input "7"
click at [209, 480] on input "0" at bounding box center [221, 476] width 42 height 15
click at [232, 474] on select "px rem % vh vw" at bounding box center [233, 476] width 17 height 15
select select "%"
click at [225, 470] on select "px rem % vh vw" at bounding box center [233, 476] width 17 height 15
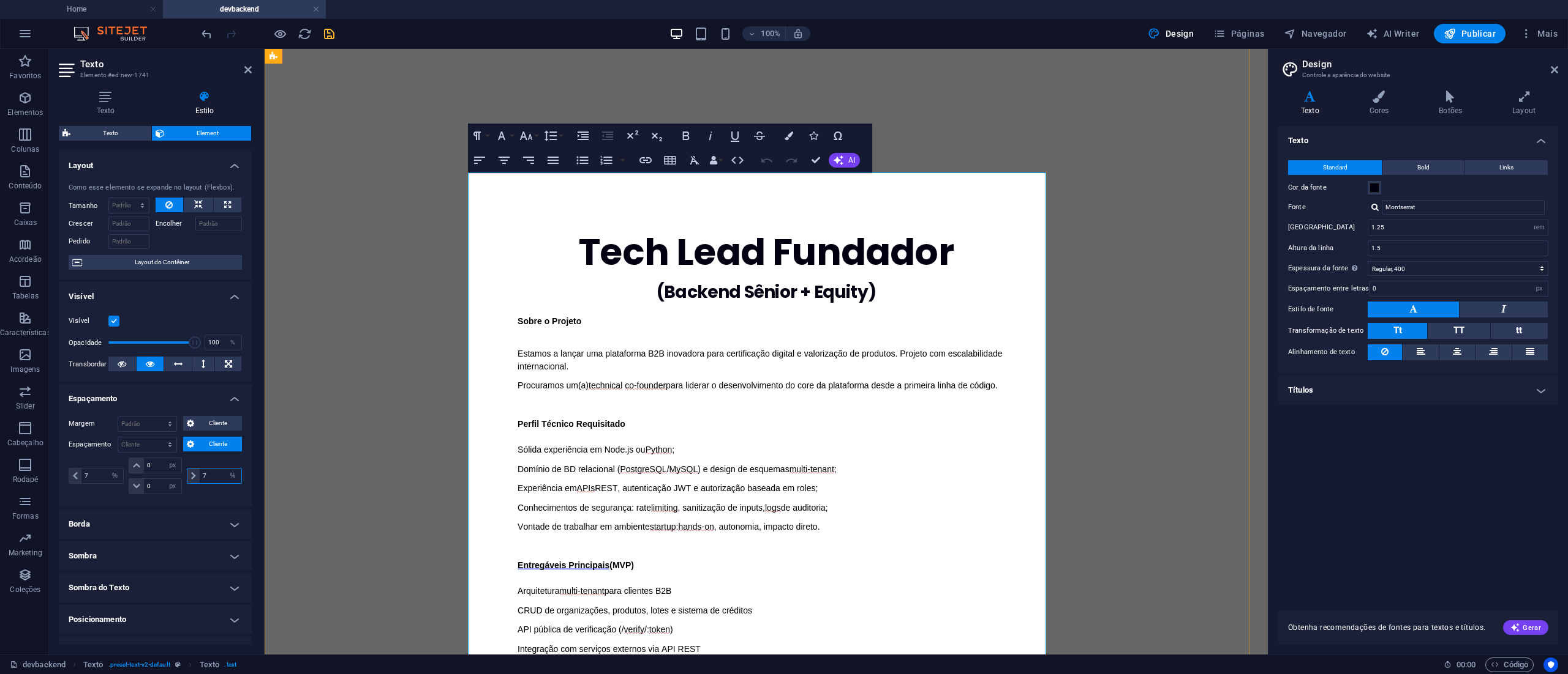
type input "7"
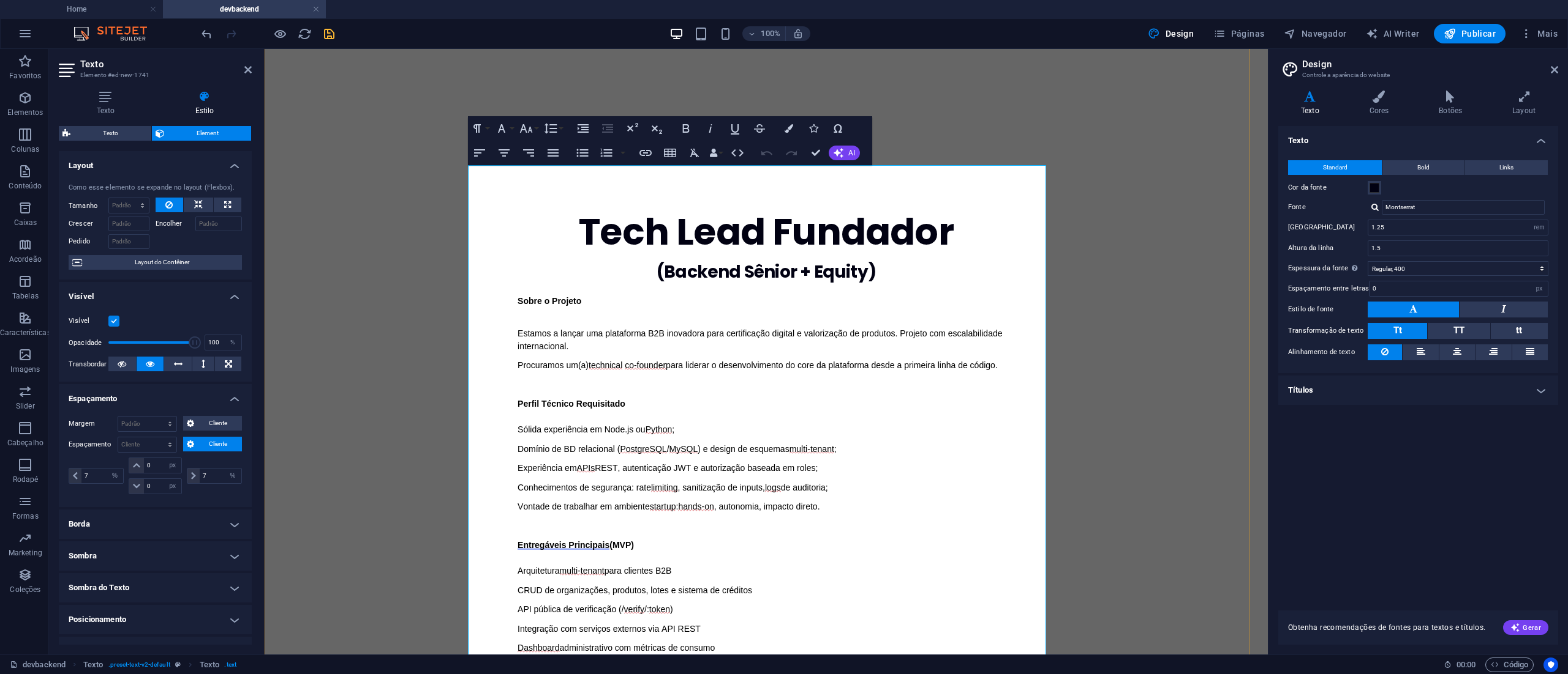
scroll to position [490, 0]
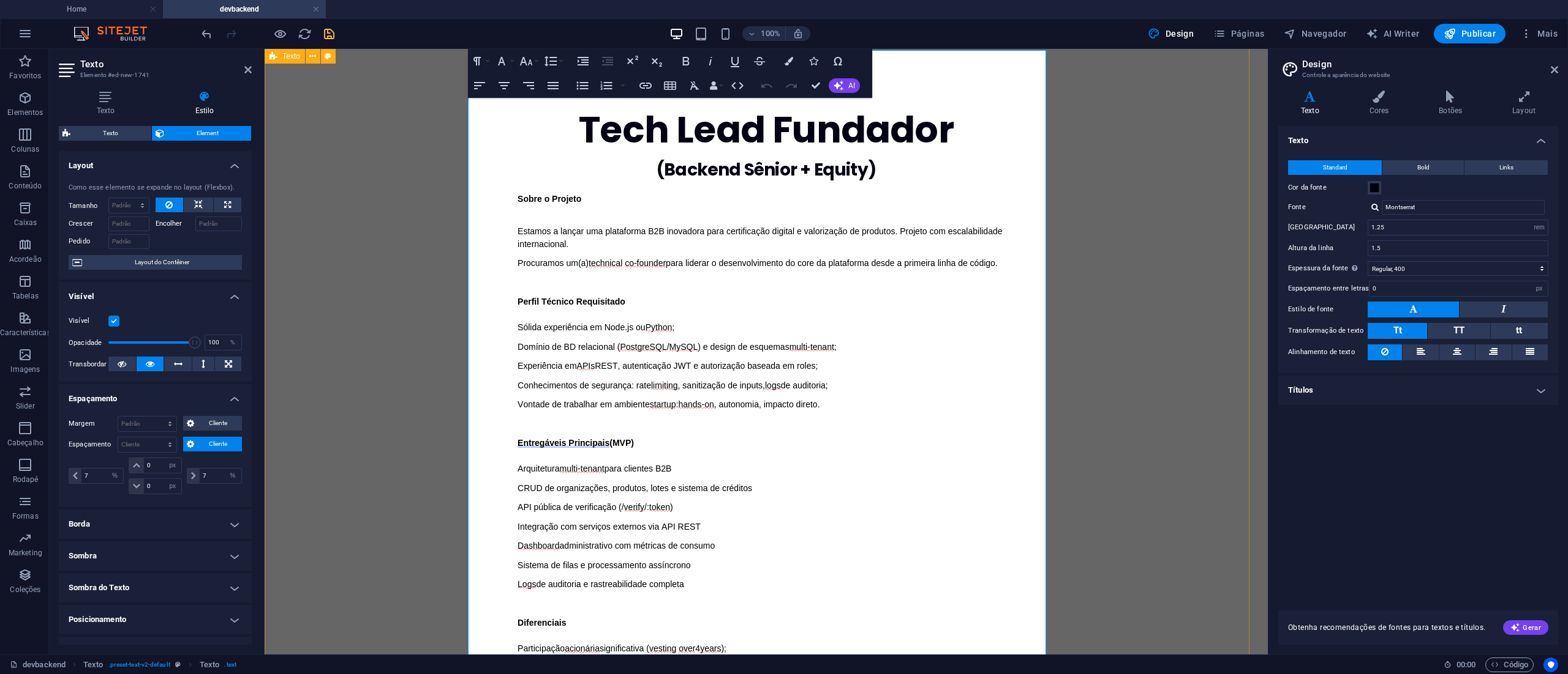
click at [1108, 325] on div "Tech Lead Fundador (Backend Sênior + Equity) Sobre o Projeto Estamos a lançar u…" at bounding box center [766, 541] width 1004 height 1016
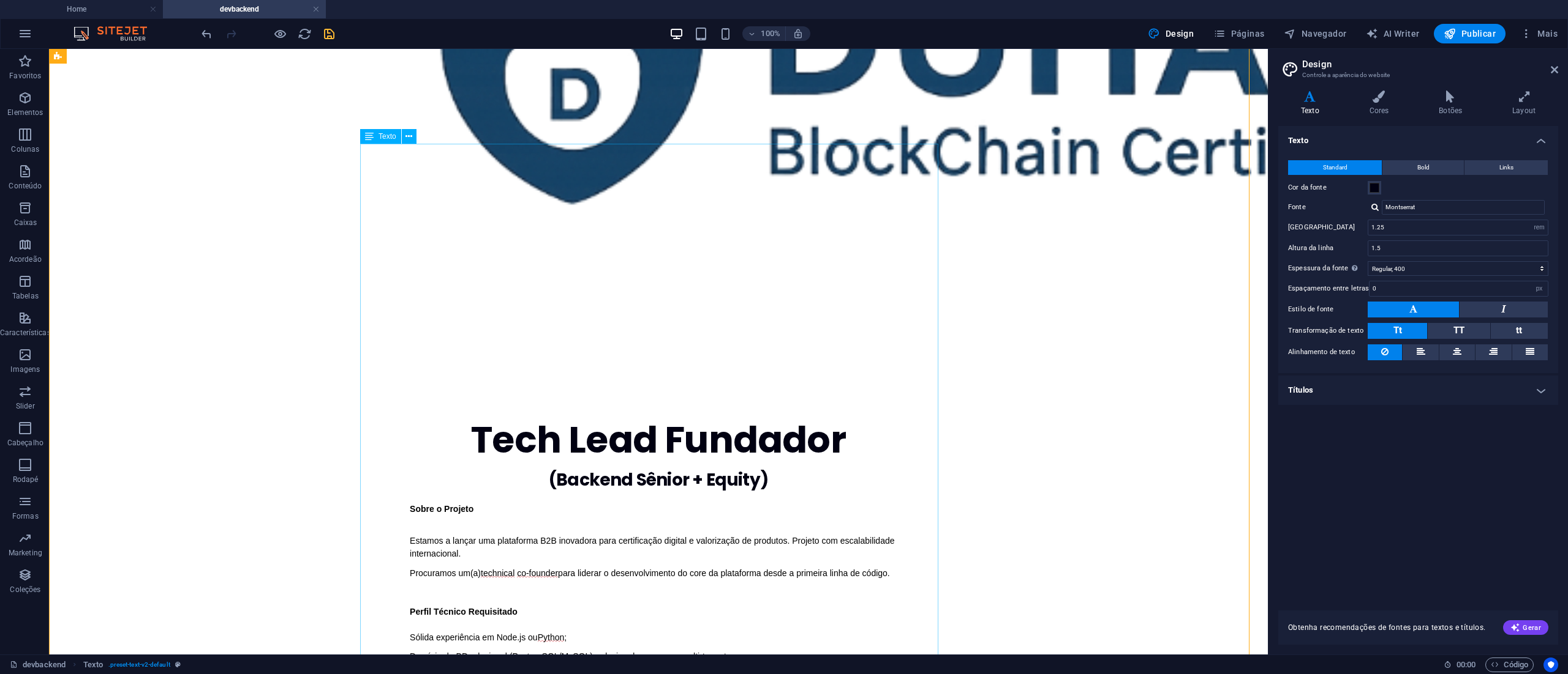
scroll to position [244, 0]
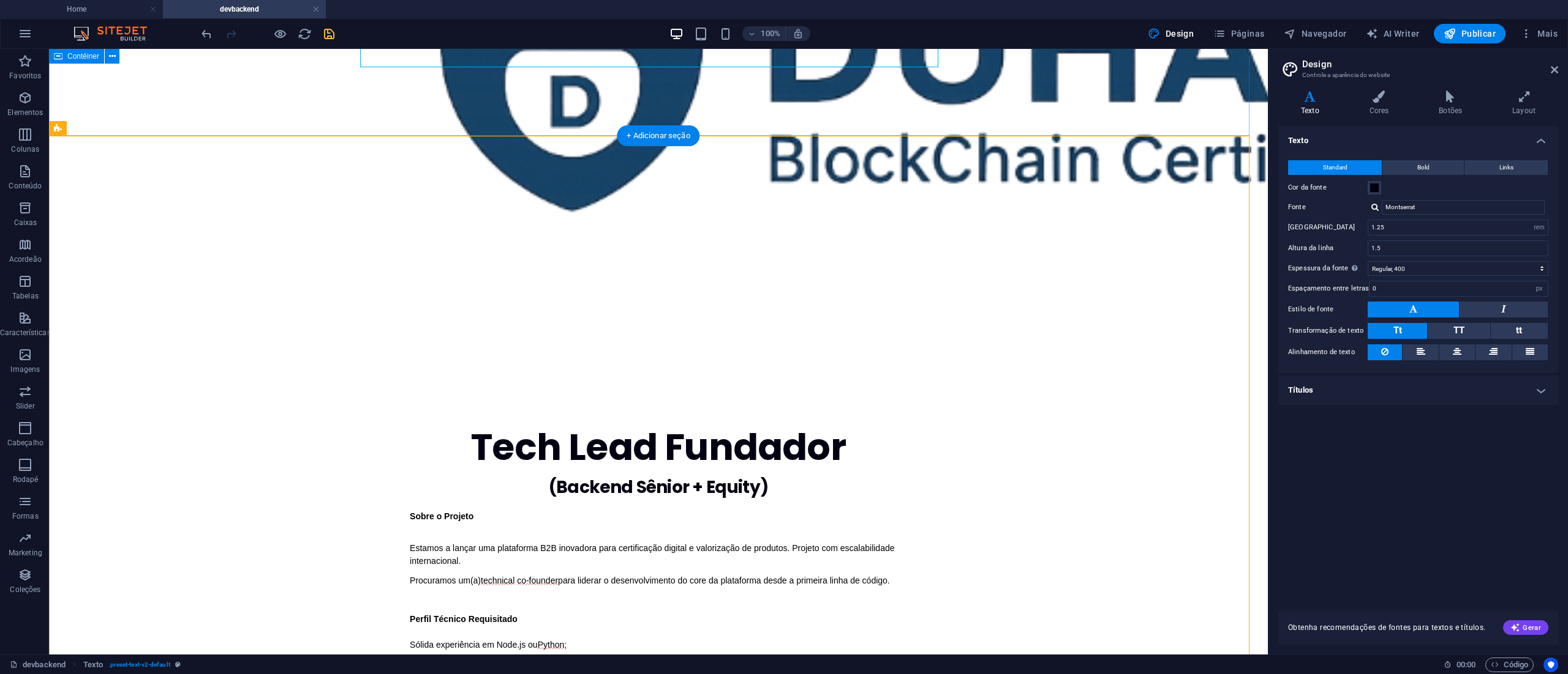
click at [1082, 89] on div at bounding box center [658, 77] width 1219 height 547
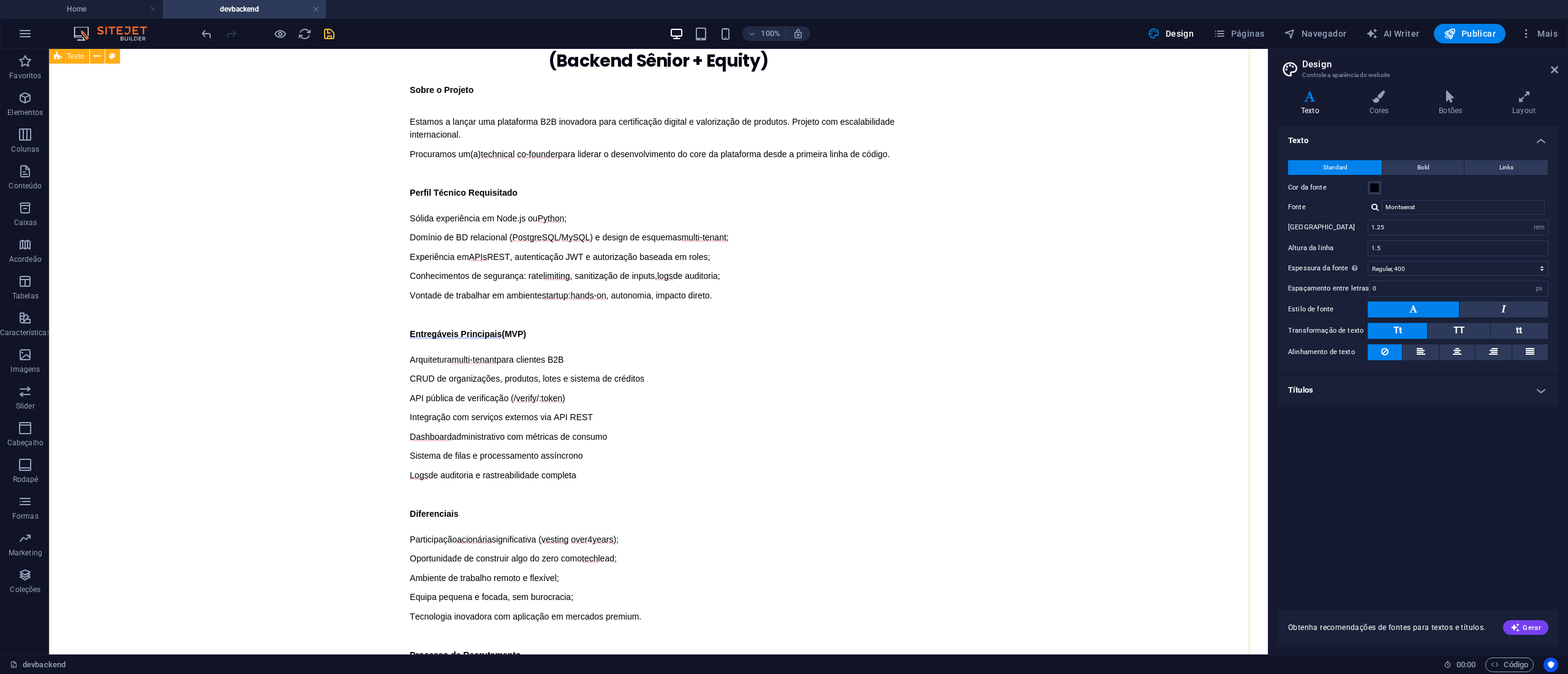
scroll to position [742, 0]
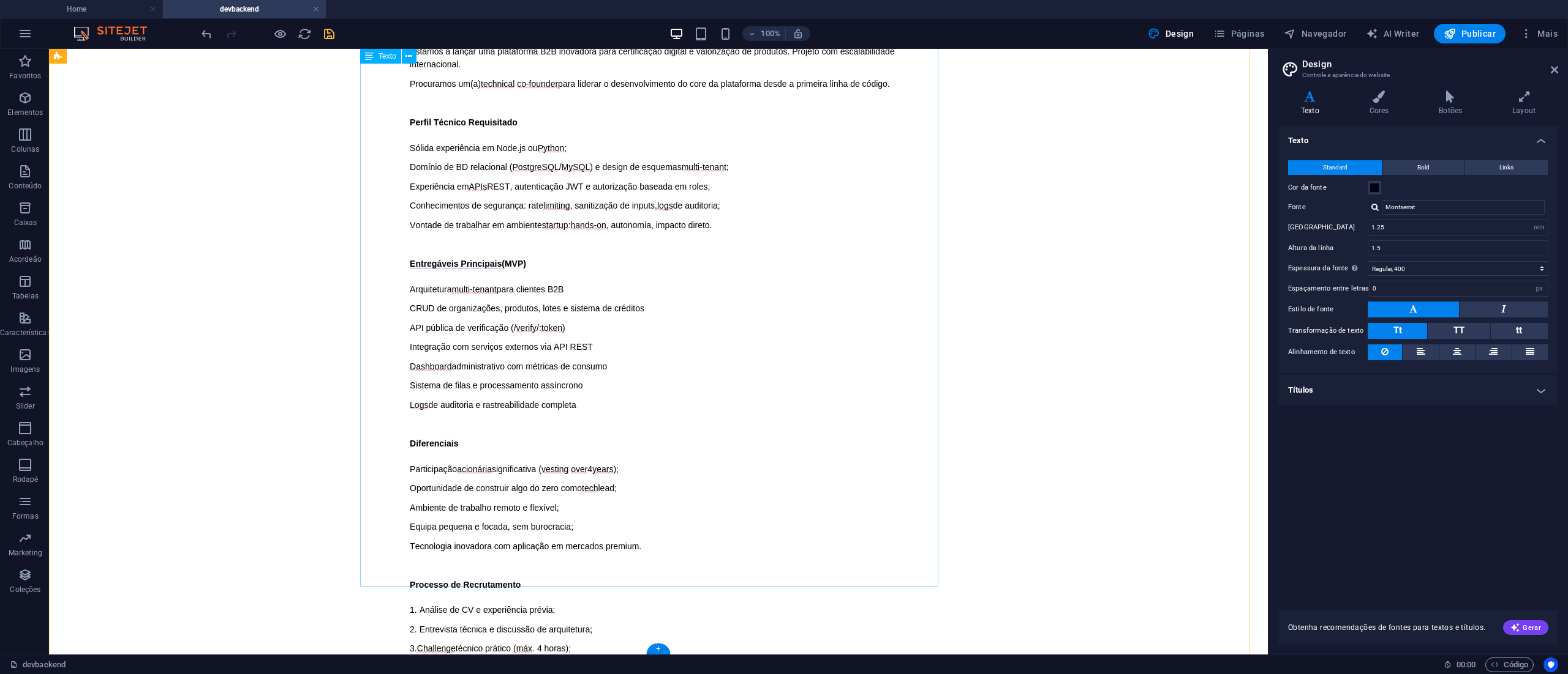
click at [592, 501] on div "Sobre o Projeto Estamos a lançar uma plataforma B2B inovadora para certificação…" at bounding box center [658, 408] width 578 height 788
click at [596, 491] on div "Sobre o Projeto Estamos a lançar uma plataforma B2B inovadora para certificação…" at bounding box center [658, 408] width 578 height 788
drag, startPoint x: 596, startPoint y: 491, endPoint x: 504, endPoint y: 483, distance: 92.3
click at [504, 483] on div "Sobre o Projeto Estamos a lançar uma plataforma B2B inovadora para certificação…" at bounding box center [658, 408] width 578 height 788
click at [419, 483] on div "Sobre o Projeto Estamos a lançar uma plataforma B2B inovadora para certificação…" at bounding box center [658, 408] width 578 height 788
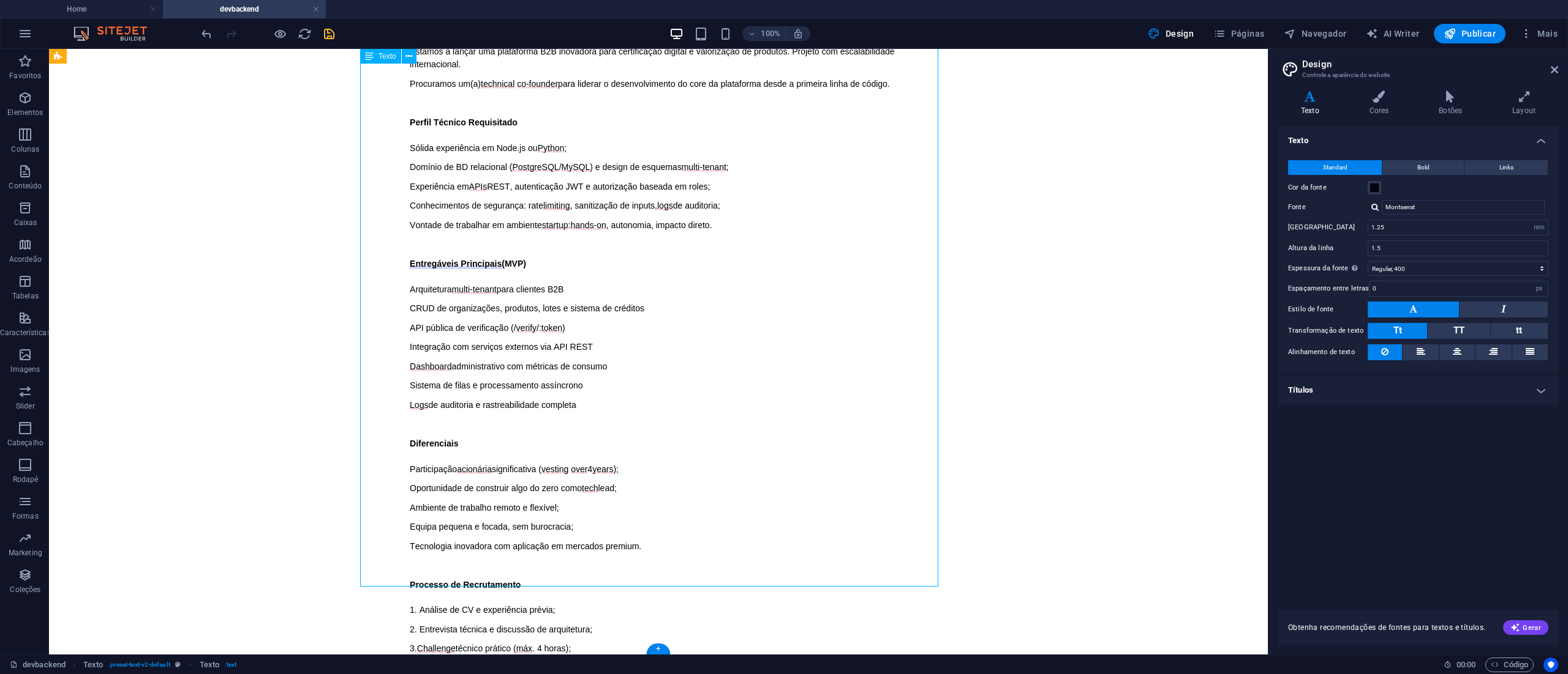
click at [419, 483] on div "Sobre o Projeto Estamos a lançar uma plataforma B2B inovadora para certificação…" at bounding box center [658, 408] width 578 height 788
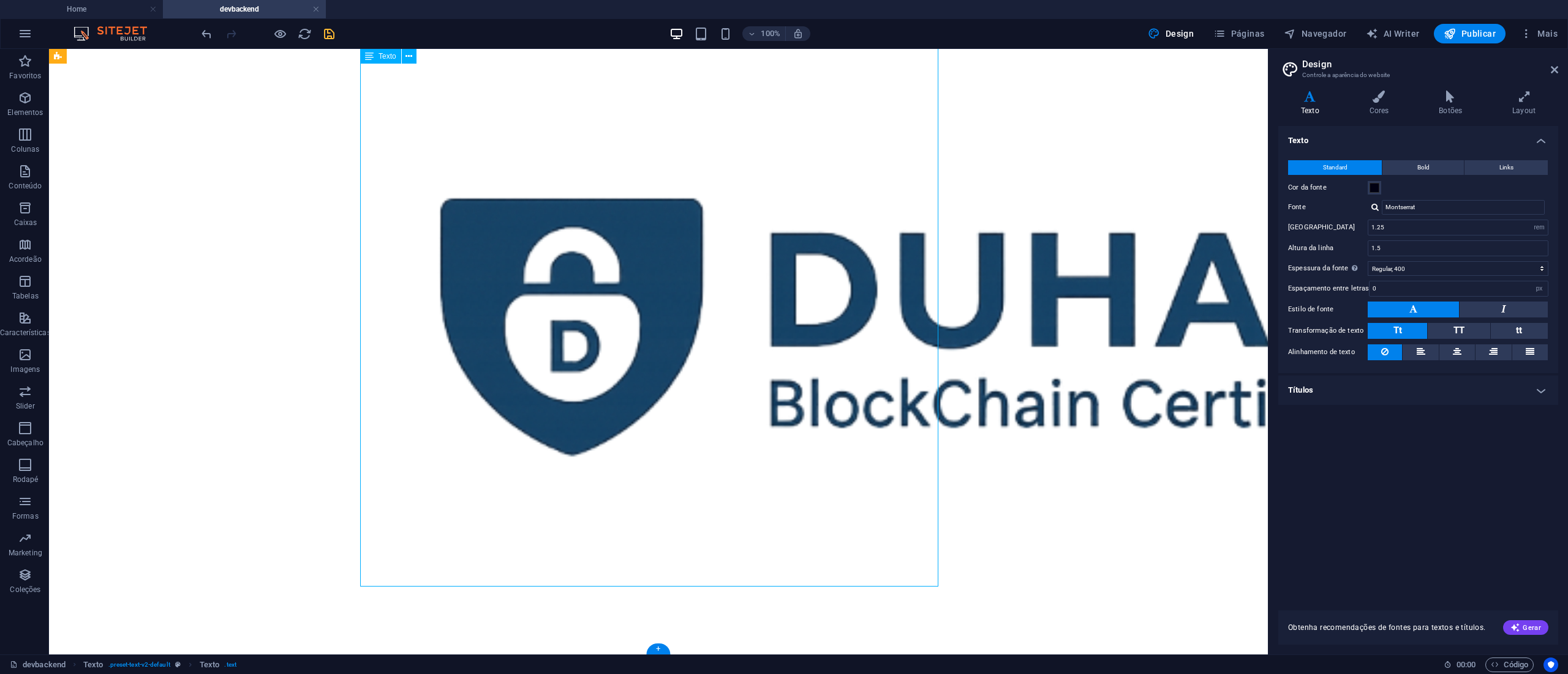
select select "%"
select select "px"
select select "%"
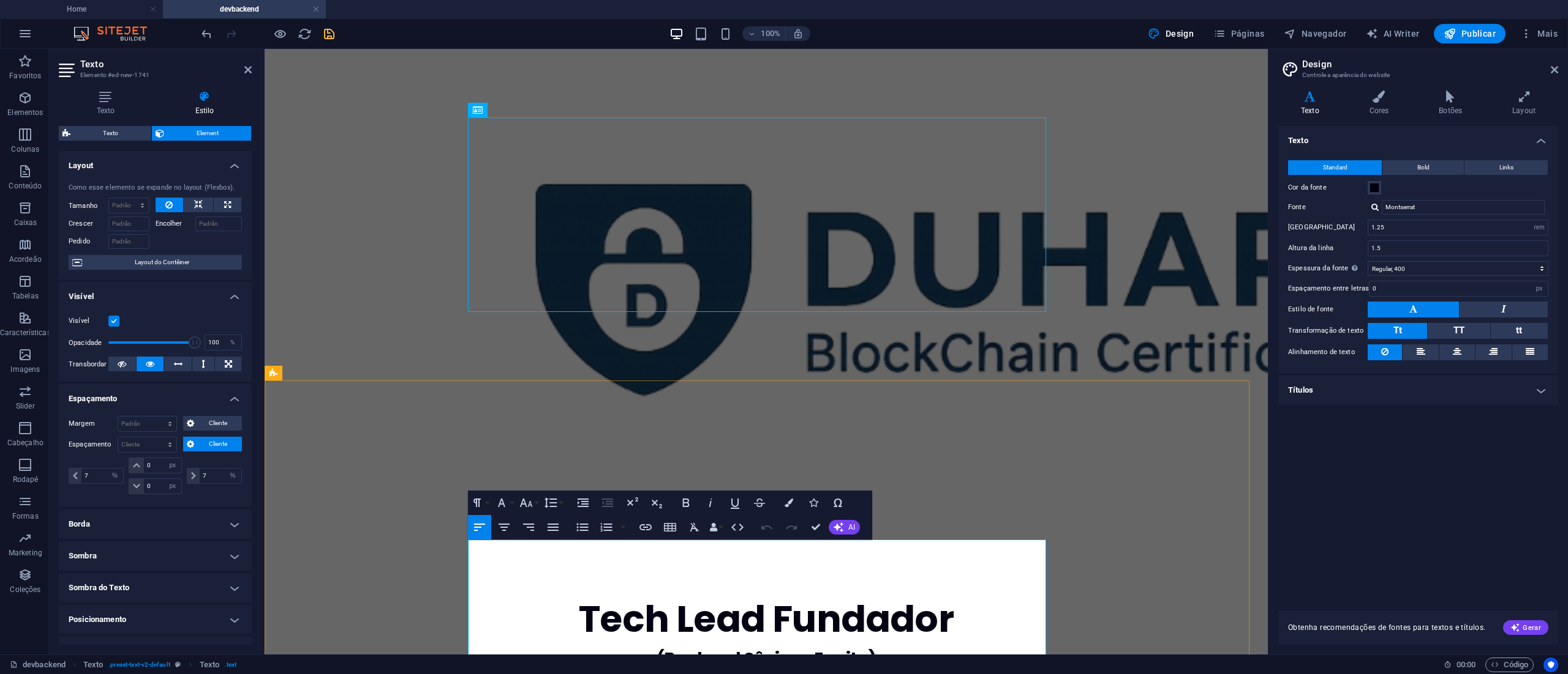
drag, startPoint x: 544, startPoint y: 543, endPoint x: 468, endPoint y: 542, distance: 76.0
click at [535, 501] on button "Font Size" at bounding box center [529, 502] width 24 height 25
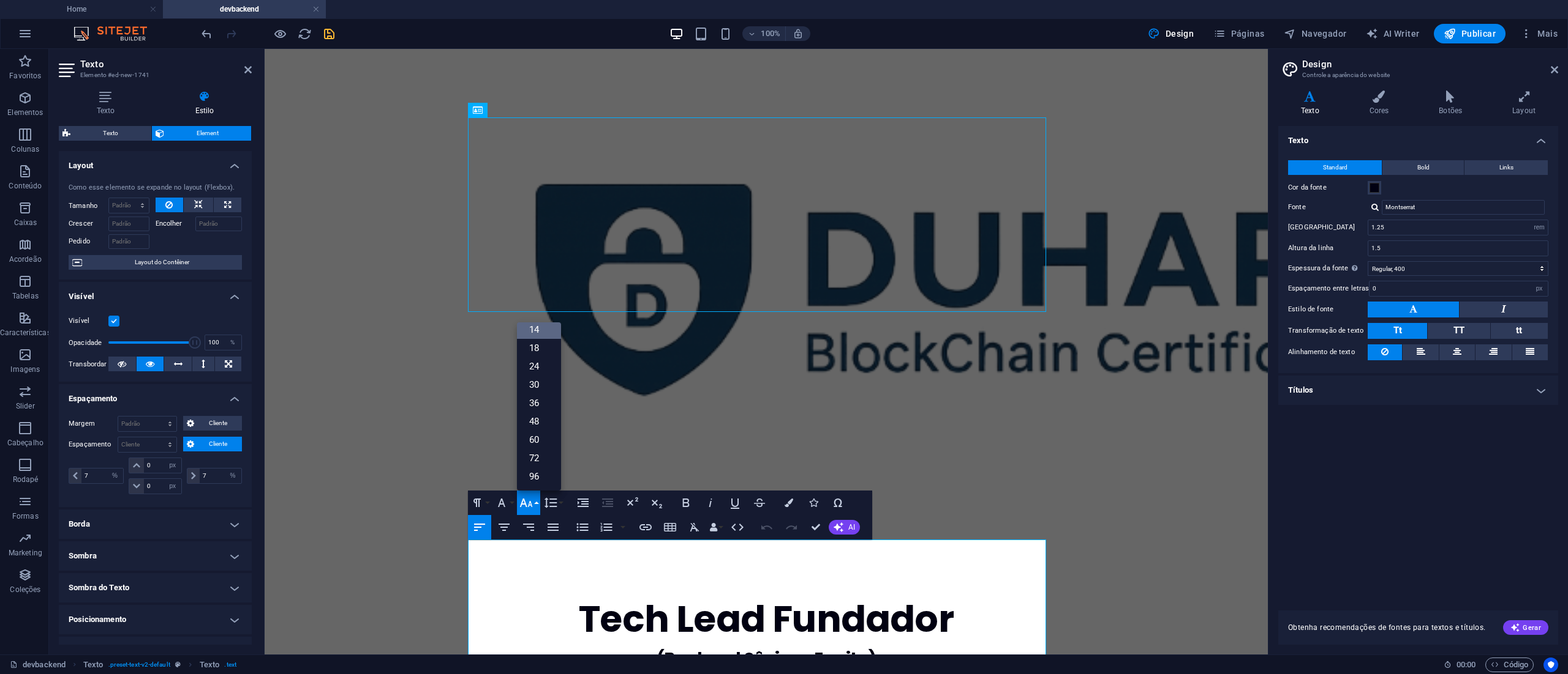
scroll to position [98, 0]
click at [537, 344] on link "18" at bounding box center [539, 348] width 45 height 18
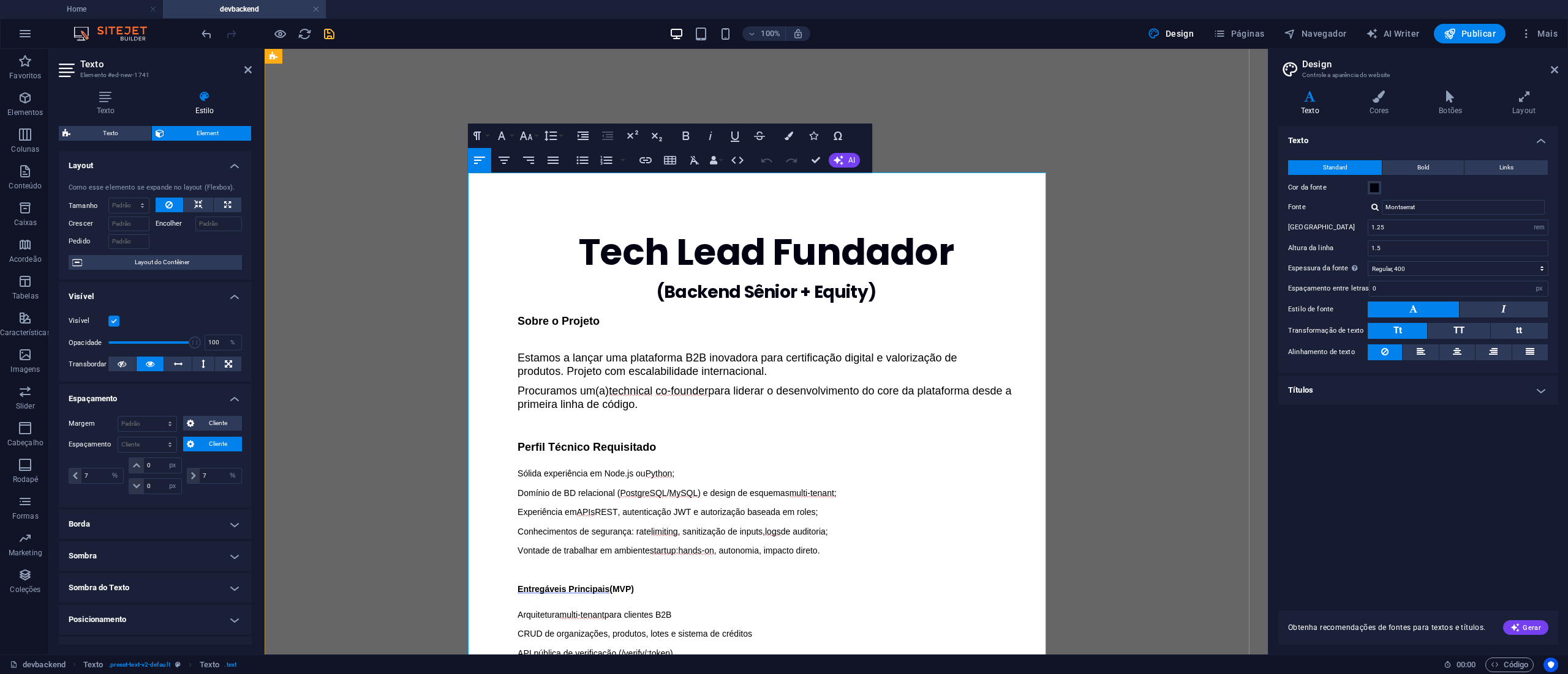
scroll to position [244, 0]
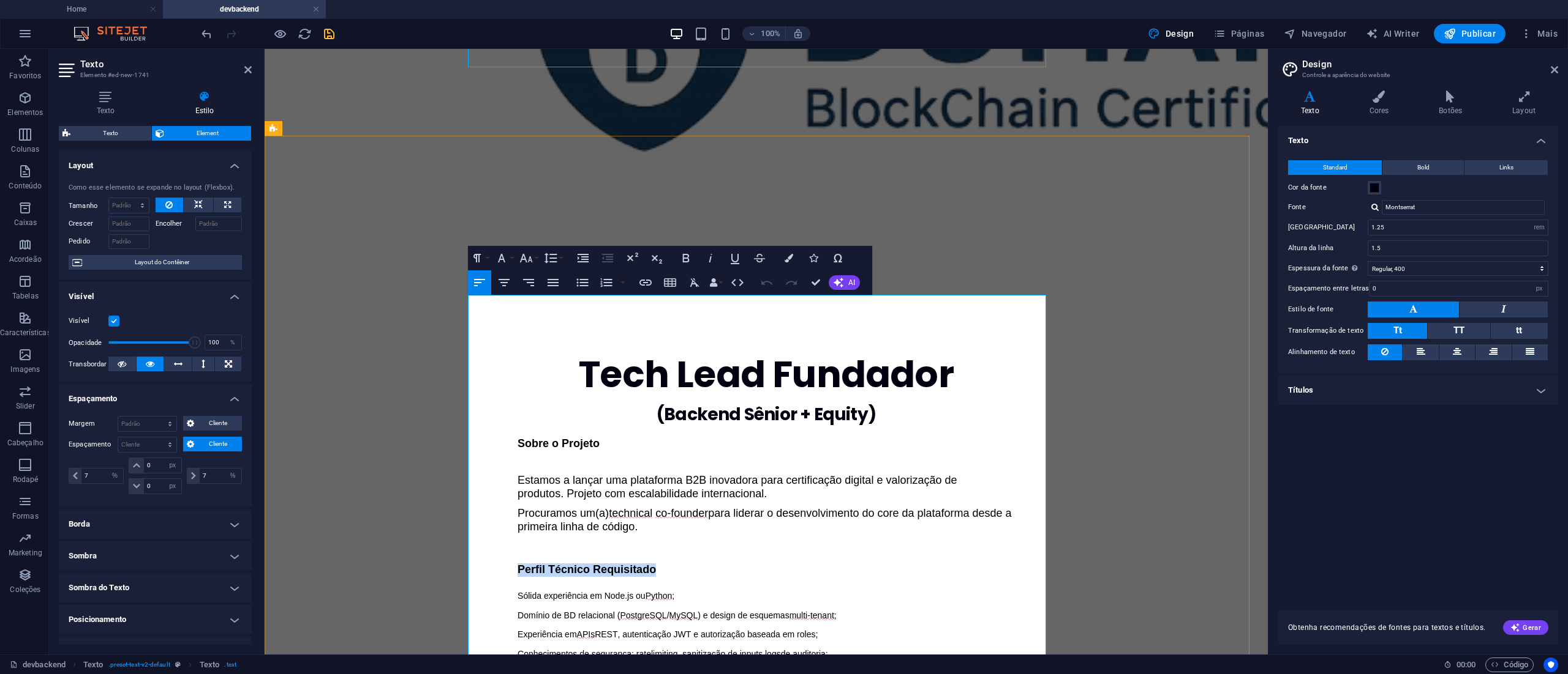
drag, startPoint x: 658, startPoint y: 430, endPoint x: 487, endPoint y: 423, distance: 171.1
click at [538, 256] on button "Font Size" at bounding box center [529, 258] width 24 height 25
click at [537, 292] on link "18" at bounding box center [539, 293] width 45 height 18
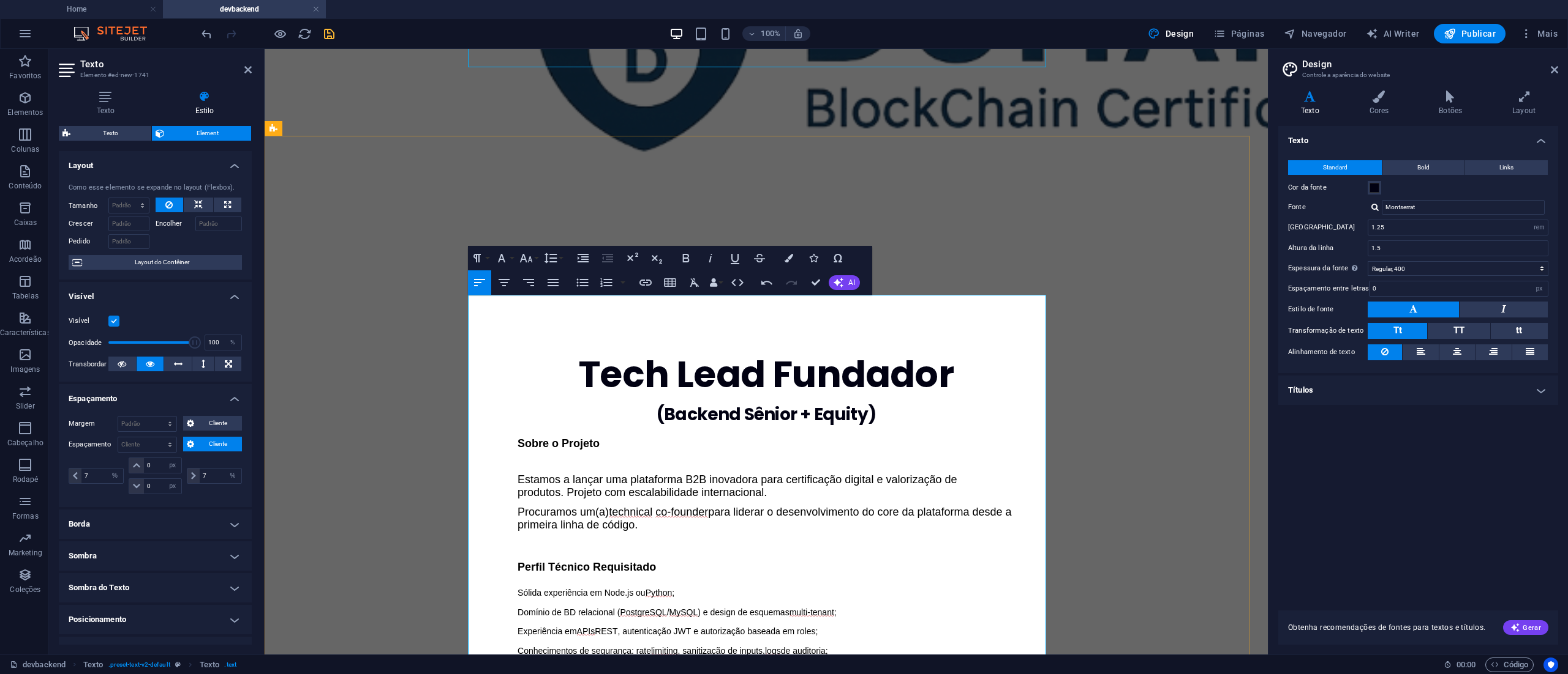
click at [763, 538] on p at bounding box center [765, 546] width 497 height 16
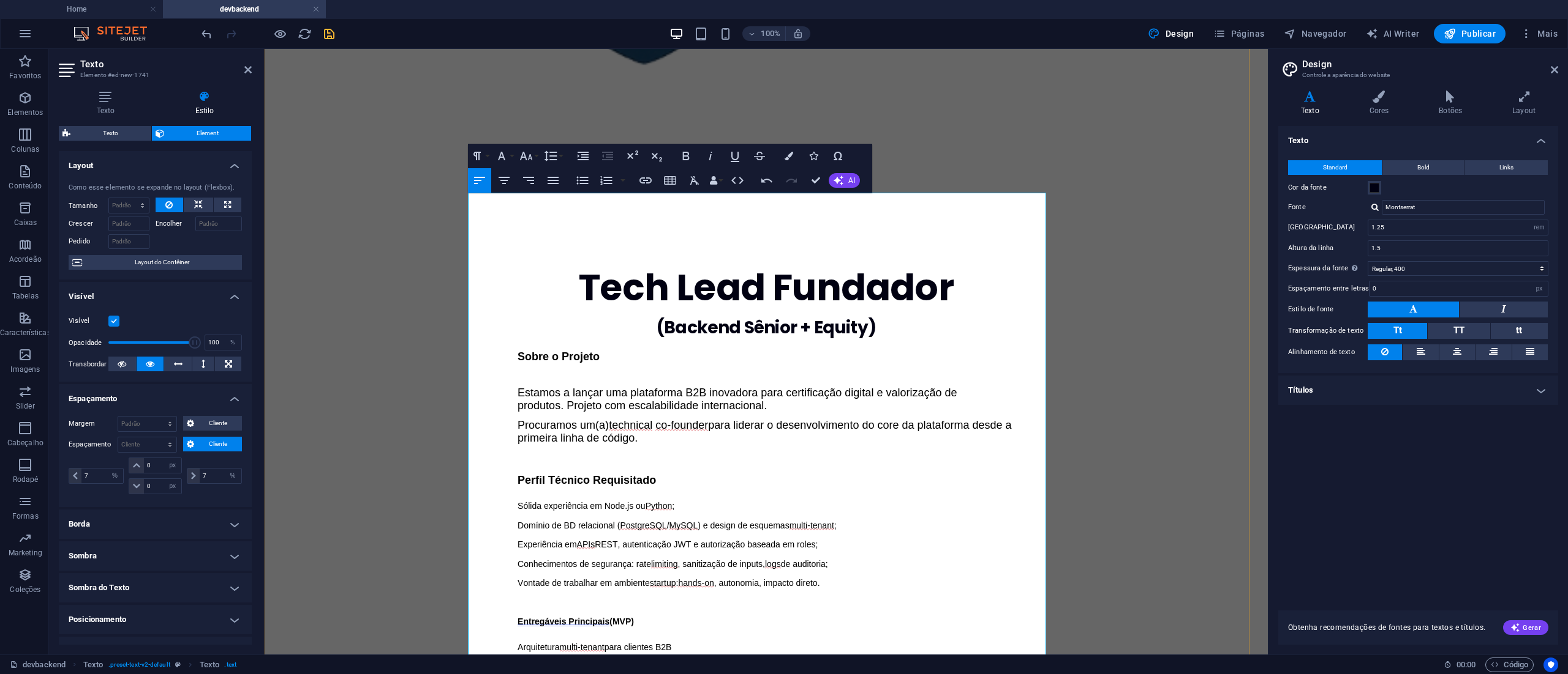
scroll to position [367, 0]
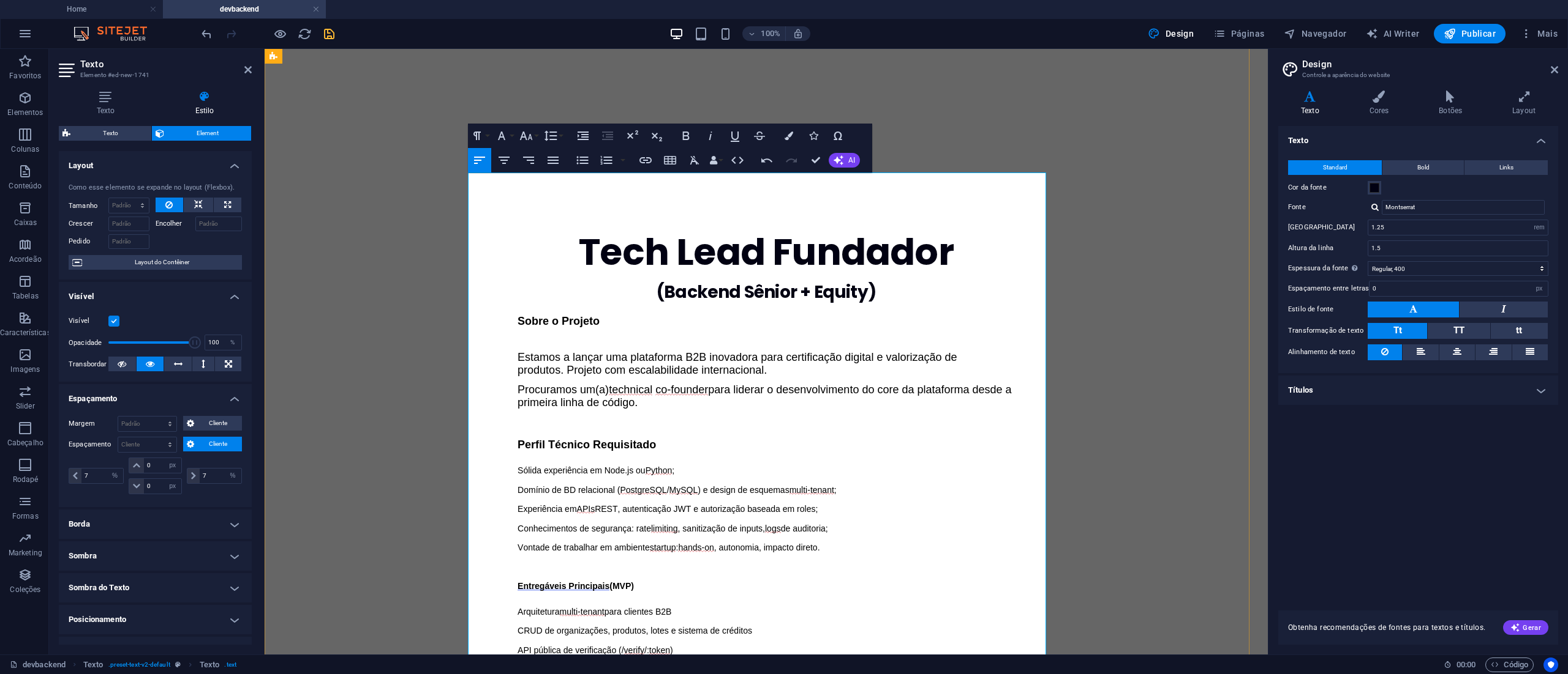
drag, startPoint x: 632, startPoint y: 440, endPoint x: 483, endPoint y: 445, distance: 149.1
click at [539, 134] on button "Font Size" at bounding box center [529, 135] width 24 height 25
click at [534, 166] on link "18" at bounding box center [539, 172] width 45 height 18
click at [804, 479] on div "Sobre o Projeto Estamos a lançar uma plataforma B2B inovadora para certificação…" at bounding box center [765, 524] width 497 height 419
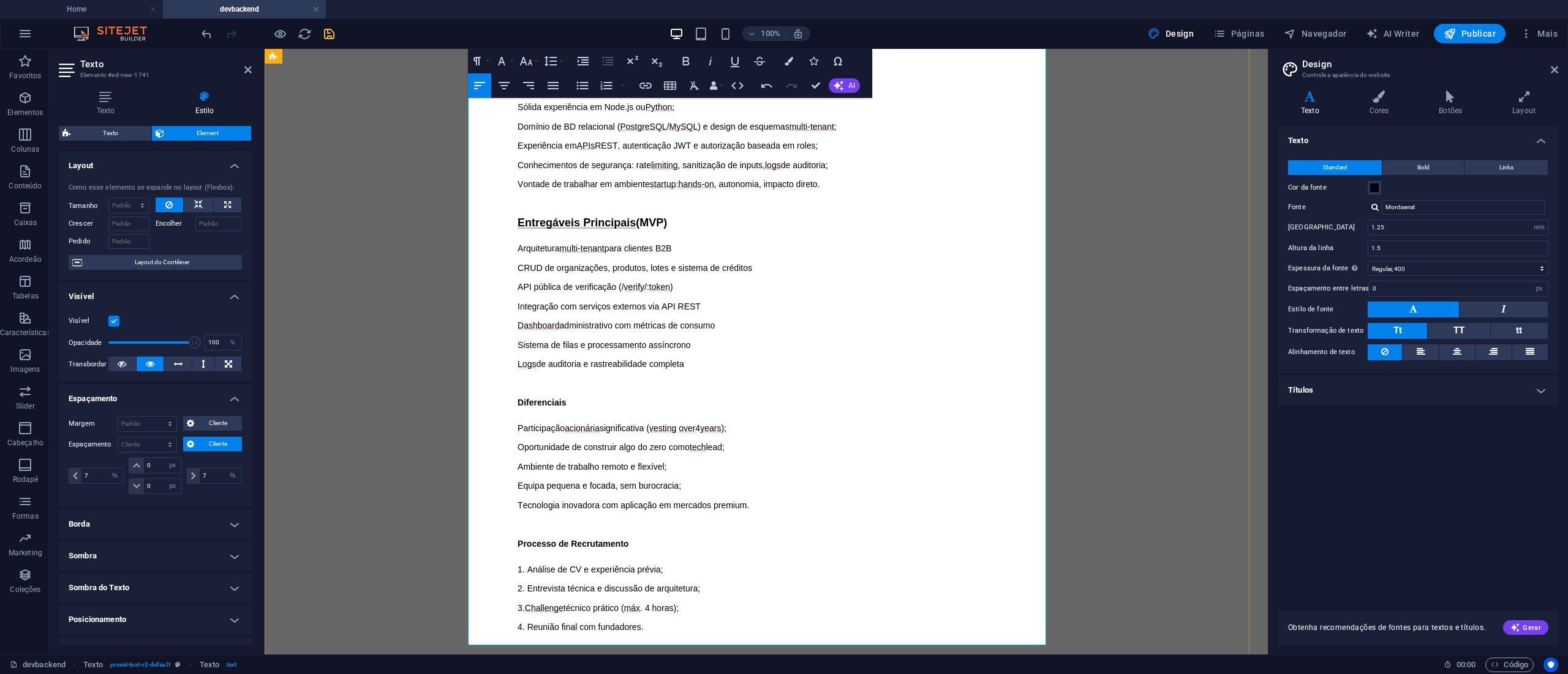
scroll to position [734, 0]
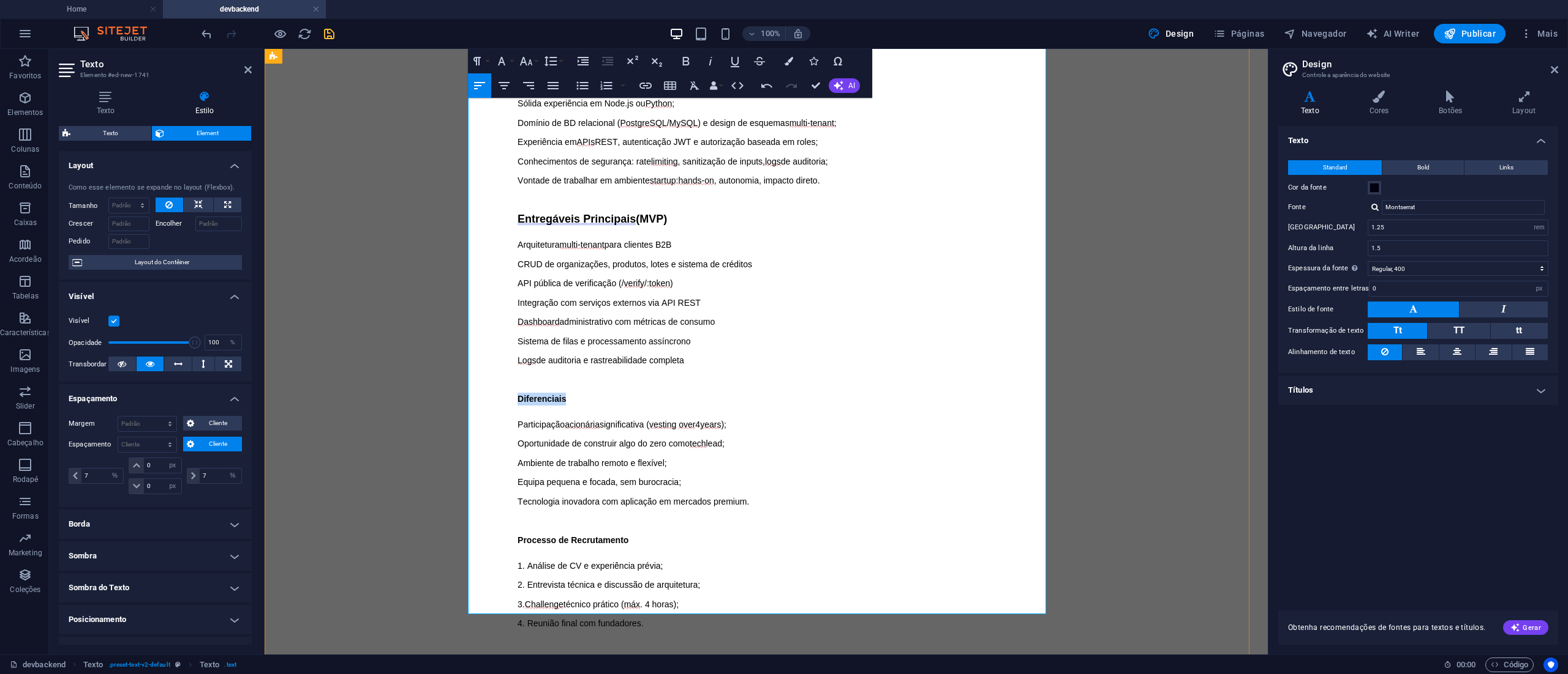
drag, startPoint x: 591, startPoint y: 257, endPoint x: 494, endPoint y: 258, distance: 97.0
click at [494, 258] on div "Sobre o Projeto Estamos a lançar uma plataforma B2B inovadora para certificação…" at bounding box center [766, 352] width 578 height 809
click at [534, 60] on button "Font Size" at bounding box center [529, 61] width 24 height 25
click at [544, 93] on link "18" at bounding box center [539, 96] width 45 height 18
click at [849, 374] on div "Diferenciais Participação acionária significativa ( vesting over 4 years ); Opo…" at bounding box center [765, 563] width 497 height 378
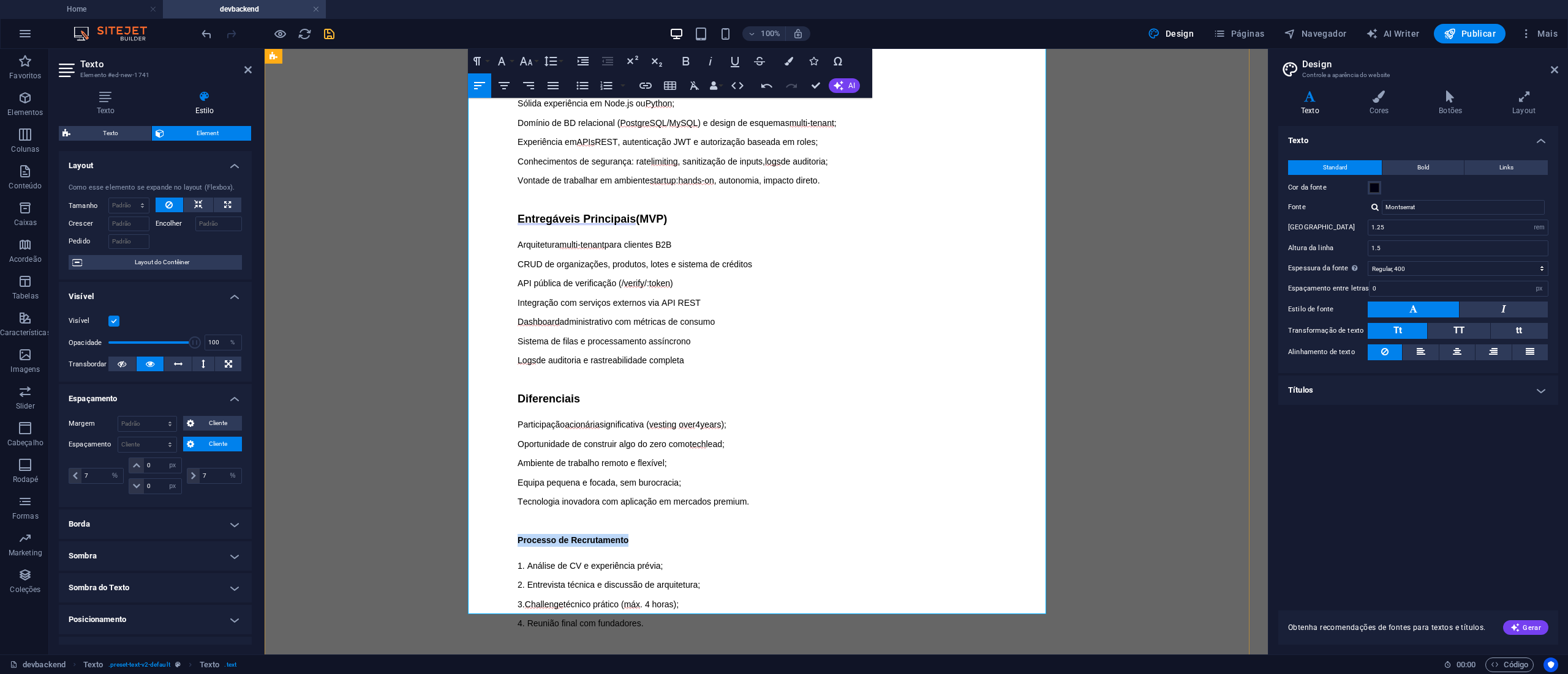
drag, startPoint x: 643, startPoint y: 395, endPoint x: 502, endPoint y: 403, distance: 141.2
click at [502, 403] on div "Sobre o Projeto Estamos a lançar uma plataforma B2B inovadora para certificação…" at bounding box center [766, 352] width 578 height 809
click at [535, 60] on button "Font Size" at bounding box center [529, 61] width 24 height 25
click at [534, 92] on link "18" at bounding box center [539, 96] width 45 height 18
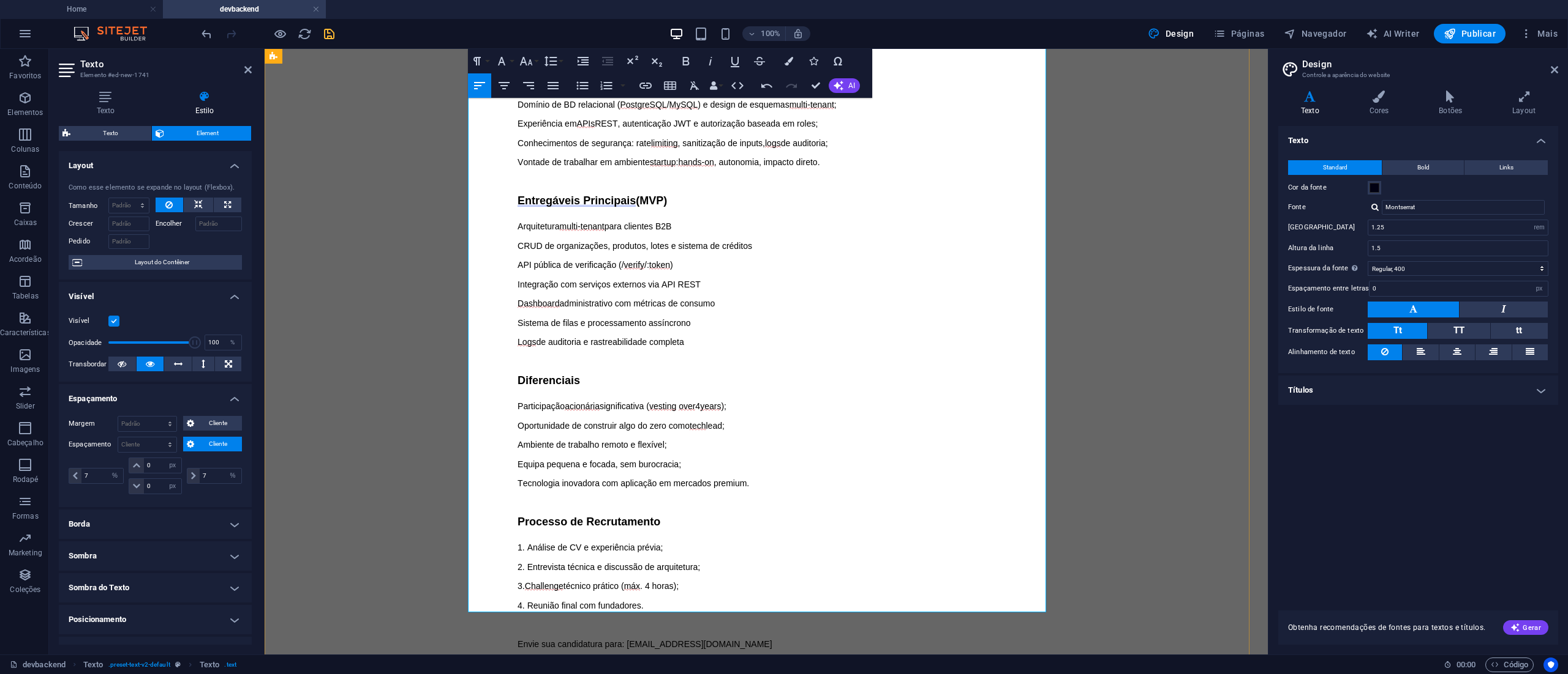
scroll to position [762, 0]
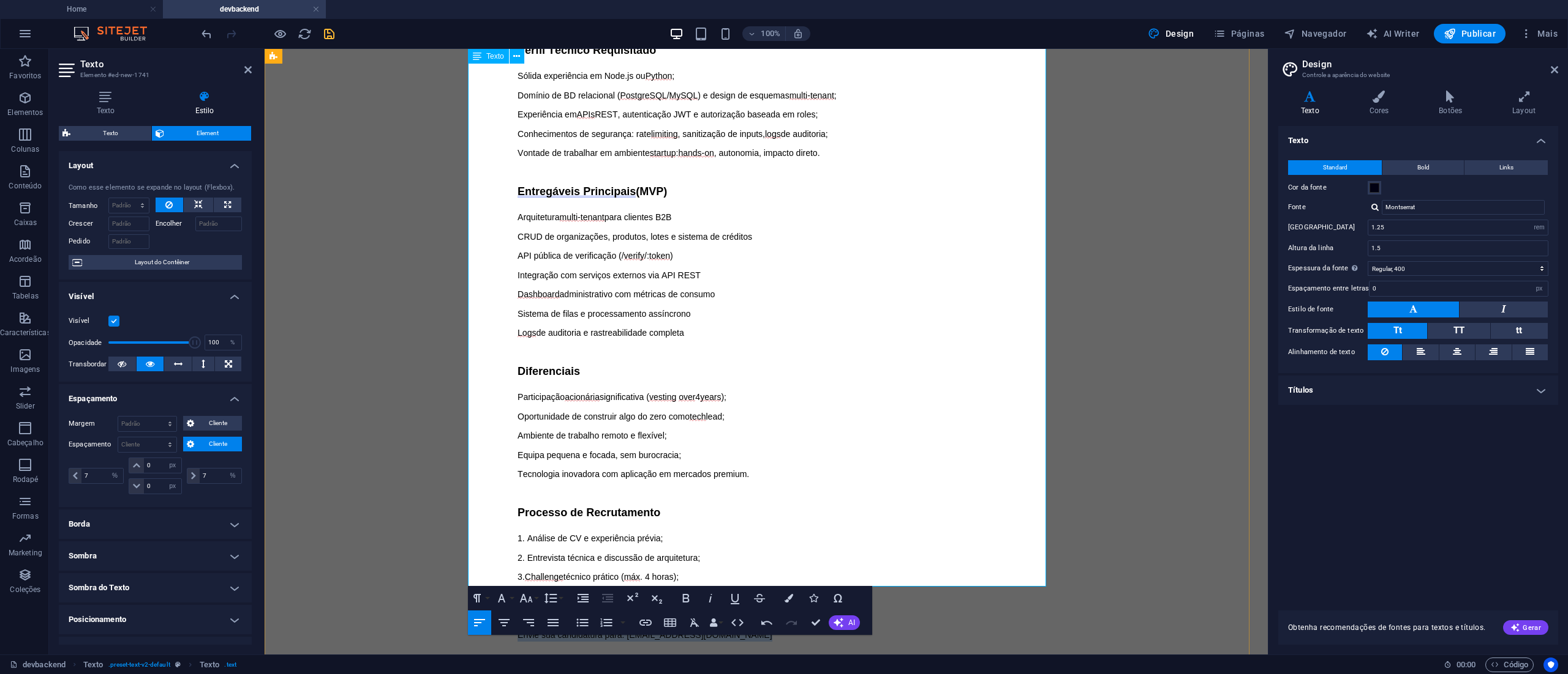
drag, startPoint x: 715, startPoint y: 498, endPoint x: 494, endPoint y: 493, distance: 221.1
click at [494, 493] on div "Sobre o Projeto Estamos a lançar uma plataforma B2B inovadora para certificação…" at bounding box center [766, 324] width 578 height 809
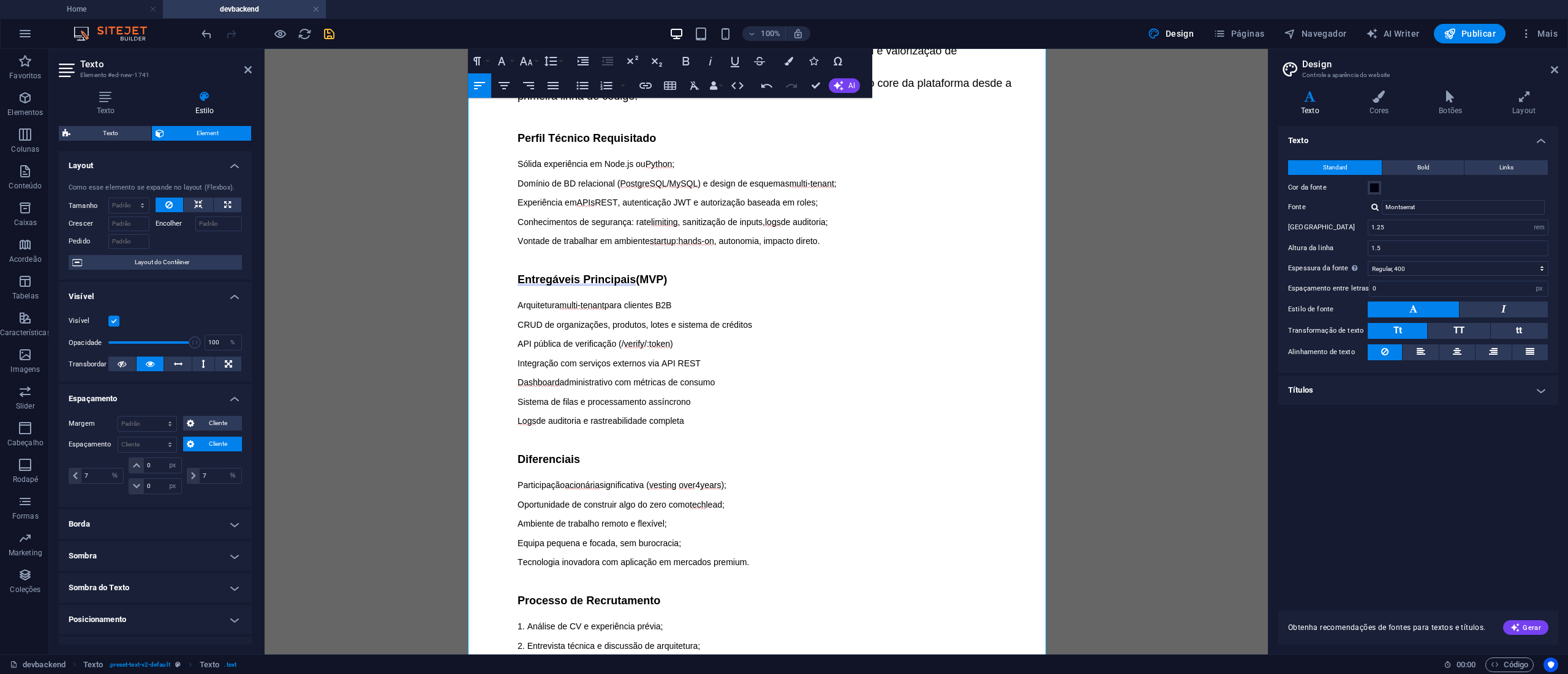
scroll to position [639, 0]
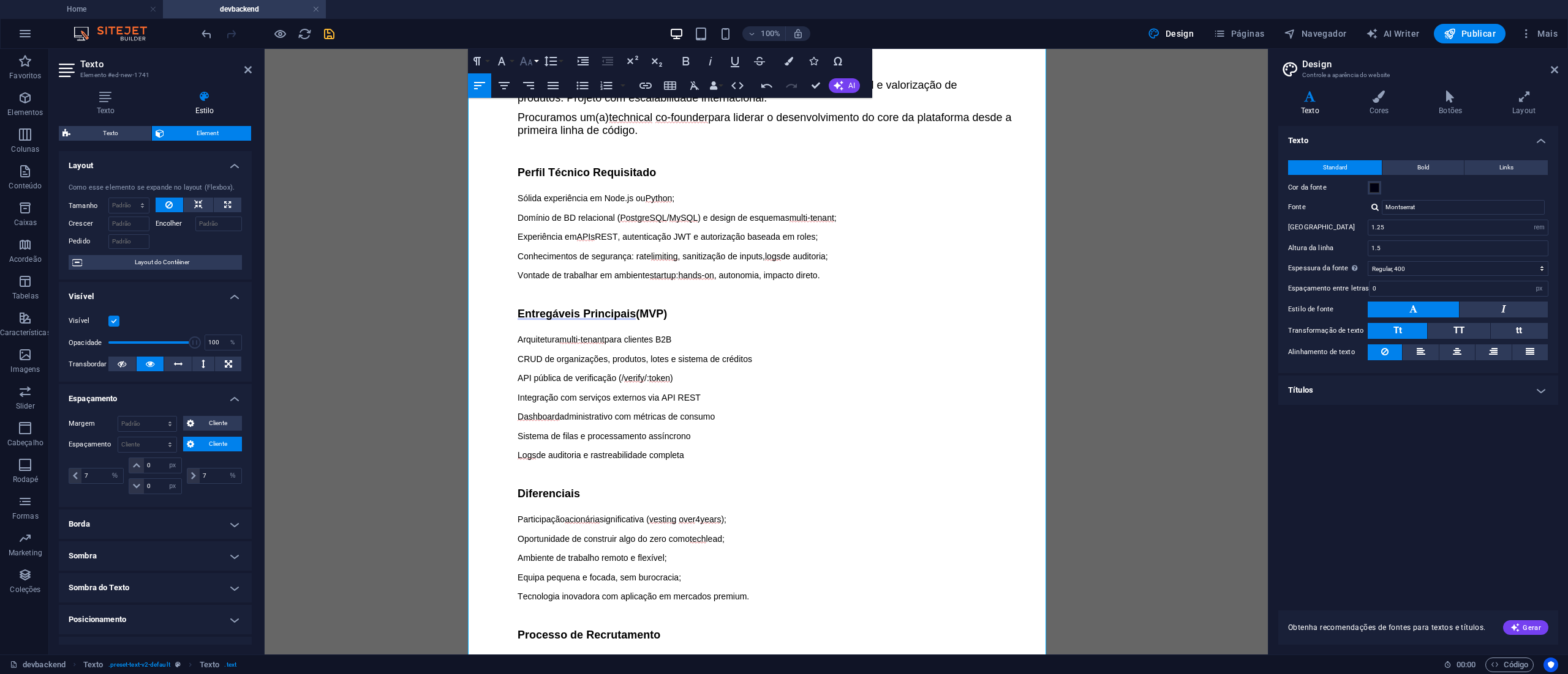
click at [536, 56] on button "Font Size" at bounding box center [529, 61] width 24 height 25
click at [540, 94] on link "18" at bounding box center [539, 96] width 45 height 18
click at [772, 205] on div "Sobre o Projeto Estamos a lançar uma plataforma B2B inovadora para certificação…" at bounding box center [765, 252] width 497 height 419
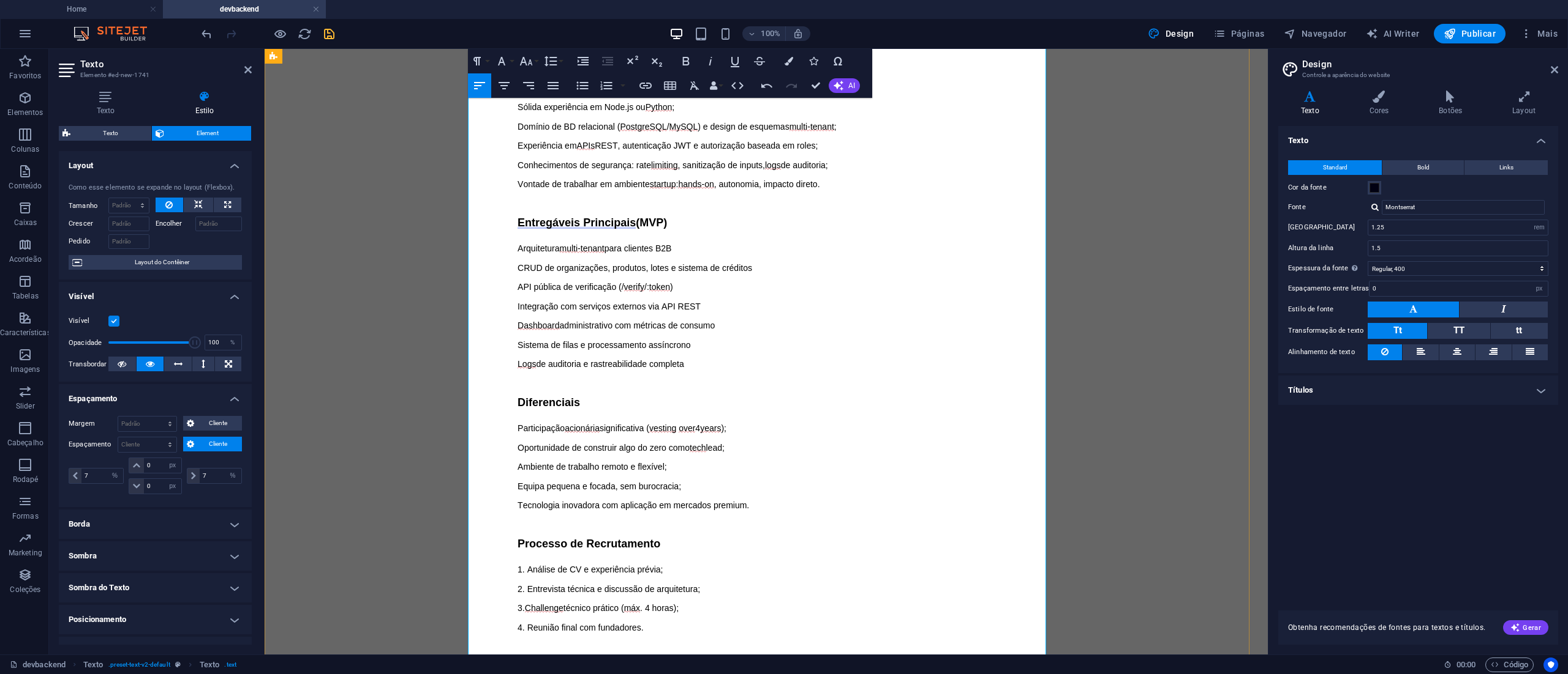
scroll to position [762, 0]
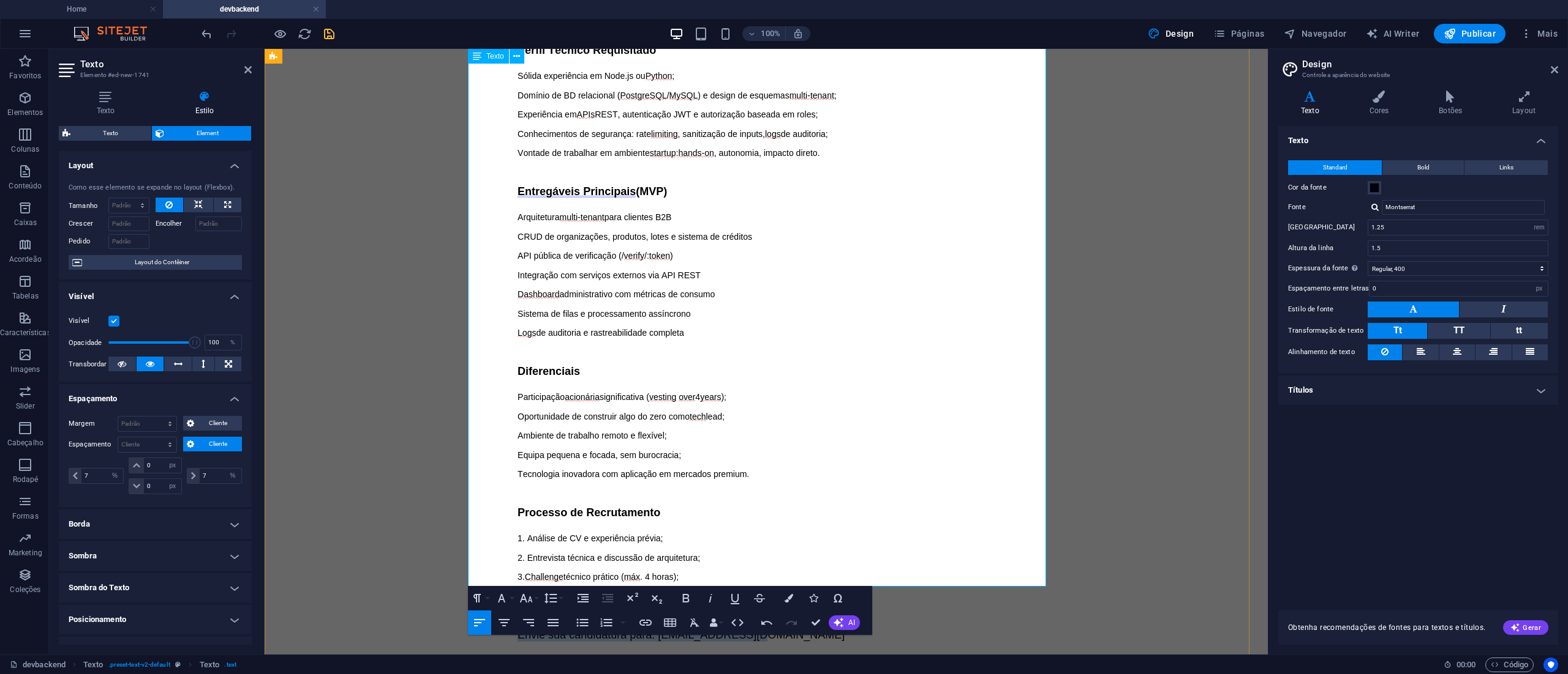
drag, startPoint x: 768, startPoint y: 491, endPoint x: 471, endPoint y: 473, distance: 297.5
click at [477, 473] on div "Sobre o Projeto Estamos a lançar uma plataforma B2B inovadora para certificação…" at bounding box center [766, 324] width 578 height 809
click at [689, 601] on icon "button" at bounding box center [685, 598] width 6 height 8
click at [912, 532] on p "1. Análise de CV e experiência prévia;" at bounding box center [765, 539] width 497 height 13
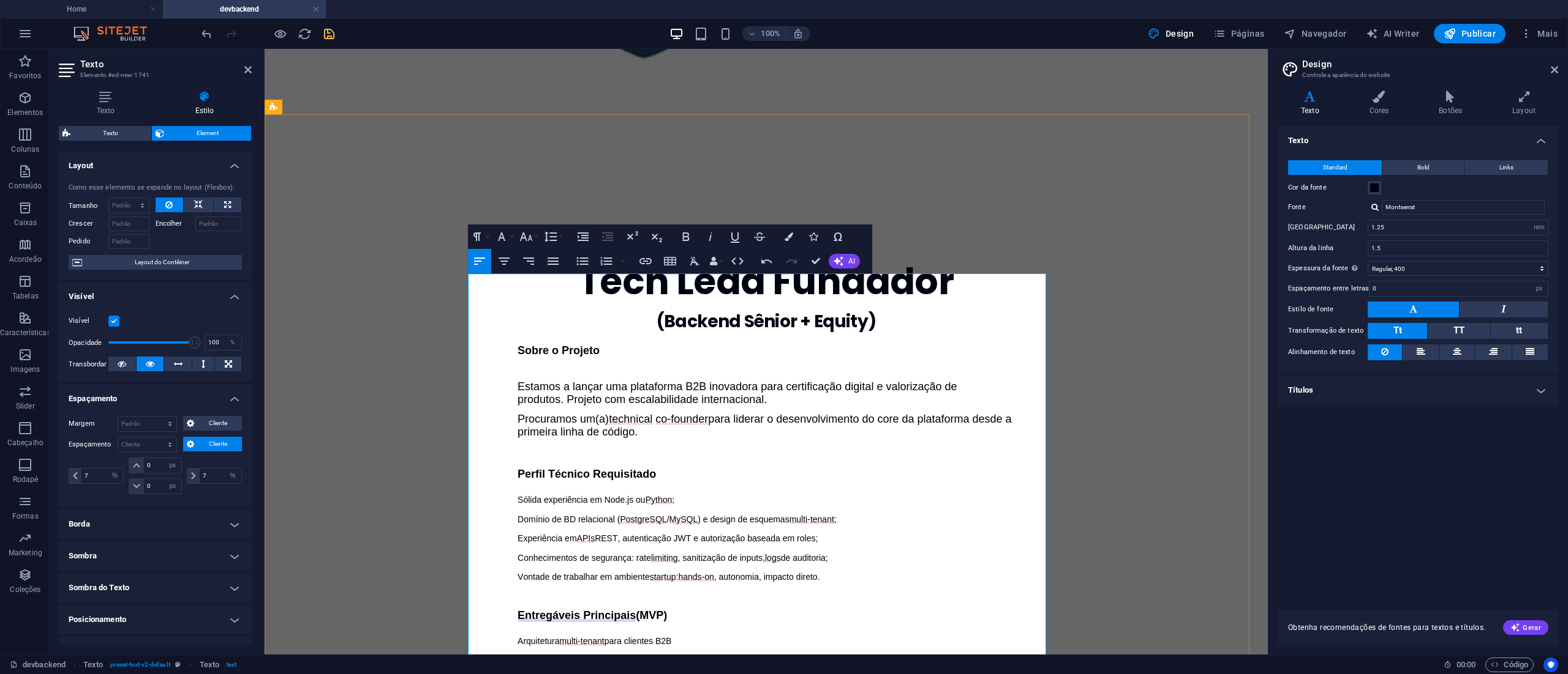
scroll to position [395, 0]
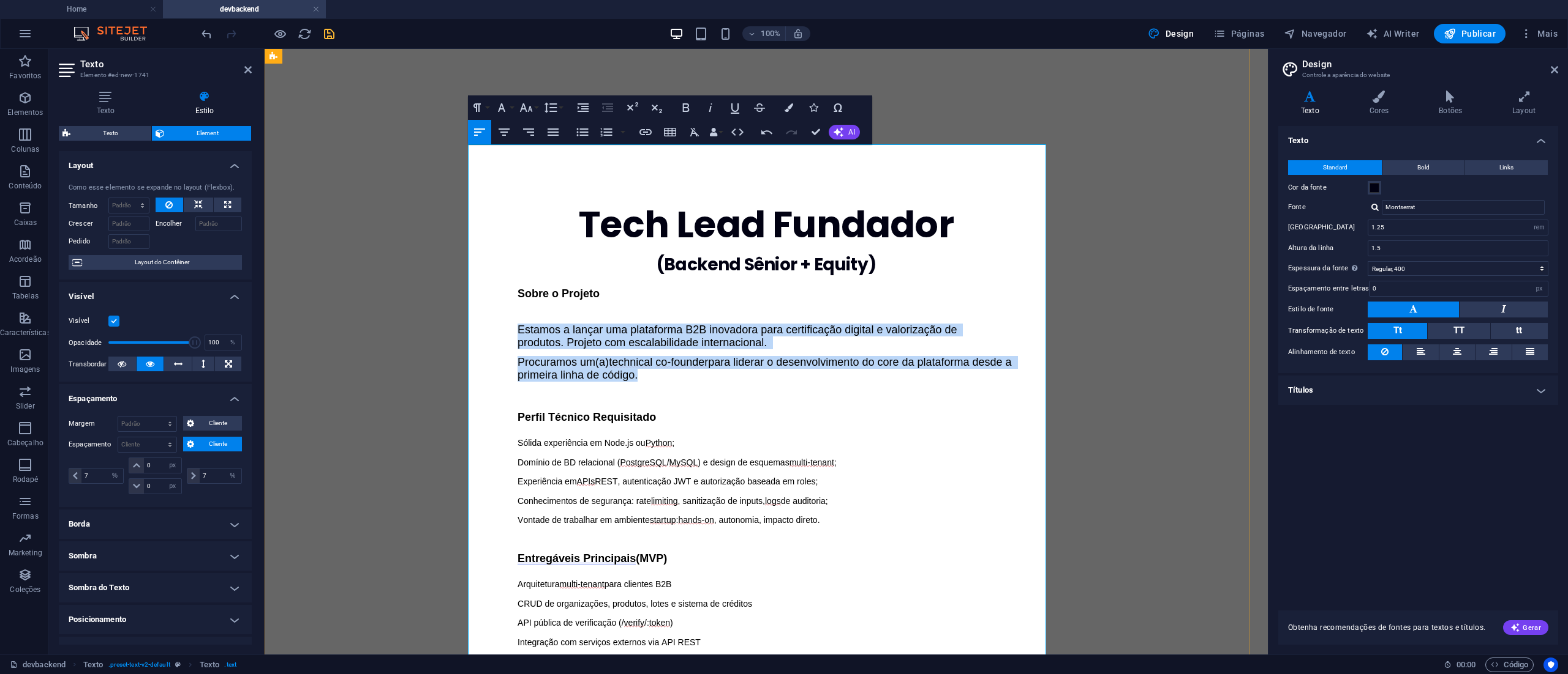
drag, startPoint x: 650, startPoint y: 261, endPoint x: 483, endPoint y: 177, distance: 186.9
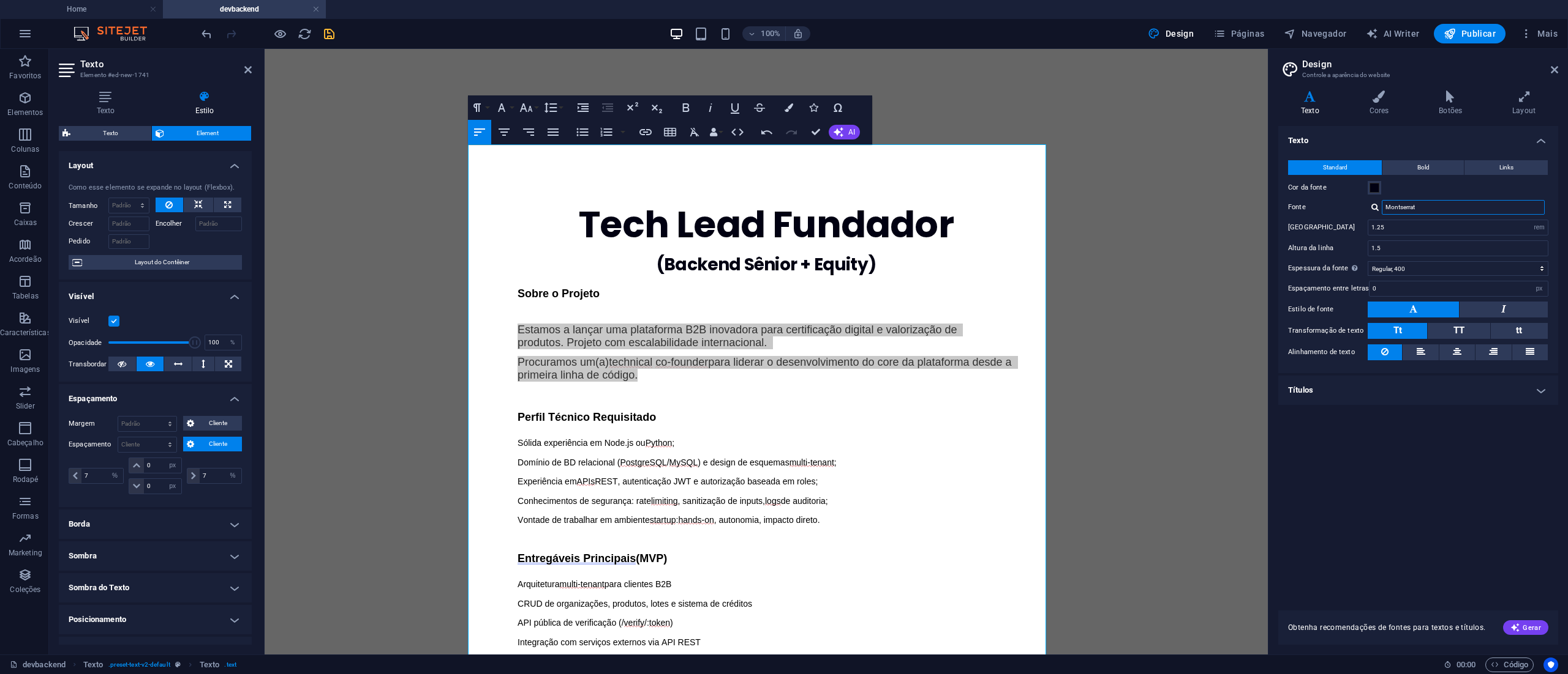
click at [1428, 208] on input "Montserrat" at bounding box center [1463, 207] width 163 height 15
click at [536, 107] on button "Font Size" at bounding box center [529, 107] width 24 height 25
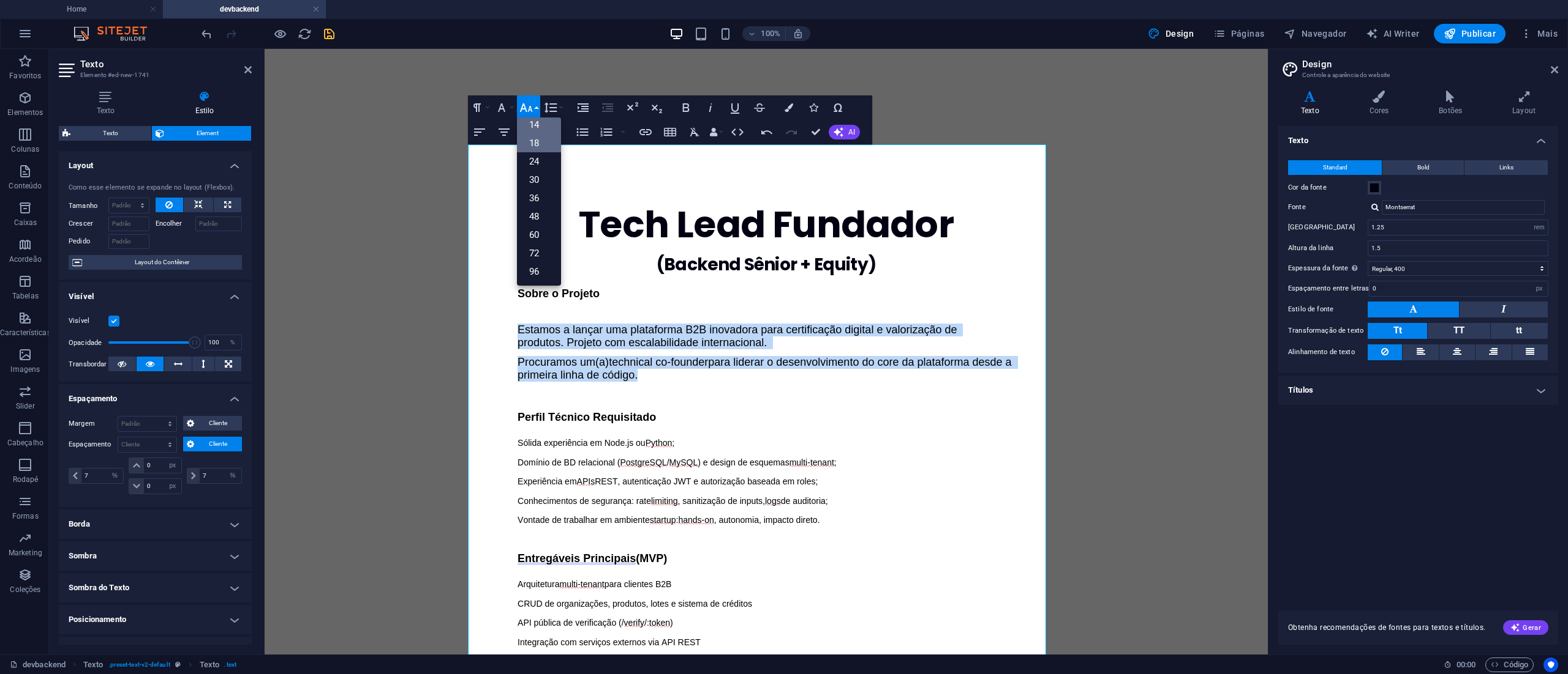
click at [536, 119] on link "14" at bounding box center [539, 124] width 45 height 18
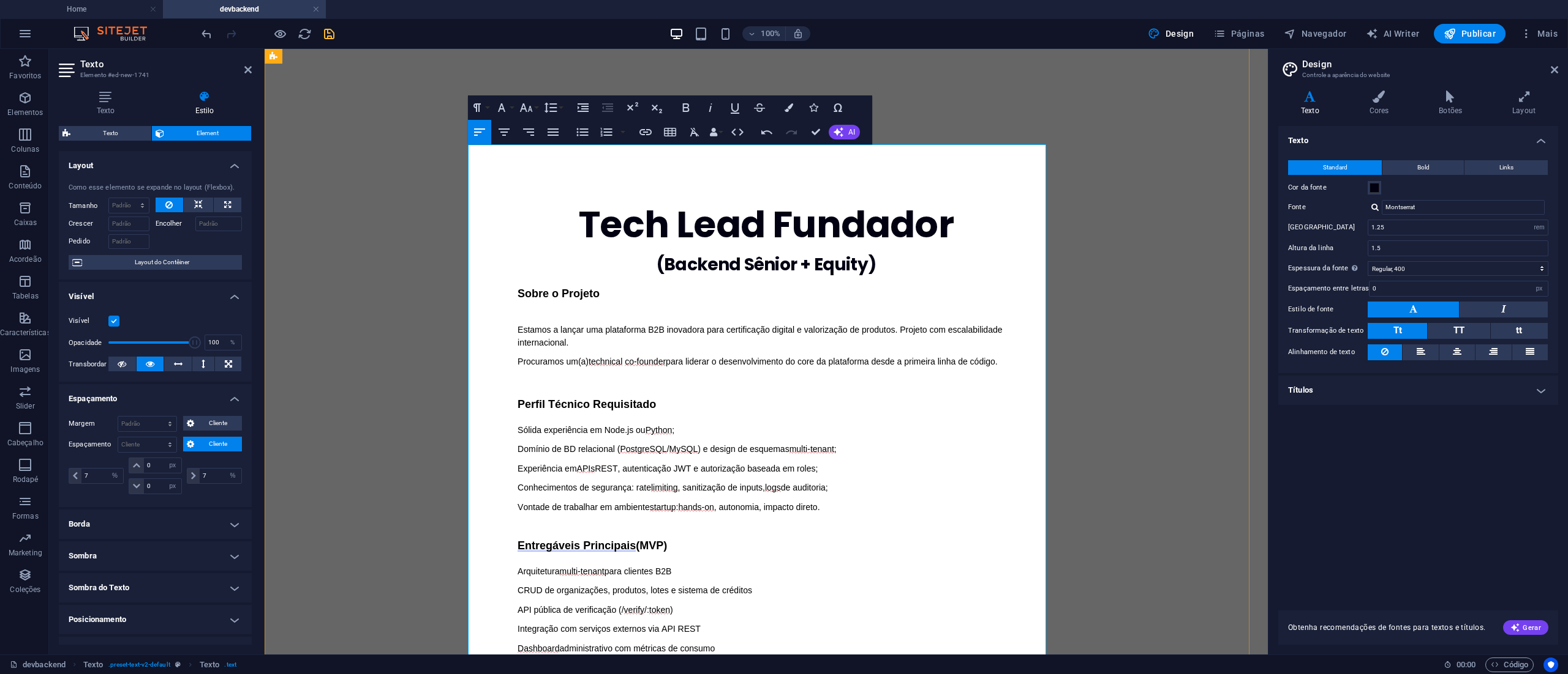
click at [868, 313] on div "Sobre o Projeto Estamos a lançar uma plataforma B2B inovadora para certificação…" at bounding box center [765, 491] width 497 height 406
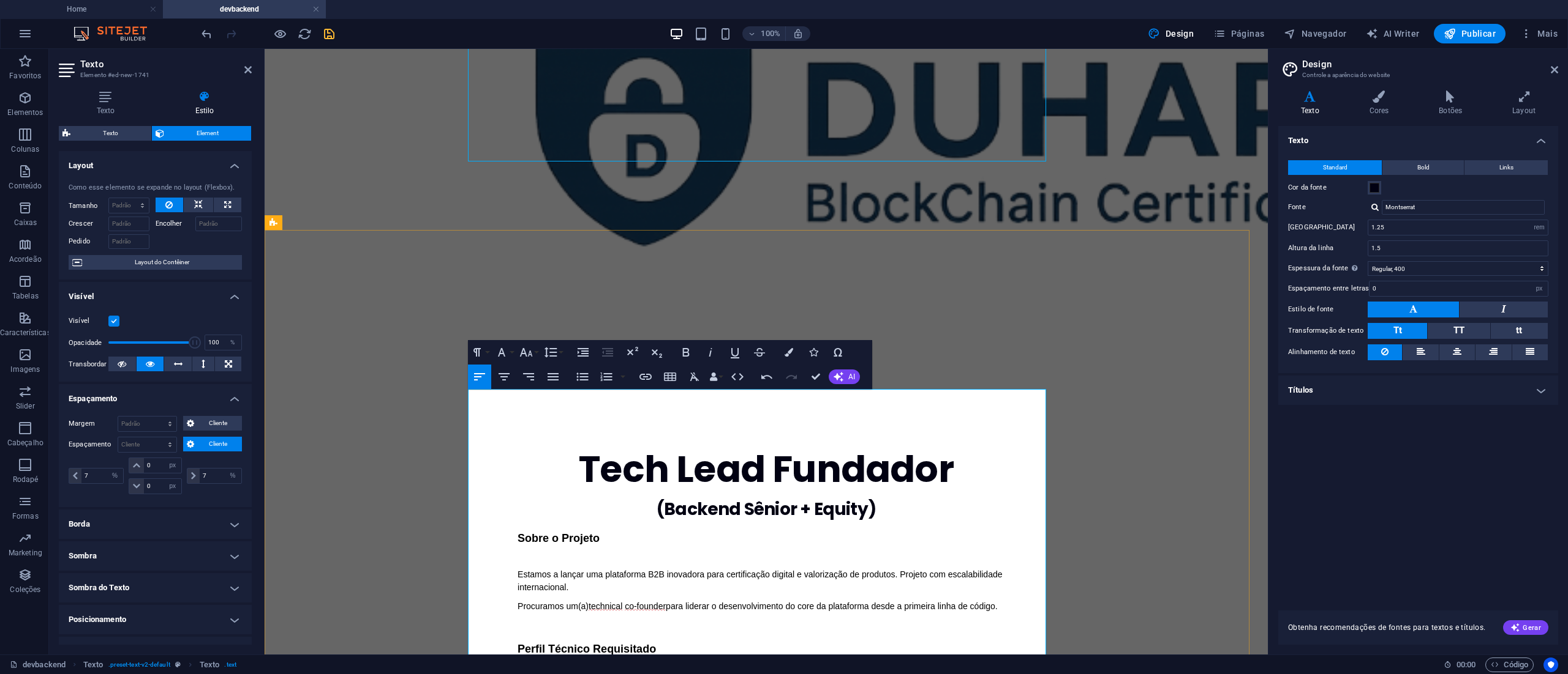
click at [922, 656] on p at bounding box center [773, 662] width 483 height 13
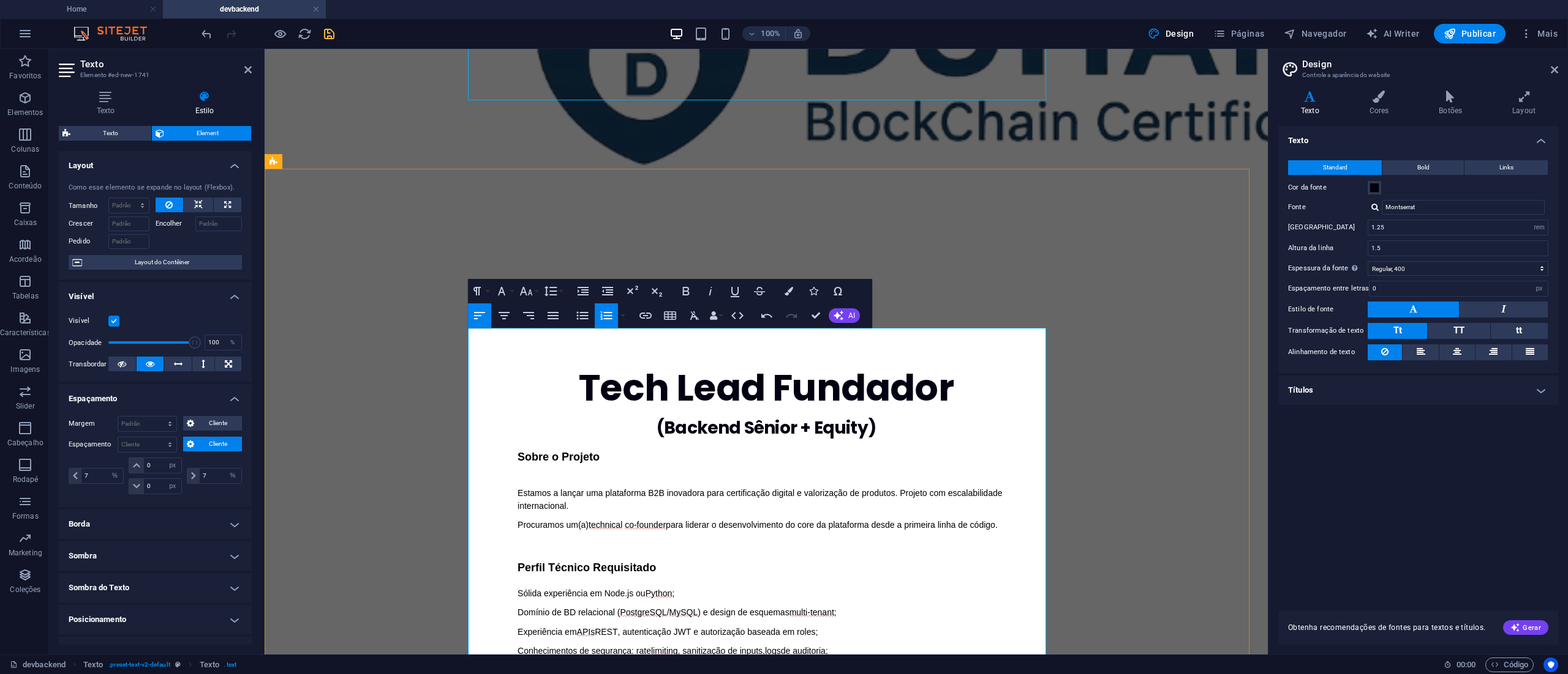
scroll to position [273, 0]
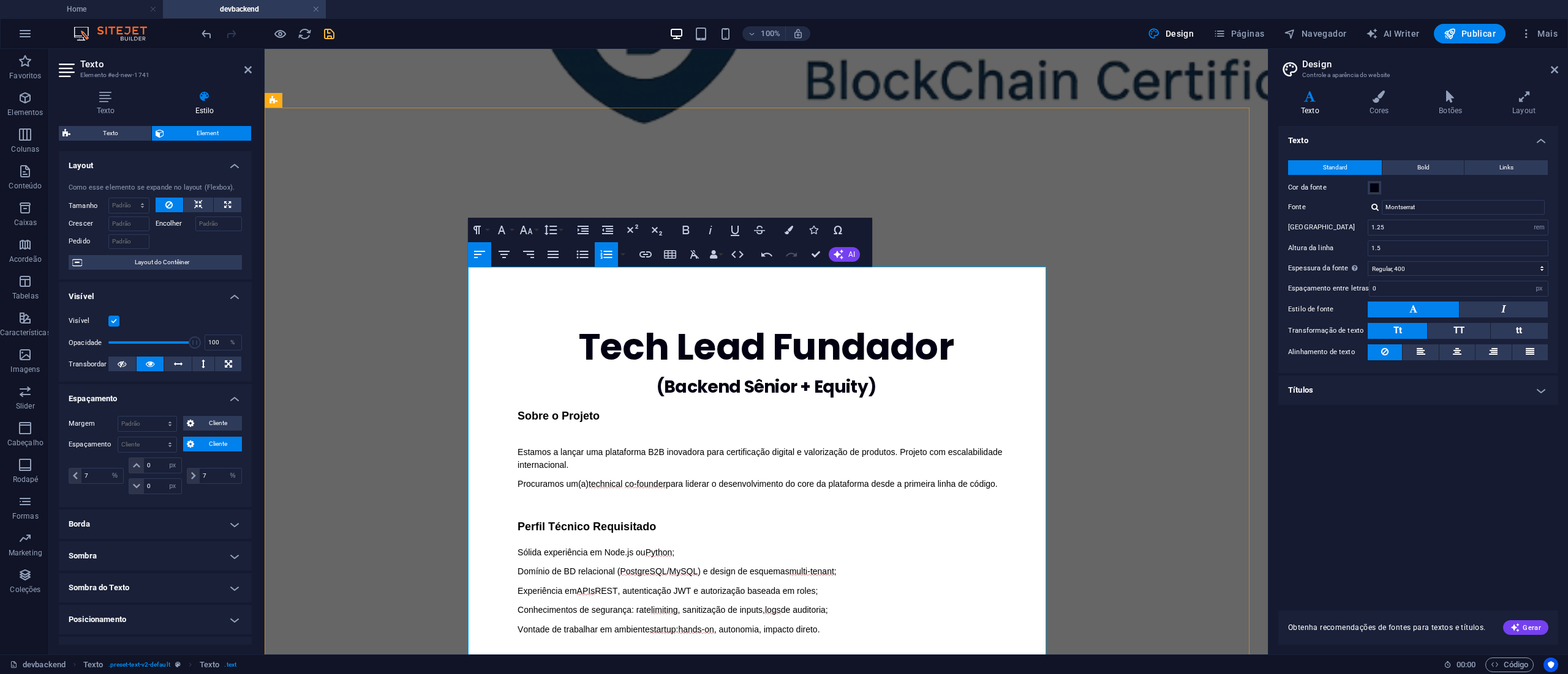
click at [922, 547] on p "Sólida experiência em Node.js ou Python ;" at bounding box center [765, 553] width 497 height 13
click at [549, 410] on span "Sobre o Projeto" at bounding box center [558, 415] width 82 height 12
drag, startPoint x: 549, startPoint y: 277, endPoint x: 503, endPoint y: 271, distance: 46.4
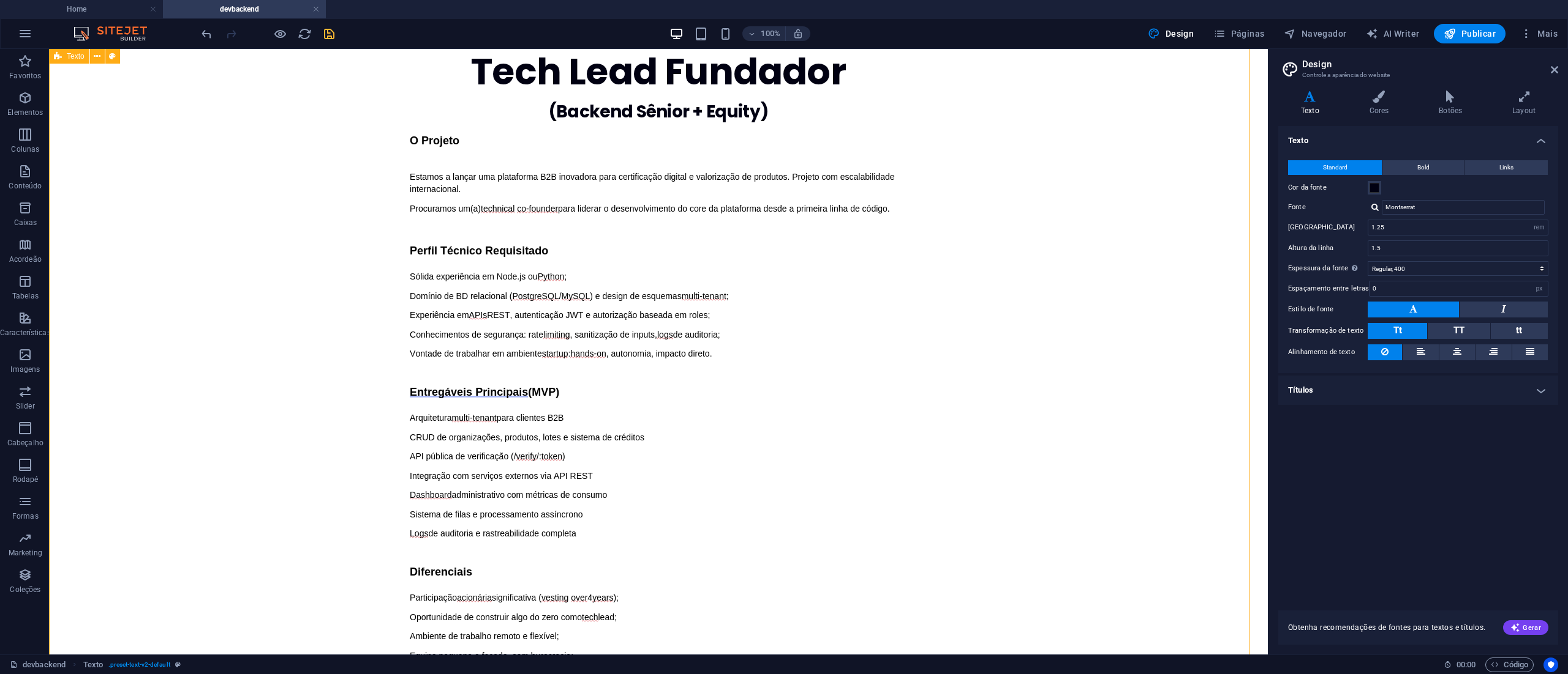
scroll to position [749, 0]
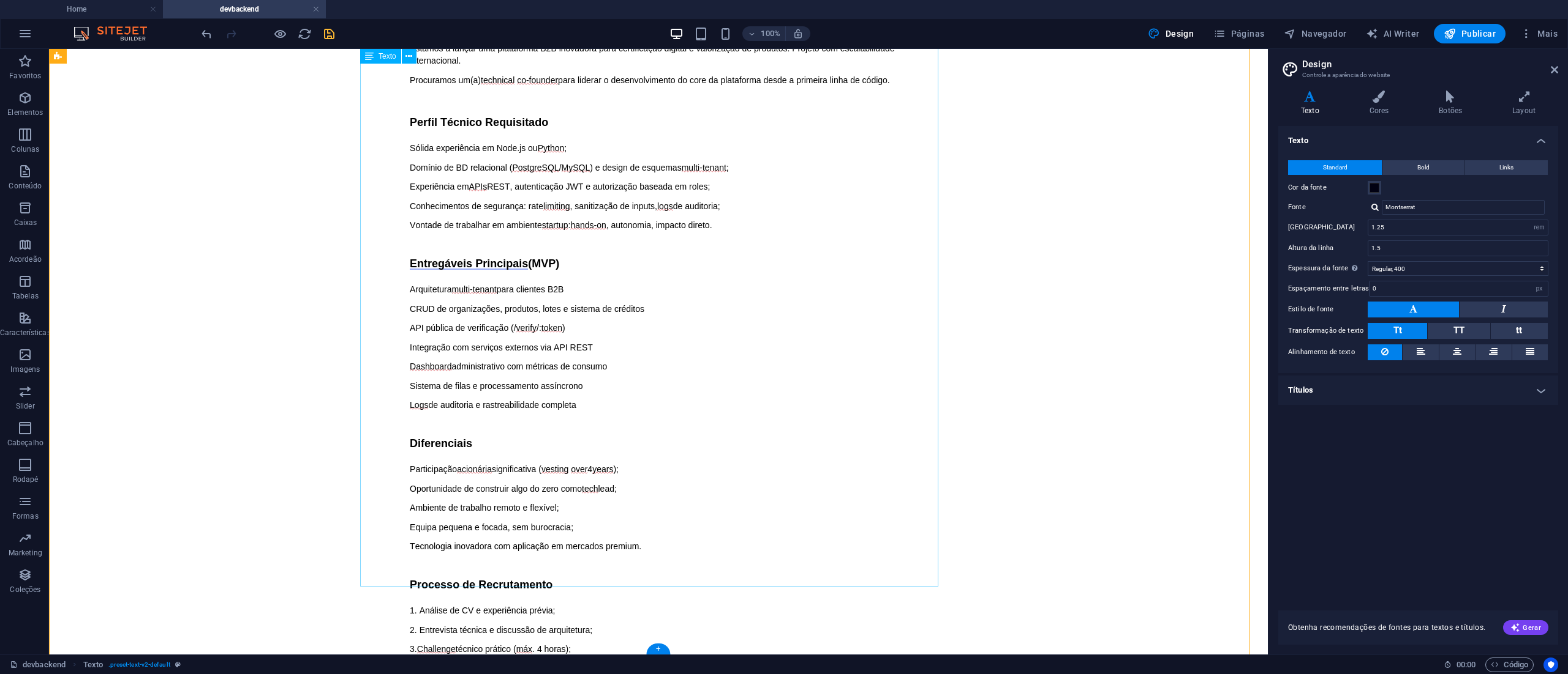
click at [401, 258] on div "O Projeto Estamos a lançar uma plataforma B2B inovadora para certificação digit…" at bounding box center [658, 404] width 578 height 796
click at [407, 253] on div "O Projeto Estamos a lançar uma plataforma B2B inovadora para certificação digit…" at bounding box center [658, 404] width 578 height 796
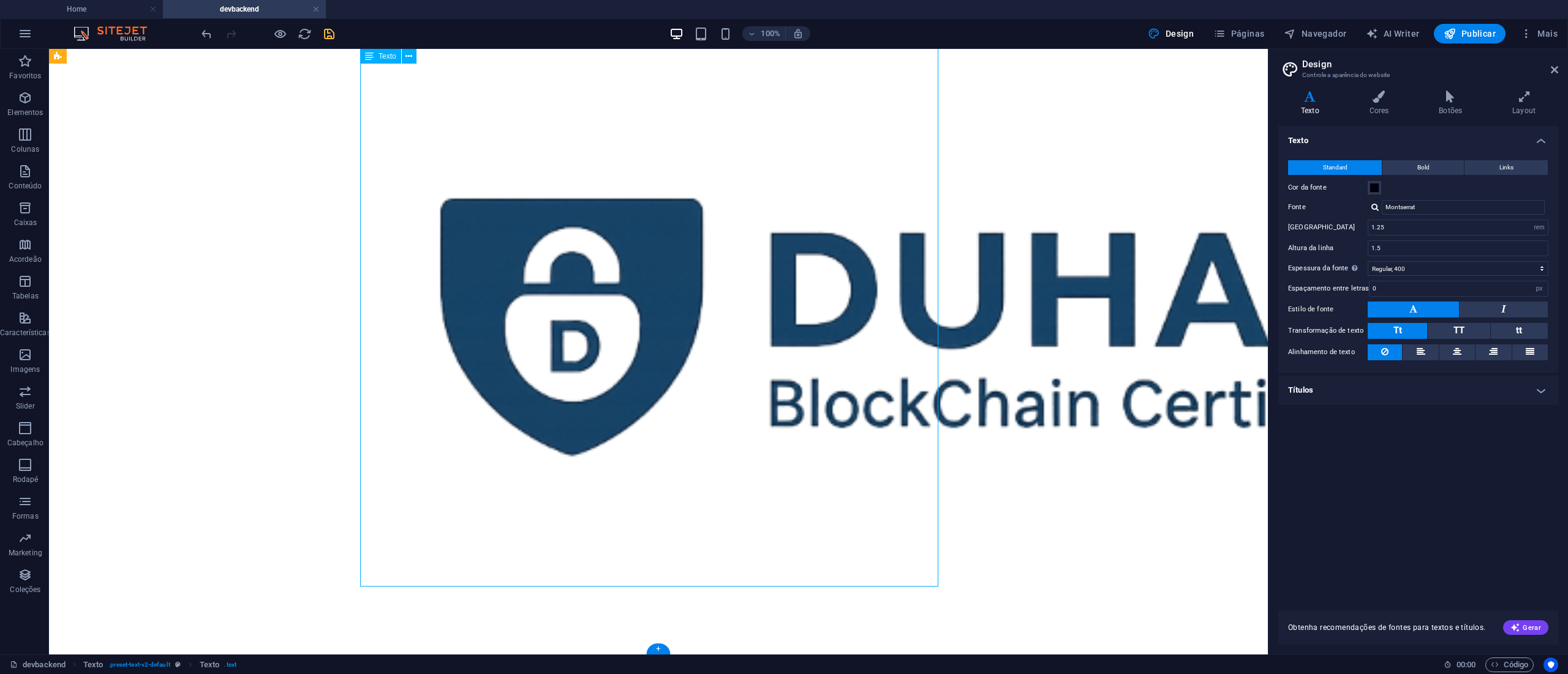
select select "%"
select select "px"
select select "%"
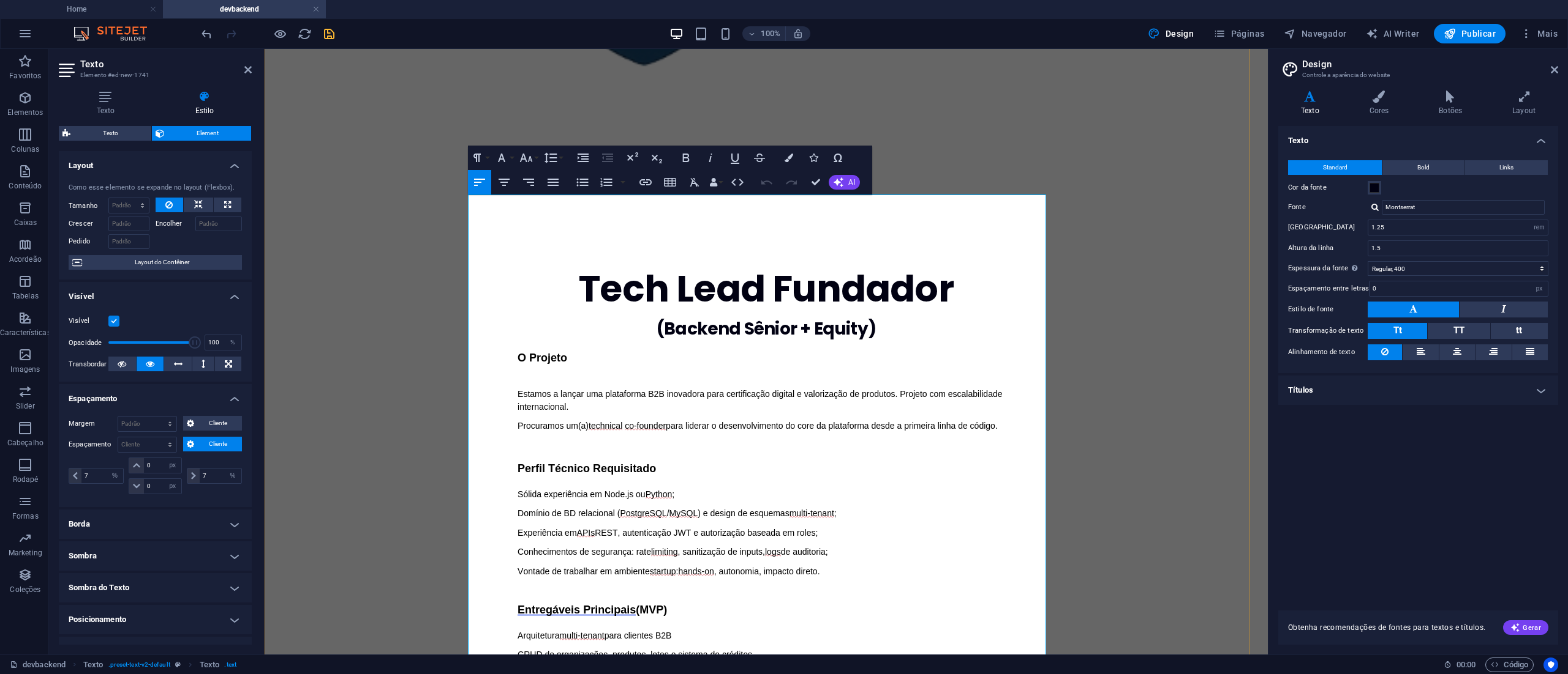
scroll to position [367, 0]
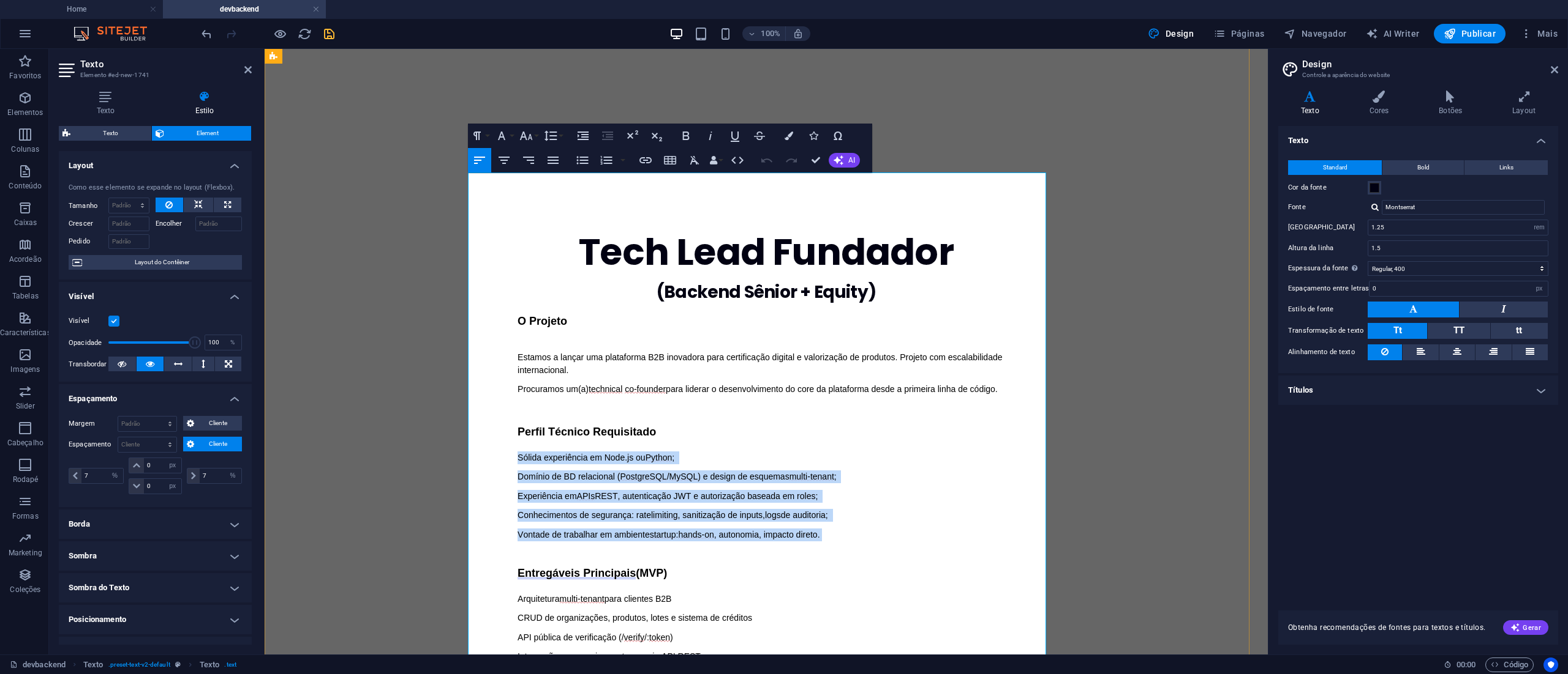
drag, startPoint x: 508, startPoint y: 312, endPoint x: 822, endPoint y: 392, distance: 324.0
click at [822, 392] on div "O Projeto Estamos a lançar uma plataforma B2B inovadora para certificação digit…" at bounding box center [765, 518] width 497 height 406
click at [585, 156] on icon "button" at bounding box center [583, 160] width 15 height 15
click at [910, 529] on li "Vontade de trabalhar em ambiente startup : hands-on , autonomia, impacto direto." at bounding box center [771, 535] width 487 height 13
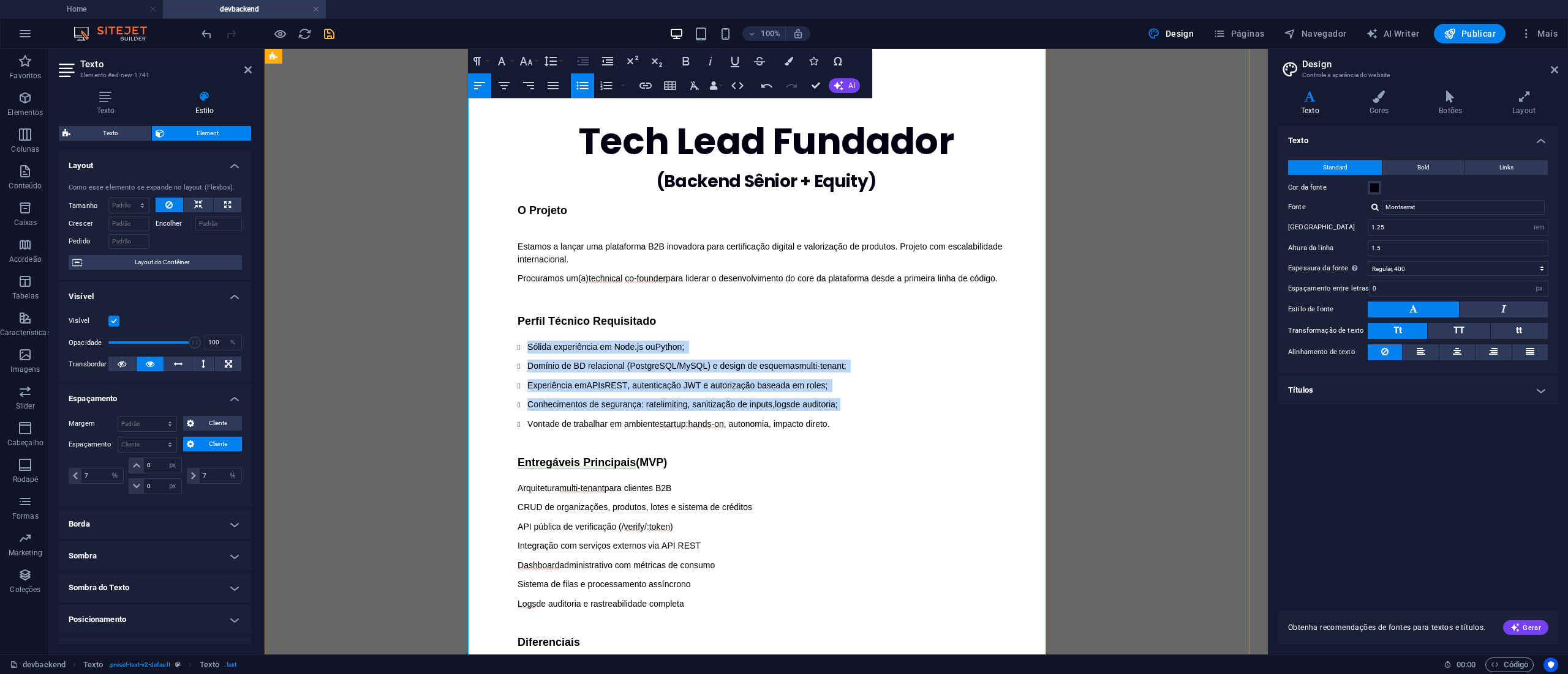
scroll to position [612, 0]
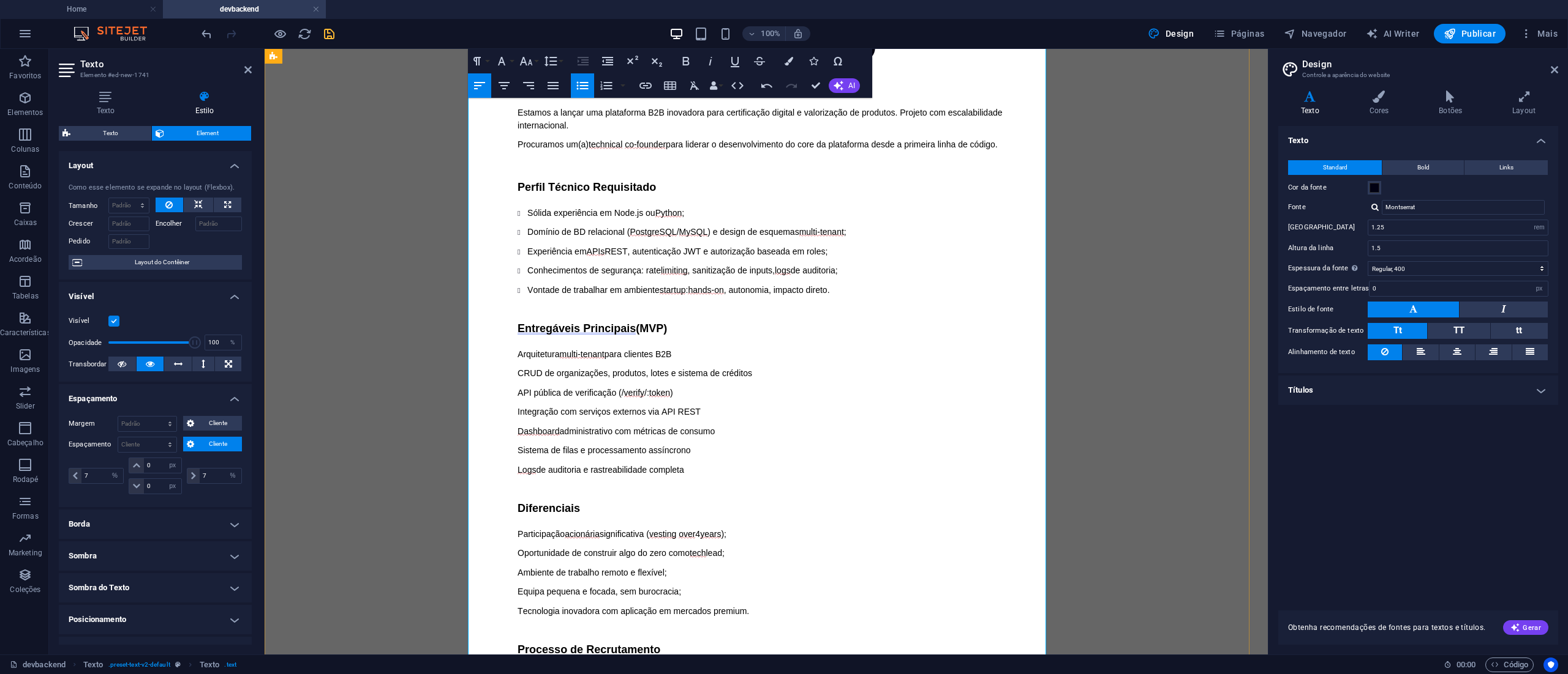
click at [909, 483] on p at bounding box center [765, 490] width 497 height 13
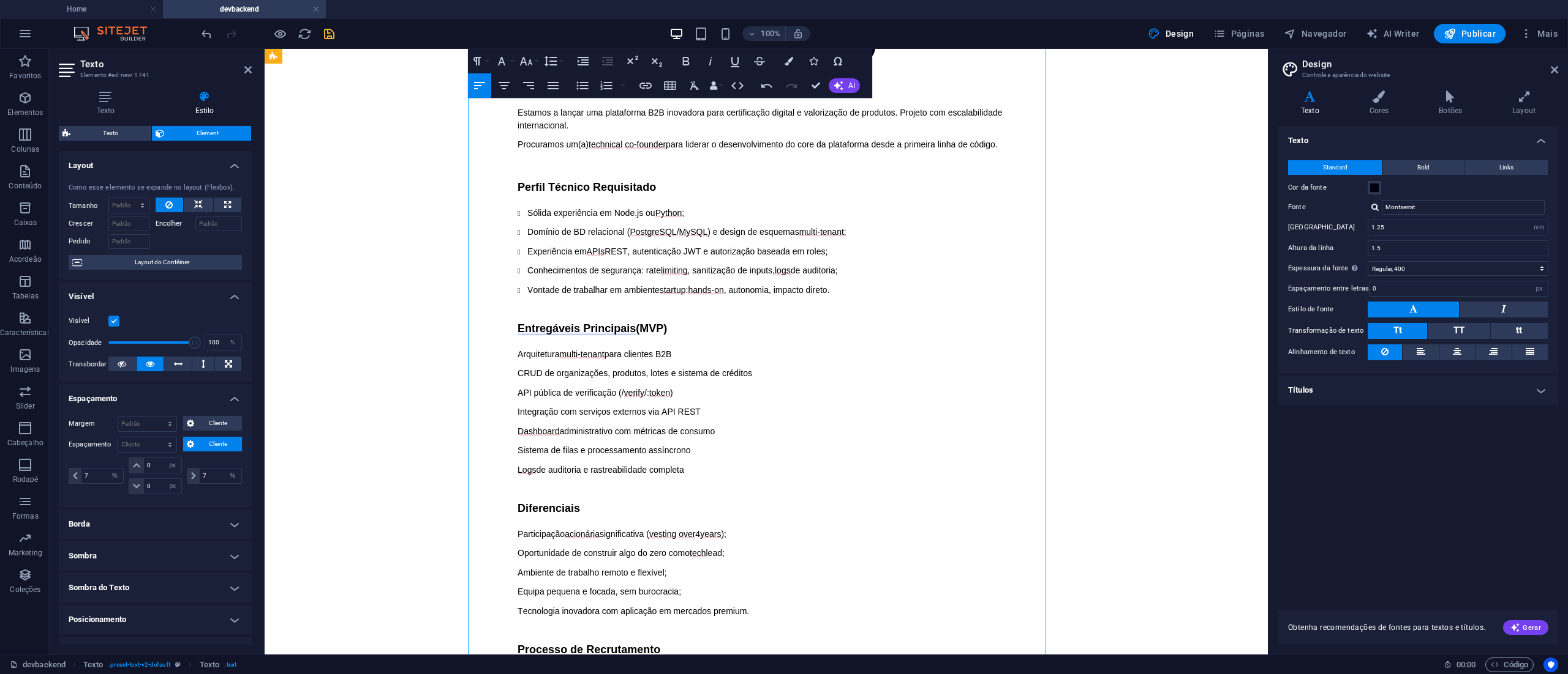
drag, startPoint x: 508, startPoint y: 208, endPoint x: 744, endPoint y: 269, distance: 243.8
click at [613, 269] on div "O Projeto Estamos a lançar uma plataforma B2B inovadora para certificação digit…" at bounding box center [766, 468] width 578 height 796
click at [804, 425] on p "Dashboard administrativo com métricas de consumo" at bounding box center [765, 431] width 497 height 13
drag, startPoint x: 505, startPoint y: 389, endPoint x: 439, endPoint y: 396, distance: 66.4
click at [643, 423] on div "O Projeto Estamos a lançar uma plataforma B2B inovadora para certificação digit…" at bounding box center [766, 468] width 578 height 796
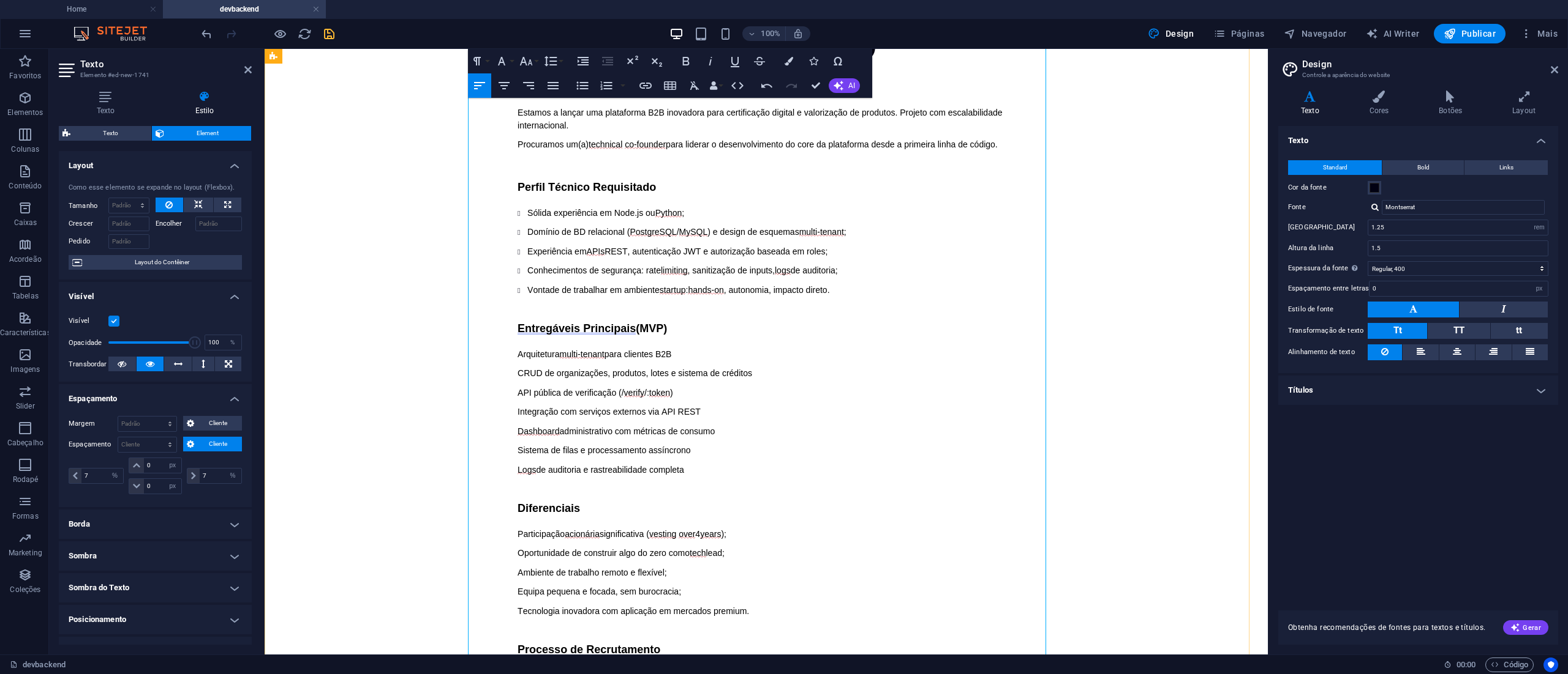
click at [517, 530] on span "Participação" at bounding box center [541, 534] width 47 height 10
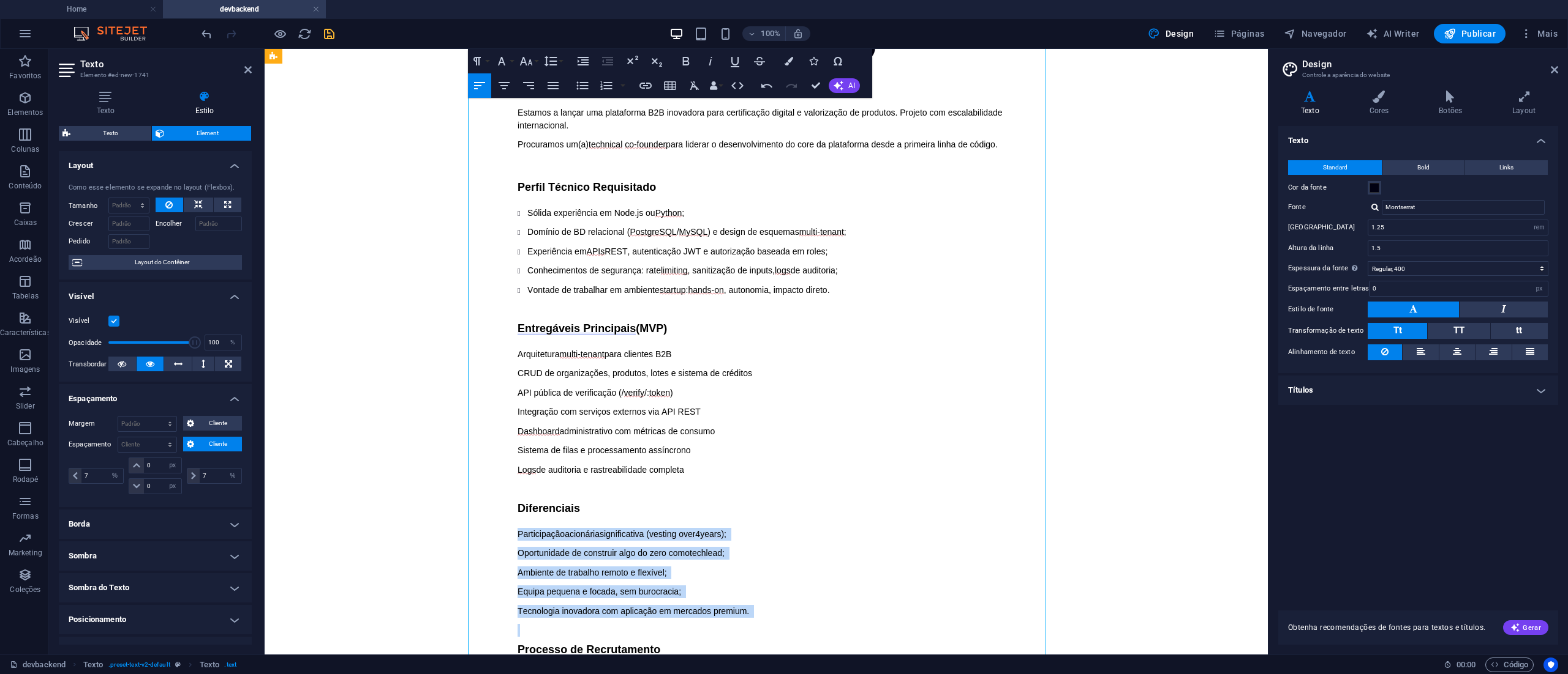
drag, startPoint x: 508, startPoint y: 392, endPoint x: 743, endPoint y: 476, distance: 249.6
click at [743, 483] on div "Diferenciais Participação acionária significativa ( vesting over 4 years ); Opo…" at bounding box center [765, 672] width 497 height 378
click at [586, 84] on icon "button" at bounding box center [583, 85] width 15 height 15
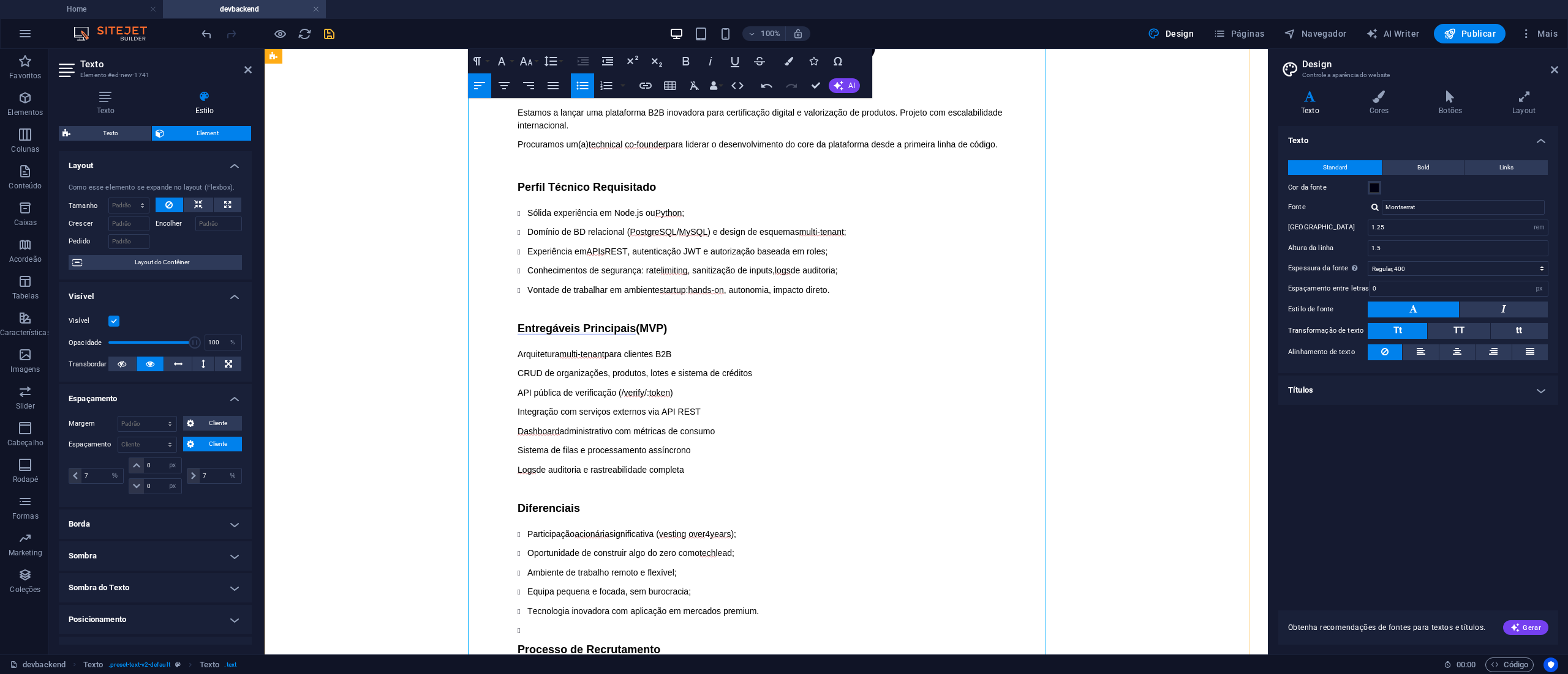
click at [832, 297] on div "O Projeto Estamos a lançar uma plataforma B2B inovadora para certificação digit…" at bounding box center [765, 273] width 497 height 406
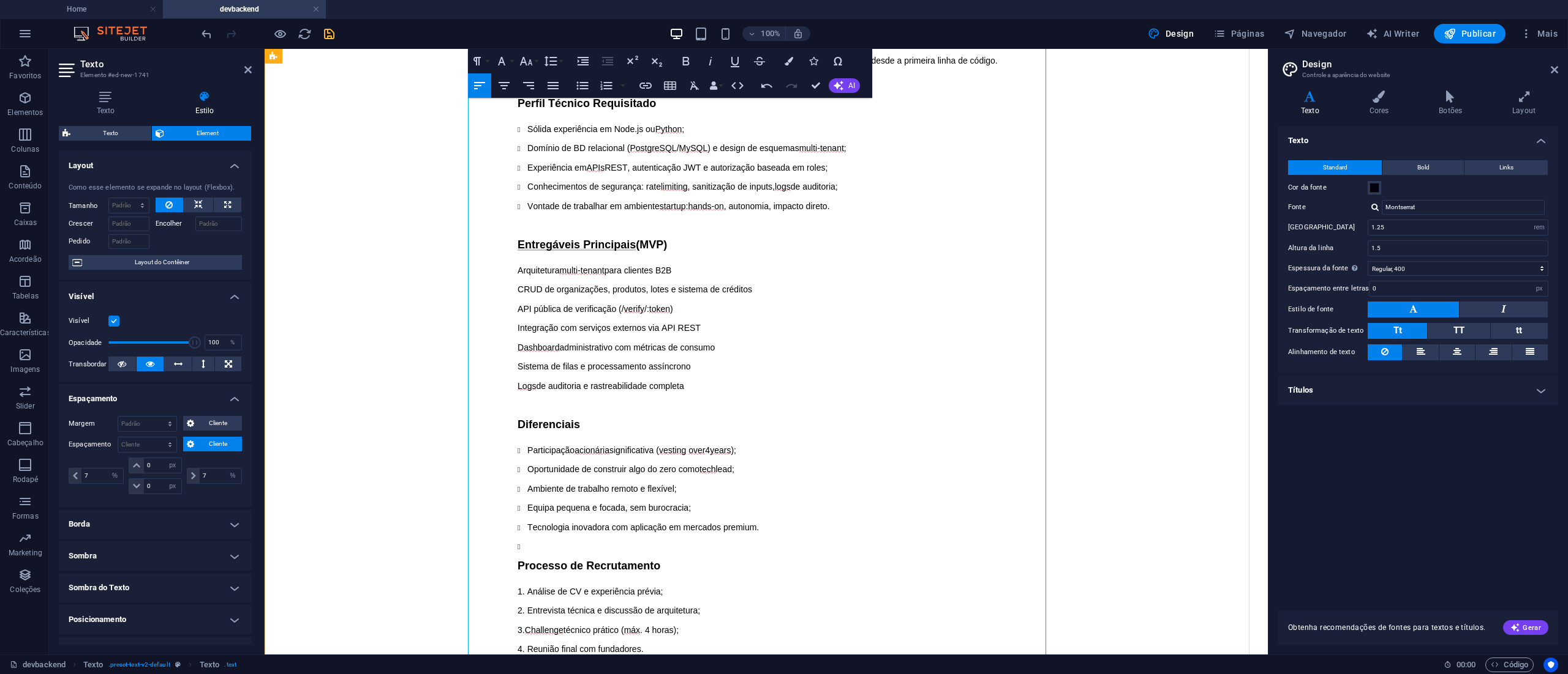
scroll to position [749, 0]
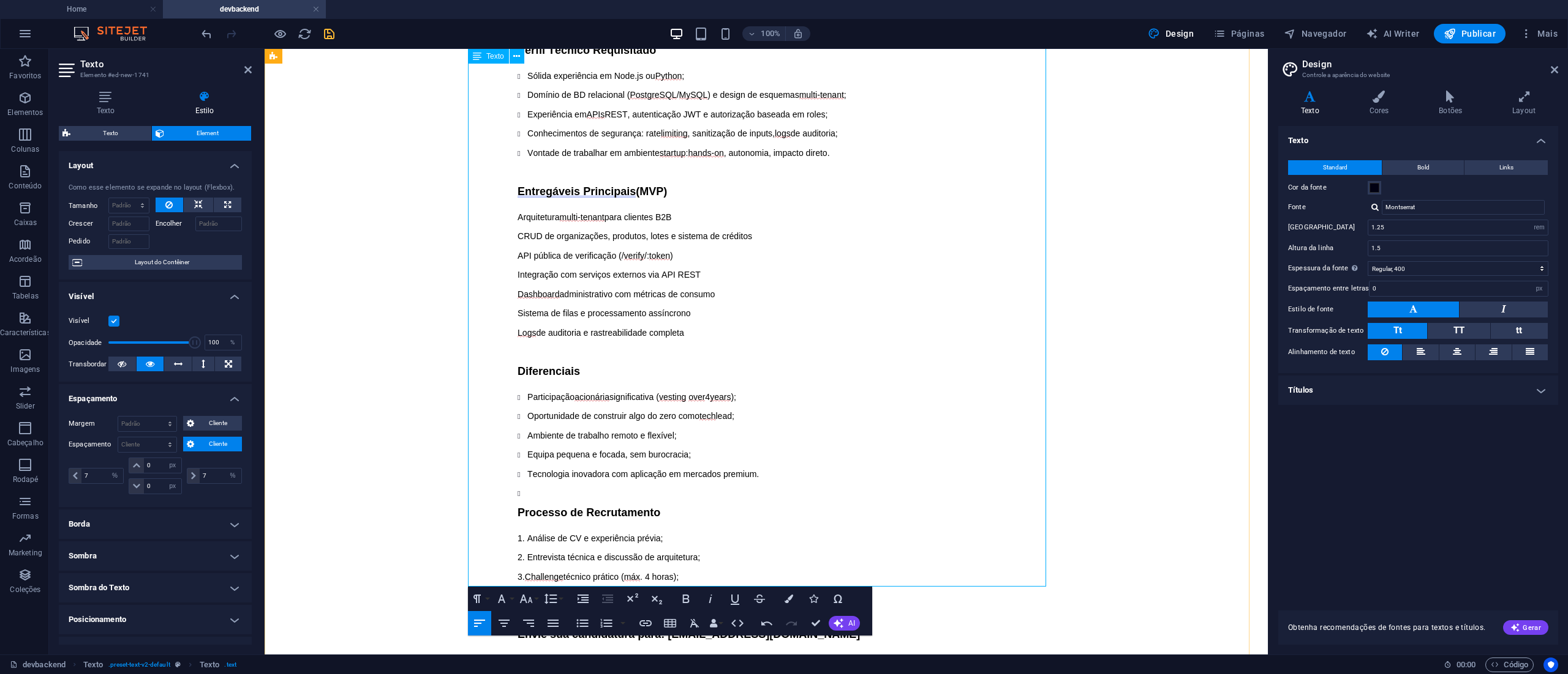
click at [527, 487] on li at bounding box center [771, 493] width 487 height 13
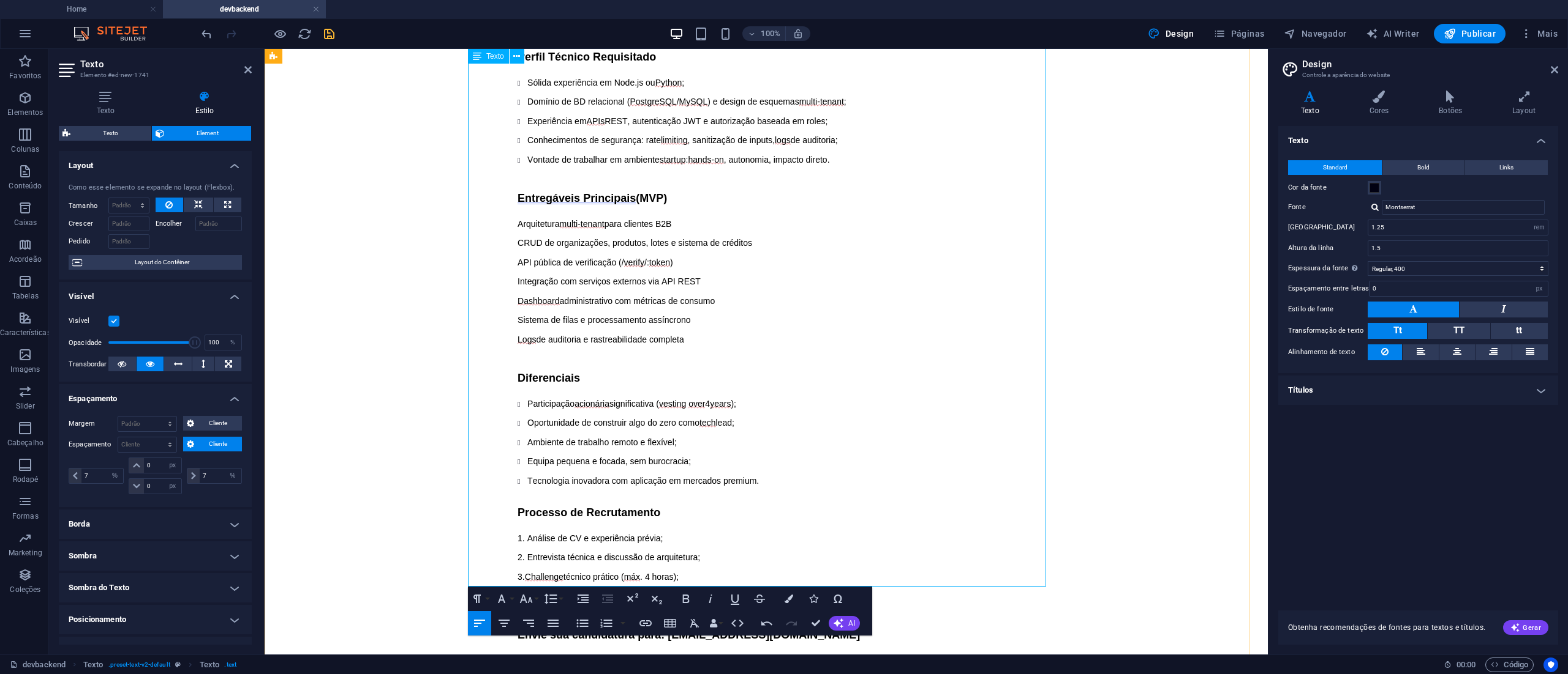
drag, startPoint x: 731, startPoint y: 553, endPoint x: 511, endPoint y: 516, distance: 223.1
click at [517, 590] on div "4. Reunião final com fundadores. Envie sua candidatura para: duhapn@duhapn.com …" at bounding box center [765, 656] width 497 height 134
click at [586, 620] on icon "button" at bounding box center [583, 623] width 12 height 8
click at [946, 406] on div "Diferenciais Participação acionária significativa ( vesting over 4 years ); Opo…" at bounding box center [765, 538] width 497 height 371
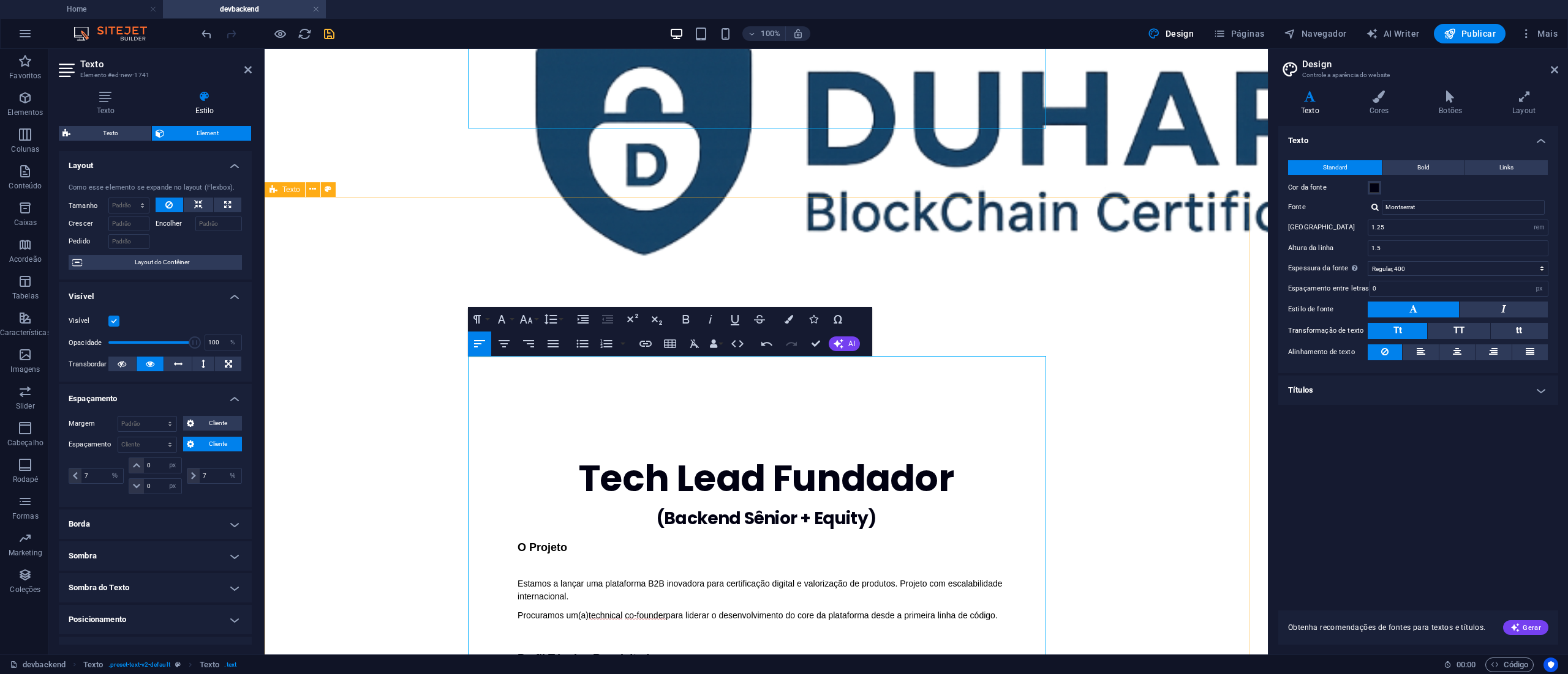
scroll to position [131, 0]
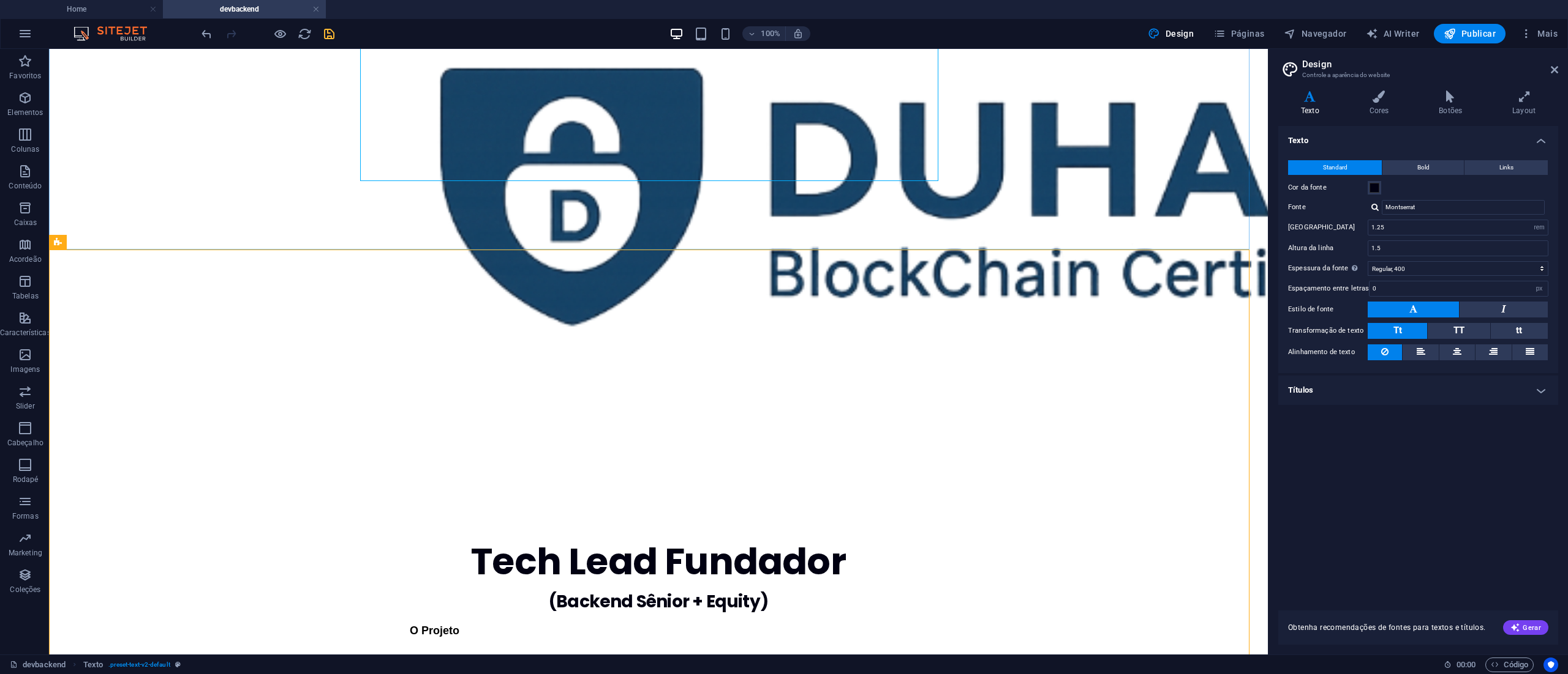
click at [1171, 119] on div at bounding box center [658, 192] width 1219 height 547
click at [329, 35] on icon "save" at bounding box center [328, 34] width 14 height 14
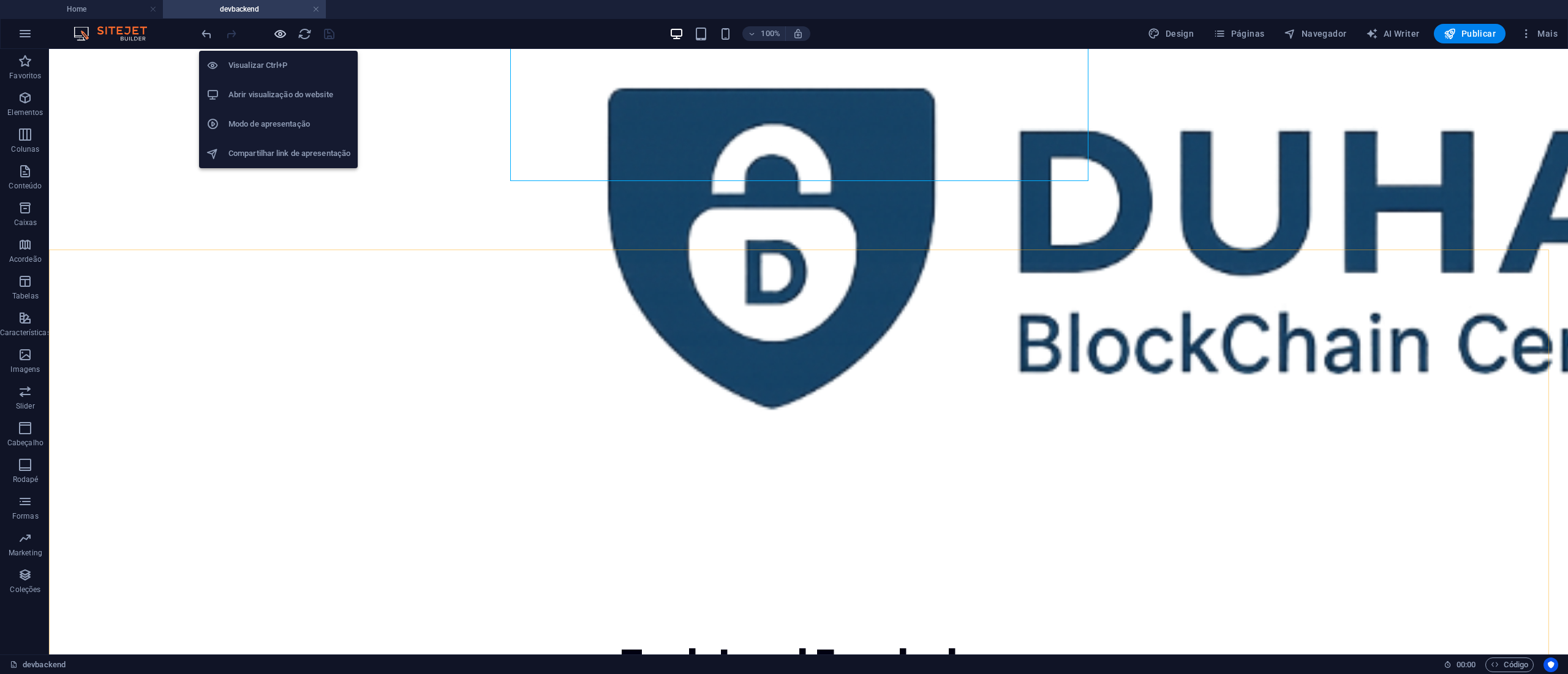
click at [275, 35] on icon "button" at bounding box center [279, 34] width 14 height 14
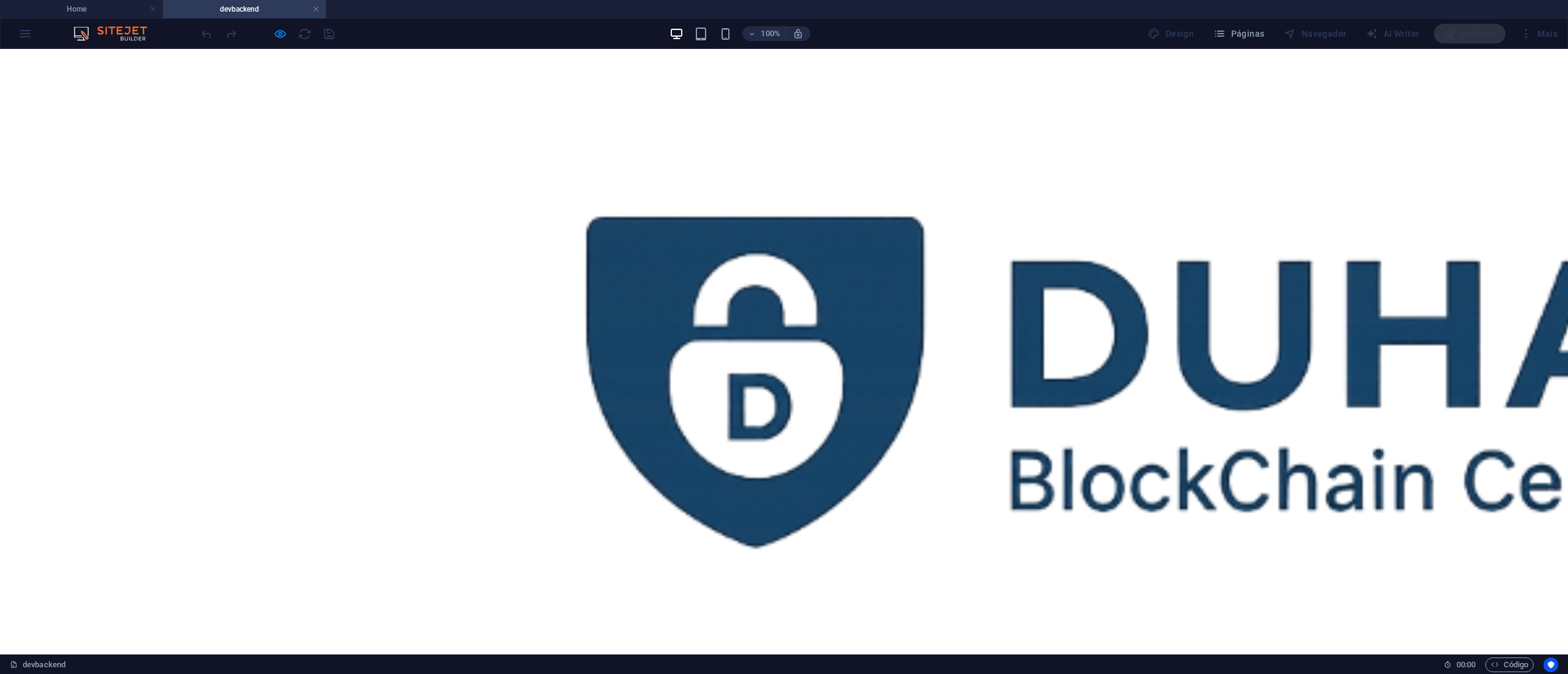
scroll to position [0, 0]
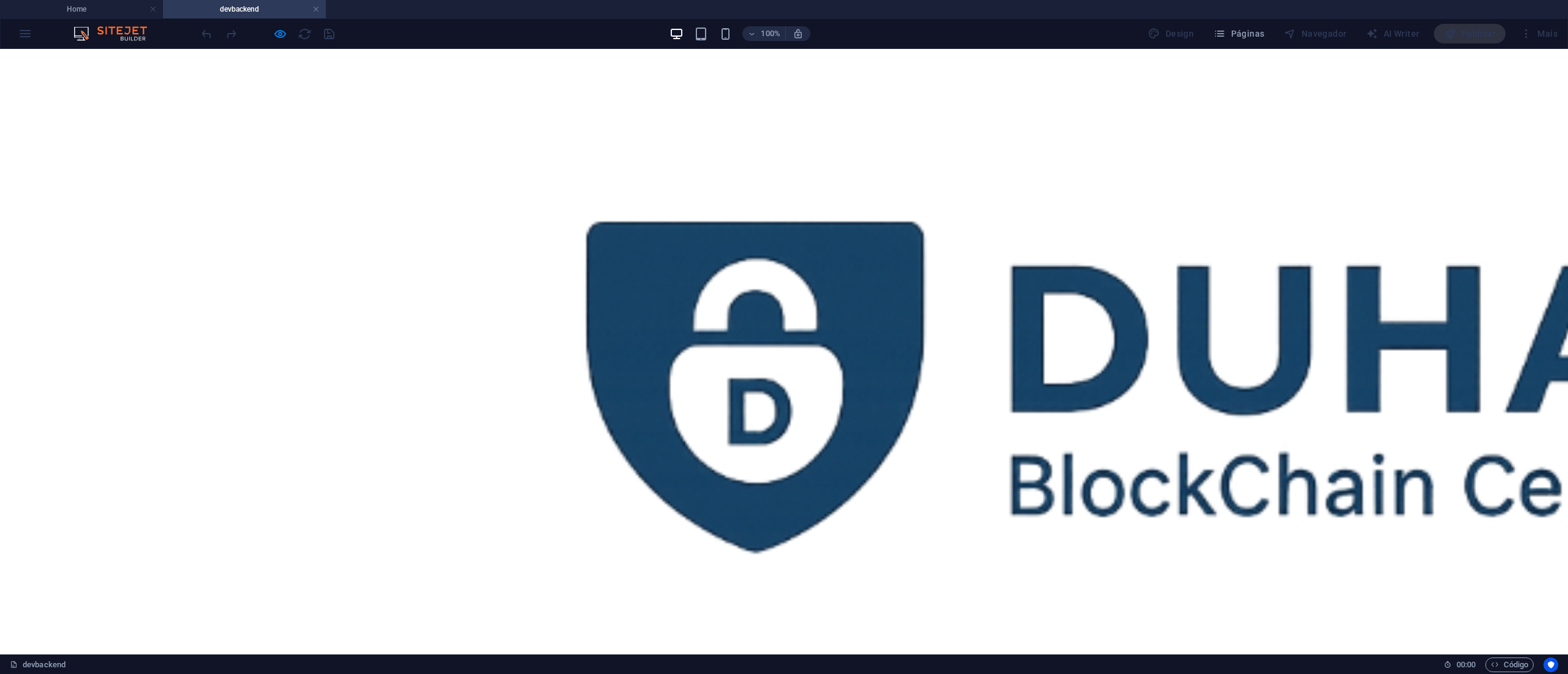
click at [834, 334] on div at bounding box center [784, 382] width 1568 height 665
click at [806, 355] on div at bounding box center [784, 382] width 1568 height 665
click at [806, 354] on div at bounding box center [784, 382] width 1568 height 665
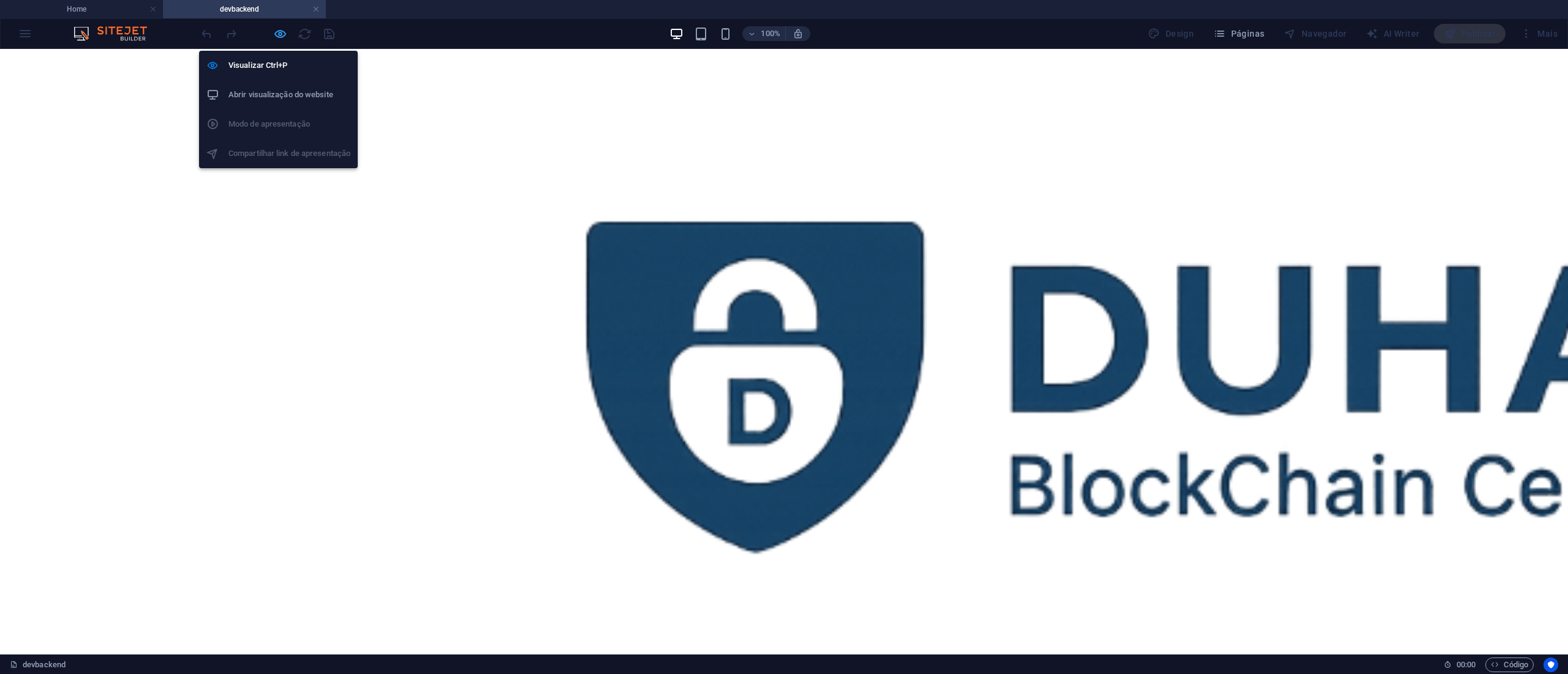
click at [283, 35] on icon "button" at bounding box center [279, 34] width 14 height 14
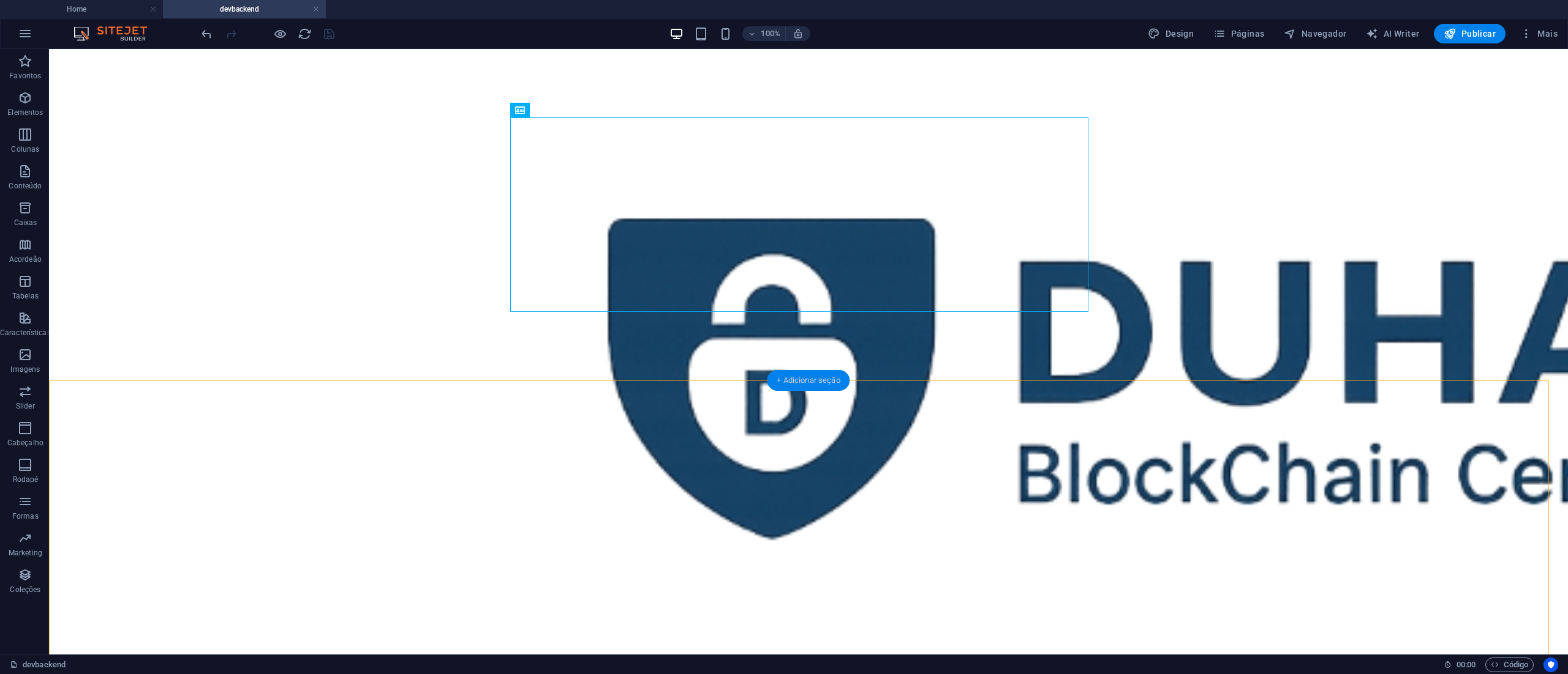
click at [780, 377] on div "+ Adicionar seção" at bounding box center [807, 381] width 83 height 21
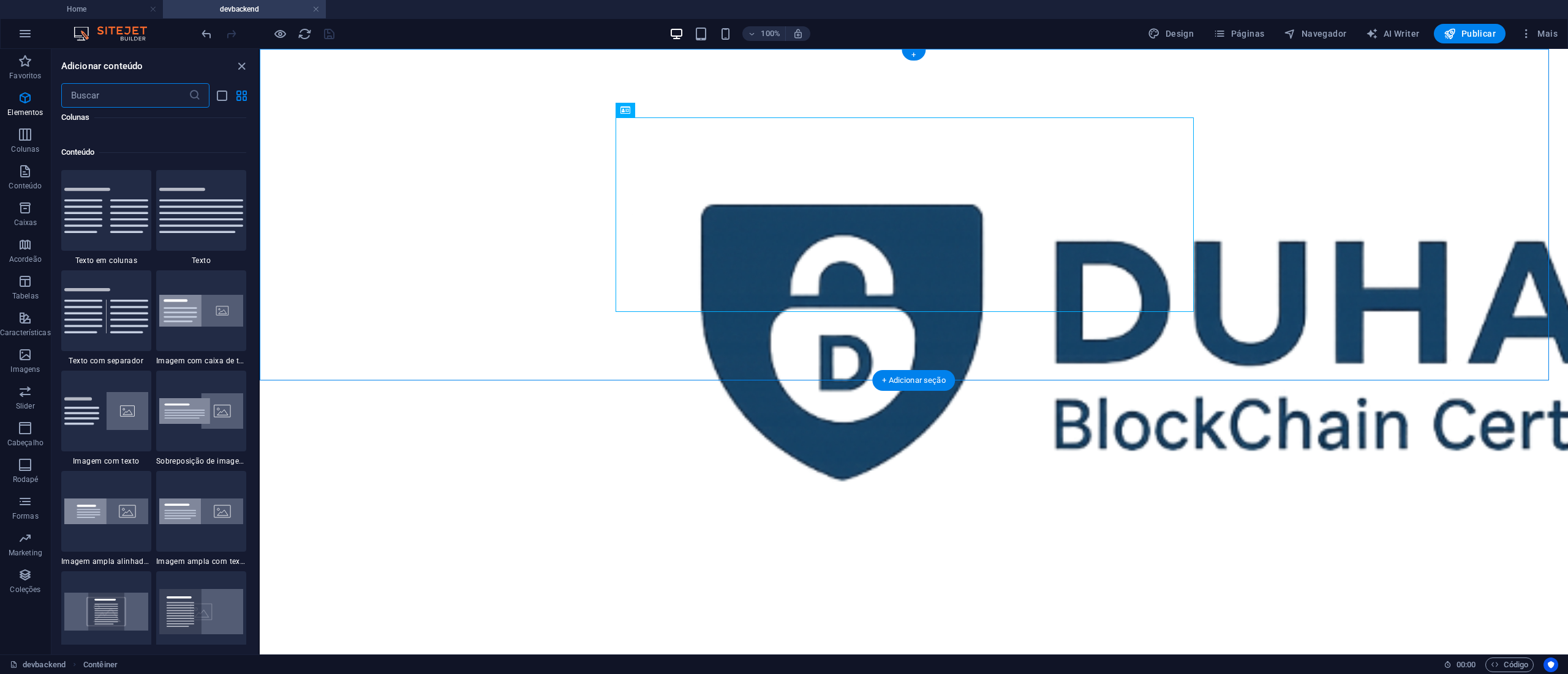
scroll to position [2141, 0]
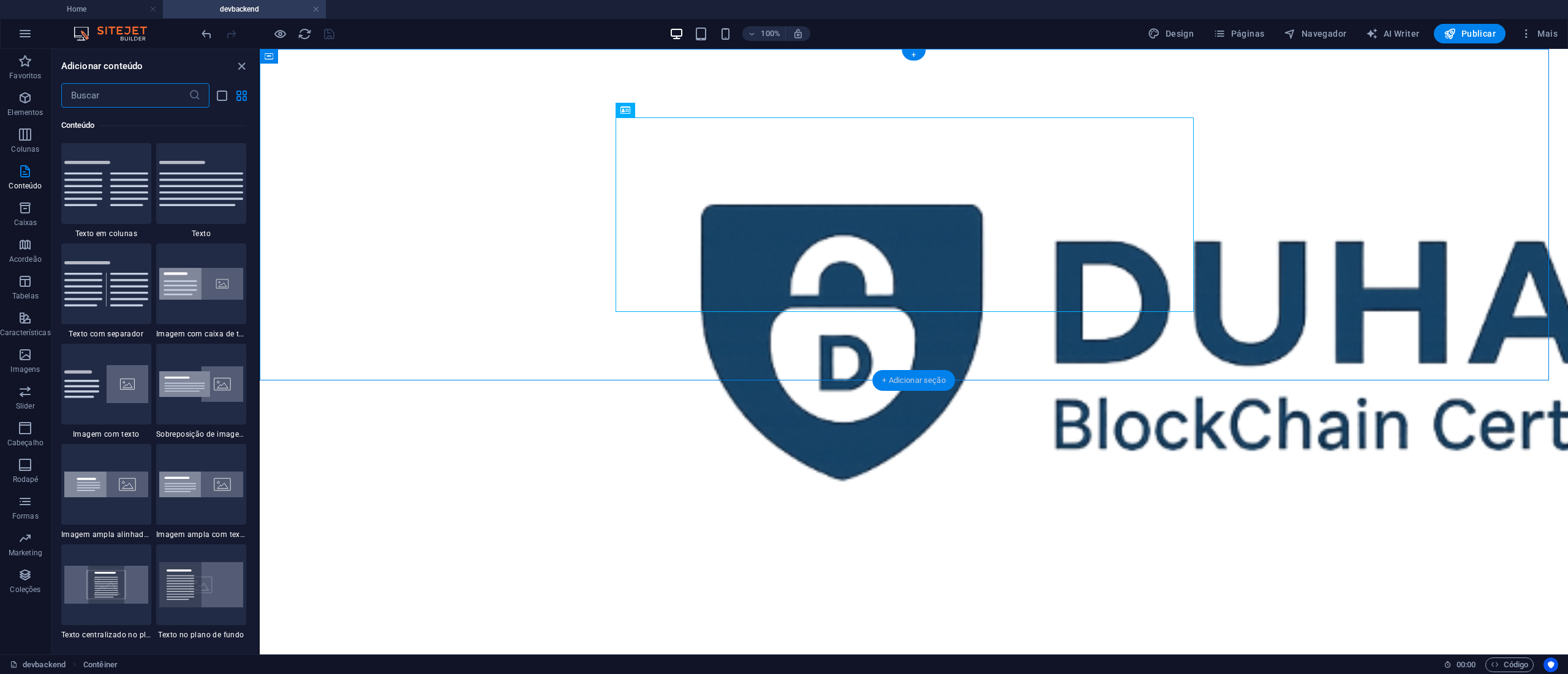
click at [888, 376] on div "+ Adicionar seção" at bounding box center [913, 381] width 83 height 21
click at [309, 374] on icon at bounding box center [307, 373] width 6 height 13
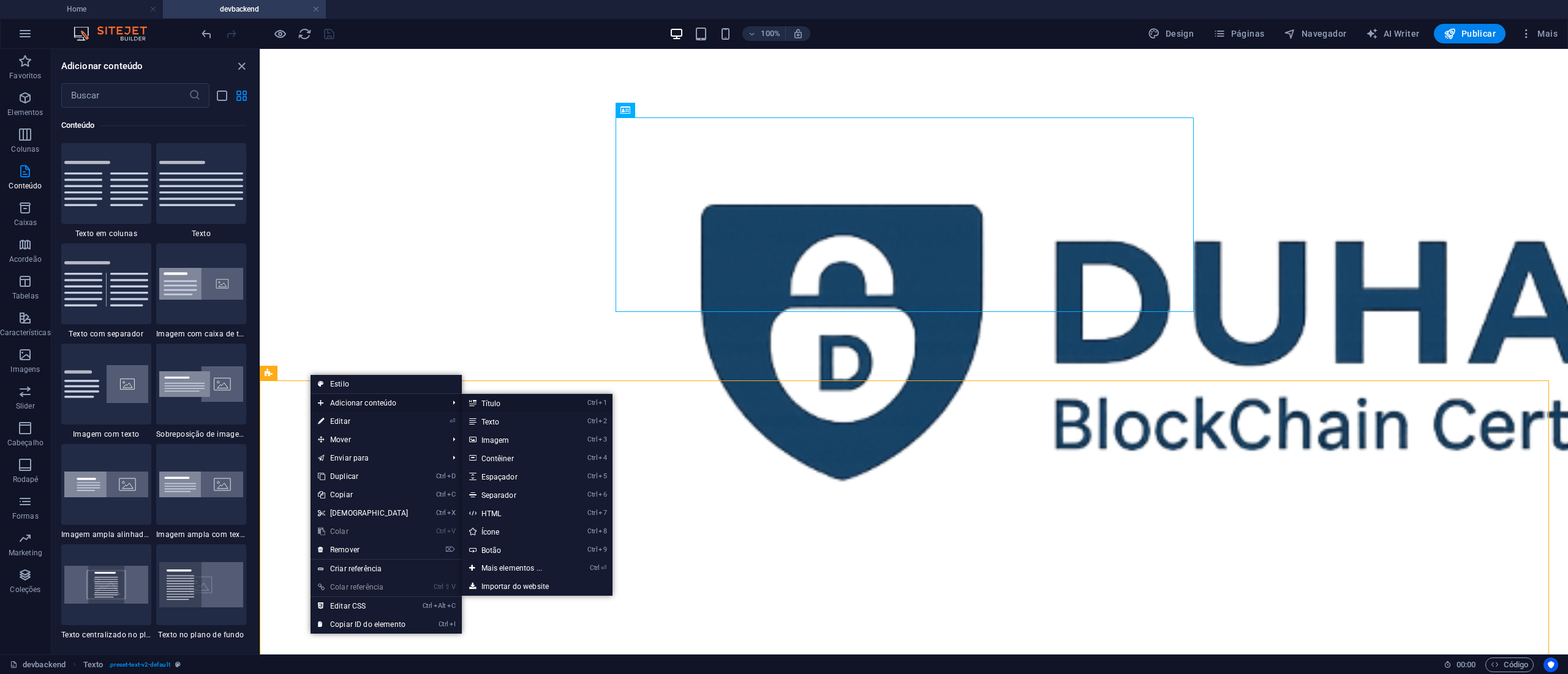
click at [525, 401] on link "Ctrl 1 Título" at bounding box center [514, 403] width 105 height 18
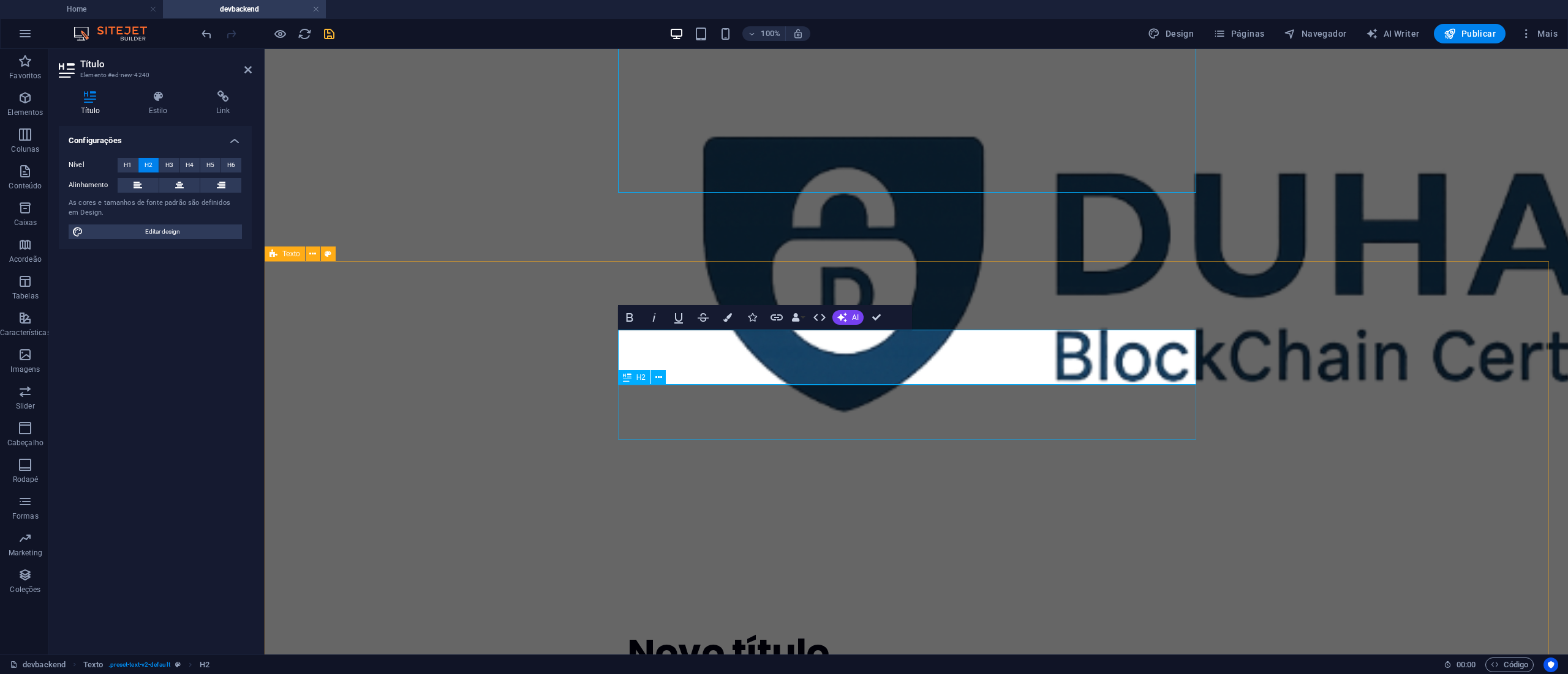
scroll to position [123, 0]
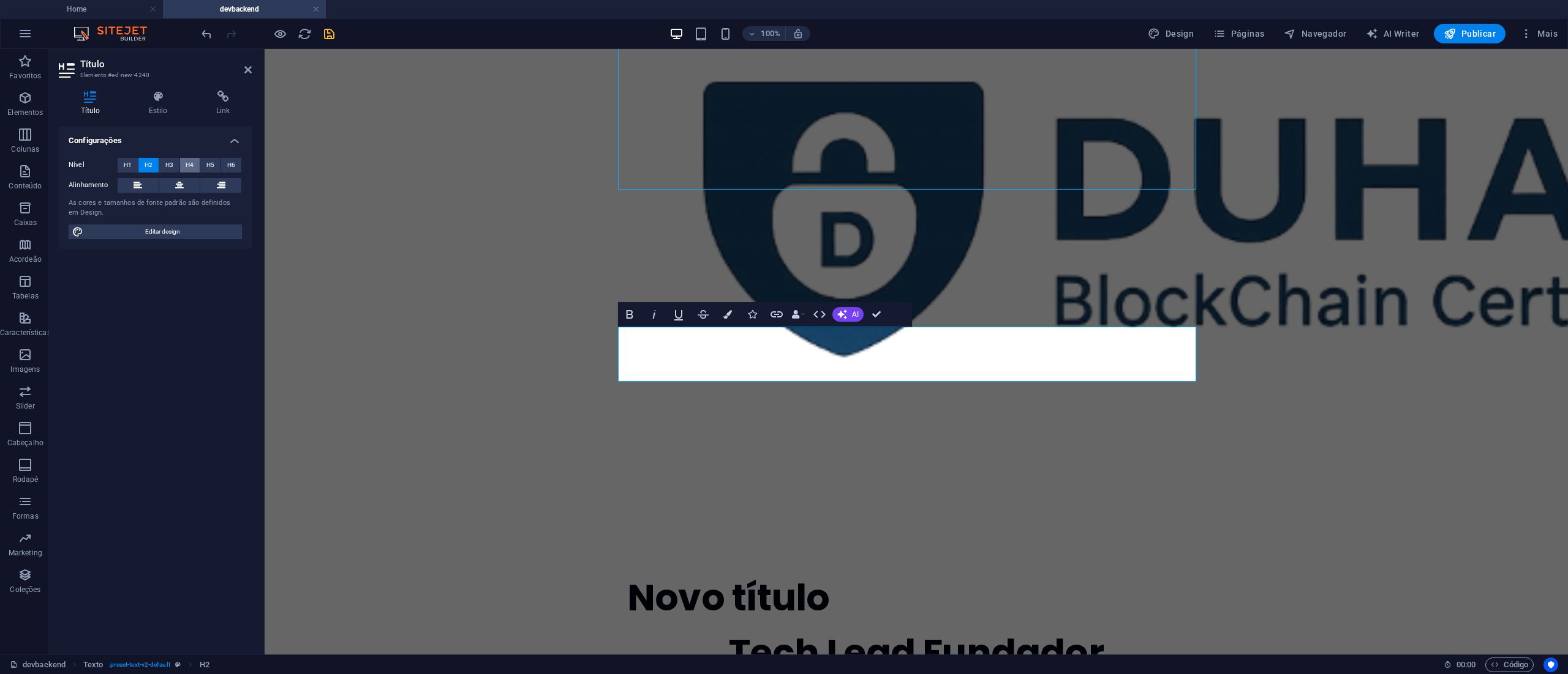
click at [186, 165] on span "H4" at bounding box center [189, 165] width 8 height 15
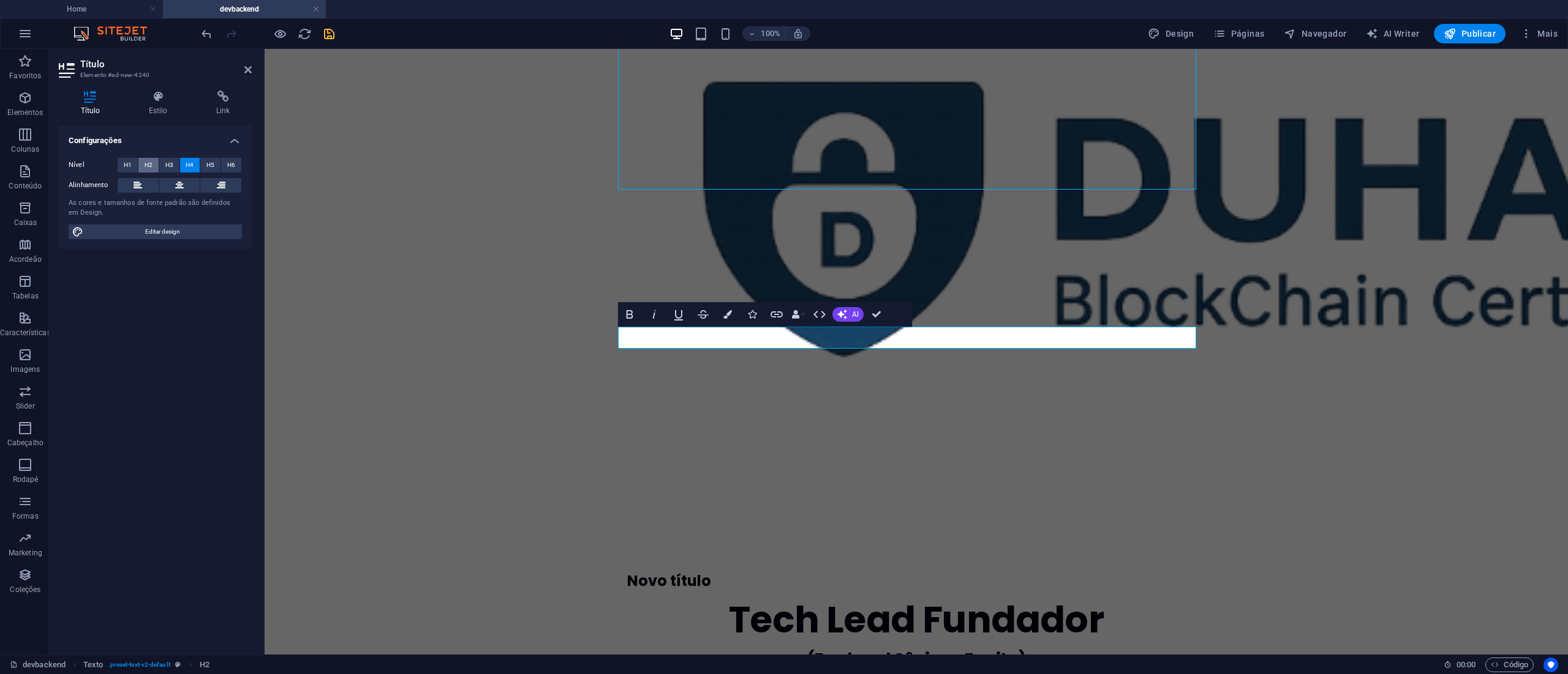
click at [153, 164] on button "H2" at bounding box center [148, 165] width 20 height 15
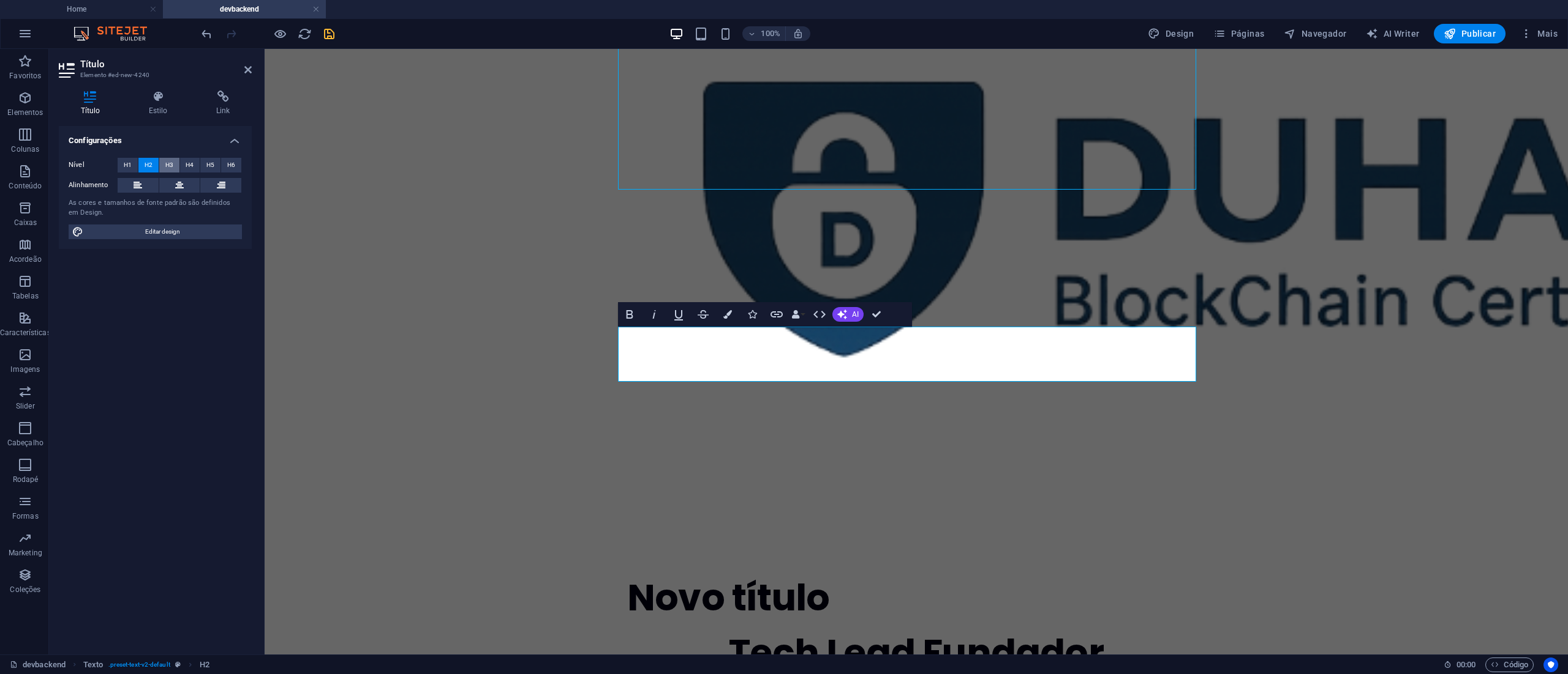
click at [173, 163] on button "H3" at bounding box center [169, 165] width 20 height 15
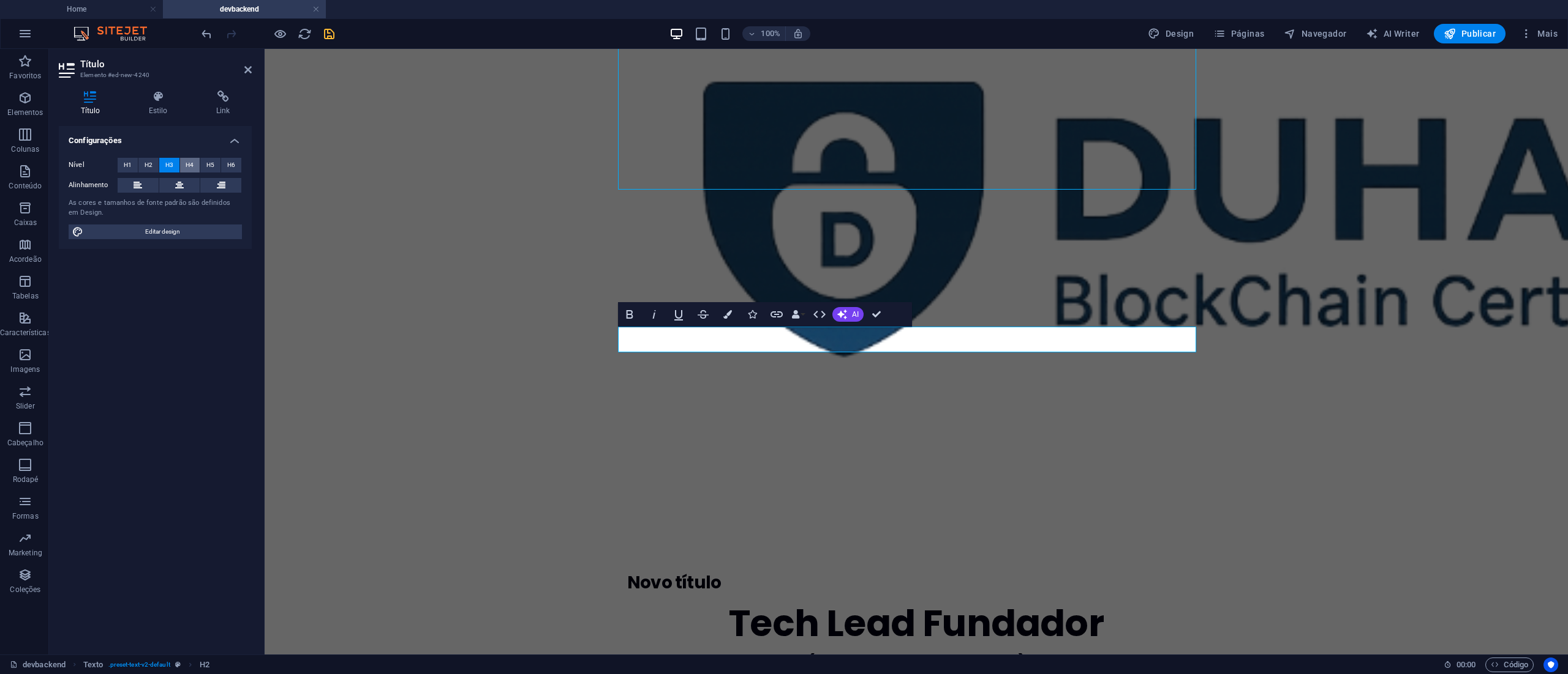
click at [189, 161] on span "H4" at bounding box center [189, 165] width 8 height 15
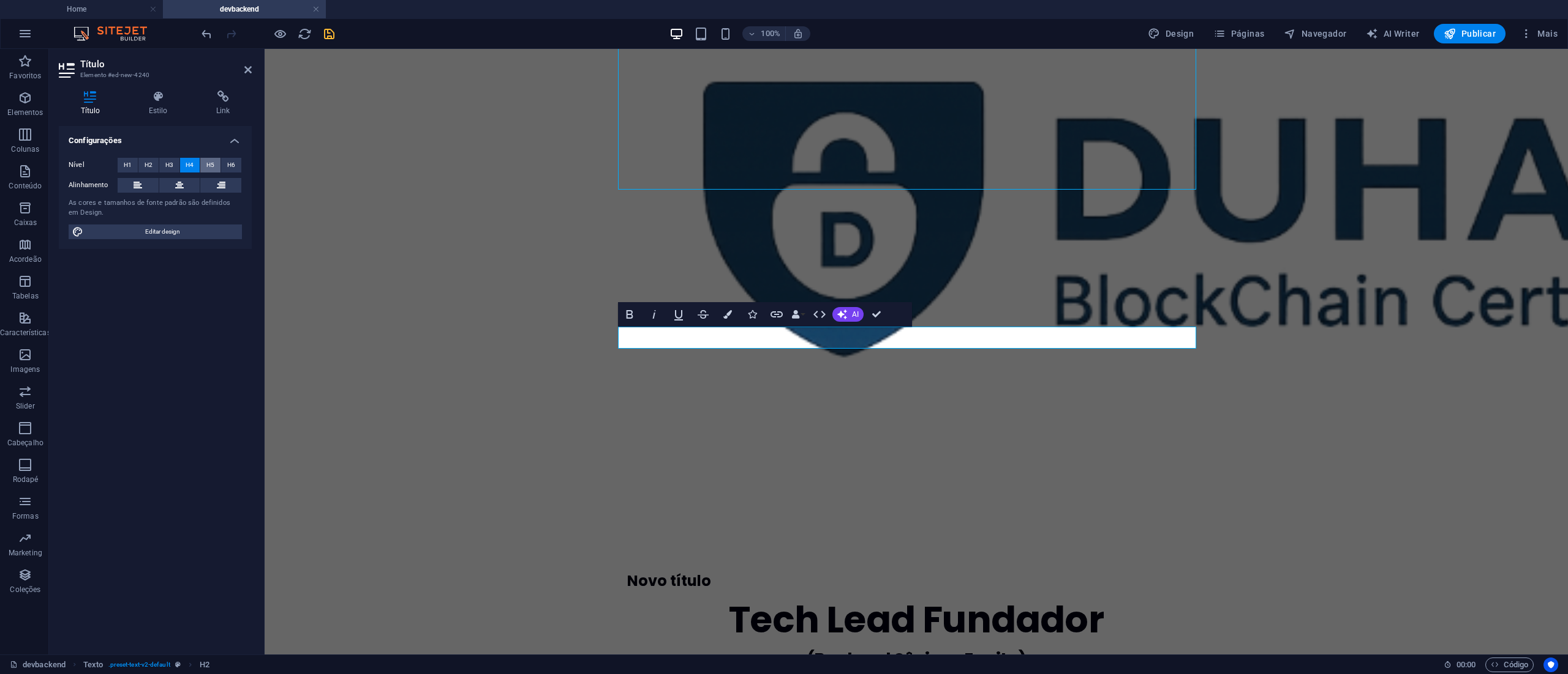
click at [212, 161] on span "H5" at bounding box center [210, 165] width 8 height 15
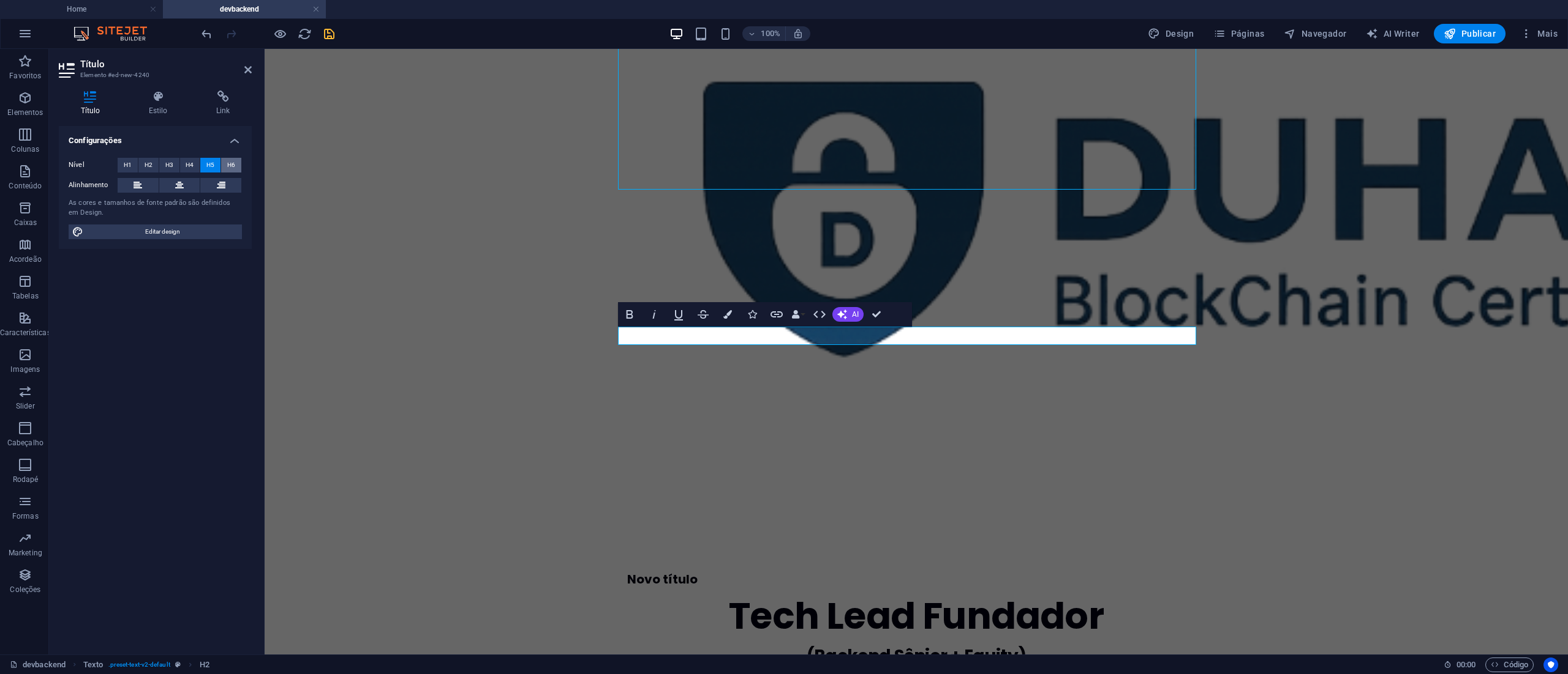
click at [233, 163] on span "H6" at bounding box center [231, 165] width 8 height 15
click at [150, 164] on span "H2" at bounding box center [148, 165] width 8 height 15
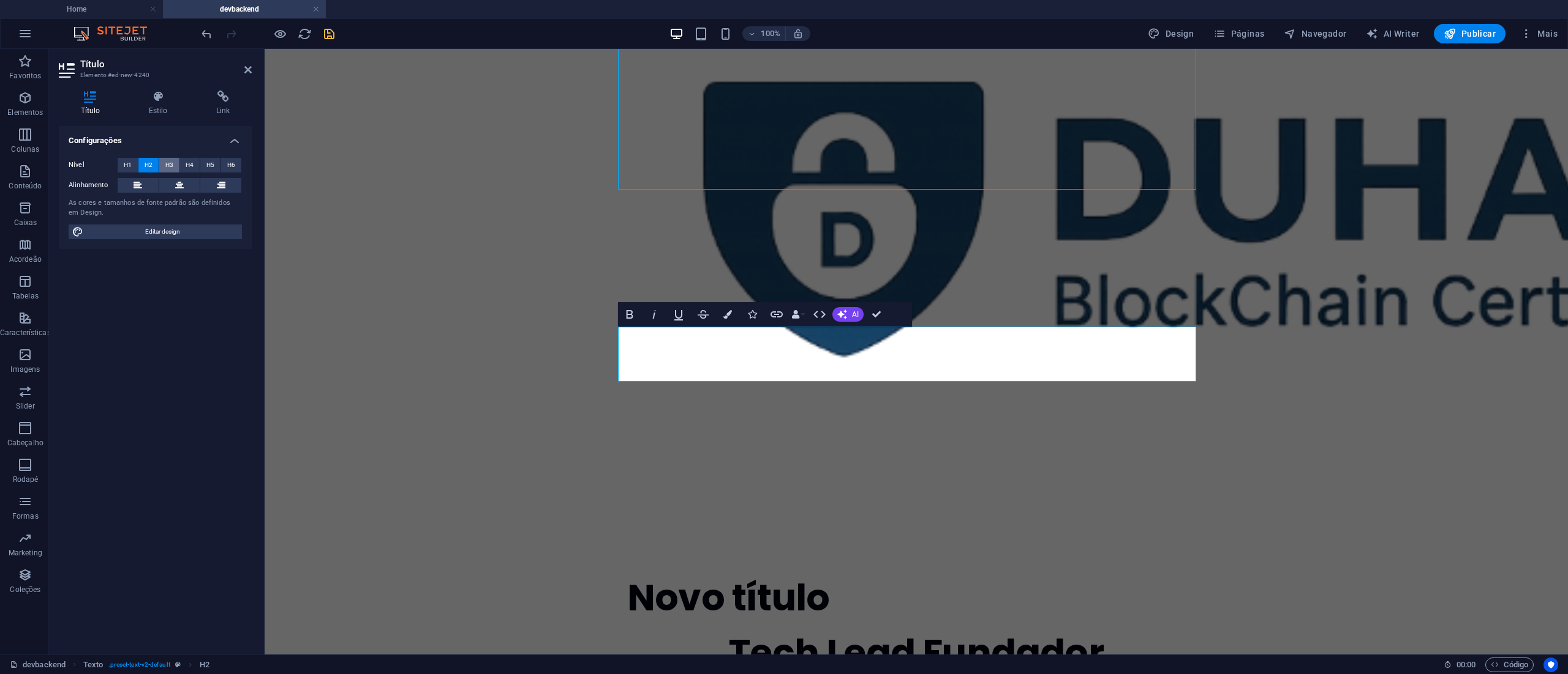
click at [167, 166] on span "H3" at bounding box center [169, 165] width 8 height 15
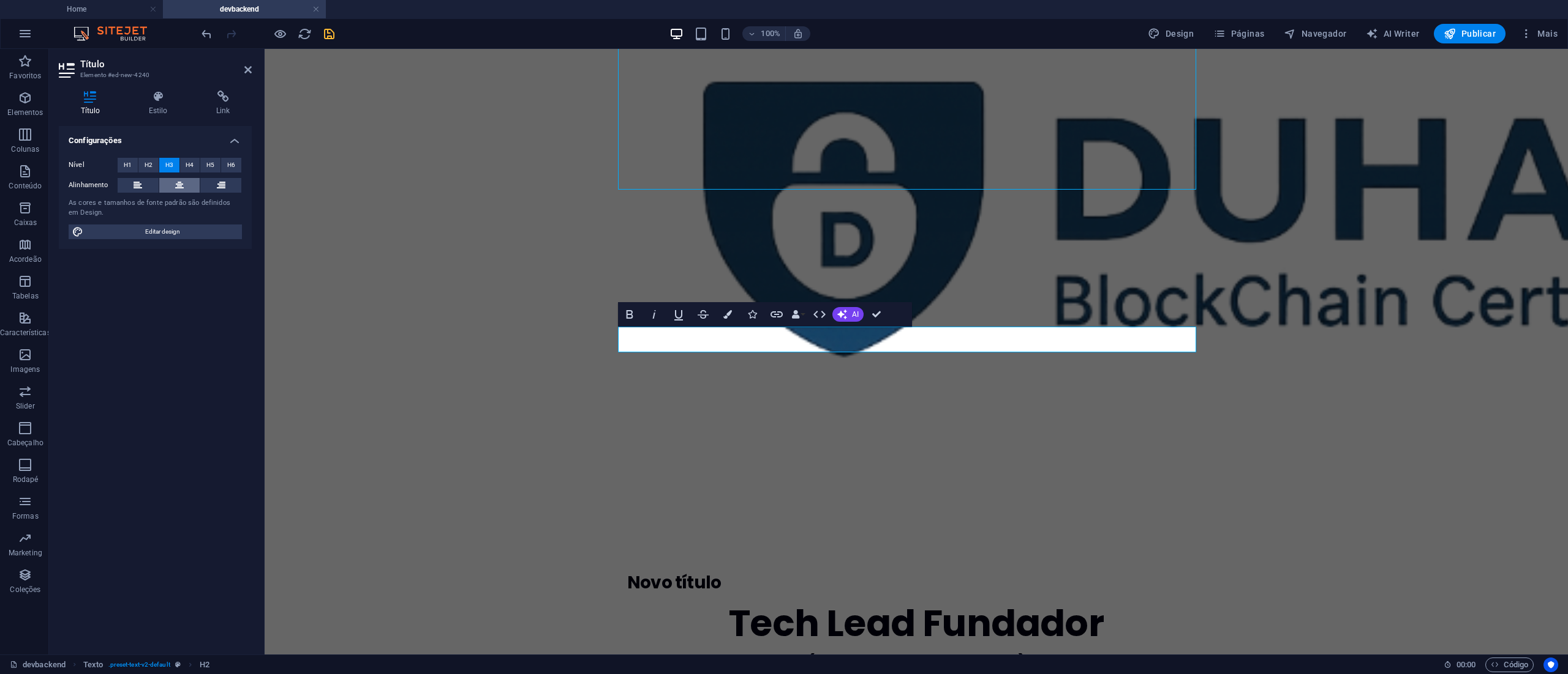
click at [181, 183] on icon at bounding box center [179, 185] width 8 height 15
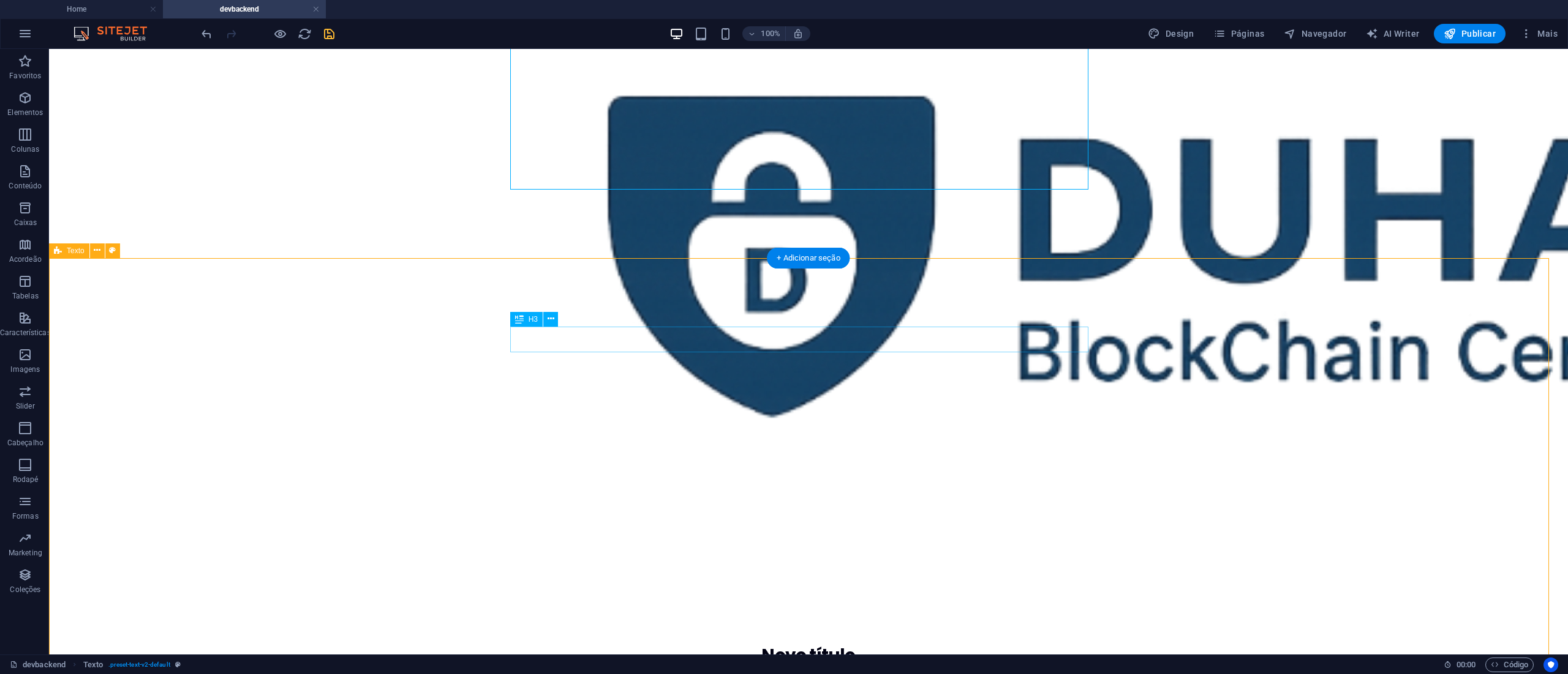
click at [836, 643] on div "Novo título" at bounding box center [808, 656] width 578 height 25
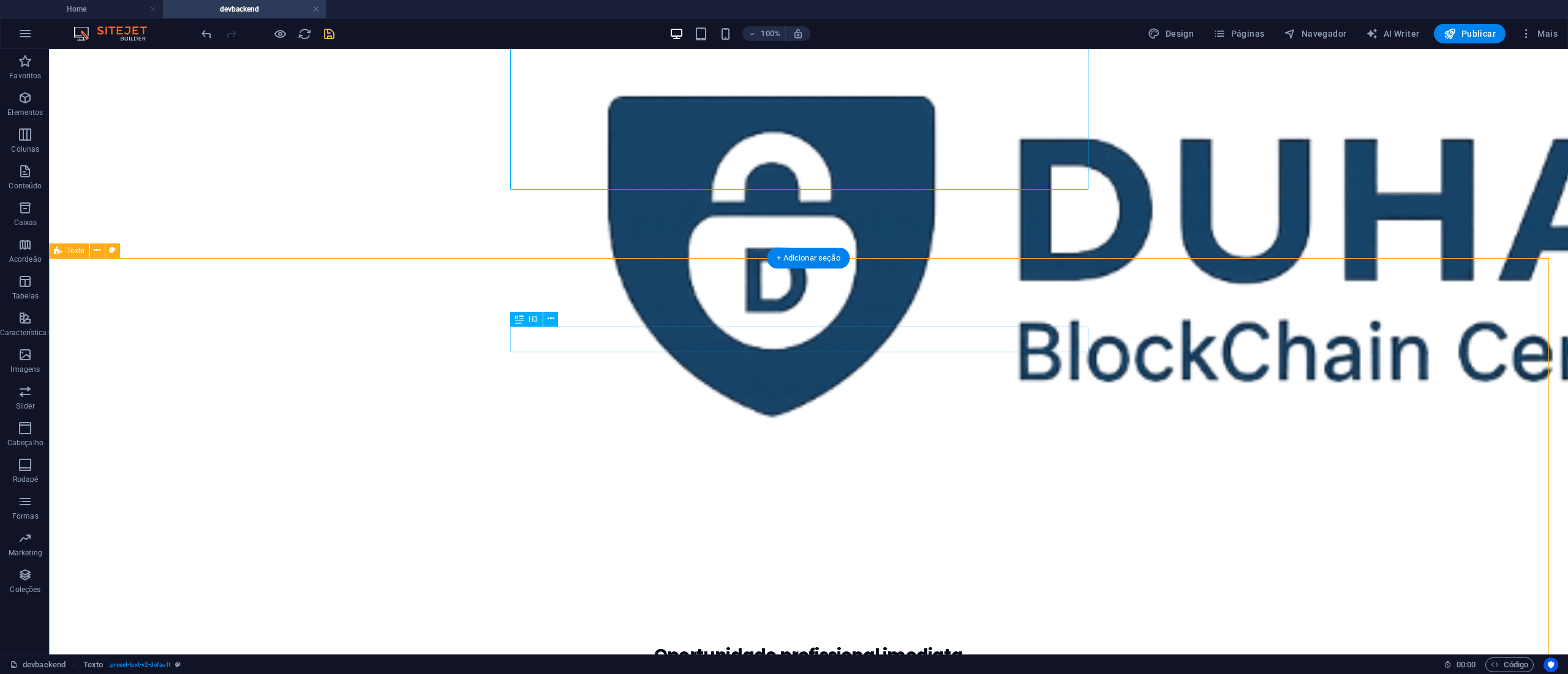
click at [812, 643] on div "Oportunidade profissional imediata" at bounding box center [808, 656] width 578 height 25
click at [553, 317] on icon at bounding box center [550, 319] width 6 height 13
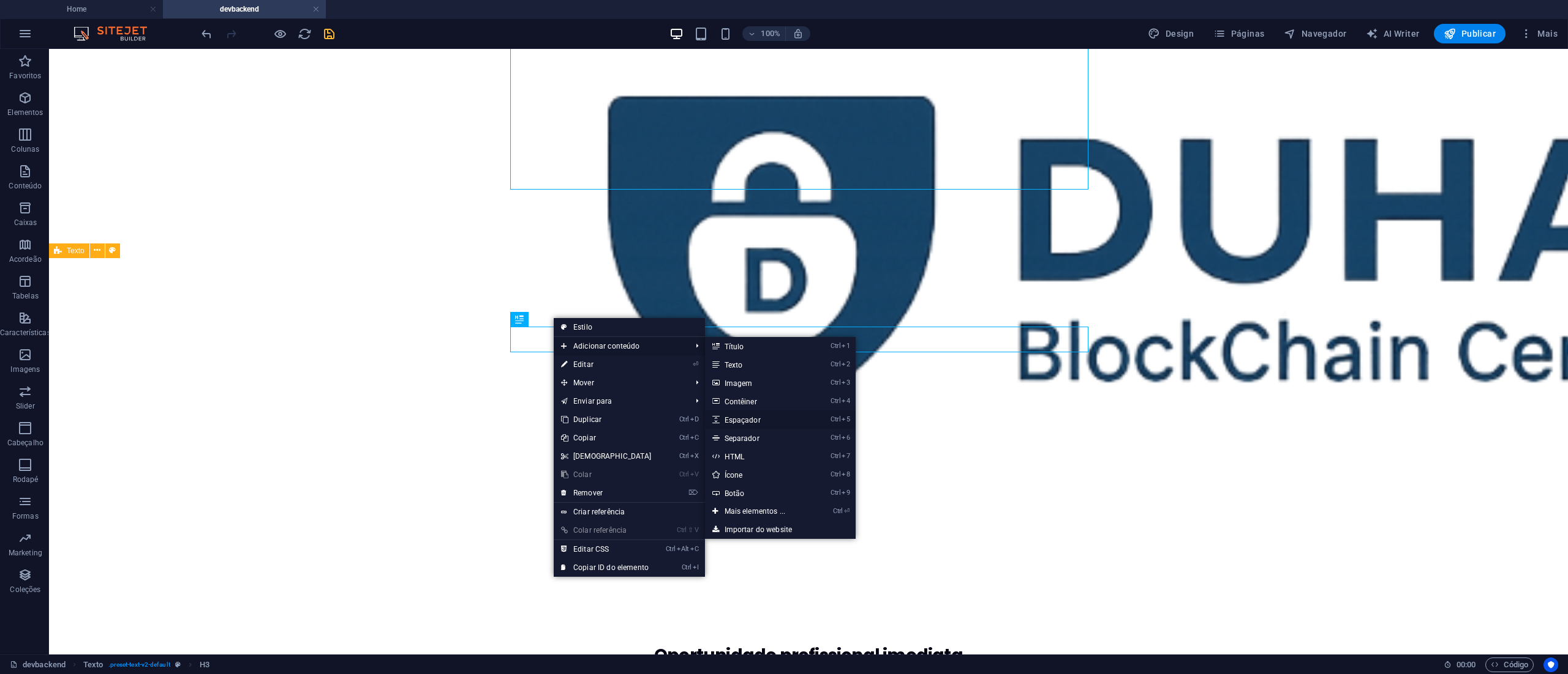
click at [764, 415] on link "Ctrl 5 Espaçador" at bounding box center [757, 420] width 105 height 18
select select "px"
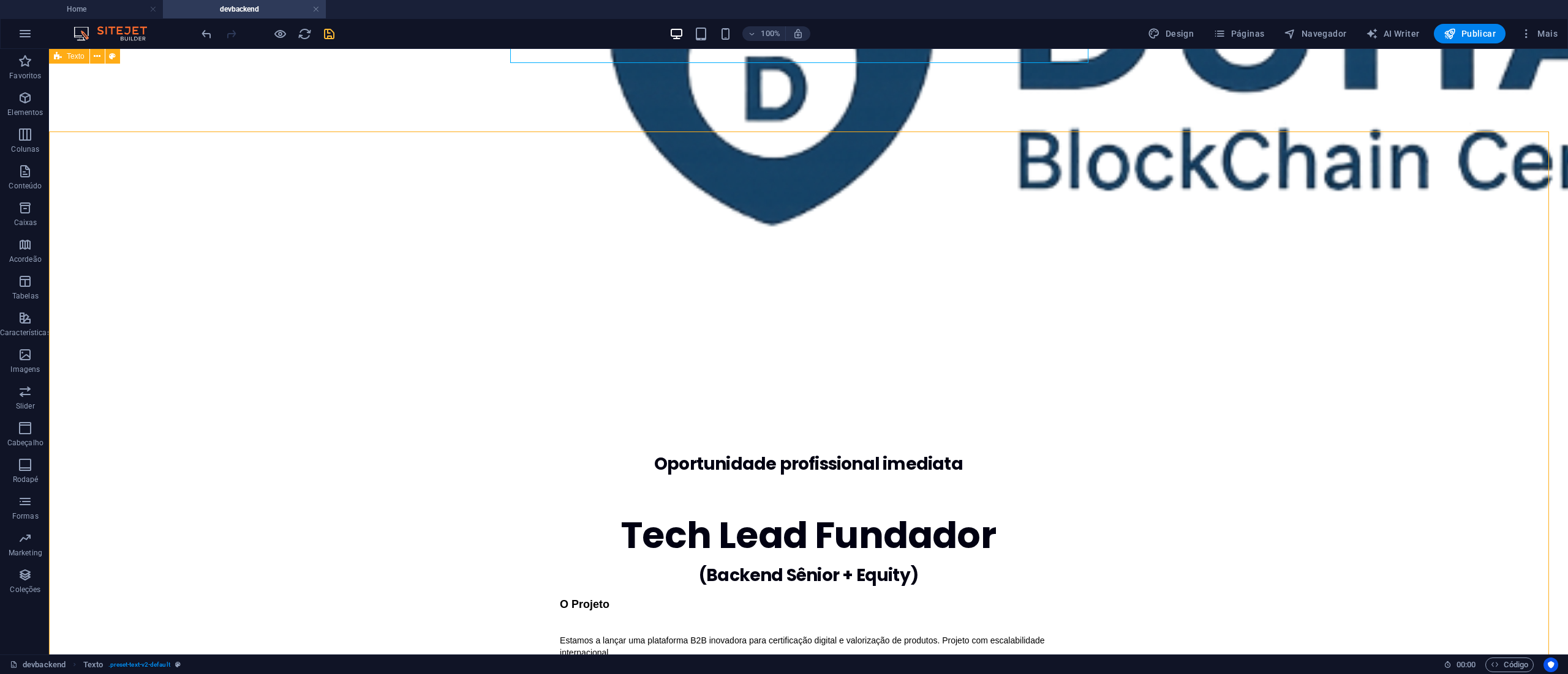
scroll to position [244, 0]
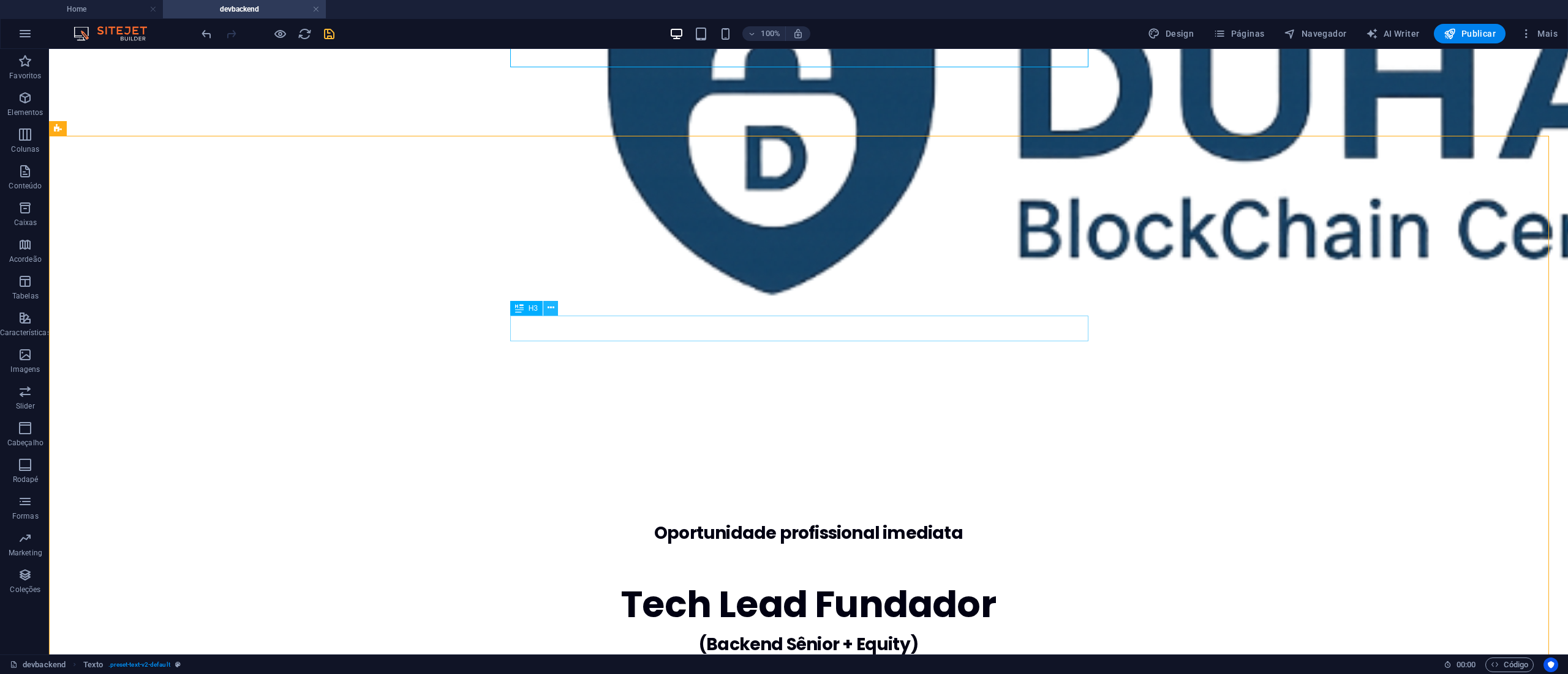
click at [551, 308] on icon at bounding box center [550, 308] width 6 height 13
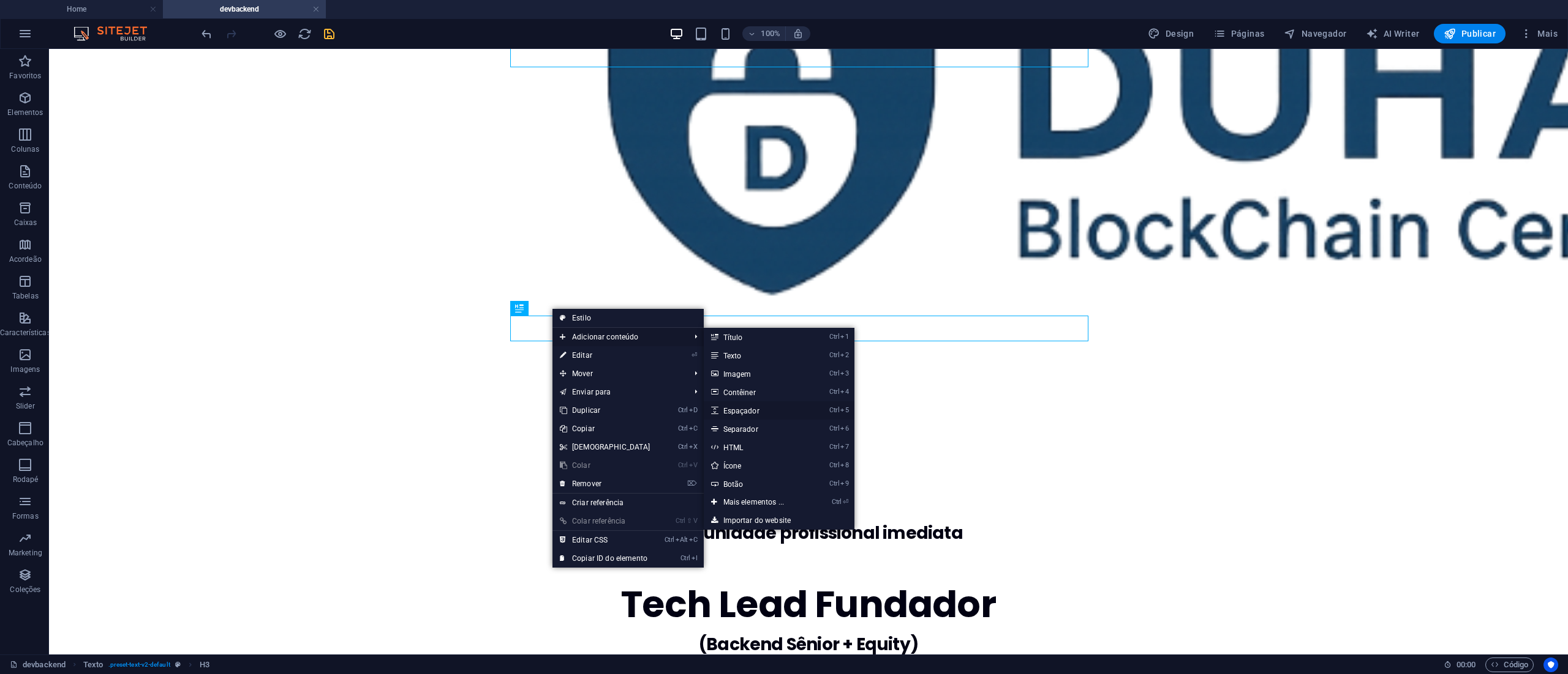
drag, startPoint x: 753, startPoint y: 412, endPoint x: 493, endPoint y: 359, distance: 265.3
click at [753, 412] on link "Ctrl 5 Espaçador" at bounding box center [756, 411] width 105 height 18
select select "px"
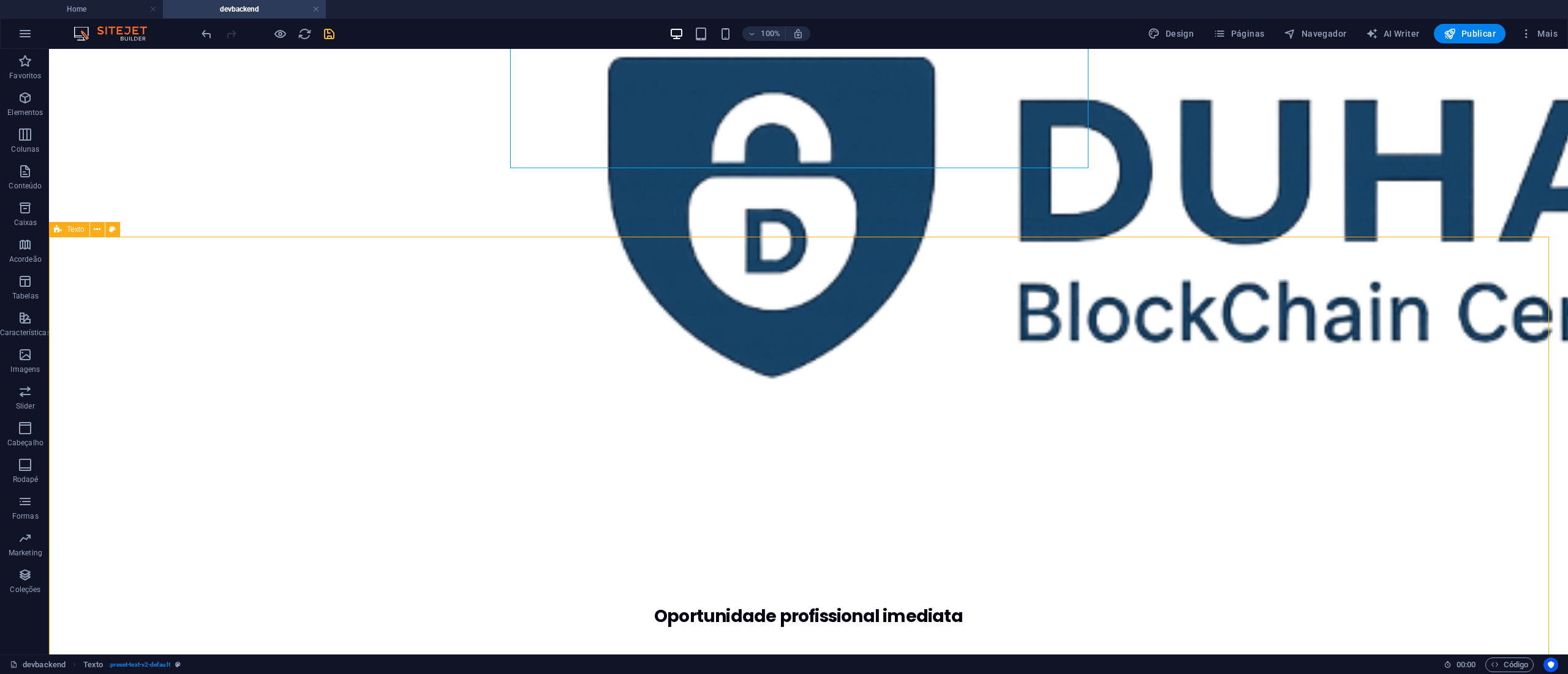
scroll to position [123, 0]
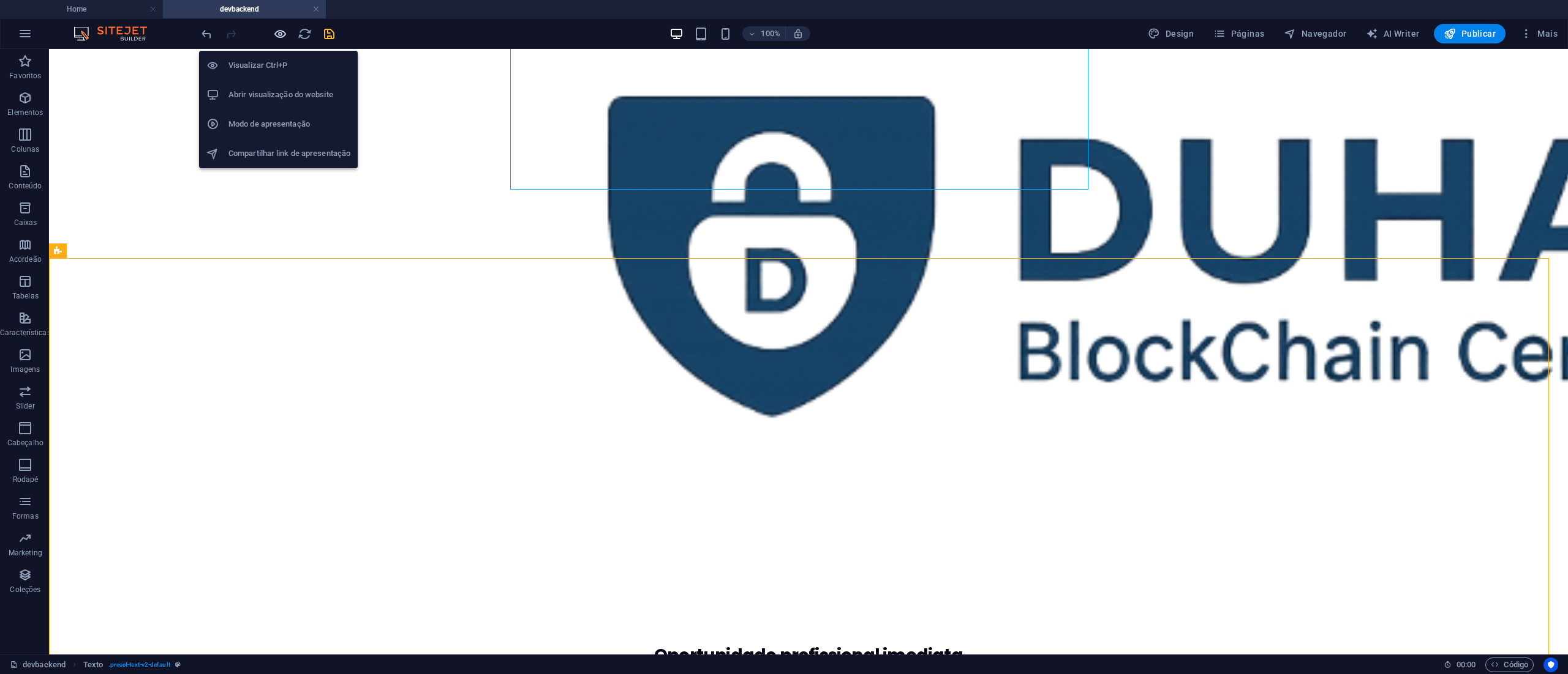
click at [279, 32] on icon "button" at bounding box center [279, 34] width 14 height 14
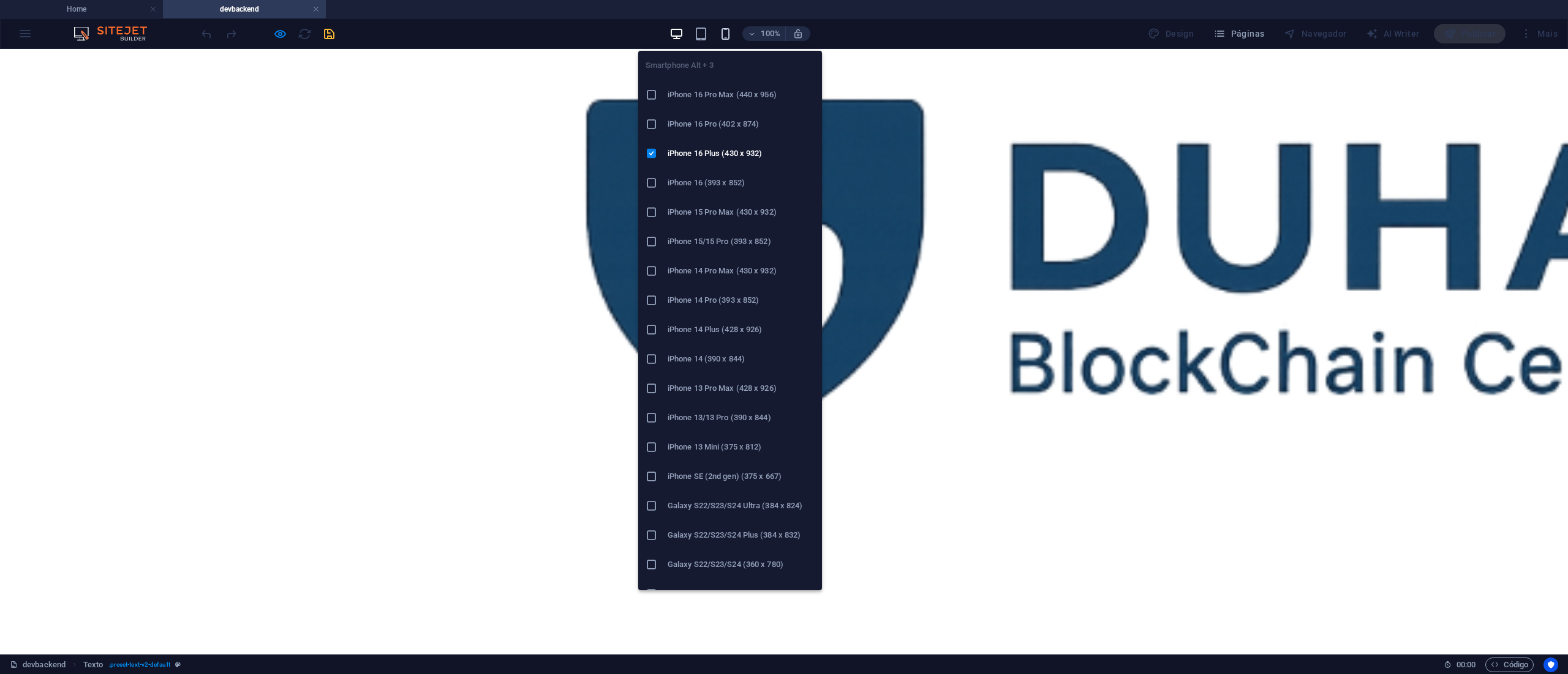
click at [731, 28] on icon "button" at bounding box center [724, 34] width 14 height 14
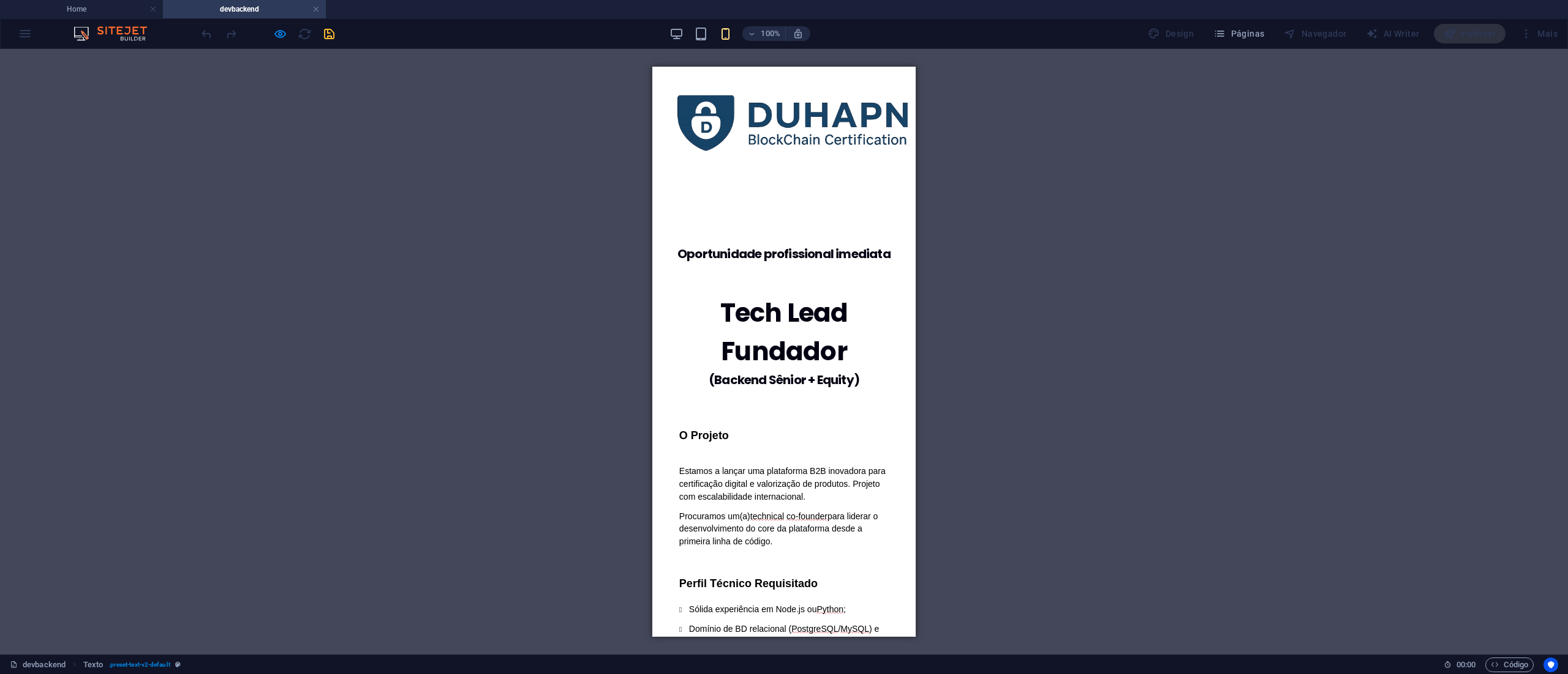
scroll to position [0, 0]
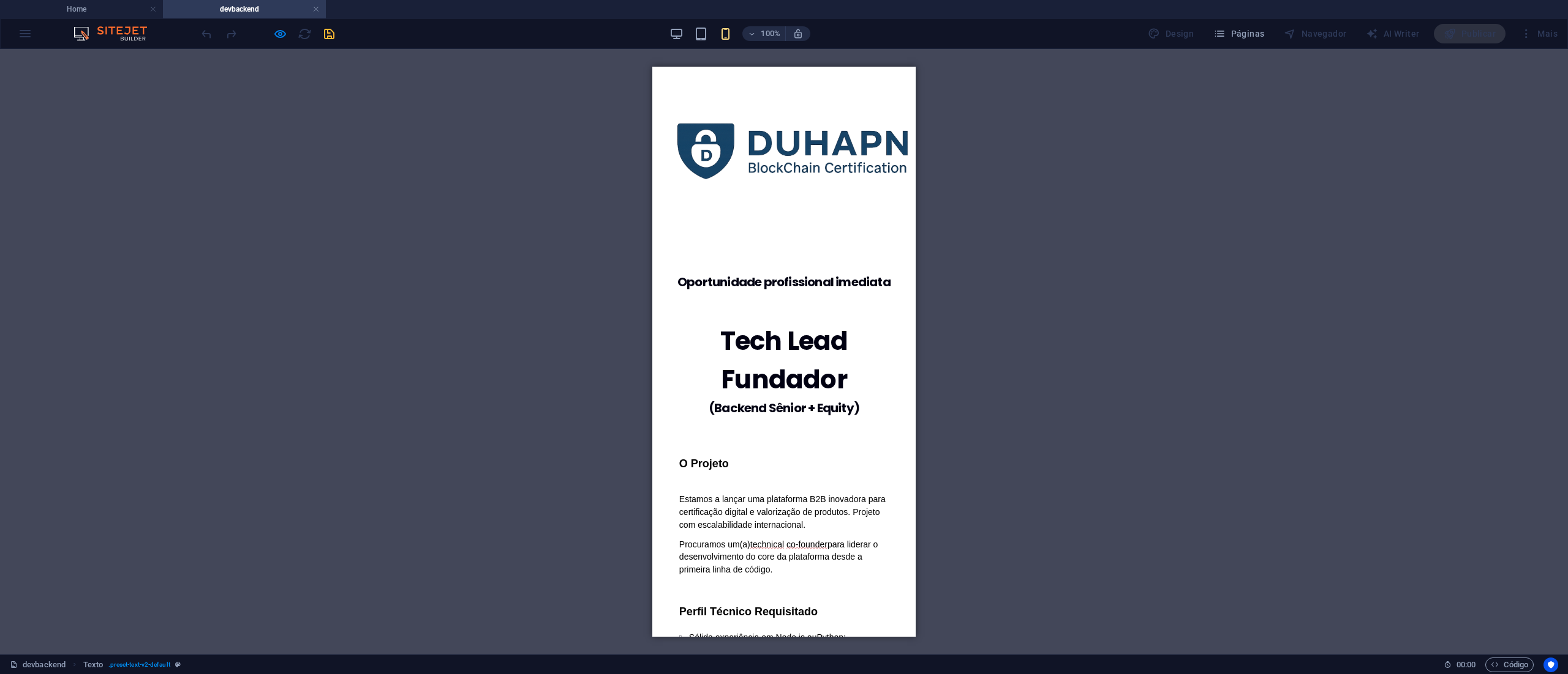
click at [789, 191] on div at bounding box center [784, 150] width 264 height 167
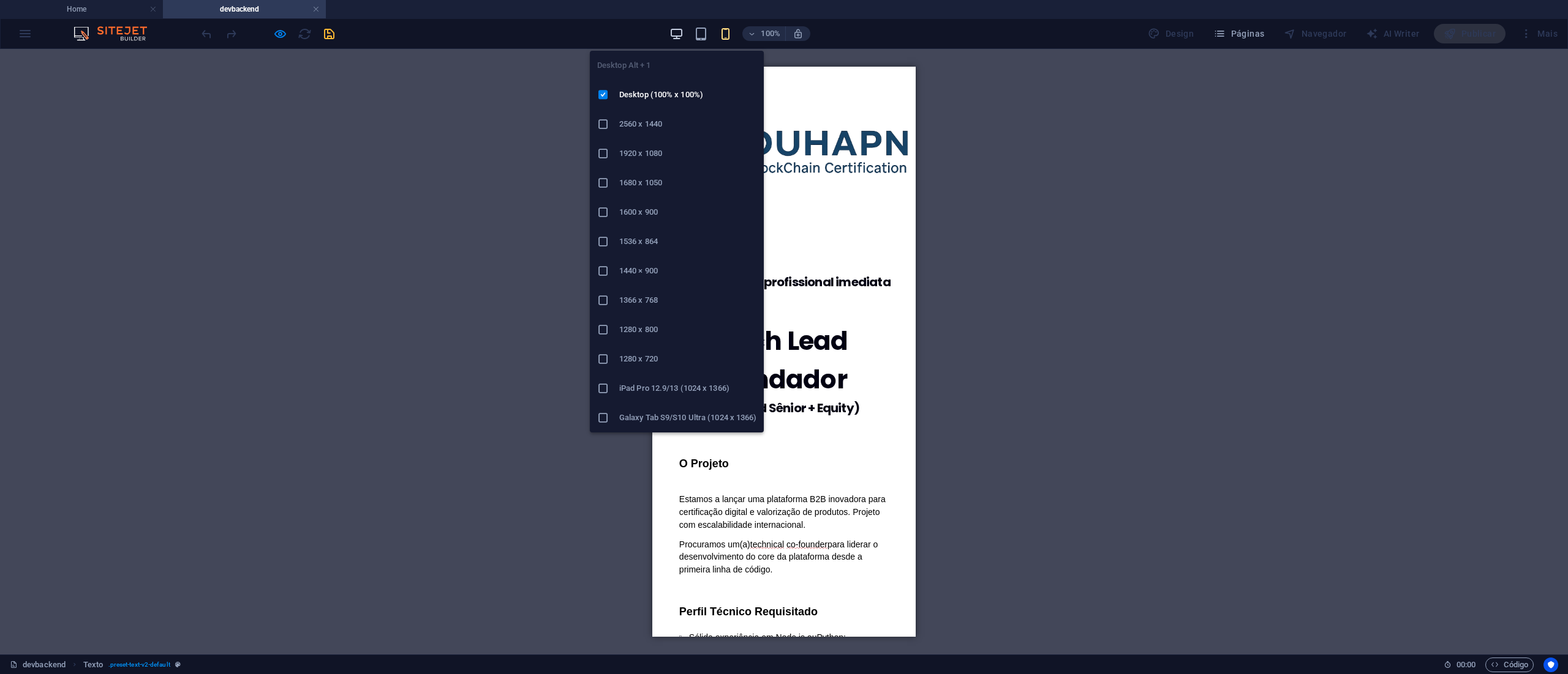
click at [681, 33] on icon "button" at bounding box center [675, 34] width 14 height 14
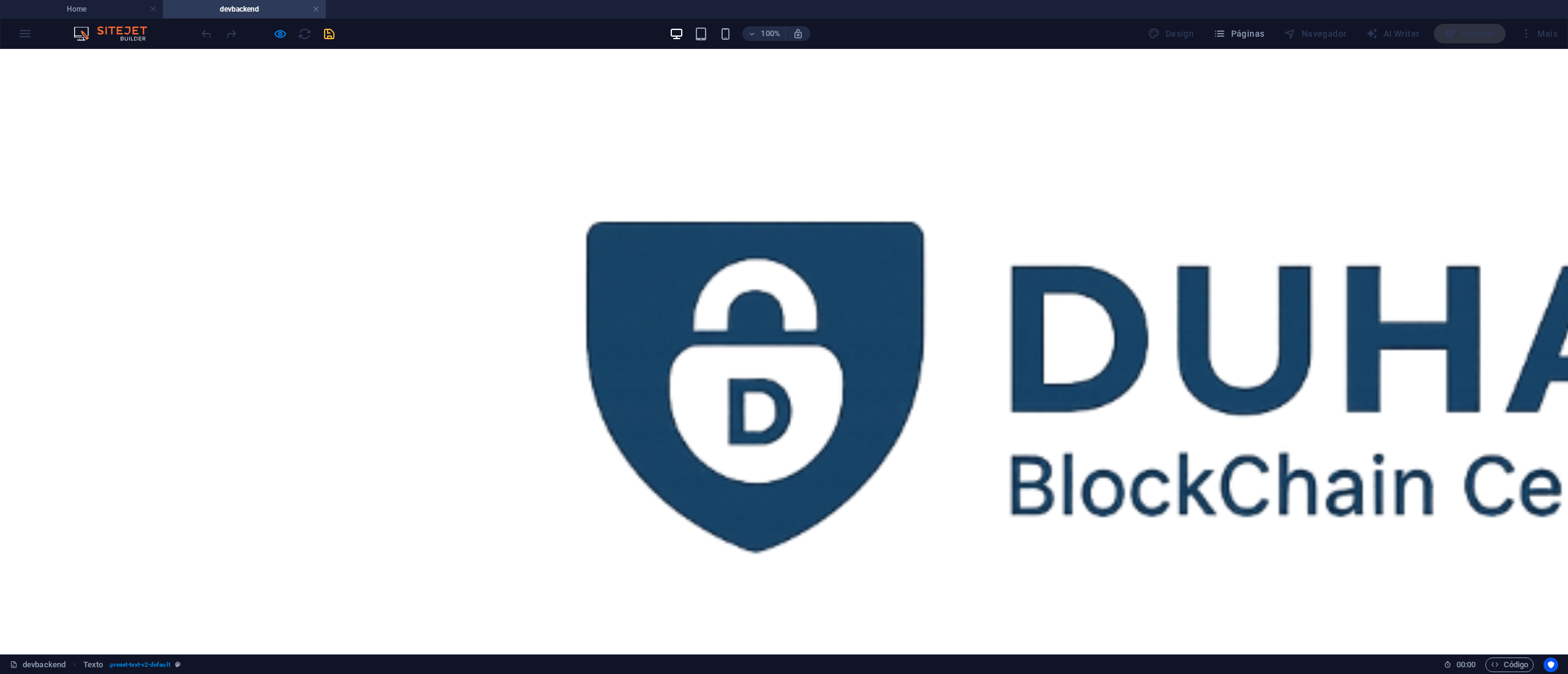
click at [728, 301] on img at bounding box center [1278, 381] width 1568 height 528
click at [1156, 267] on div at bounding box center [784, 382] width 1568 height 665
click at [621, 112] on div at bounding box center [784, 382] width 1568 height 665
click at [442, 273] on div at bounding box center [784, 382] width 1568 height 665
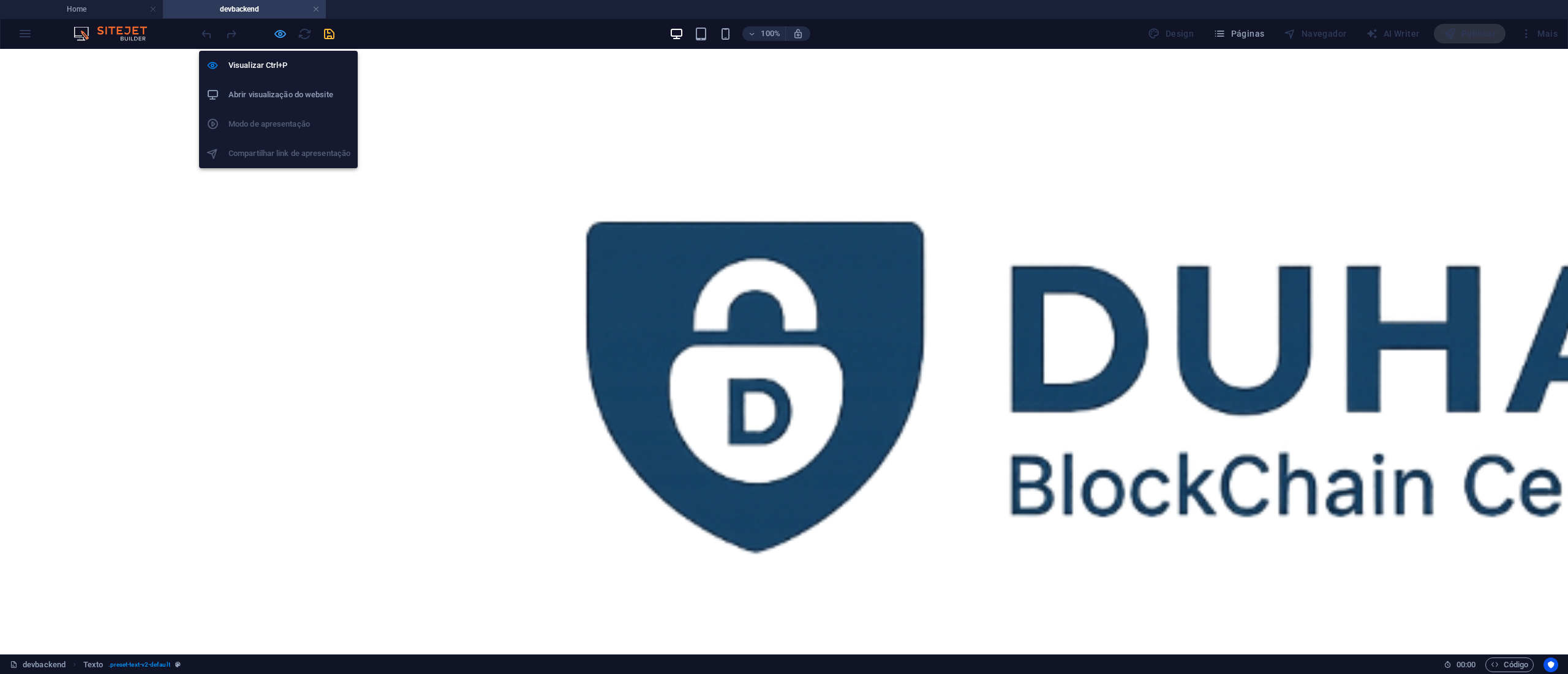
click at [281, 35] on icon "button" at bounding box center [279, 34] width 14 height 14
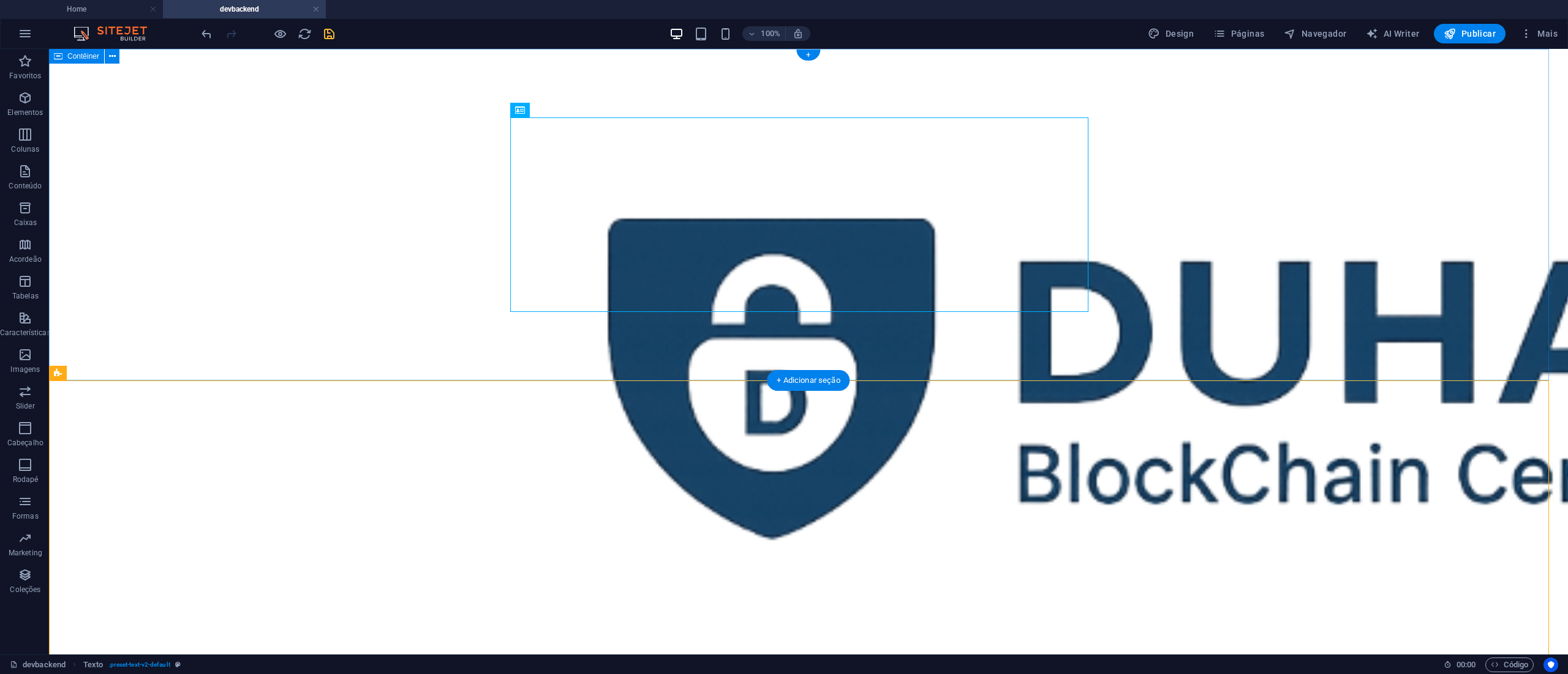
click at [267, 263] on div at bounding box center [808, 372] width 1519 height 648
click at [114, 55] on icon at bounding box center [112, 56] width 6 height 13
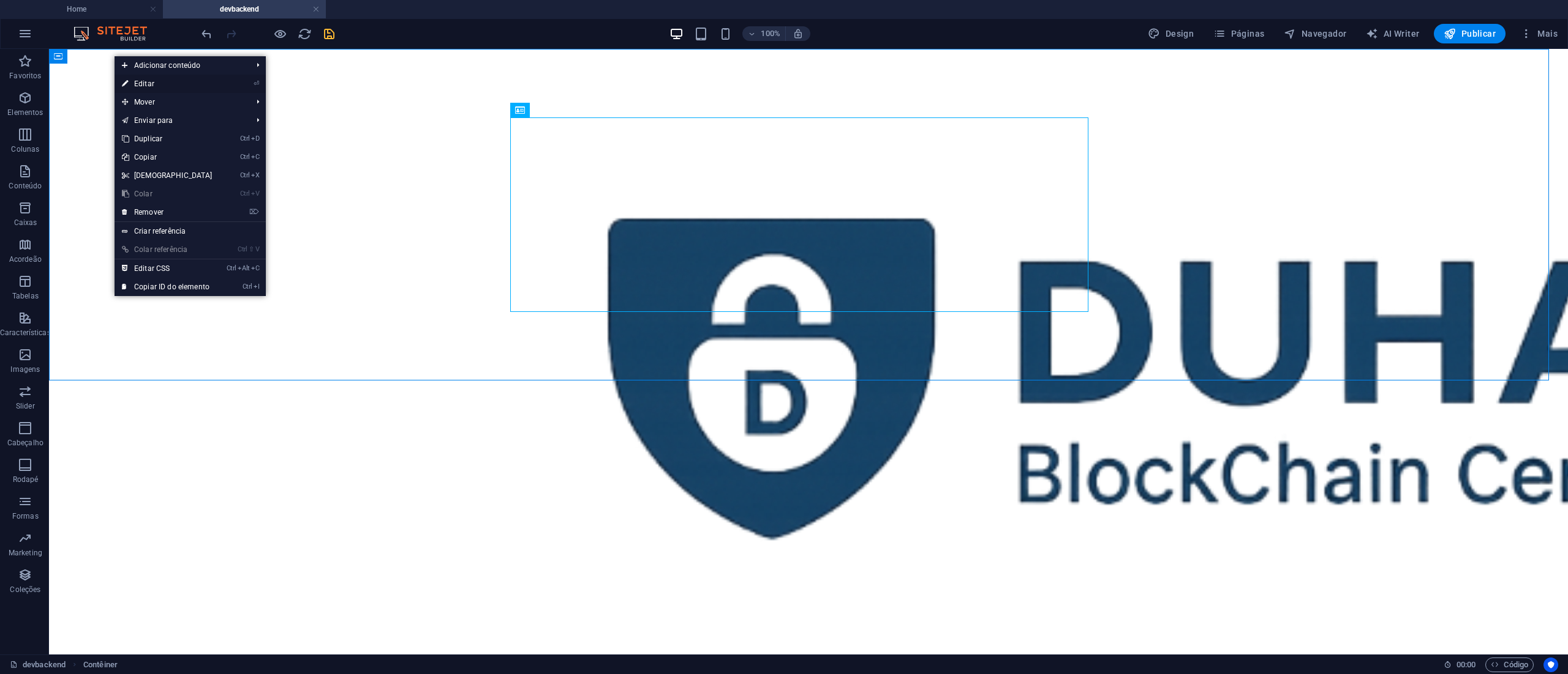
click at [153, 81] on link "⏎ Editar" at bounding box center [167, 84] width 105 height 18
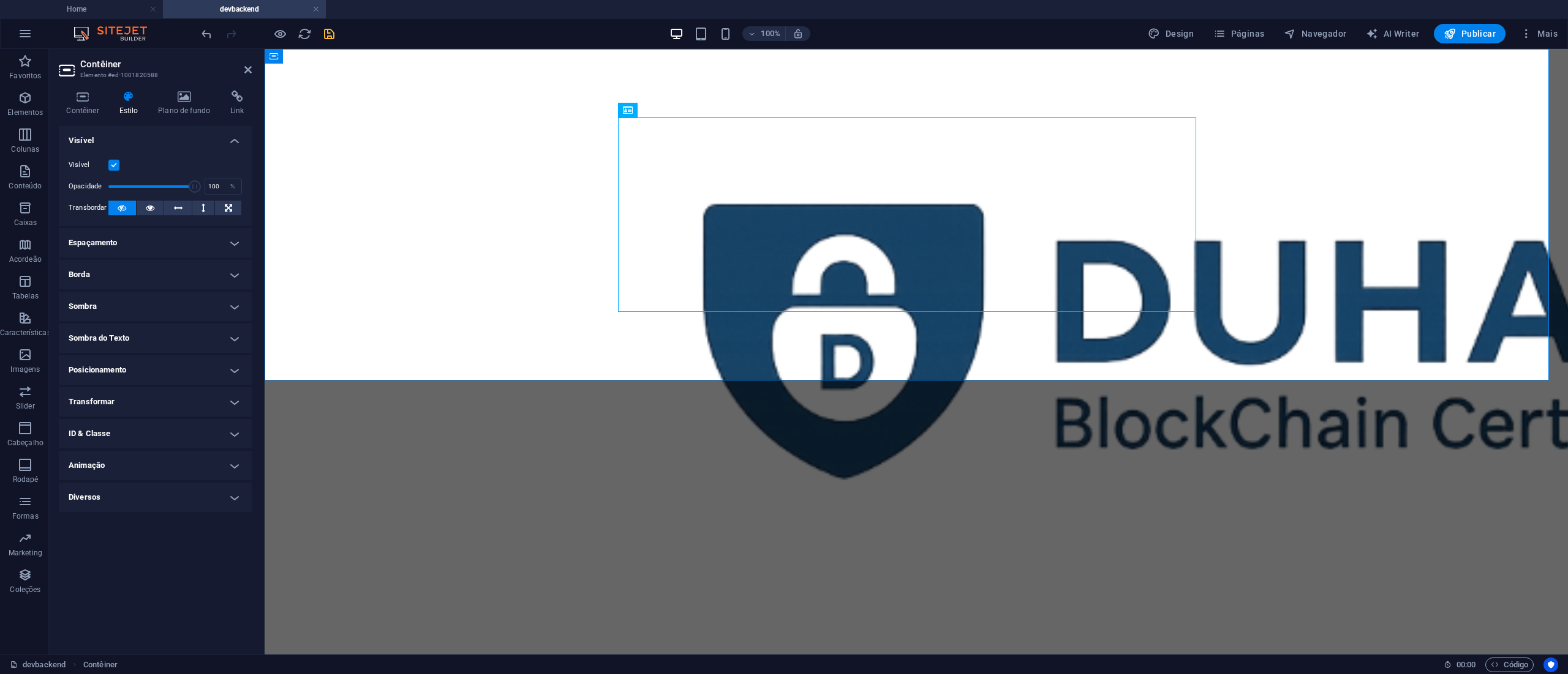
click at [244, 232] on h4 "Espaçamento" at bounding box center [155, 243] width 193 height 29
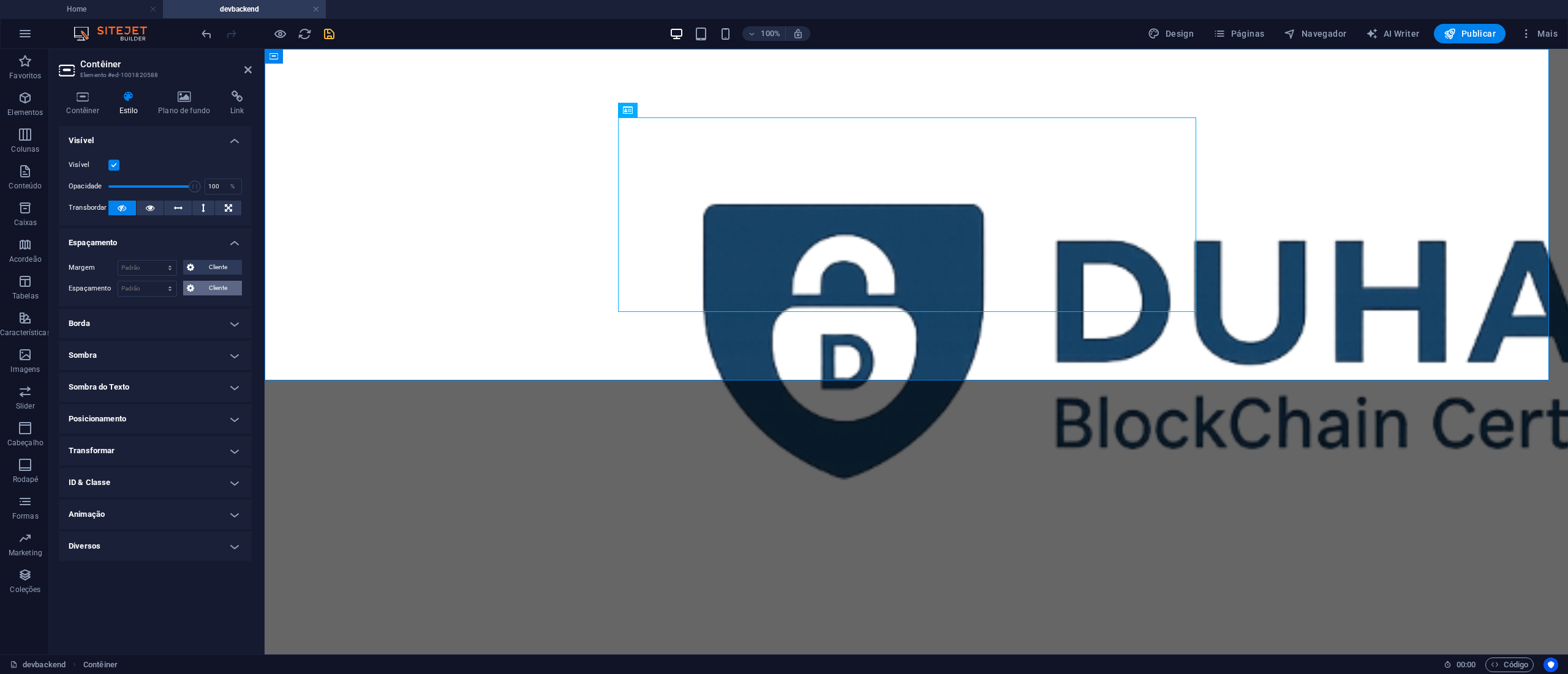
click at [214, 283] on span "Cliente" at bounding box center [218, 288] width 40 height 15
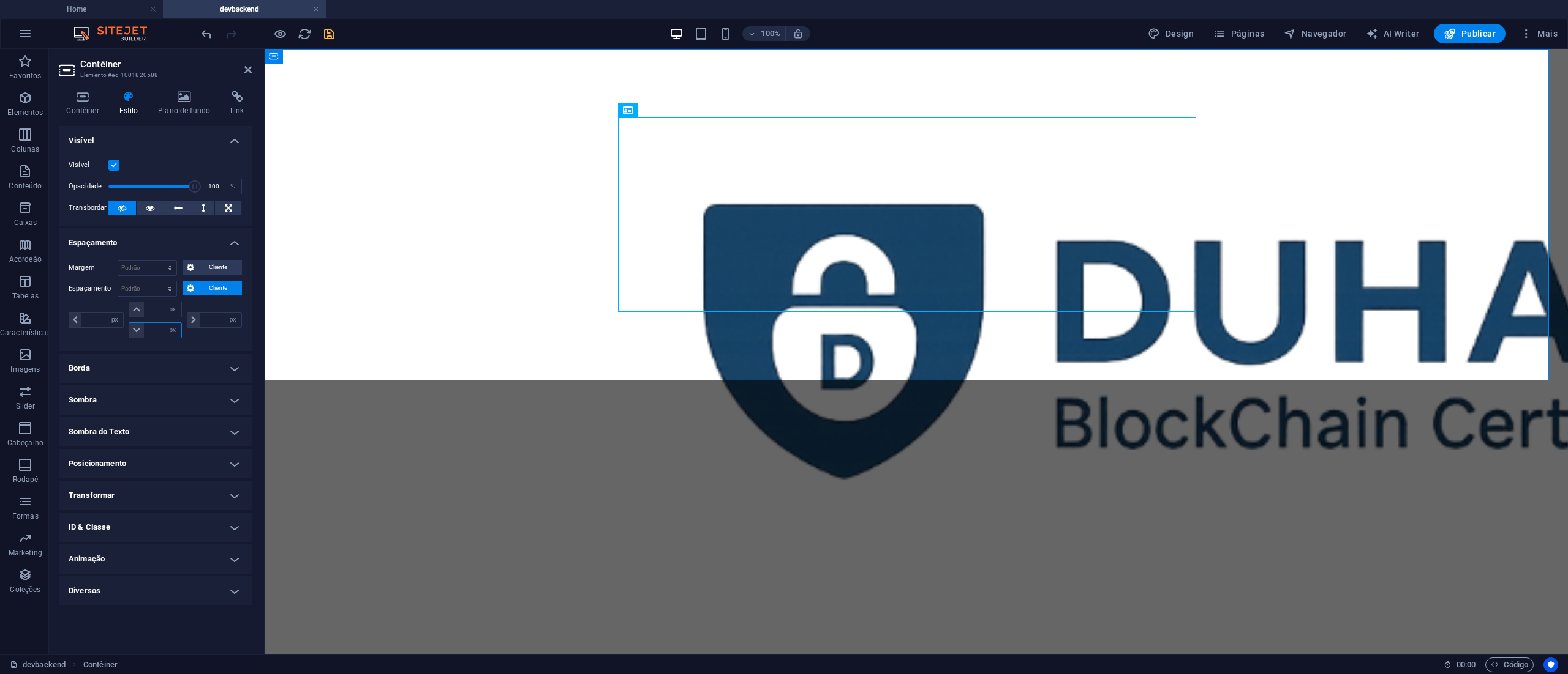
click at [161, 335] on input "number" at bounding box center [162, 331] width 36 height 15
type input "50"
type input "0"
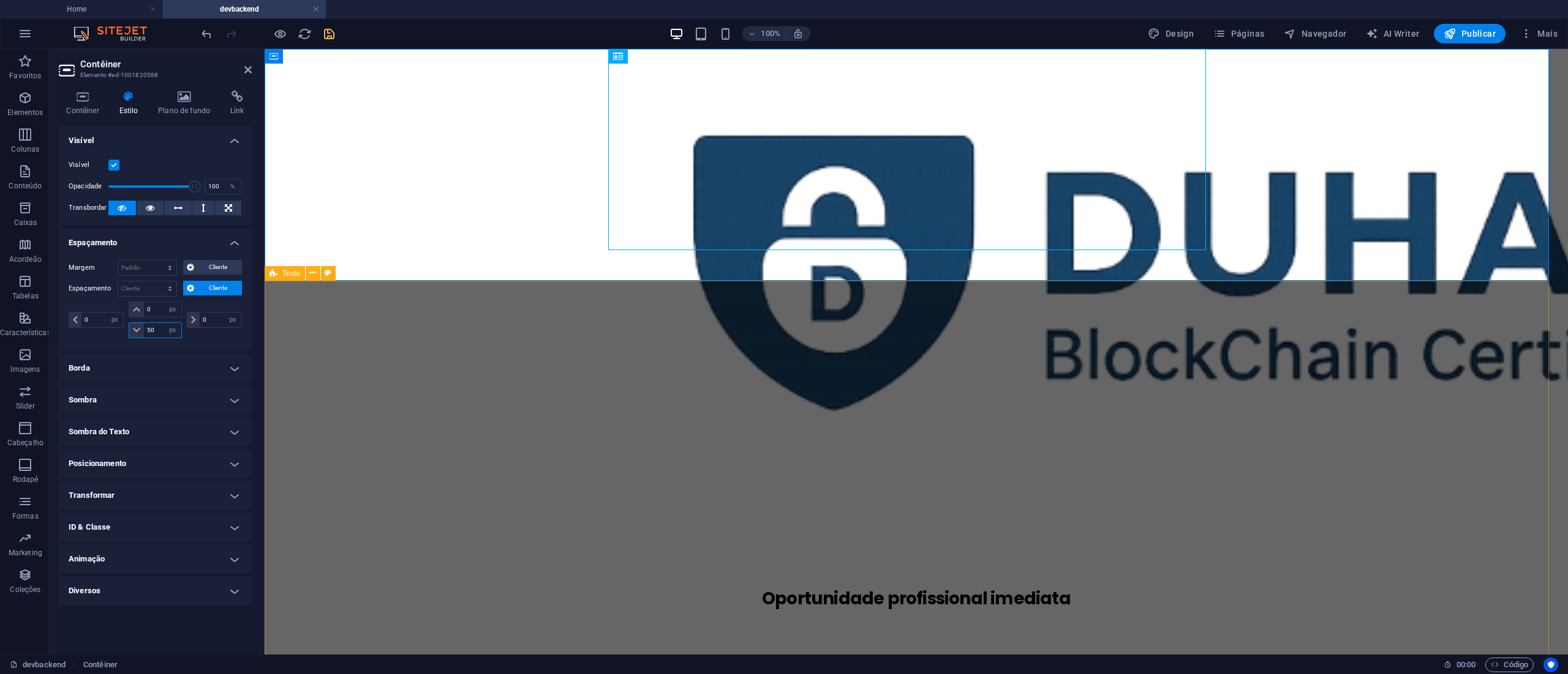
type input "50"
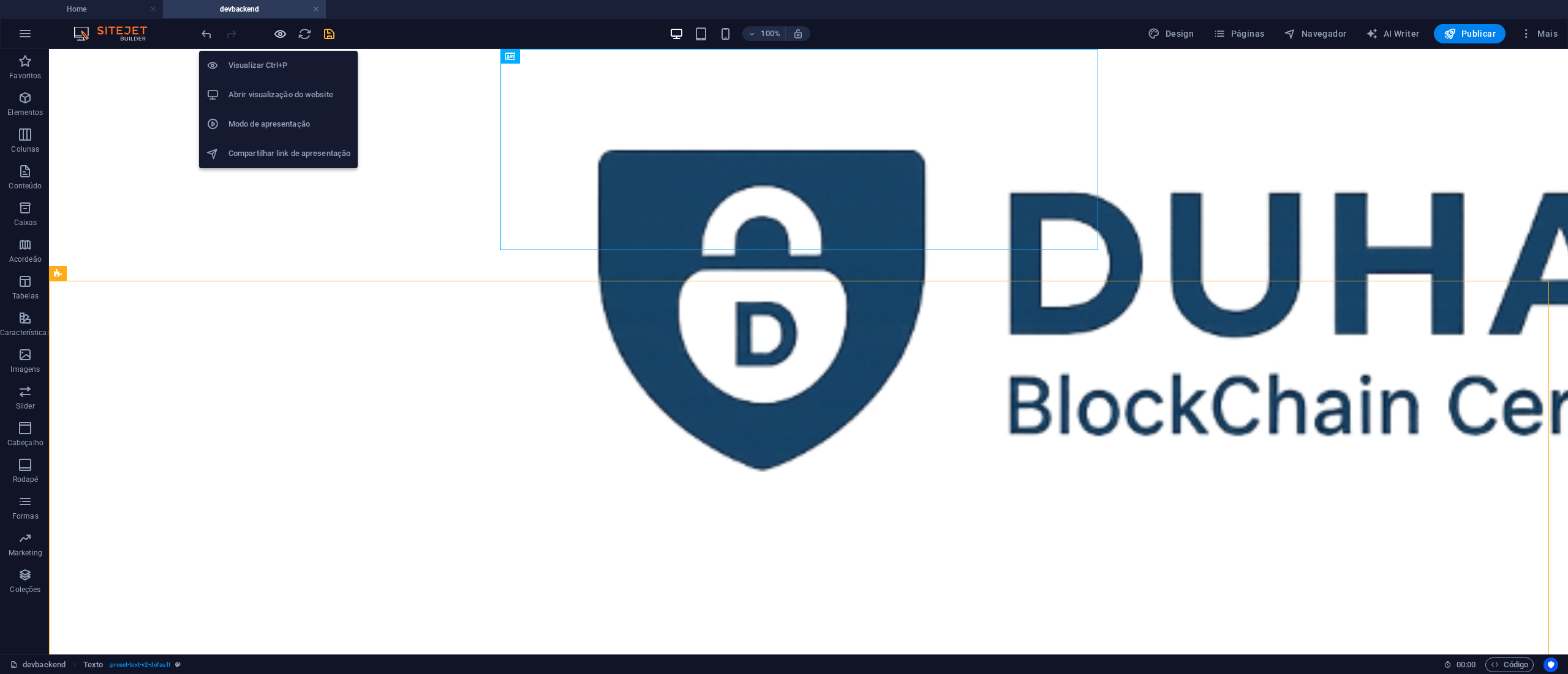
click at [277, 32] on icon "button" at bounding box center [279, 34] width 14 height 14
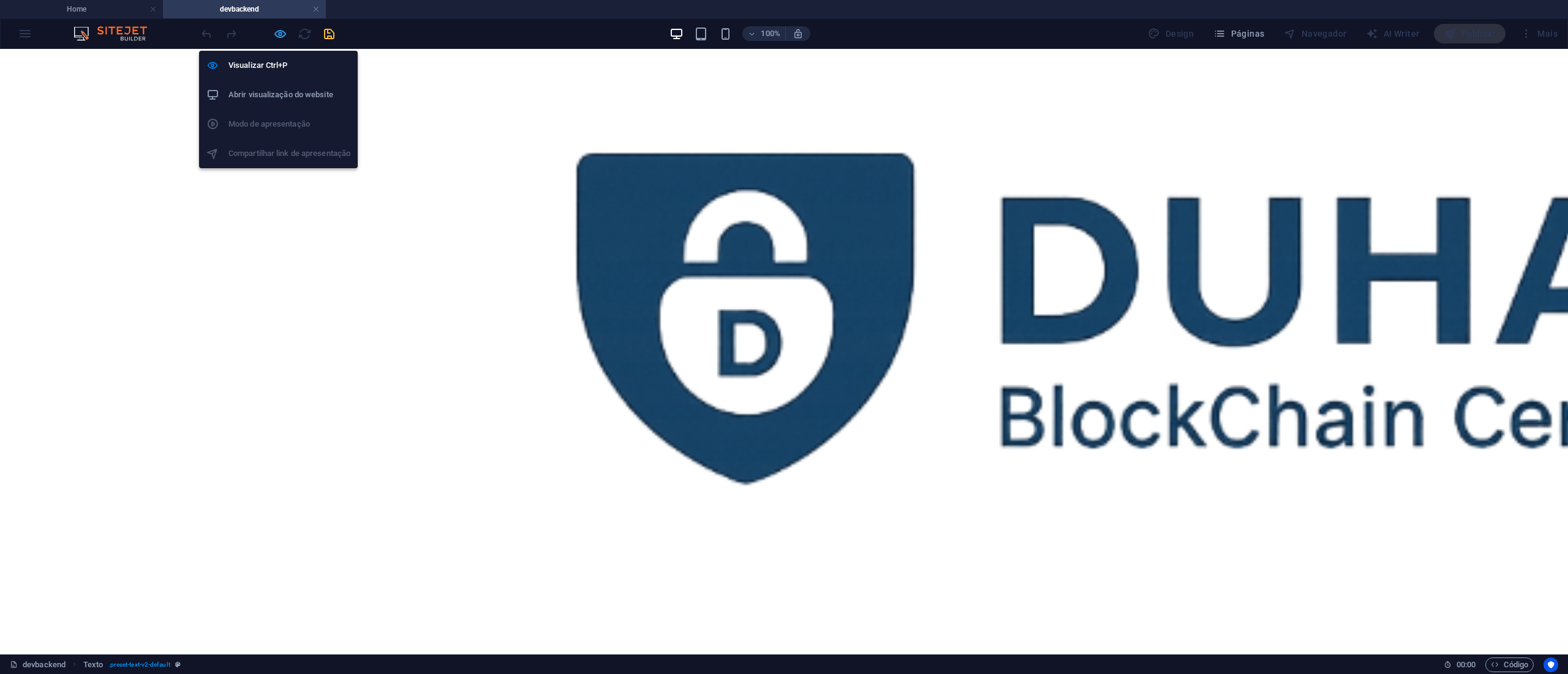
click at [279, 32] on icon "button" at bounding box center [279, 34] width 14 height 14
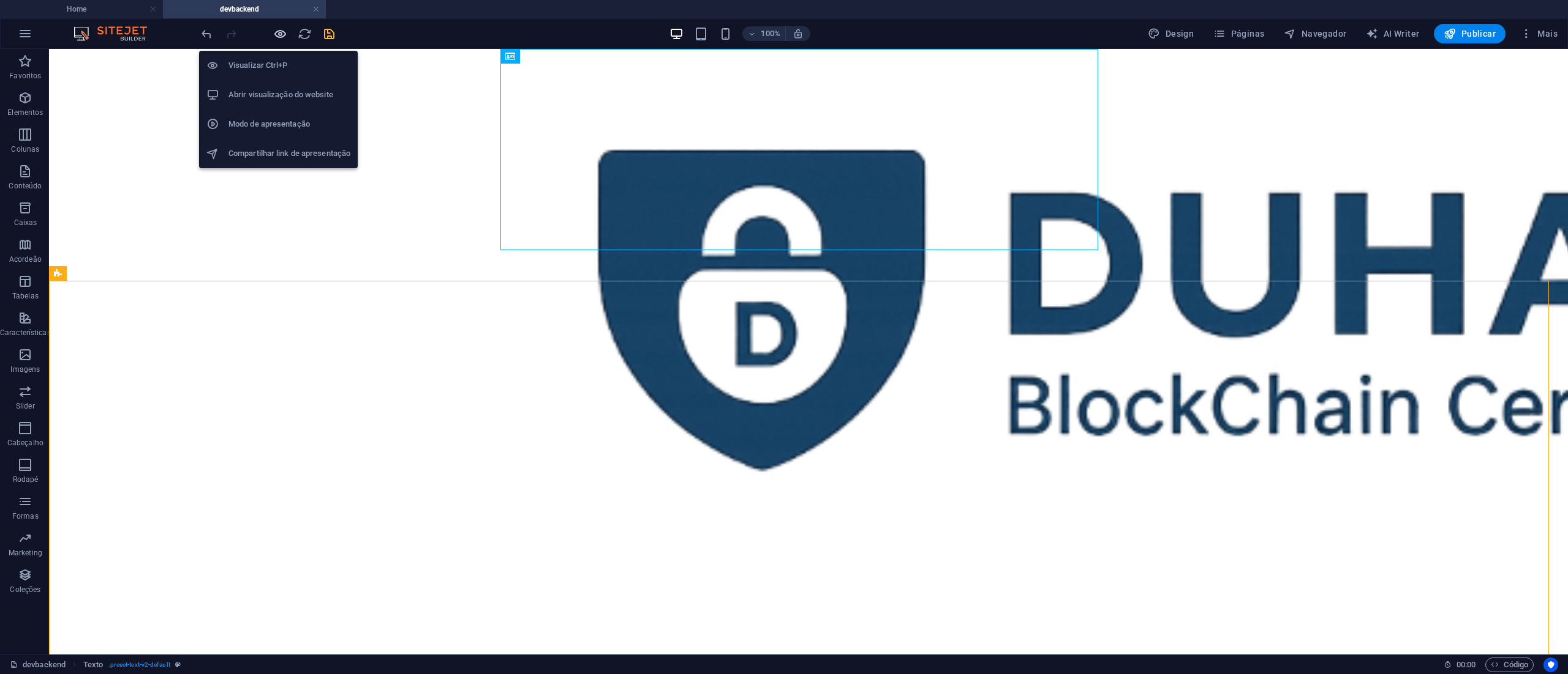
click at [277, 34] on icon "button" at bounding box center [279, 34] width 14 height 14
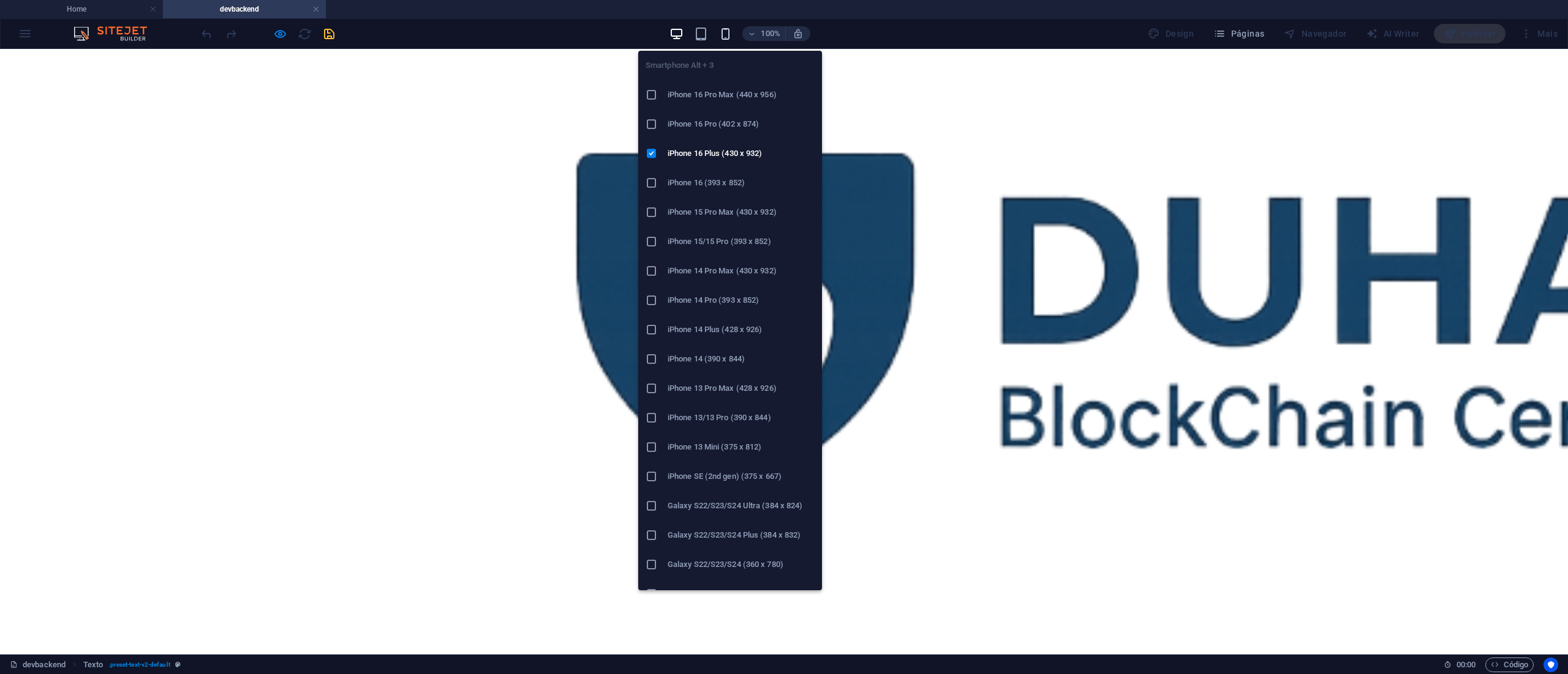
click at [727, 35] on icon "button" at bounding box center [724, 34] width 14 height 14
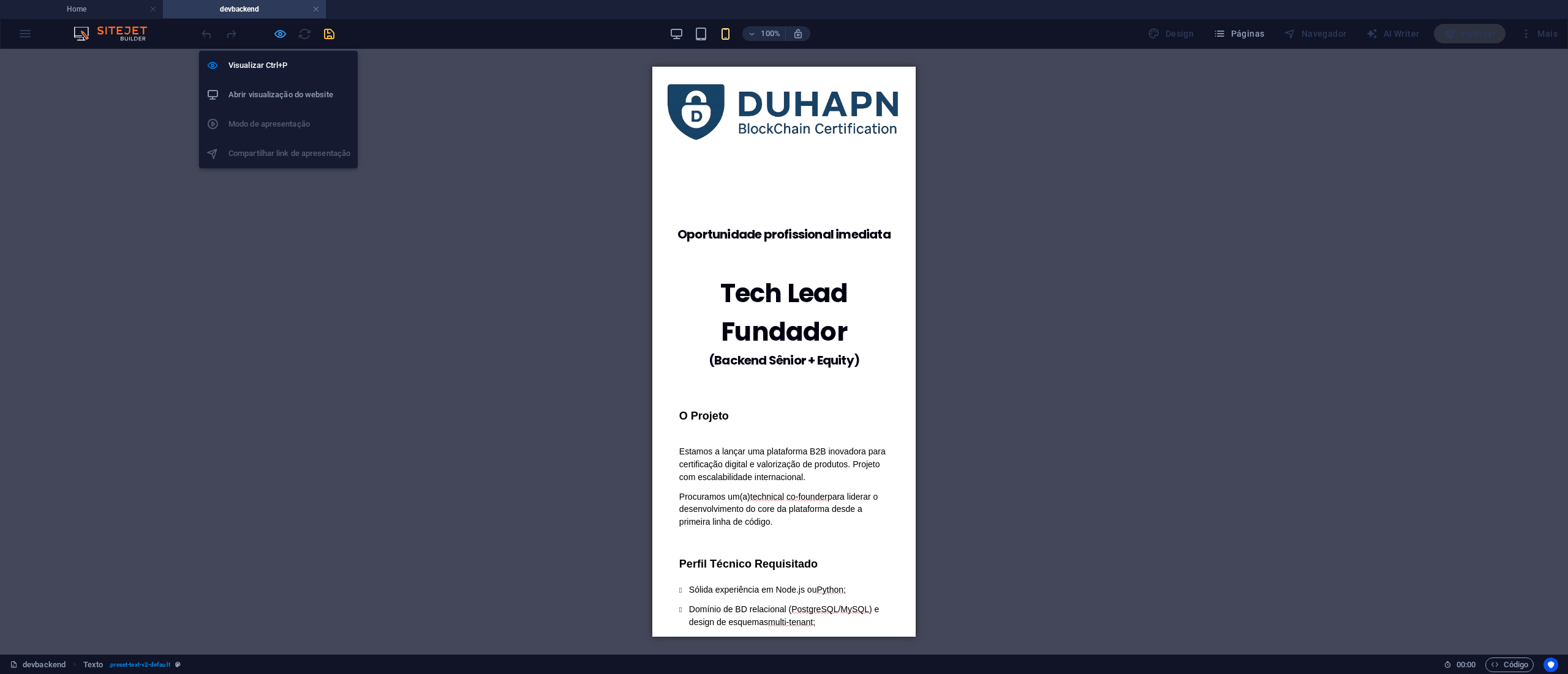
click at [273, 36] on icon "button" at bounding box center [279, 34] width 14 height 14
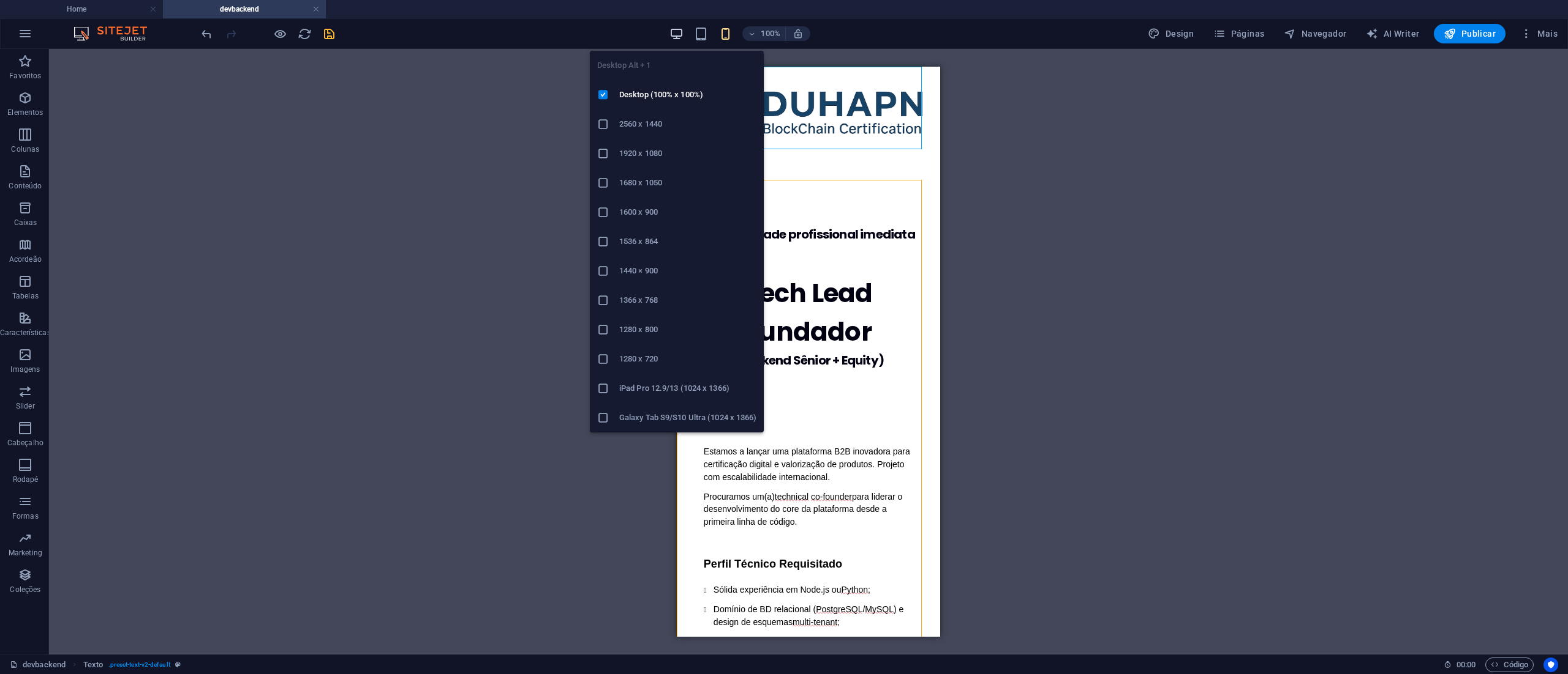
click at [674, 31] on icon "button" at bounding box center [675, 34] width 14 height 14
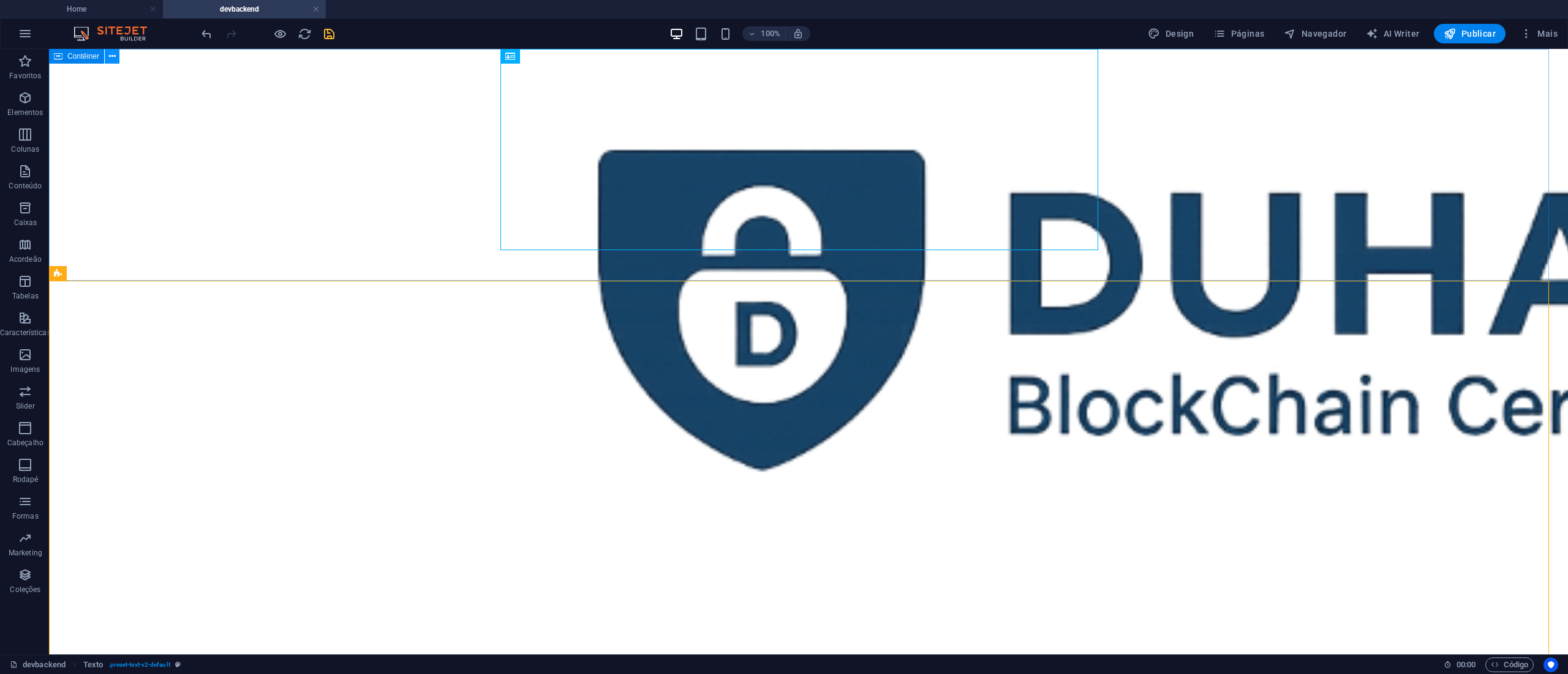
click at [109, 54] on icon at bounding box center [112, 56] width 6 height 13
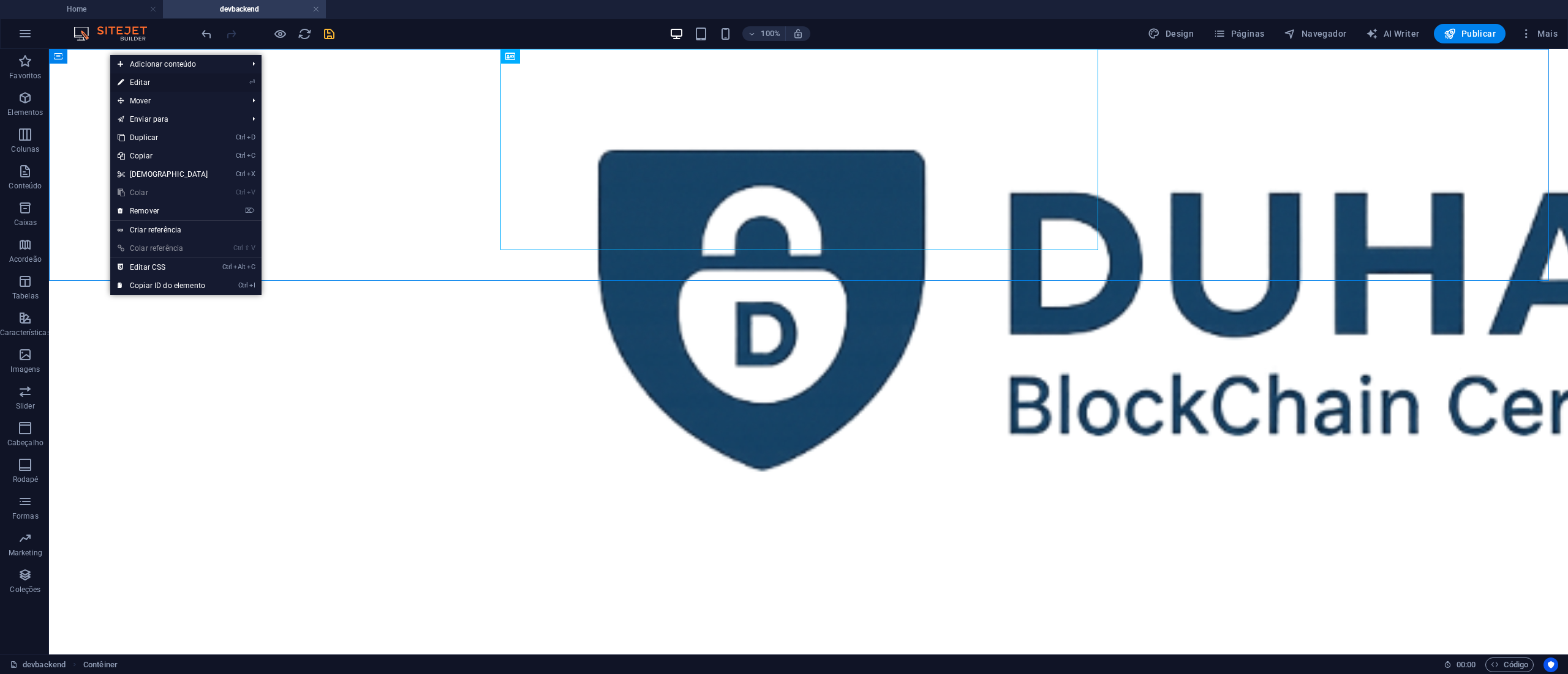
click at [138, 80] on link "⏎ Editar" at bounding box center [163, 83] width 105 height 18
select select "px"
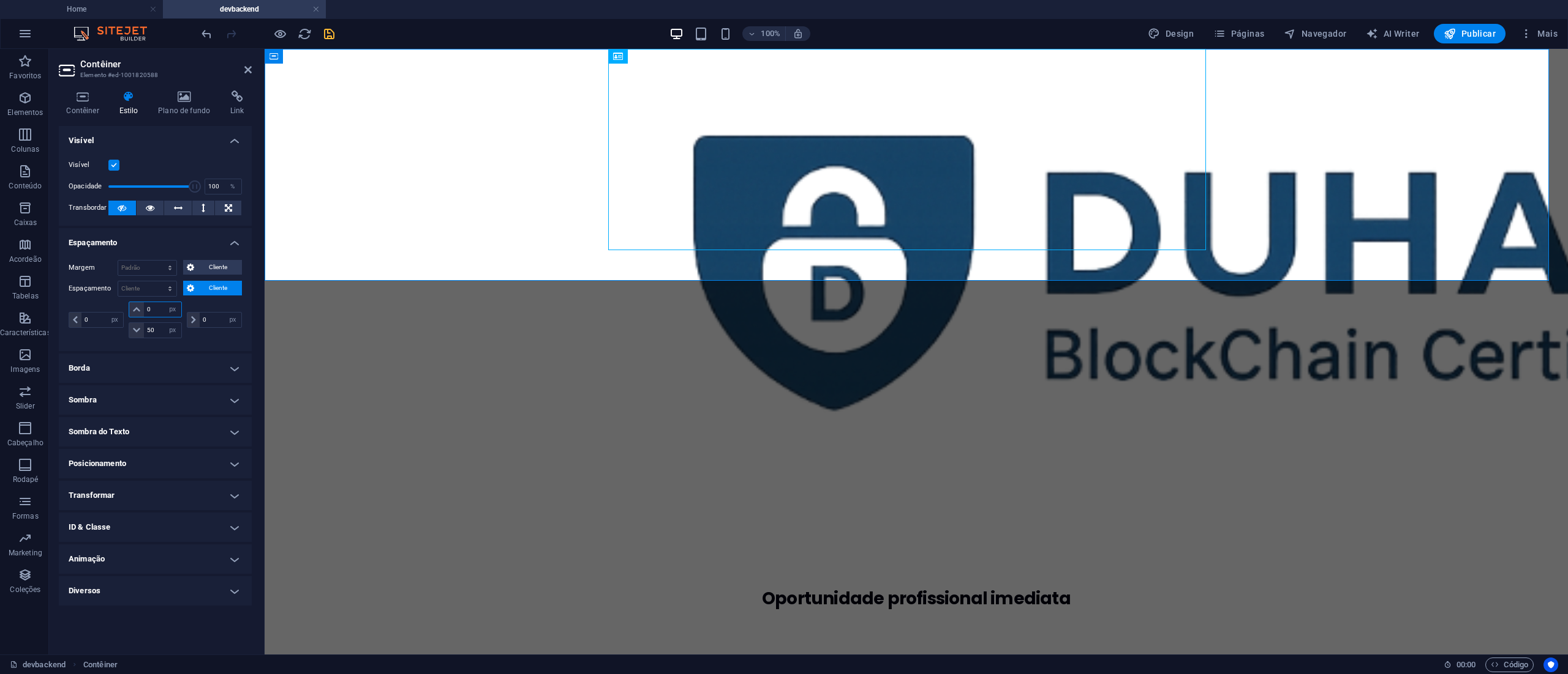
drag, startPoint x: 153, startPoint y: 310, endPoint x: 140, endPoint y: 311, distance: 13.0
click at [140, 311] on div "0 px rem % vh vw" at bounding box center [155, 310] width 53 height 16
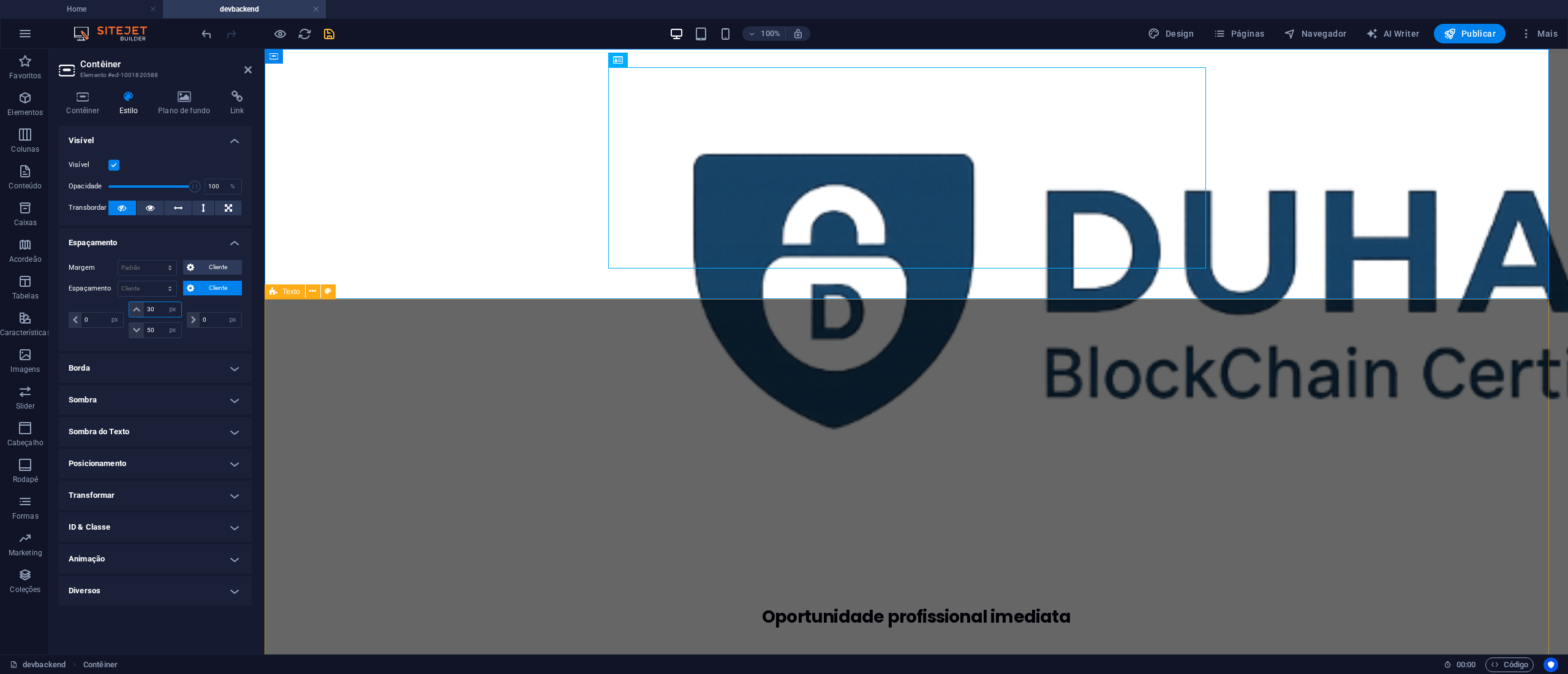
type input "30"
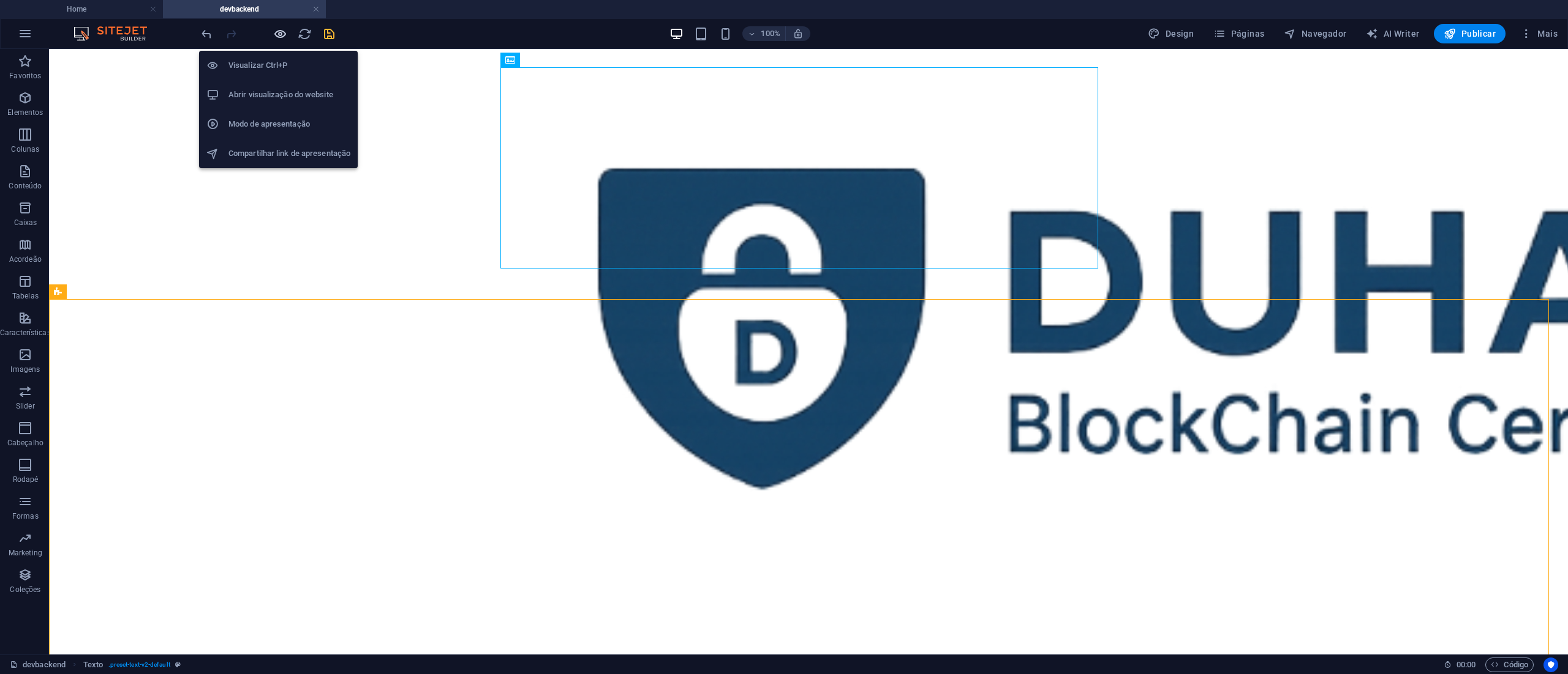
click at [278, 29] on icon "button" at bounding box center [279, 34] width 14 height 14
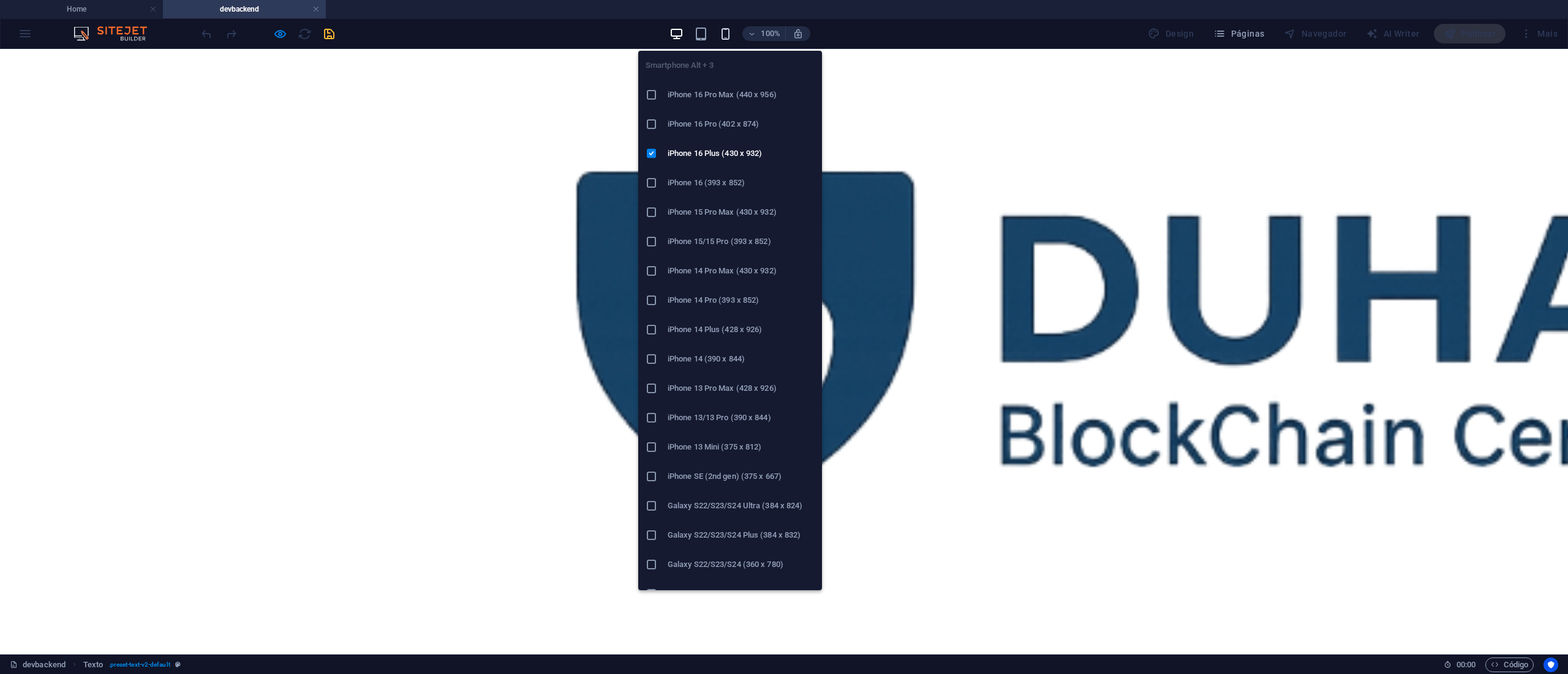
click at [727, 36] on icon "button" at bounding box center [724, 34] width 14 height 14
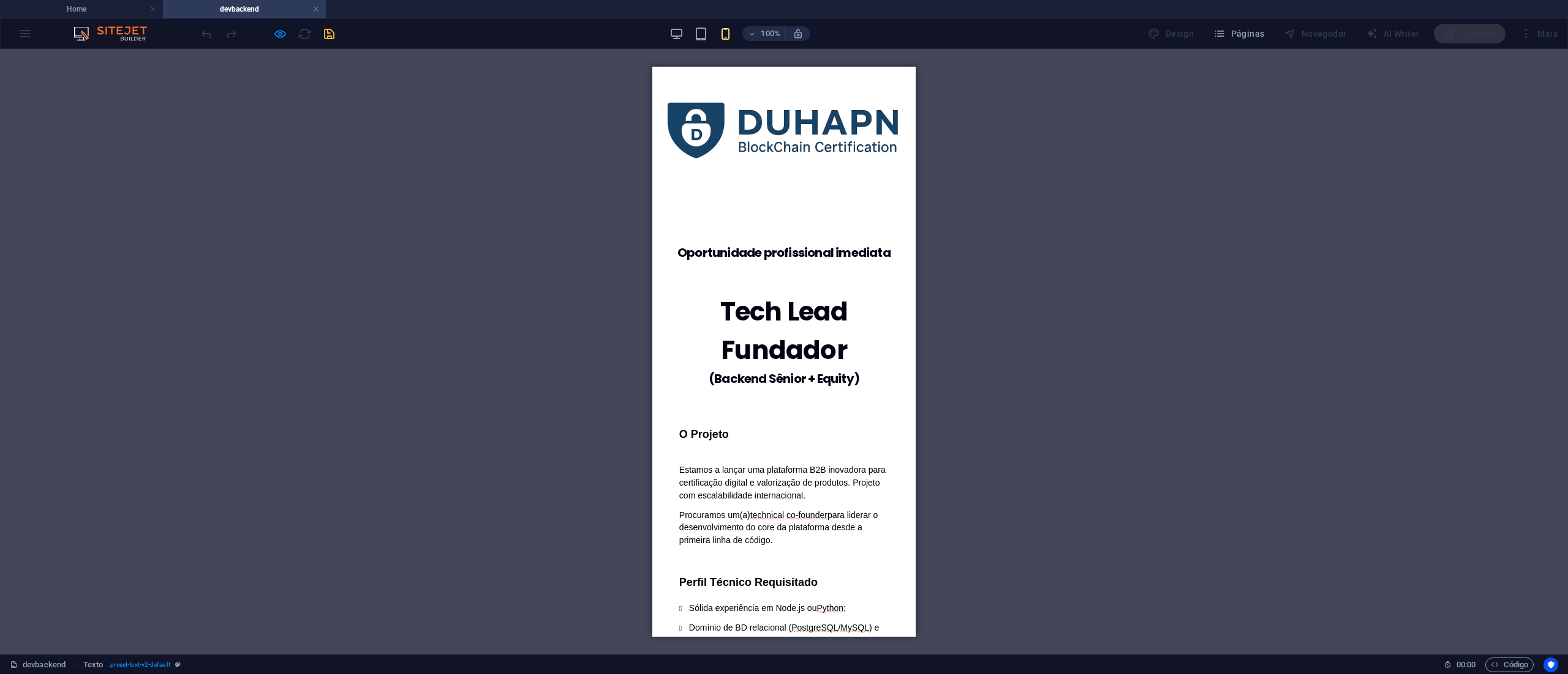
click at [796, 184] on div at bounding box center [784, 135] width 264 height 138
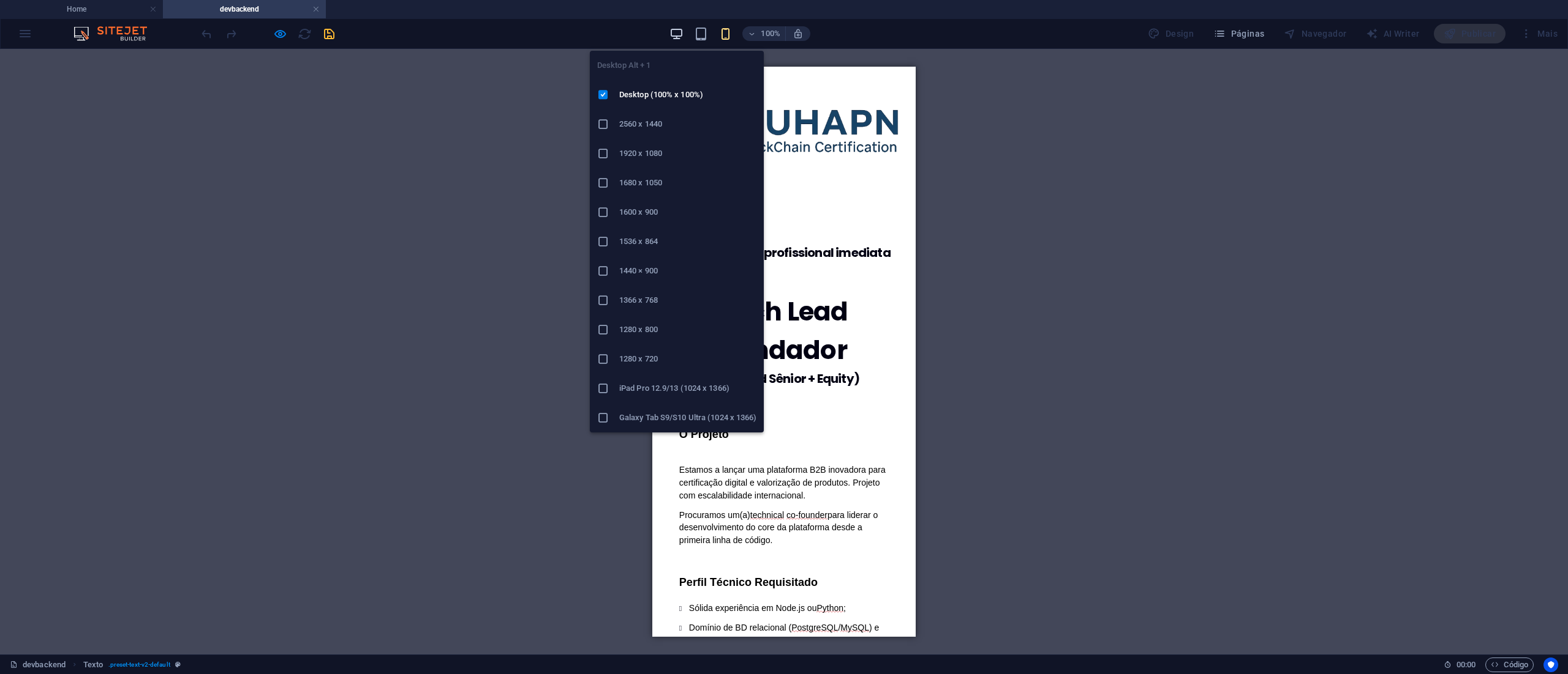
click at [674, 35] on icon "button" at bounding box center [675, 34] width 14 height 14
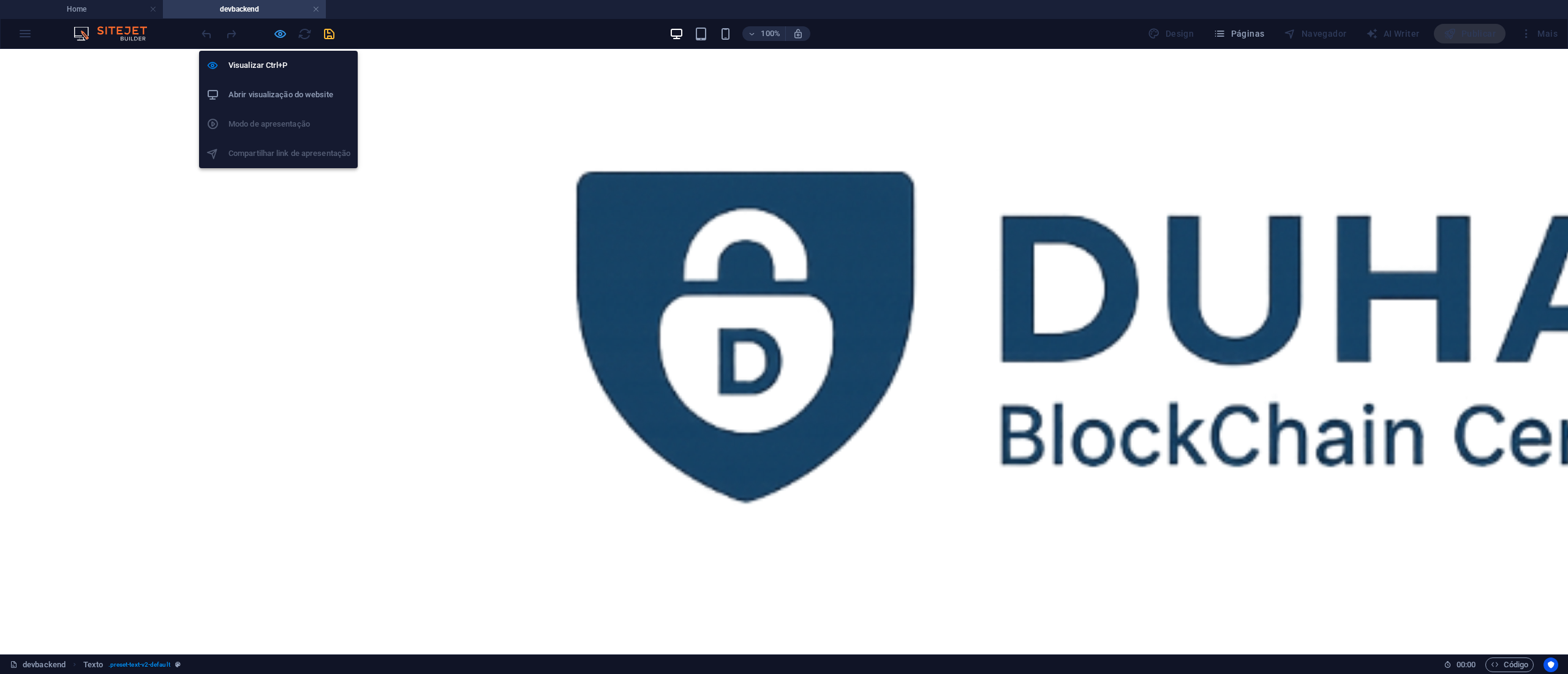
click at [282, 32] on icon "button" at bounding box center [279, 34] width 14 height 14
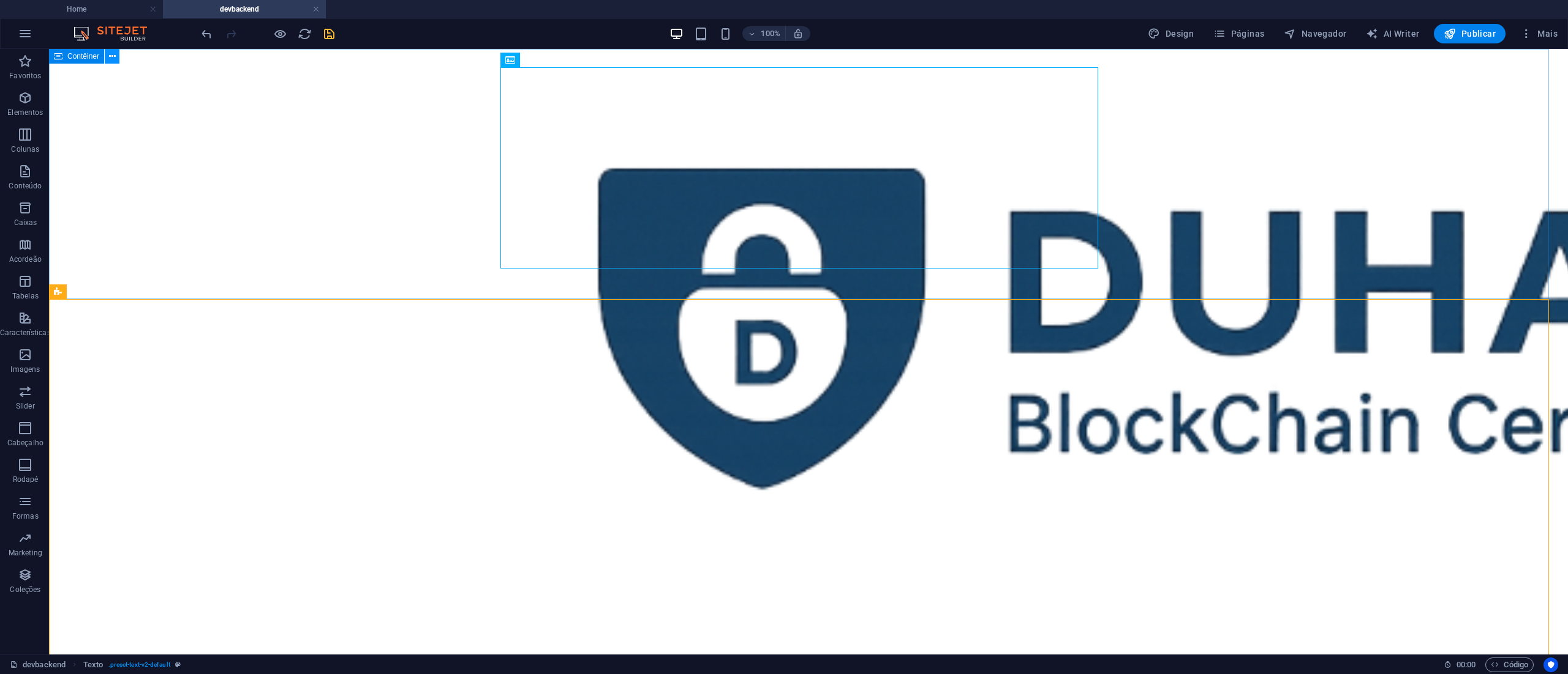
click at [113, 52] on icon at bounding box center [112, 56] width 6 height 13
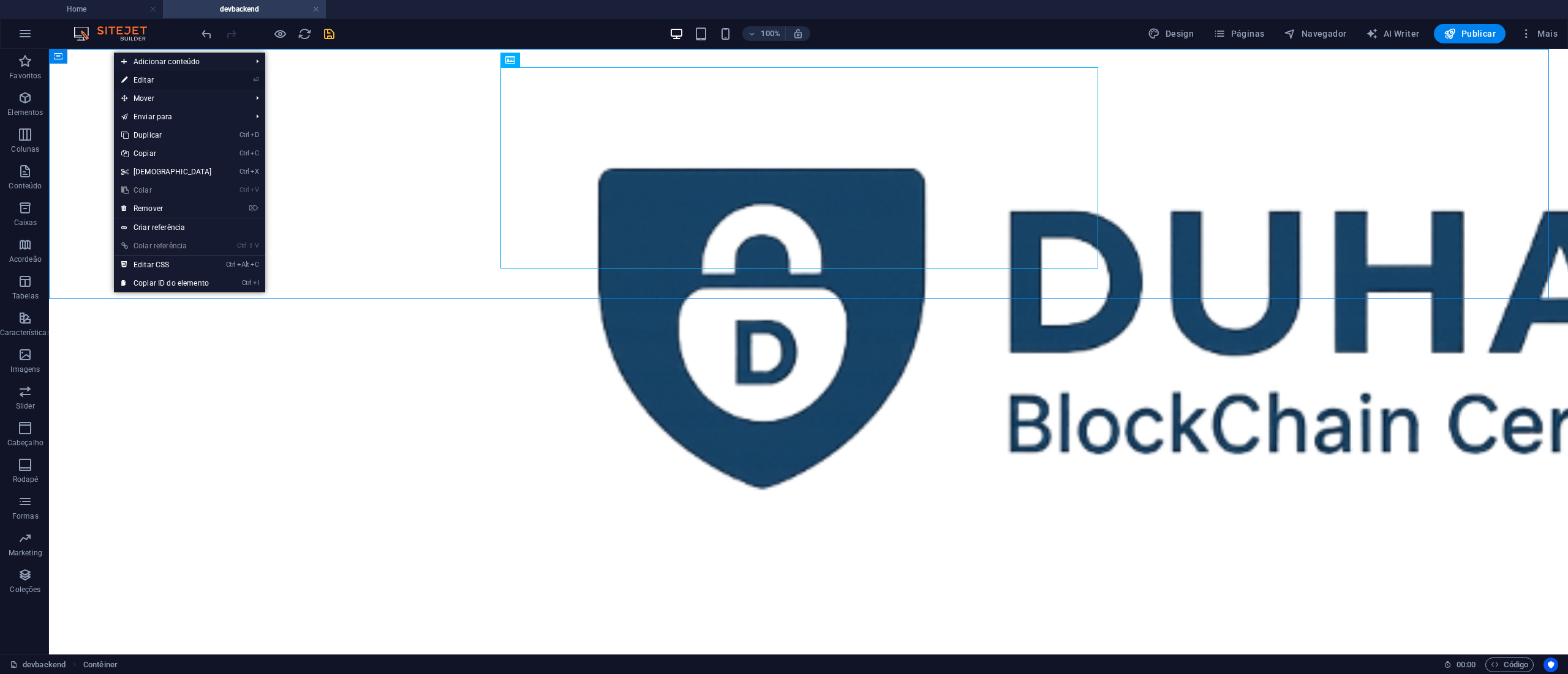
click at [145, 78] on link "⏎ Editar" at bounding box center [166, 80] width 105 height 18
select select "px"
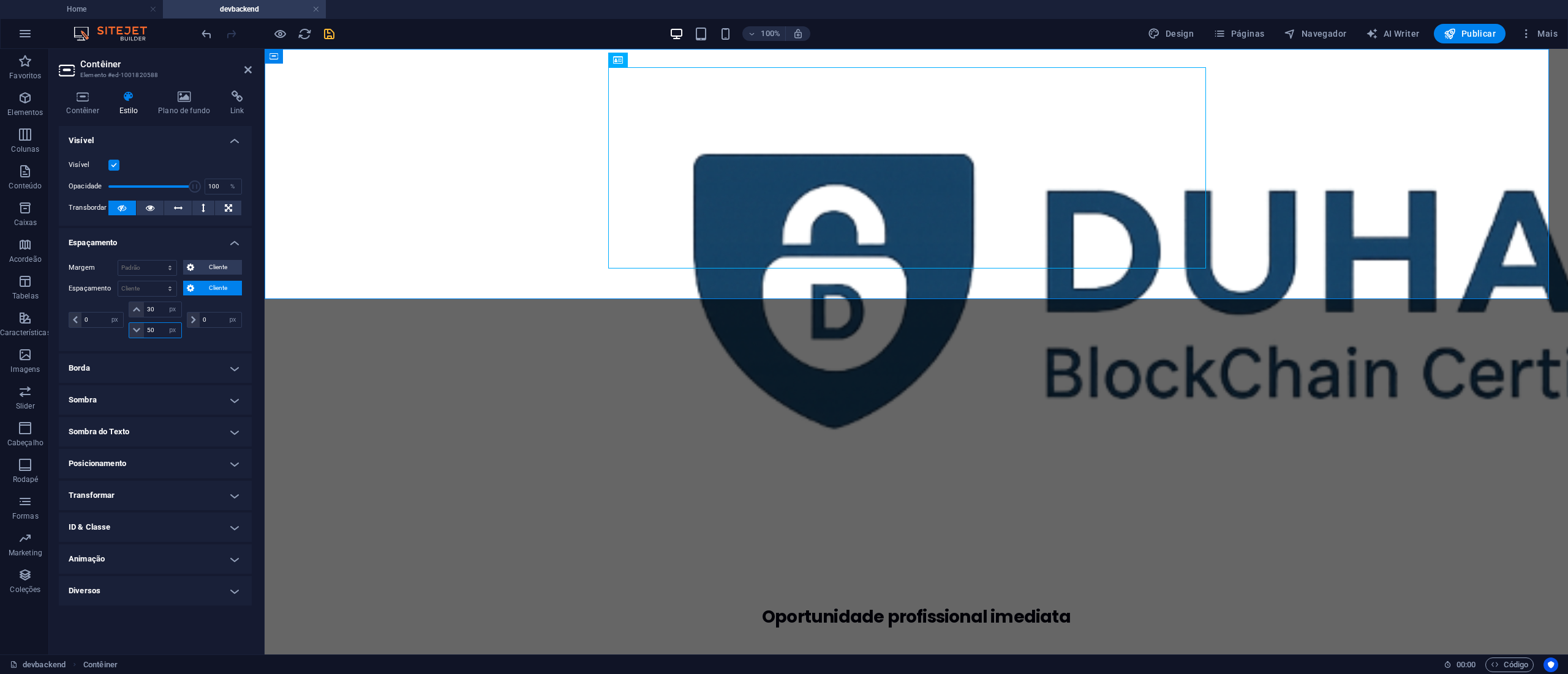
drag, startPoint x: 160, startPoint y: 328, endPoint x: 128, endPoint y: 330, distance: 32.1
click at [128, 330] on div "50 px rem % vh vw" at bounding box center [155, 331] width 53 height 16
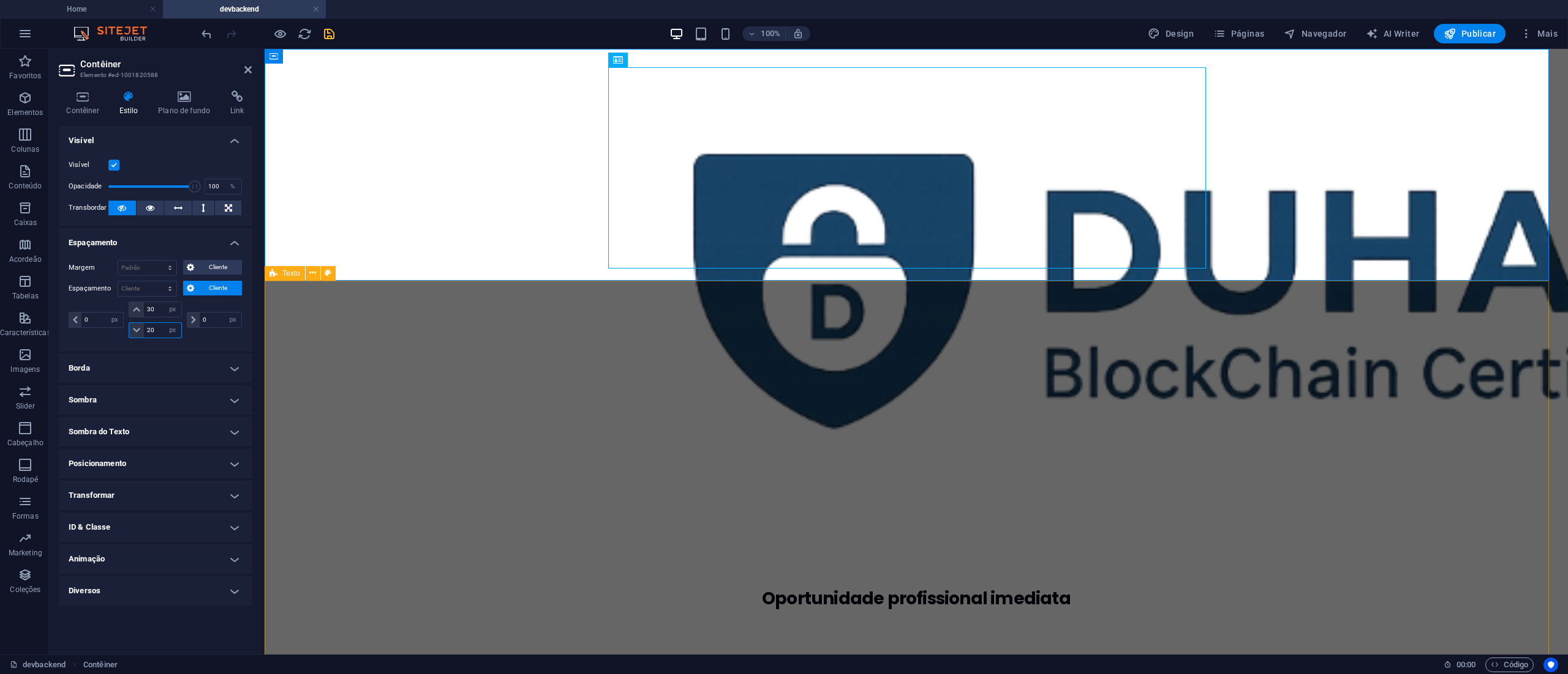
type input "20"
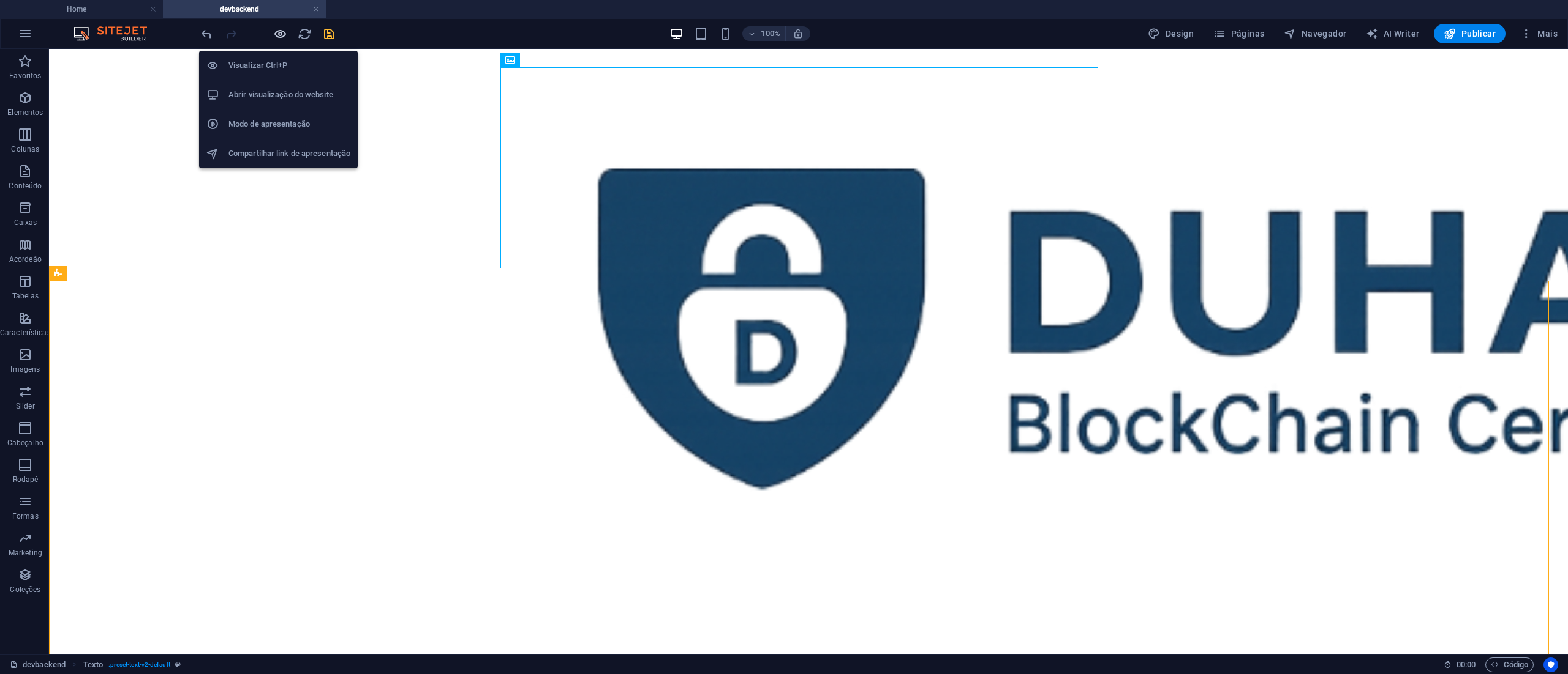
click at [281, 29] on icon "button" at bounding box center [279, 34] width 14 height 14
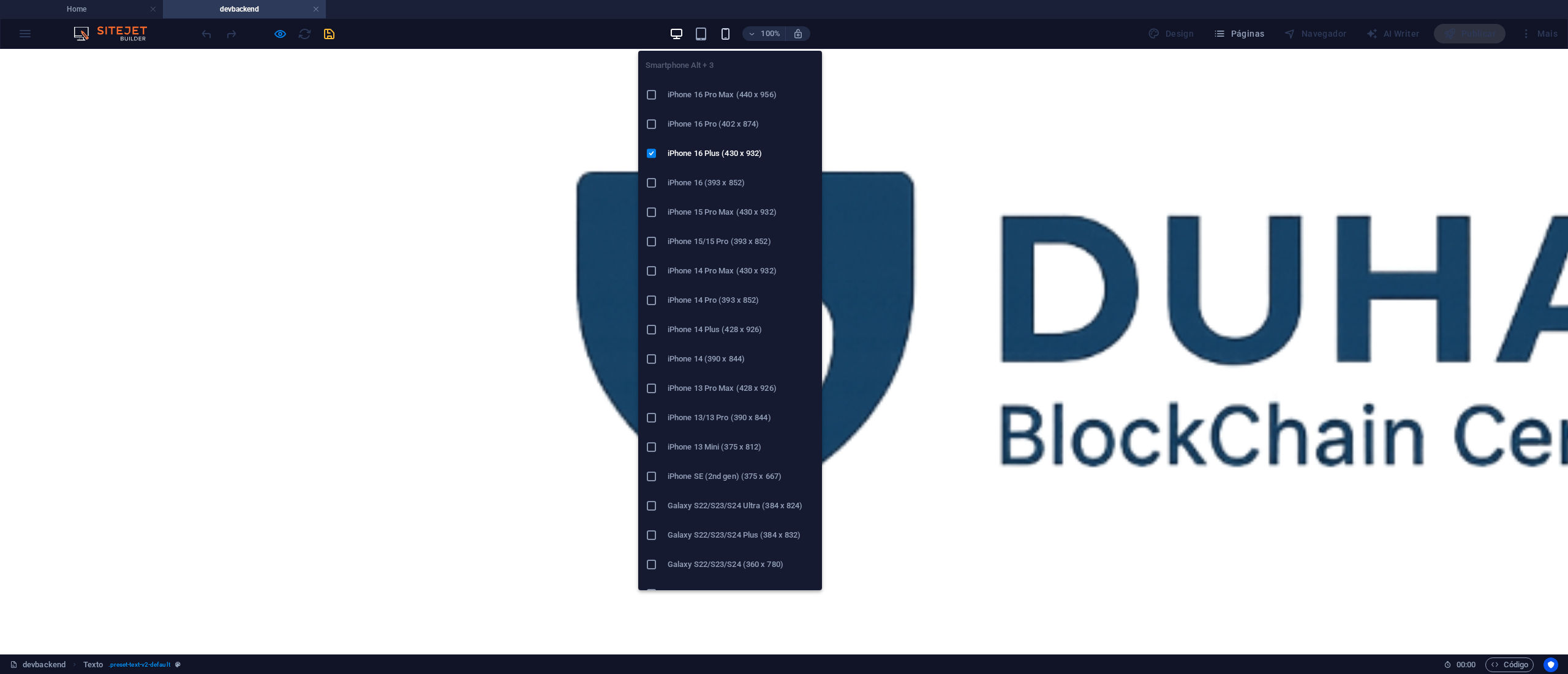
click at [729, 35] on icon "button" at bounding box center [724, 34] width 14 height 14
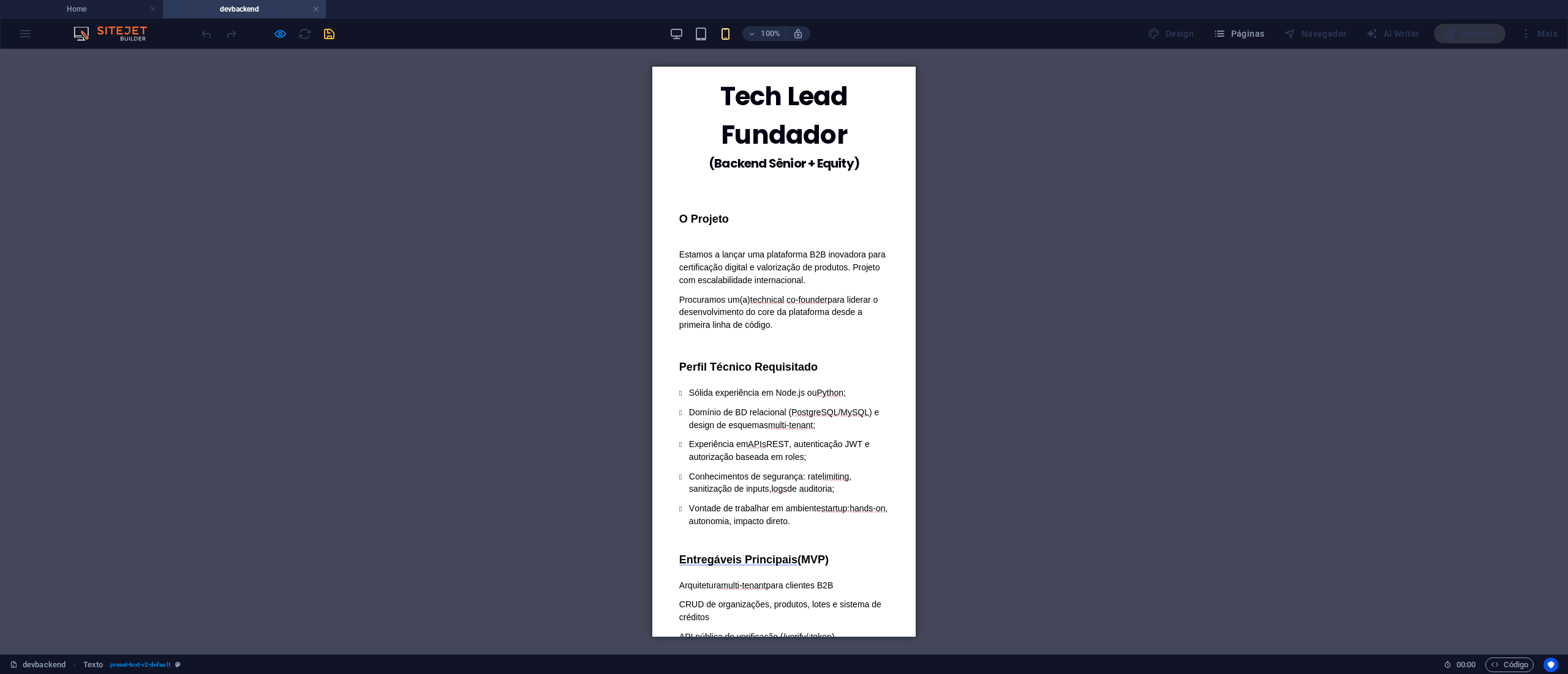
scroll to position [244, 0]
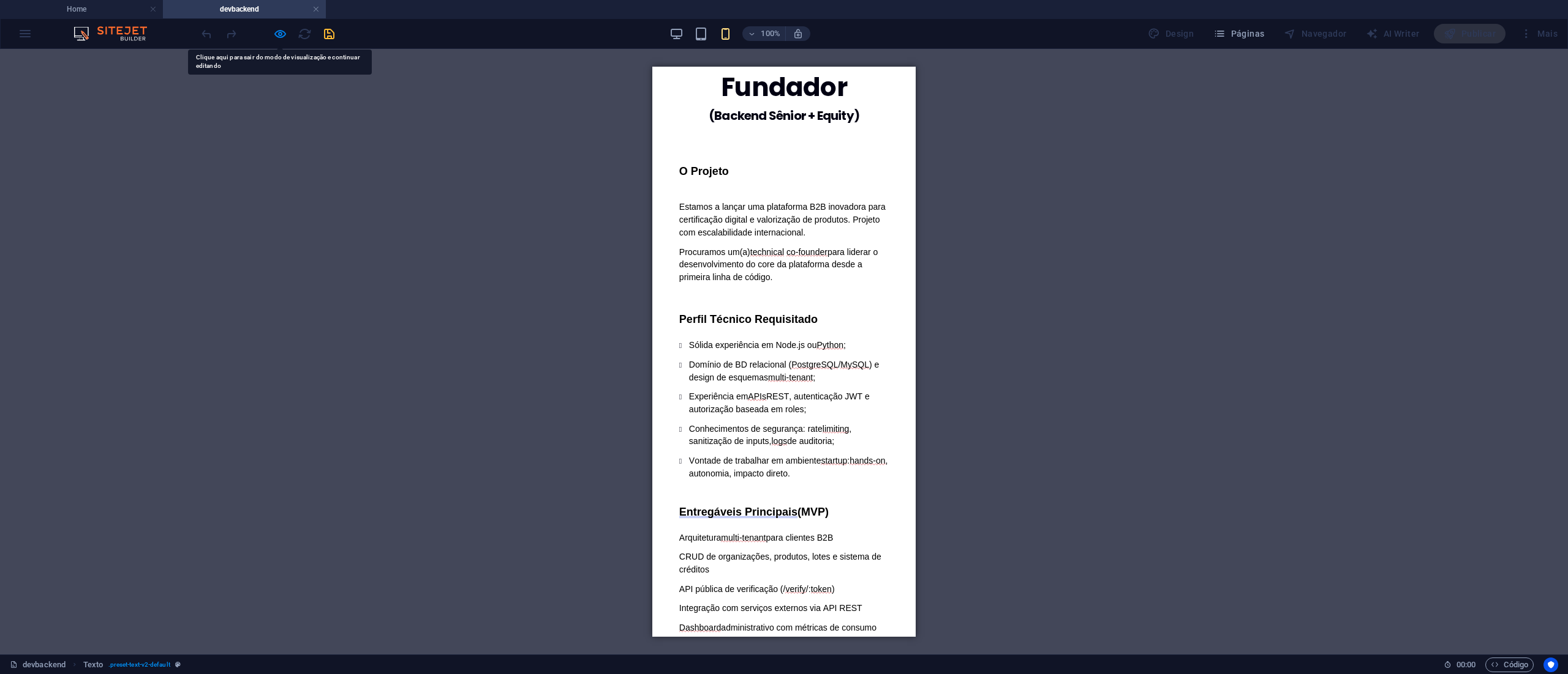
drag, startPoint x: 123, startPoint y: 191, endPoint x: 436, endPoint y: 243, distance: 317.3
click at [436, 243] on div "Arraste aqui para substituir o conteúdo existente. Pressione “Ctrl” se quiser c…" at bounding box center [784, 352] width 1568 height 606
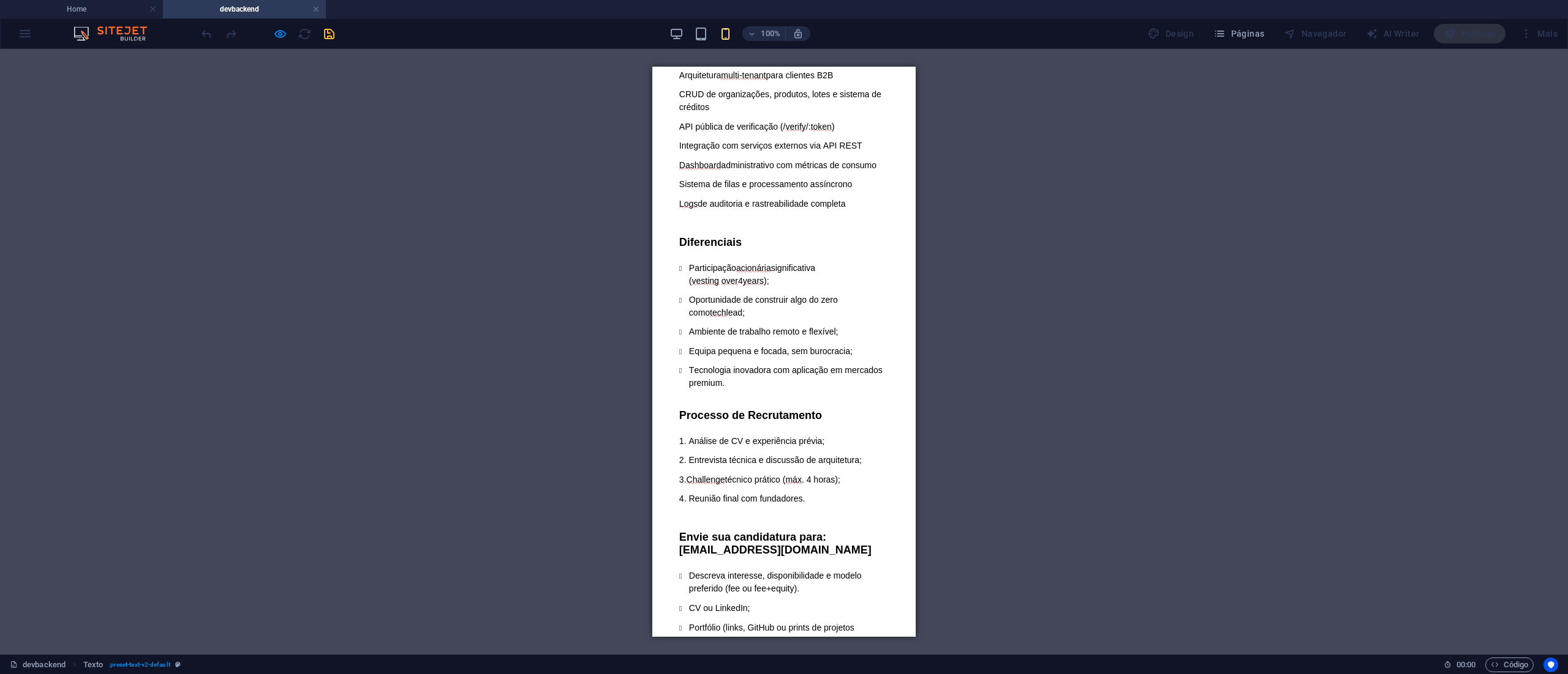
scroll to position [813, 0]
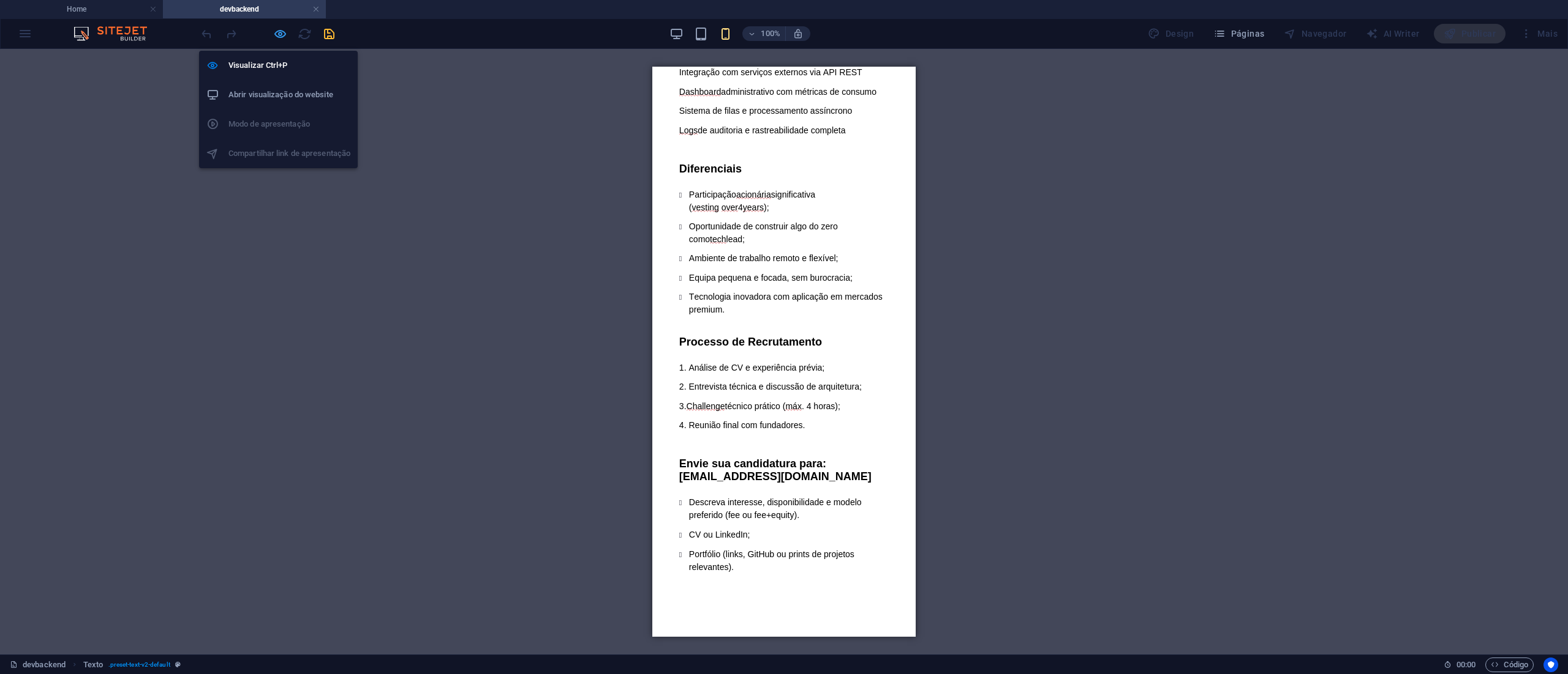
click at [279, 29] on icon "button" at bounding box center [279, 34] width 14 height 14
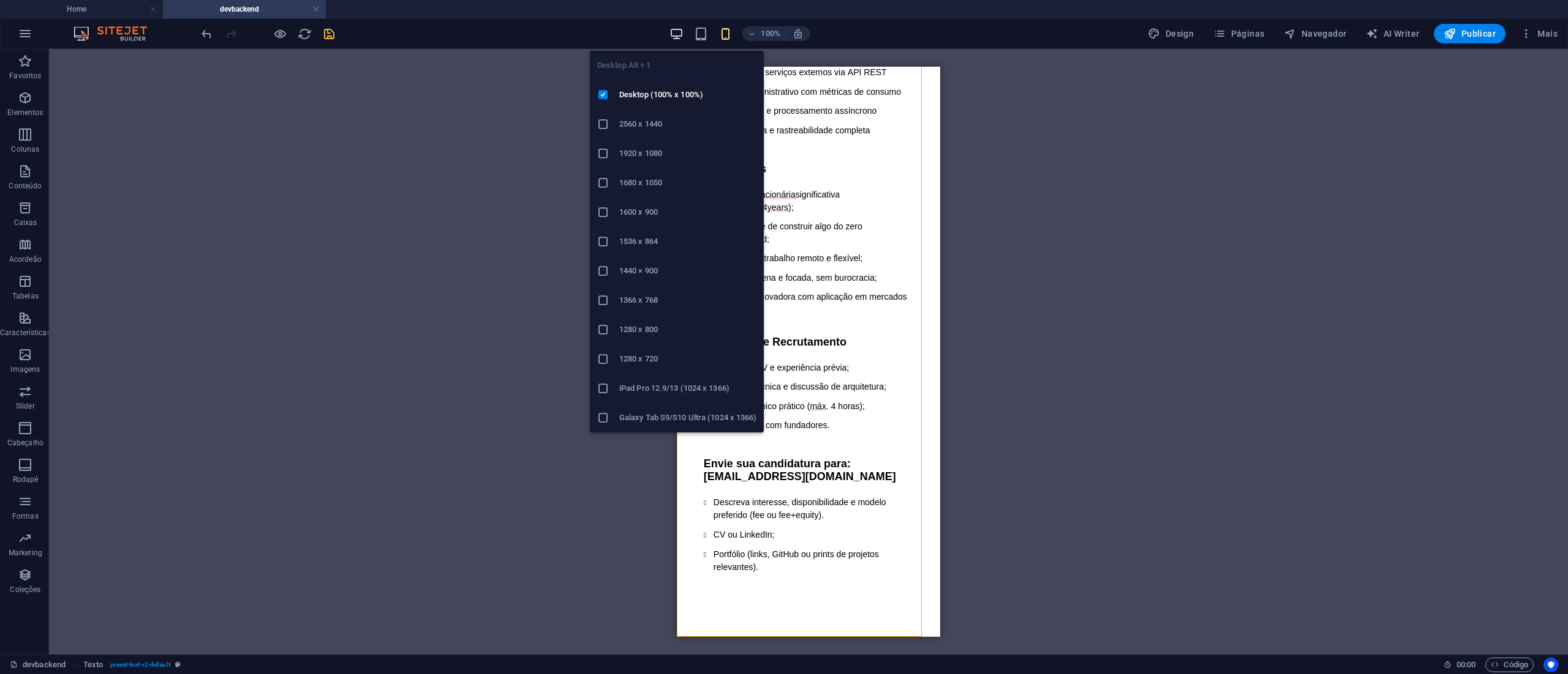
click at [676, 29] on icon "button" at bounding box center [675, 34] width 14 height 14
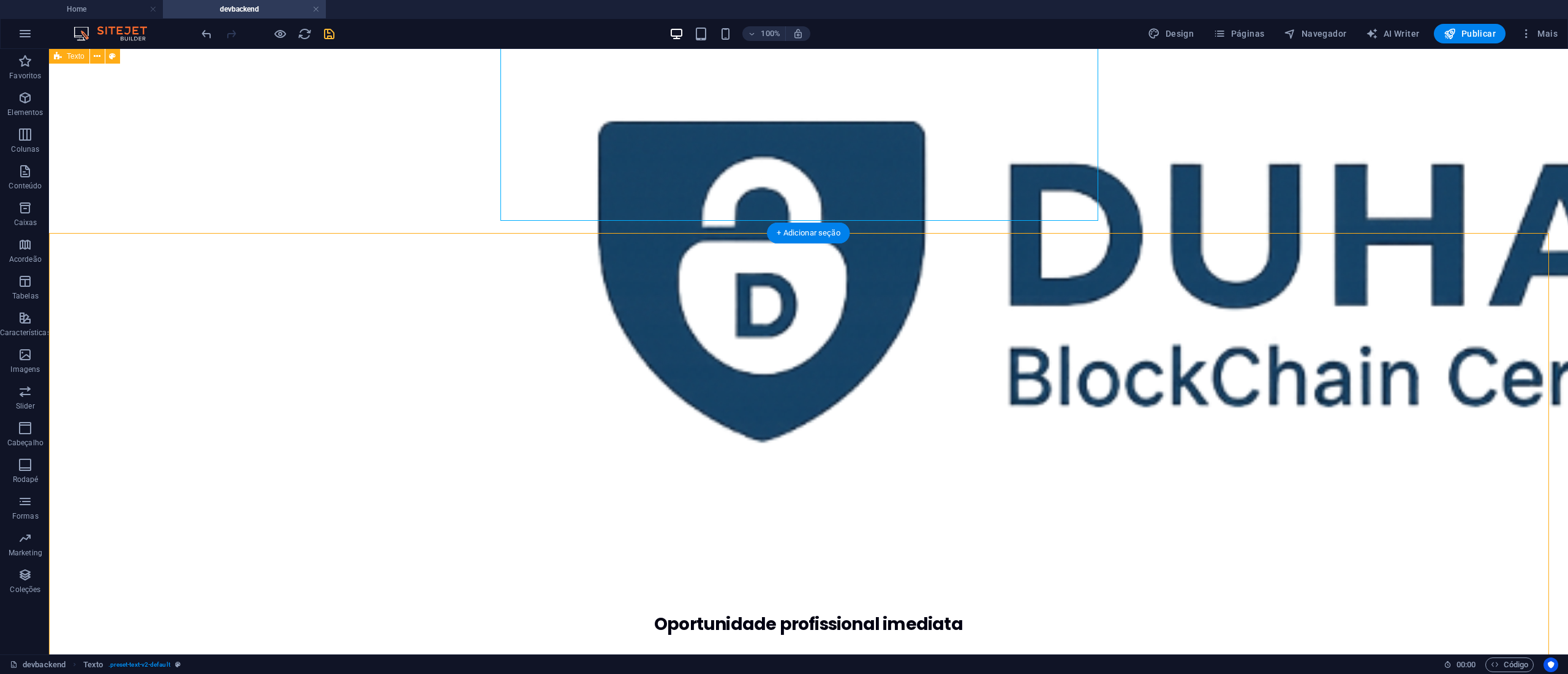
scroll to position [0, 0]
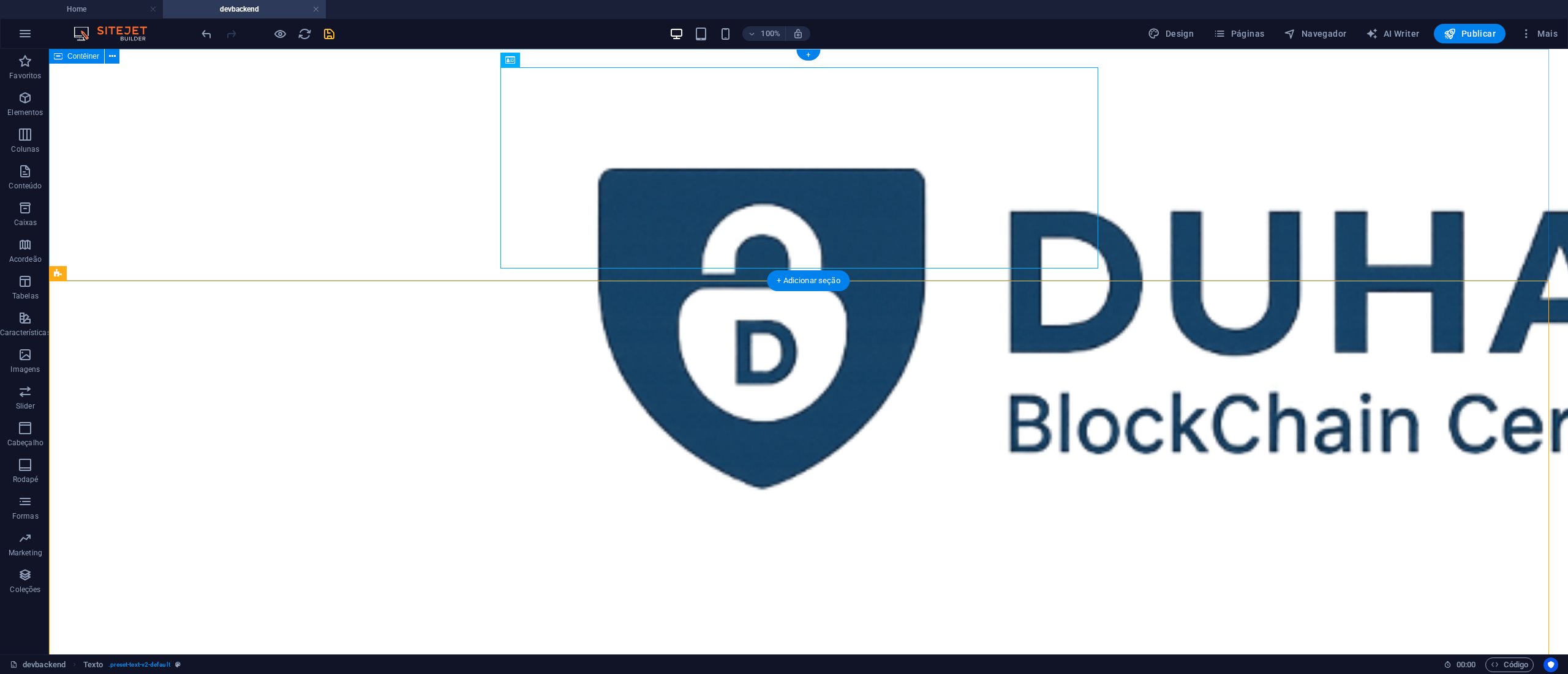
click at [1264, 183] on div at bounding box center [808, 320] width 1519 height 541
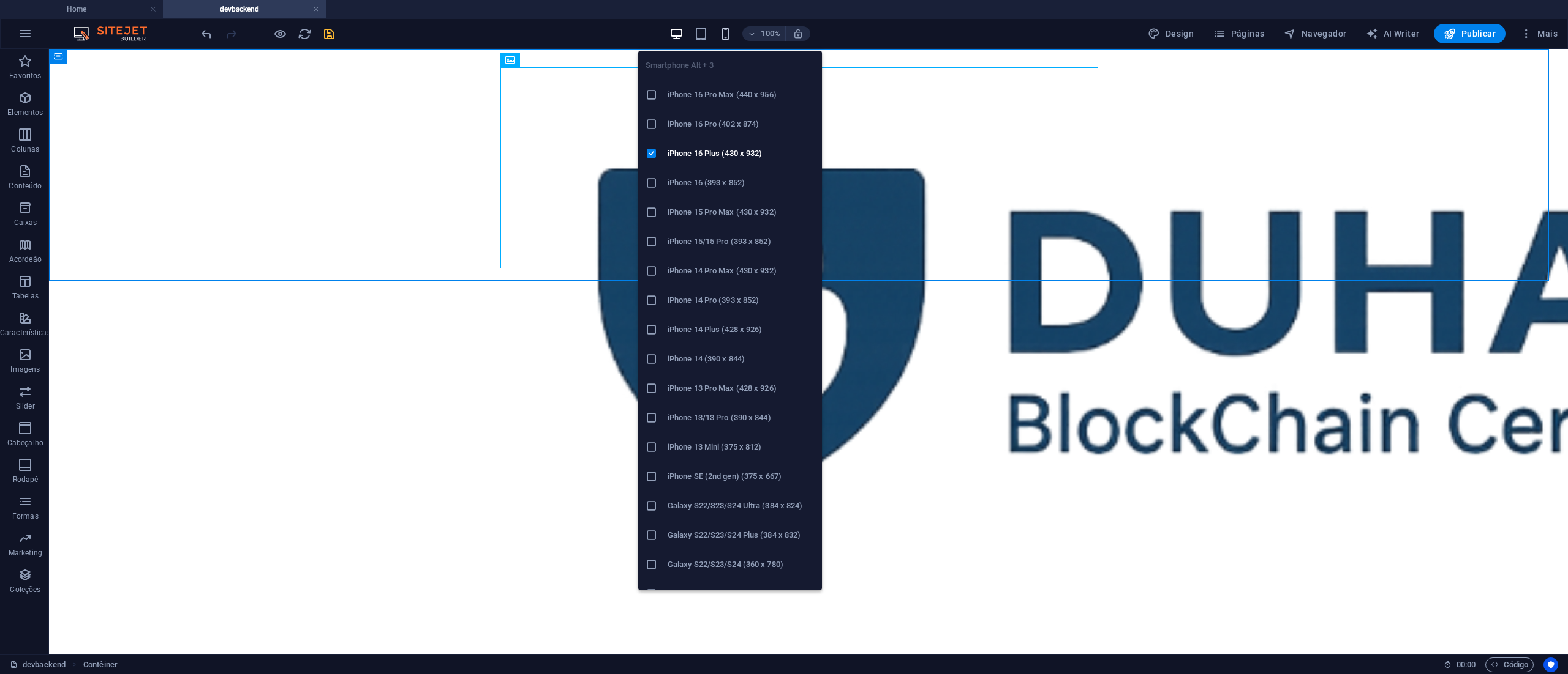
click at [727, 34] on icon "button" at bounding box center [724, 34] width 14 height 14
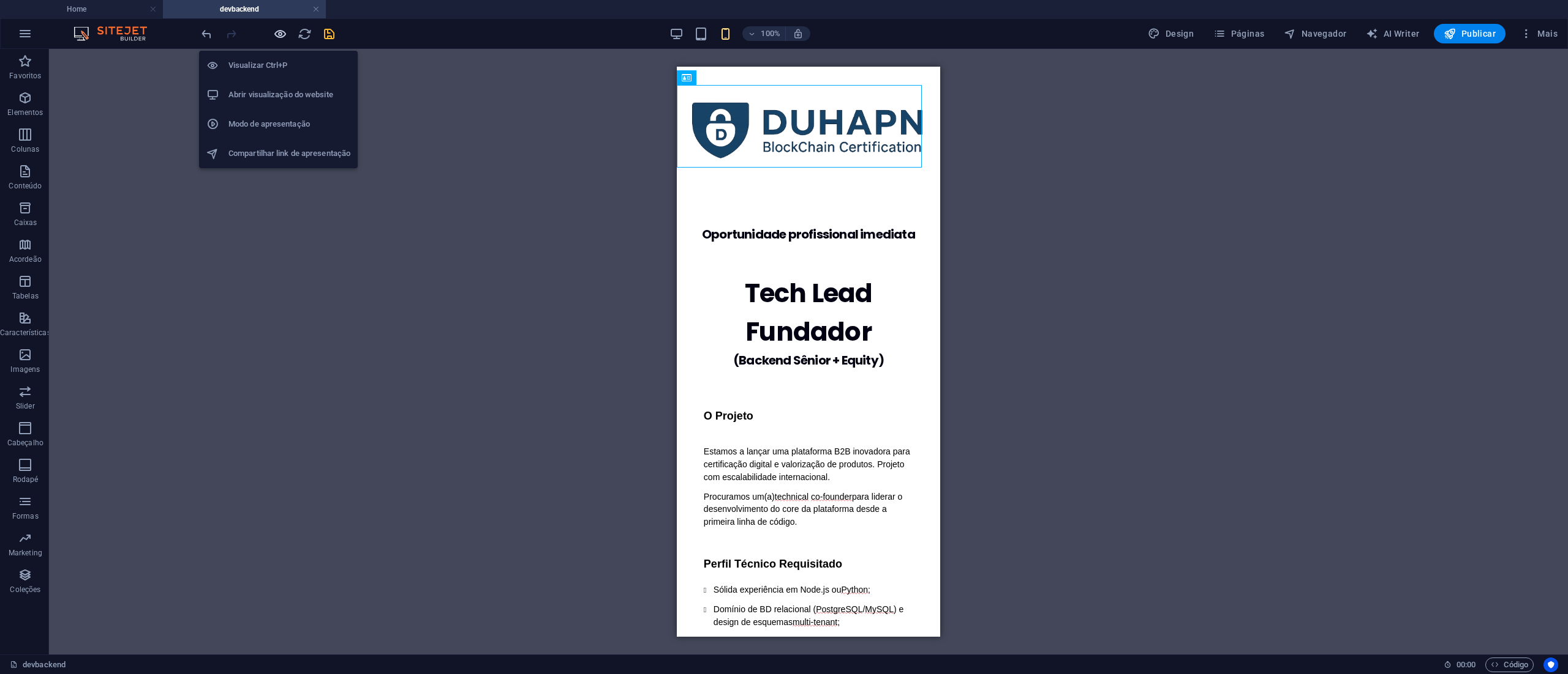
click at [278, 33] on icon "button" at bounding box center [279, 34] width 14 height 14
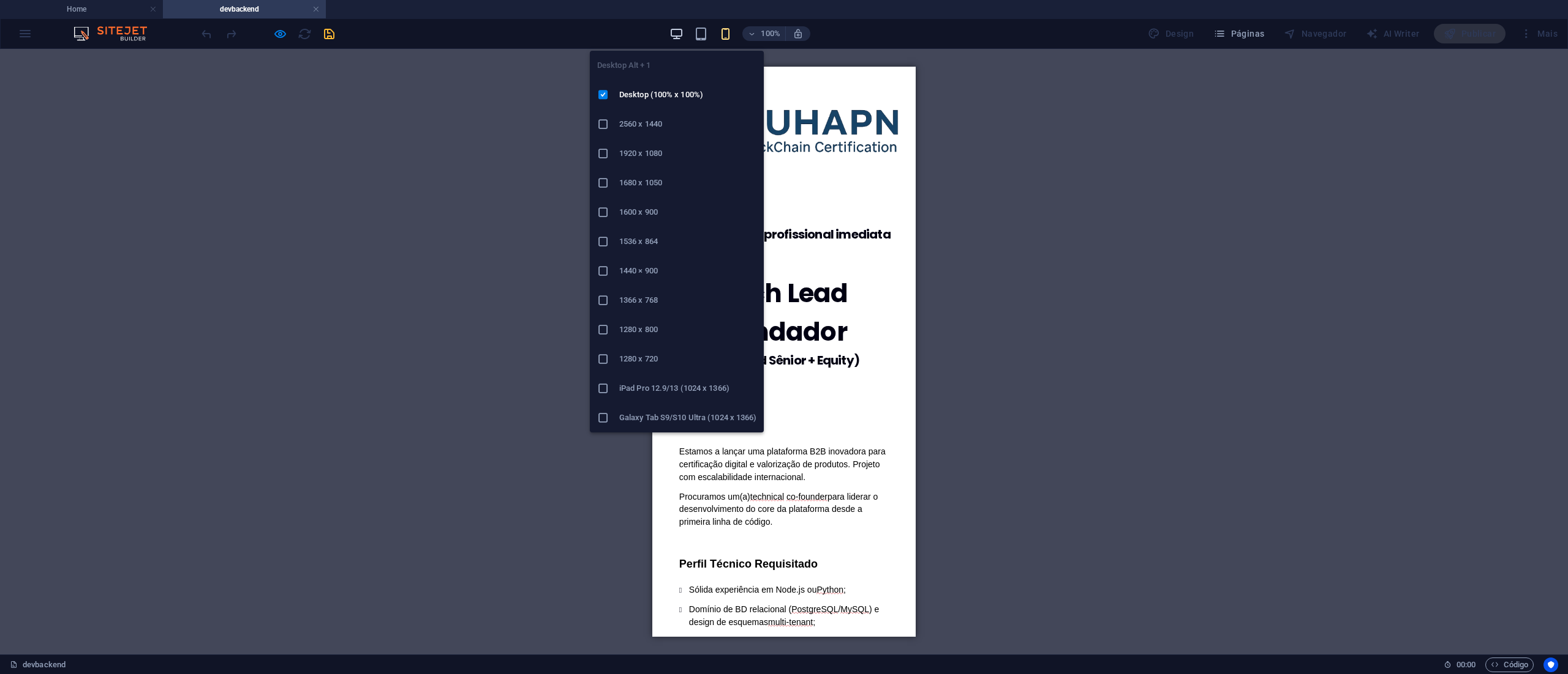
click at [674, 29] on icon "button" at bounding box center [675, 34] width 14 height 14
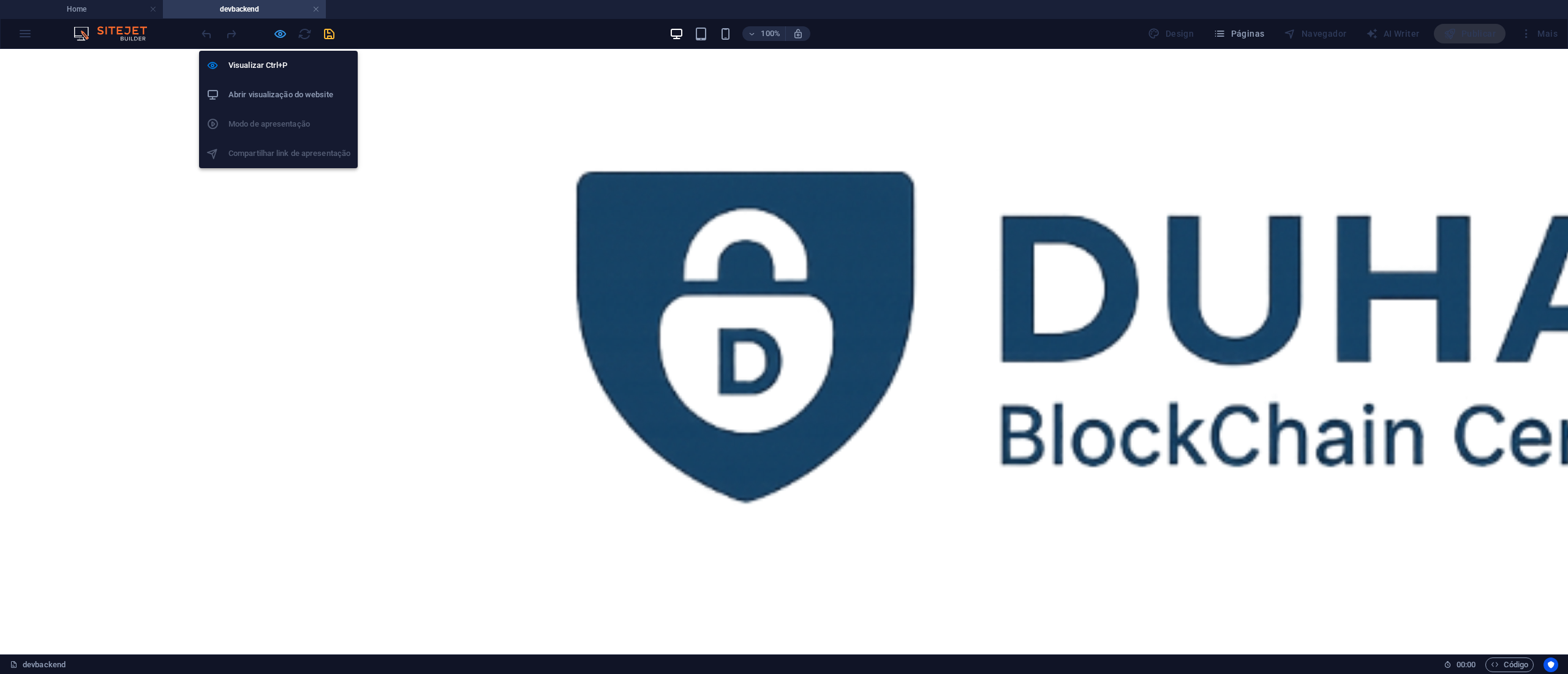
click at [286, 35] on icon "button" at bounding box center [279, 34] width 14 height 14
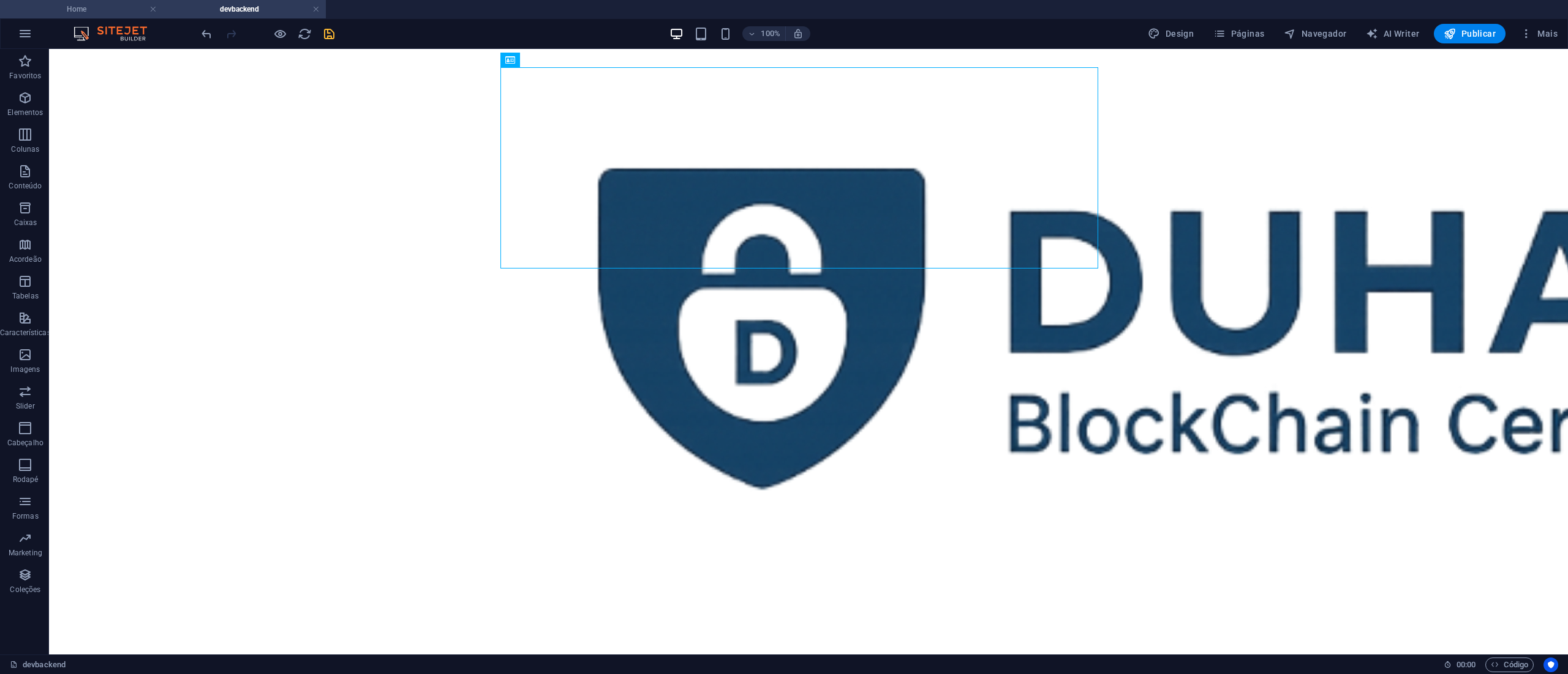
click at [85, 8] on h4 "Home" at bounding box center [81, 9] width 163 height 14
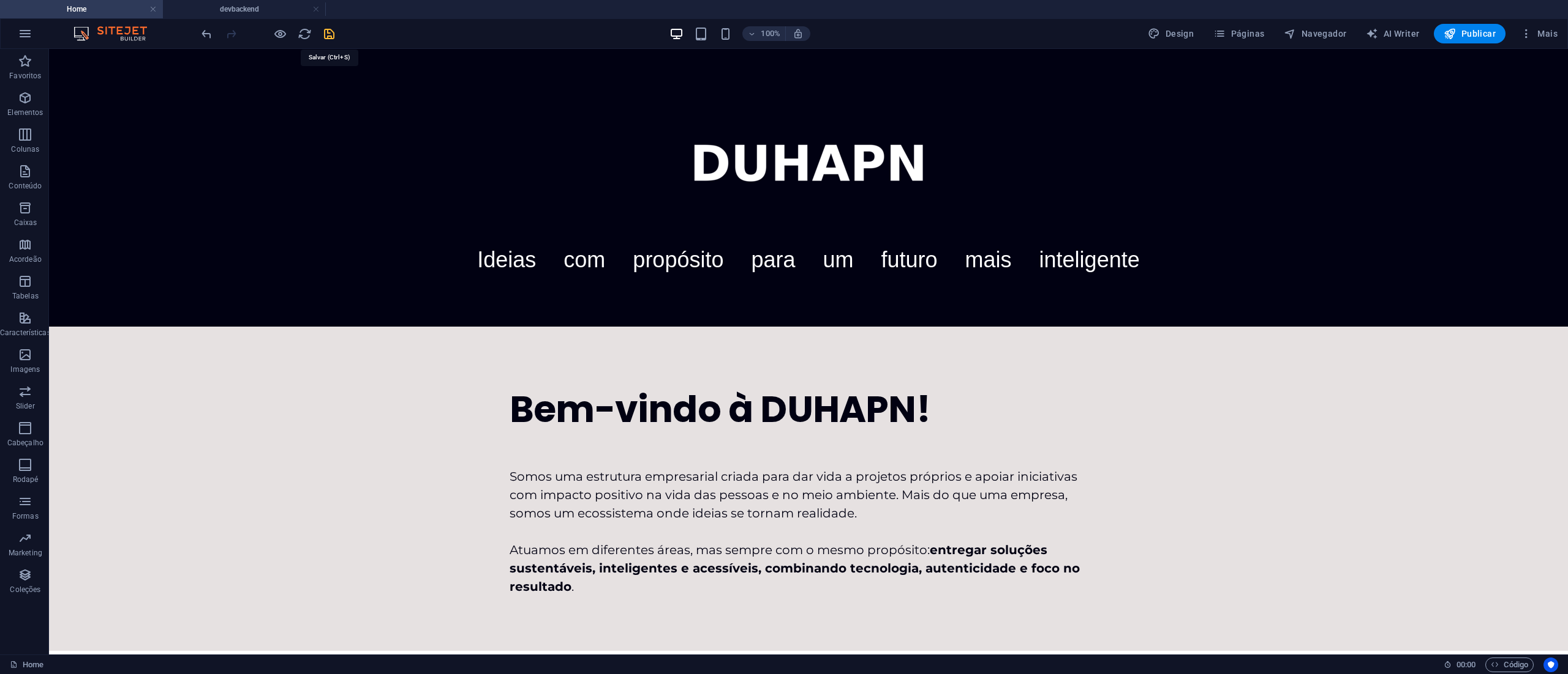
click at [329, 29] on icon "save" at bounding box center [328, 34] width 14 height 14
click at [1485, 33] on span "Publicar" at bounding box center [1469, 33] width 52 height 12
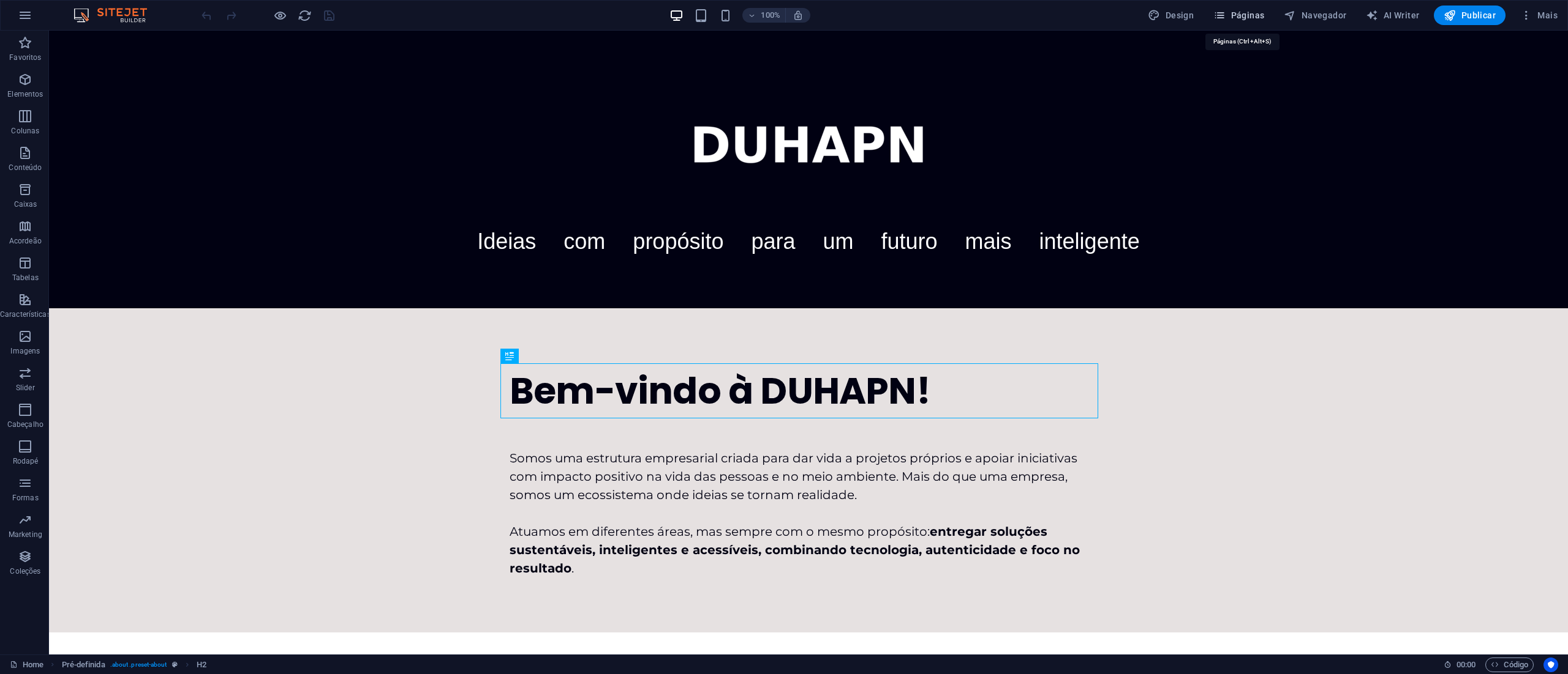
click at [1253, 10] on span "Páginas" at bounding box center [1239, 15] width 51 height 12
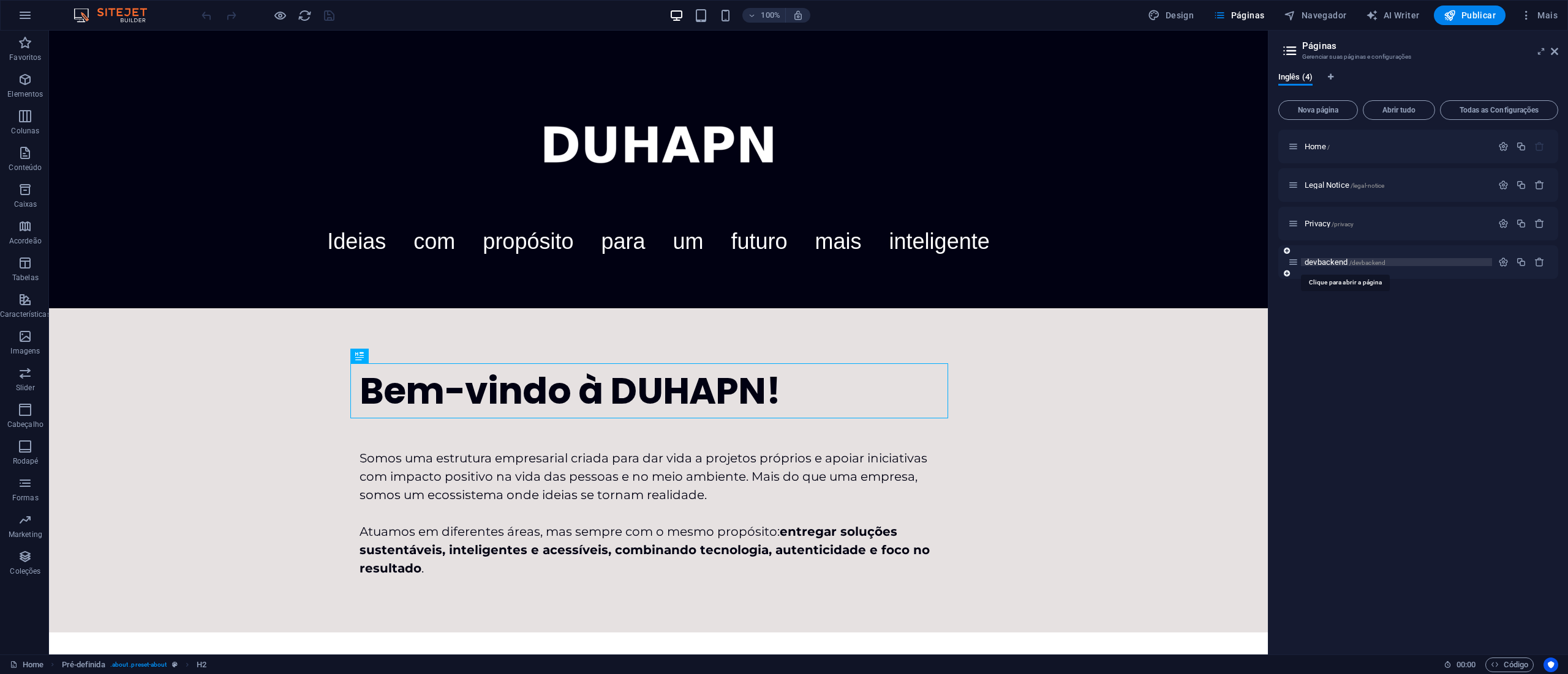
click at [1332, 262] on span "devbackend /devbackend" at bounding box center [1344, 263] width 81 height 9
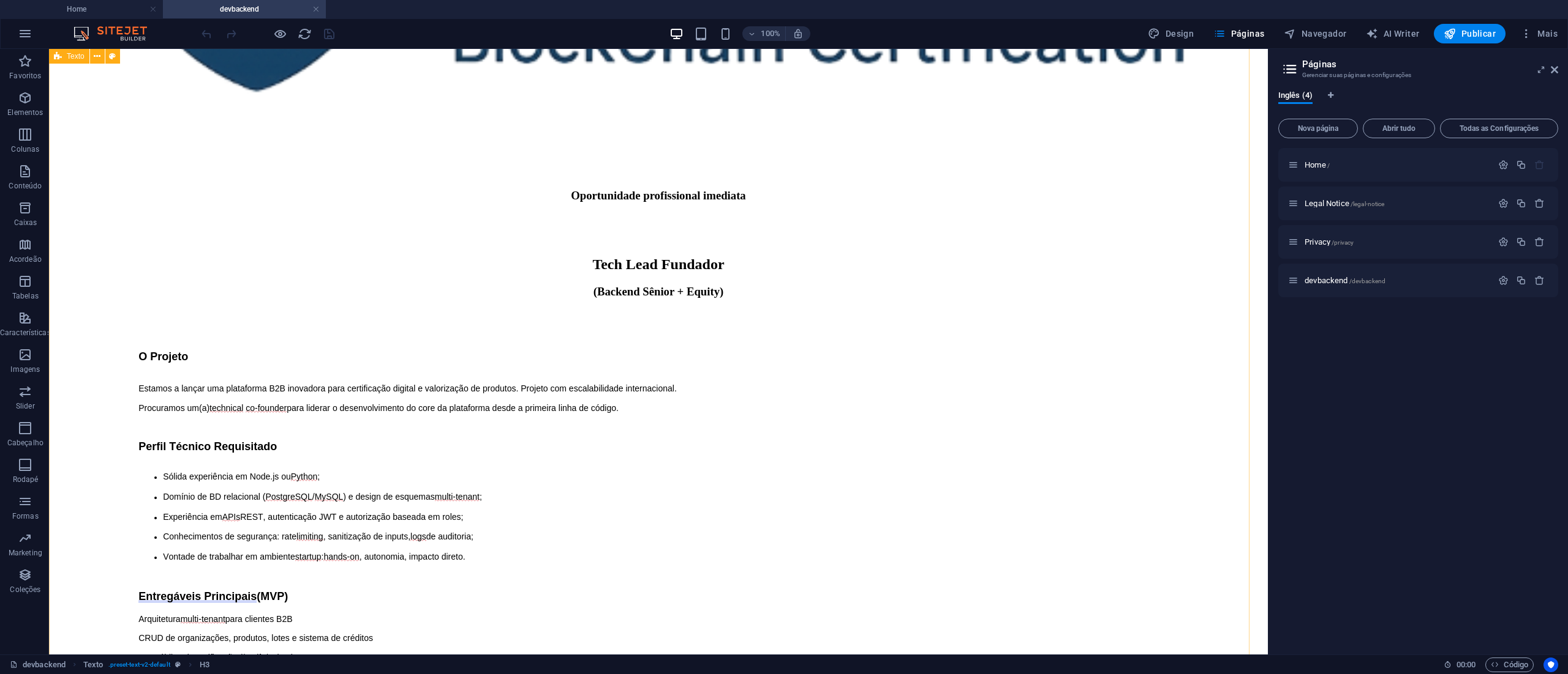
scroll to position [367, 0]
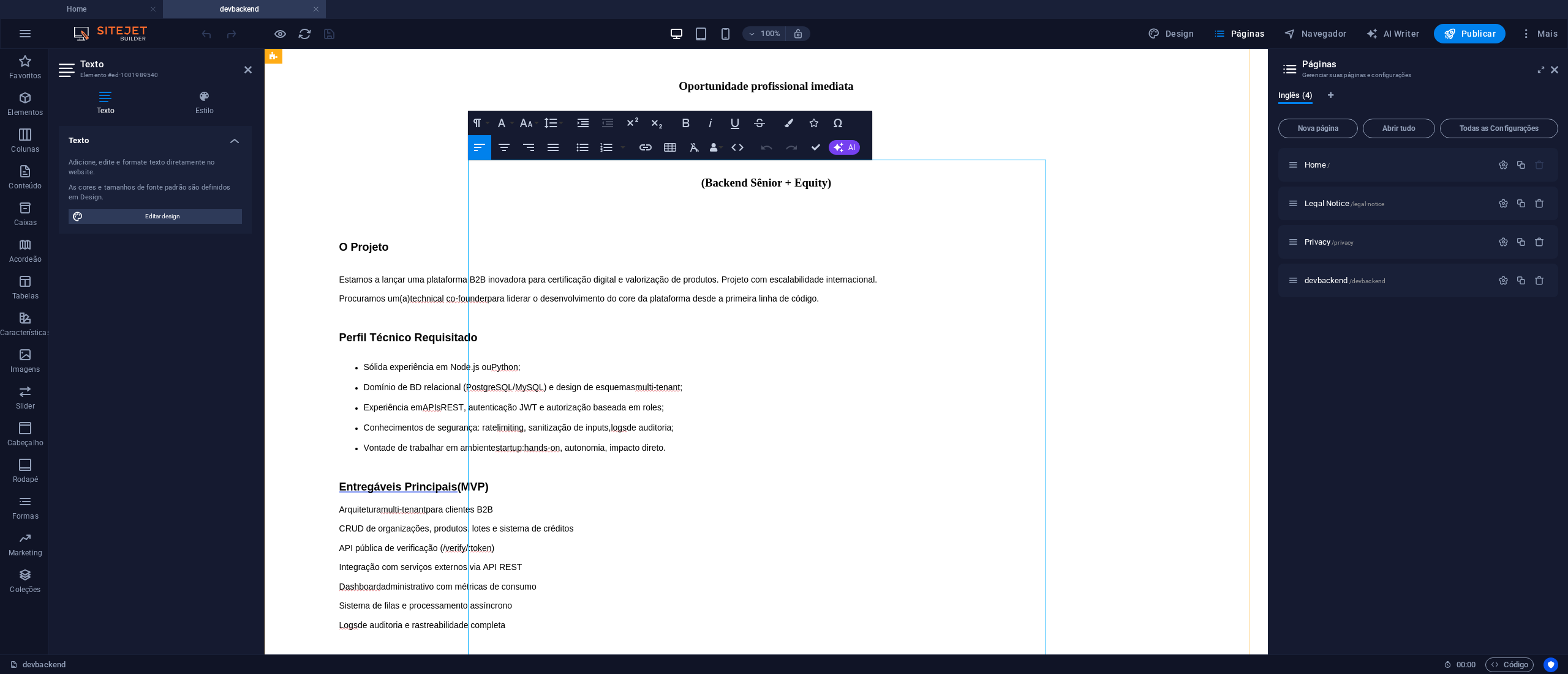
drag, startPoint x: 505, startPoint y: 196, endPoint x: 683, endPoint y: 419, distance: 285.3
click at [683, 419] on div "O Projeto Estamos a lançar uma plataforma B2B inovadora para certificação digit…" at bounding box center [765, 627] width 994 height 772
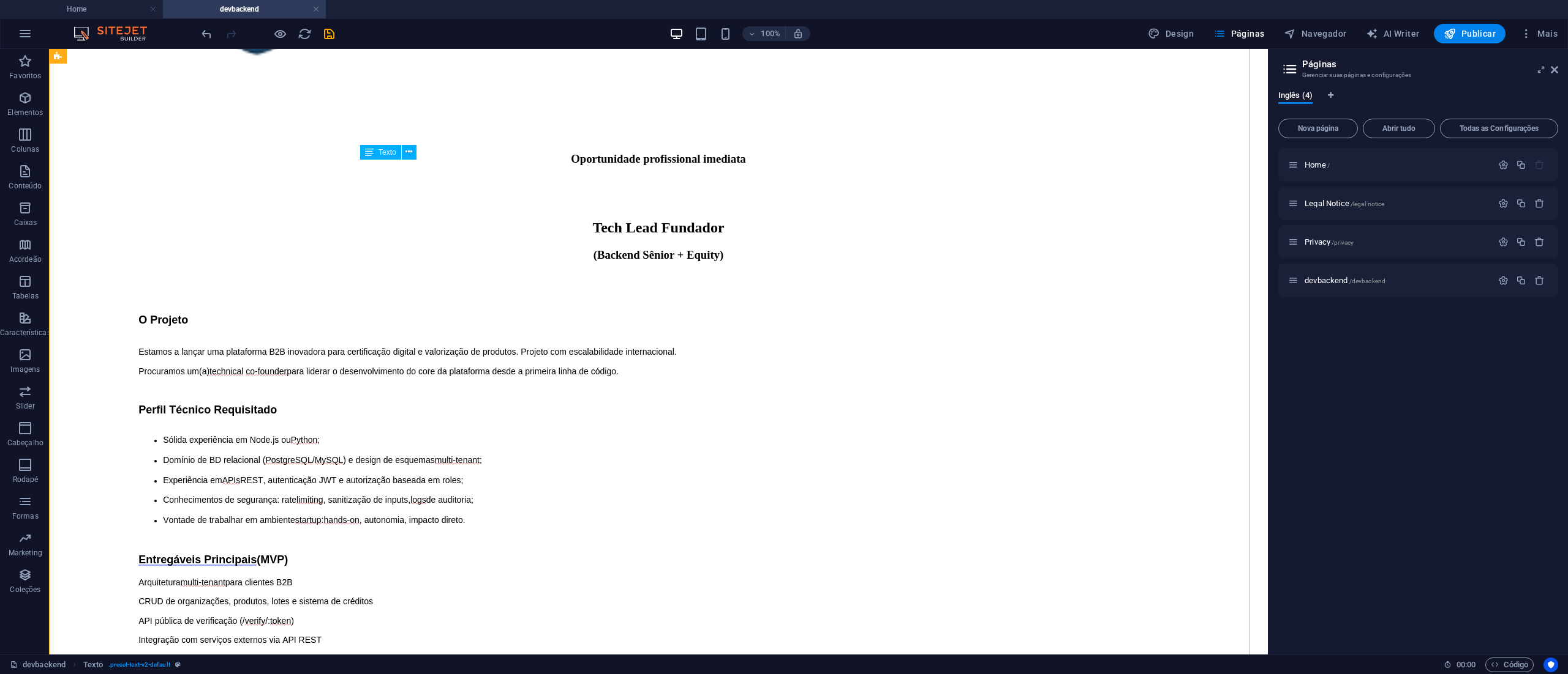
drag, startPoint x: 290, startPoint y: 198, endPoint x: 523, endPoint y: 253, distance: 239.4
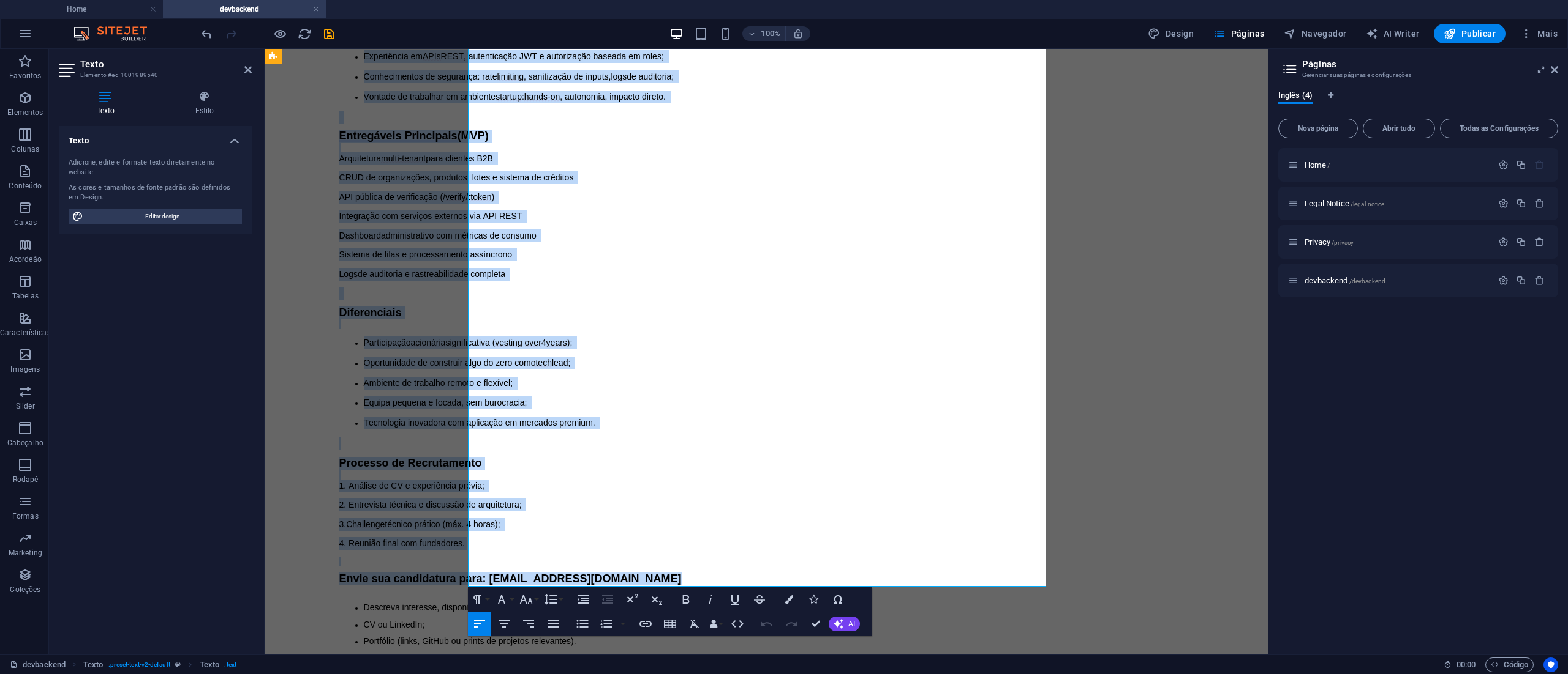
scroll to position [729, 0]
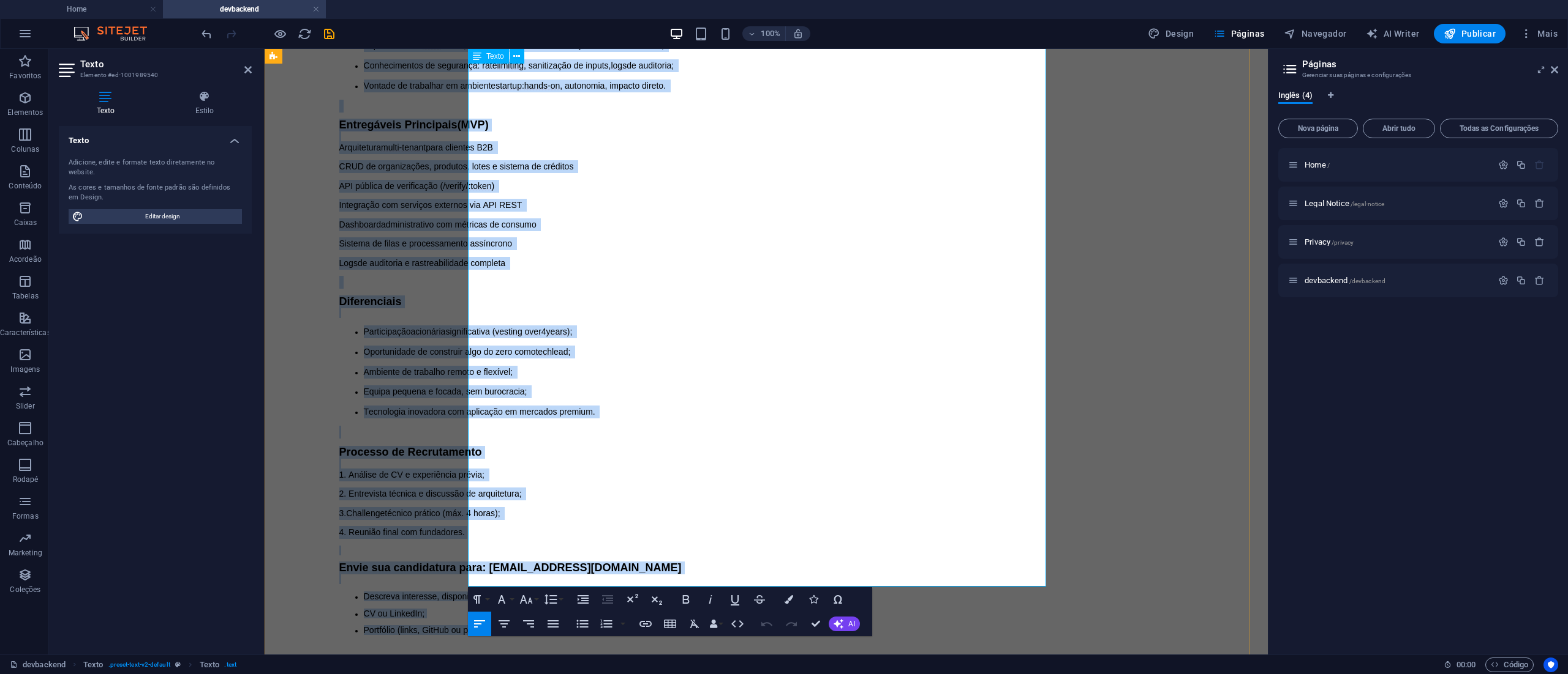
drag, startPoint x: 508, startPoint y: 201, endPoint x: 763, endPoint y: 550, distance: 432.2
click at [763, 550] on div "O Projeto Estamos a lançar uma plataforma B2B inovadora para certificação digit…" at bounding box center [766, 265] width 854 height 772
click at [692, 624] on icon "button" at bounding box center [694, 623] width 9 height 8
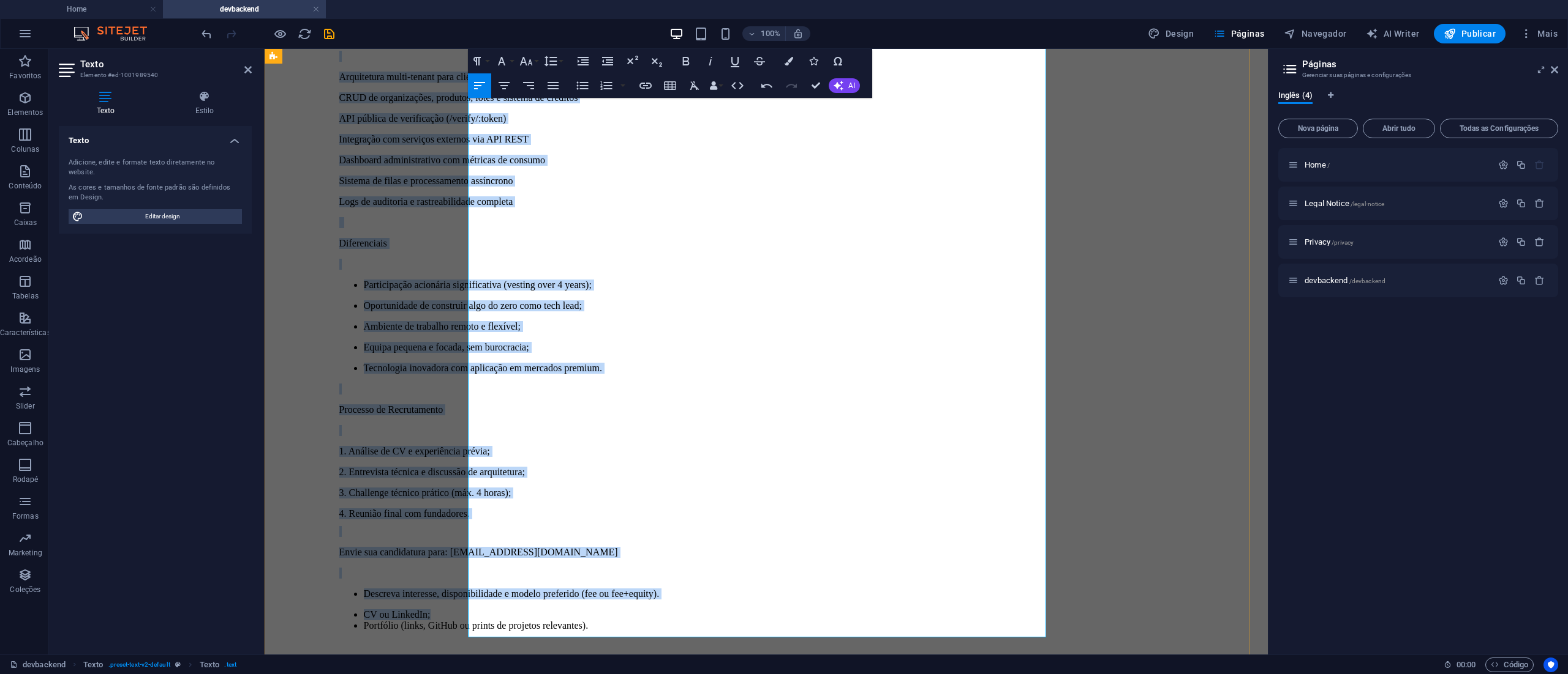
click at [914, 488] on p "3. Challenge técnico prático (máx. 4 horas);" at bounding box center [766, 493] width 854 height 11
click at [920, 239] on p "Diferenciais" at bounding box center [766, 243] width 854 height 11
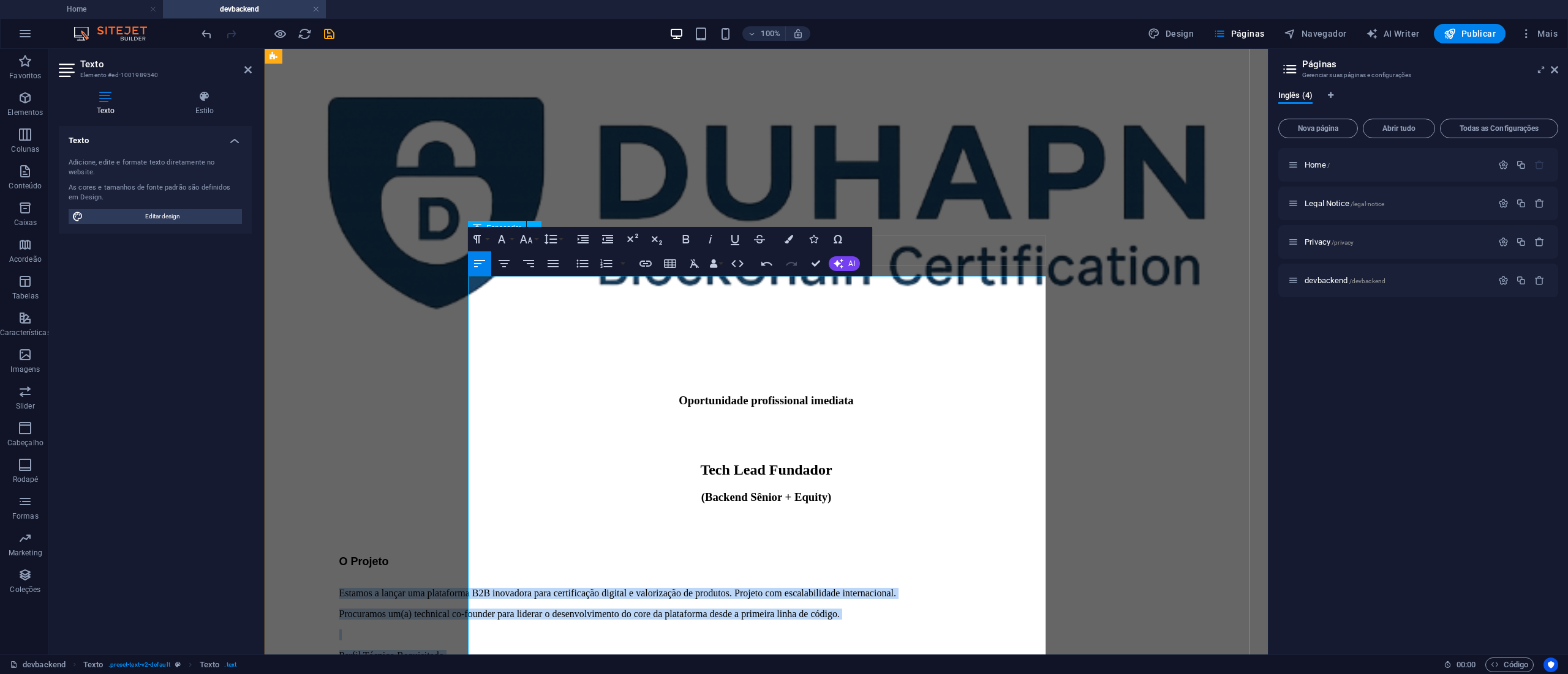
scroll to position [0, 0]
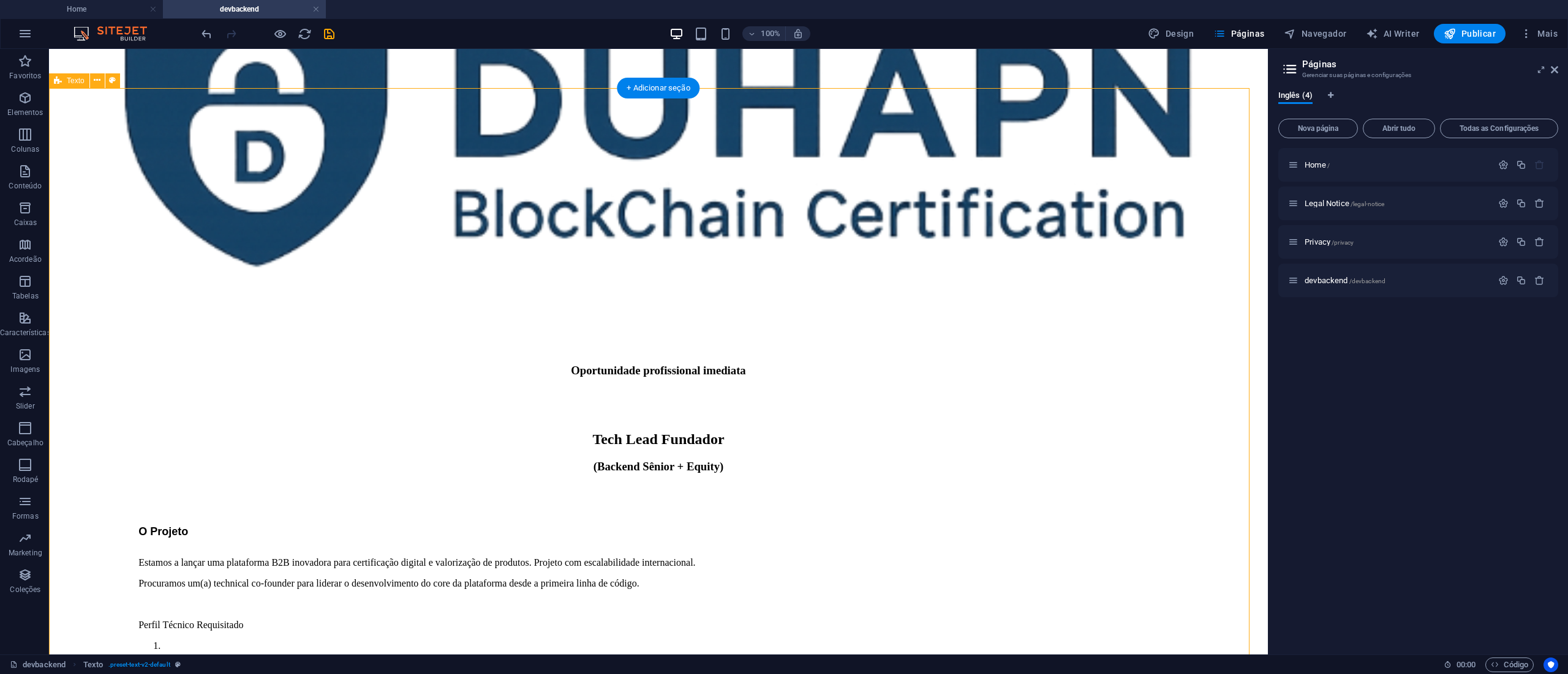
scroll to position [278, 0]
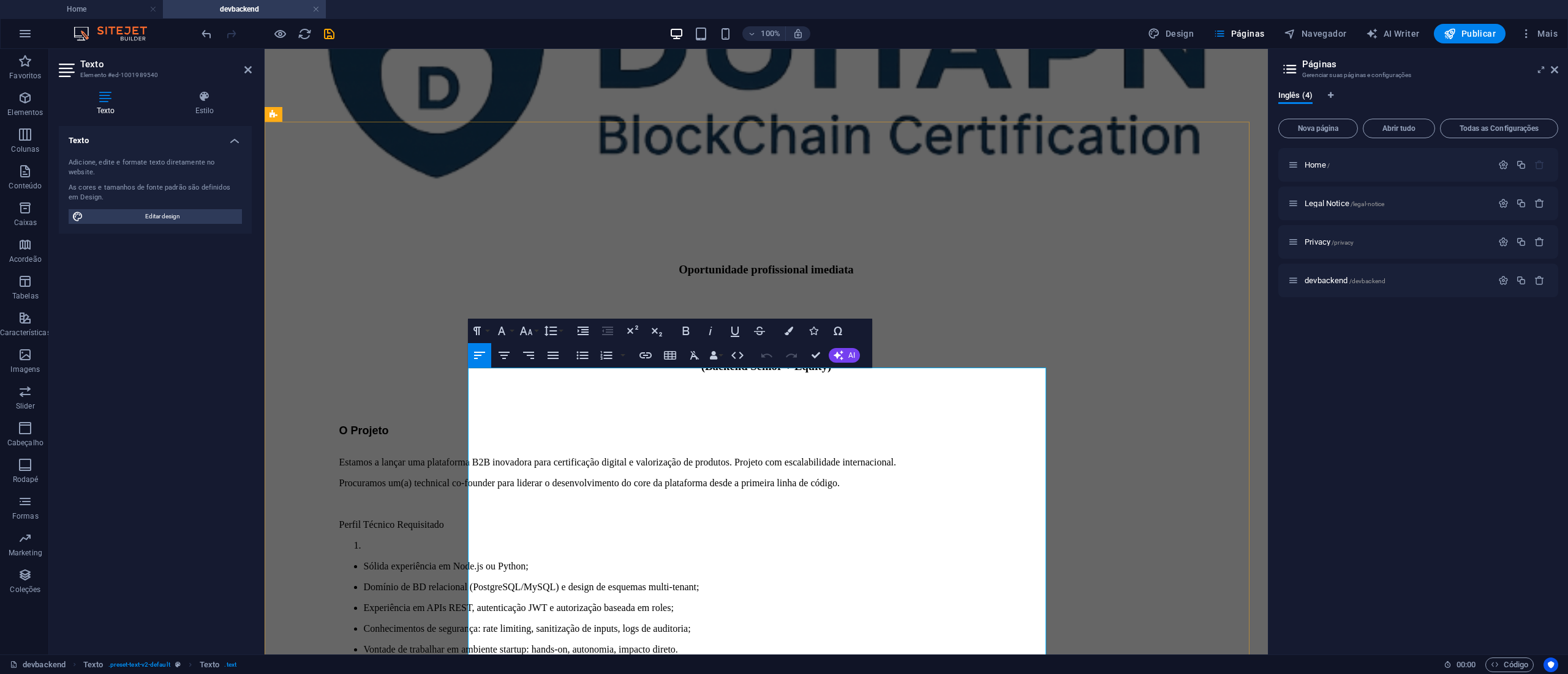
scroll to position [244, 0]
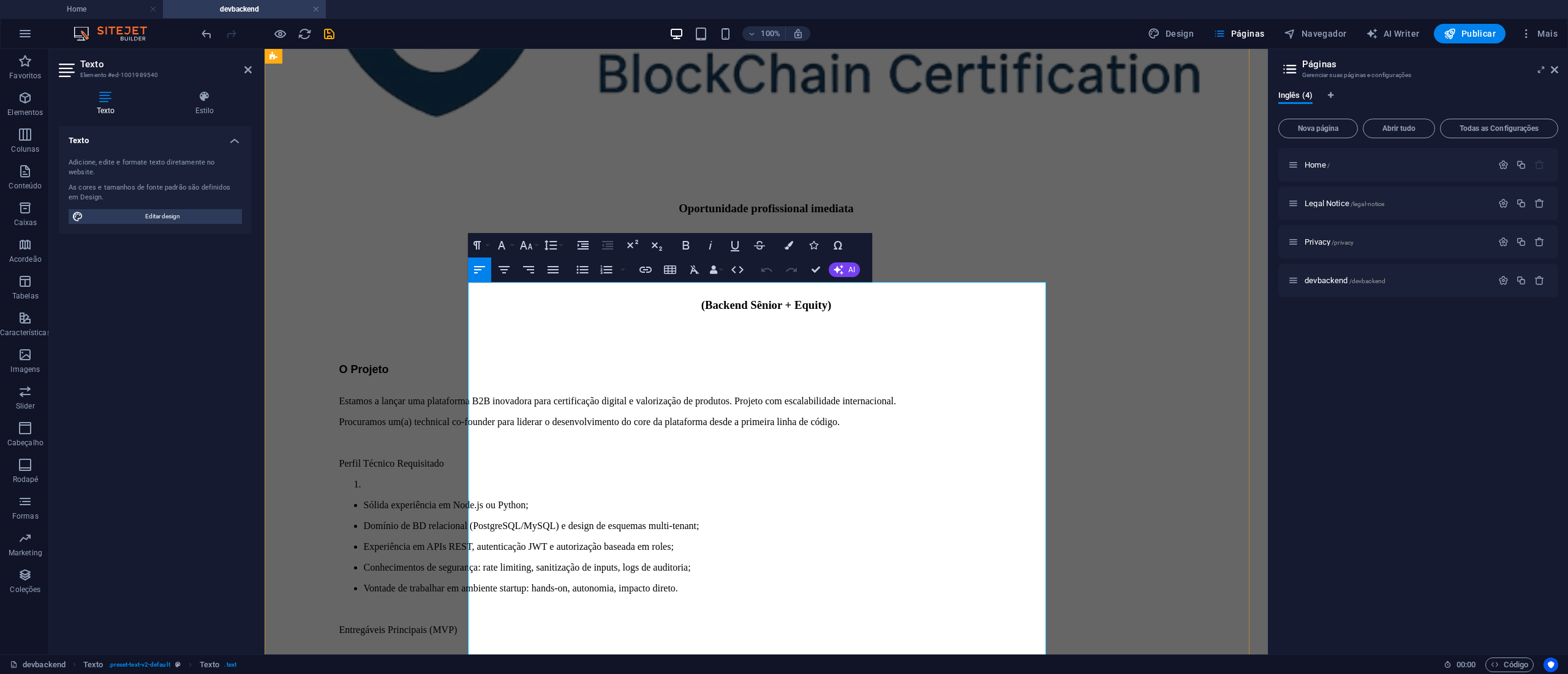
click at [534, 480] on li at bounding box center [778, 485] width 830 height 11
drag, startPoint x: 694, startPoint y: 438, endPoint x: 500, endPoint y: 435, distance: 194.0
click at [690, 241] on icon "button" at bounding box center [685, 245] width 15 height 15
click at [731, 459] on p "Perfil Técnico Requisitado" at bounding box center [766, 464] width 854 height 11
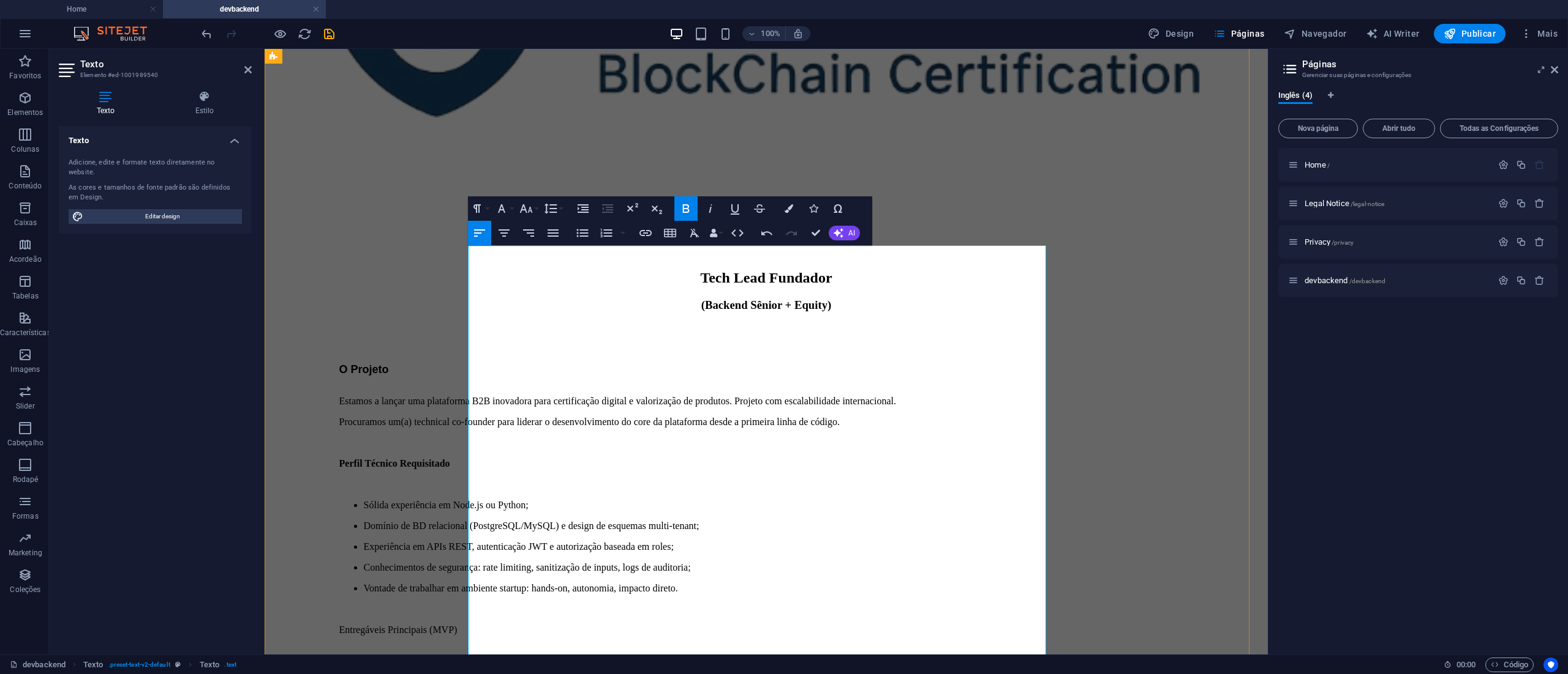
scroll to position [367, 0]
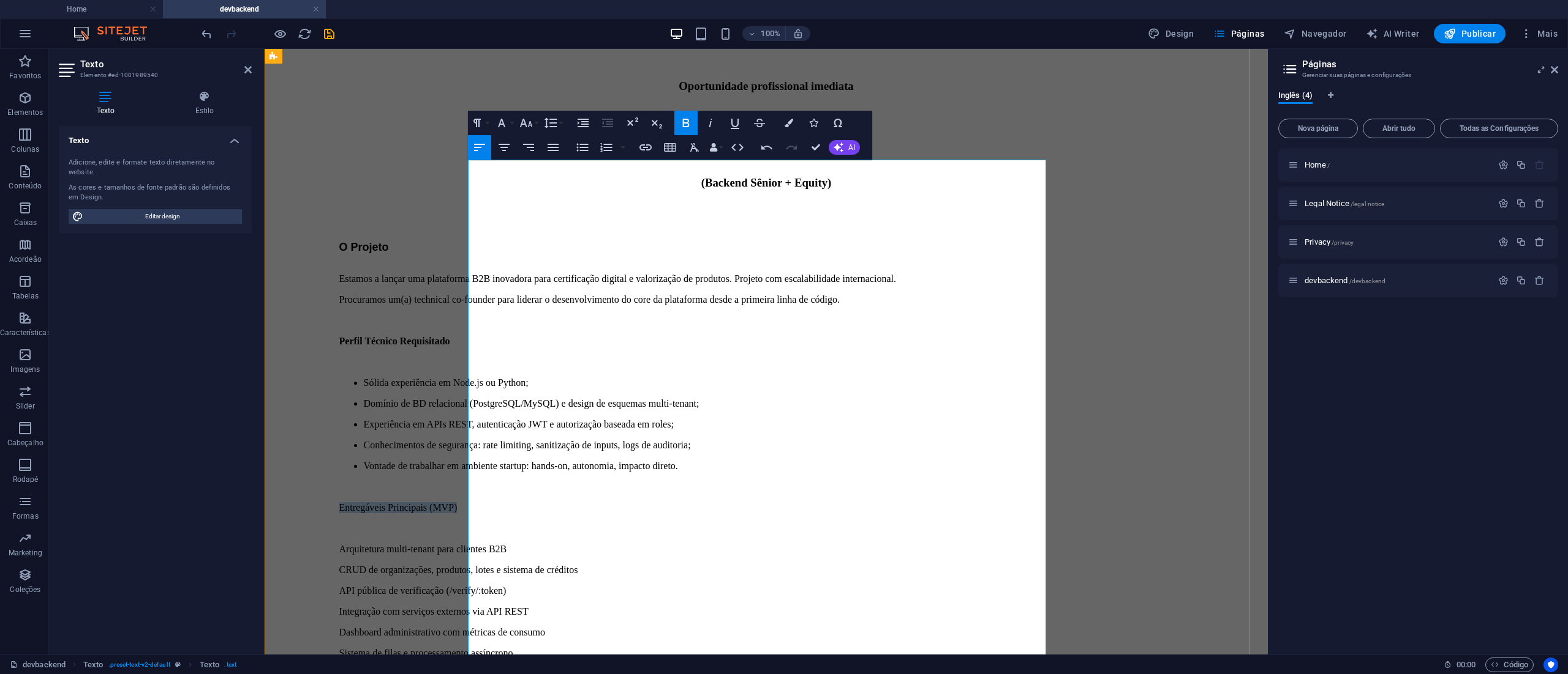
drag, startPoint x: 692, startPoint y: 513, endPoint x: 503, endPoint y: 506, distance: 189.1
click at [503, 506] on div "O Projeto Estamos a lançar uma plataforma B2B inovadora para certificação digit…" at bounding box center [765, 682] width 994 height 883
click at [688, 121] on icon "button" at bounding box center [685, 123] width 6 height 8
click at [849, 513] on p "Entregáveis Principais (MVP)" at bounding box center [766, 508] width 854 height 11
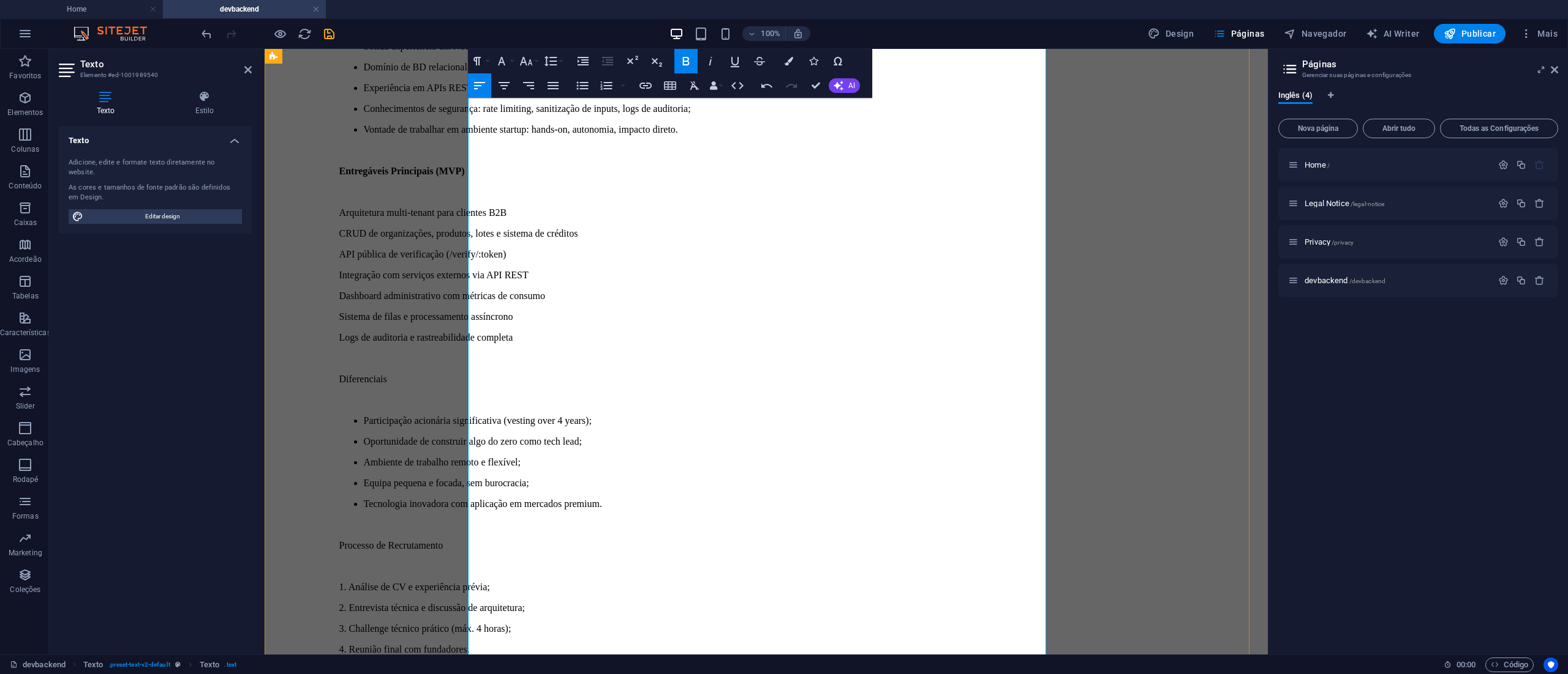
scroll to position [734, 0]
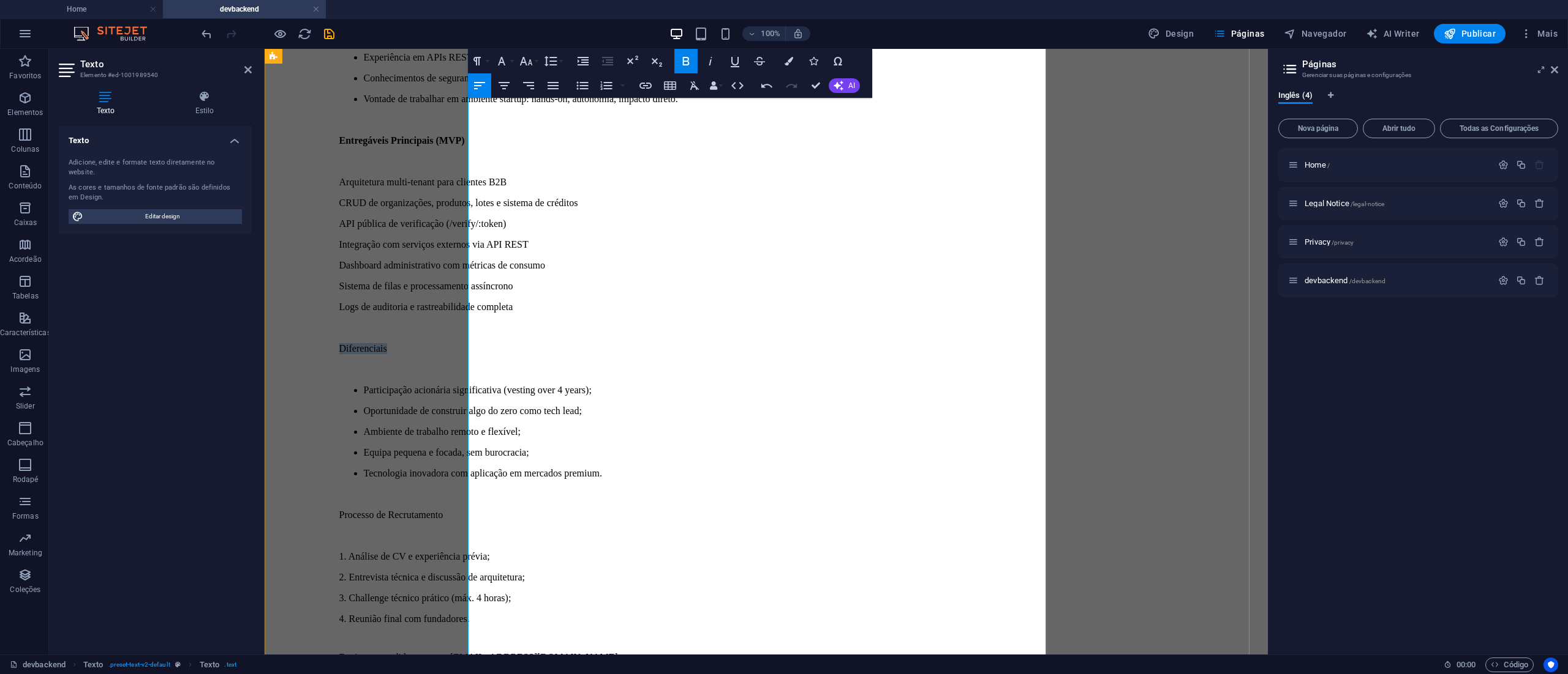
drag, startPoint x: 588, startPoint y: 325, endPoint x: 484, endPoint y: 329, distance: 104.1
click at [484, 329] on div "O Projeto Estamos a lançar uma plataforma B2B inovadora para certificação digit…" at bounding box center [765, 315] width 994 height 883
click at [688, 61] on icon "button" at bounding box center [685, 61] width 15 height 15
click at [868, 551] on p "1. Análise de CV e experiência prévia;" at bounding box center [766, 557] width 854 height 11
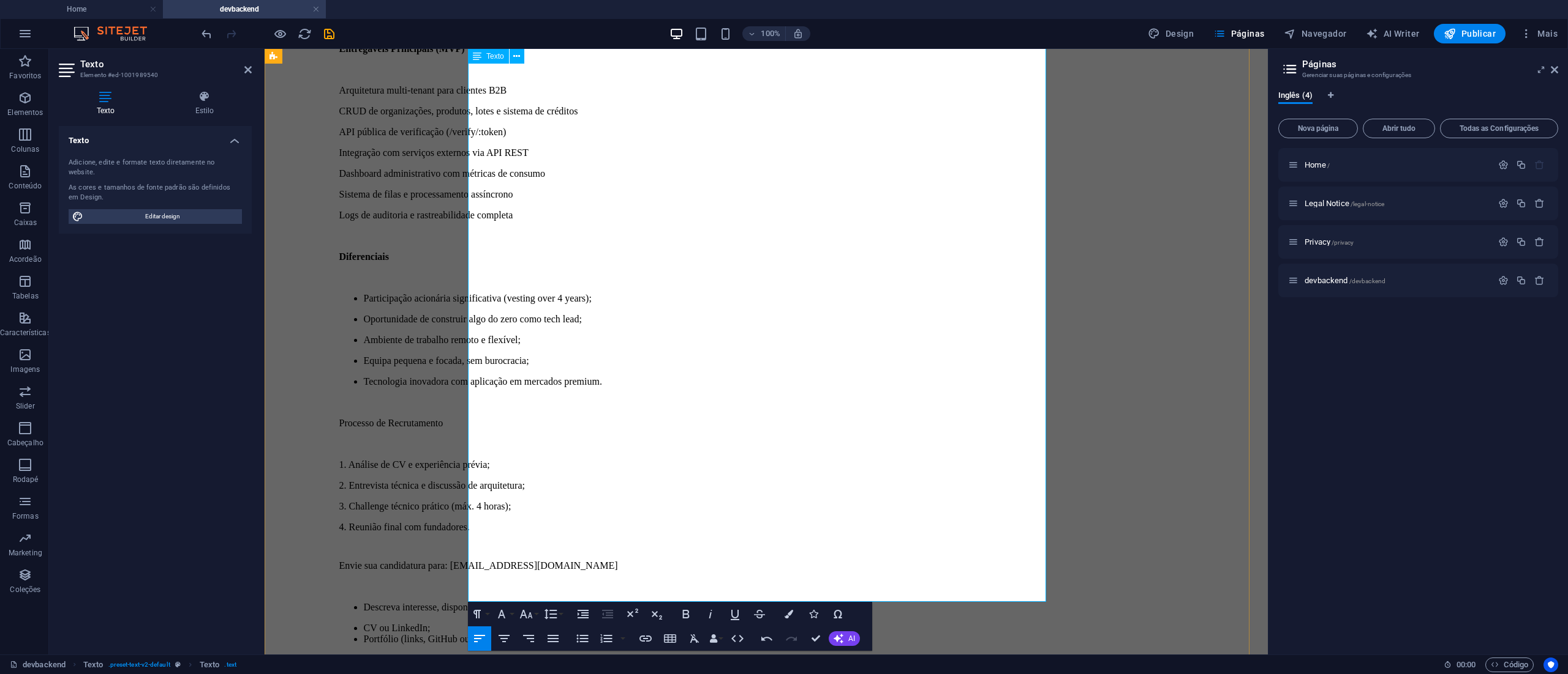
scroll to position [857, 0]
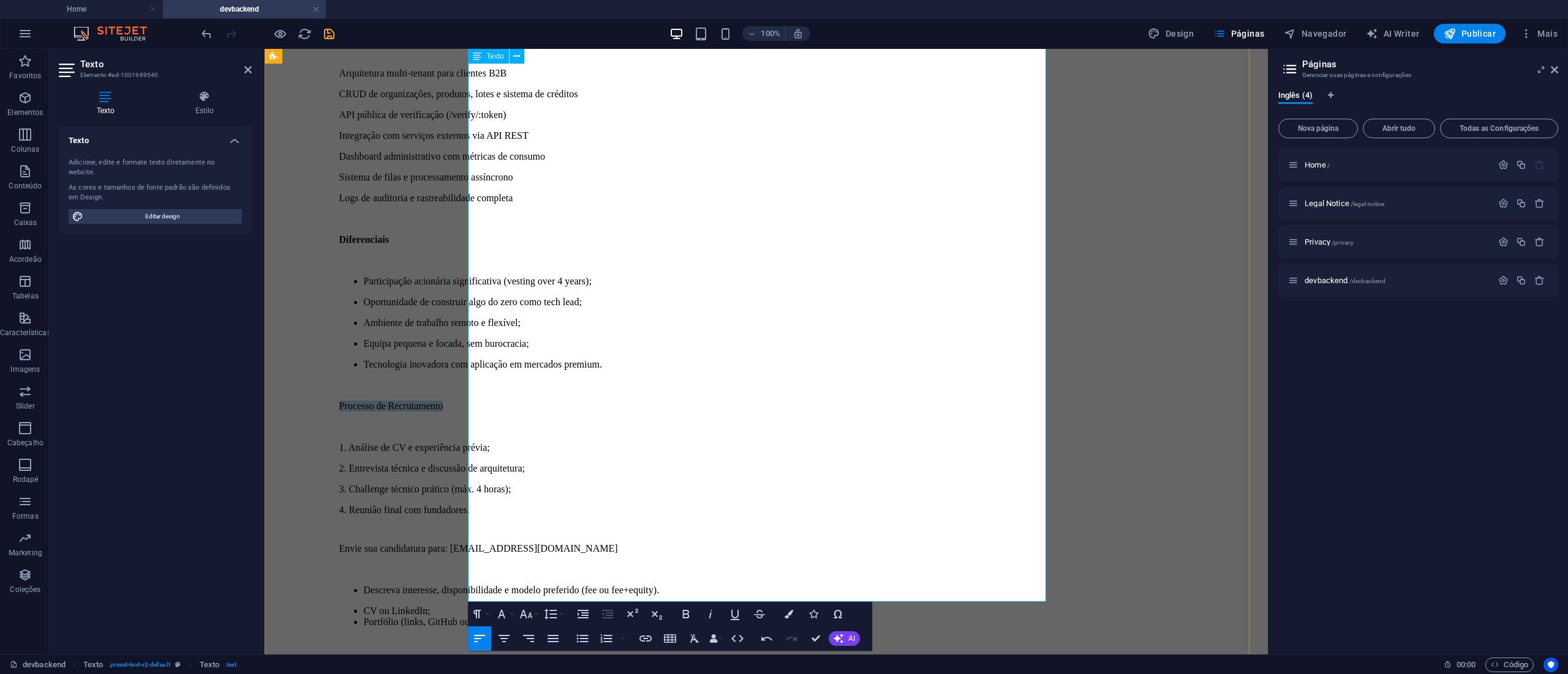
drag, startPoint x: 684, startPoint y: 349, endPoint x: 485, endPoint y: 347, distance: 199.0
click at [488, 352] on div "O Projeto Estamos a lançar uma plataforma B2B inovadora para certificação digit…" at bounding box center [765, 206] width 994 height 883
click at [684, 613] on icon "button" at bounding box center [685, 614] width 15 height 15
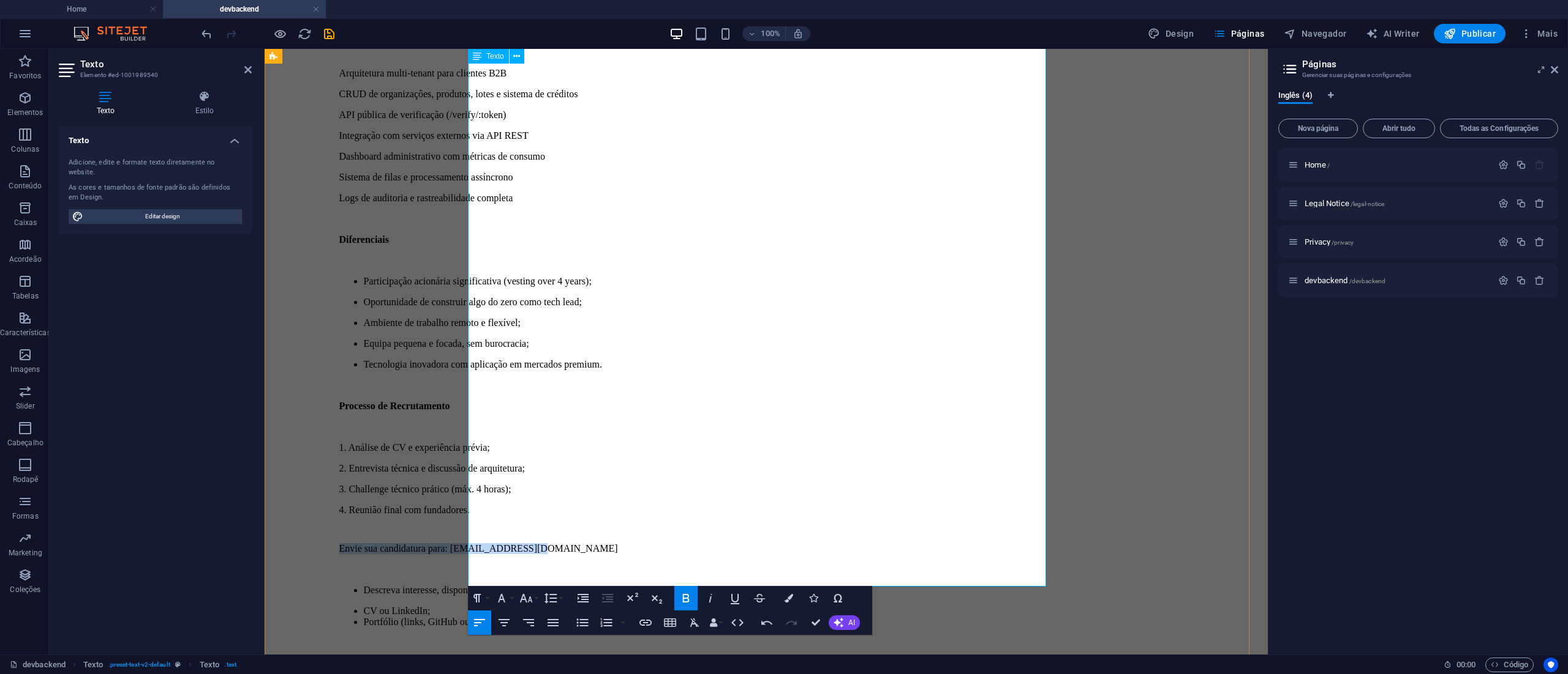
drag, startPoint x: 841, startPoint y: 481, endPoint x: 504, endPoint y: 508, distance: 338.1
click at [501, 484] on div "O Projeto Estamos a lançar uma plataforma B2B inovadora para certificação digit…" at bounding box center [765, 206] width 994 height 883
click at [686, 599] on icon "button" at bounding box center [685, 598] width 6 height 8
click at [917, 442] on p "1. Análise de CV e experiência prévia;" at bounding box center [766, 448] width 854 height 11
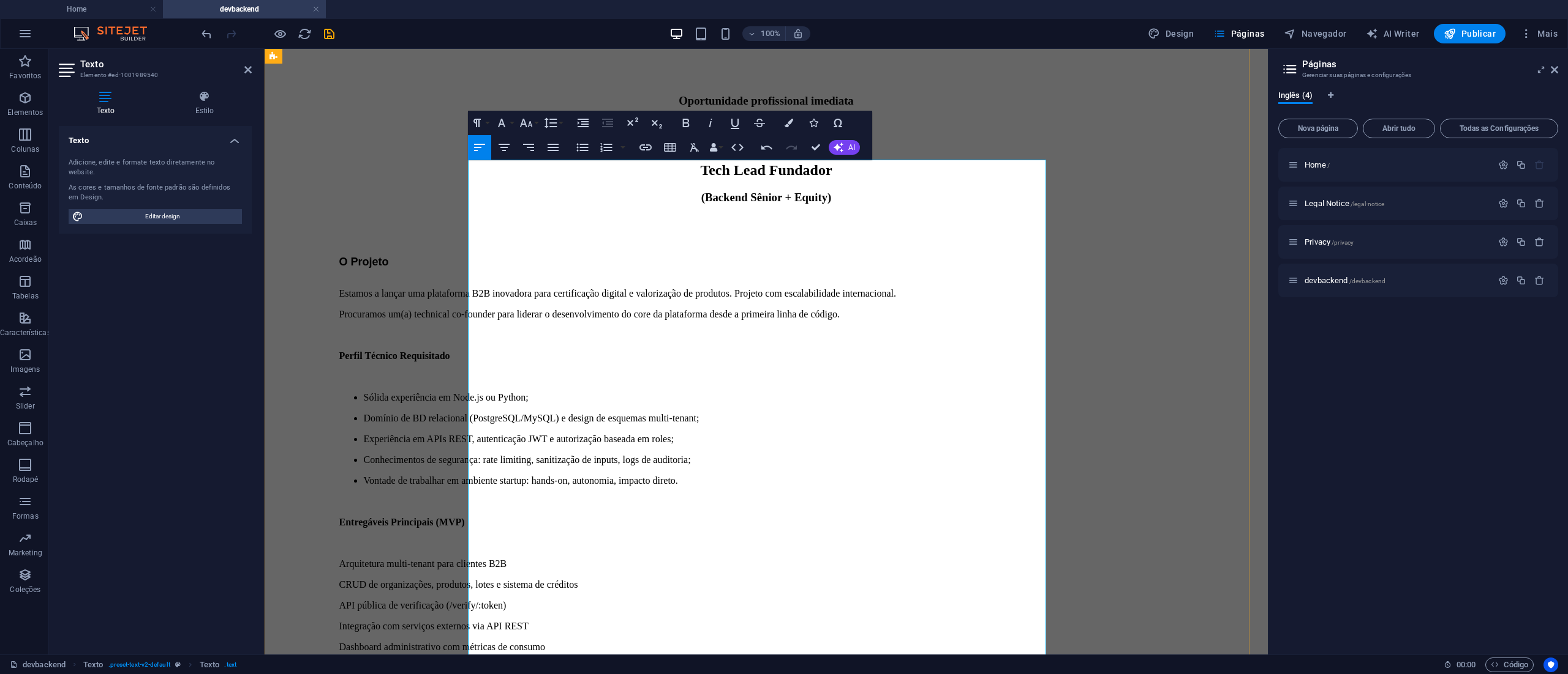
scroll to position [382, 0]
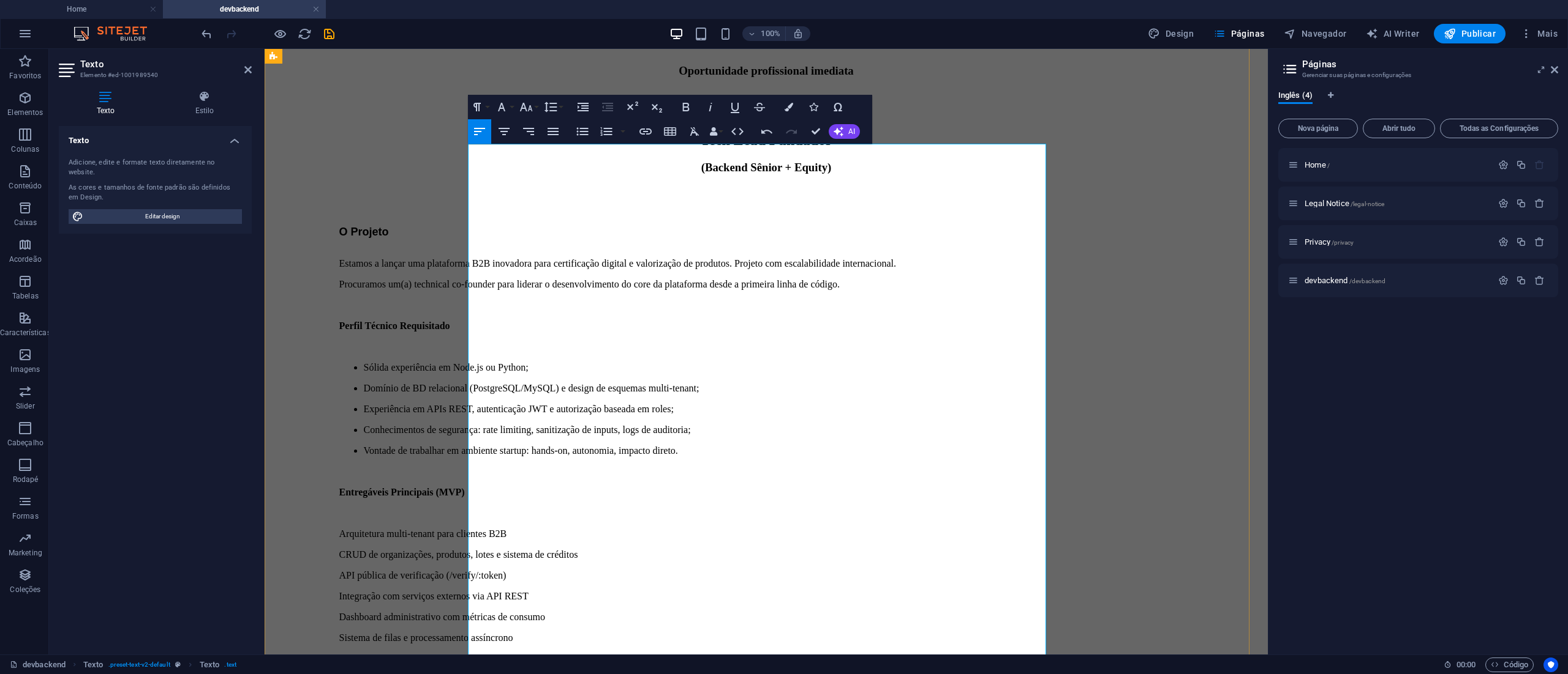
click at [450, 321] on strong "Perfil Técnico Requisitado" at bounding box center [394, 325] width 111 height 10
click at [536, 103] on button "Font Size" at bounding box center [529, 106] width 24 height 25
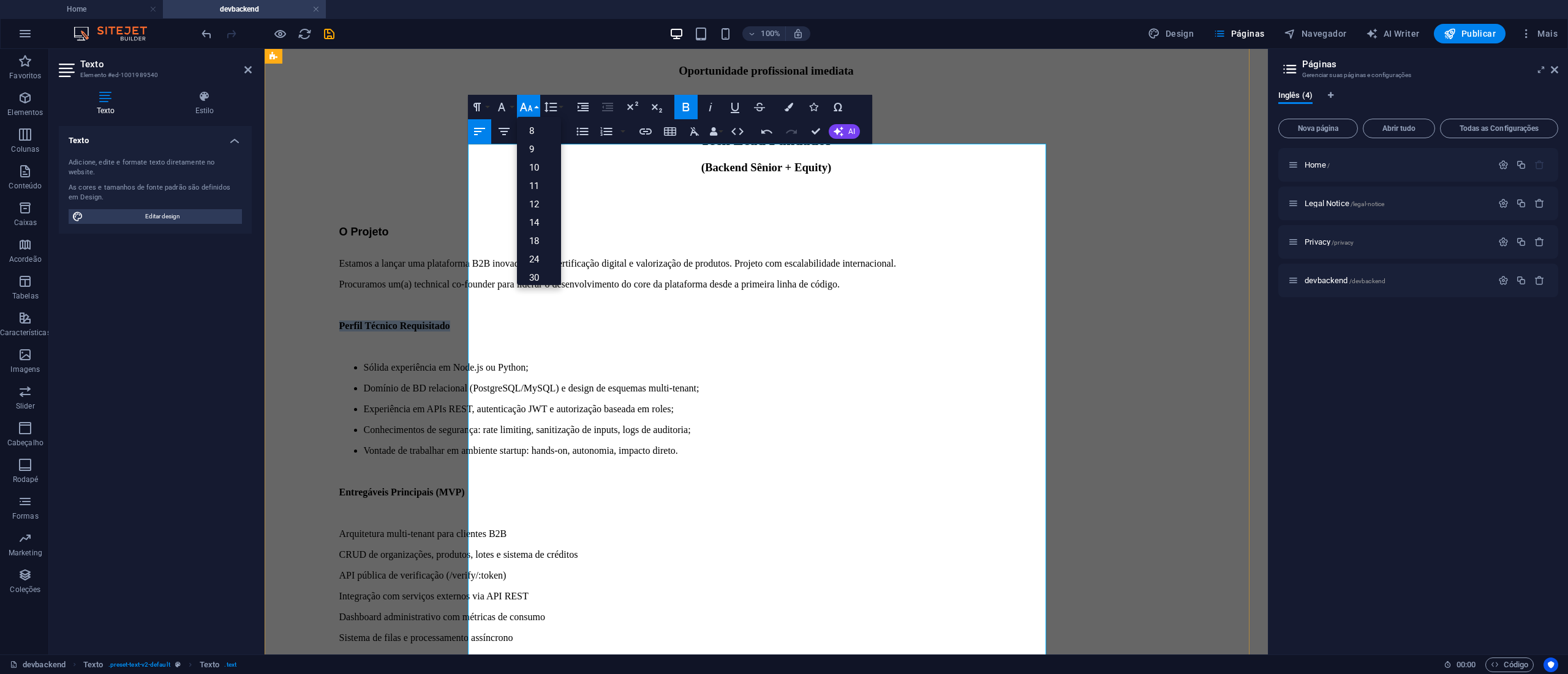
drag, startPoint x: 691, startPoint y: 296, endPoint x: 493, endPoint y: 296, distance: 198.0
click at [493, 296] on div "O Projeto Estamos a lançar uma plataforma B2B inovadora para certificação digit…" at bounding box center [765, 668] width 994 height 883
click at [692, 342] on p at bounding box center [766, 347] width 854 height 11
click at [630, 239] on p at bounding box center [766, 245] width 854 height 13
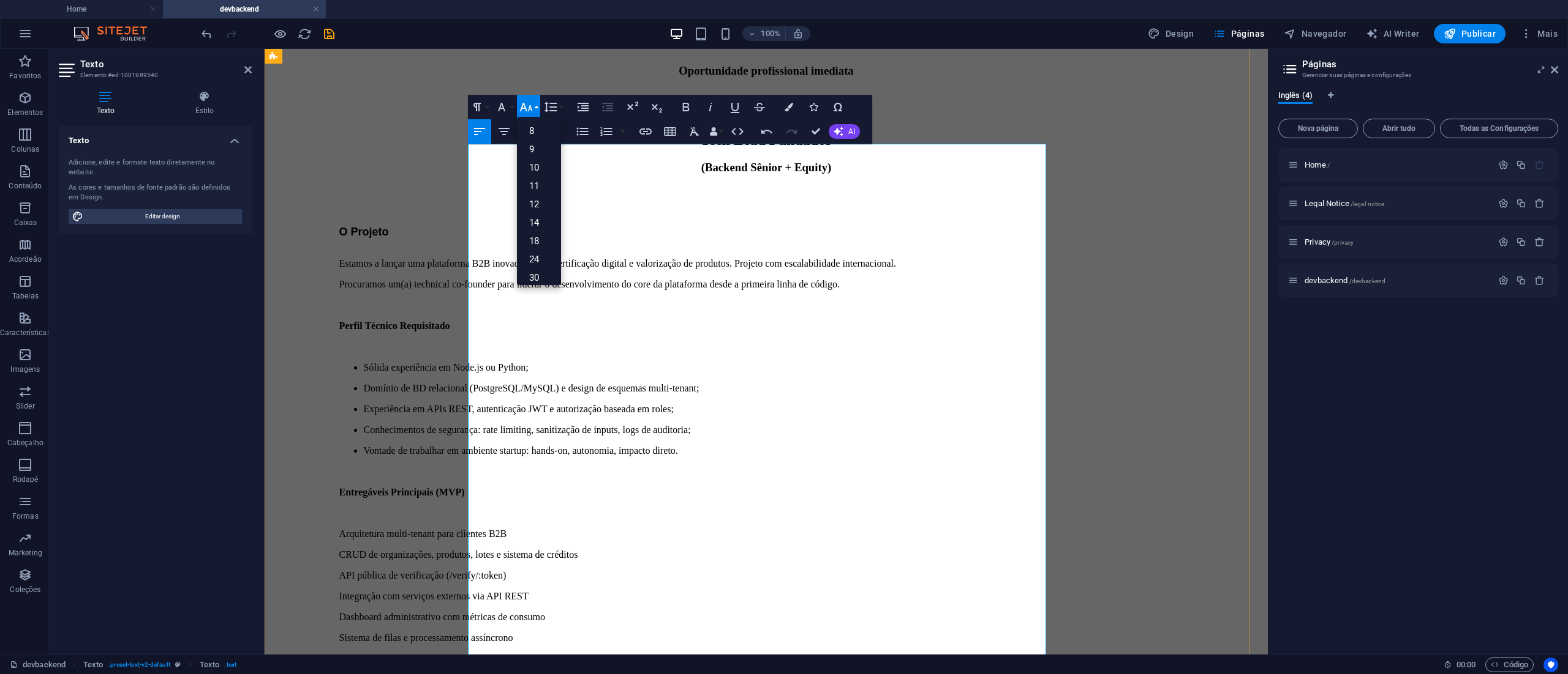
click at [613, 239] on p at bounding box center [766, 245] width 854 height 13
click at [684, 321] on p "Perfil Técnico Requisitado" at bounding box center [766, 326] width 854 height 11
click at [720, 321] on p "Perfil Técnico Requisitado" at bounding box center [766, 326] width 854 height 11
click at [743, 342] on p at bounding box center [766, 347] width 854 height 11
click at [624, 239] on p at bounding box center [766, 245] width 854 height 13
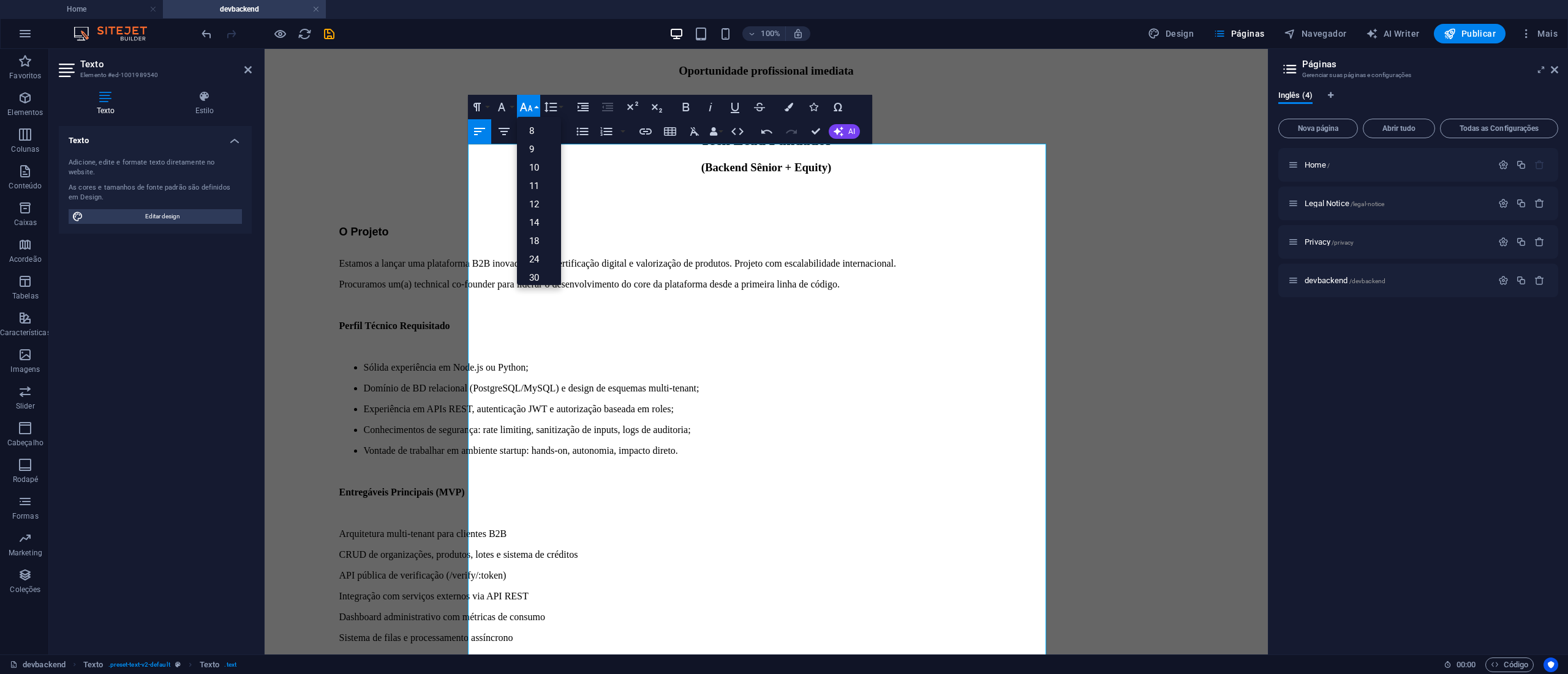
click at [523, 103] on icon "button" at bounding box center [526, 107] width 15 height 15
drag, startPoint x: 671, startPoint y: 295, endPoint x: 508, endPoint y: 289, distance: 163.1
click at [450, 321] on strong "Perfil Técnico Requisitado" at bounding box center [394, 325] width 111 height 10
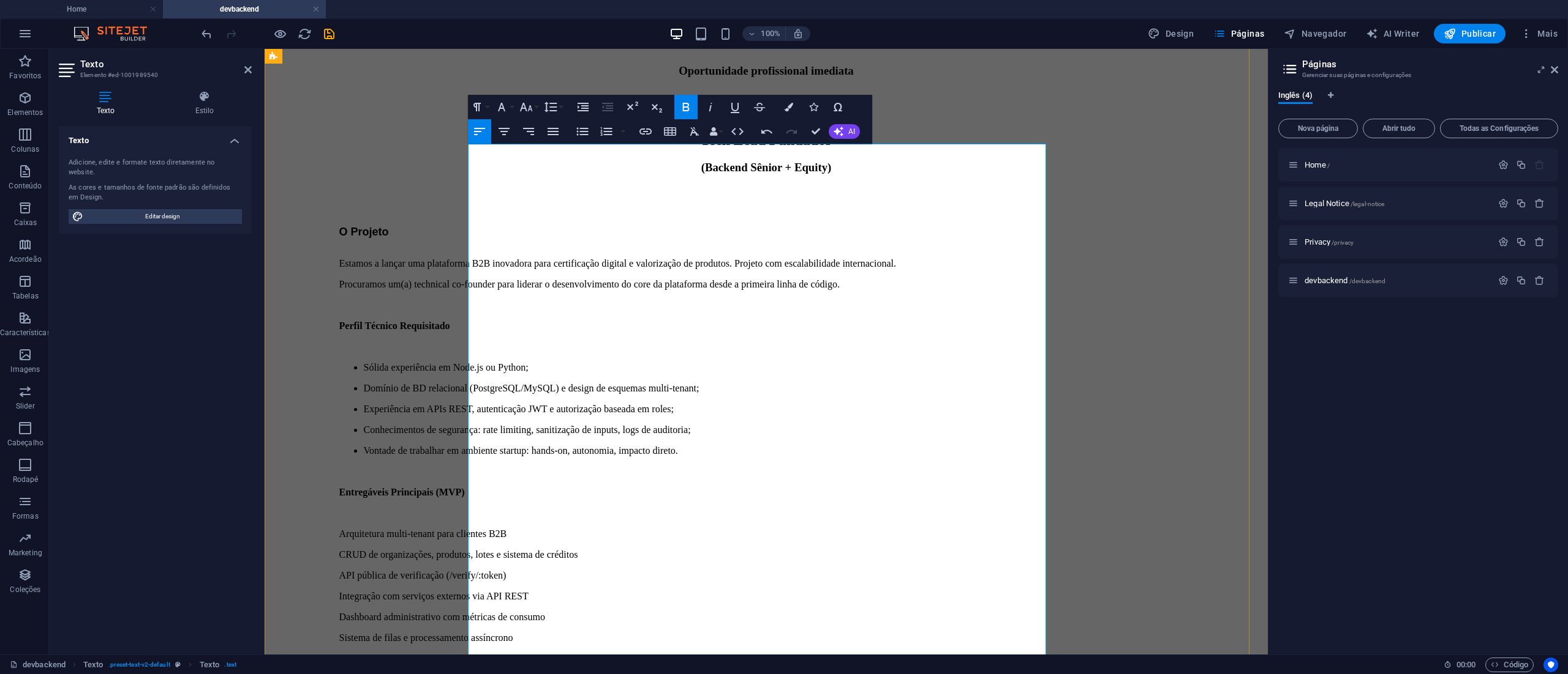
click at [676, 321] on p "Perfil Técnico Requisitado" at bounding box center [766, 326] width 854 height 11
drag, startPoint x: 676, startPoint y: 293, endPoint x: 599, endPoint y: 295, distance: 77.0
click at [599, 321] on p "Perfil Técnico Requisitado" at bounding box center [766, 326] width 854 height 11
copy strong "Requisitado"
click at [570, 226] on p "O Projeto" at bounding box center [766, 233] width 854 height 13
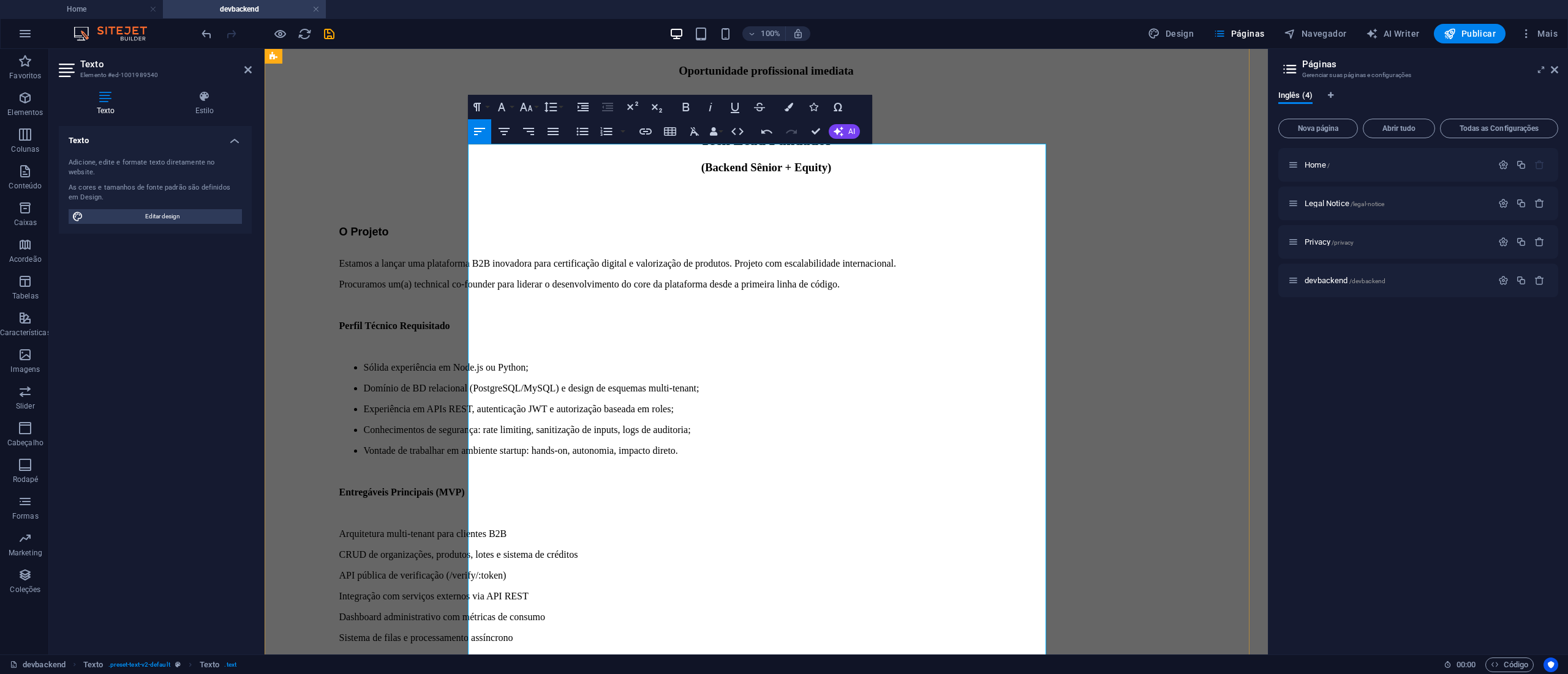
click at [518, 239] on p at bounding box center [766, 245] width 854 height 13
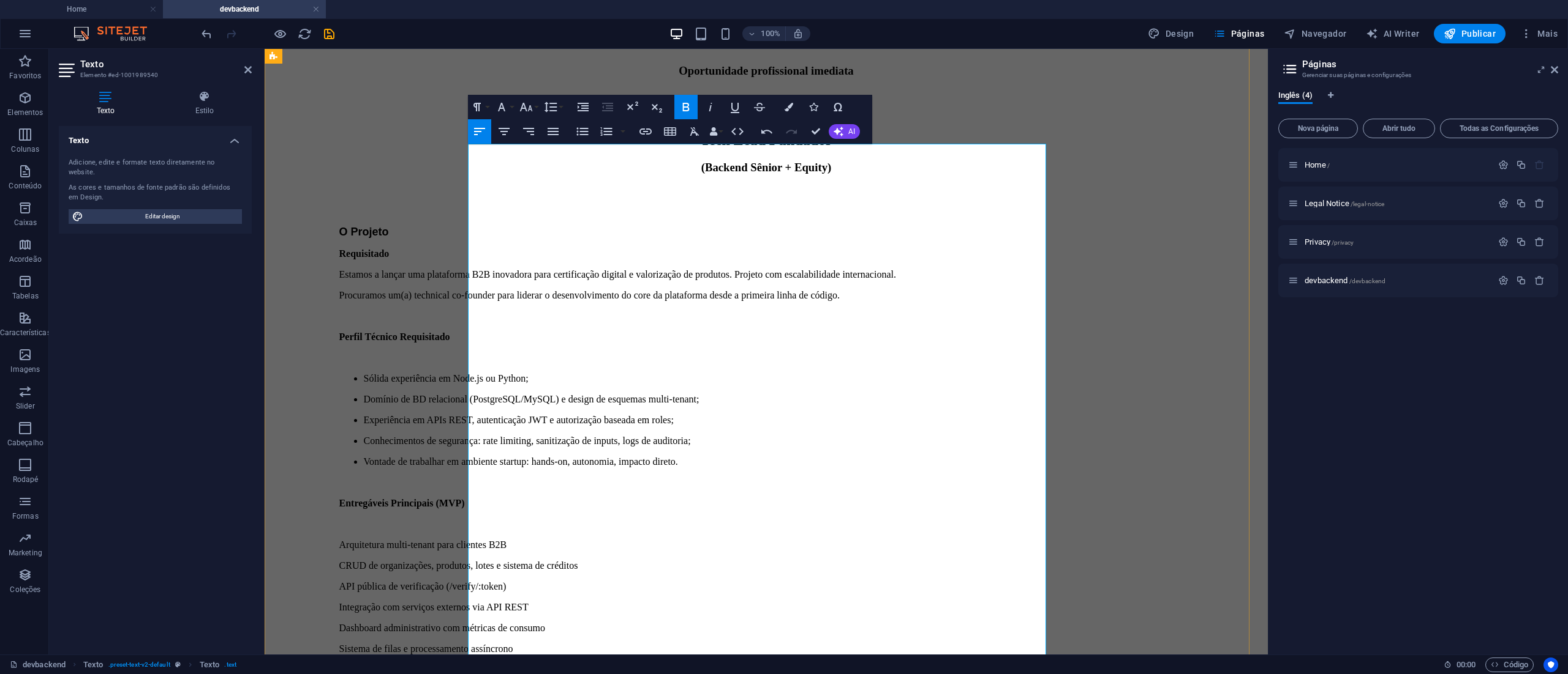
click at [507, 226] on div "O Projeto Requisitado Estamos a lançar uma plataforma B2B inovadora para certif…" at bounding box center [765, 673] width 994 height 895
click at [508, 269] on p "Estamos a lançar uma plataforma B2B inovadora para certificação digital e valor…" at bounding box center [766, 274] width 854 height 11
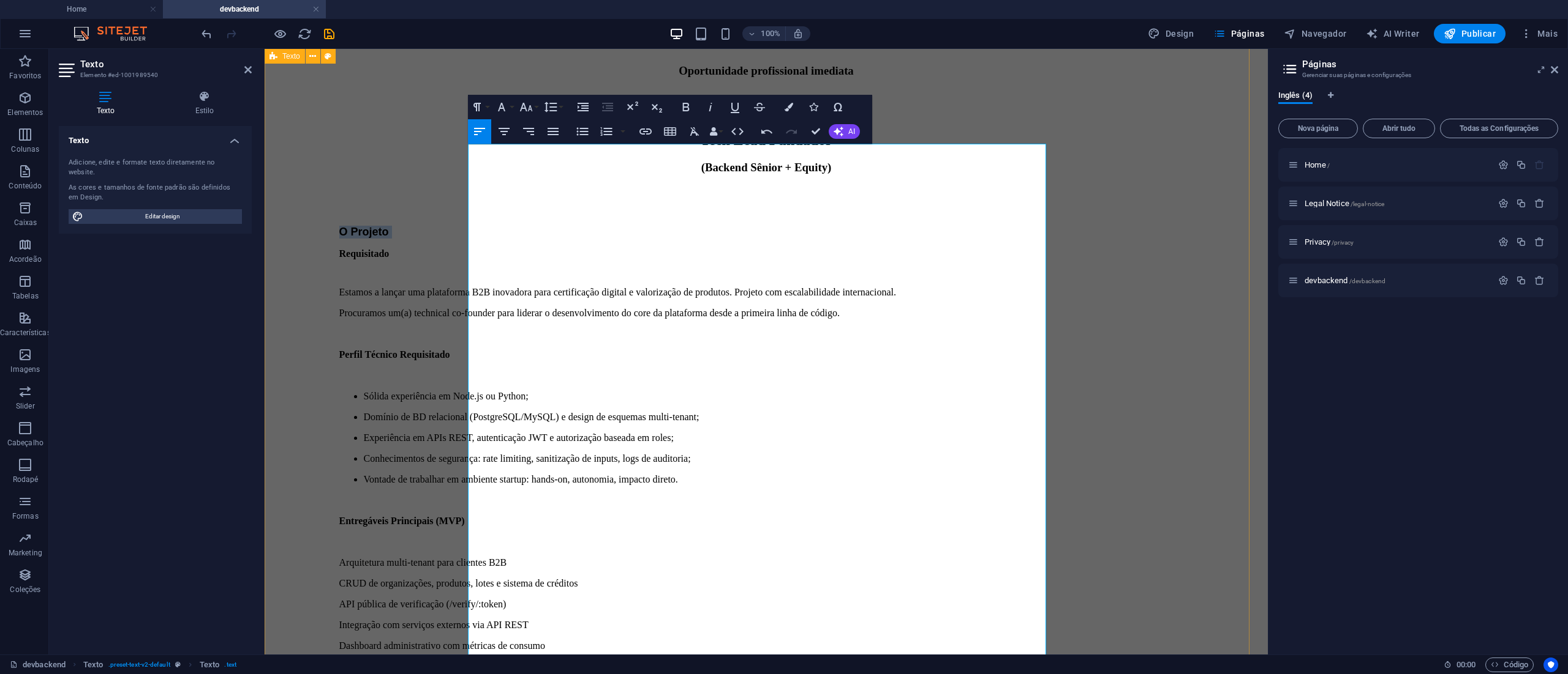
drag, startPoint x: 576, startPoint y: 151, endPoint x: 464, endPoint y: 152, distance: 112.0
click at [464, 152] on div "Oportunidade profissional imediata Tech Lead Fundador (Backend Sênior + Equity)…" at bounding box center [765, 601] width 994 height 1074
drag, startPoint x: 591, startPoint y: 172, endPoint x: 518, endPoint y: 175, distance: 73.1
click at [518, 247] on p "Requisitado" at bounding box center [766, 253] width 854 height 11
click at [387, 247] on strong "RO Projeto" at bounding box center [363, 252] width 48 height 10
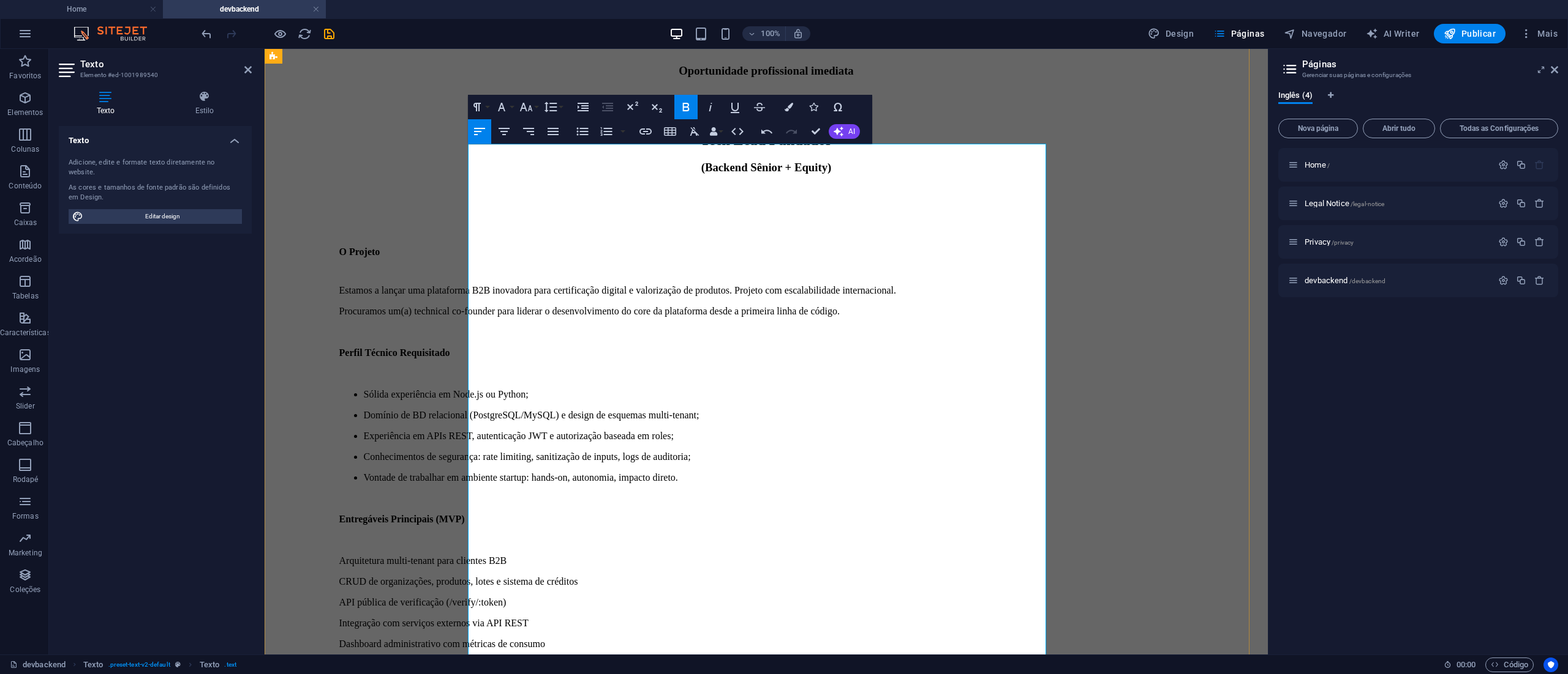
click at [821, 306] on p "Procuramos um(a) technical co-founder para liderar o desenvolvimento do core da…" at bounding box center [766, 312] width 854 height 11
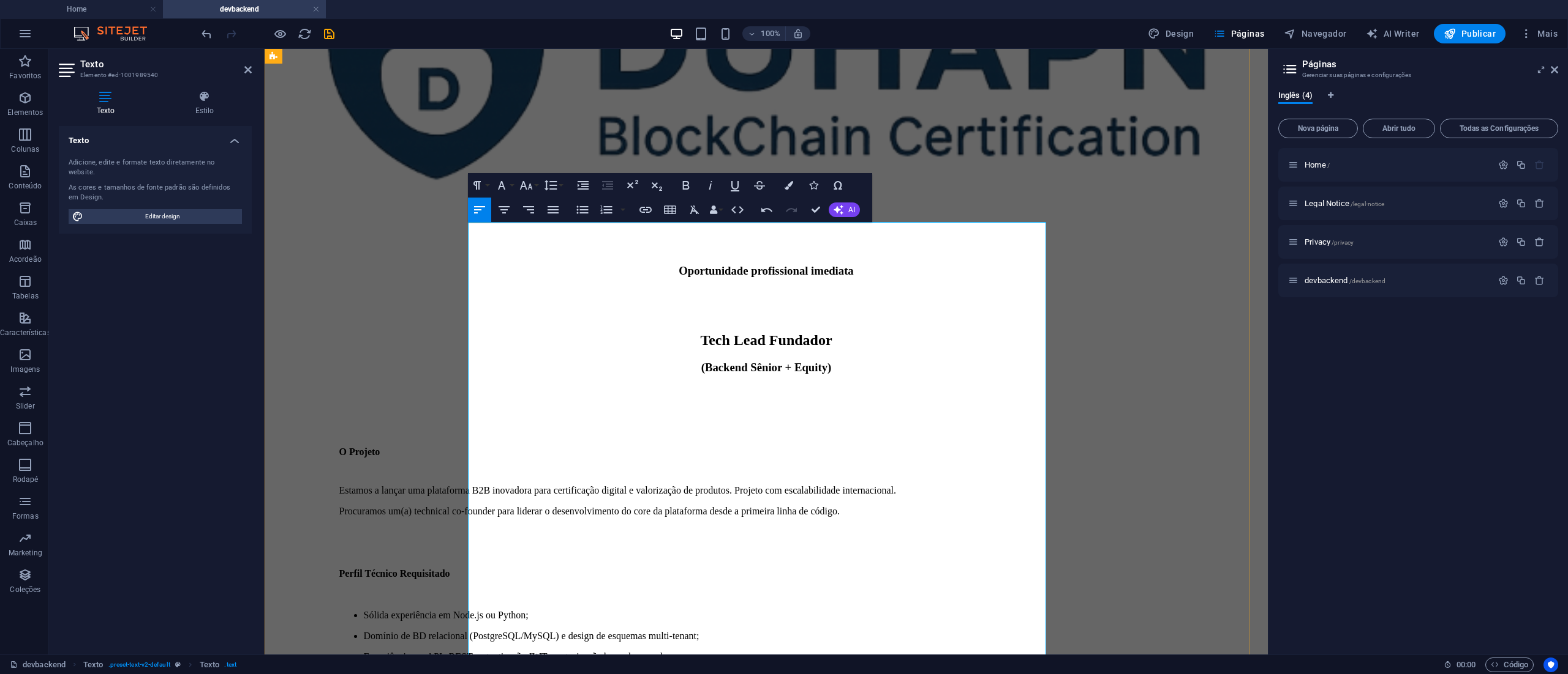
scroll to position [174, 0]
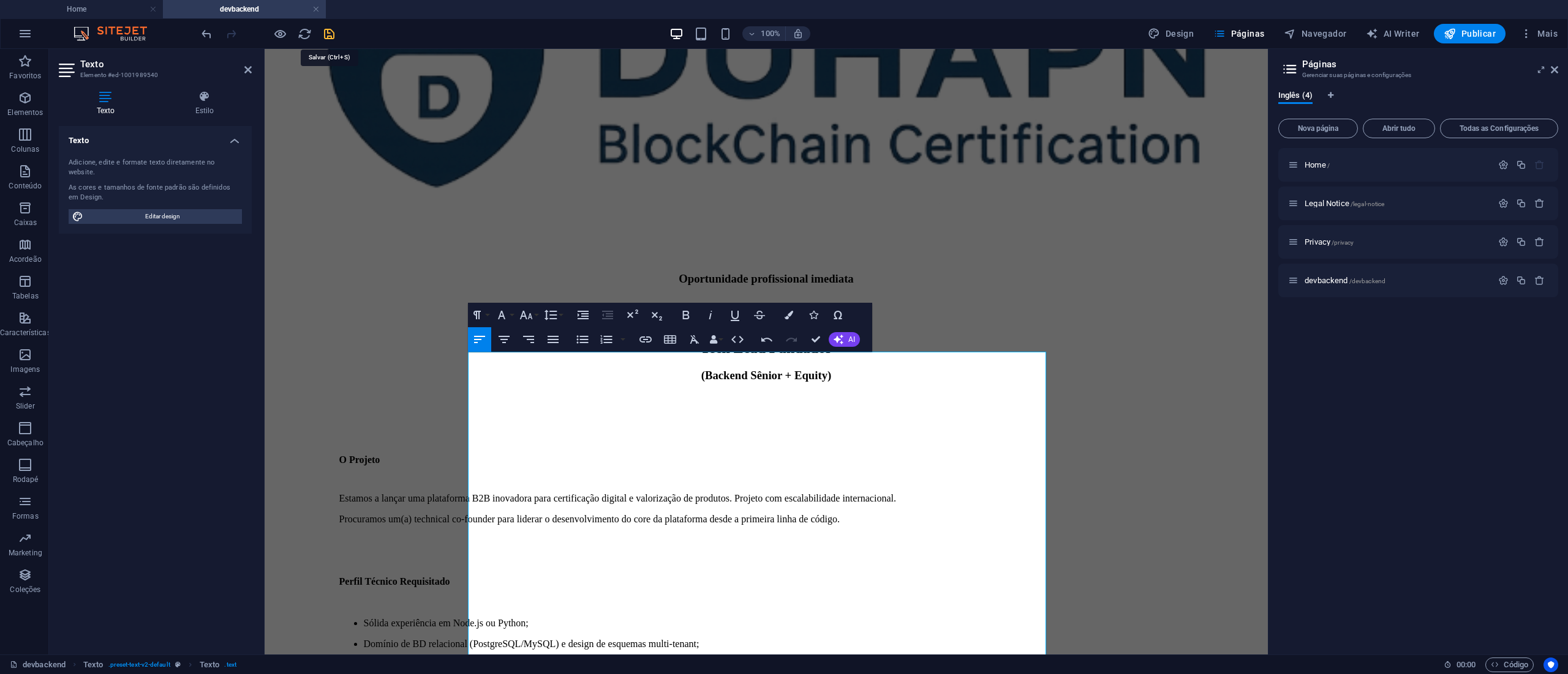
click at [328, 33] on icon "save" at bounding box center [328, 34] width 14 height 14
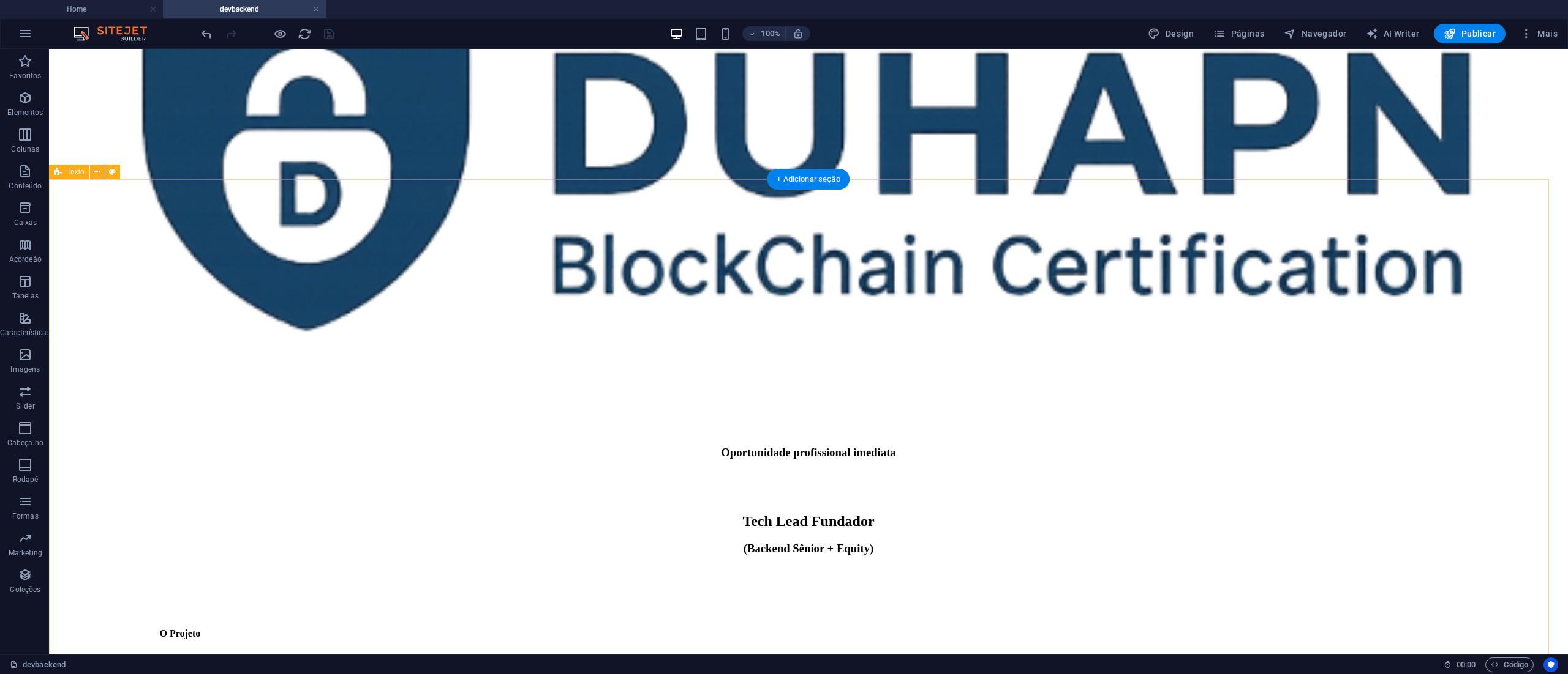
scroll to position [0, 0]
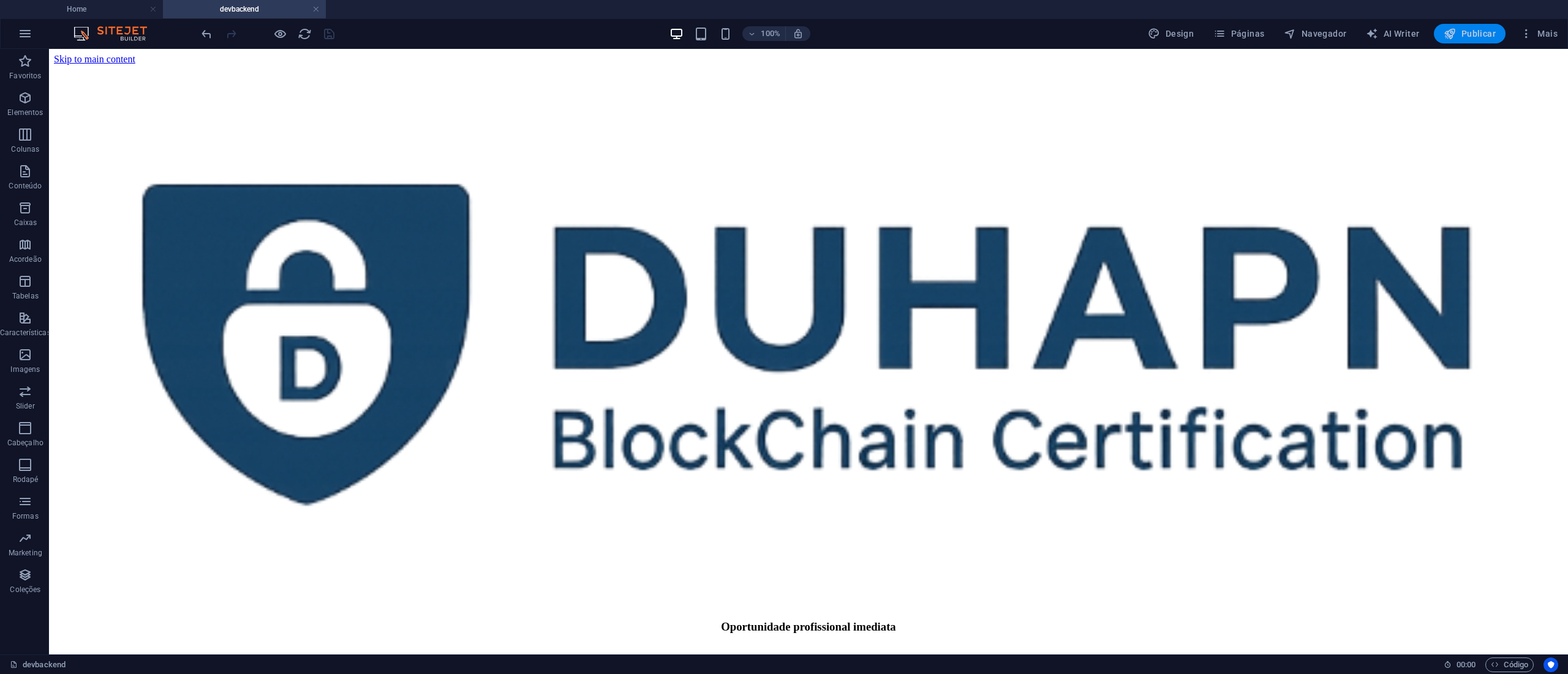
click at [1469, 36] on span "Publicar" at bounding box center [1469, 33] width 52 height 12
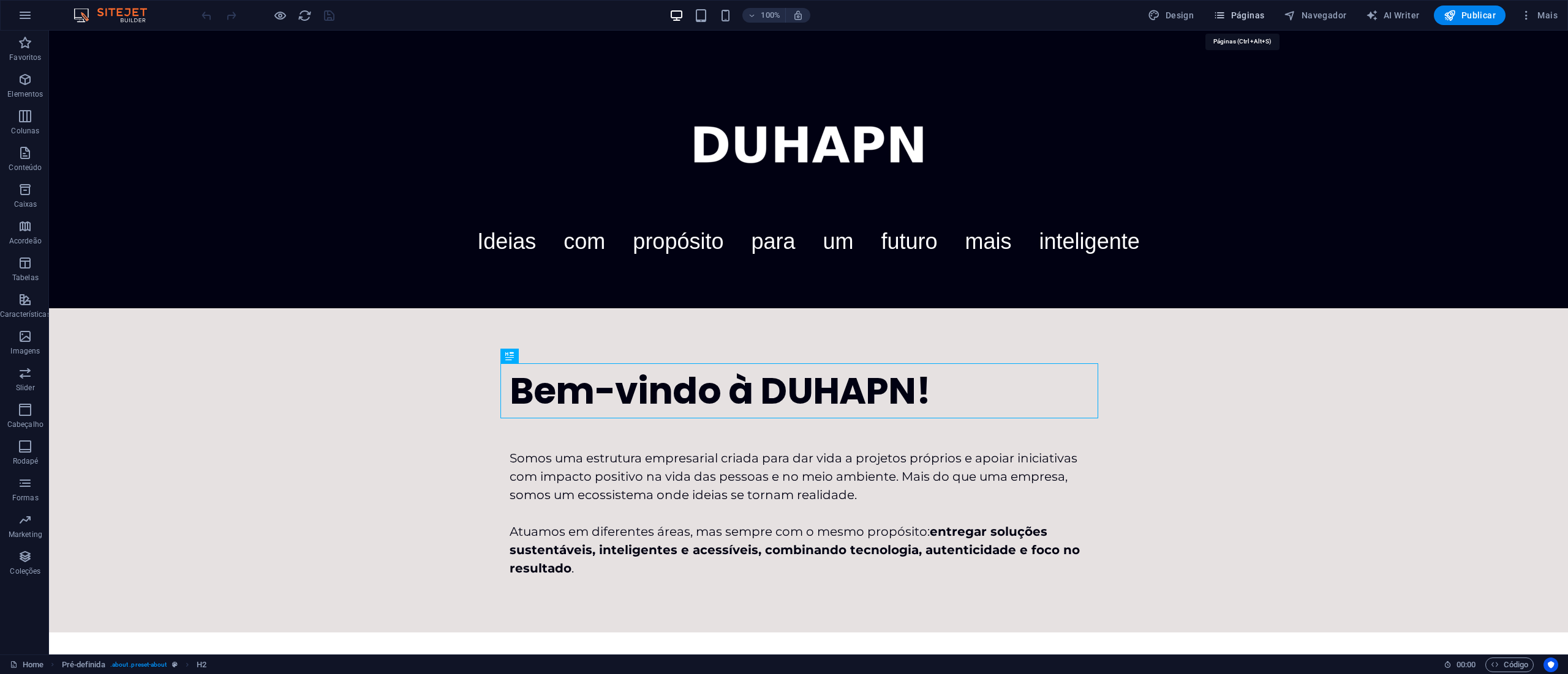
click at [1252, 8] on button "Páginas" at bounding box center [1238, 15] width 61 height 20
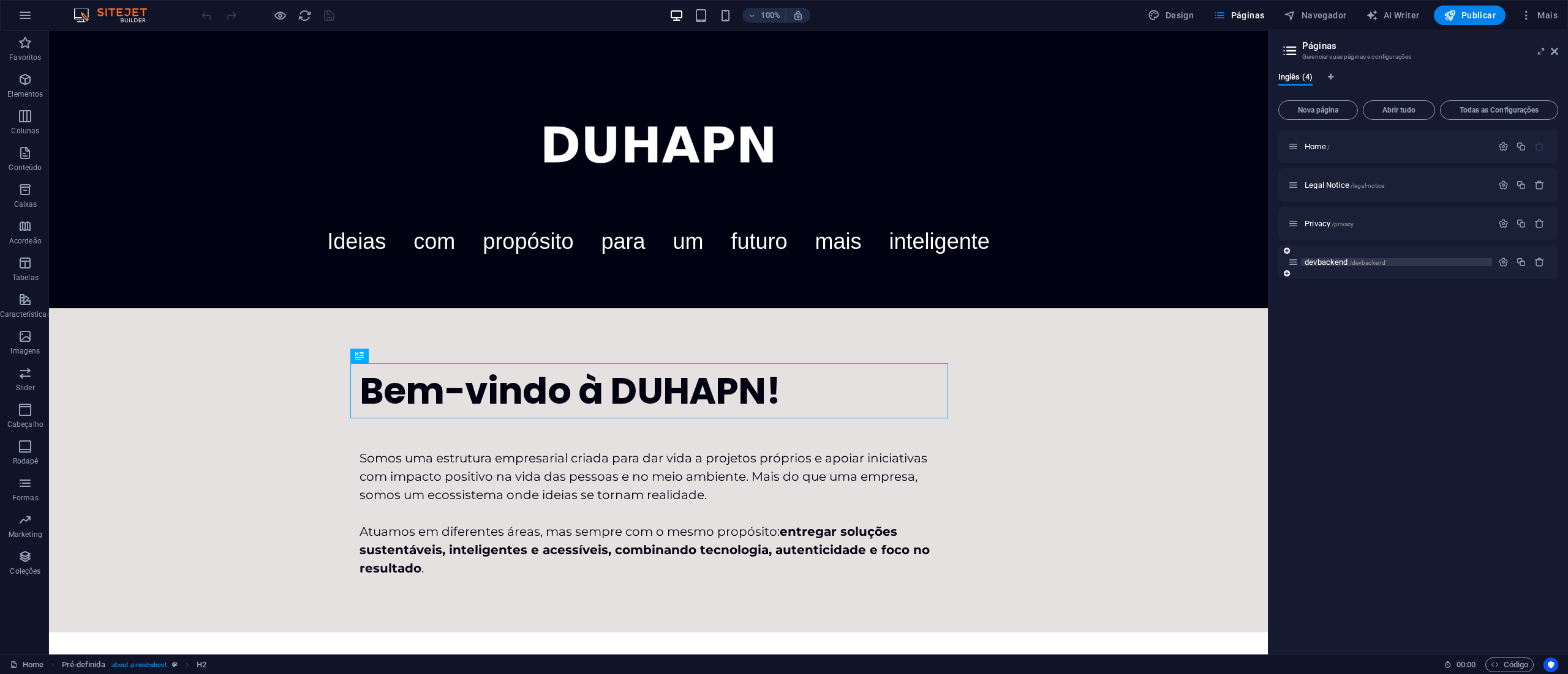
click at [1335, 263] on span "devbackend /devbackend" at bounding box center [1344, 263] width 81 height 9
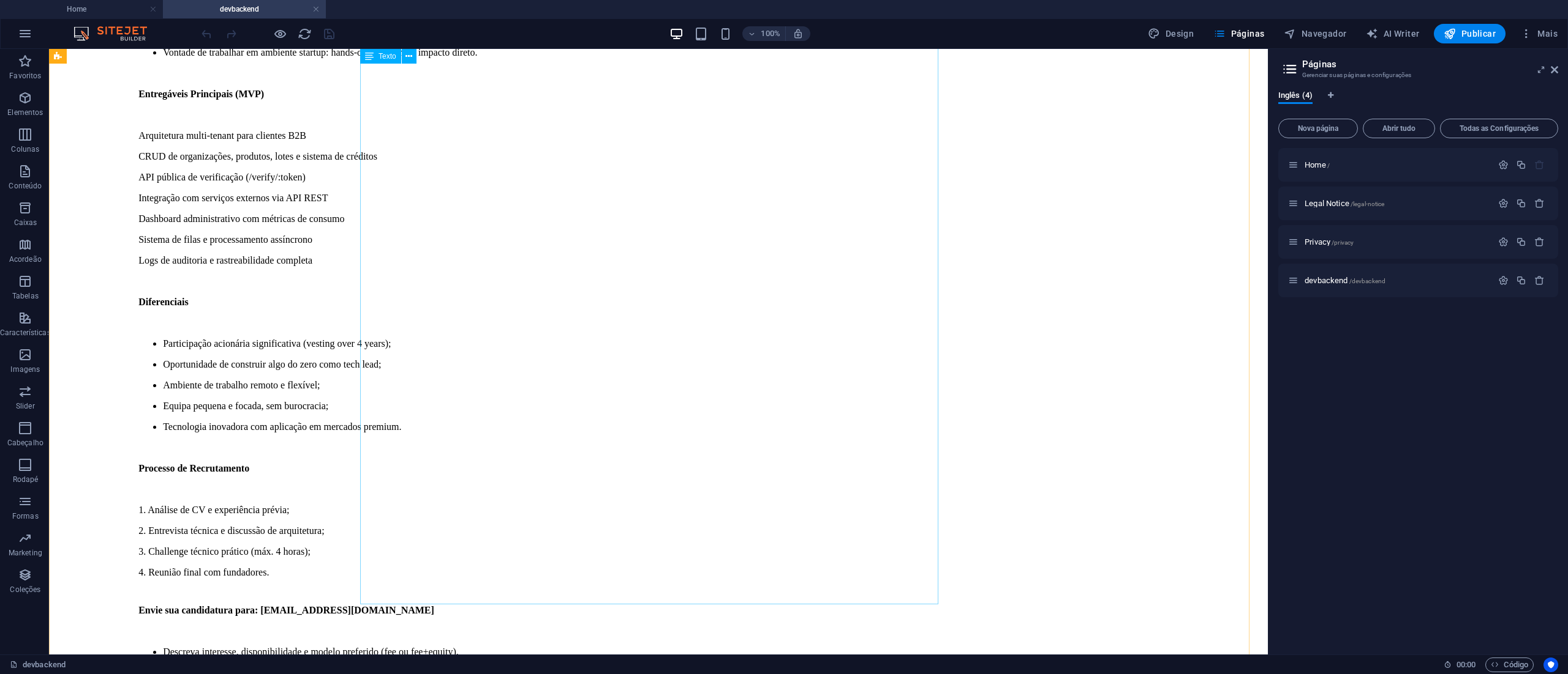
scroll to position [908, 0]
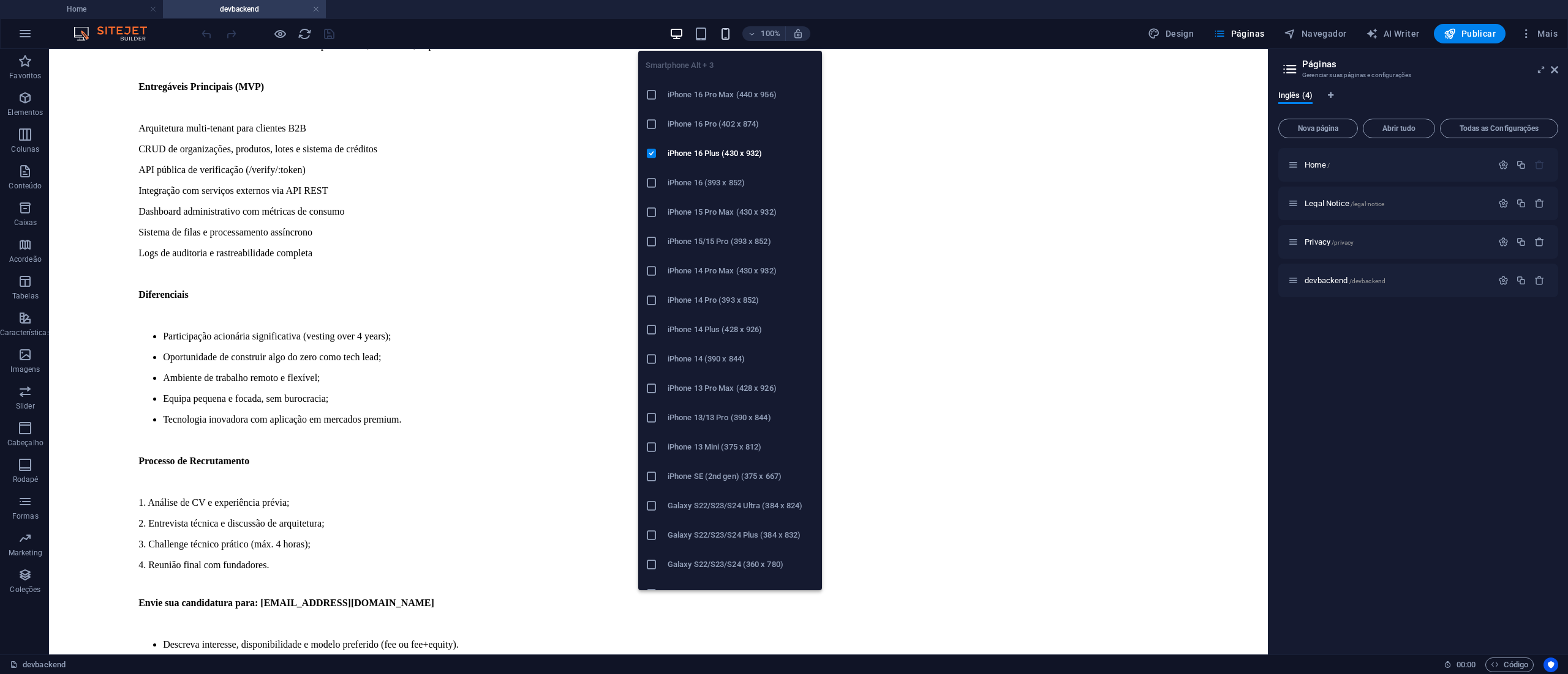
click at [726, 34] on icon "button" at bounding box center [724, 34] width 14 height 14
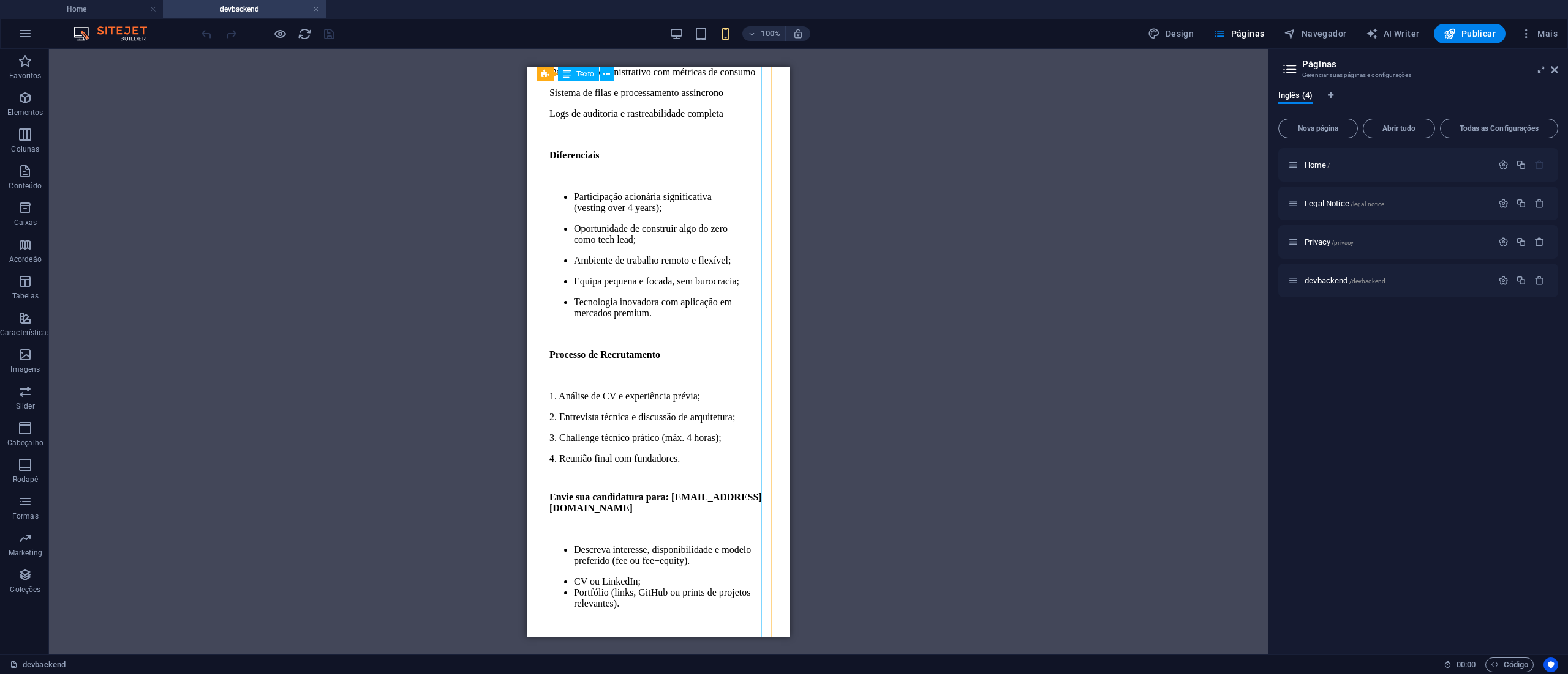
scroll to position [1142, 0]
click at [560, 329] on div "O Projeto Estamos a lançar uma plataforma B2B inovadora para certificação digit…" at bounding box center [658, 71] width 254 height 1118
click at [566, 327] on div "O Projeto Estamos a lançar uma plataforma B2B inovadora para certificação digit…" at bounding box center [658, 71] width 254 height 1118
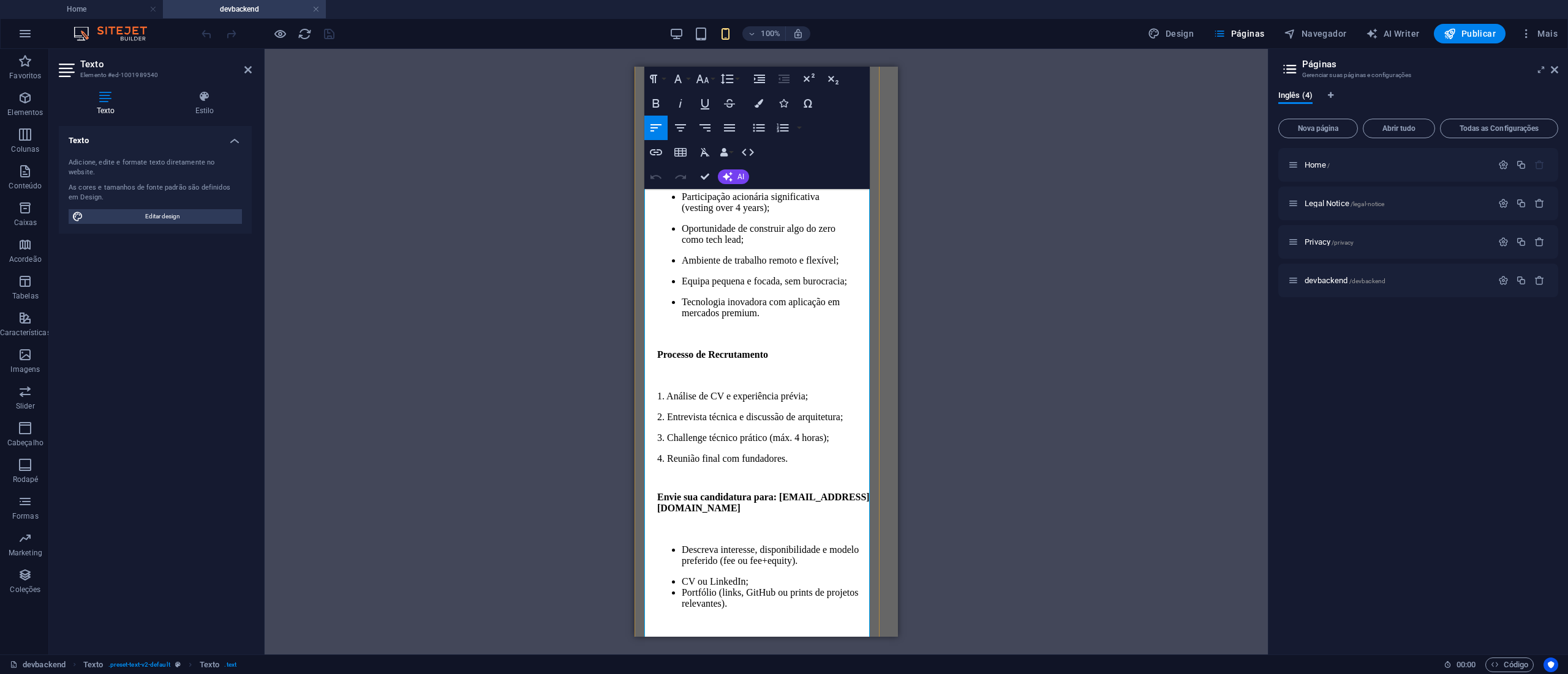
scroll to position [979, 0]
click at [682, 213] on li "Participação acionária significativa (vesting over 4 years);" at bounding box center [778, 203] width 194 height 22
click at [759, 126] on icon "button" at bounding box center [759, 128] width 15 height 15
click at [682, 213] on li "Participação acionária significativa (vesting over 4 years);" at bounding box center [778, 203] width 194 height 22
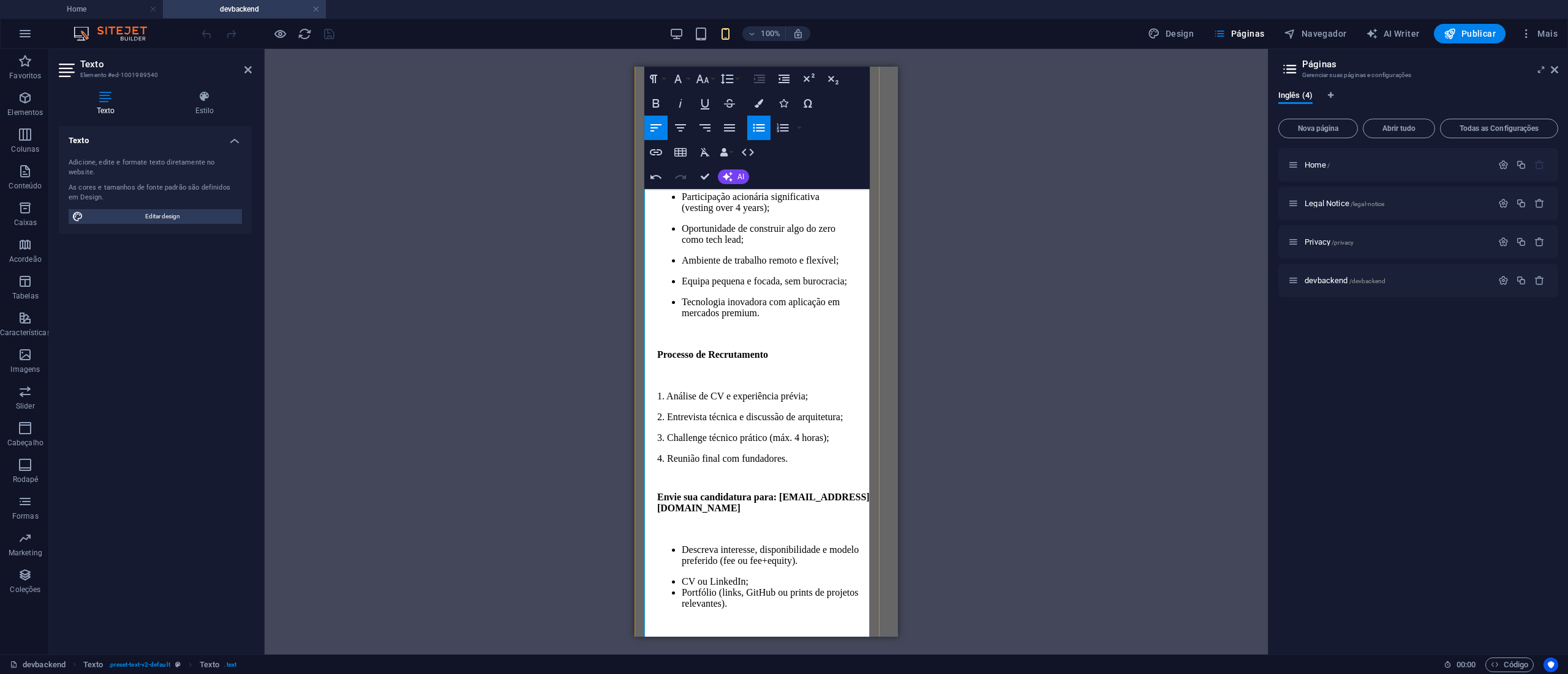
click at [682, 213] on li "Participação acionária significativa (vesting over 4 years);" at bounding box center [778, 203] width 194 height 22
click at [848, 213] on li "Participação acionária significativa (vesting over 4 years);" at bounding box center [778, 203] width 194 height 22
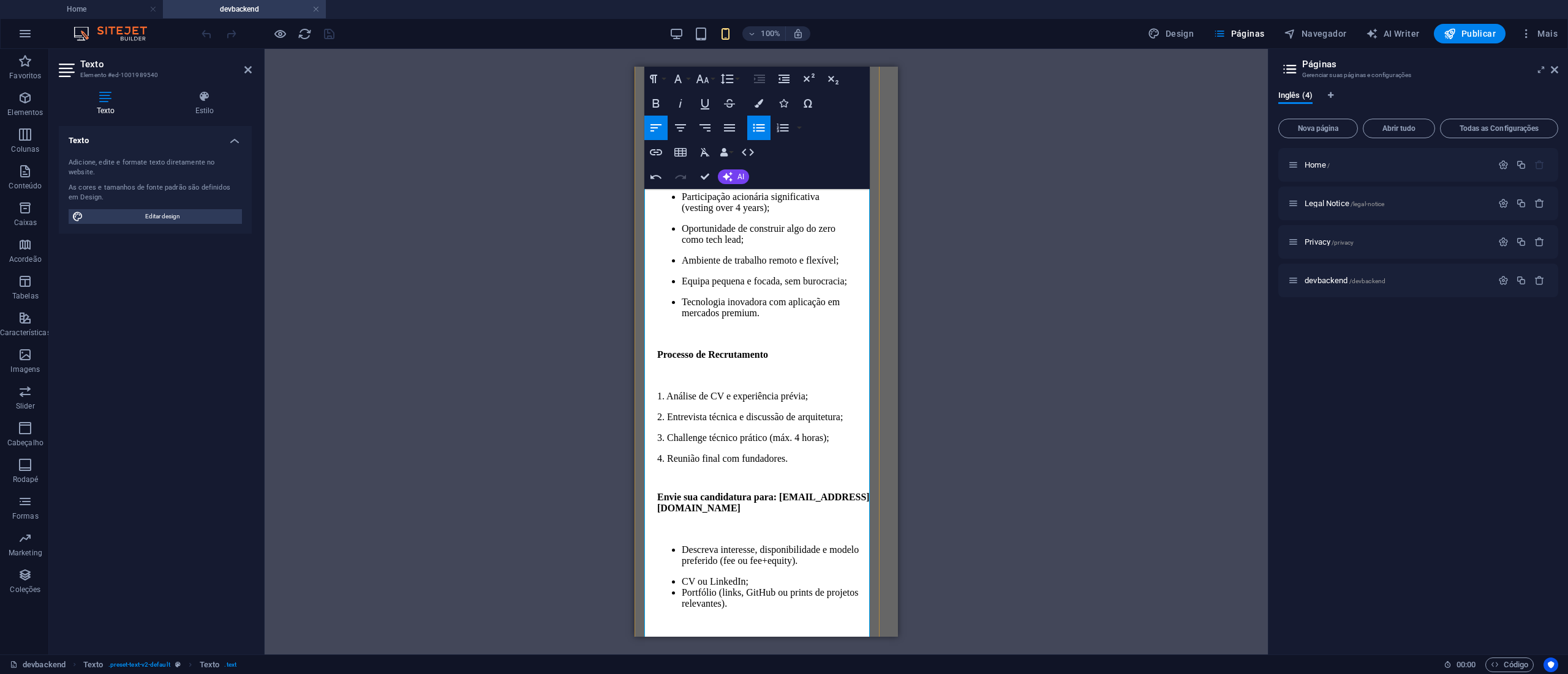
click at [682, 213] on li "Participação acionária significativa (vesting over 4 years);" at bounding box center [778, 203] width 194 height 22
click at [827, 213] on li "Participação acionária signifiativa (vesting over 4 years);" at bounding box center [778, 203] width 194 height 22
drag, startPoint x: 792, startPoint y: 352, endPoint x: 699, endPoint y: 372, distance: 95.1
click at [699, 213] on li "Participação acionária signifiativa (vesting over 4 years);" at bounding box center [778, 203] width 194 height 22
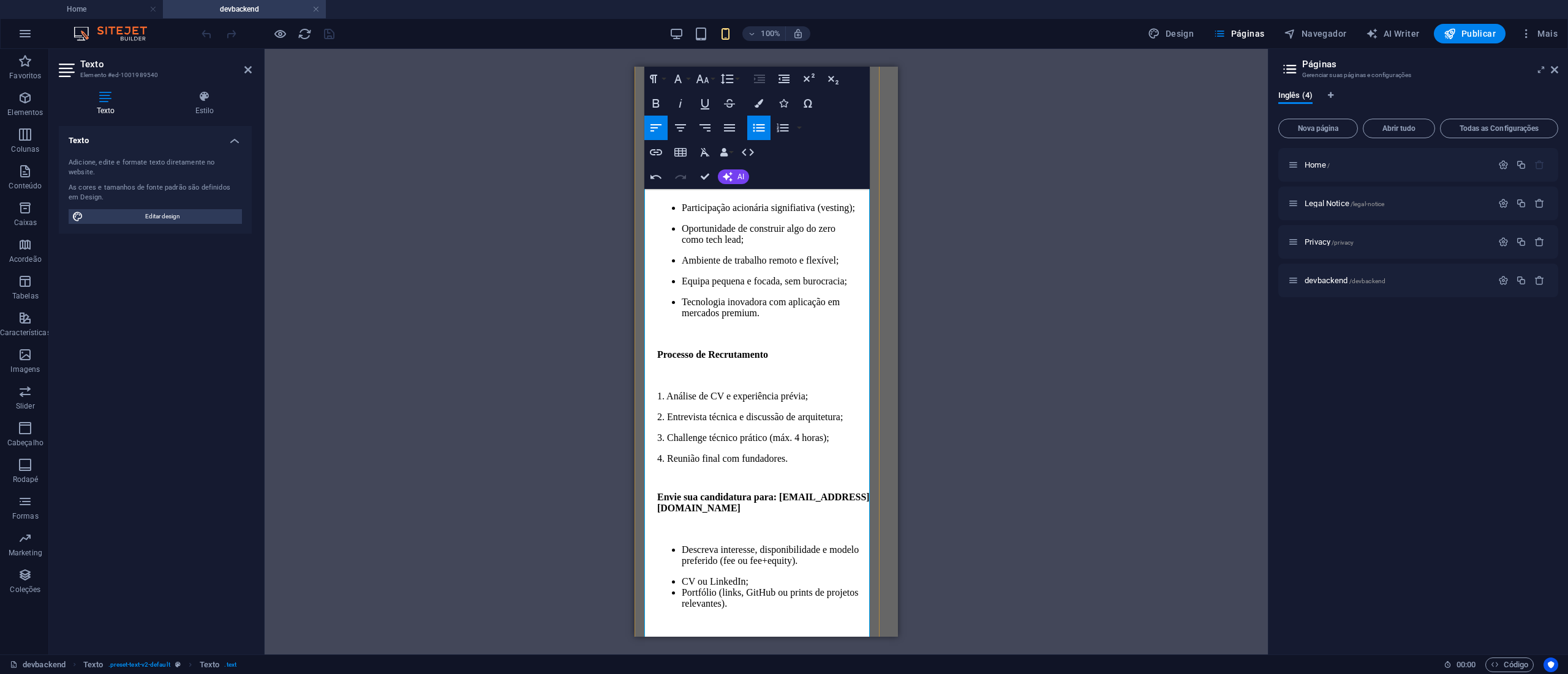
click at [708, 213] on li "Participação acionária signifiativa (vesting);" at bounding box center [778, 208] width 194 height 11
click at [804, 153] on div "Paragraph Format Normal Heading 1 Heading 2 Heading 3 Heading 4 Heading 5 Headi…" at bounding box center [757, 127] width 225 height 123
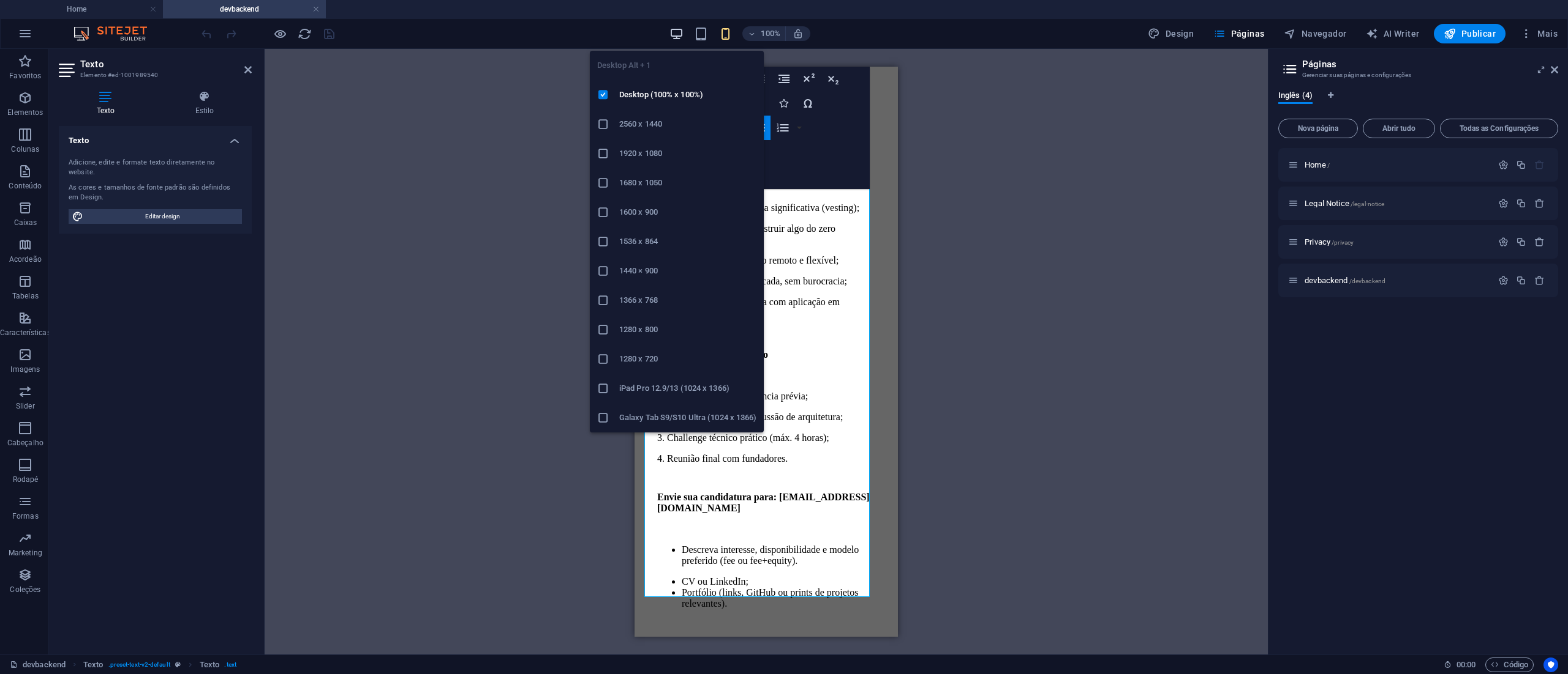
click at [674, 29] on icon "button" at bounding box center [675, 34] width 14 height 14
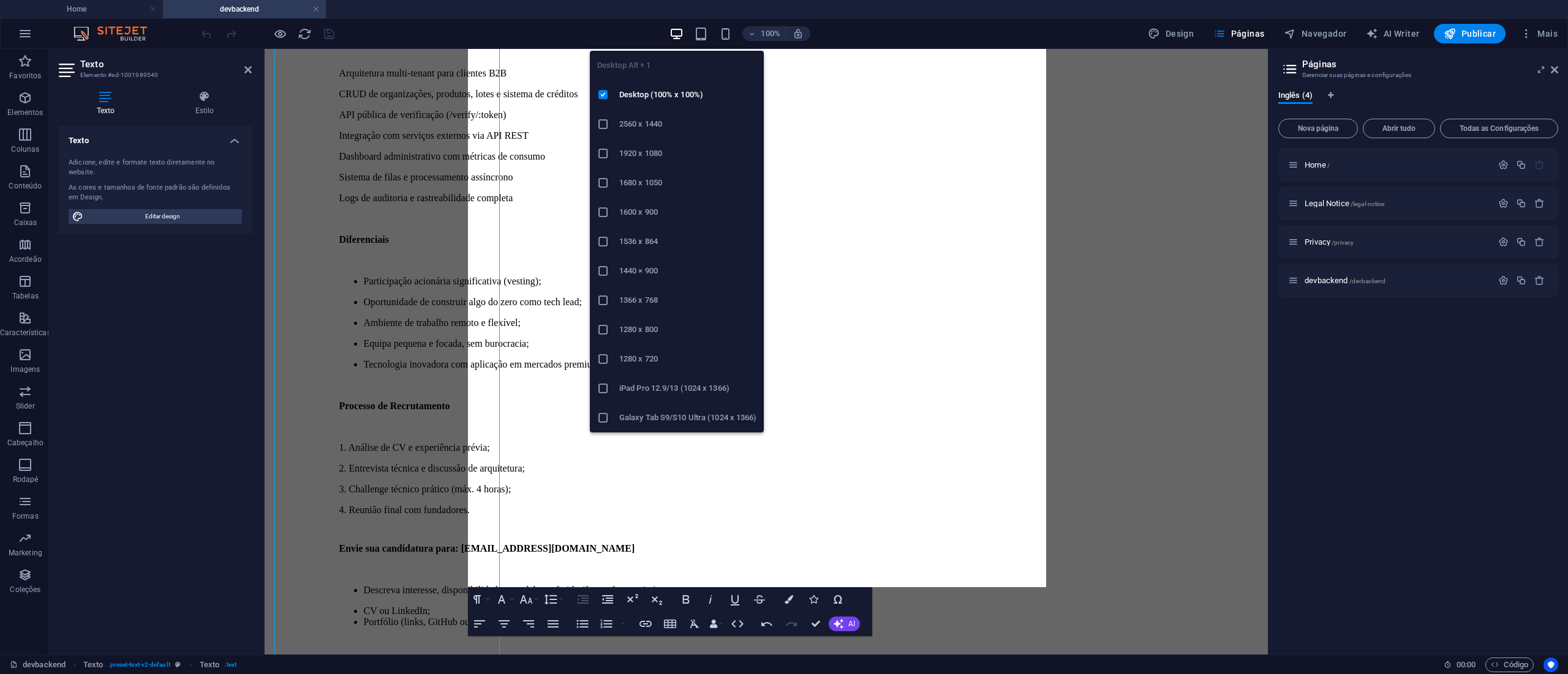
scroll to position [908, 0]
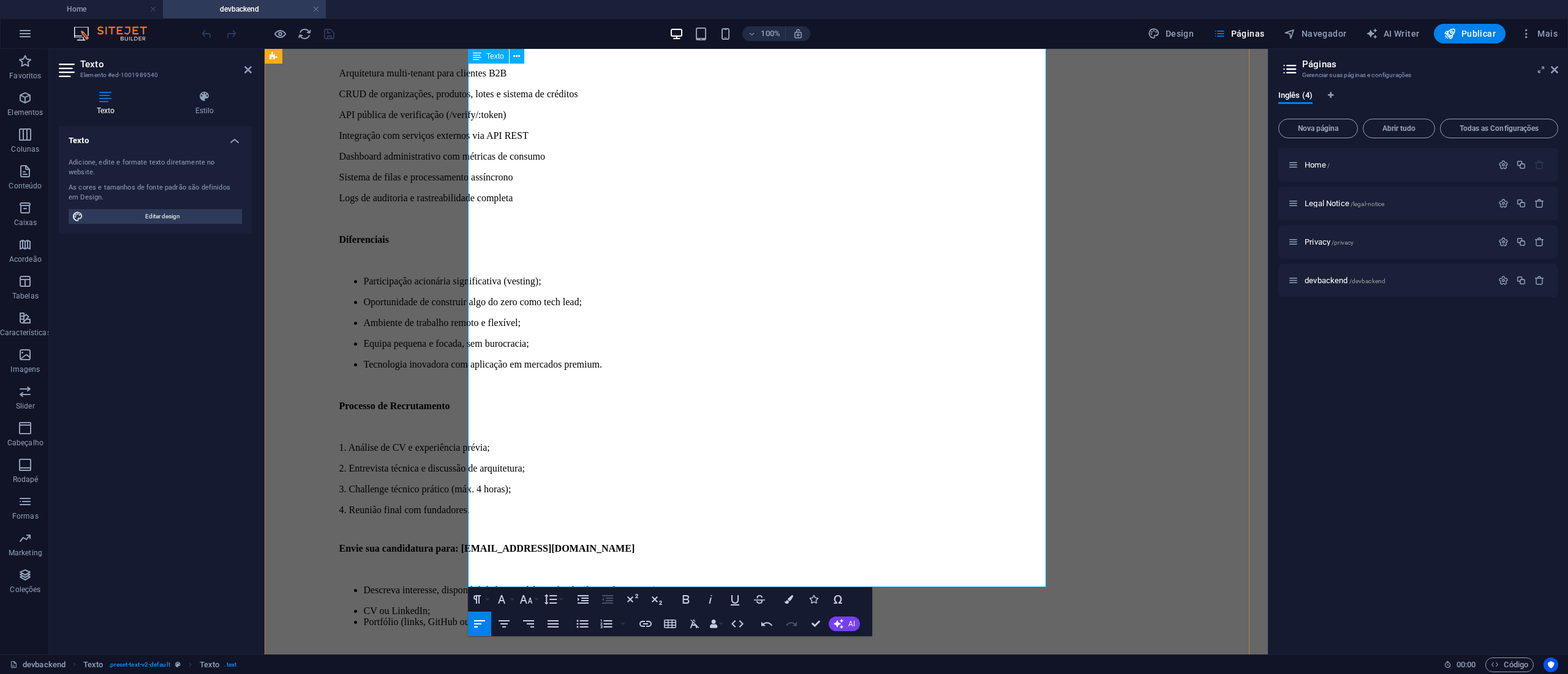
click at [929, 484] on p "3. Challenge técnico prático (máx. 4 horas);" at bounding box center [766, 490] width 854 height 11
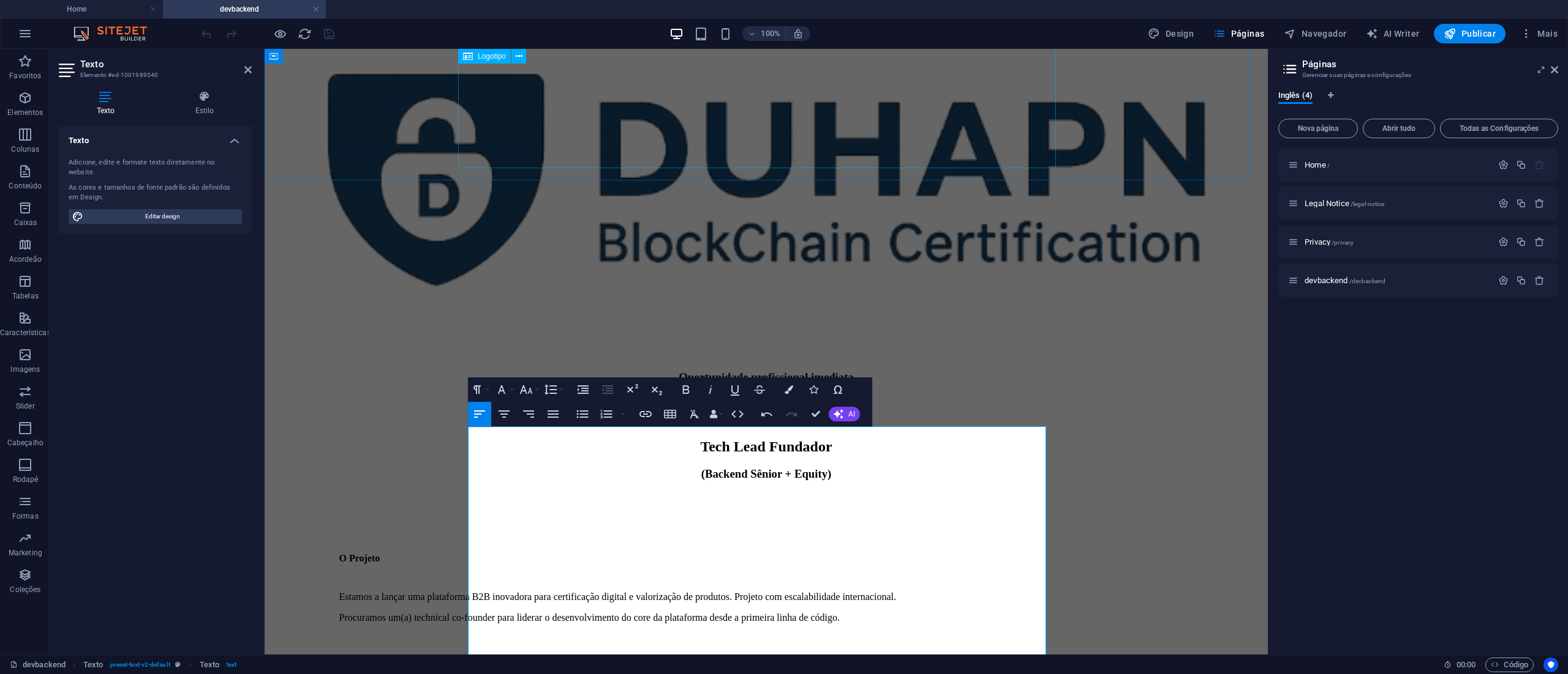
scroll to position [0, 0]
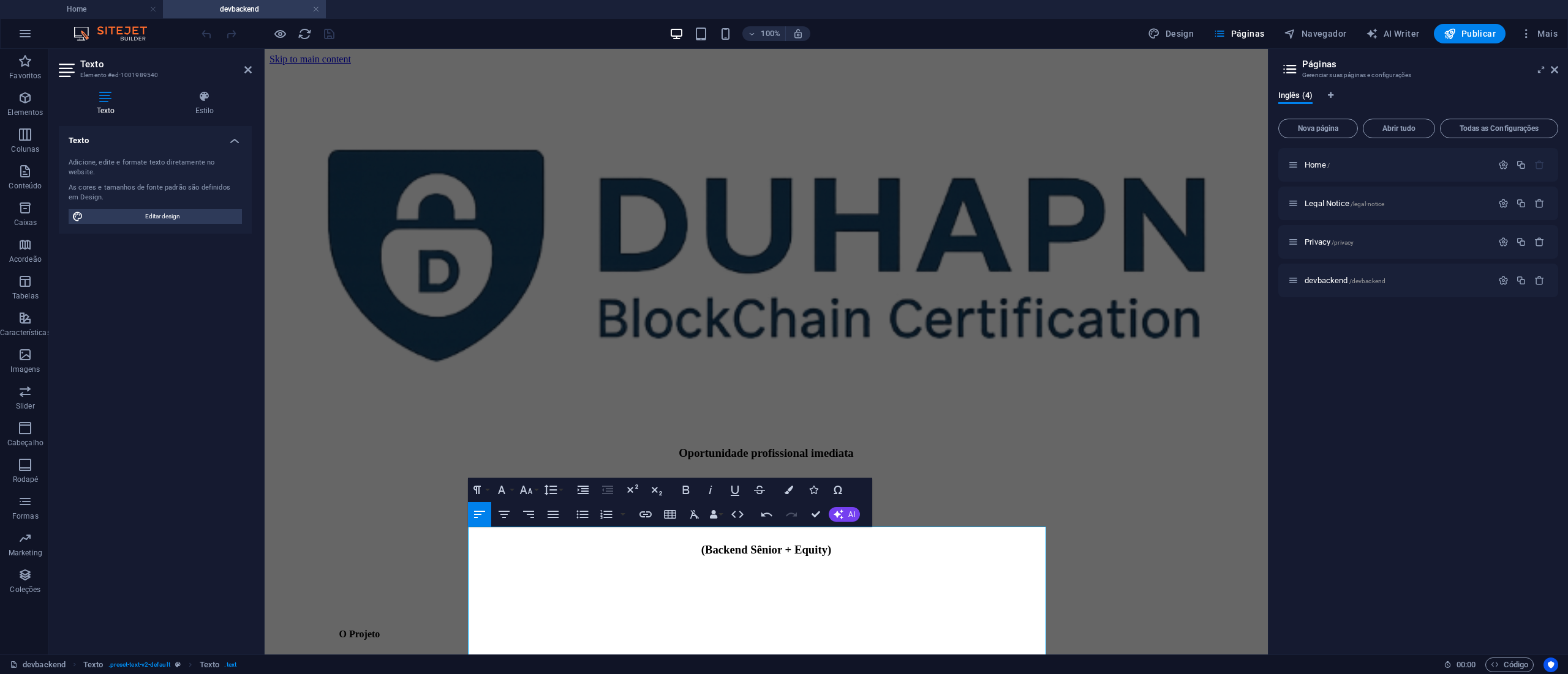
click at [331, 29] on div at bounding box center [267, 34] width 137 height 20
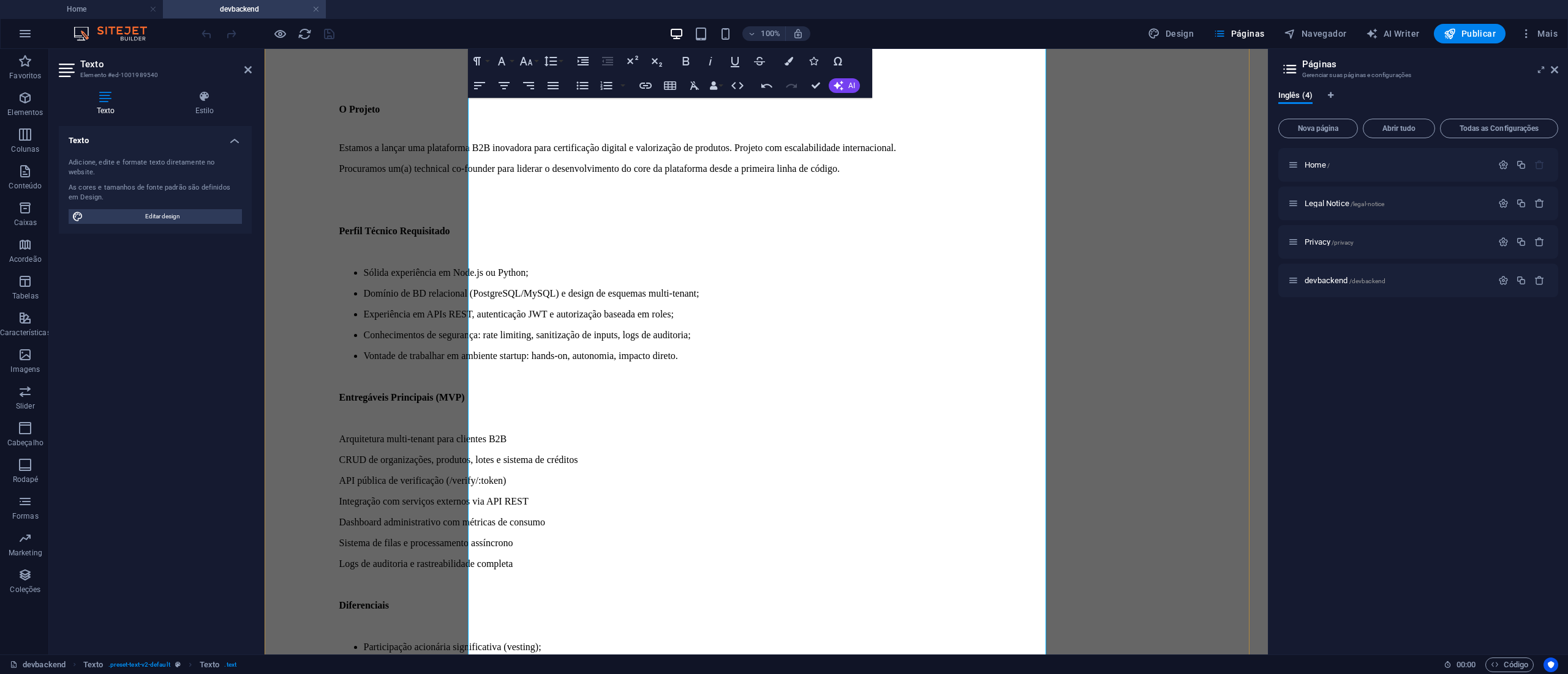
scroll to position [612, 0]
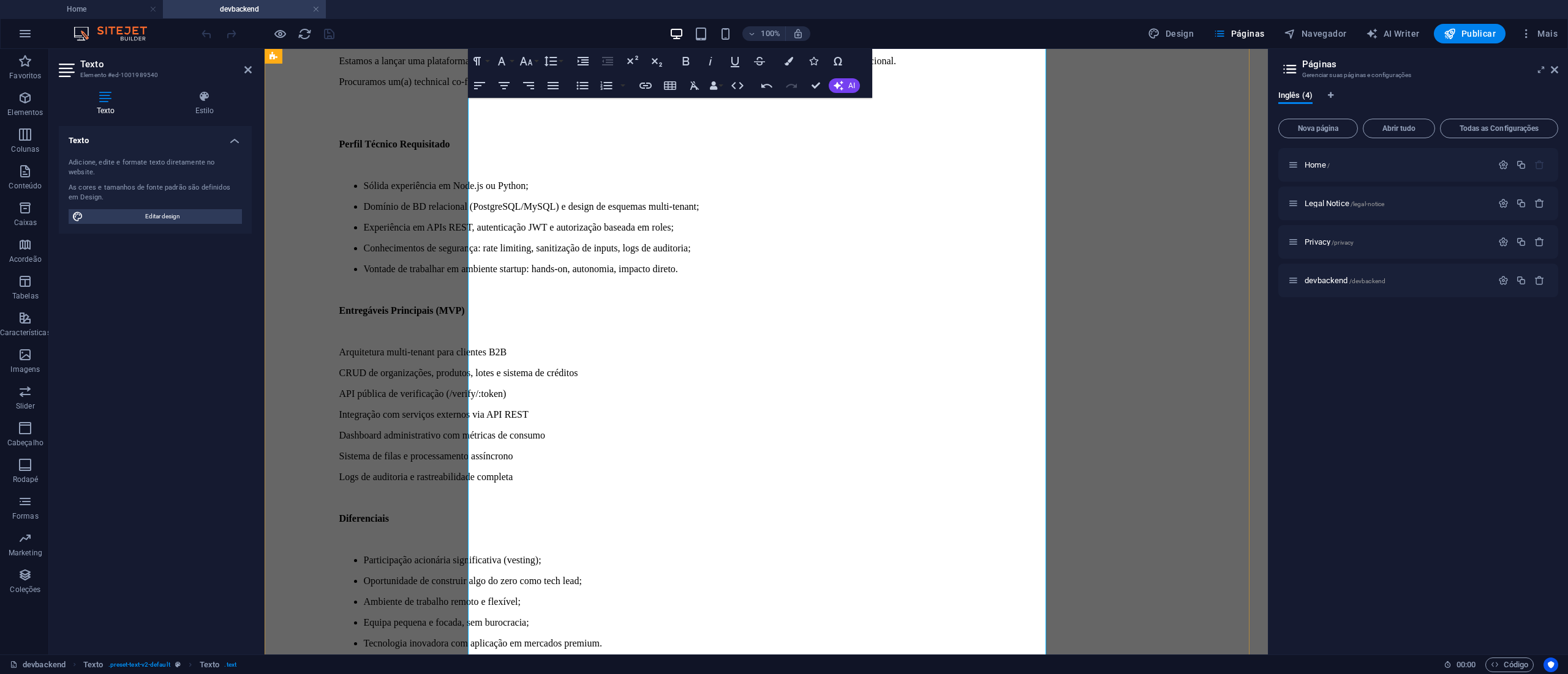
click at [913, 389] on p "API pública de verificação (/verify/:token)" at bounding box center [766, 394] width 854 height 11
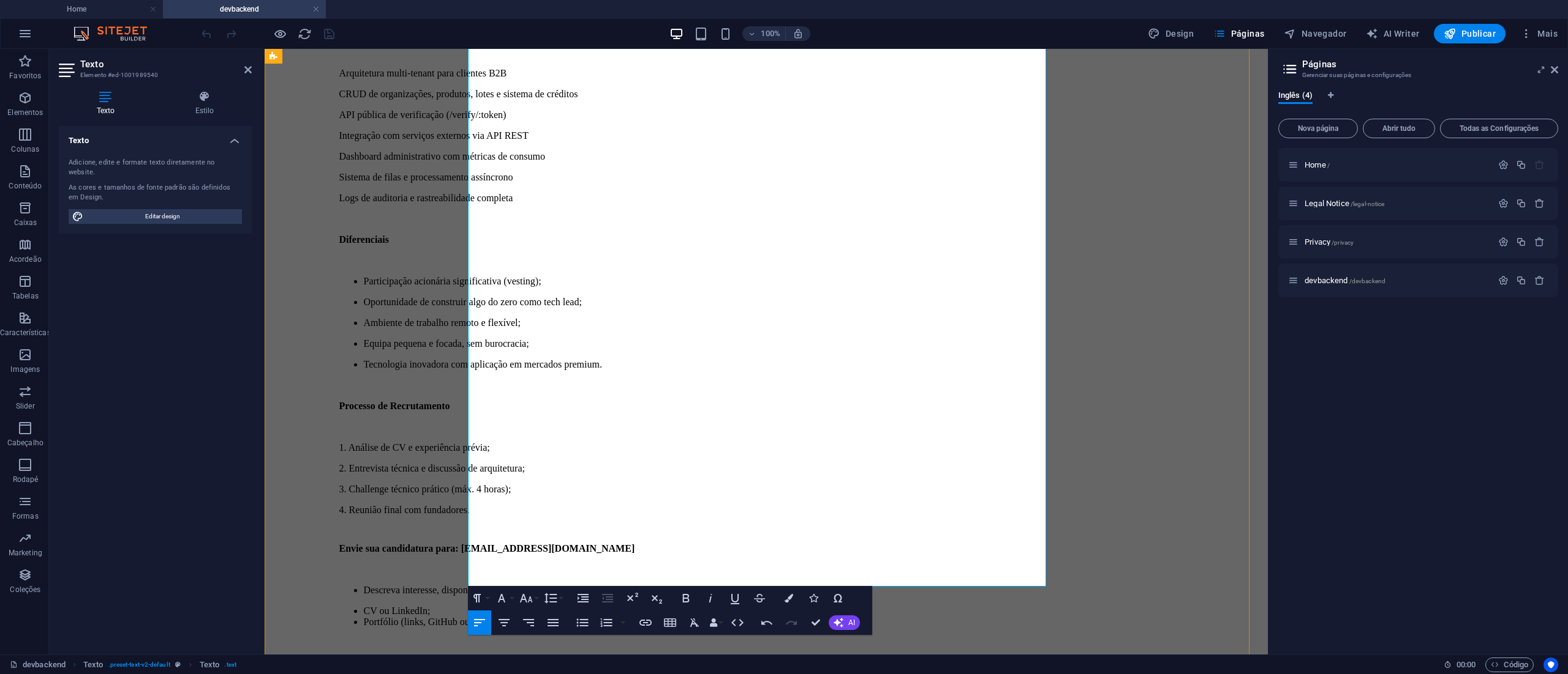
scroll to position [908, 0]
click at [934, 617] on li "Portfólio (links, GitHub ou prints de projetos relevantes)." at bounding box center [778, 622] width 830 height 11
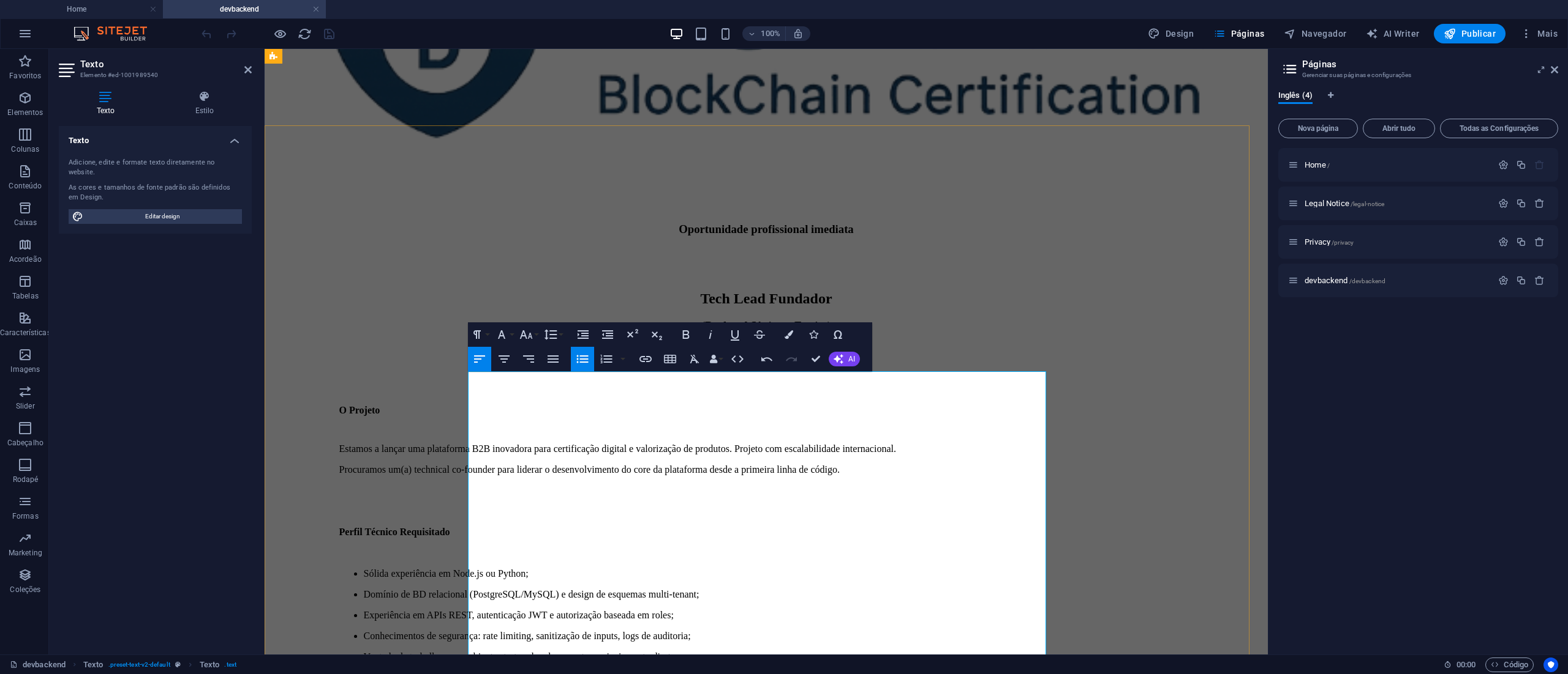
scroll to position [123, 0]
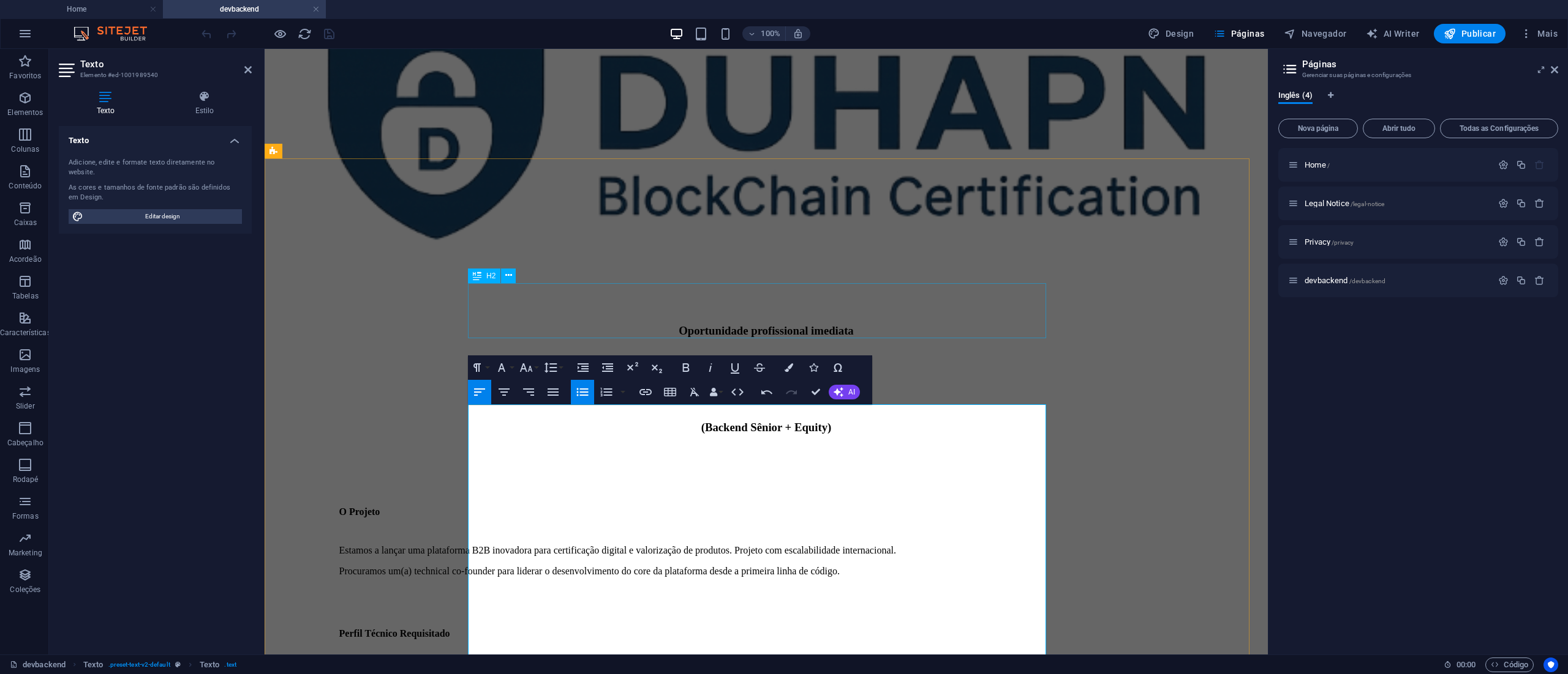
click at [1027, 392] on div "Tech Lead Fundador" at bounding box center [765, 401] width 994 height 16
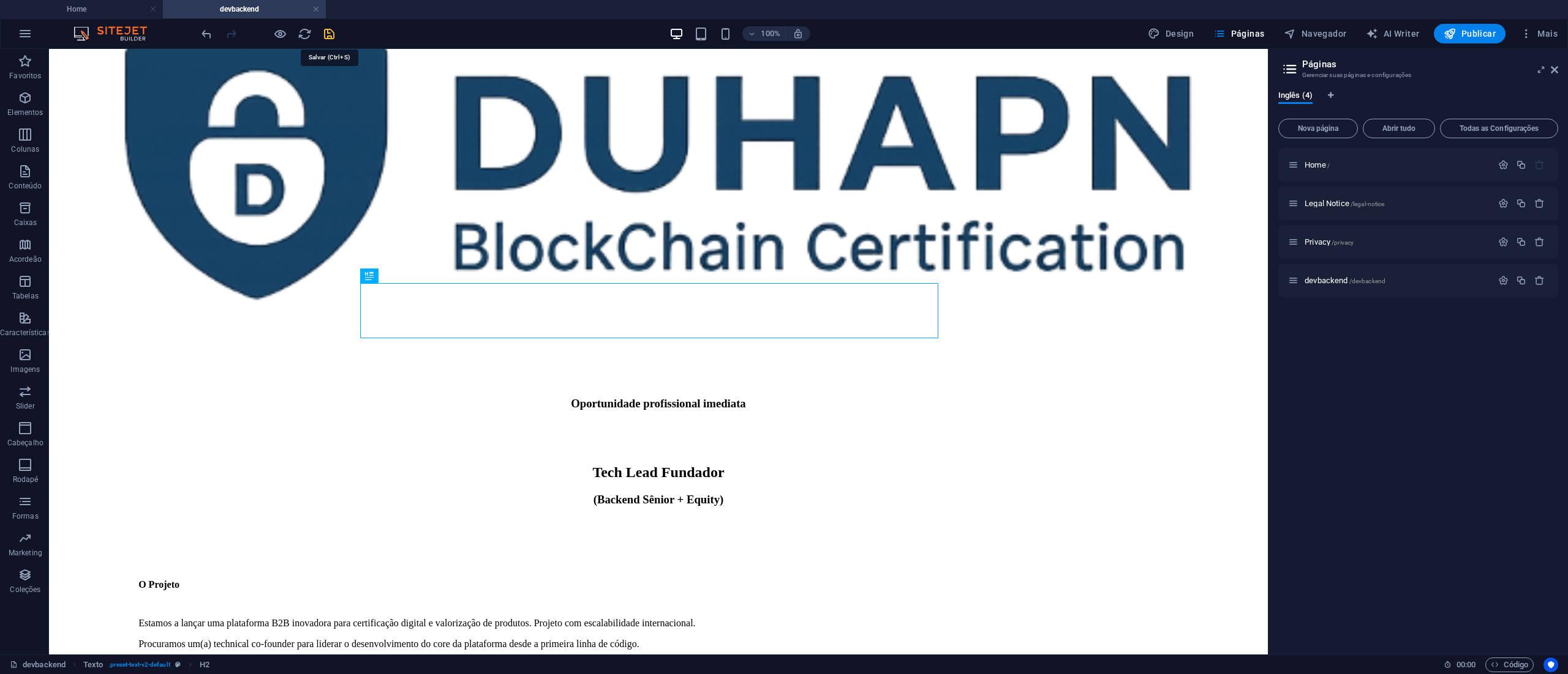
click at [326, 36] on icon "save" at bounding box center [328, 34] width 14 height 14
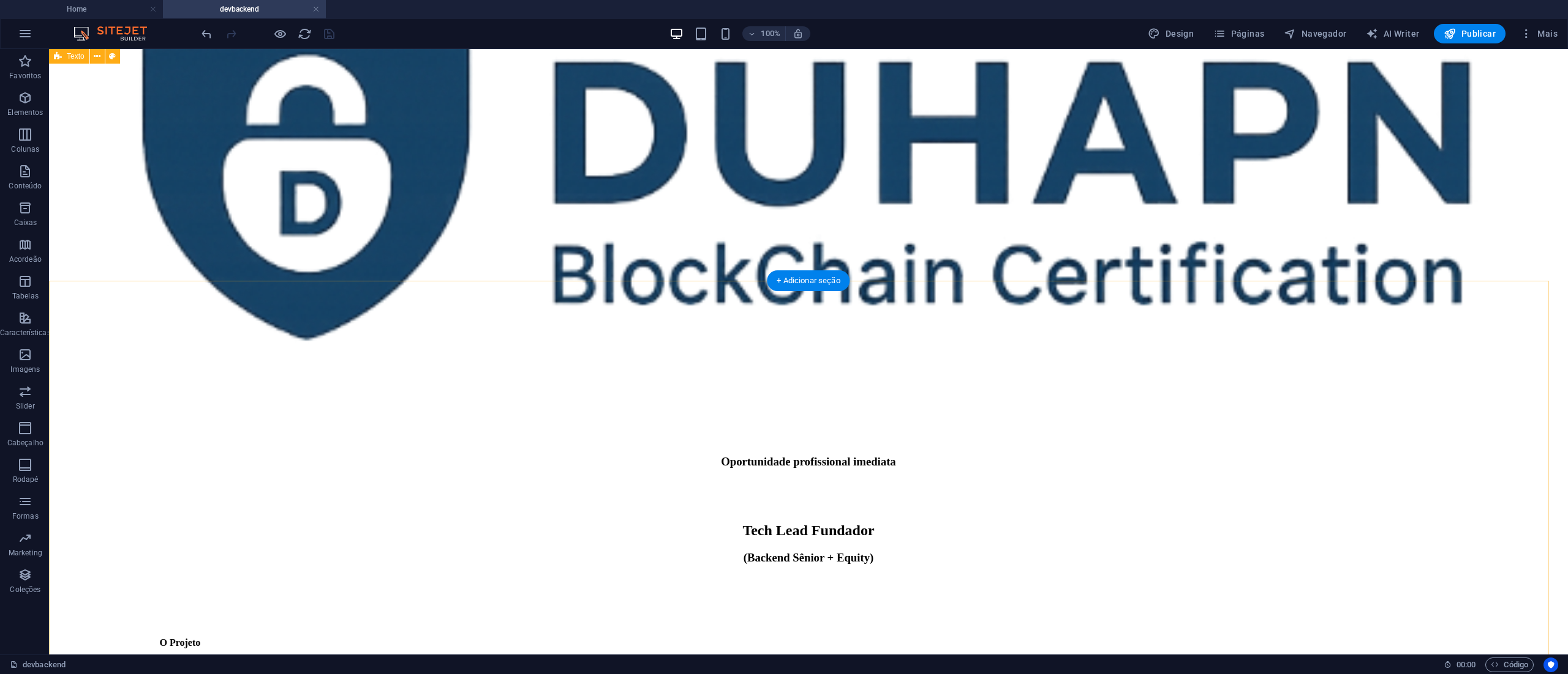
scroll to position [0, 0]
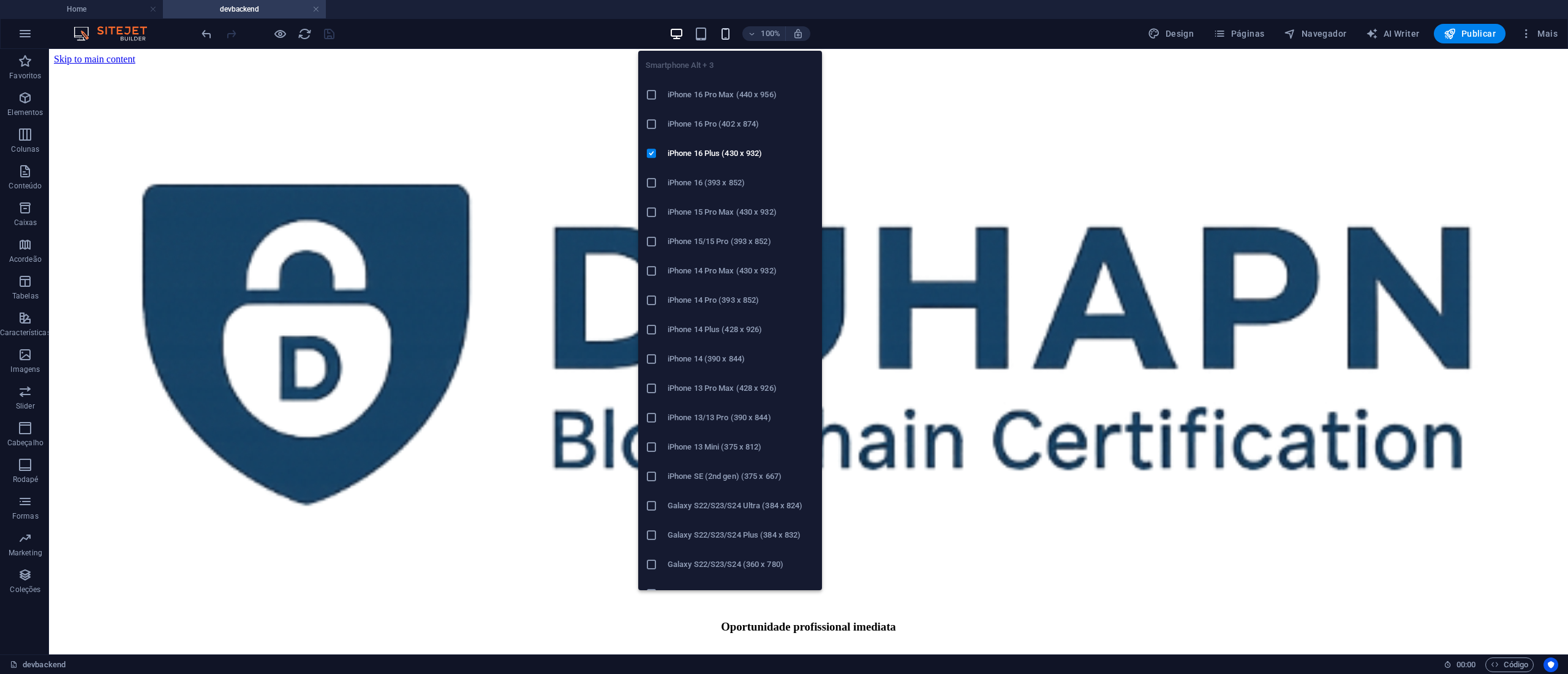
click at [726, 28] on icon "button" at bounding box center [724, 34] width 14 height 14
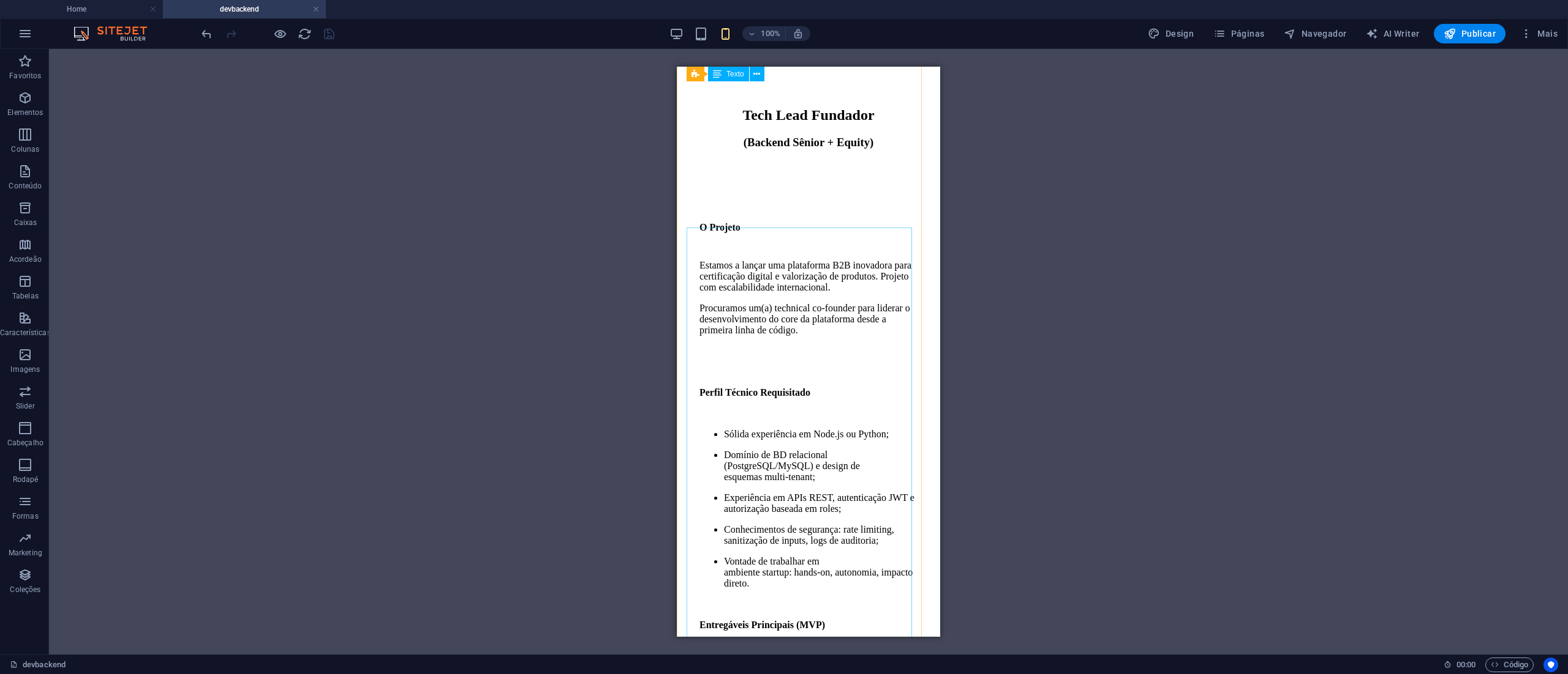
scroll to position [123, 0]
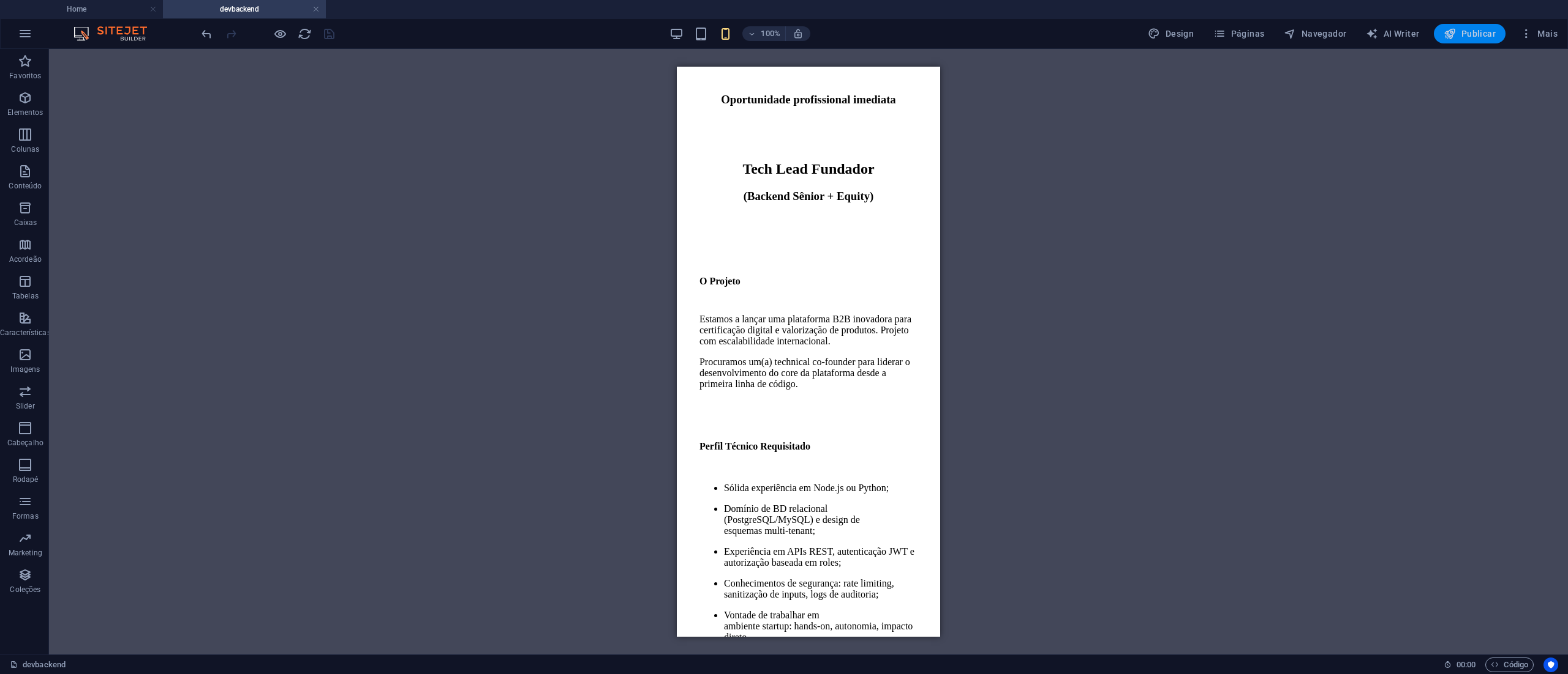
click at [1484, 29] on span "Publicar" at bounding box center [1469, 33] width 52 height 12
